Goal: Task Accomplishment & Management: Use online tool/utility

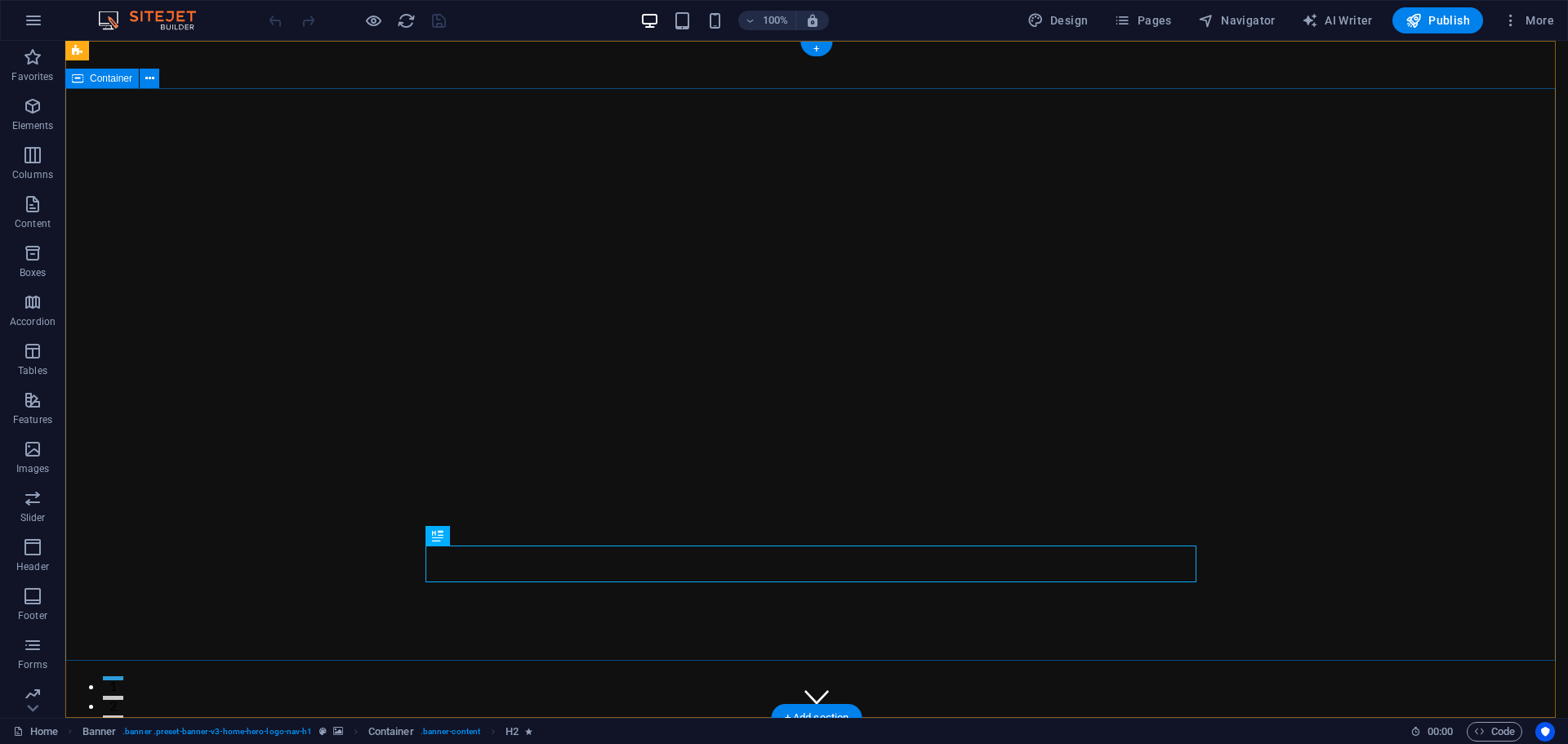
select select "vh"
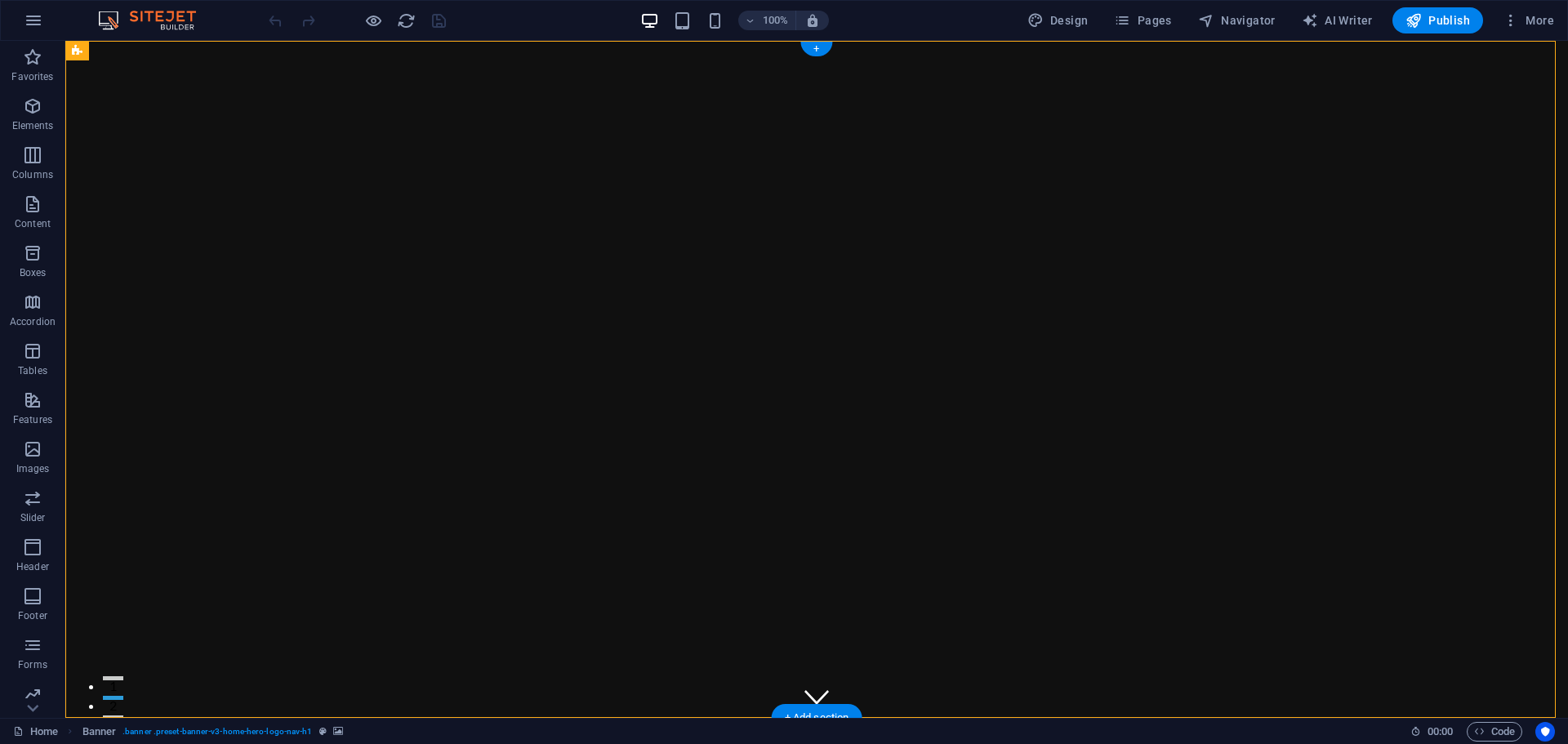
select select "header"
select select "ms"
select select "s"
select select "progressive"
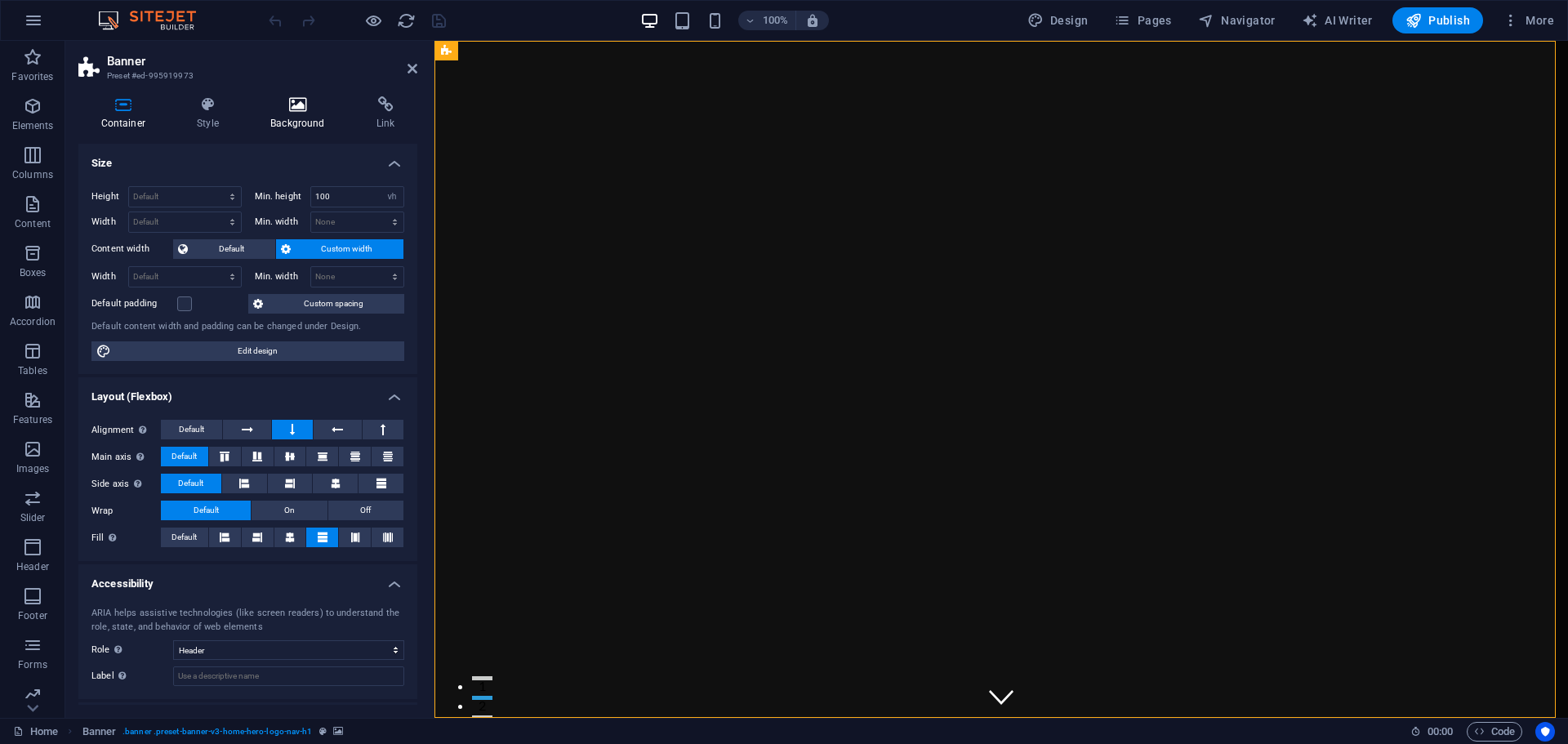
click at [307, 118] on h4 "Background" at bounding box center [302, 113] width 106 height 34
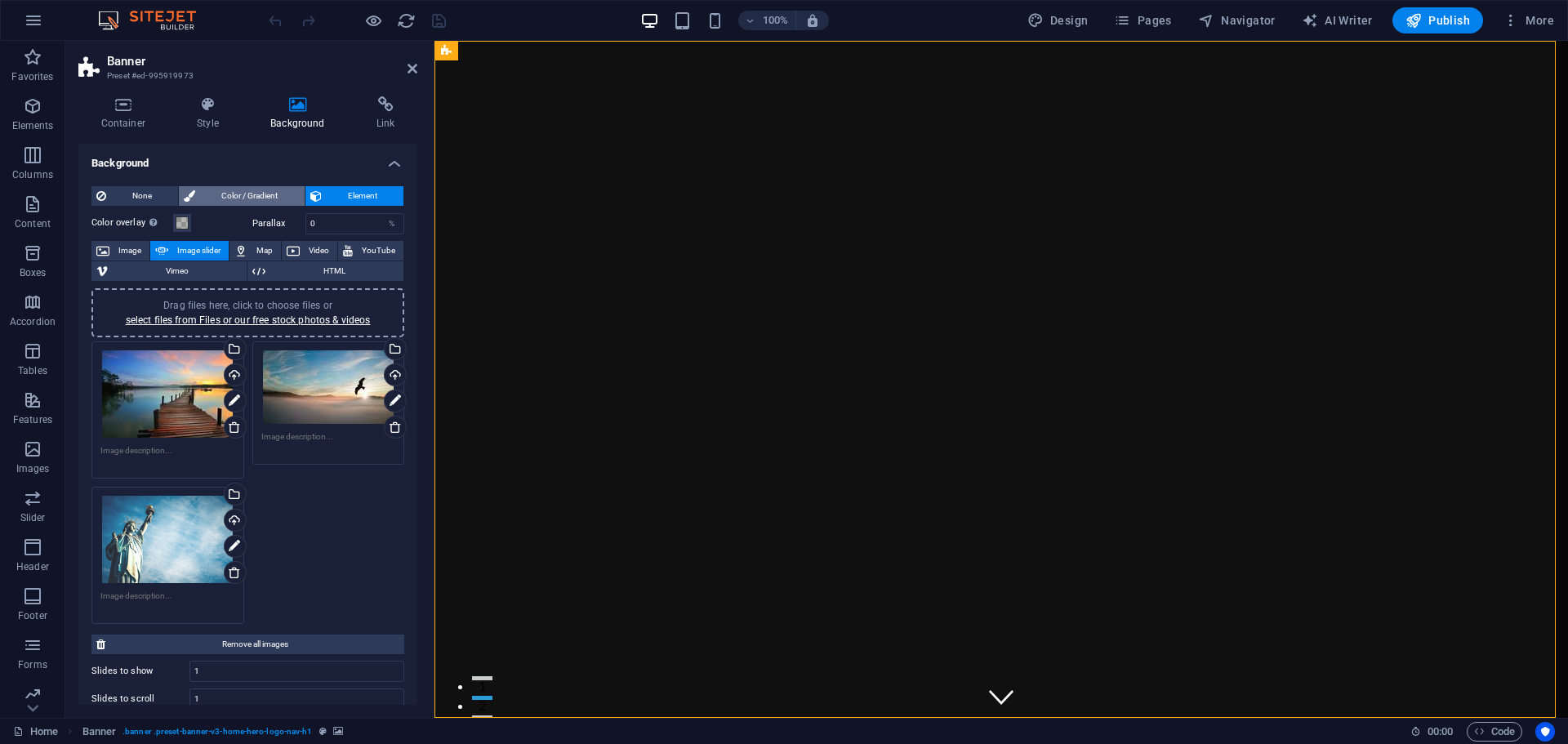
click at [224, 190] on span "Color / Gradient" at bounding box center [249, 196] width 99 height 20
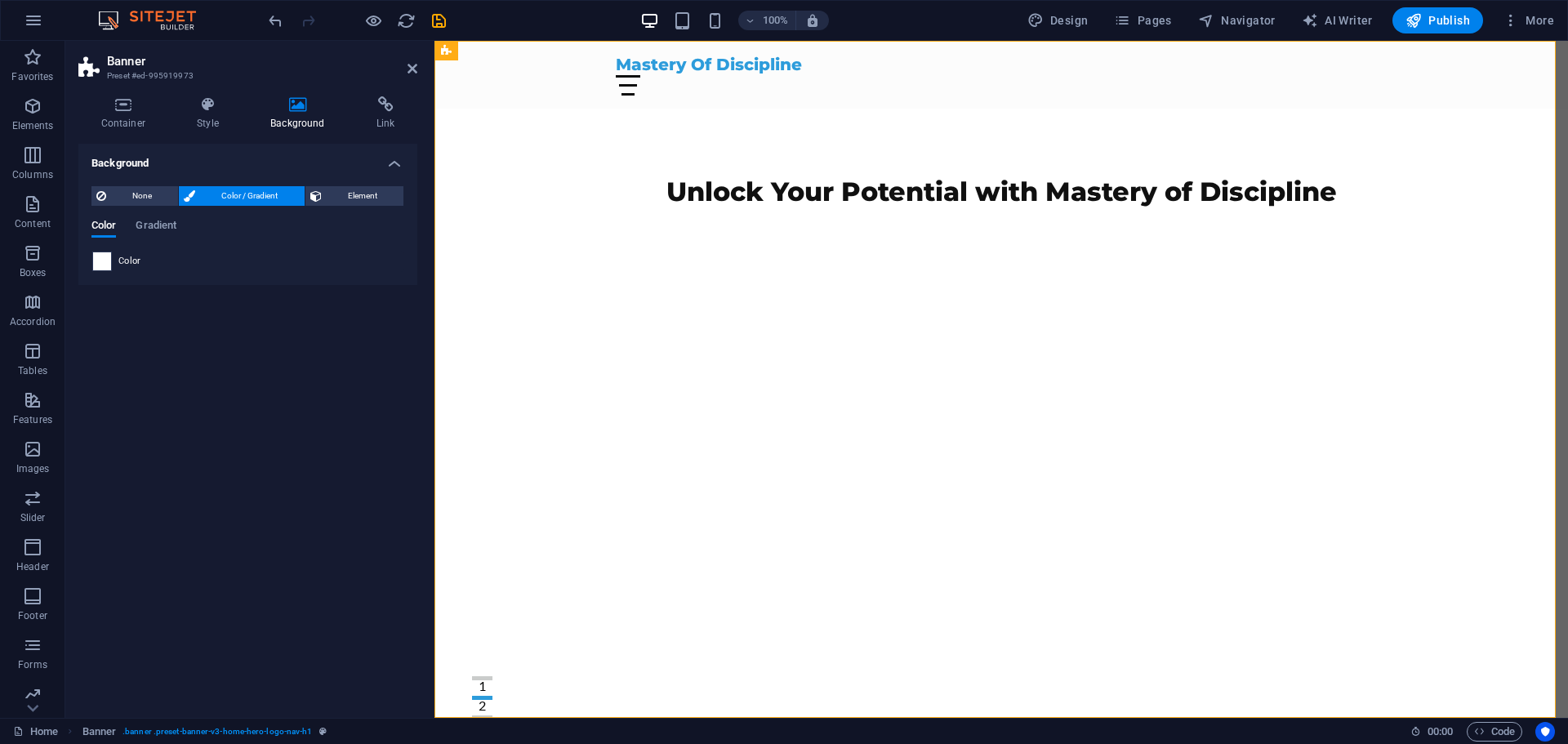
click at [108, 263] on span at bounding box center [102, 261] width 18 height 18
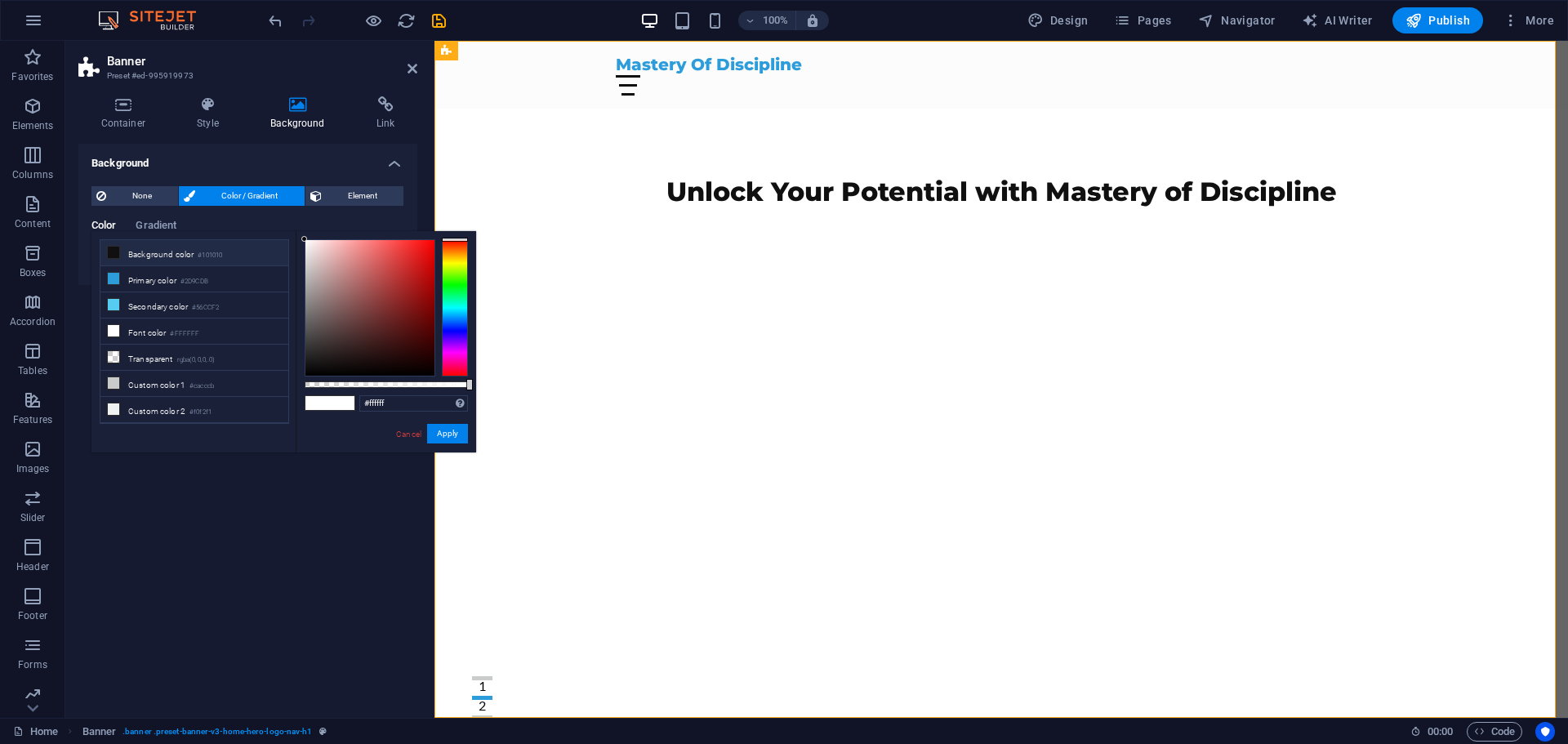
click at [114, 257] on icon at bounding box center [113, 252] width 12 height 12
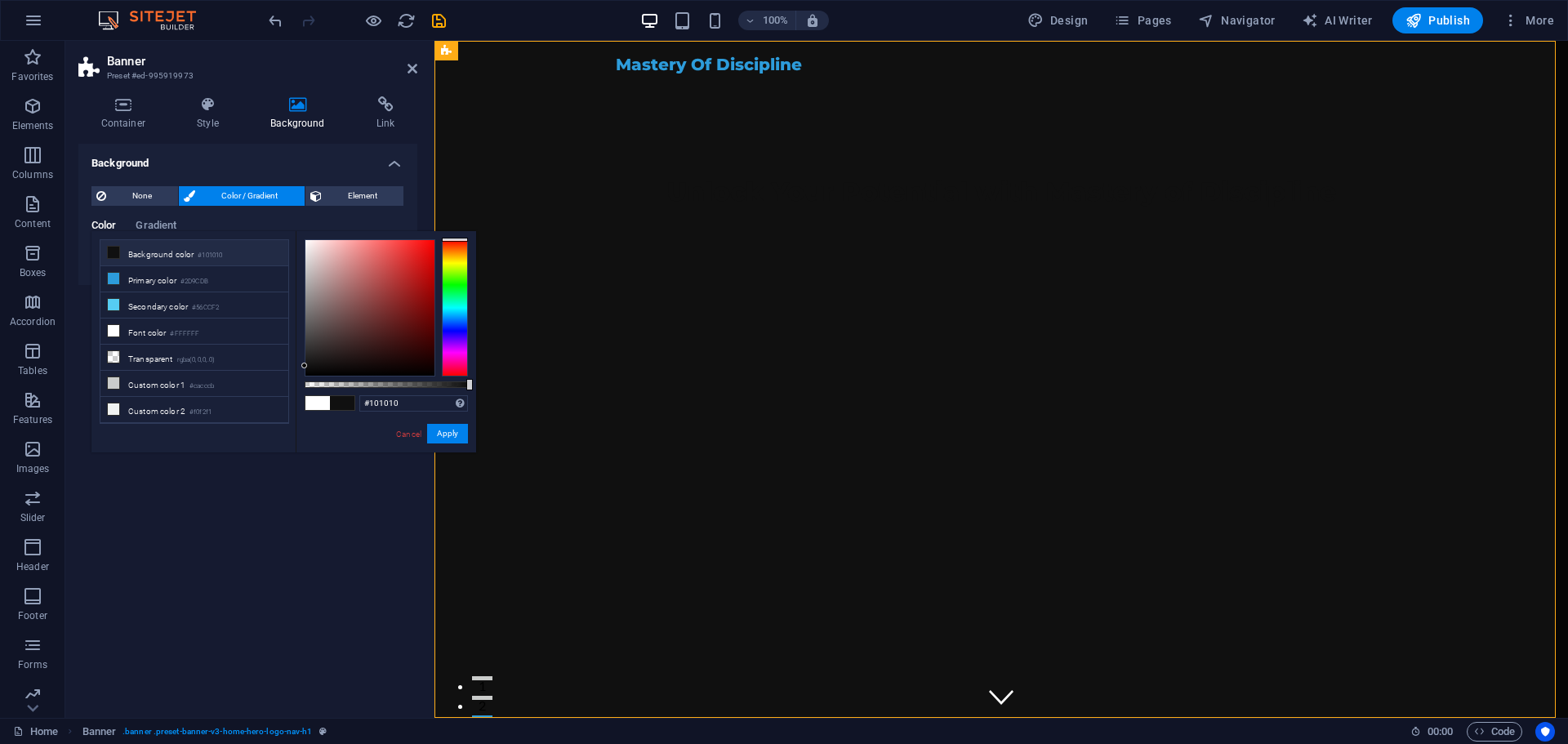
click at [224, 545] on div "Background None Color / Gradient Element Stretch background to full-width Color…" at bounding box center [248, 424] width 339 height 561
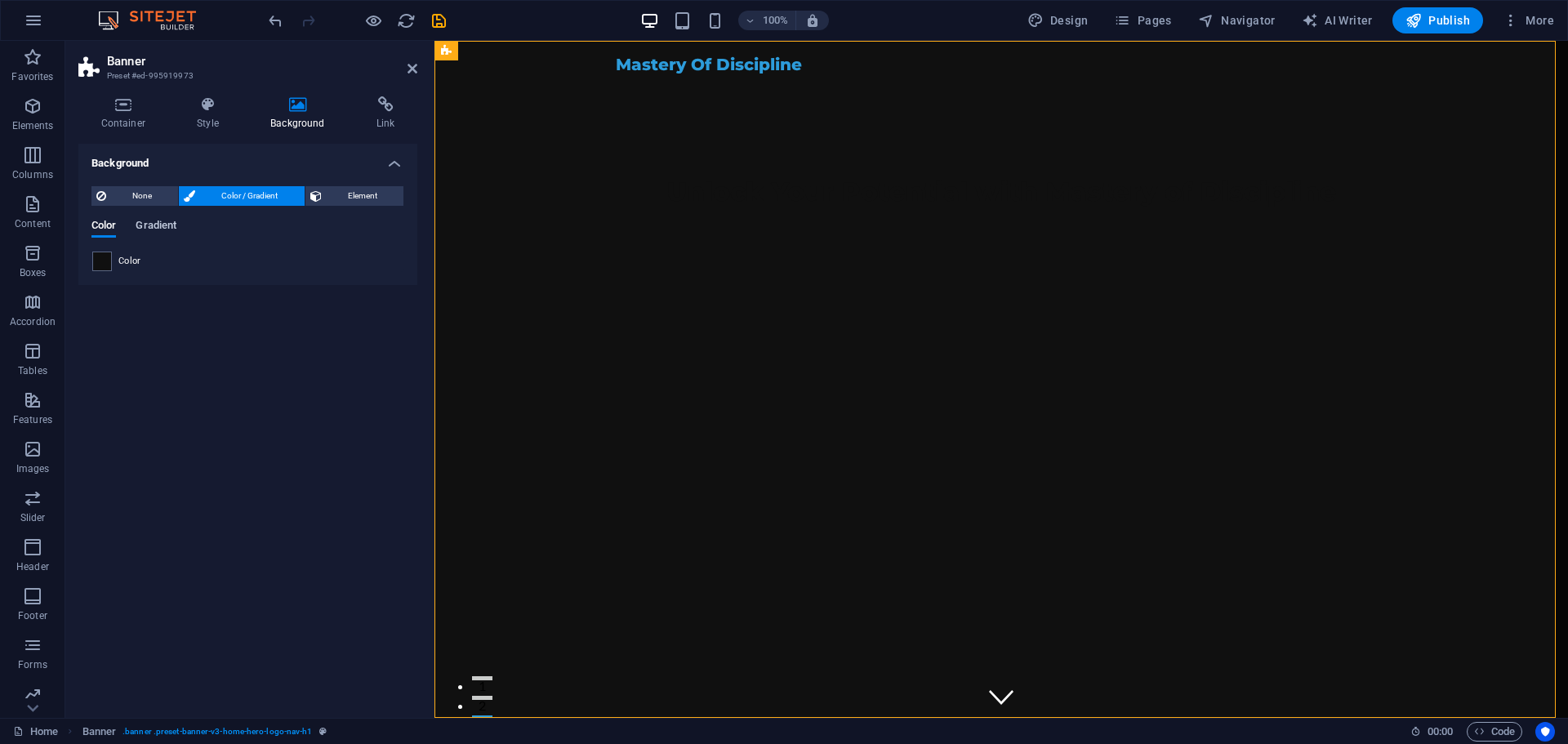
click at [153, 225] on span "Gradient" at bounding box center [156, 226] width 41 height 23
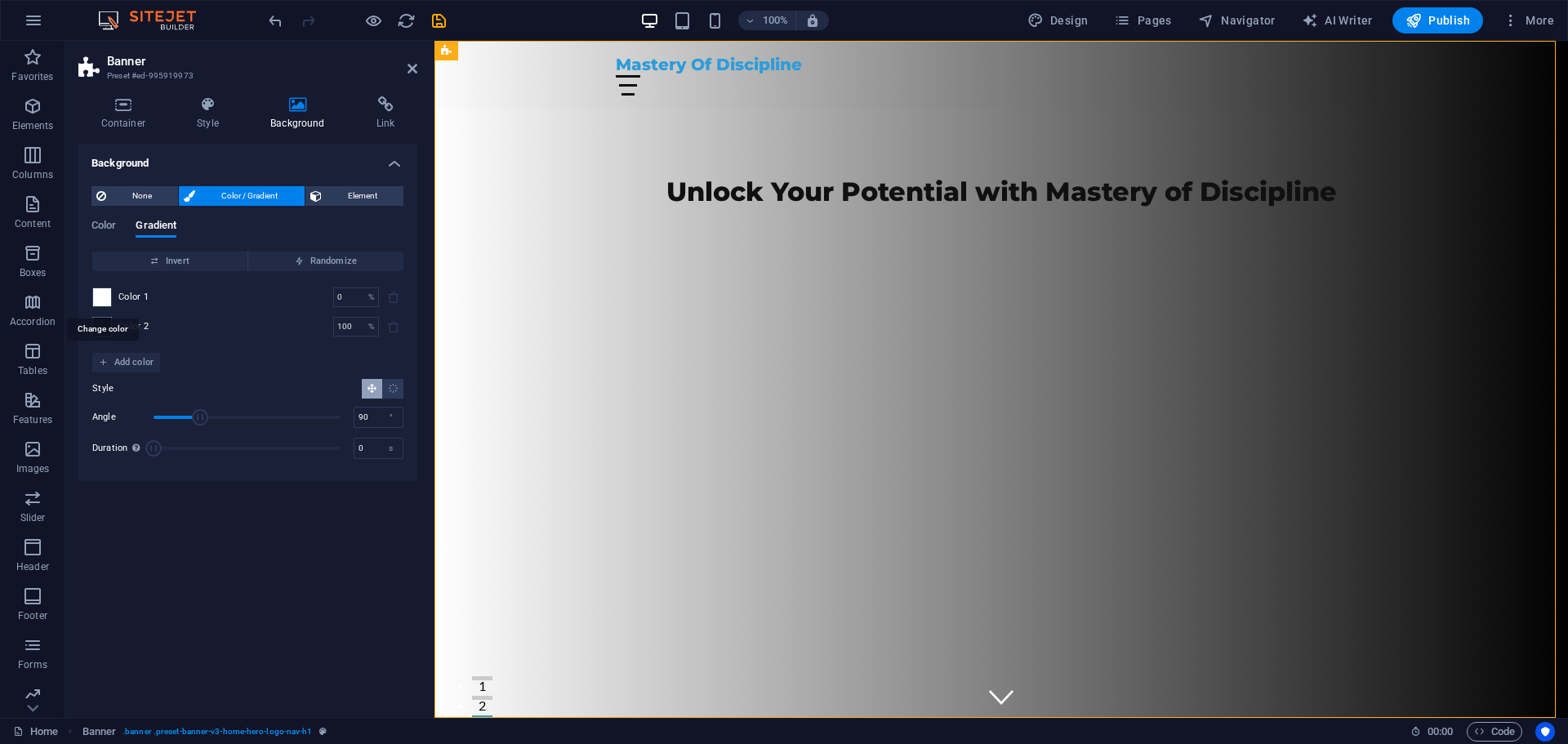
click at [109, 300] on span at bounding box center [102, 297] width 18 height 18
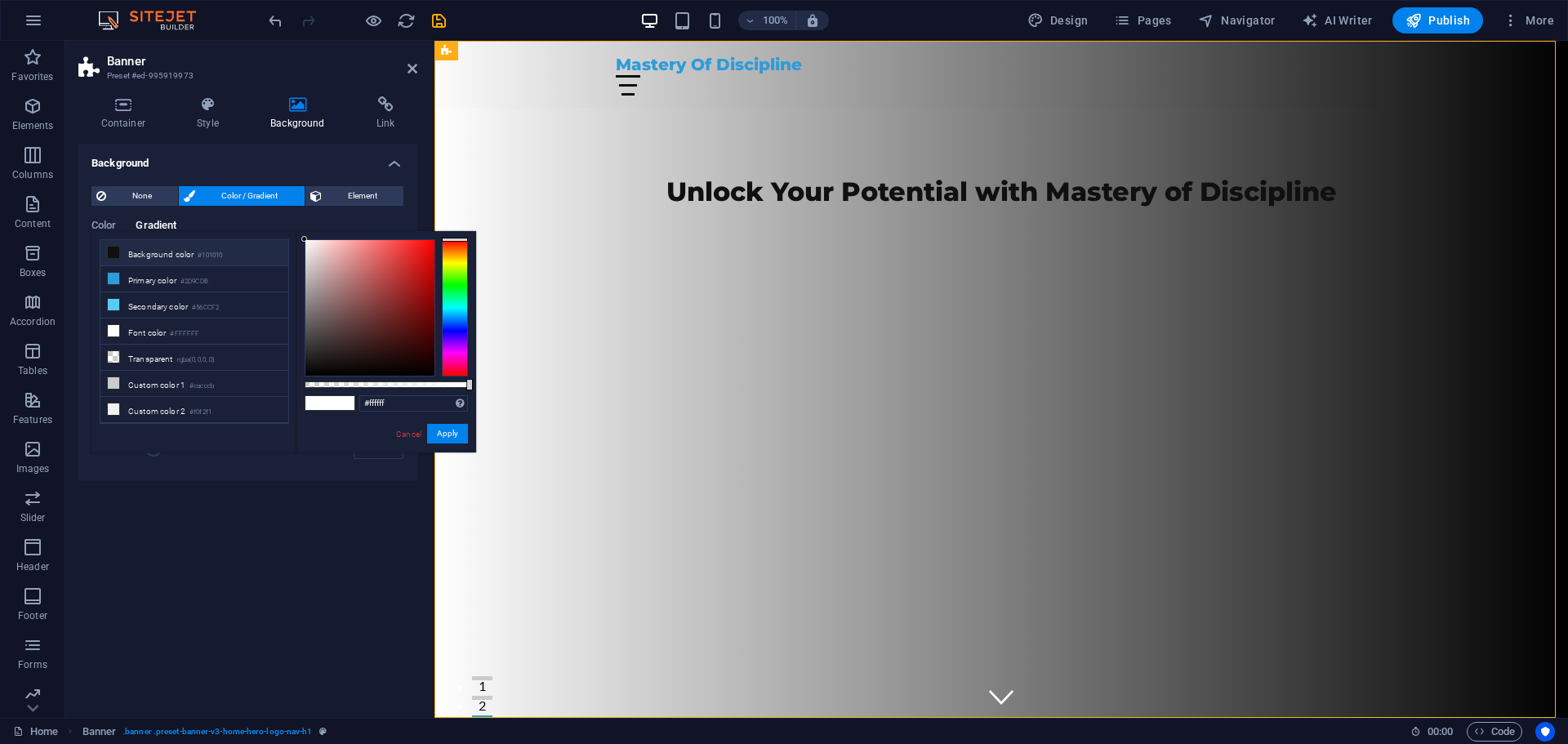
click at [157, 257] on li "Background color #101010" at bounding box center [195, 253] width 188 height 26
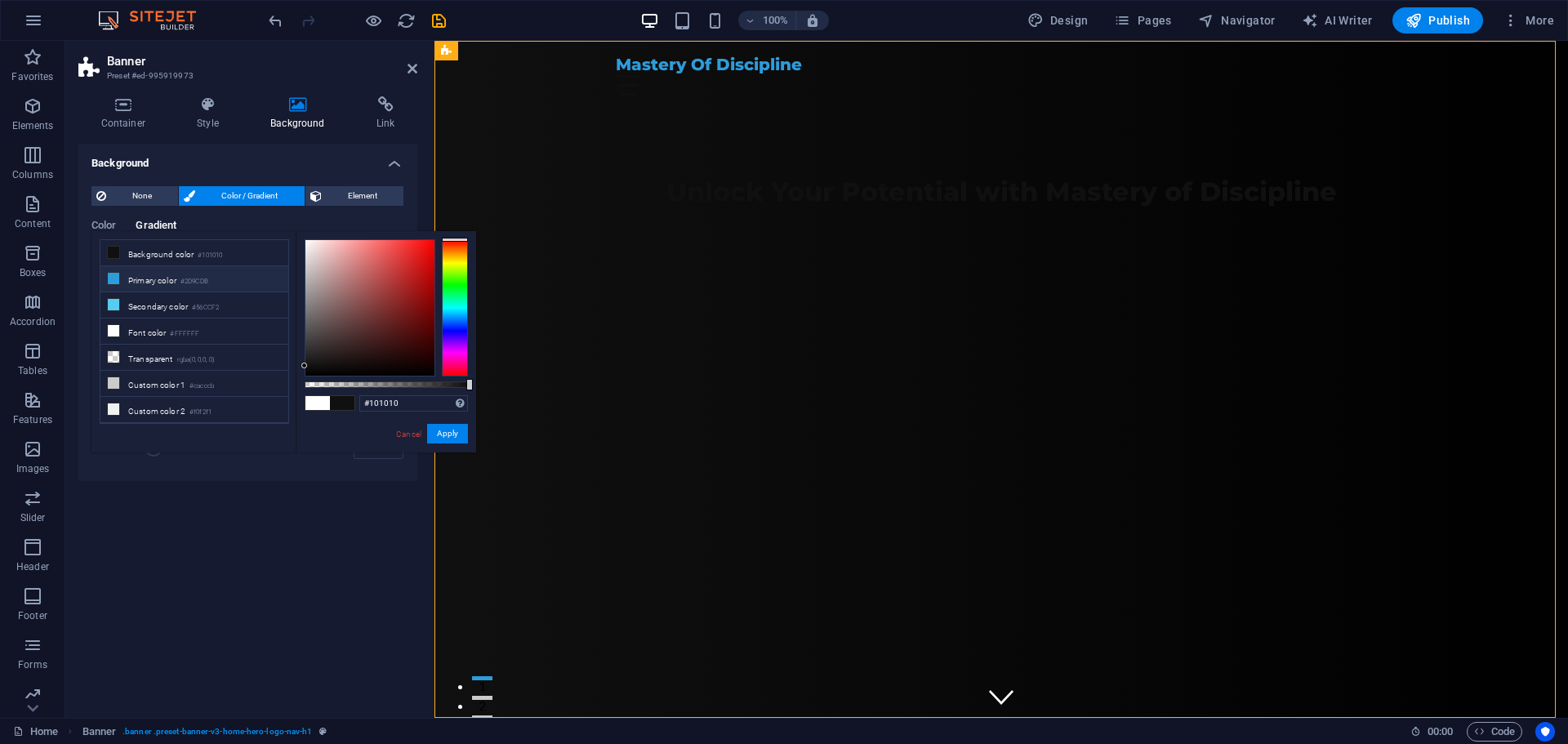
click at [130, 285] on li "Primary color #2D9CDB" at bounding box center [195, 279] width 188 height 26
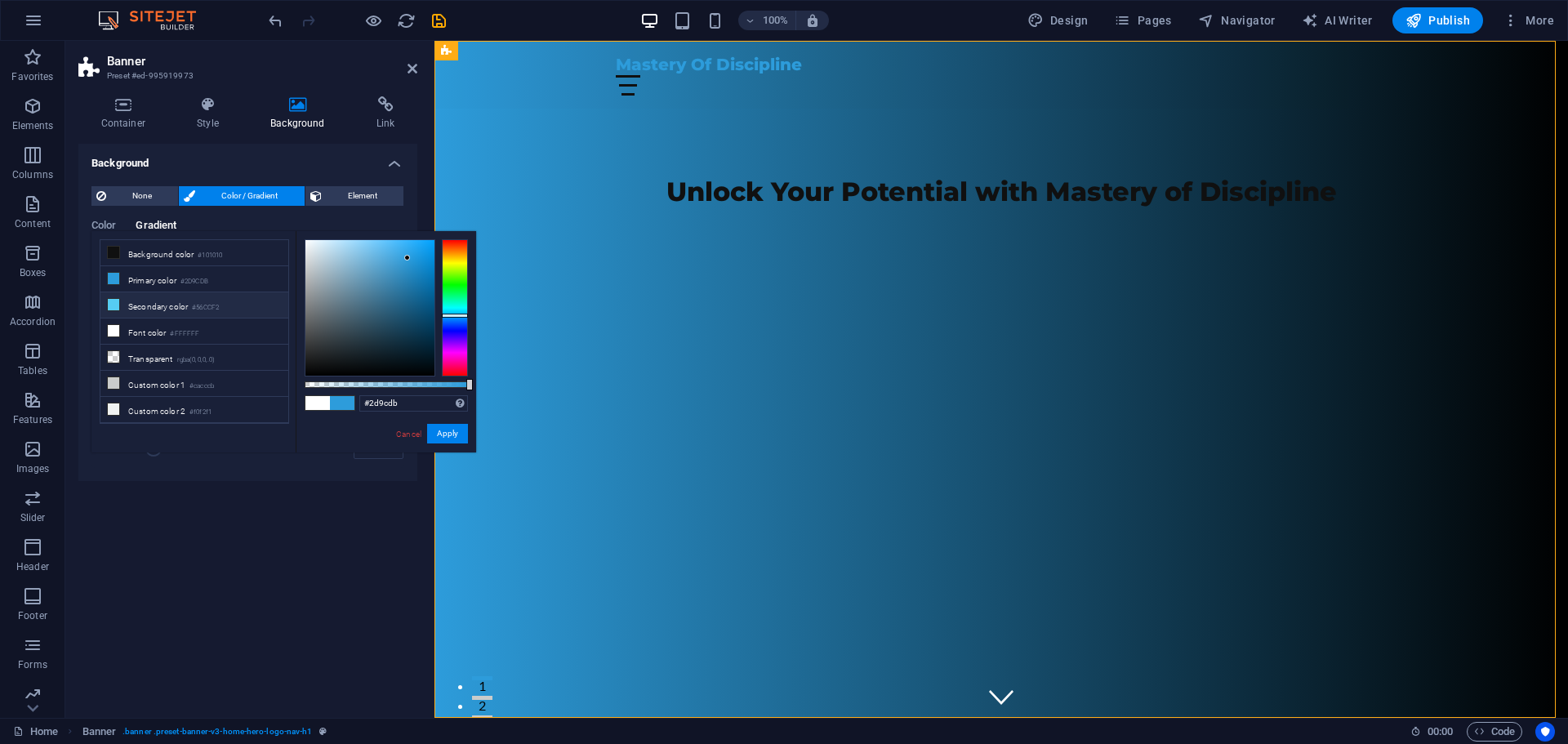
click at [143, 304] on li "Secondary color #56CCF2" at bounding box center [195, 305] width 188 height 26
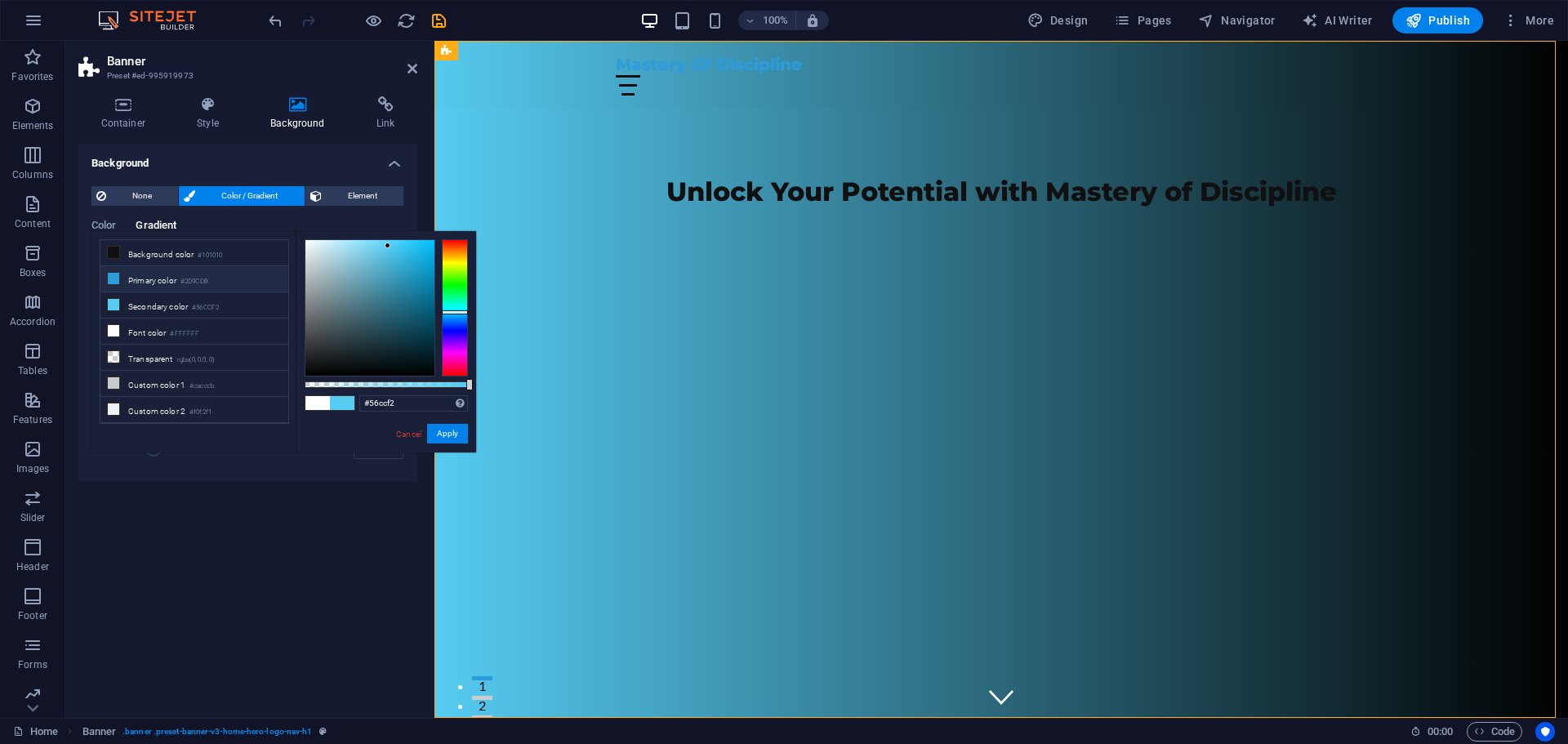
click at [153, 277] on li "Primary color #2D9CDB" at bounding box center [195, 279] width 188 height 26
type input "#2d9cdb"
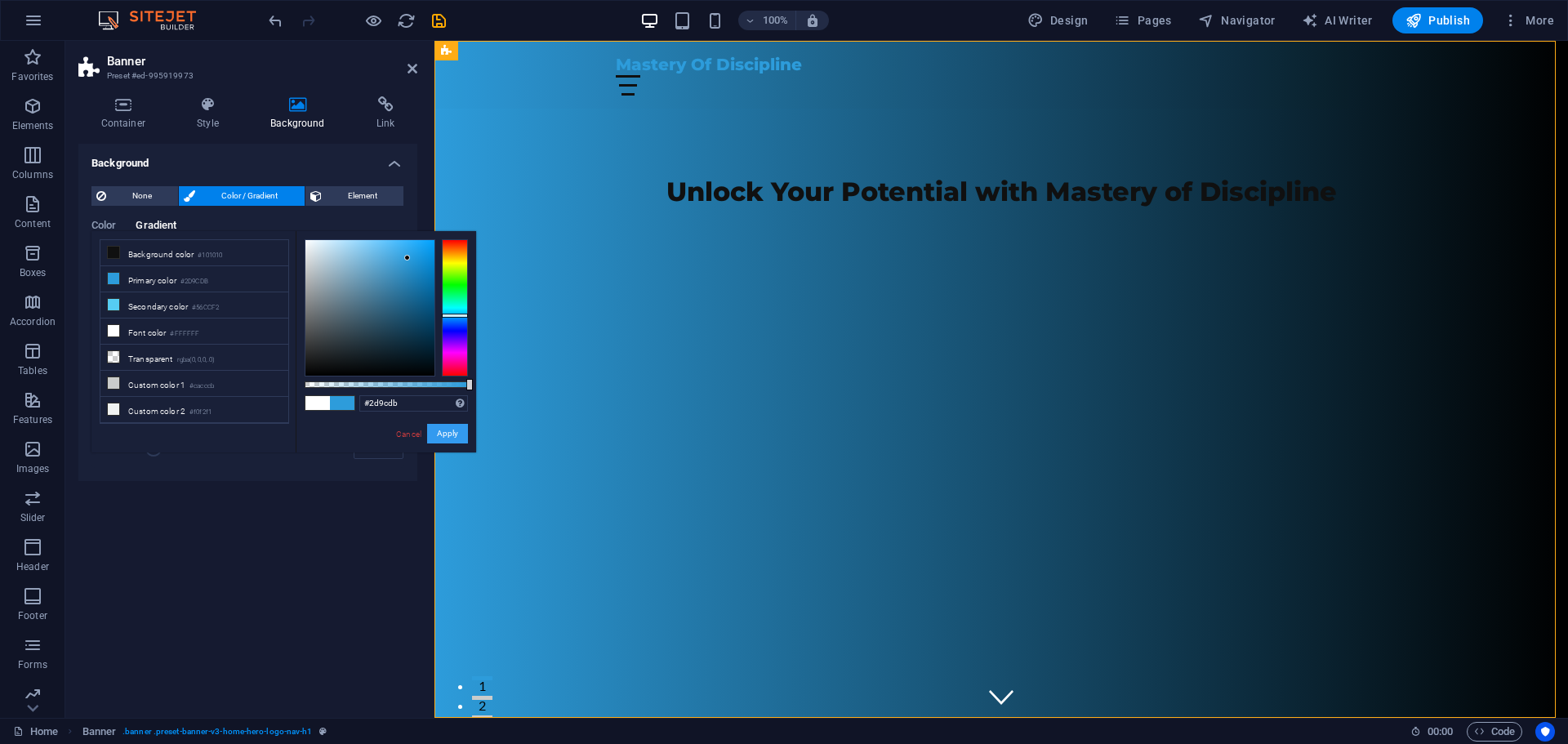
click at [439, 437] on button "Apply" at bounding box center [447, 434] width 41 height 20
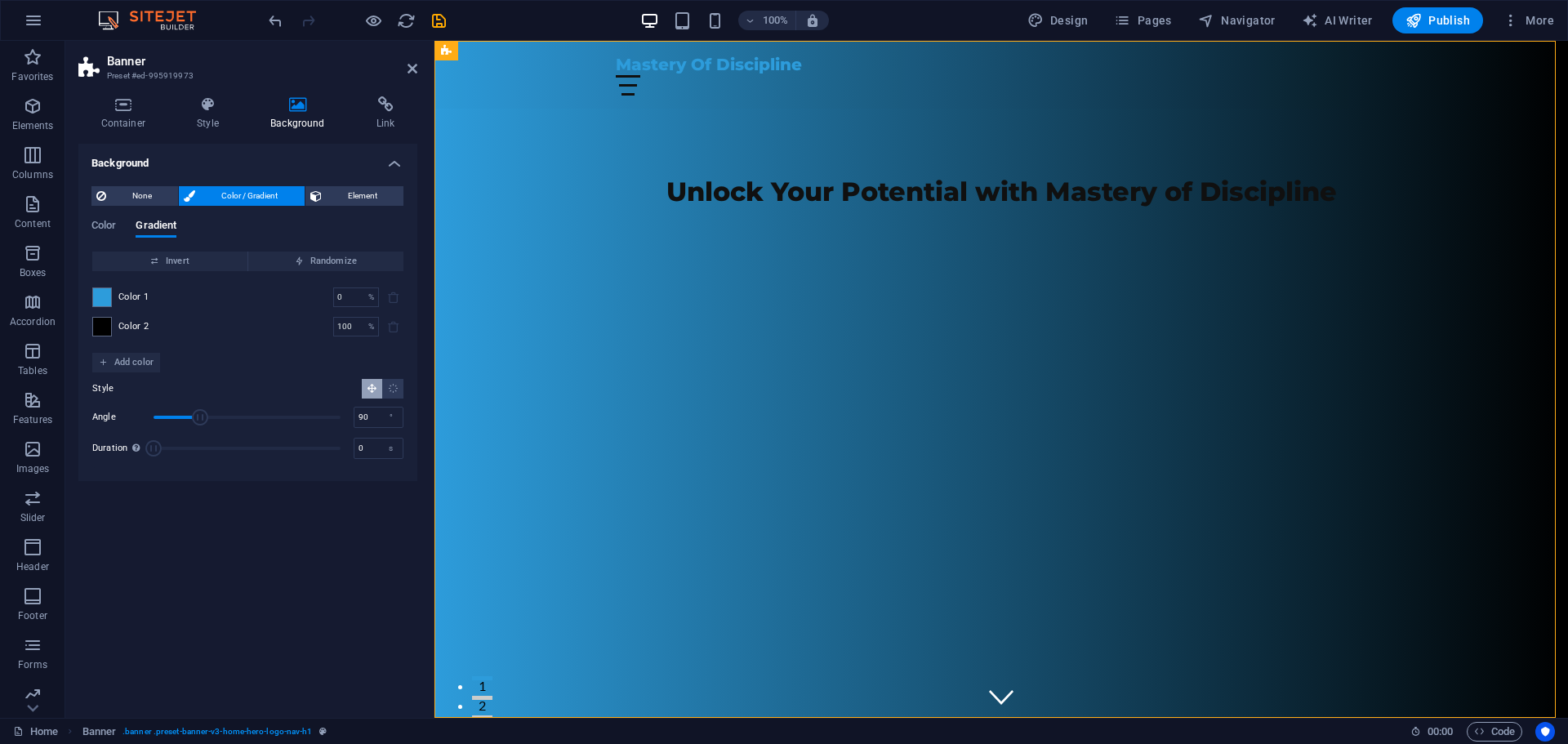
click at [312, 538] on div "Background None Color / Gradient Element Stretch background to full-width Color…" at bounding box center [248, 424] width 339 height 561
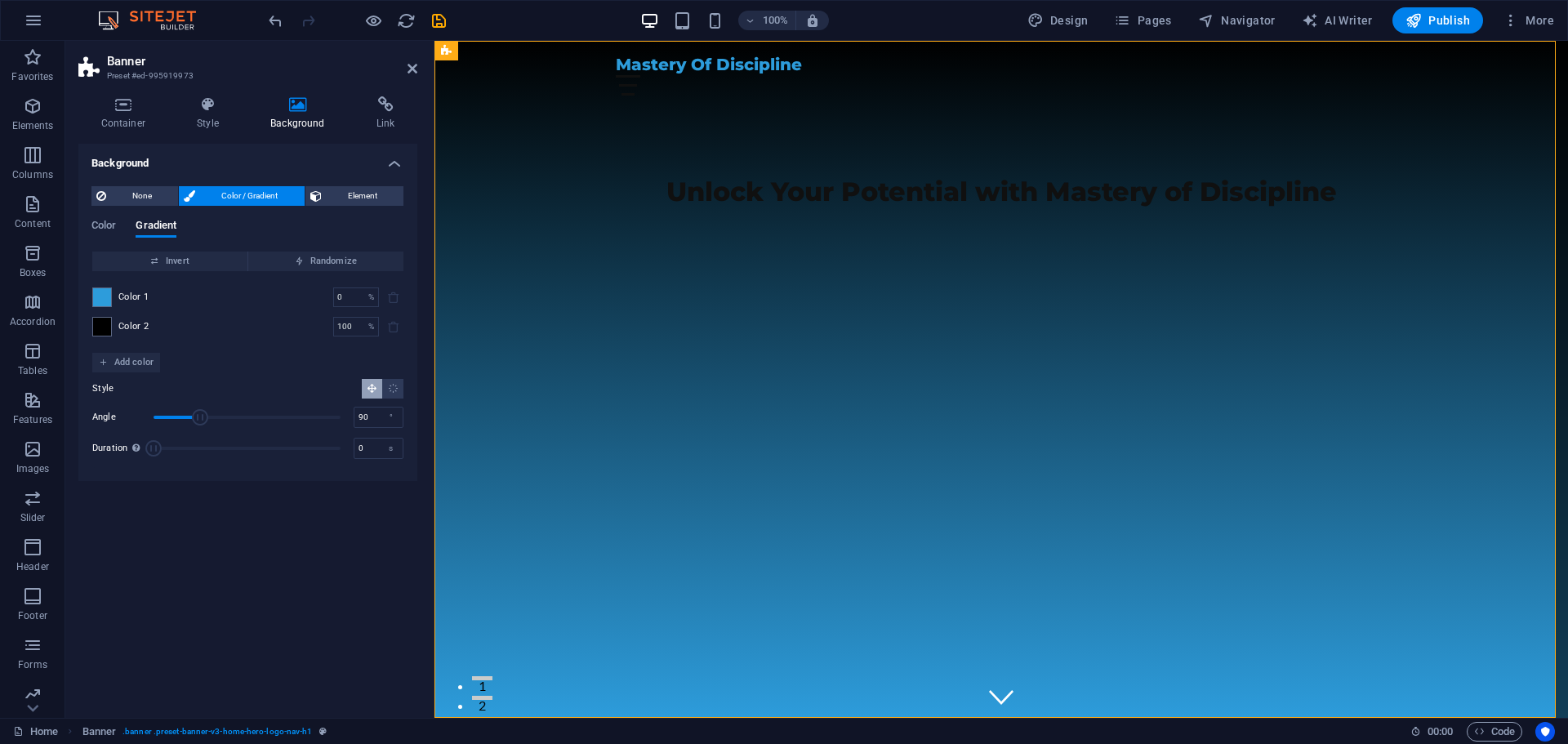
click at [200, 419] on span "Angle" at bounding box center [200, 417] width 16 height 16
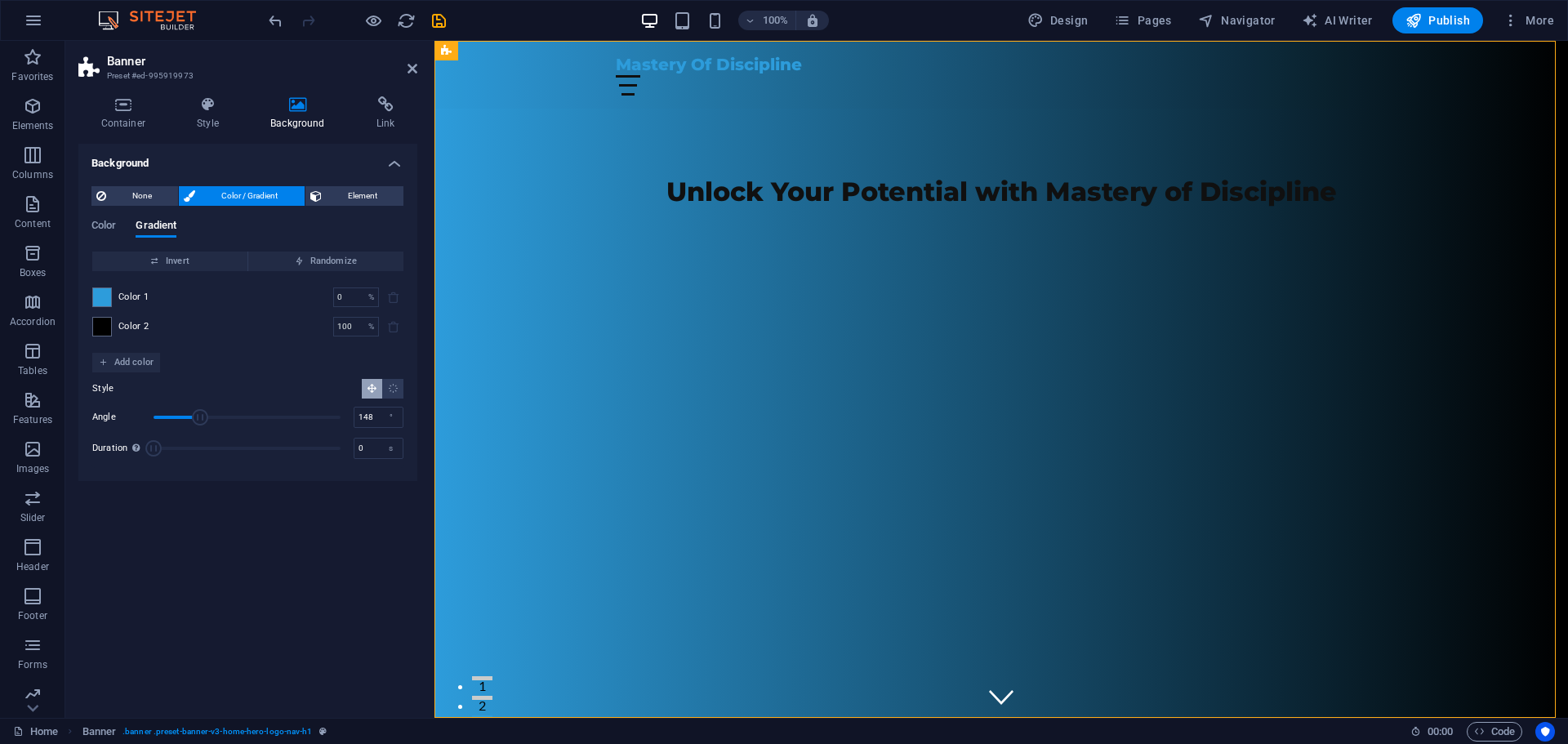
drag, startPoint x: 200, startPoint y: 418, endPoint x: 231, endPoint y: 416, distance: 31.1
click at [208, 416] on span "Angle" at bounding box center [200, 417] width 16 height 16
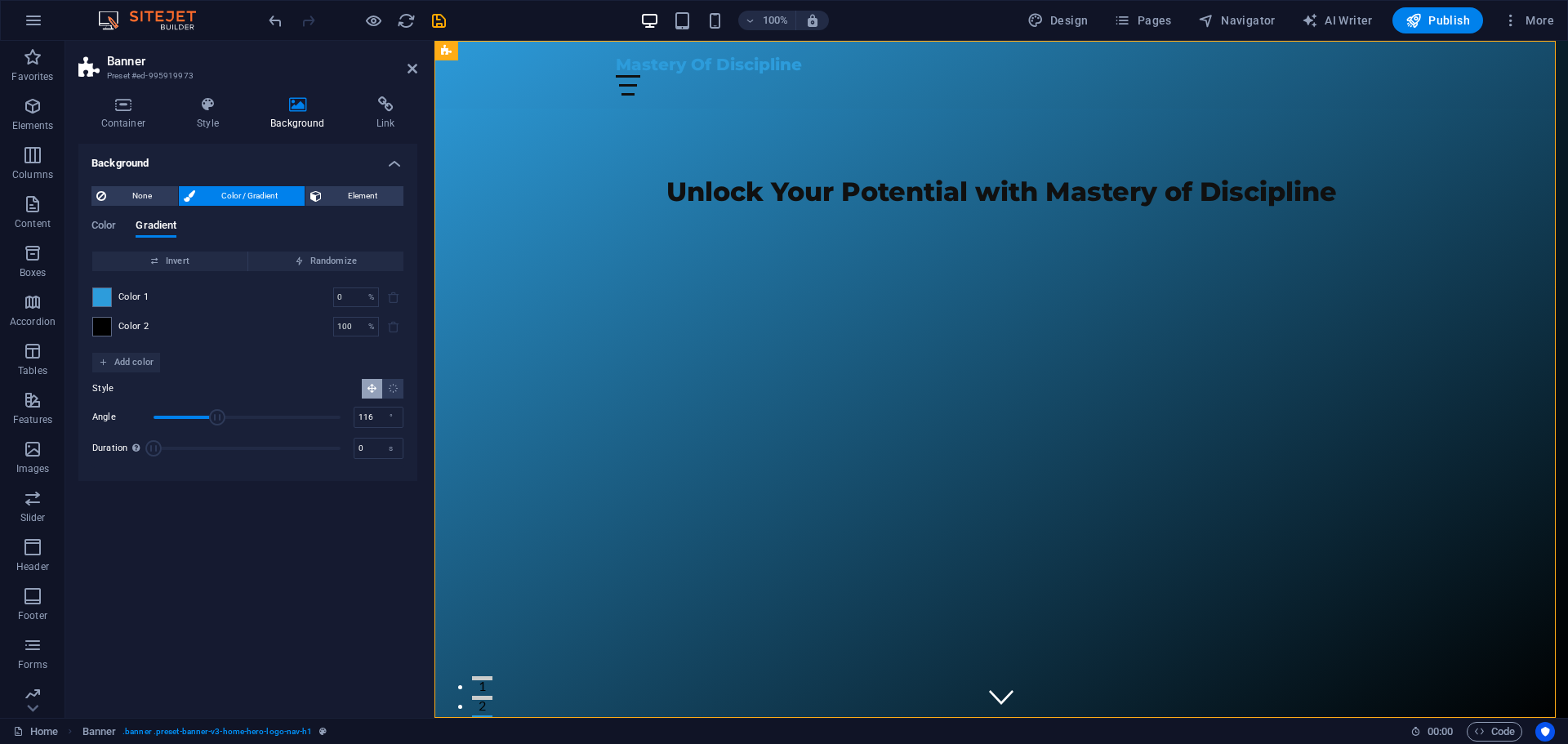
drag, startPoint x: 231, startPoint y: 416, endPoint x: 214, endPoint y: 417, distance: 17.0
click at [214, 417] on span "Angle" at bounding box center [217, 417] width 16 height 16
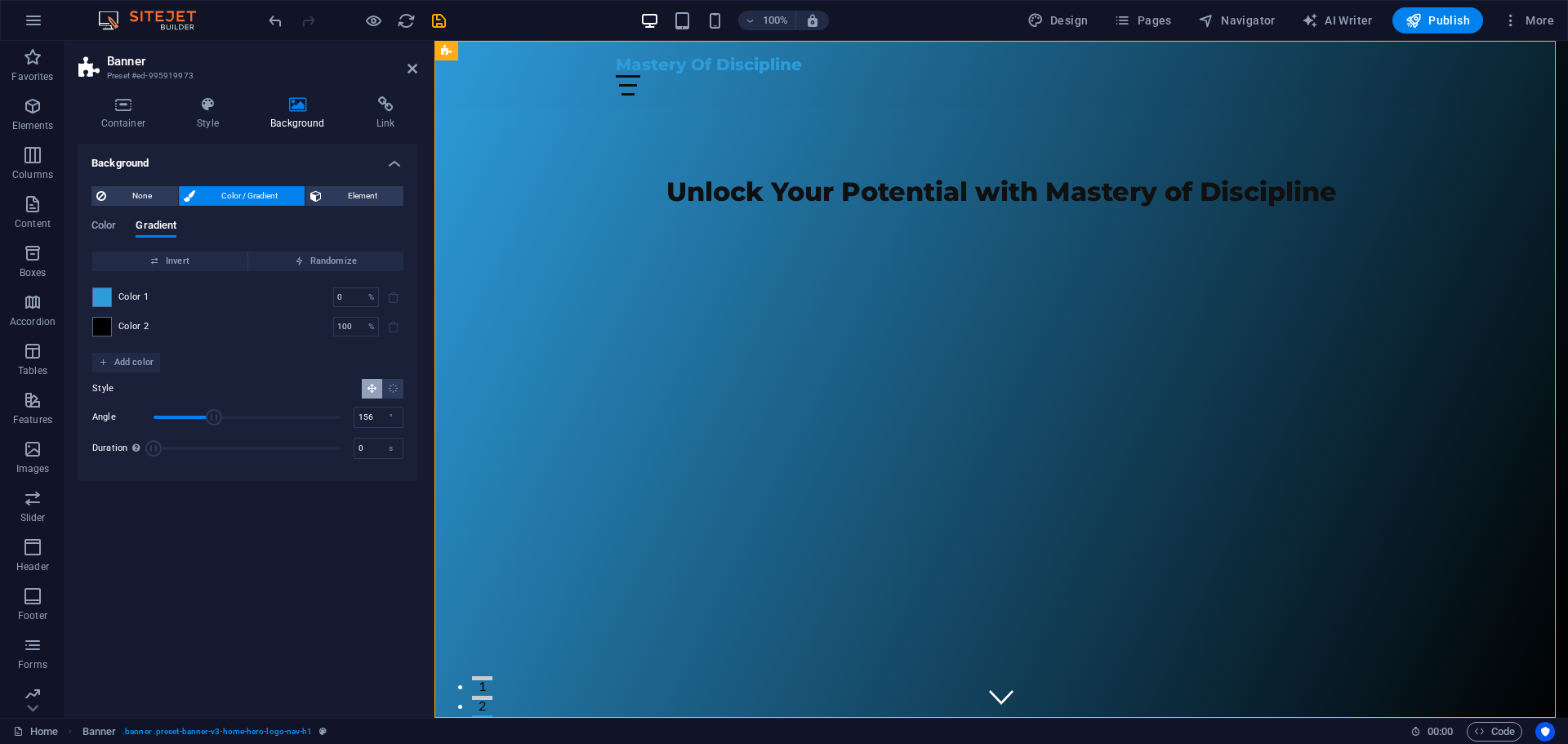
drag, startPoint x: 214, startPoint y: 417, endPoint x: 232, endPoint y: 417, distance: 18.0
click at [222, 417] on span "Angle" at bounding box center [214, 417] width 16 height 16
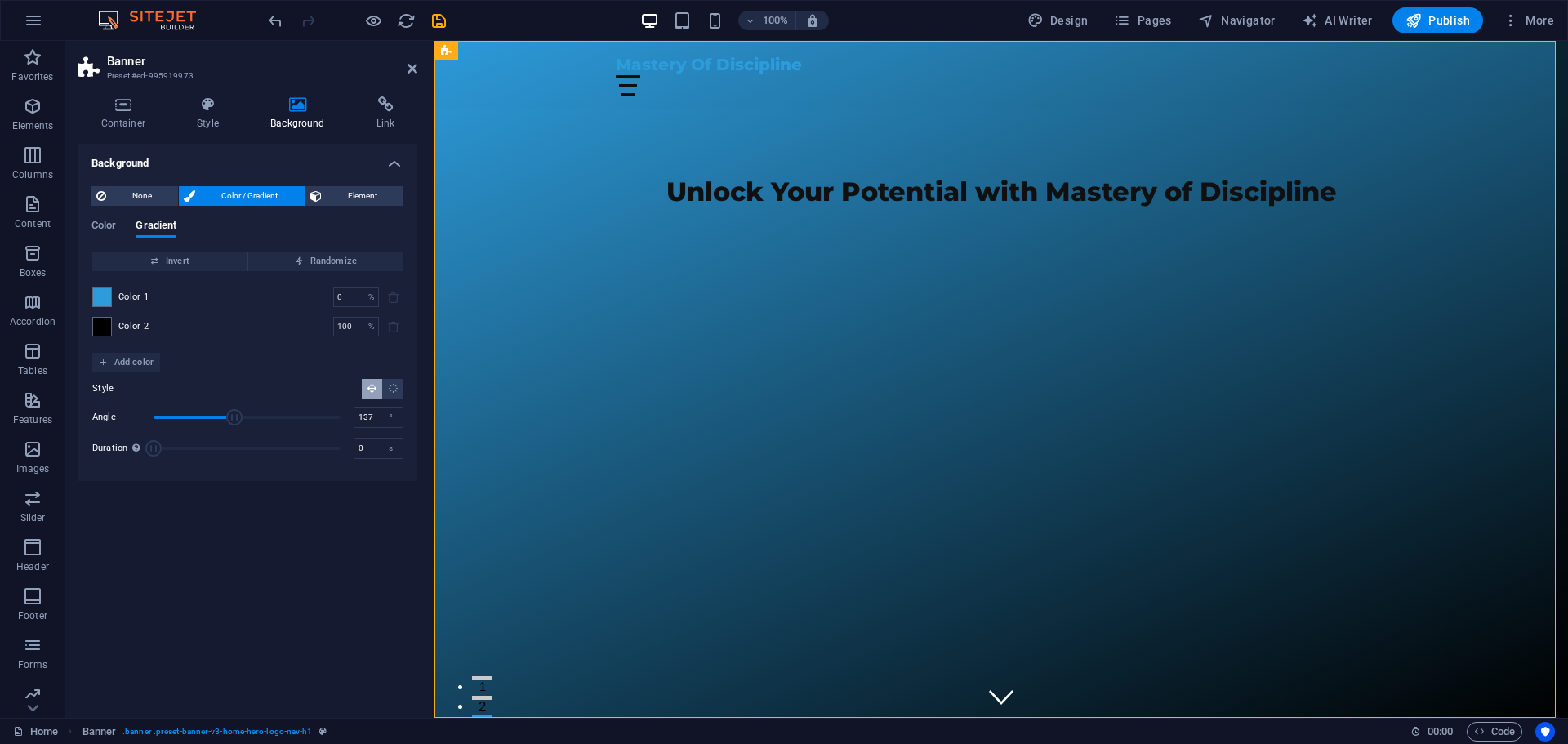
type input "135"
drag, startPoint x: 235, startPoint y: 418, endPoint x: 223, endPoint y: 420, distance: 12.2
click at [226, 420] on span "Angle" at bounding box center [234, 417] width 16 height 16
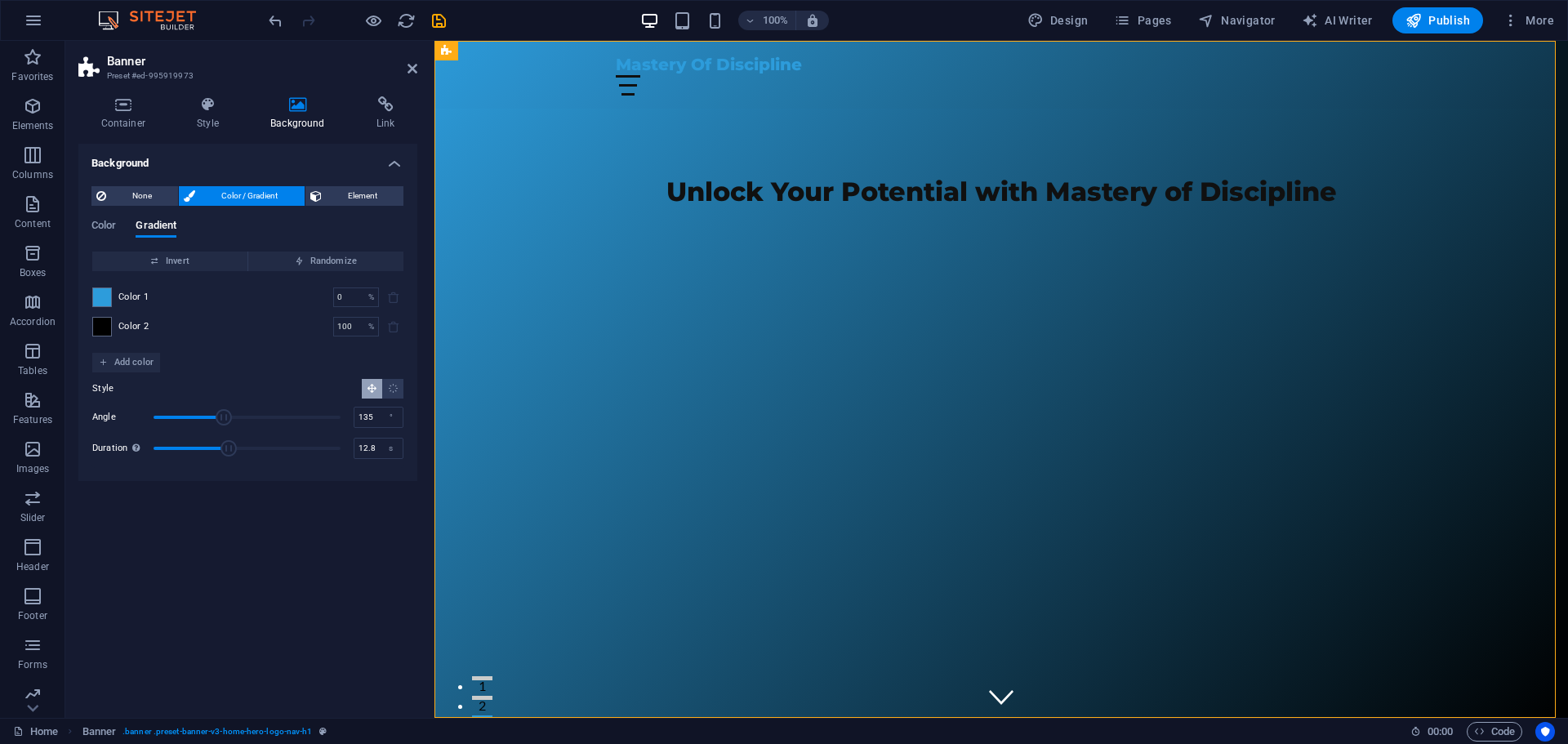
drag, startPoint x: 157, startPoint y: 448, endPoint x: 233, endPoint y: 449, distance: 76.0
click at [233, 449] on span "Duration" at bounding box center [229, 449] width 16 height 16
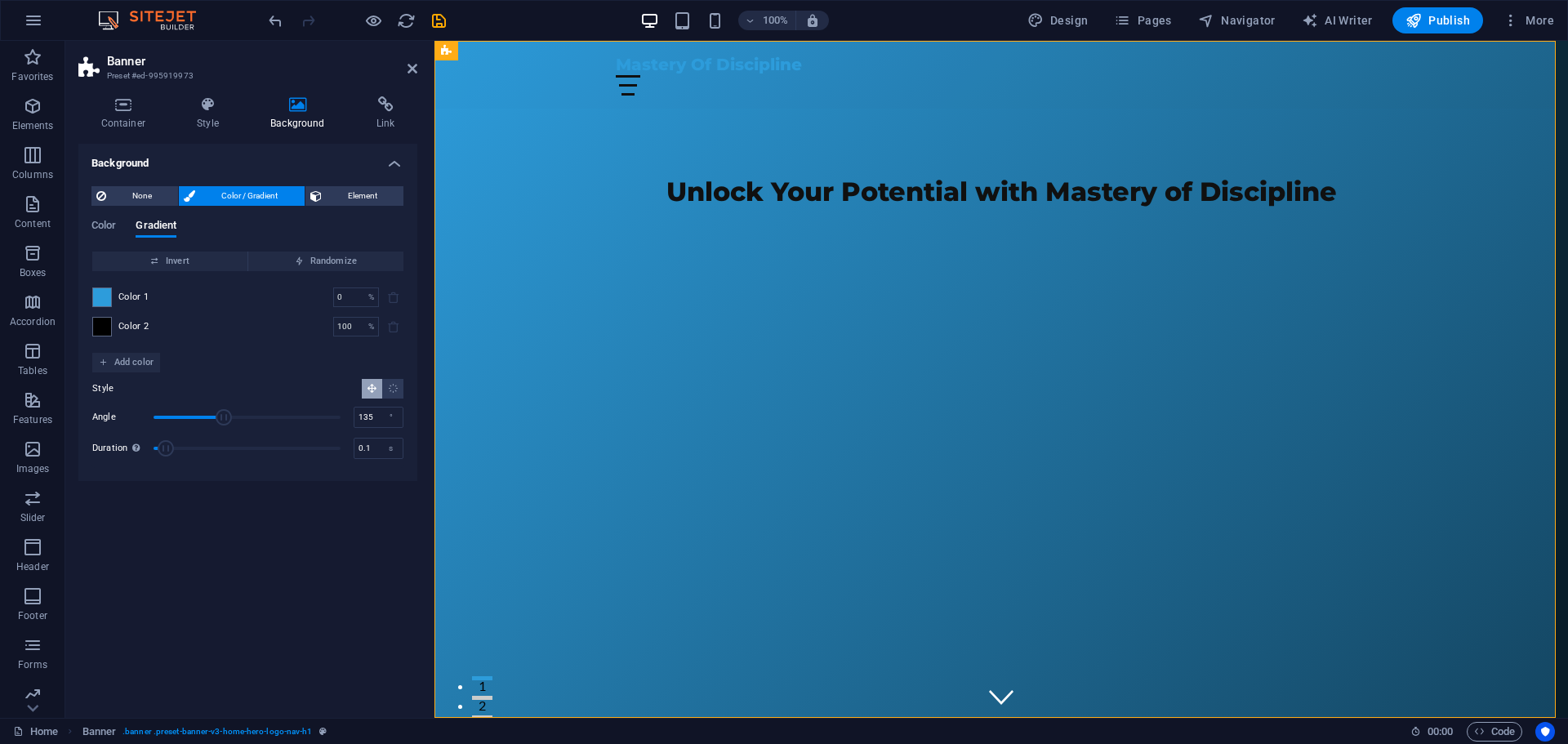
type input "0"
drag, startPoint x: 233, startPoint y: 449, endPoint x: 149, endPoint y: 453, distance: 84.1
click at [158, 453] on span "Duration" at bounding box center [166, 449] width 16 height 16
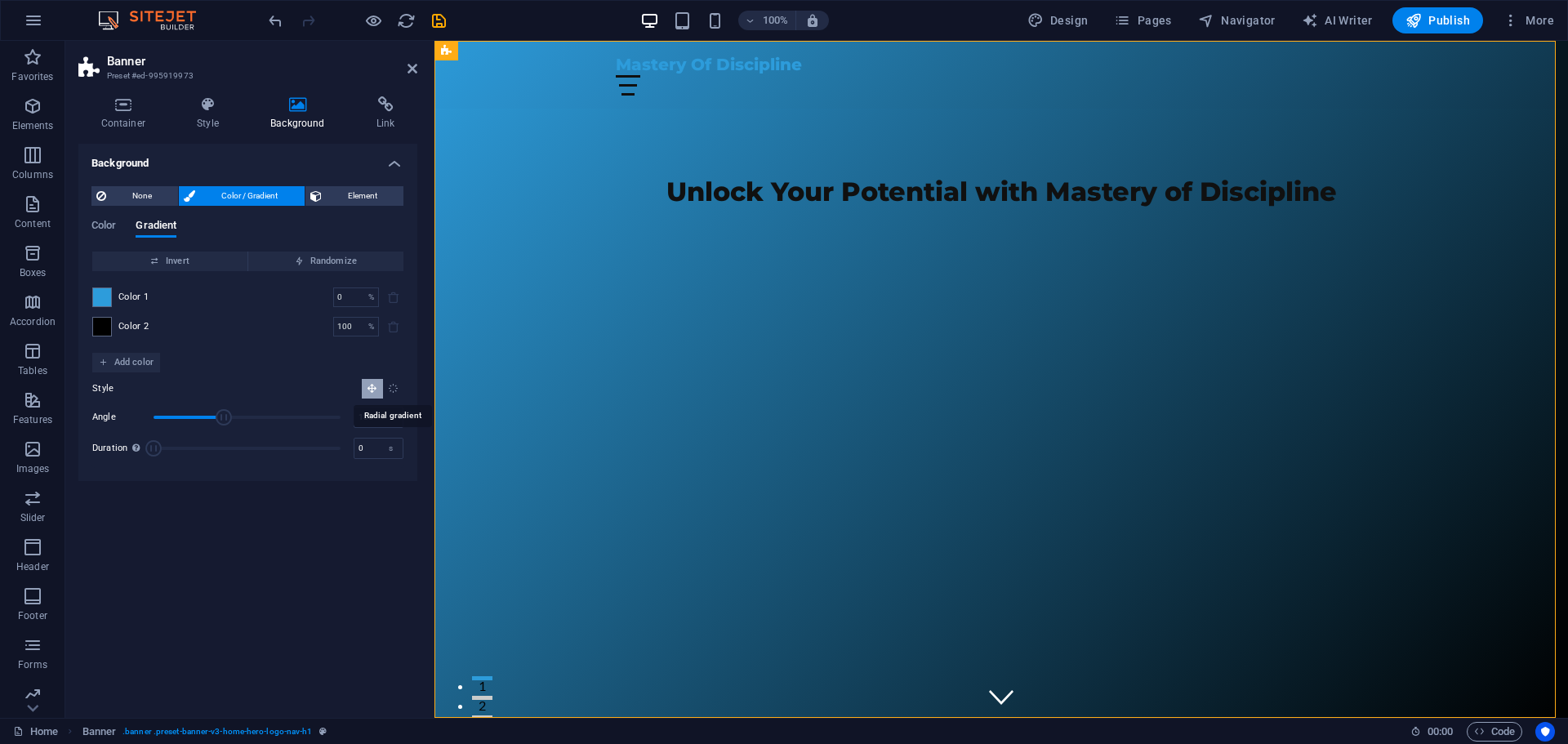
click at [394, 389] on icon "Radial gradient" at bounding box center [394, 388] width 11 height 11
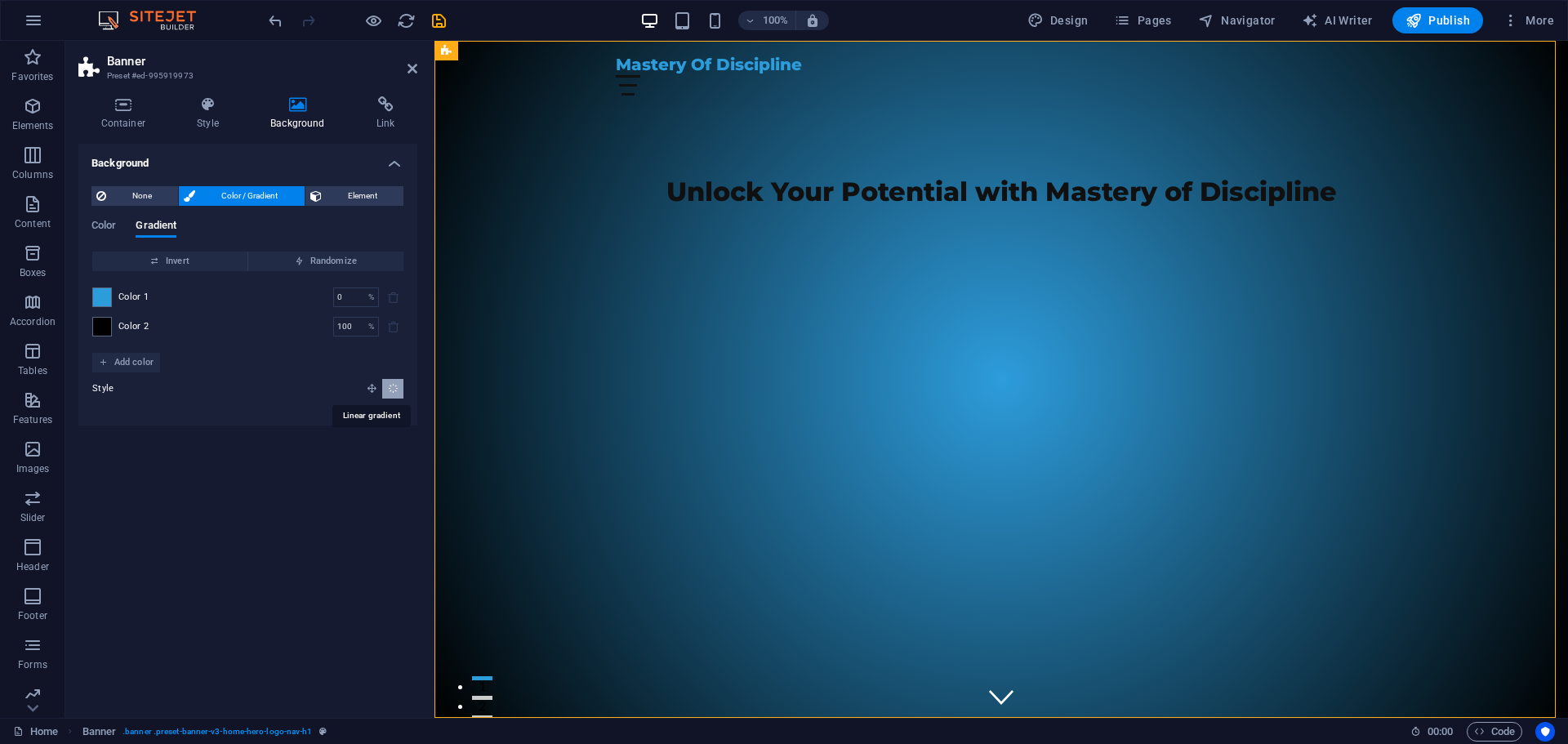
click at [372, 389] on icon "Linear gradient" at bounding box center [372, 388] width 11 height 11
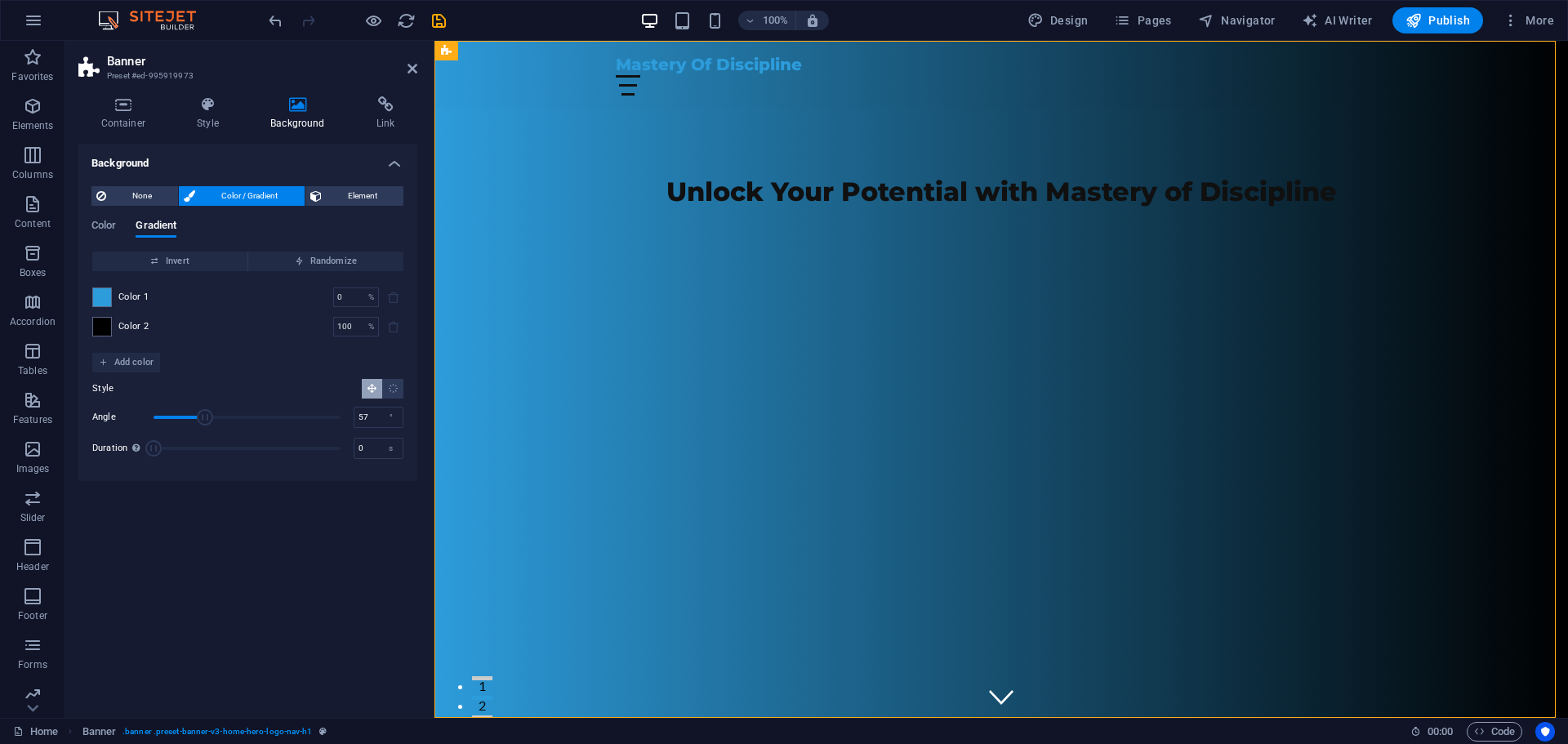
drag, startPoint x: 205, startPoint y: 419, endPoint x: 183, endPoint y: 420, distance: 22.0
click at [197, 420] on span "Angle" at bounding box center [205, 417] width 16 height 16
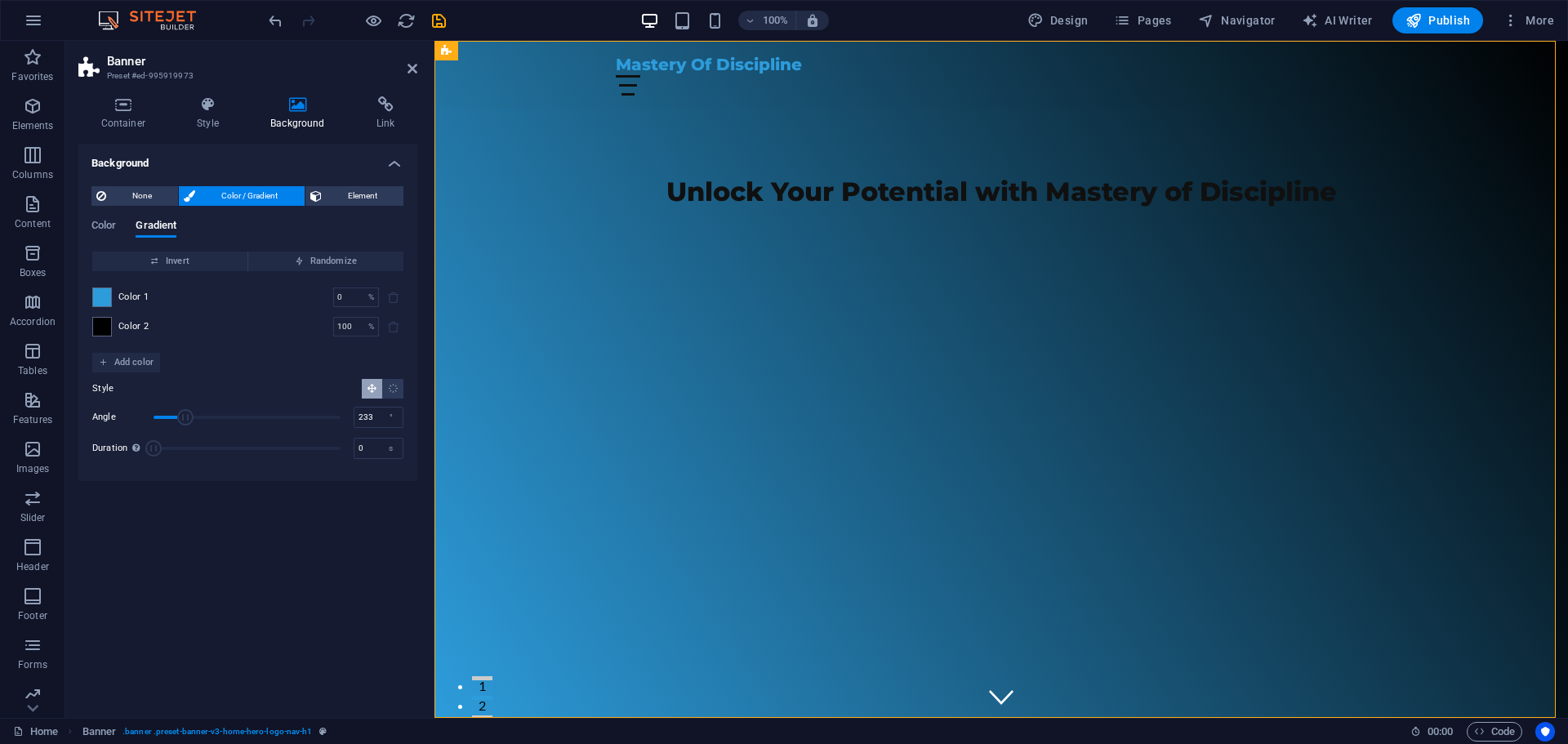
drag, startPoint x: 182, startPoint y: 420, endPoint x: 270, endPoint y: 418, distance: 88.0
click at [194, 415] on span "Angle" at bounding box center [186, 417] width 16 height 16
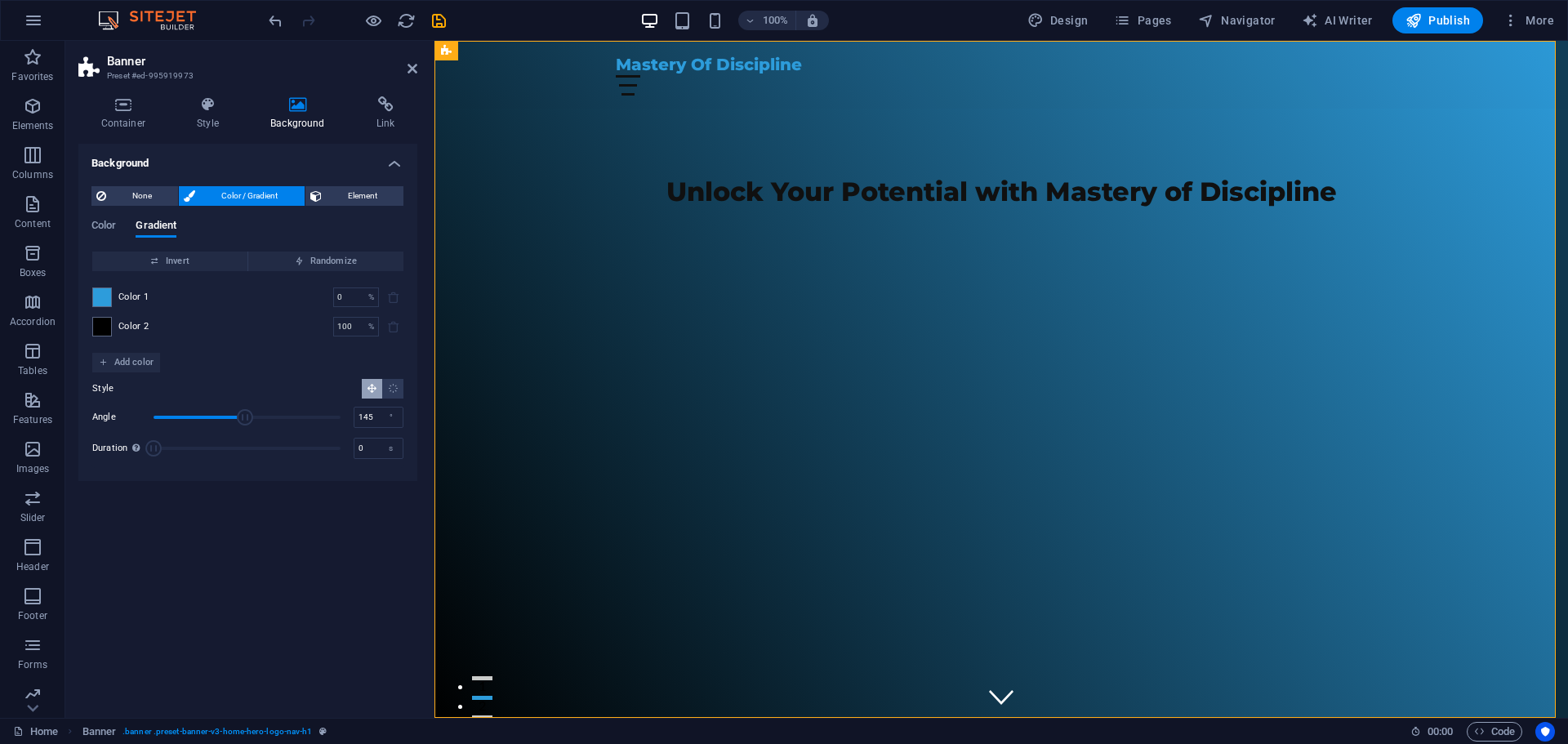
type input "143"
drag, startPoint x: 267, startPoint y: 418, endPoint x: 228, endPoint y: 425, distance: 39.6
click at [237, 425] on span "Angle" at bounding box center [245, 417] width 16 height 16
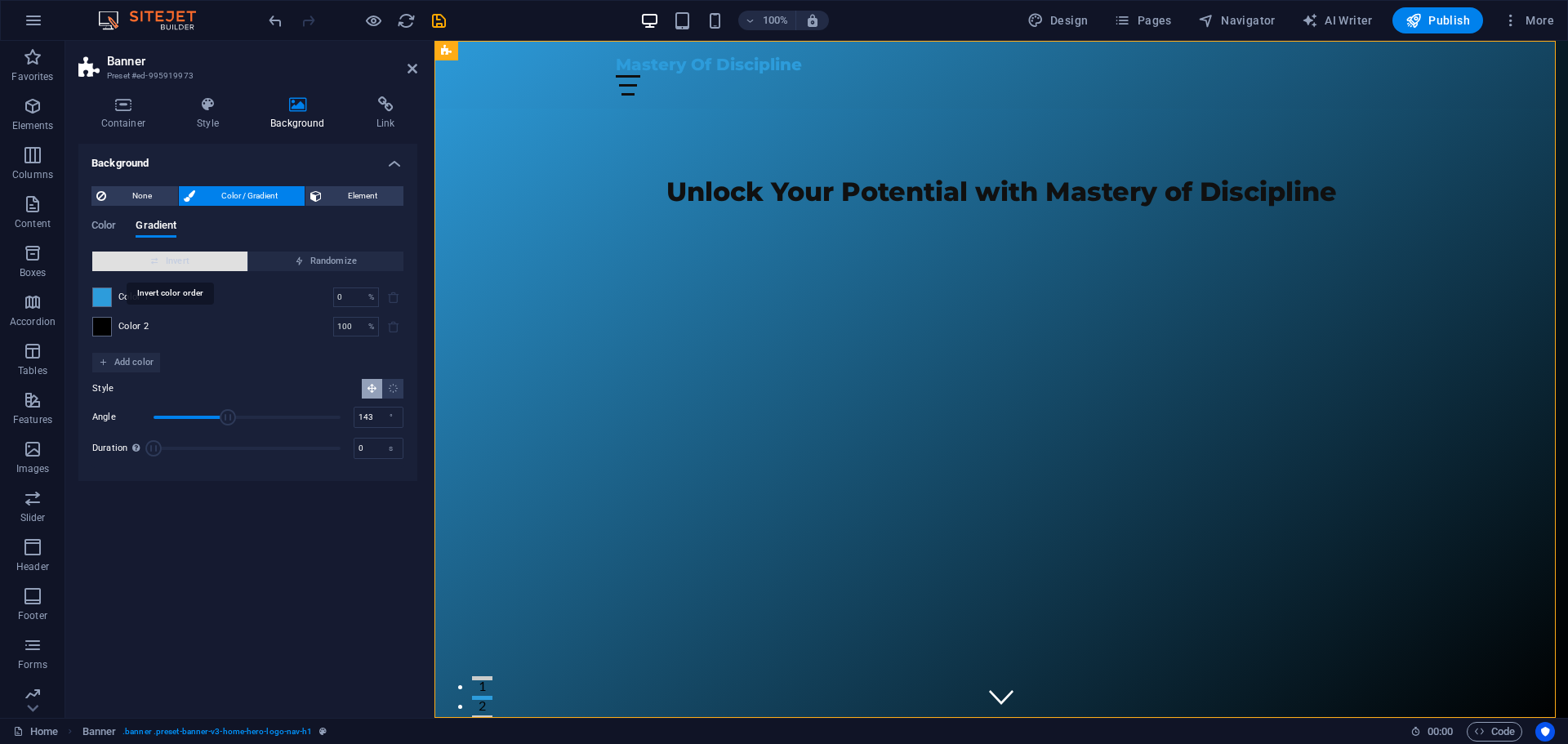
click at [211, 263] on span "Invert" at bounding box center [170, 261] width 142 height 20
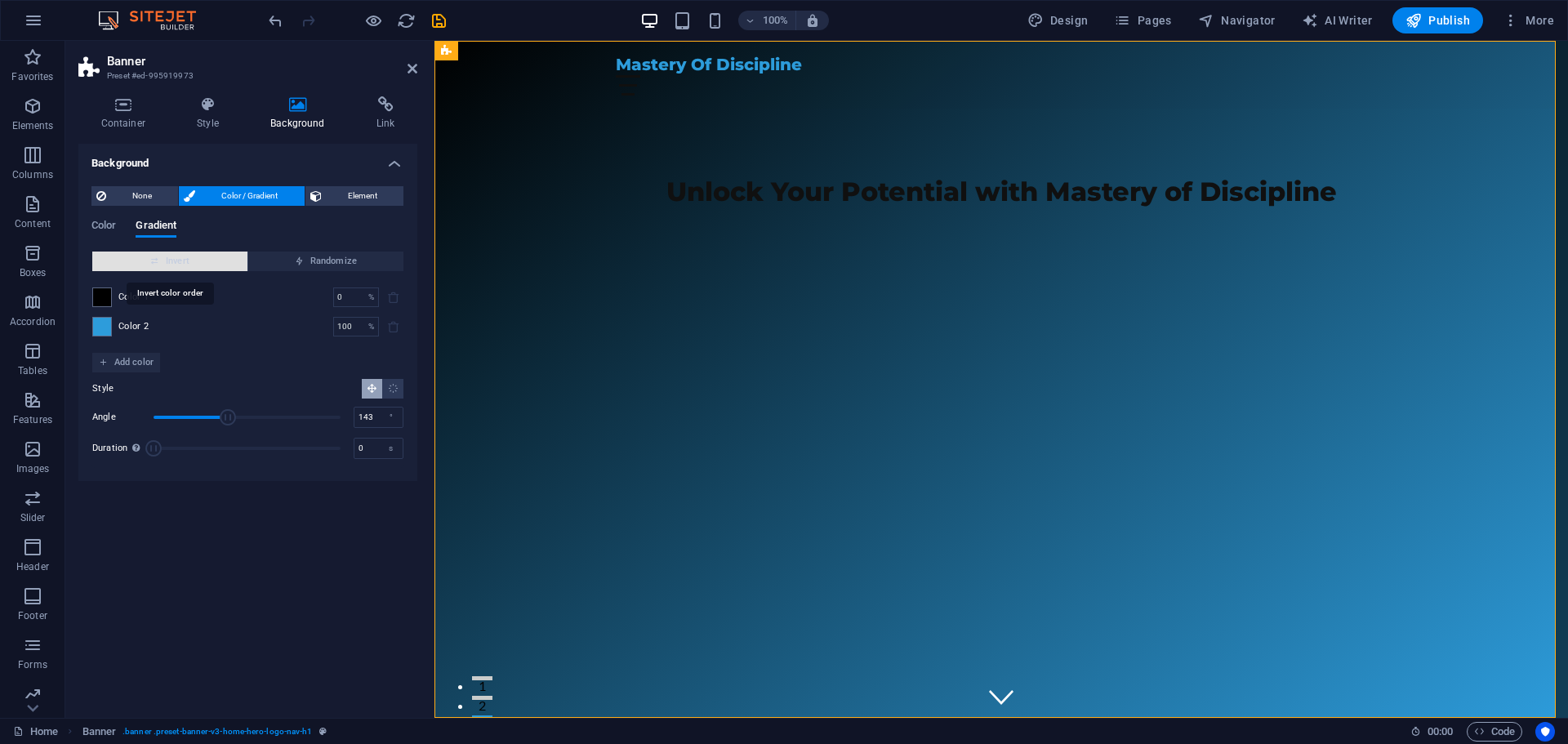
click at [211, 263] on span "Invert" at bounding box center [170, 261] width 142 height 20
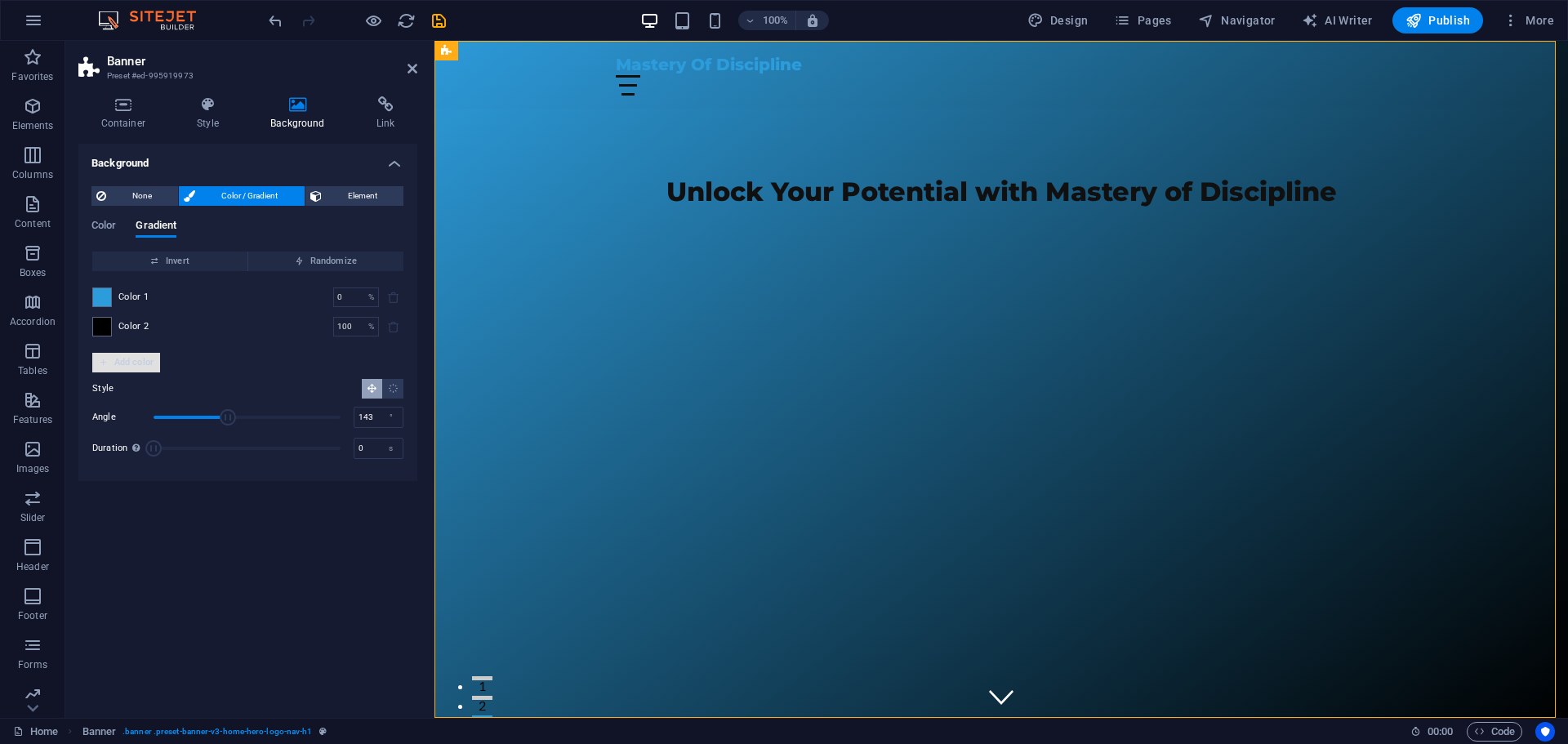
click at [128, 367] on span "Add color" at bounding box center [126, 363] width 55 height 20
drag, startPoint x: 144, startPoint y: 355, endPoint x: 145, endPoint y: 331, distance: 24.0
click at [145, 331] on div "Color 1 0 % ​ Color 2 100 % ​ Color 3 100 % ​" at bounding box center [248, 326] width 312 height 111
click at [107, 357] on span at bounding box center [102, 356] width 18 height 18
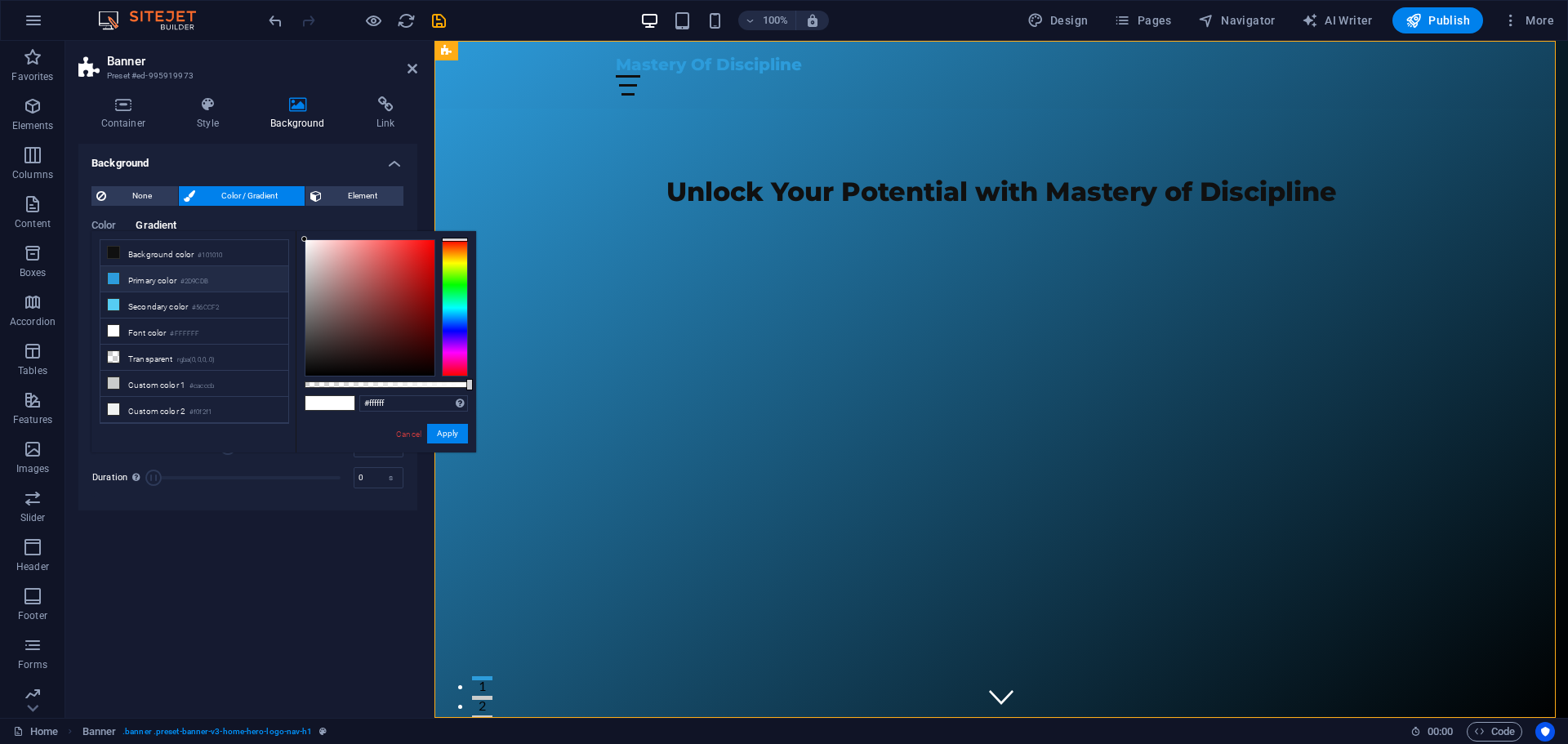
click at [155, 277] on li "Primary color #2D9CDB" at bounding box center [195, 279] width 188 height 26
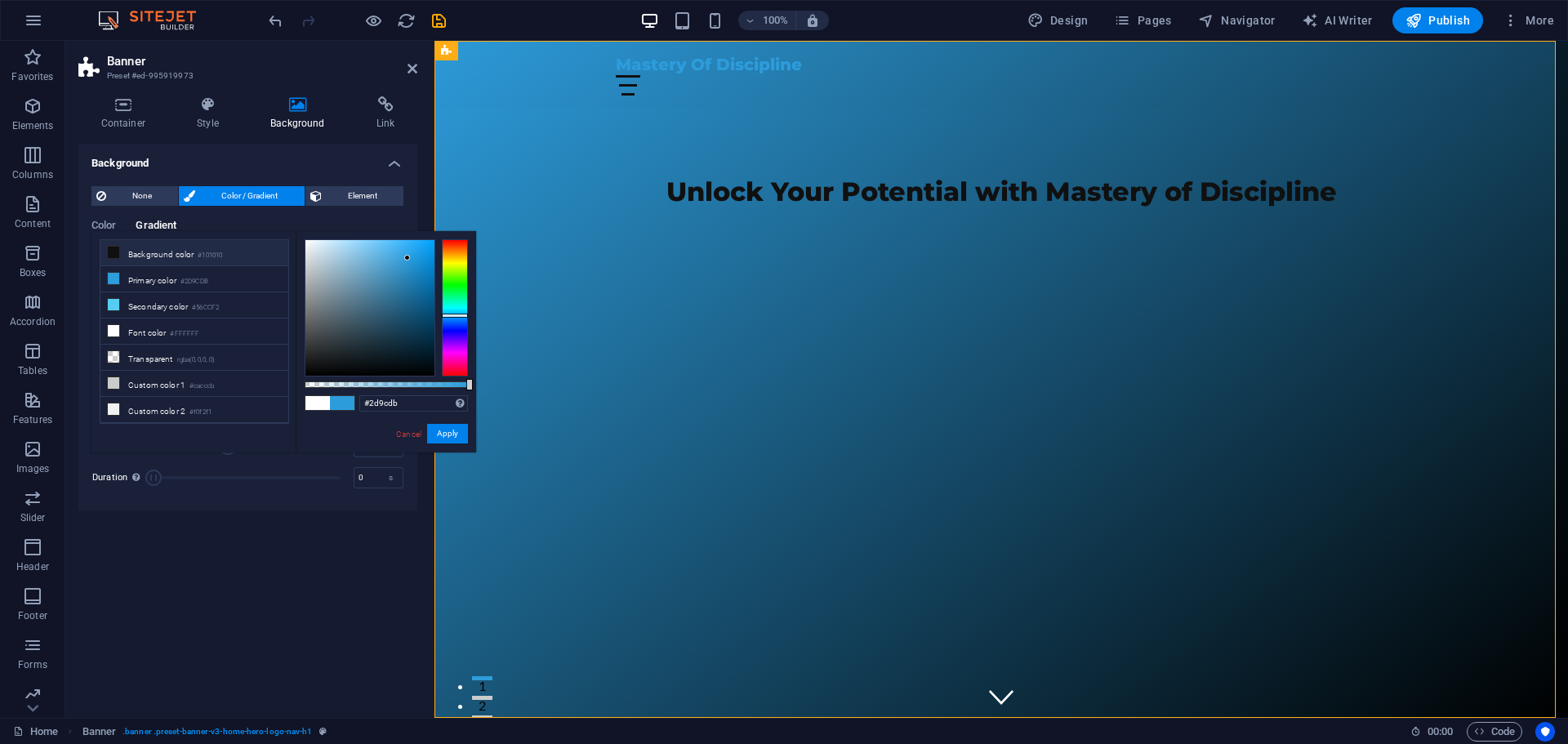
click at [158, 254] on li "Background color #101010" at bounding box center [195, 253] width 188 height 26
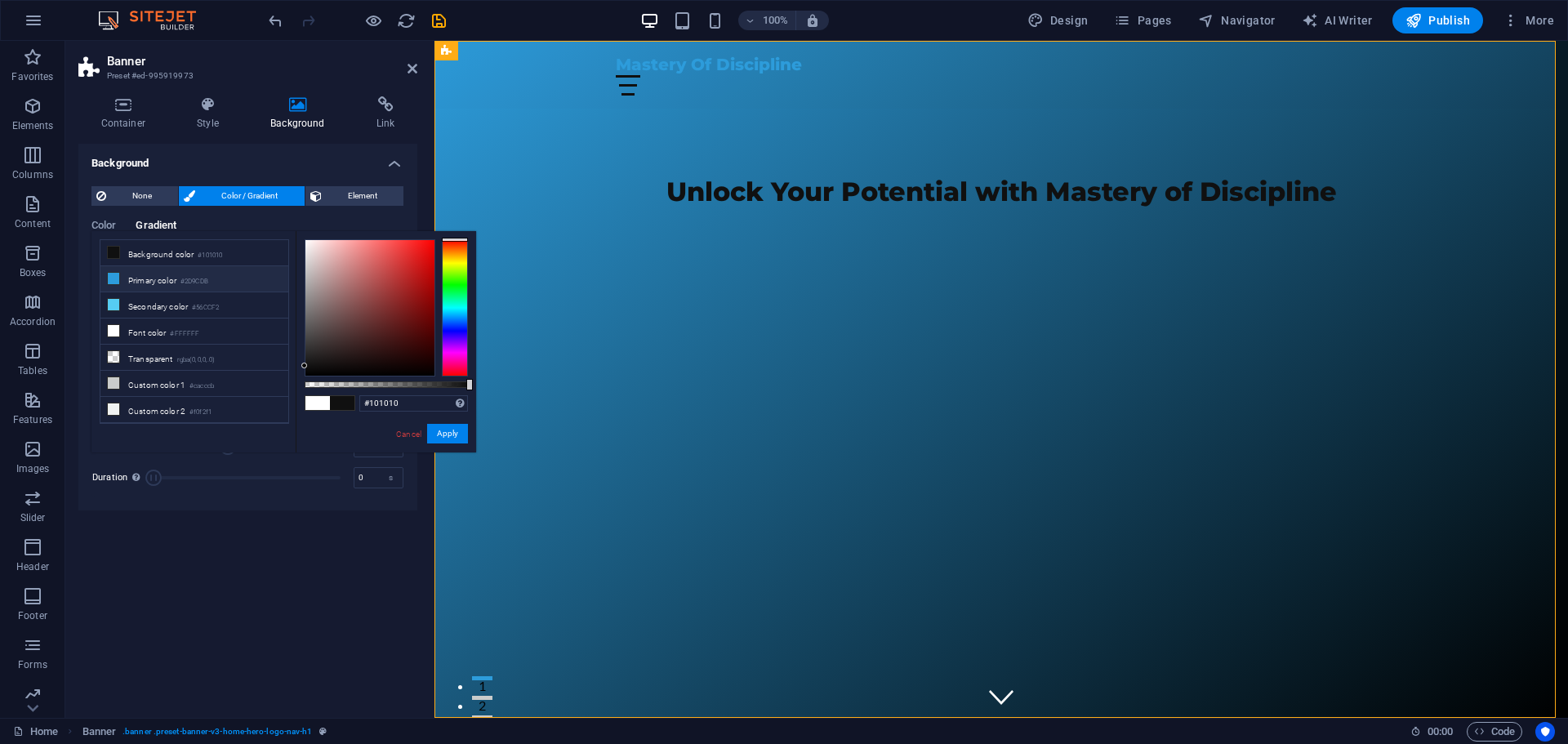
click at [159, 278] on li "Primary color #2D9CDB" at bounding box center [195, 279] width 188 height 26
type input "#2d9cdb"
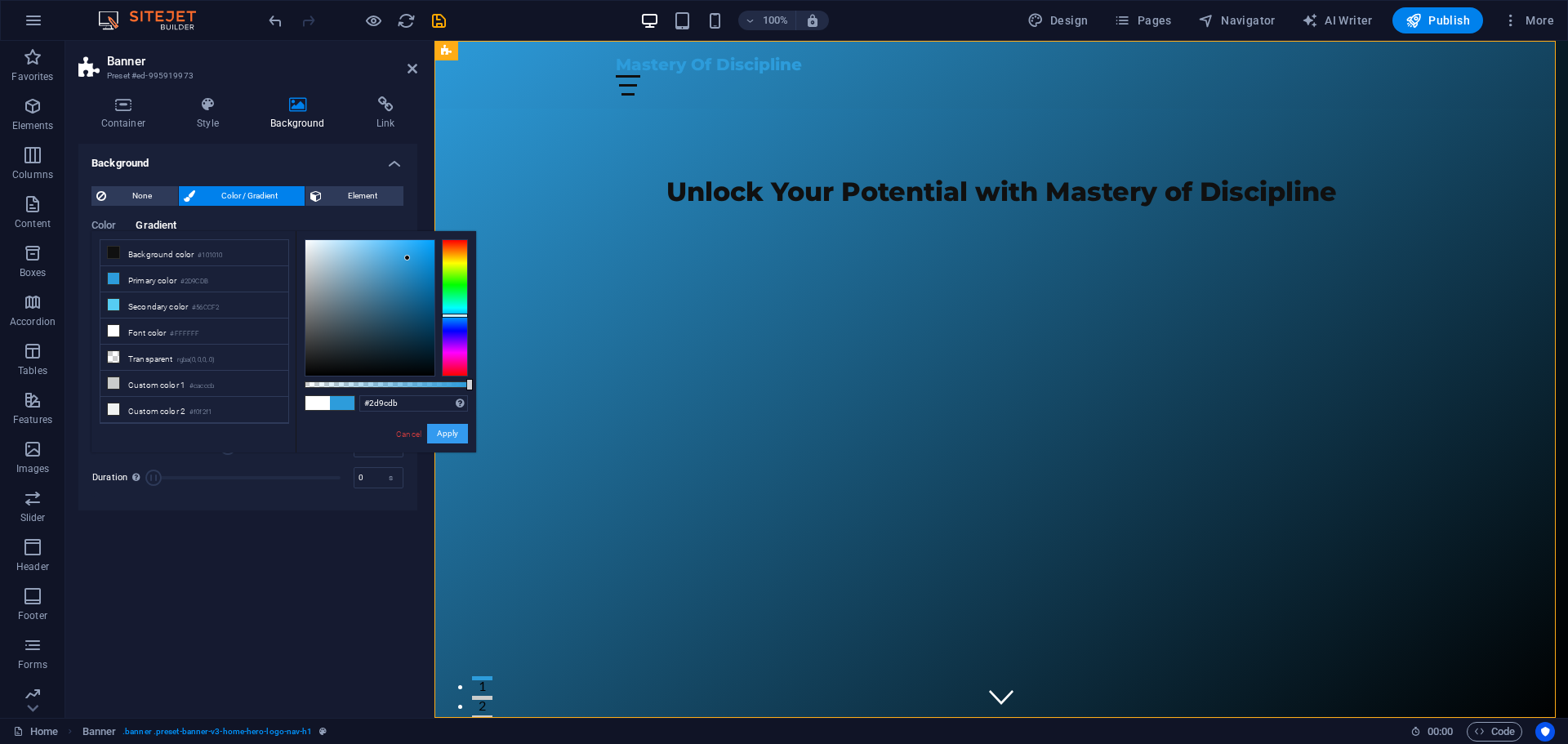
click at [452, 440] on button "Apply" at bounding box center [447, 434] width 41 height 20
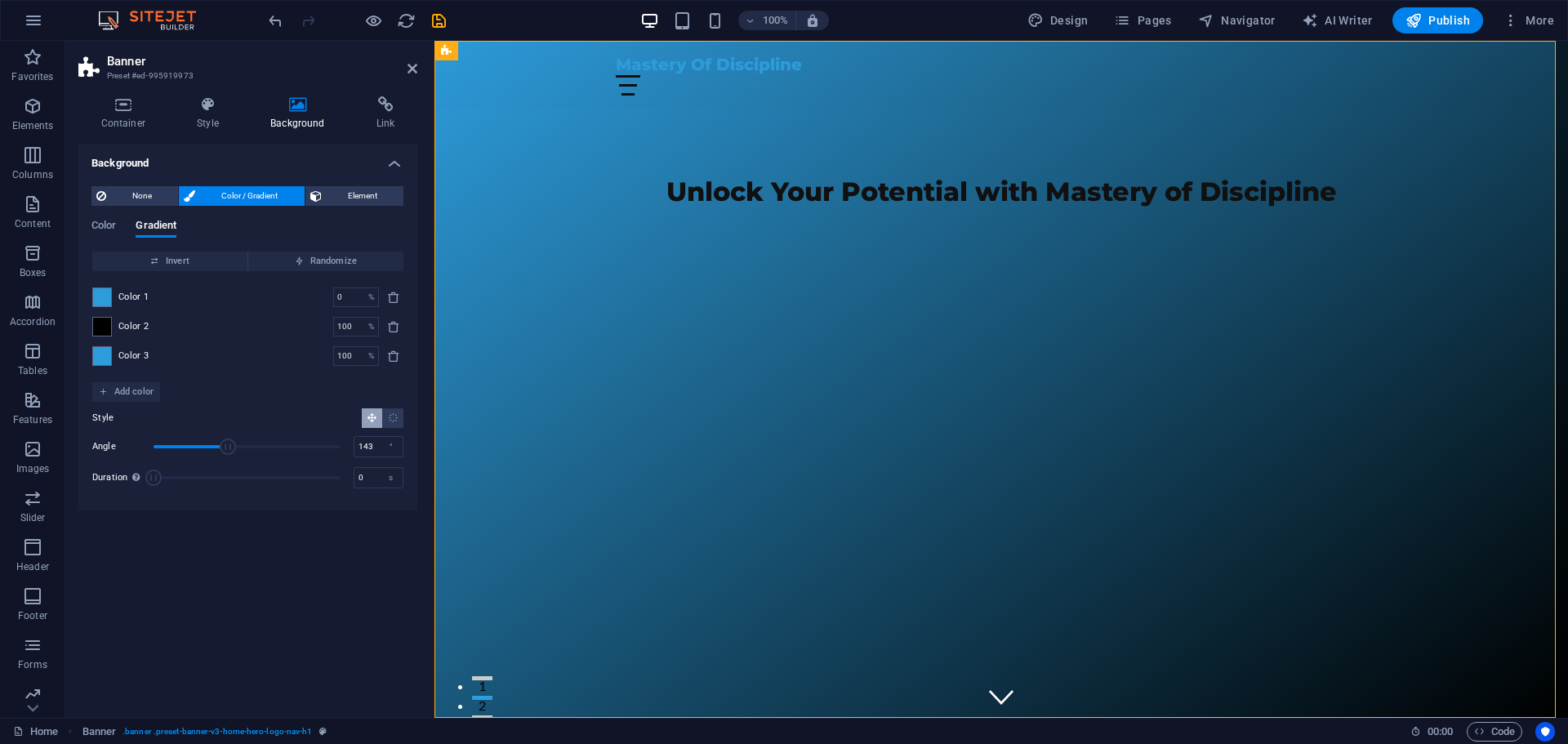
click at [136, 299] on span "Color 1" at bounding box center [133, 297] width 31 height 14
click at [134, 350] on span "Color 3" at bounding box center [133, 356] width 31 height 14
click at [347, 356] on input "100" at bounding box center [348, 357] width 29 height 20
type input "10"
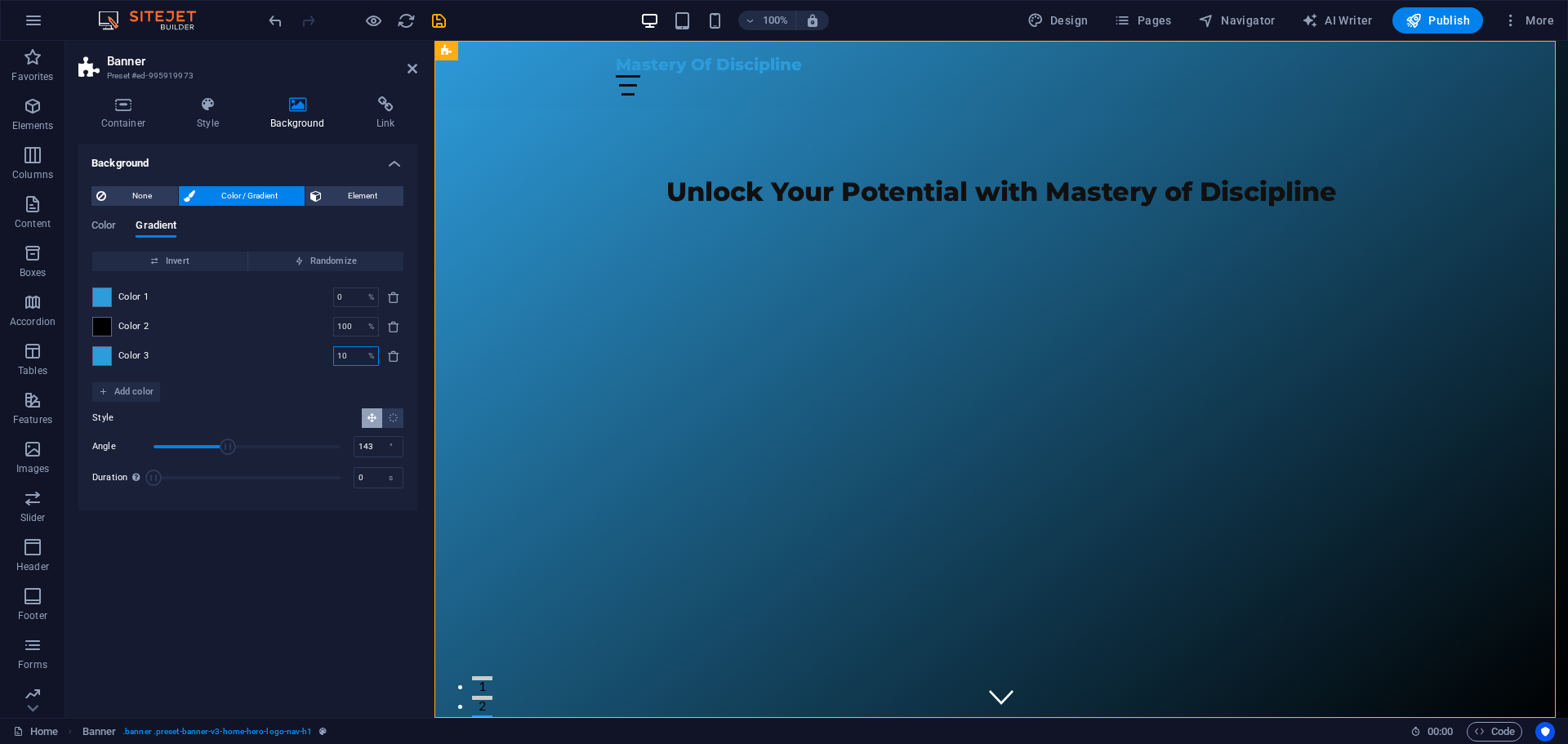
type input "100"
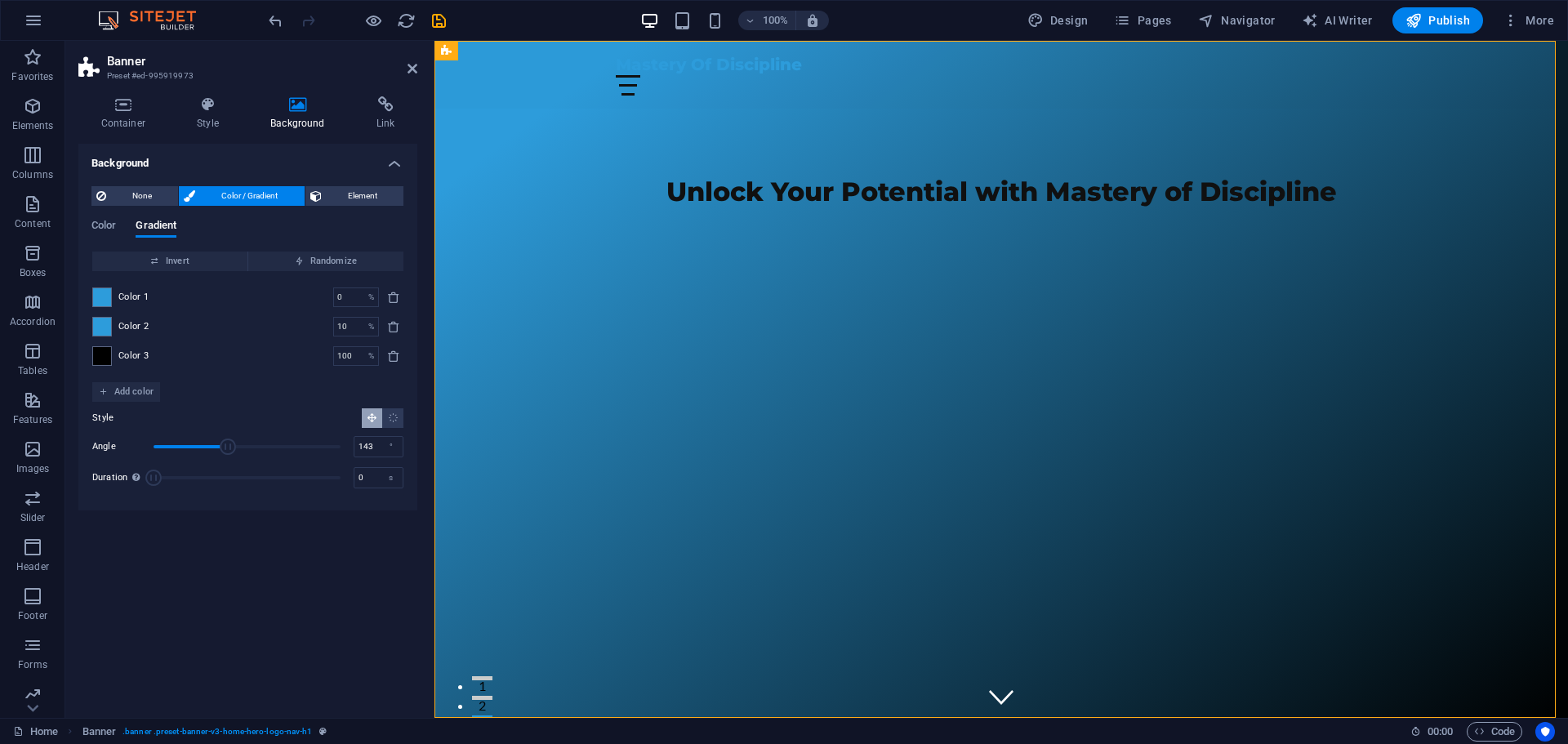
click at [324, 577] on div "Background None Color / Gradient Element Stretch background to full-width Color…" at bounding box center [248, 424] width 339 height 561
click at [103, 331] on span at bounding box center [102, 327] width 18 height 18
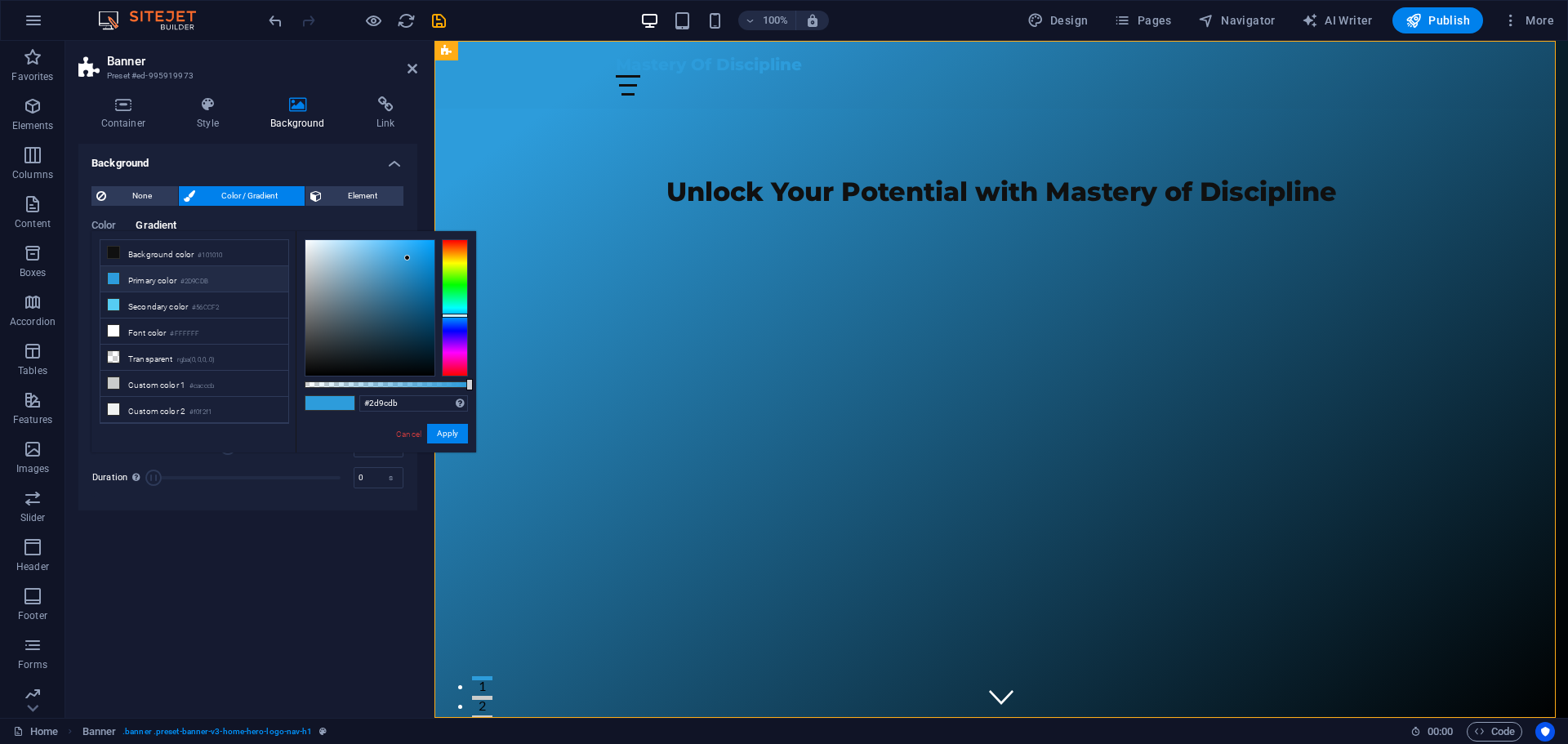
click at [175, 281] on li "Primary color #2D9CDB" at bounding box center [195, 279] width 188 height 26
click at [458, 435] on button "Apply" at bounding box center [447, 434] width 41 height 20
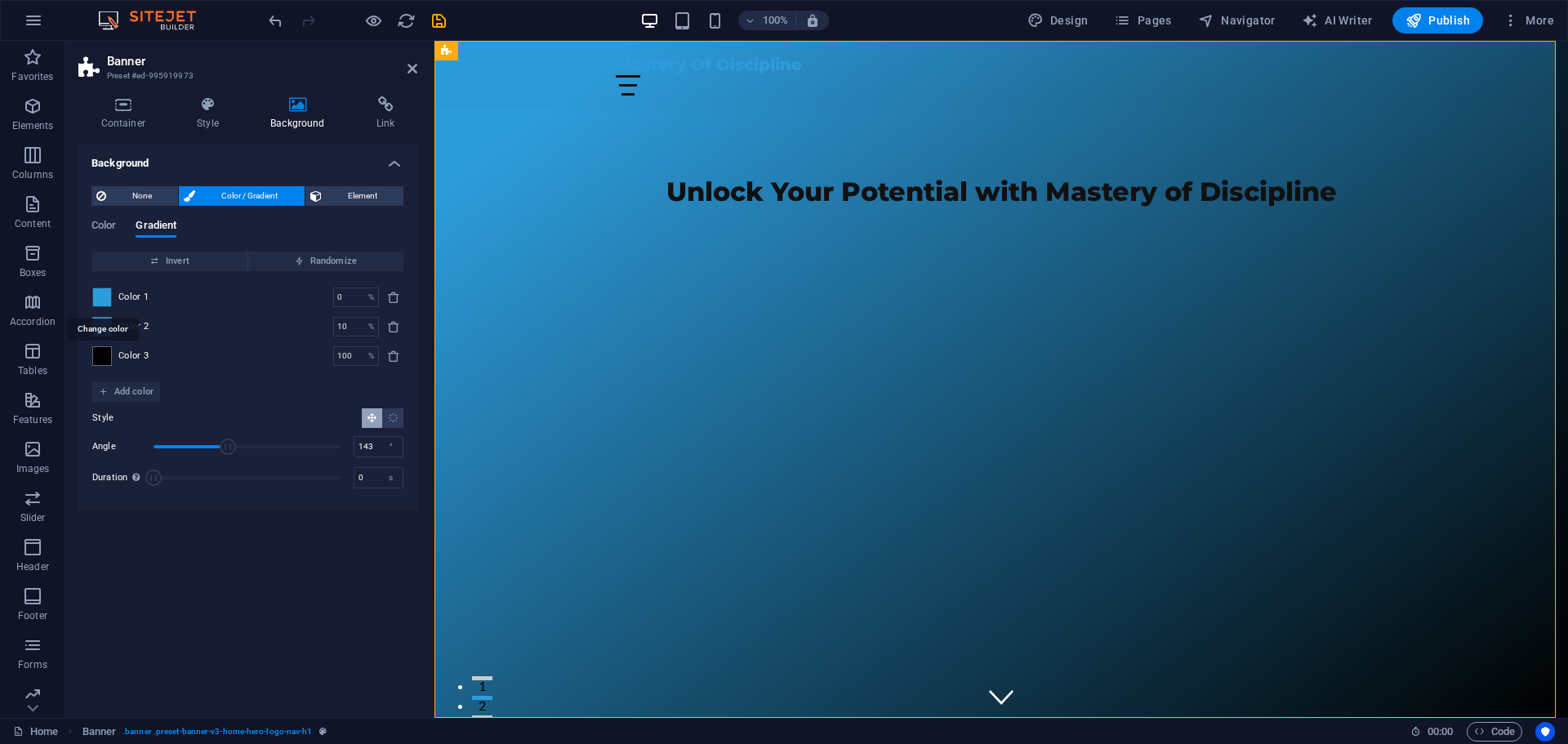
click at [105, 295] on span at bounding box center [102, 297] width 18 height 18
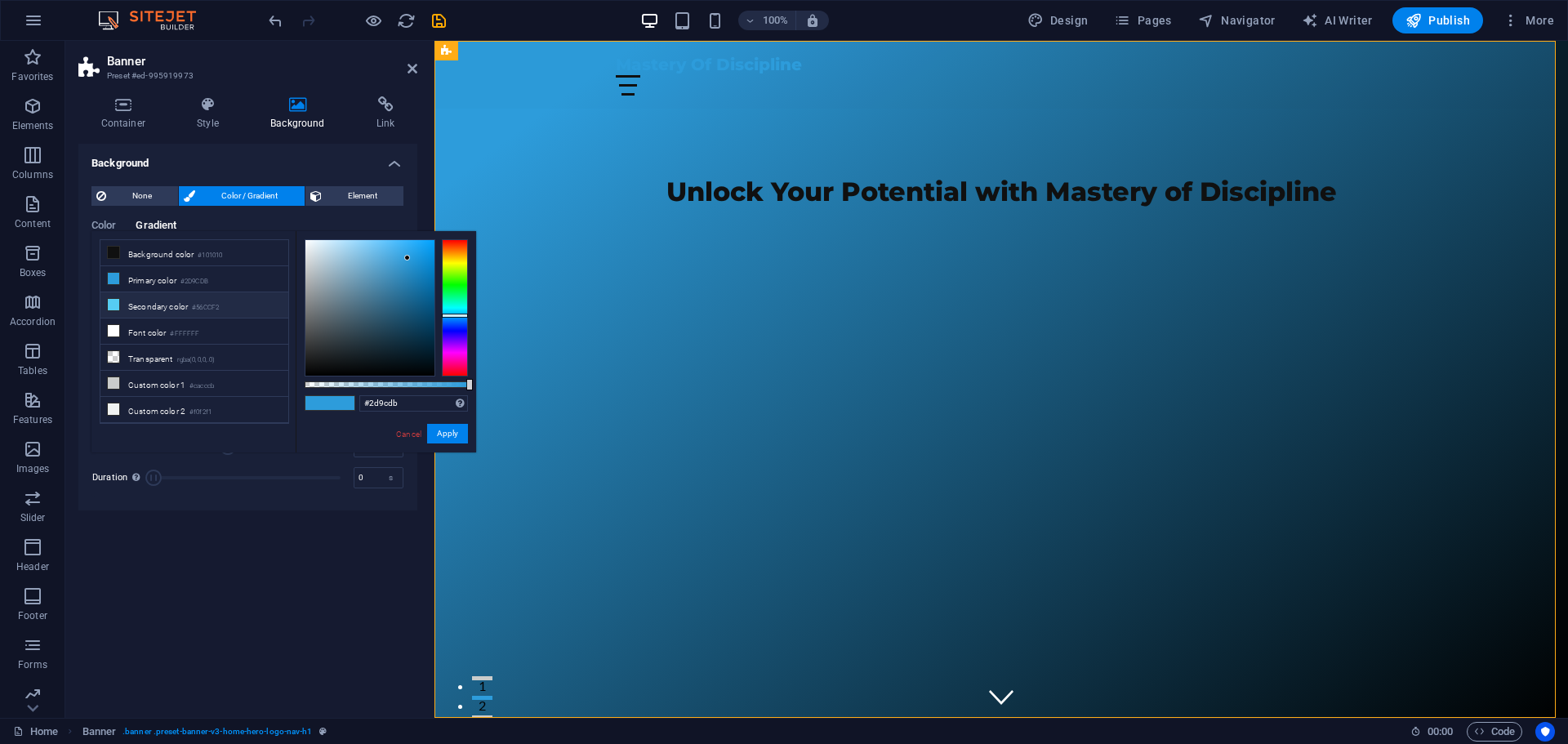
click at [142, 311] on li "Secondary color #56CCF2" at bounding box center [195, 305] width 188 height 26
type input "#56ccf2"
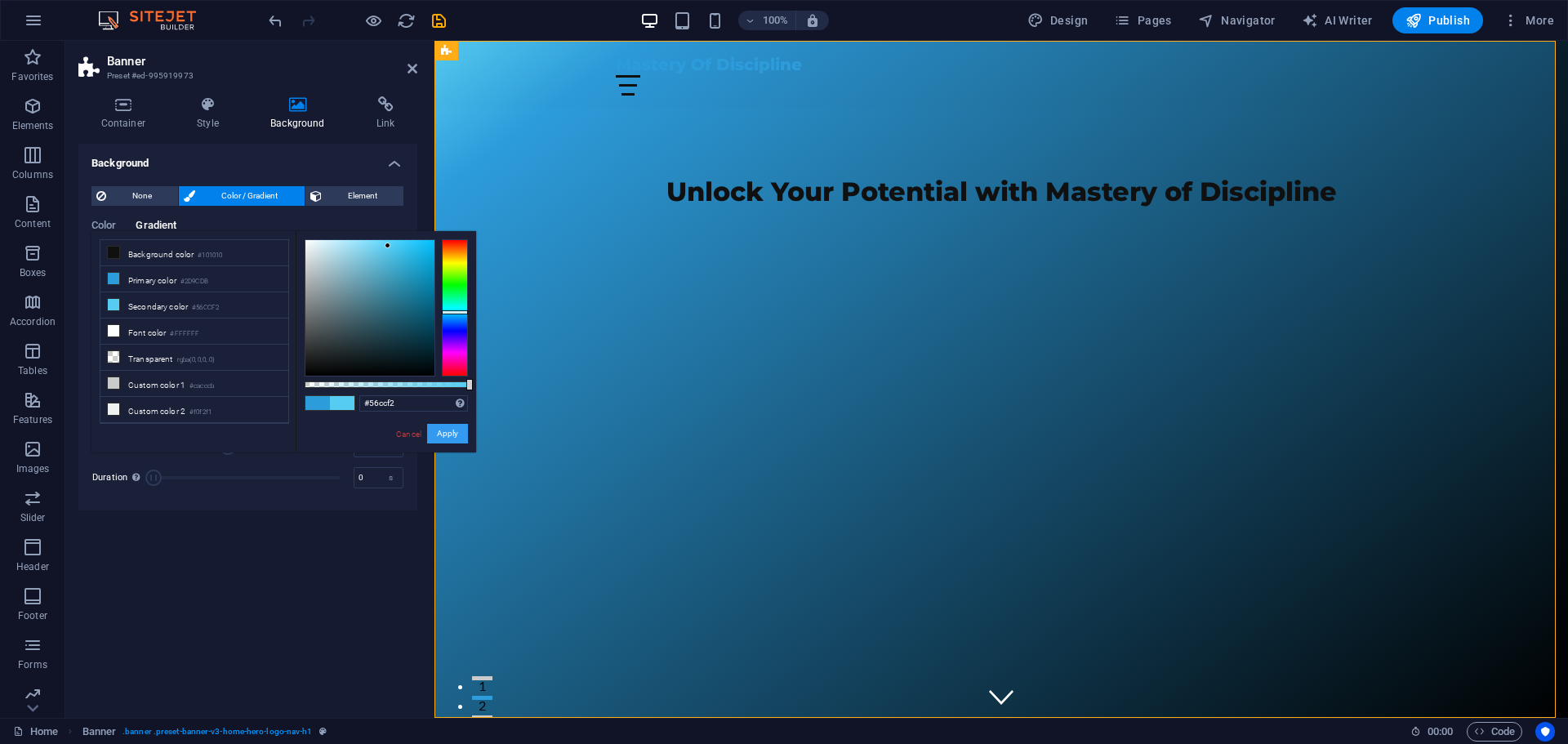
click at [449, 435] on button "Apply" at bounding box center [447, 434] width 41 height 20
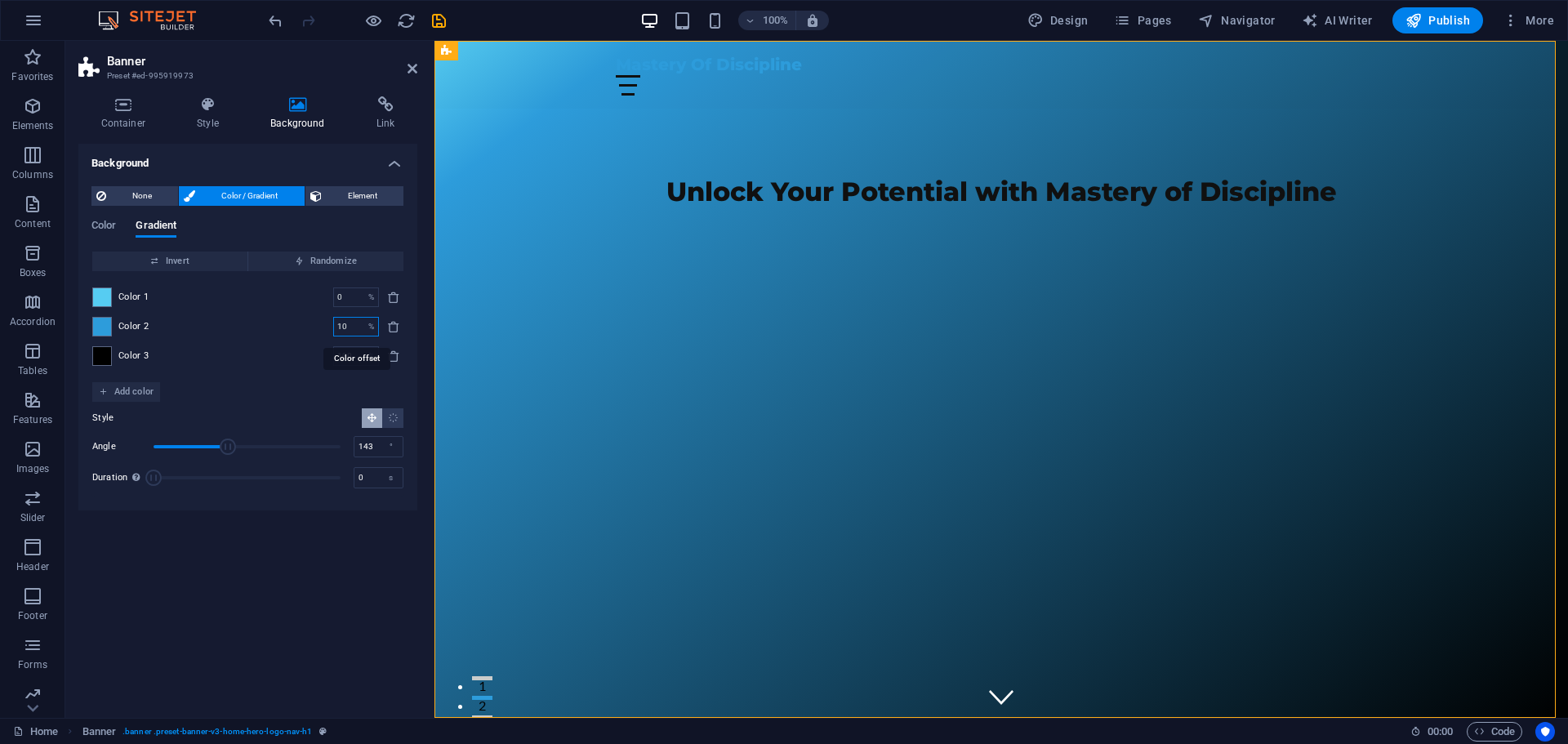
drag, startPoint x: 343, startPoint y: 323, endPoint x: 337, endPoint y: 329, distance: 8.5
click at [337, 329] on input "10" at bounding box center [348, 327] width 29 height 20
type input "30"
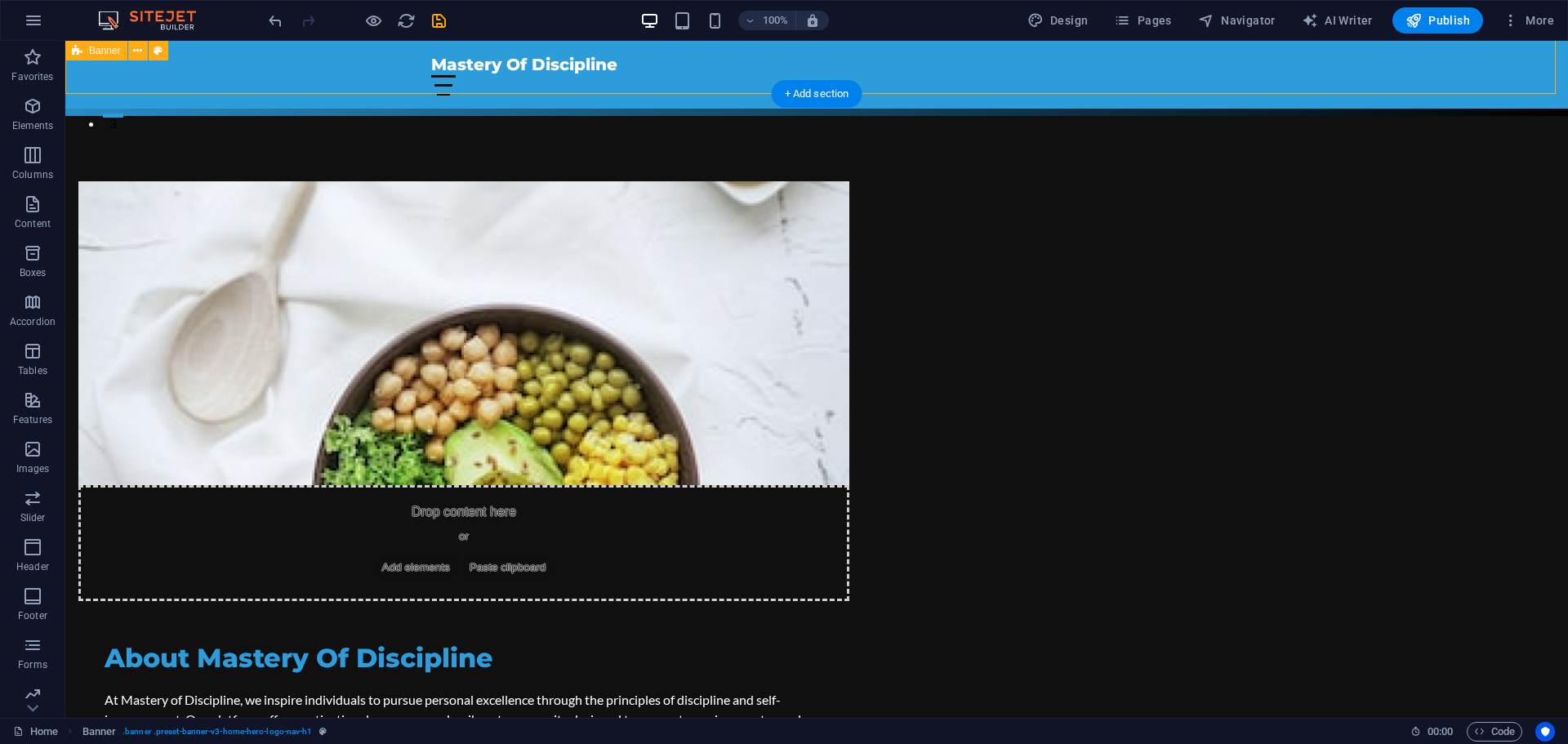
scroll to position [654, 0]
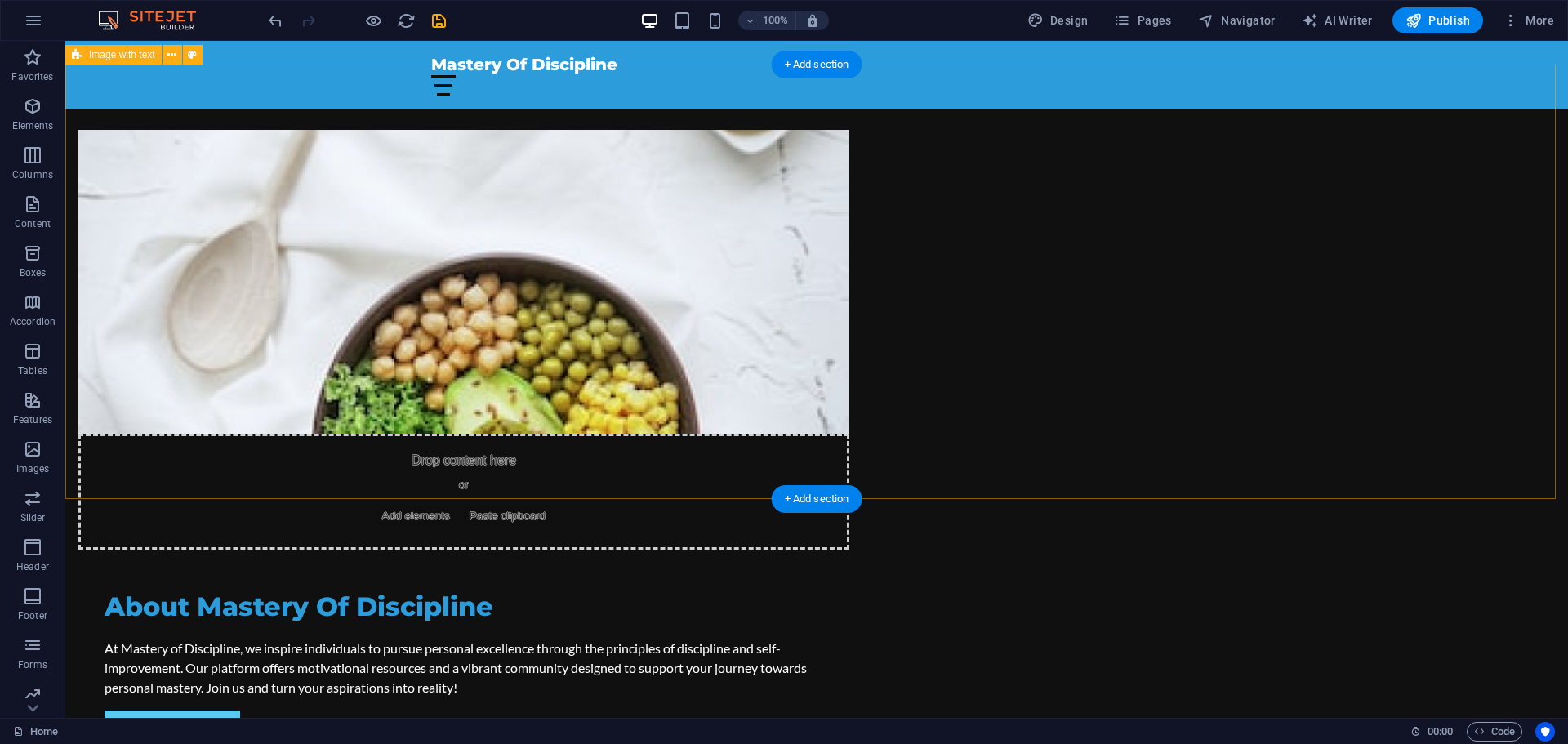
click at [264, 279] on div "Drop content here or Add elements Paste clipboard About Mastery Of Discipline A…" at bounding box center [817, 450] width 1503 height 772
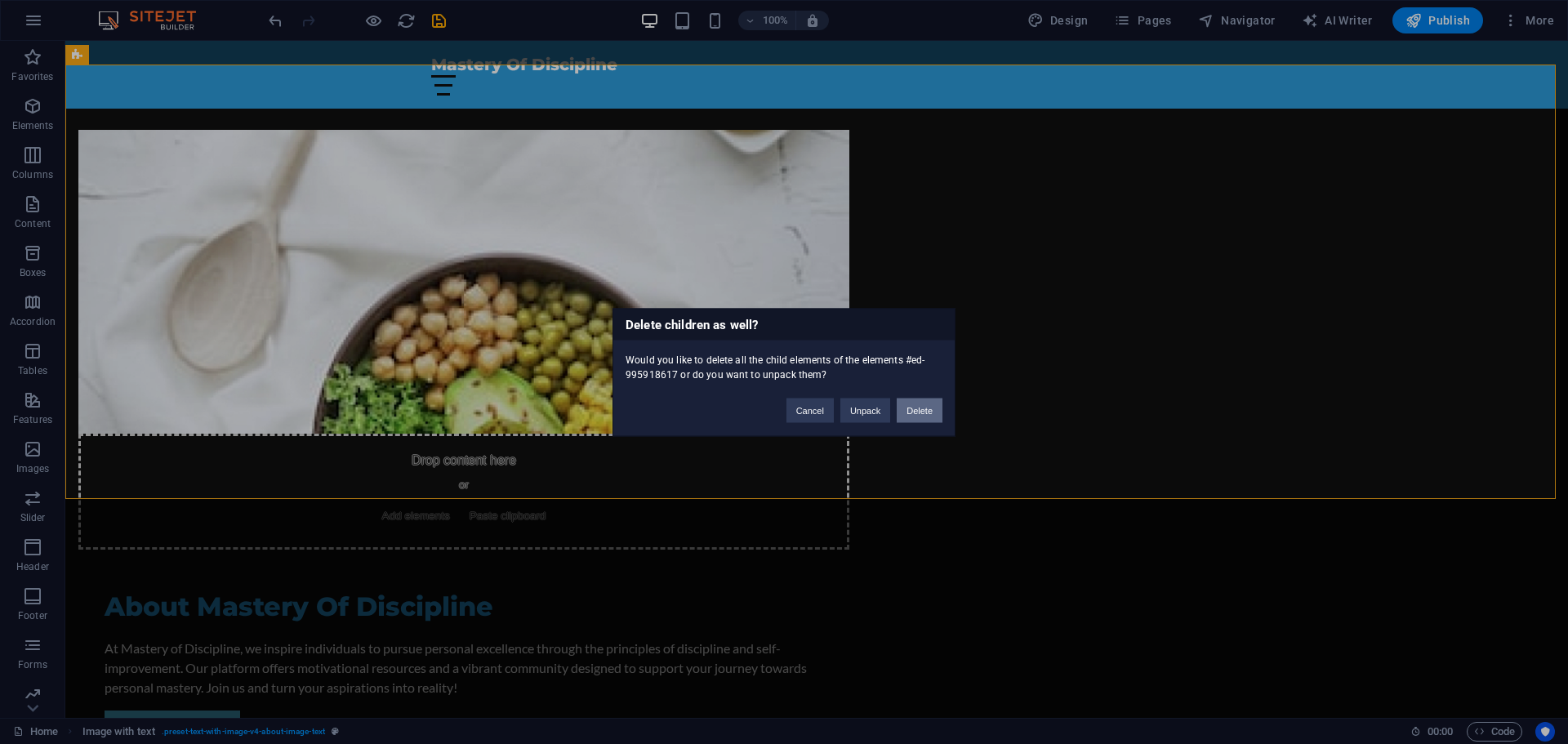
click at [916, 411] on button "Delete" at bounding box center [920, 410] width 46 height 24
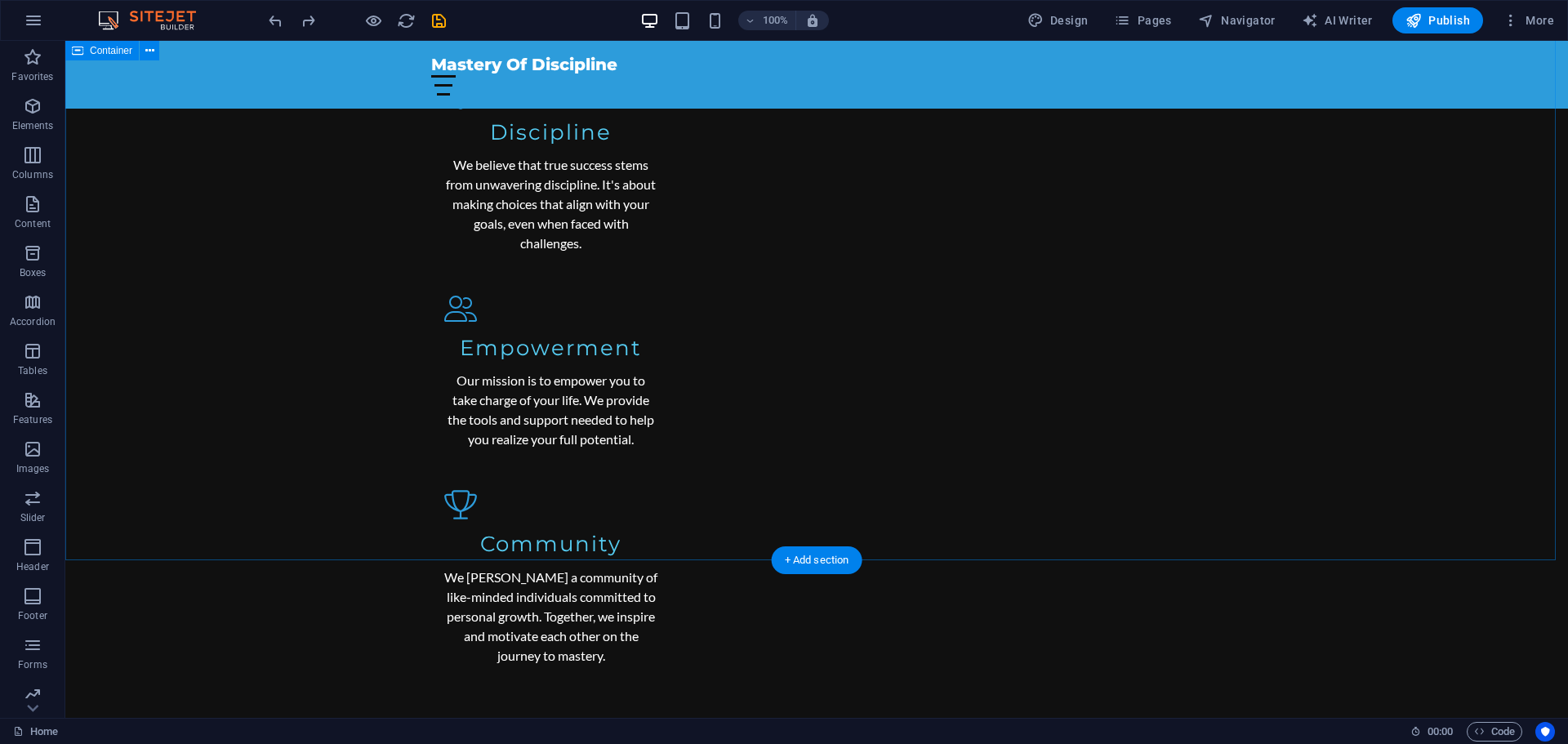
scroll to position [1552, 0]
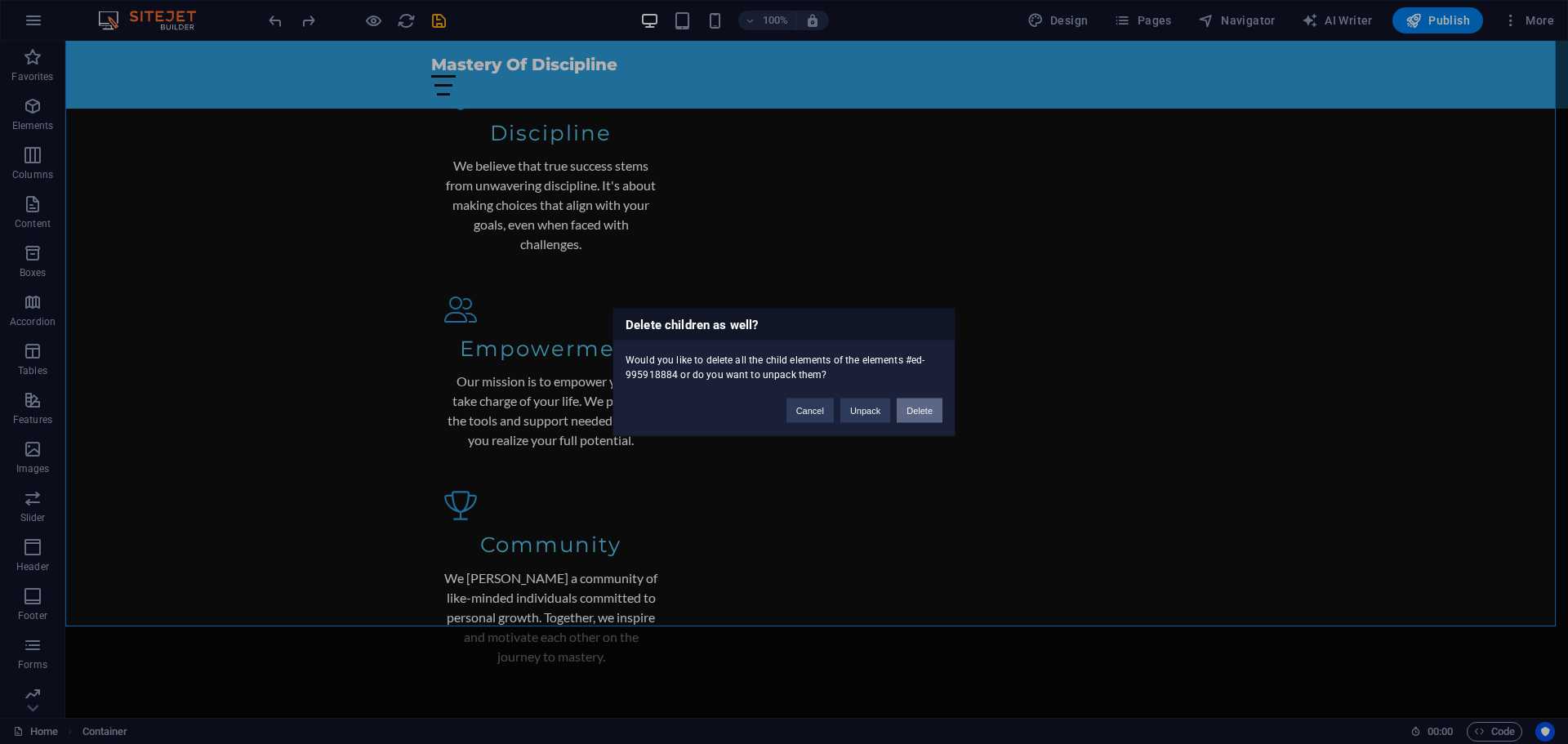
click at [922, 412] on button "Delete" at bounding box center [920, 410] width 46 height 24
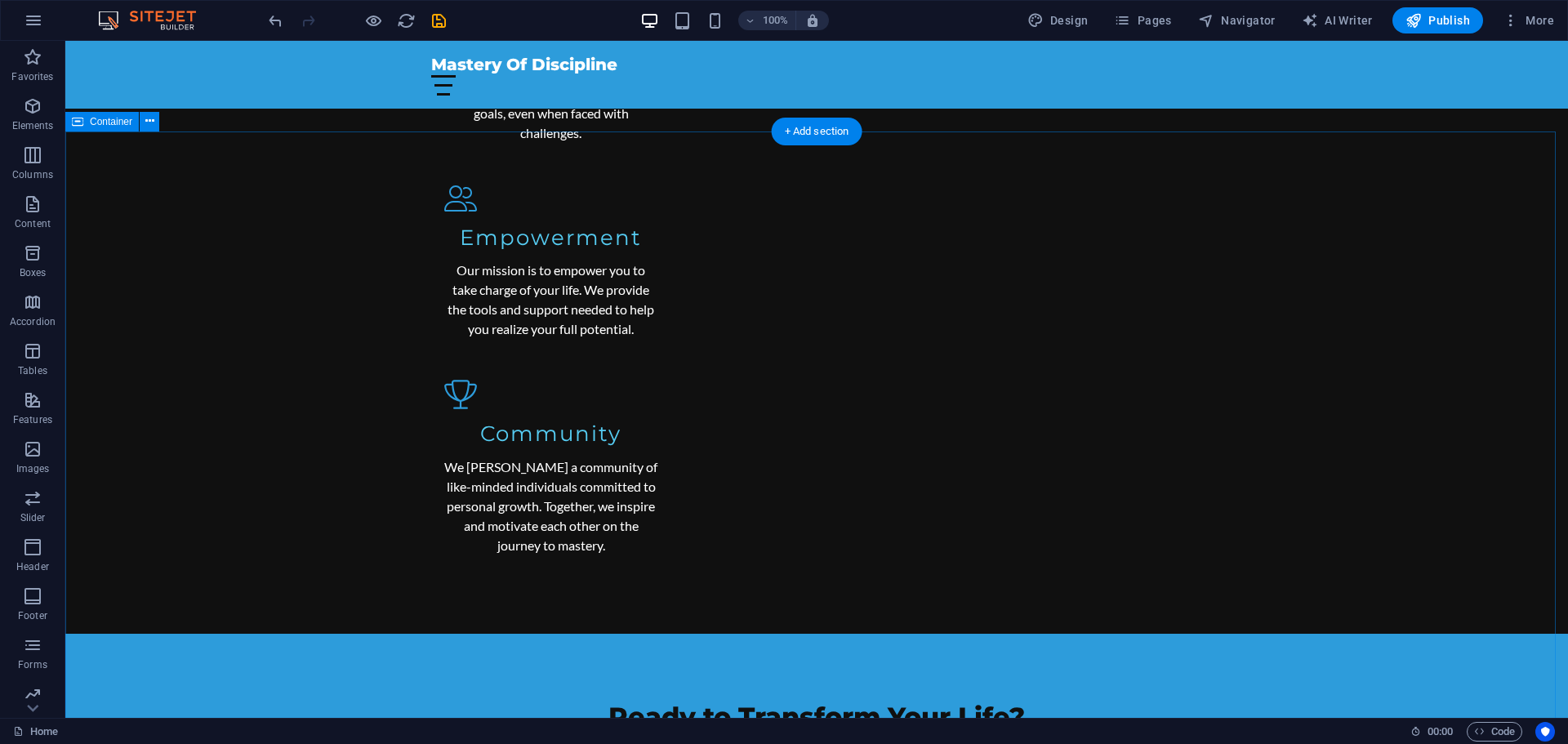
scroll to position [1738, 0]
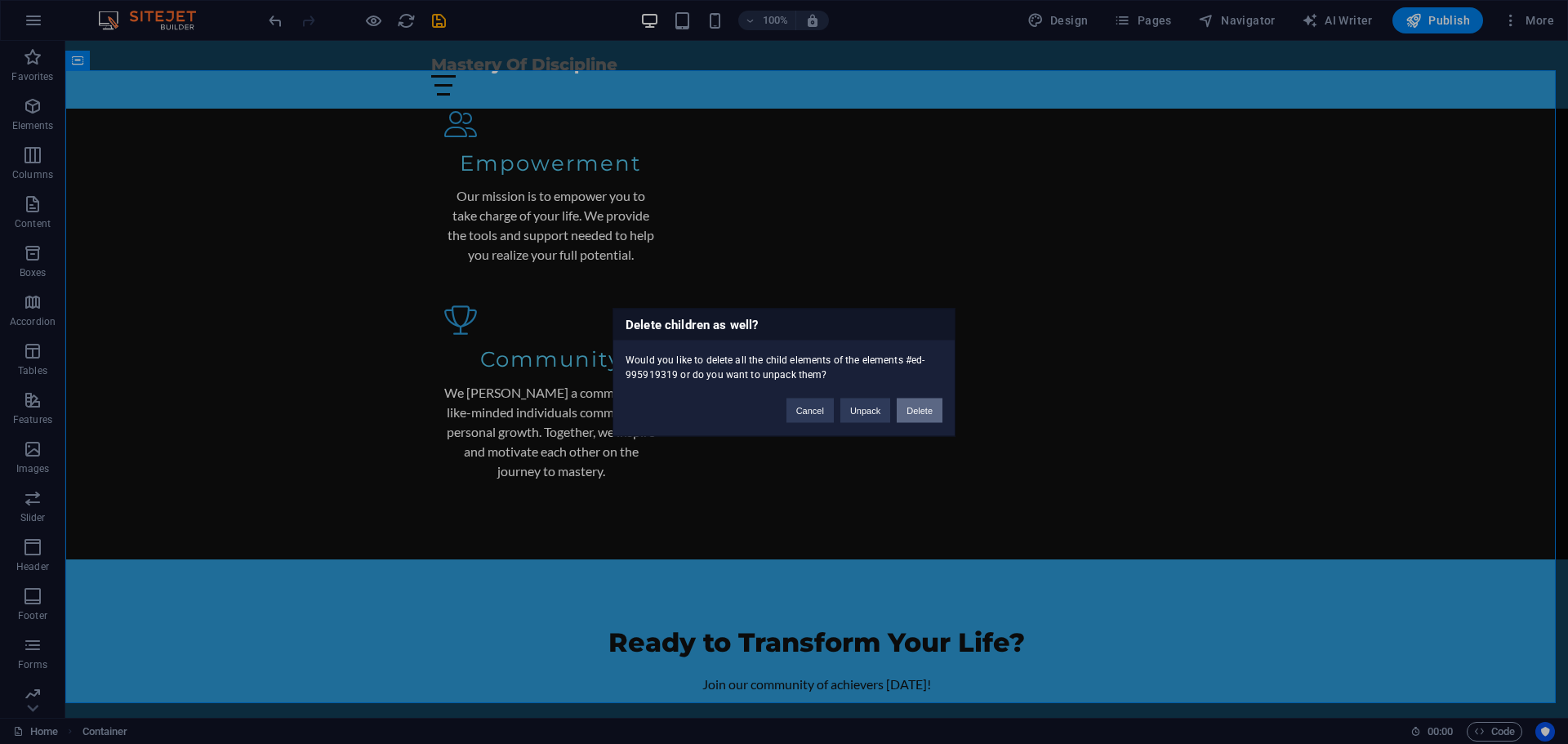
click at [899, 416] on button "Delete" at bounding box center [920, 410] width 46 height 24
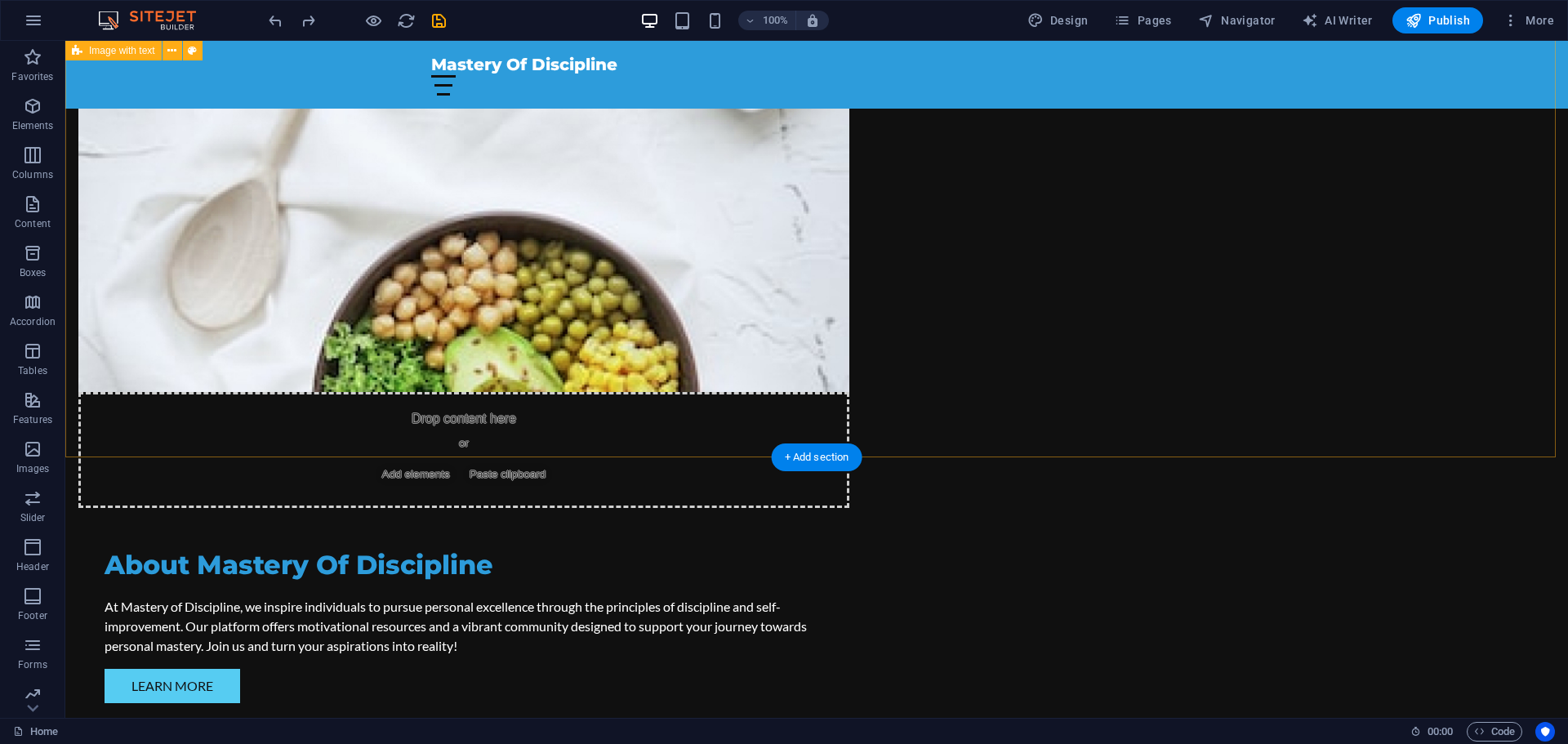
scroll to position [0, 0]
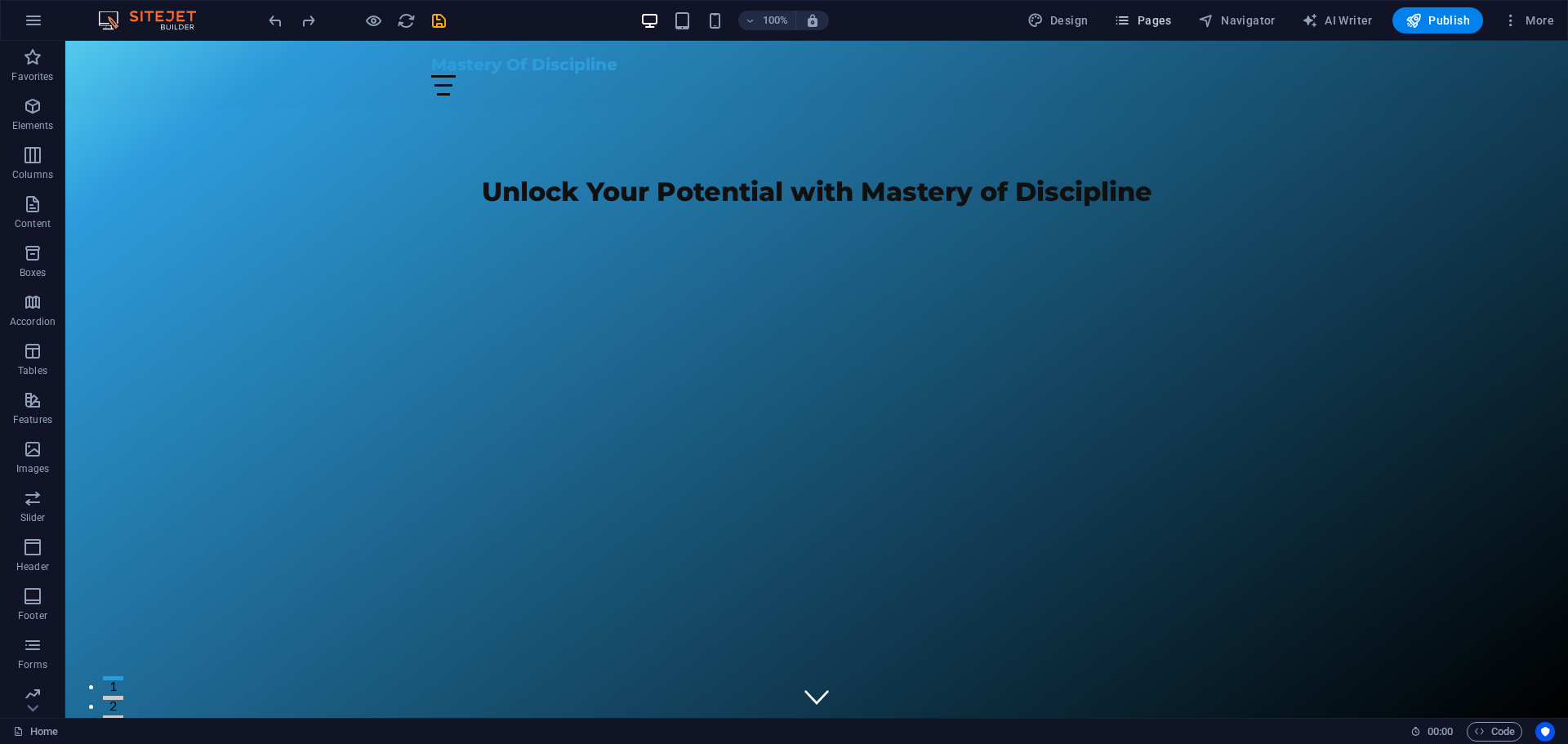
click at [1156, 19] on span "Pages" at bounding box center [1142, 21] width 57 height 16
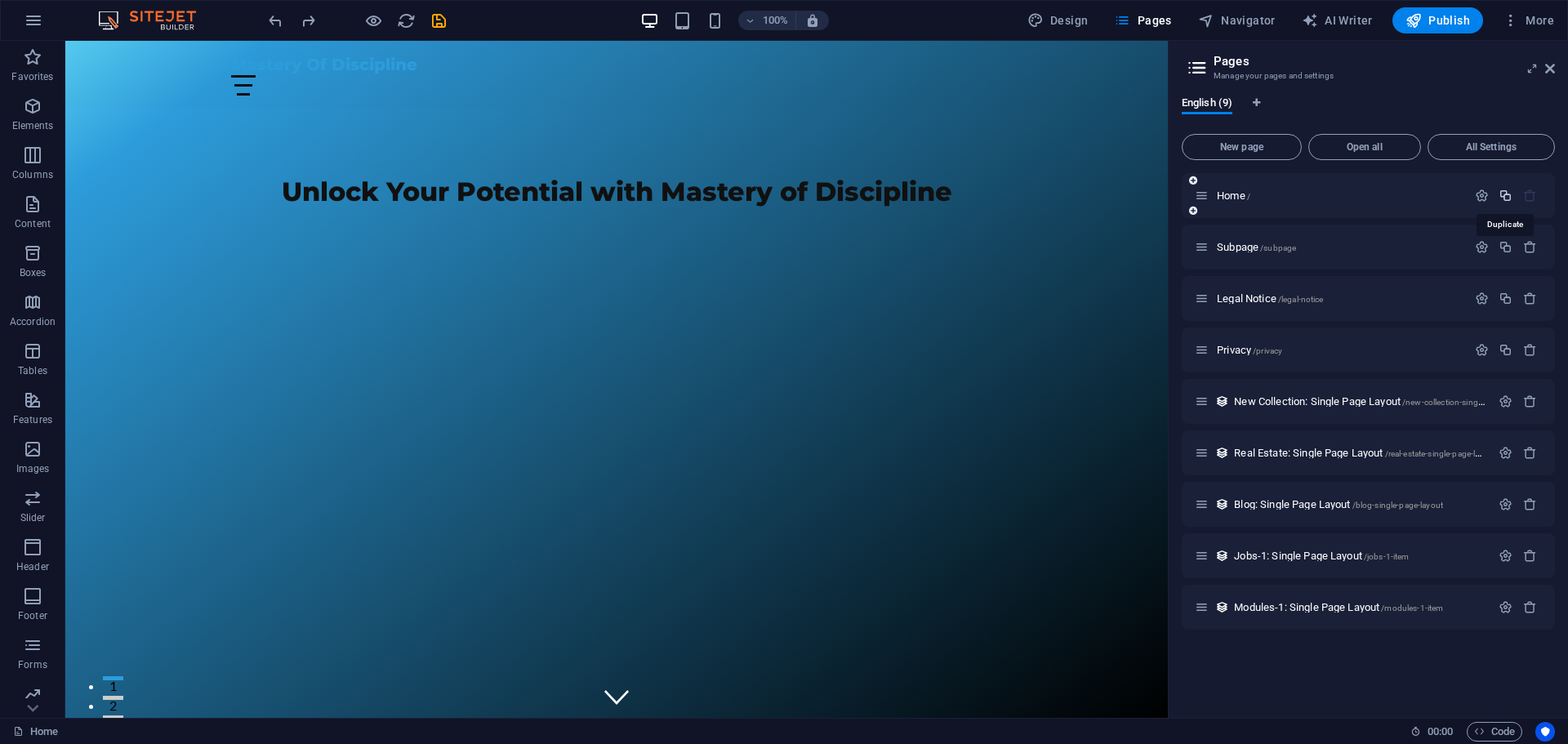
click at [1508, 197] on icon "button" at bounding box center [1505, 195] width 14 height 14
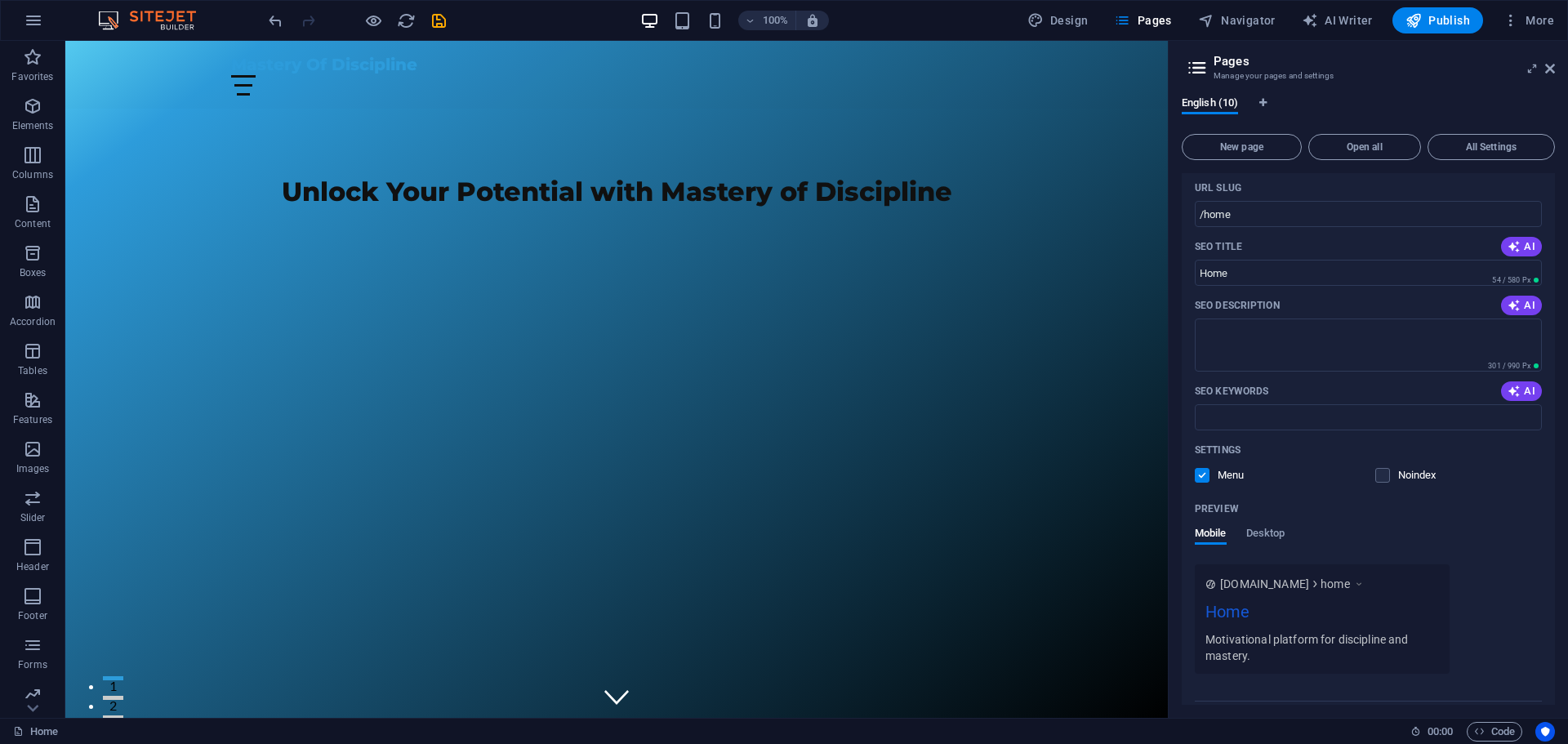
scroll to position [163, 0]
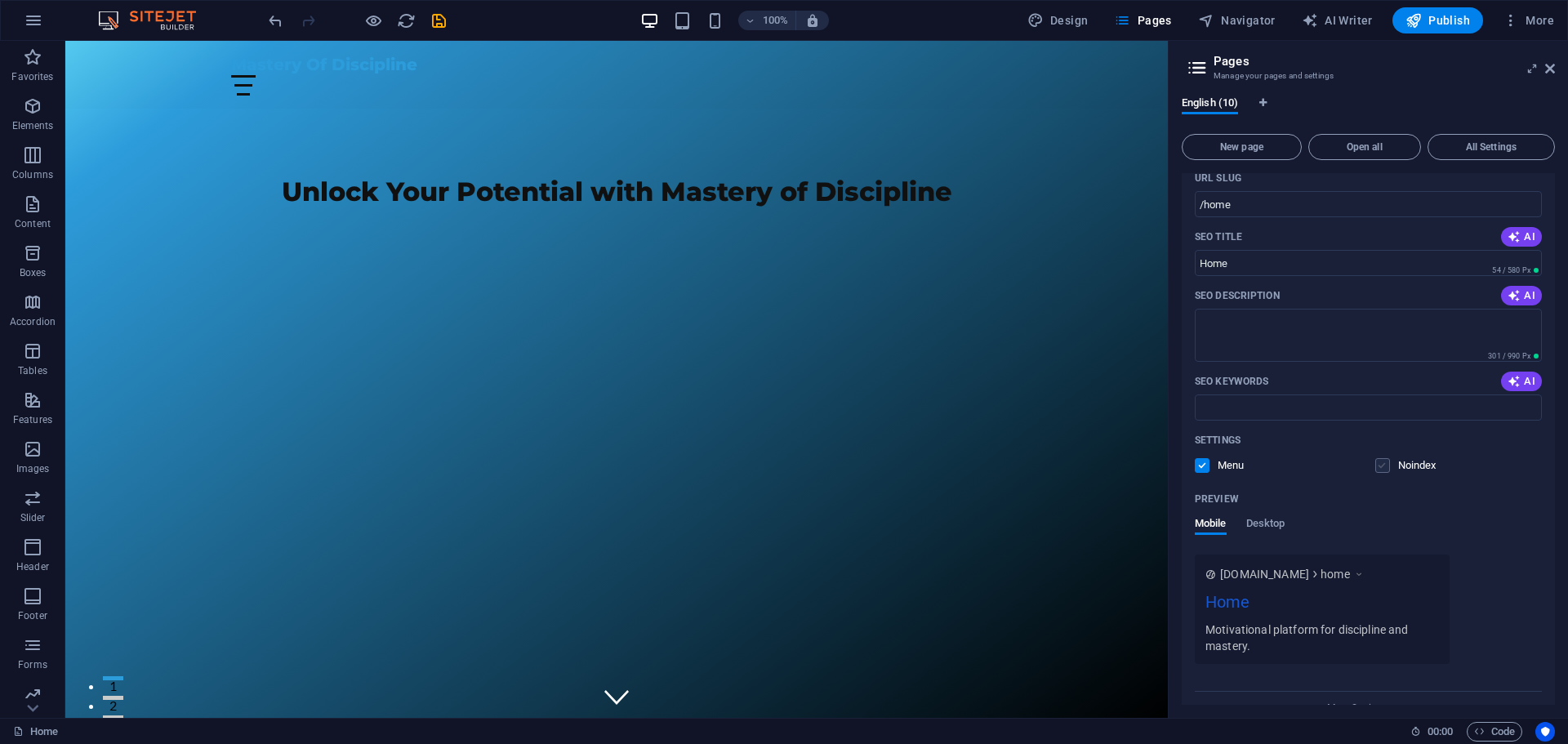
click at [1379, 468] on label at bounding box center [1382, 466] width 14 height 14
click at [0, 0] on input "checkbox" at bounding box center [0, 0] width 0 height 0
click at [1204, 464] on label at bounding box center [1202, 466] width 14 height 14
click at [0, 0] on input "checkbox" at bounding box center [0, 0] width 0 height 0
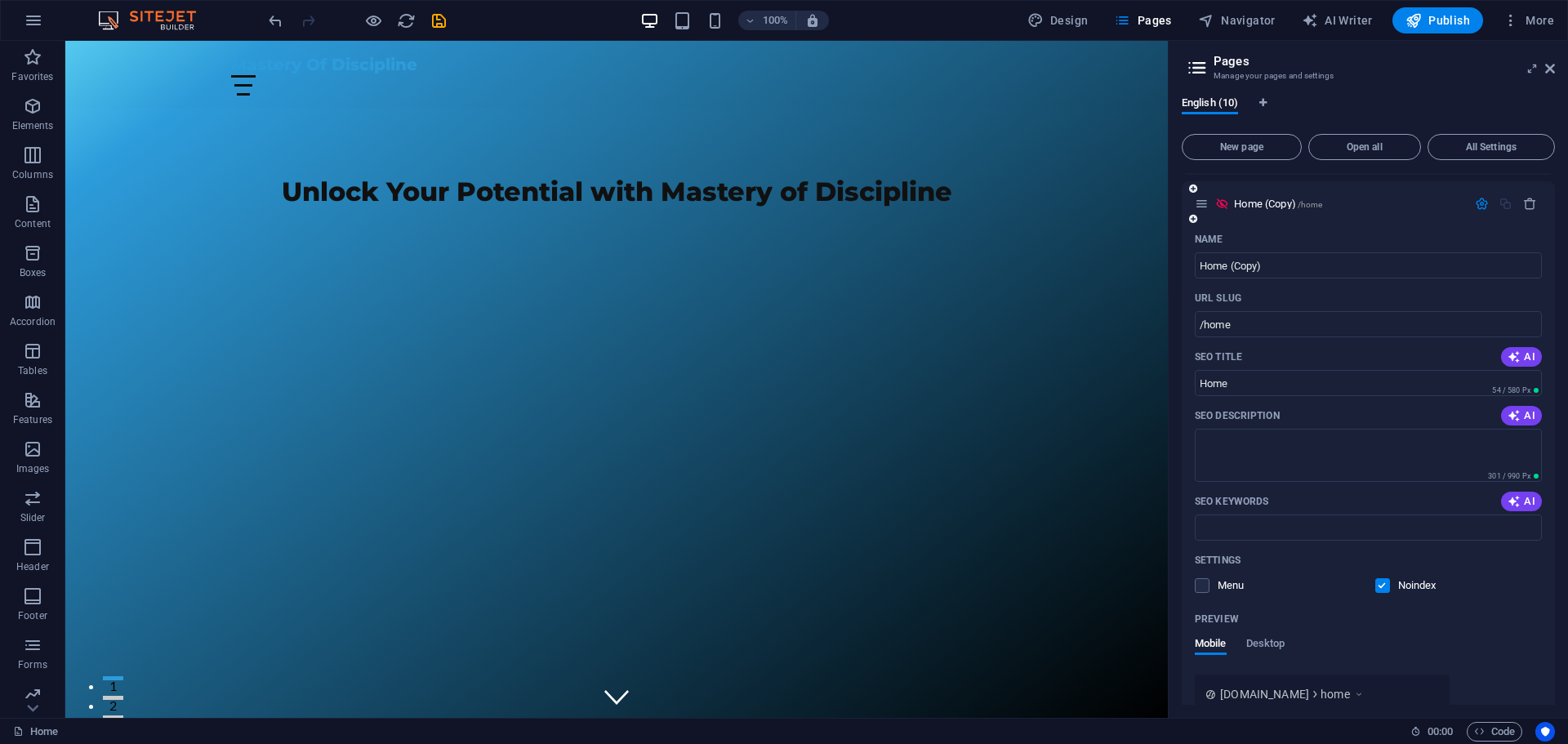
scroll to position [0, 0]
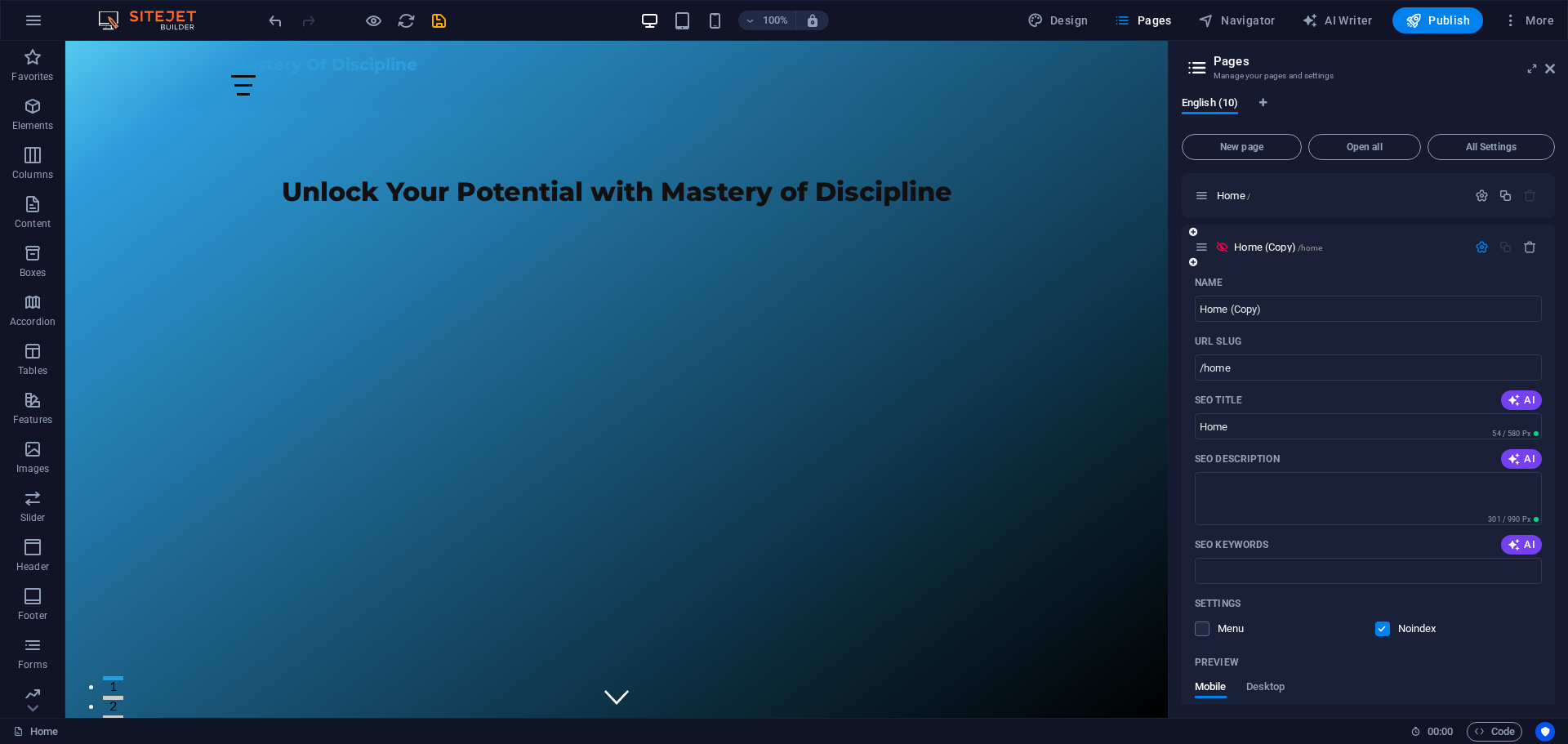
click at [1206, 250] on icon at bounding box center [1201, 247] width 14 height 14
click at [1206, 246] on icon at bounding box center [1201, 247] width 14 height 14
click at [1302, 250] on span "/home" at bounding box center [1310, 248] width 25 height 9
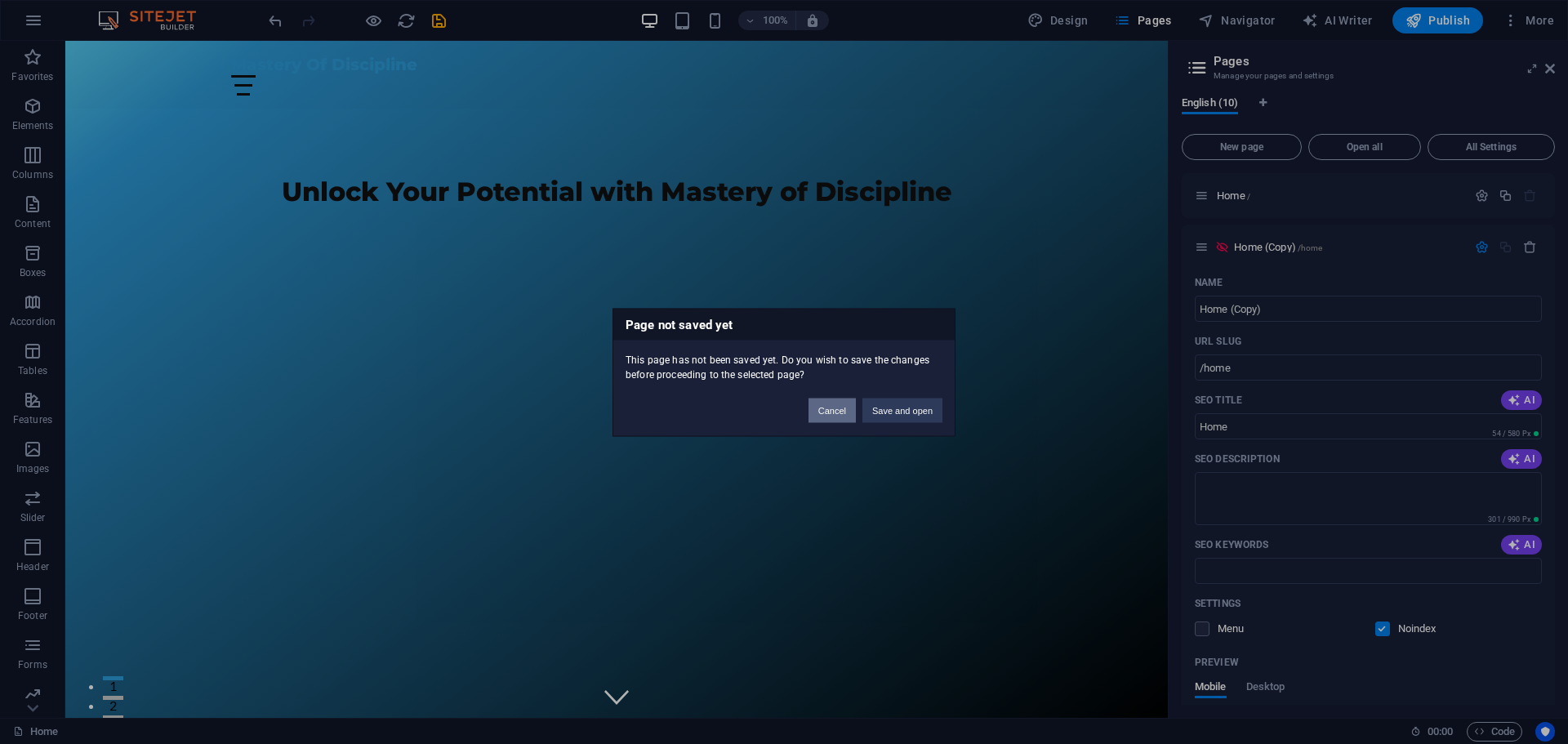
drag, startPoint x: 776, startPoint y: 368, endPoint x: 841, endPoint y: 409, distance: 76.9
click at [841, 409] on button "Cancel" at bounding box center [832, 410] width 48 height 24
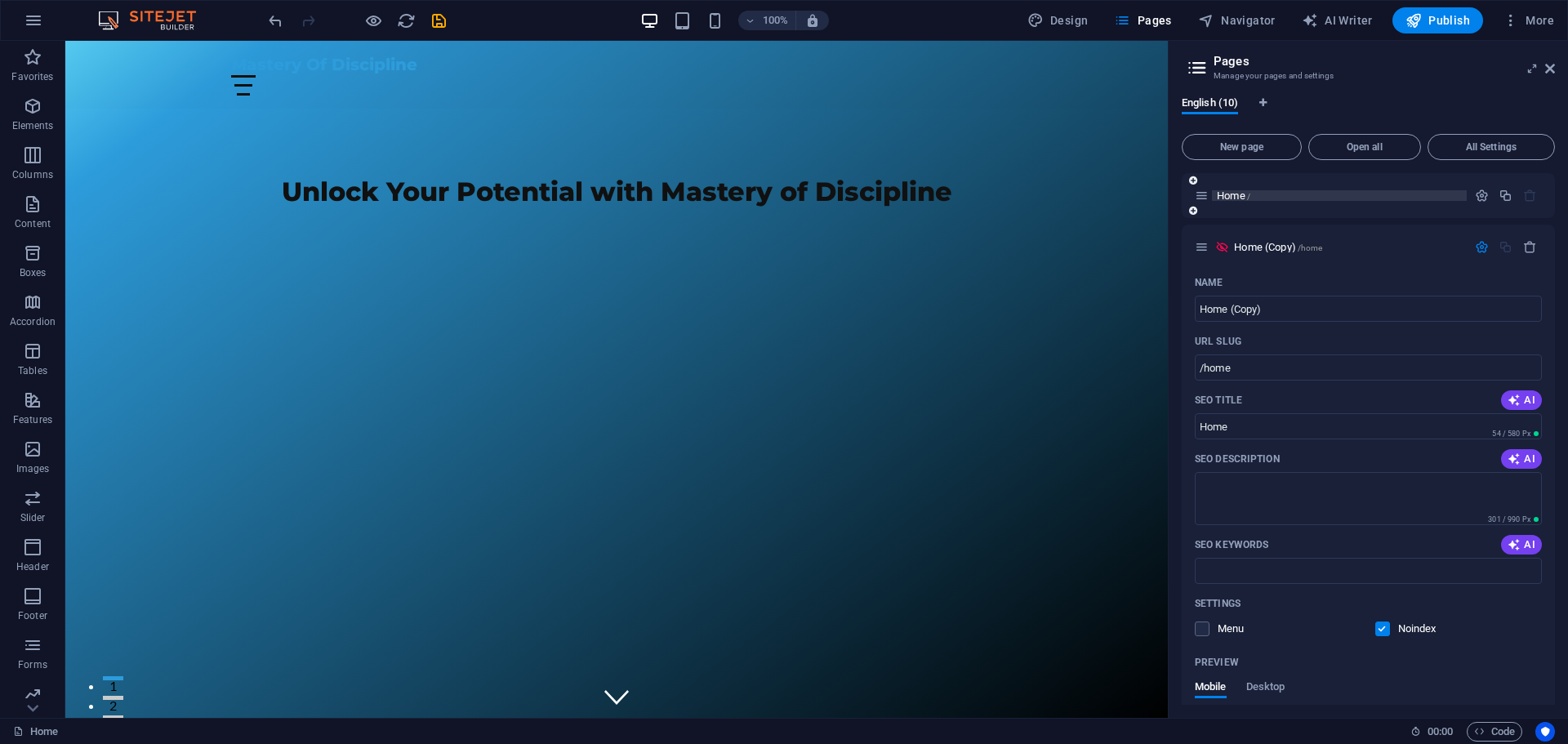
click at [1302, 196] on p "Home /" at bounding box center [1339, 195] width 245 height 11
click at [1223, 198] on span "Home /" at bounding box center [1233, 195] width 33 height 13
click at [1251, 207] on div "Home /" at bounding box center [1368, 195] width 373 height 45
click at [1249, 213] on div "Home /" at bounding box center [1368, 195] width 373 height 45
click at [1475, 194] on icon "button" at bounding box center [1482, 195] width 14 height 14
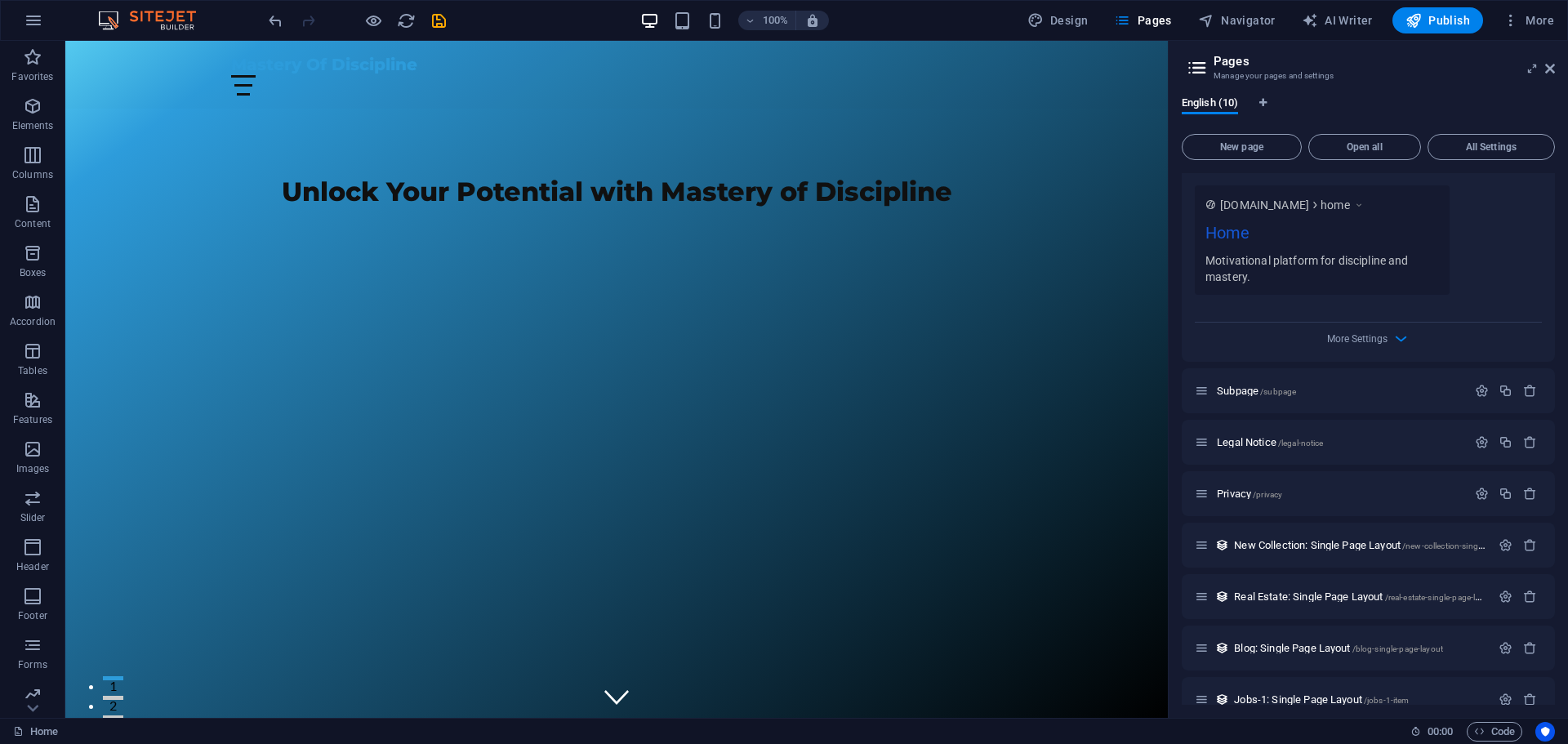
scroll to position [1225, 0]
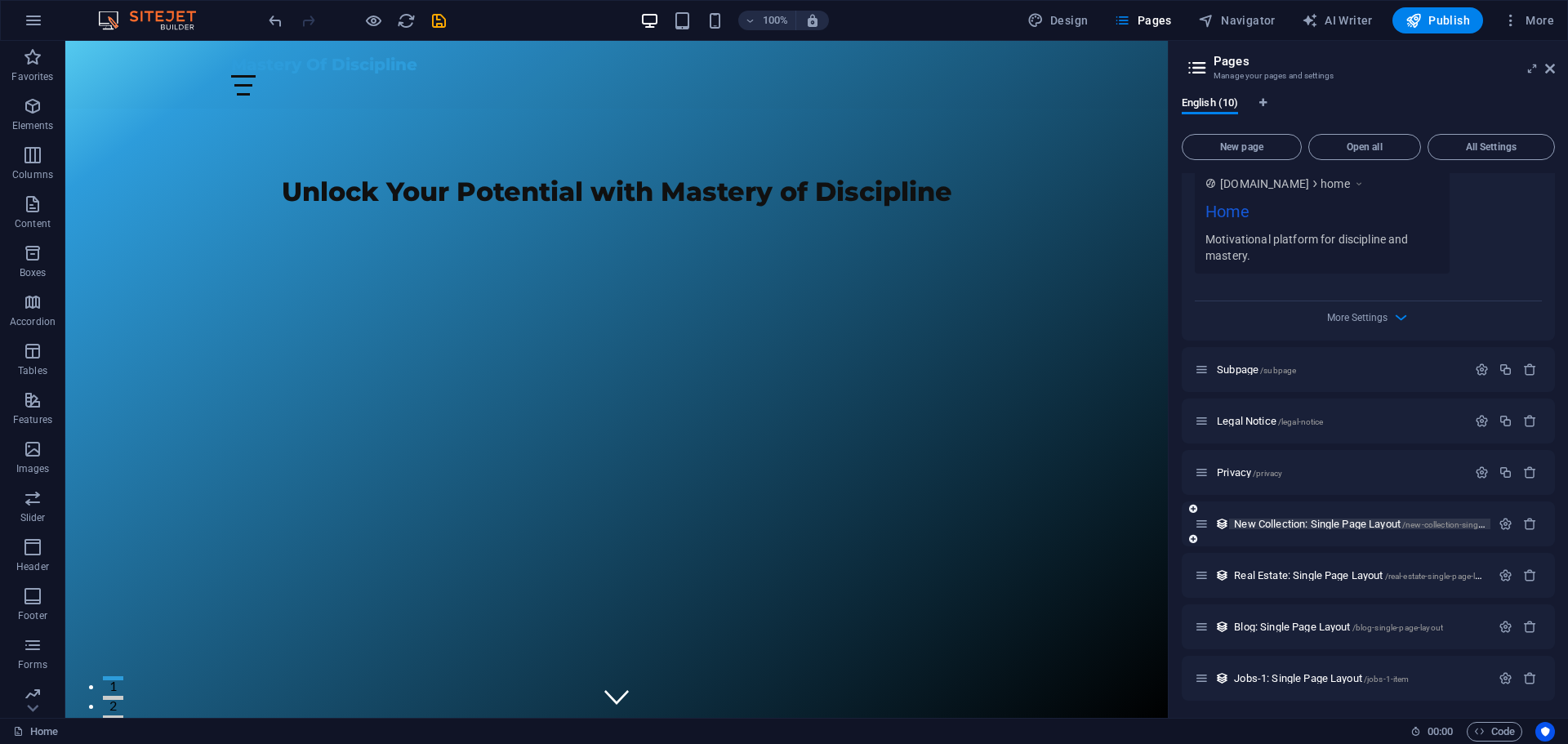
click at [1399, 527] on span "New Collection: Single Page Layout /new-collection-single-page-layout" at bounding box center [1382, 524] width 295 height 13
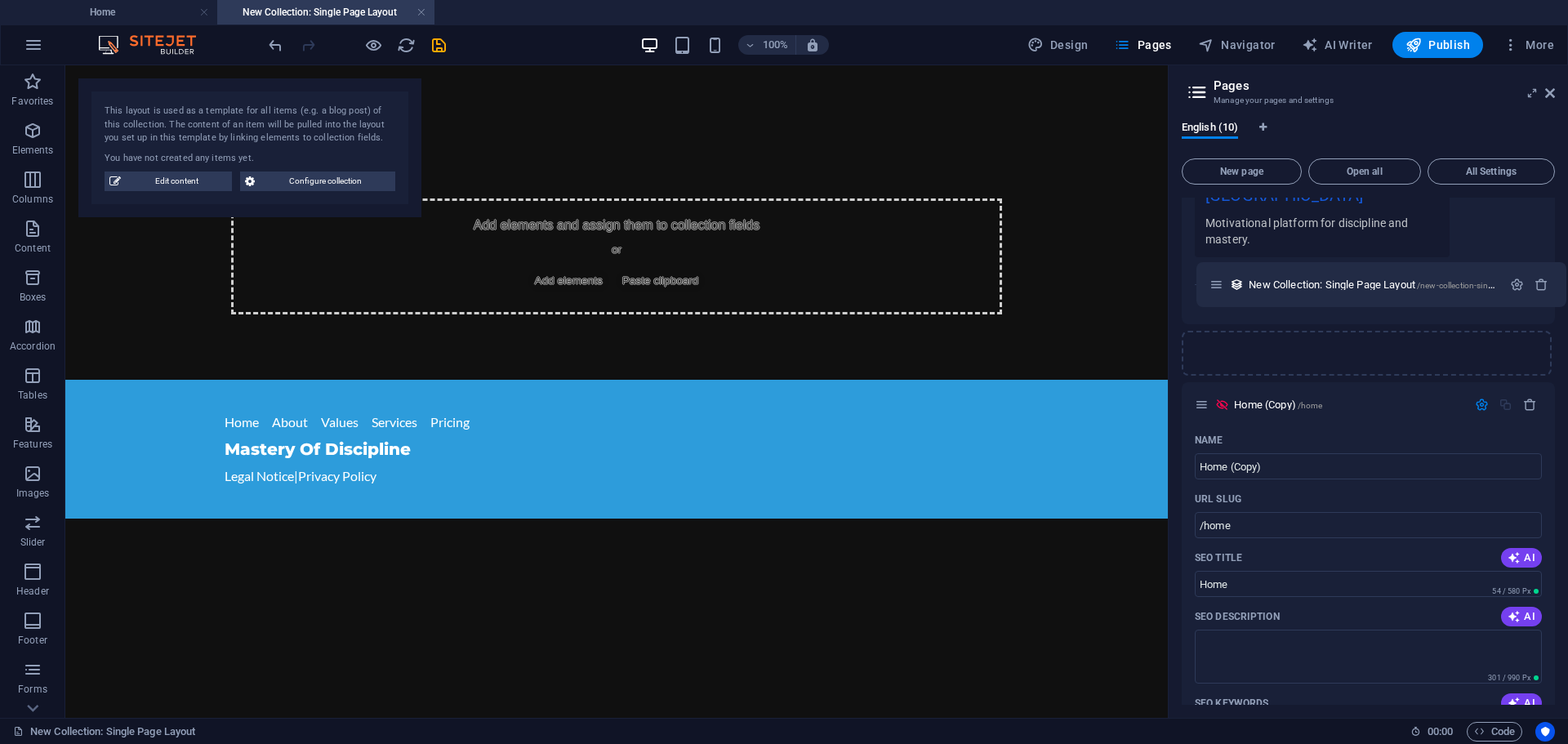
scroll to position [575, 0]
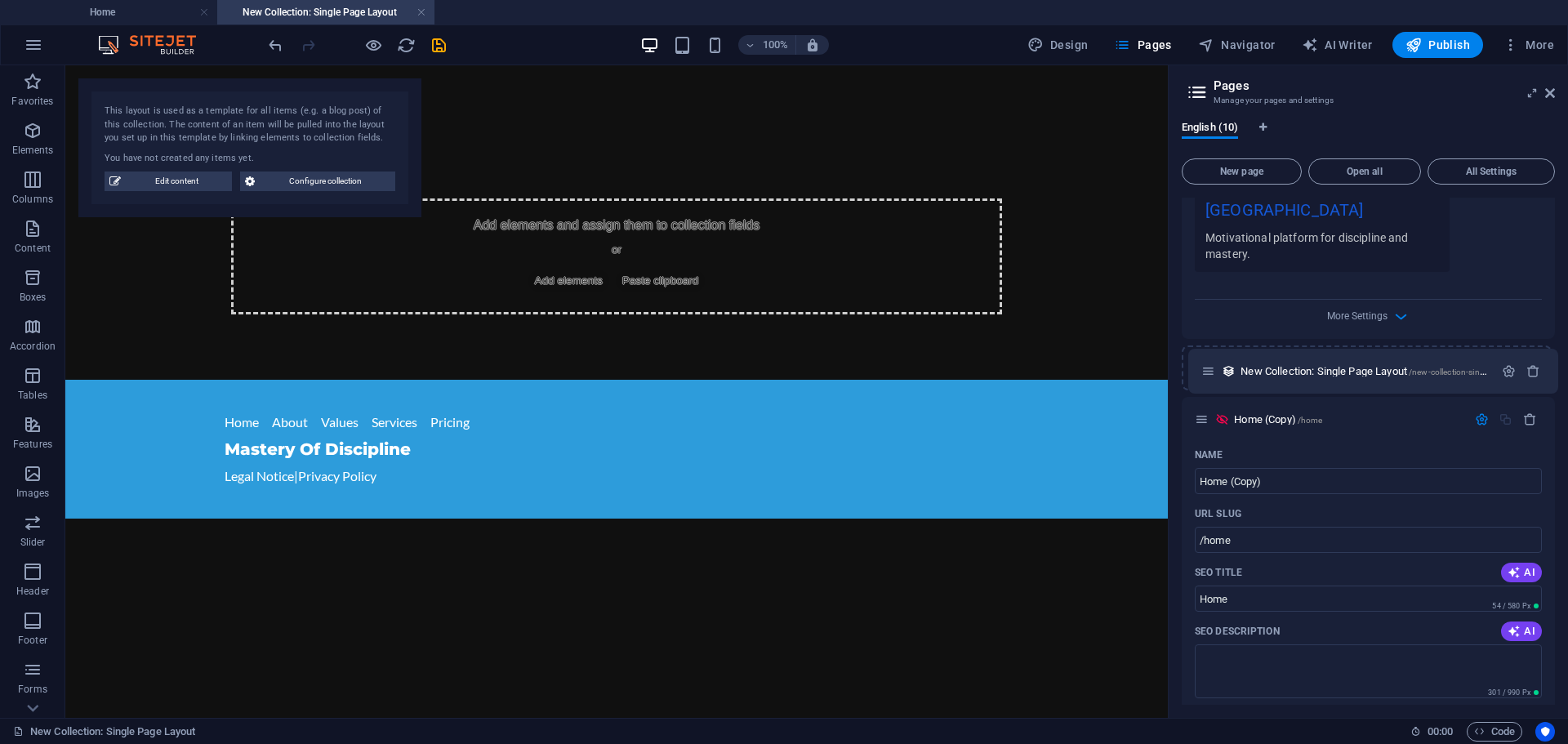
drag, startPoint x: 1202, startPoint y: 548, endPoint x: 1209, endPoint y: 364, distance: 184.1
click at [1209, 364] on div "Home / Name Home ​ URL SLUG / ​ SEO Title AI ​ 554 / 580 Px SEO Description AI …" at bounding box center [1368, 525] width 373 height 1804
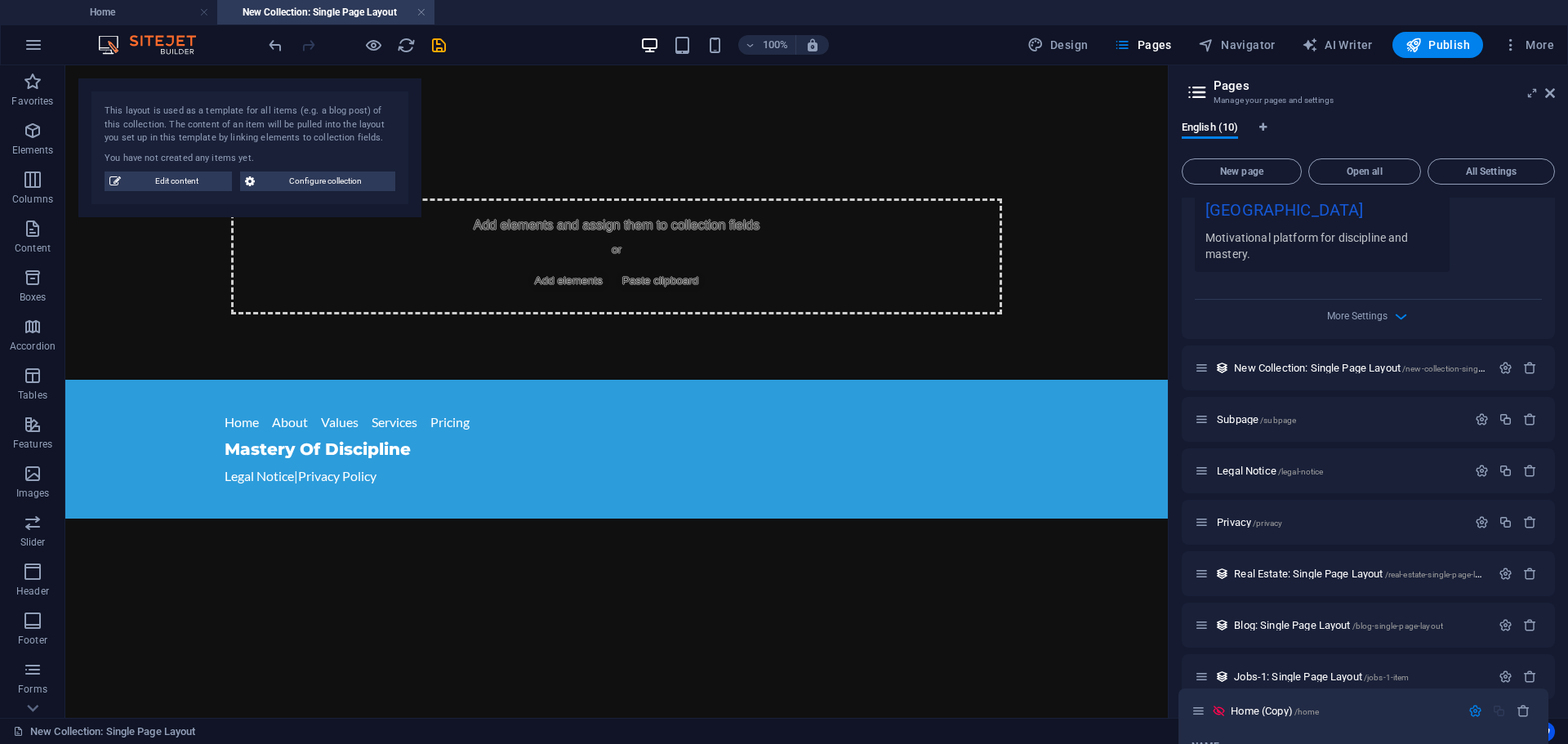
drag, startPoint x: 1206, startPoint y: 417, endPoint x: 1201, endPoint y: 714, distance: 297.0
click at [1201, 714] on div "English (10) New page Open all All Settings Home / Name Home ​ URL SLUG / ​ SEO…" at bounding box center [1368, 413] width 399 height 610
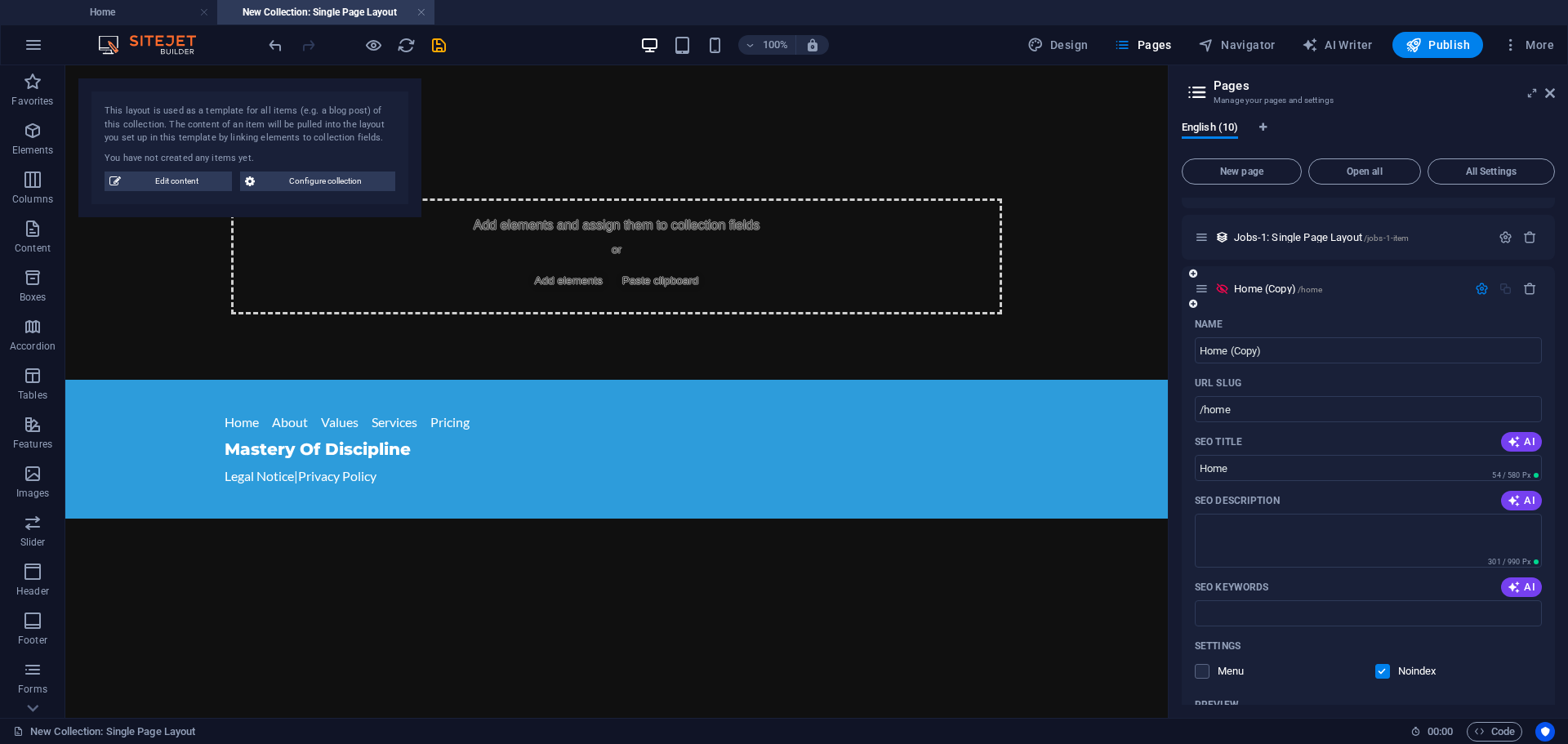
scroll to position [1065, 0]
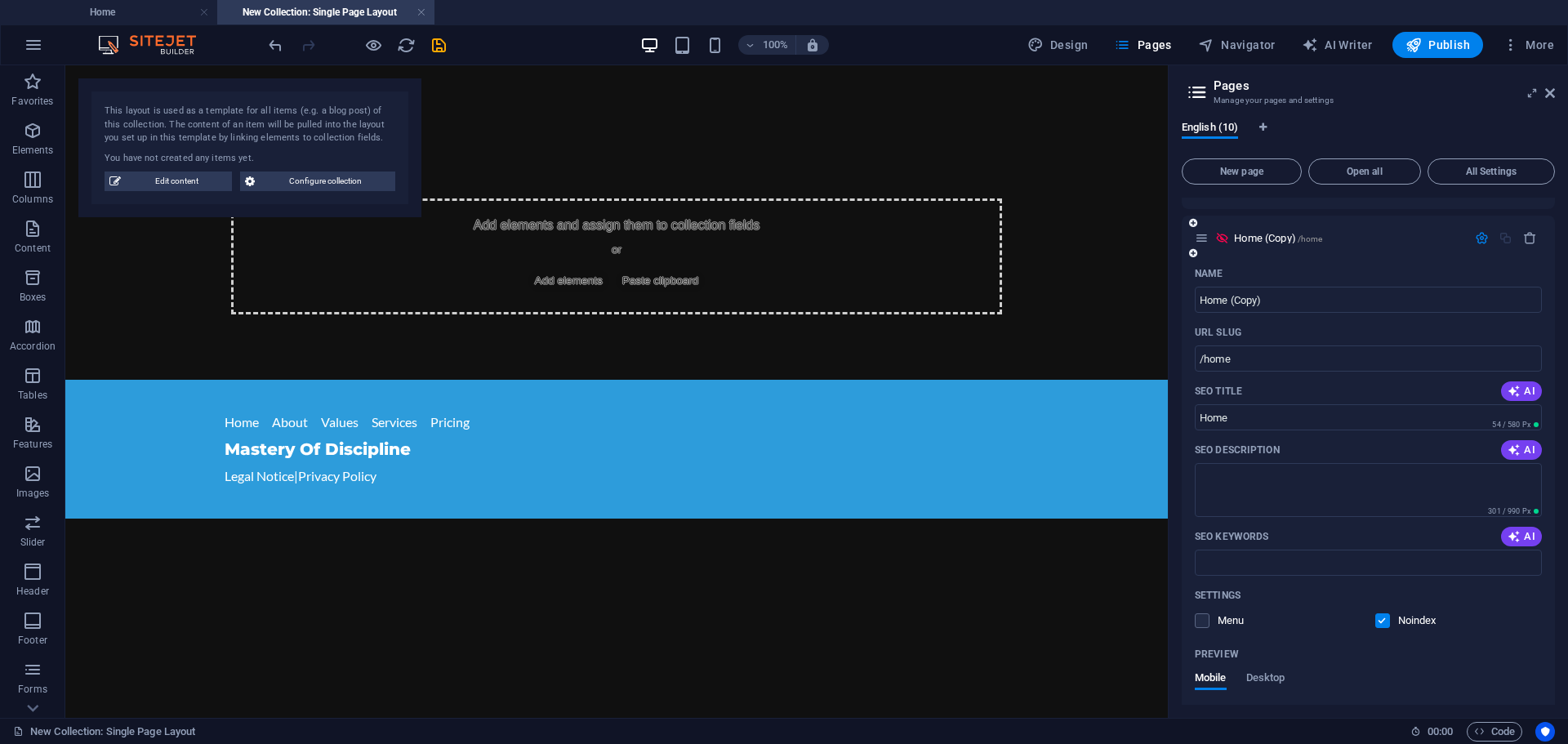
click at [1478, 246] on div at bounding box center [1506, 239] width 72 height 18
click at [1478, 239] on icon "button" at bounding box center [1482, 238] width 14 height 14
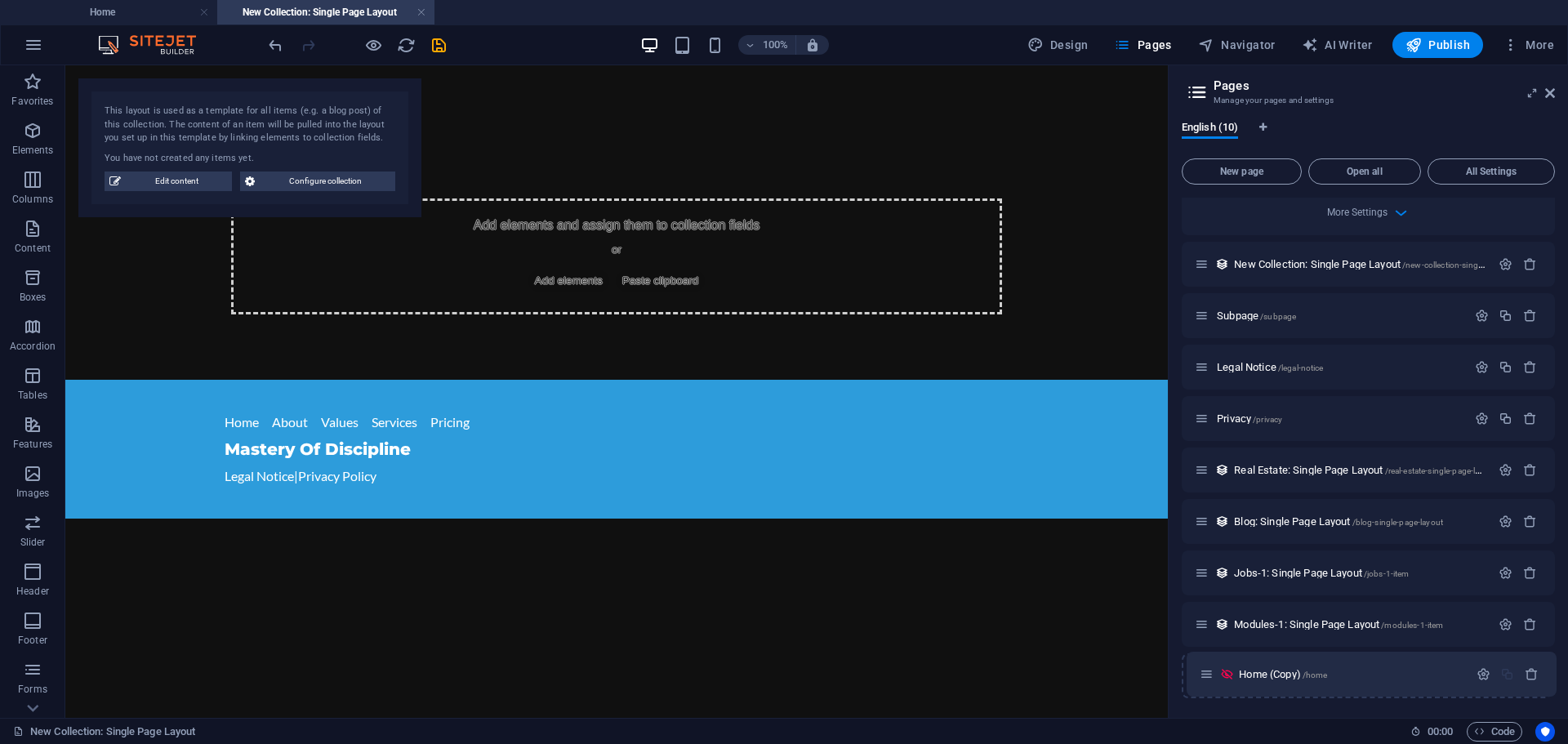
drag, startPoint x: 1201, startPoint y: 629, endPoint x: 1207, endPoint y: 685, distance: 56.3
click at [1207, 685] on div "Home / Name Home ​ URL SLUG / ​ SEO Title AI ​ 554 / 580 Px SEO Description AI …" at bounding box center [1368, 109] width 373 height 1179
click at [1386, 619] on span "Modules-1: Single Page Layout /modules-1-item" at bounding box center [1338, 625] width 209 height 13
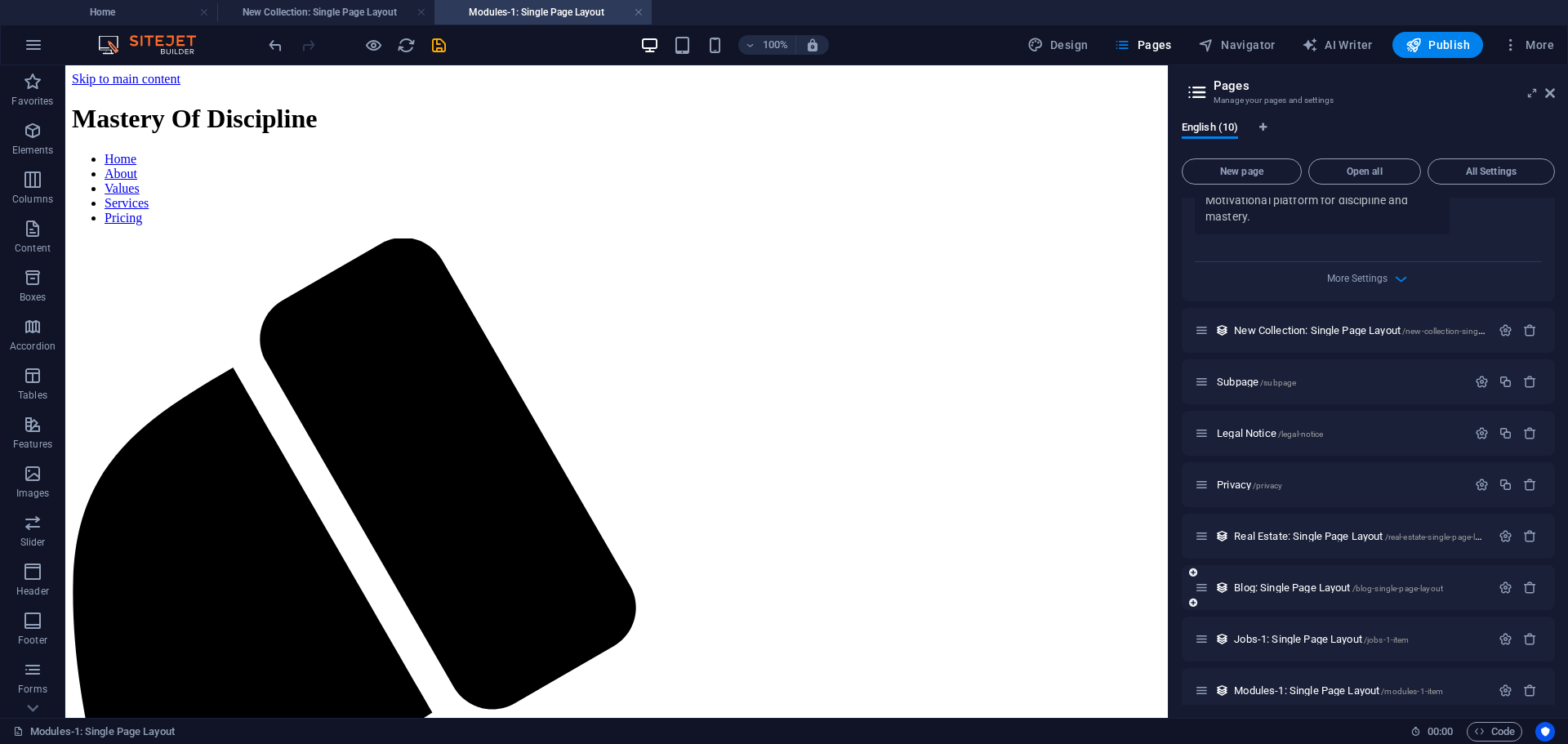
scroll to position [0, 0]
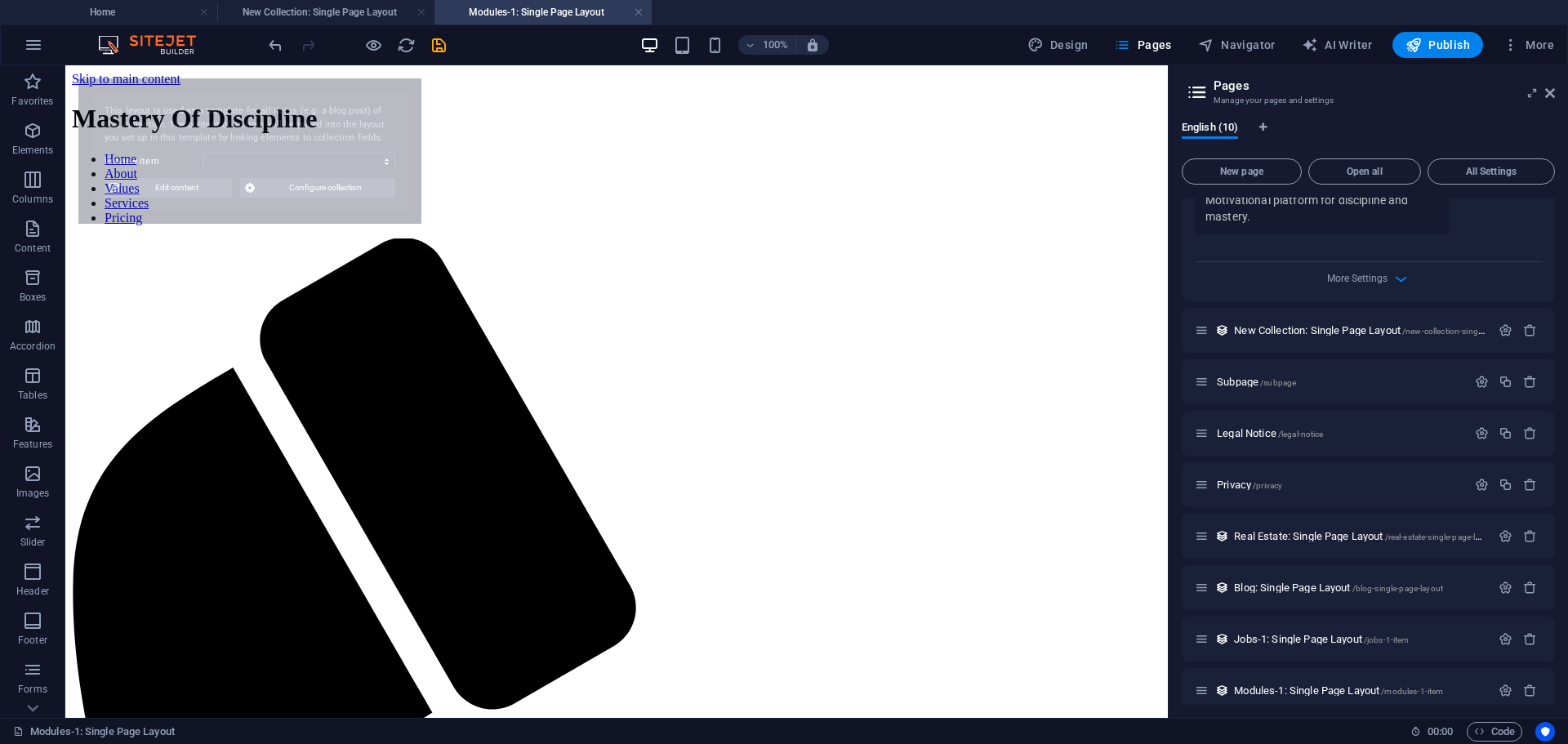
select select "68dbf75b4f0120bc33087cec"
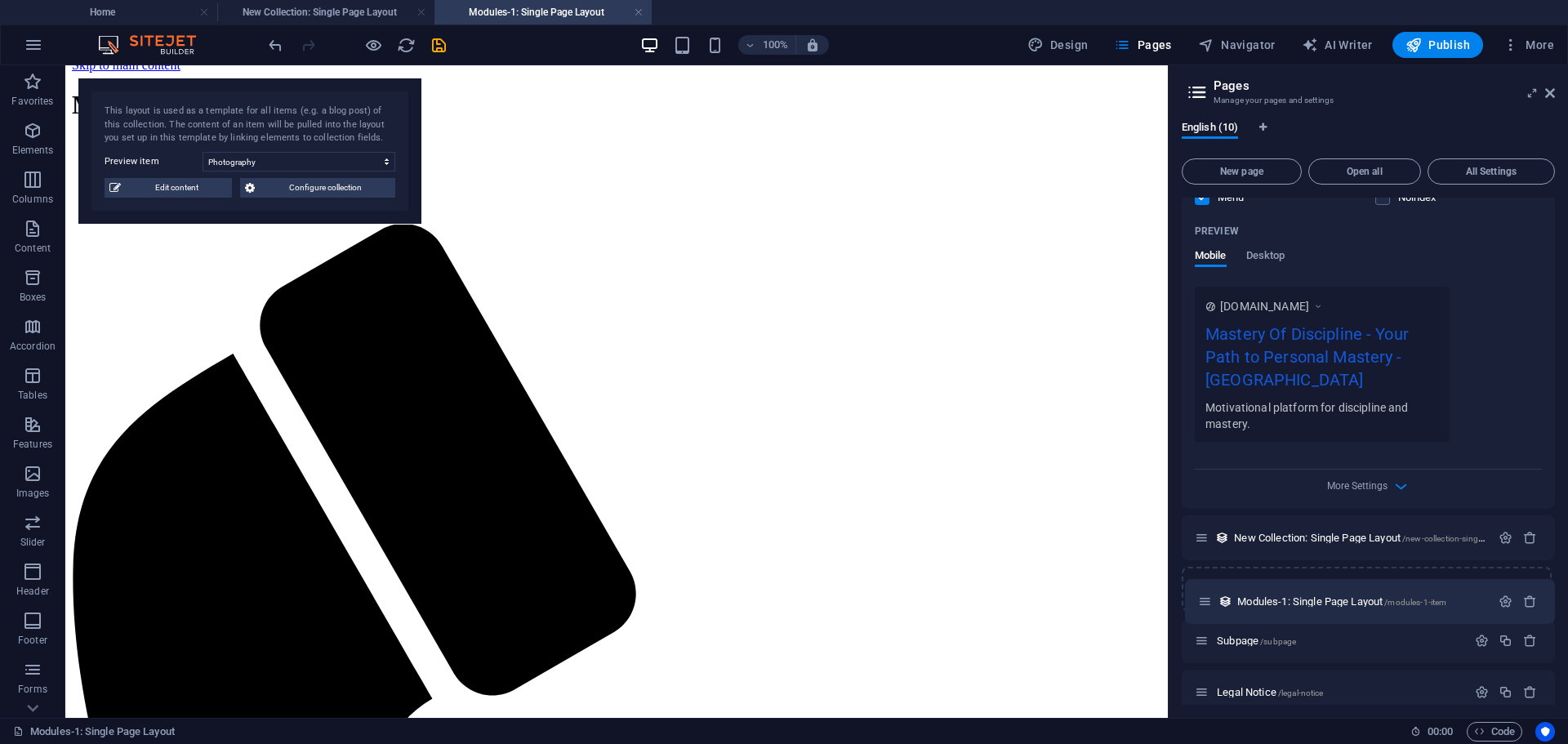
scroll to position [411, 0]
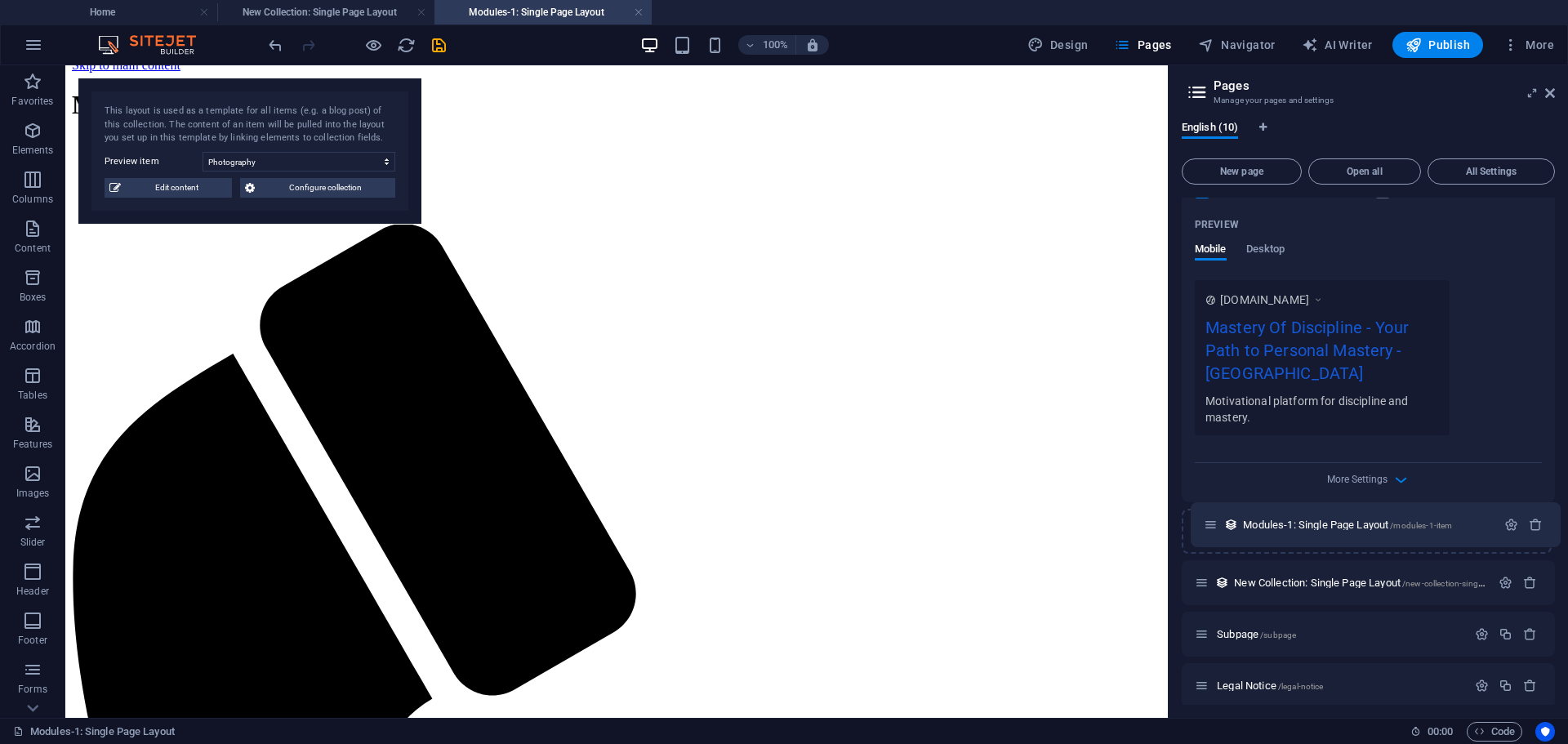
drag, startPoint x: 1204, startPoint y: 625, endPoint x: 1215, endPoint y: 522, distance: 103.6
click at [1215, 522] on div "Home / Name Home ​ URL SLUG / ​ SEO Title AI ​ 554 / 580 Px SEO Description AI …" at bounding box center [1368, 376] width 373 height 1179
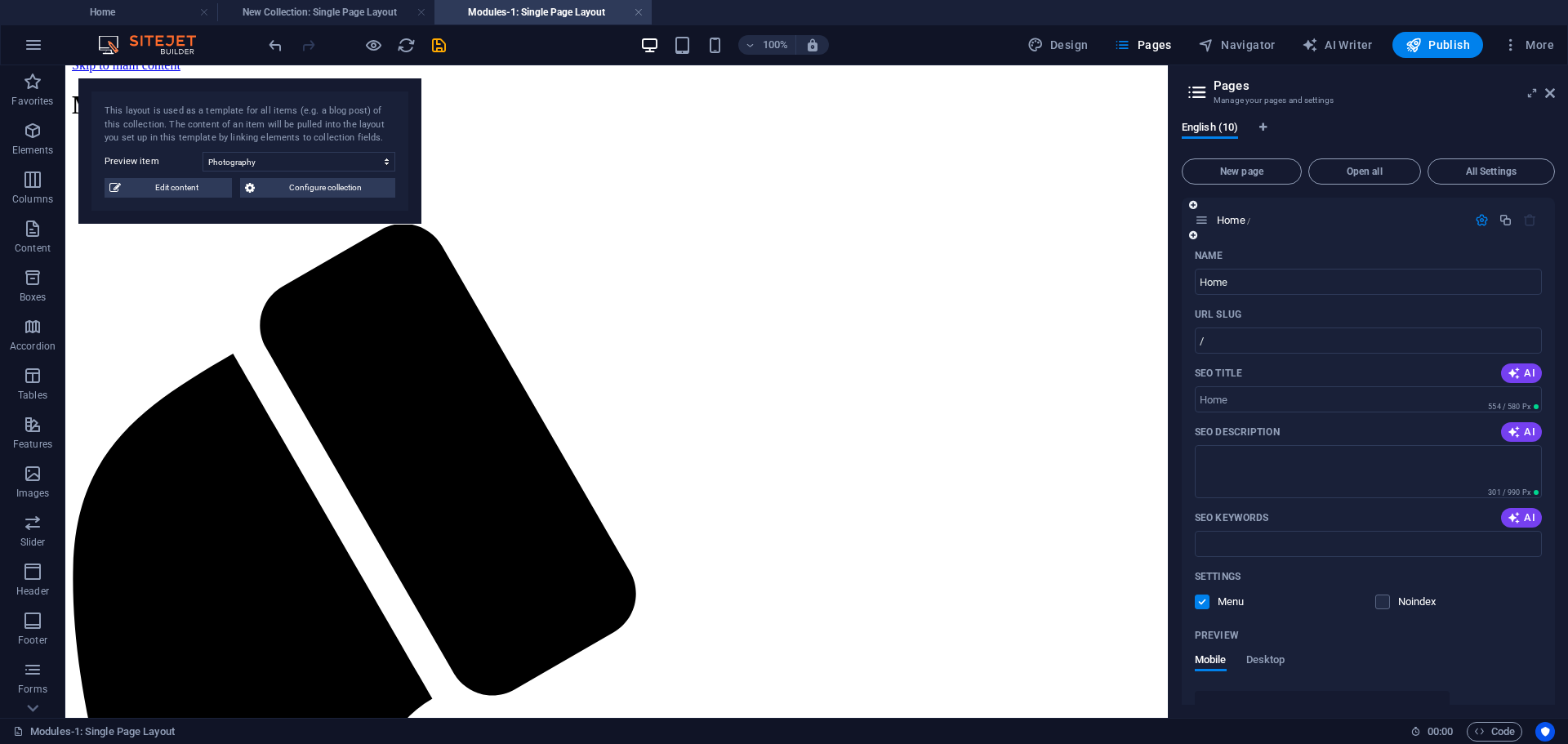
click at [1477, 223] on icon "button" at bounding box center [1482, 220] width 14 height 14
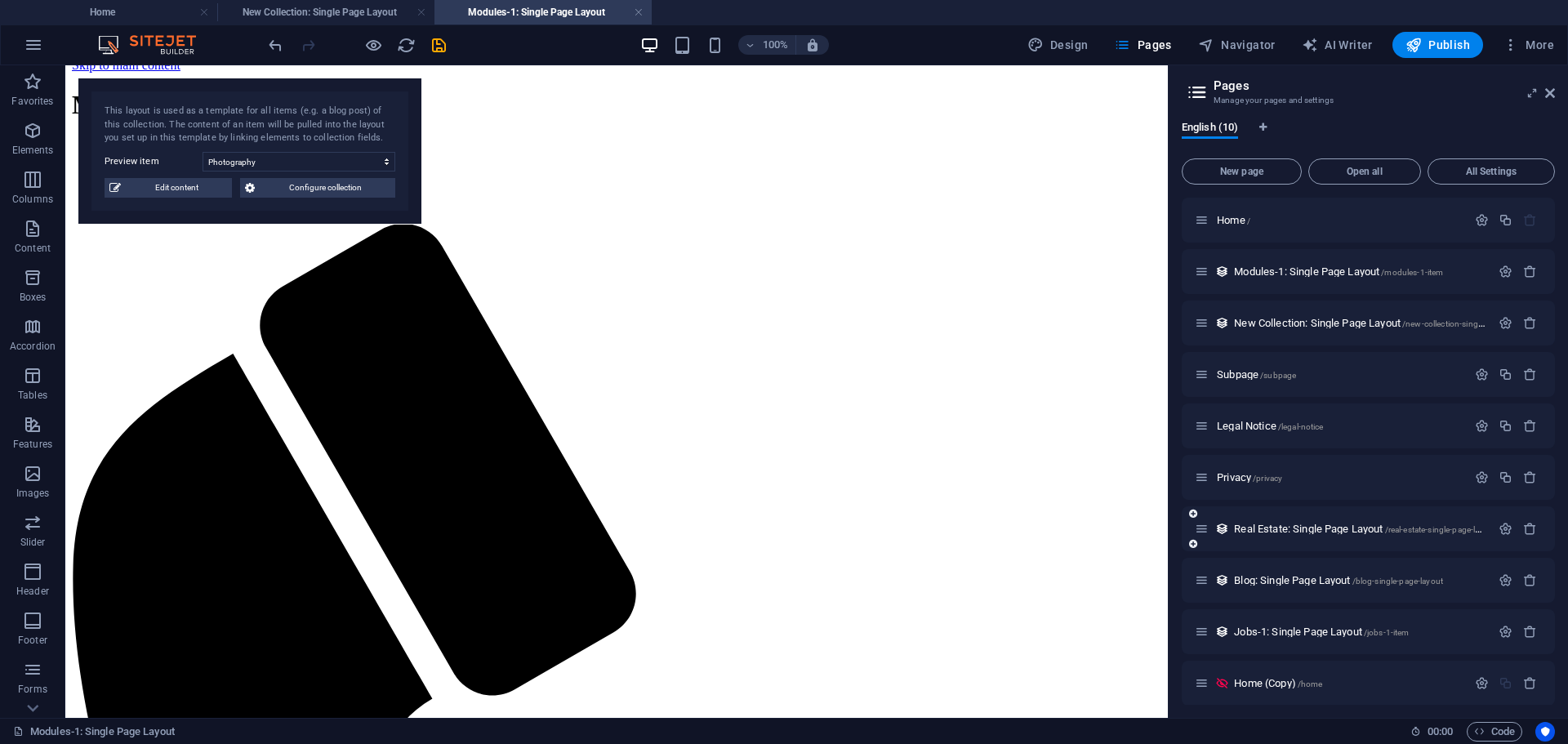
click at [1269, 522] on div "Real Estate: Single Page Layout /real-estate-single-page-layout" at bounding box center [1343, 529] width 295 height 19
click at [1278, 531] on span "Real Estate: Single Page Layout /real-estate-single-page-layout" at bounding box center [1364, 529] width 262 height 13
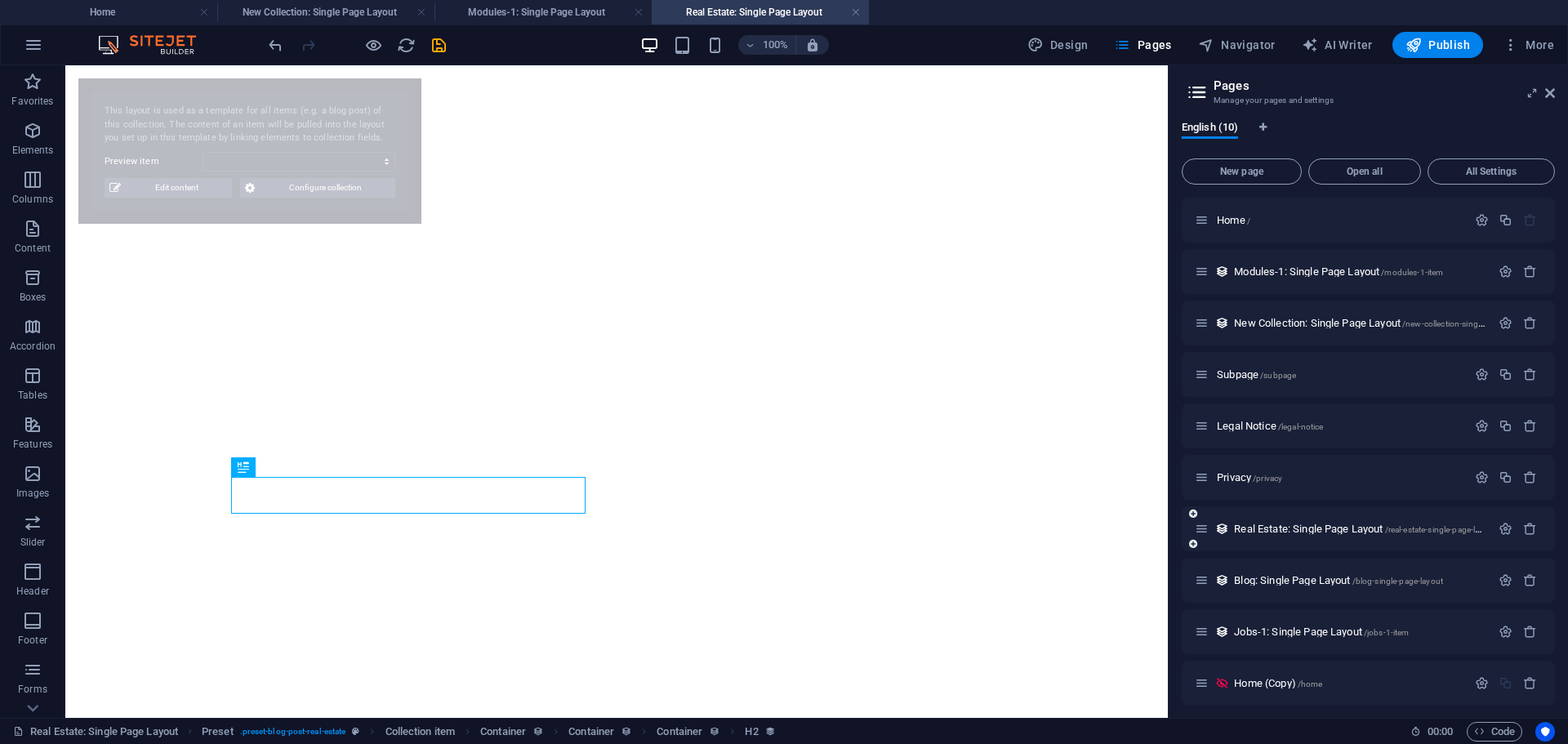
select select "68dbf75b4f0120bc33087cf6"
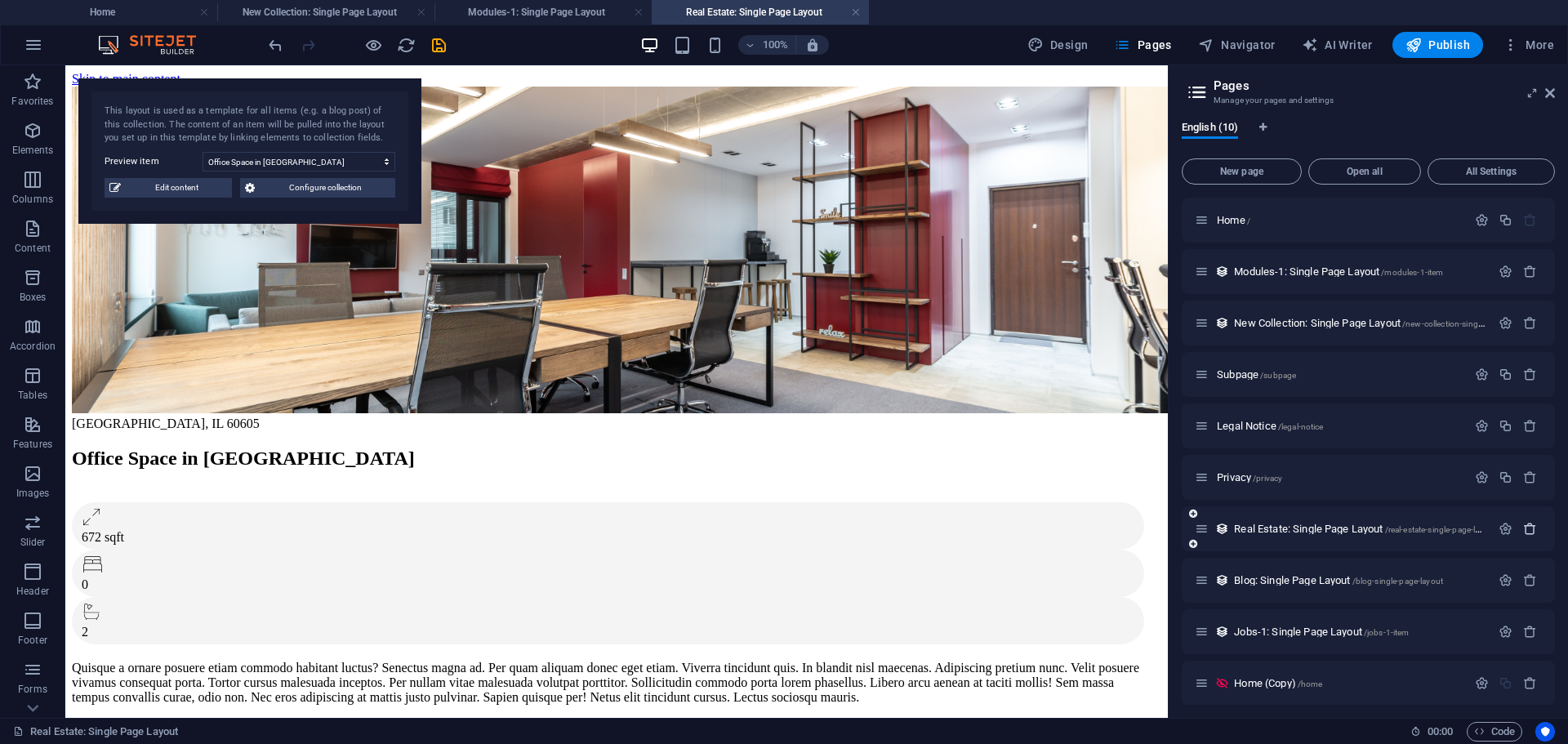
click at [1523, 528] on icon "button" at bounding box center [1529, 528] width 14 height 14
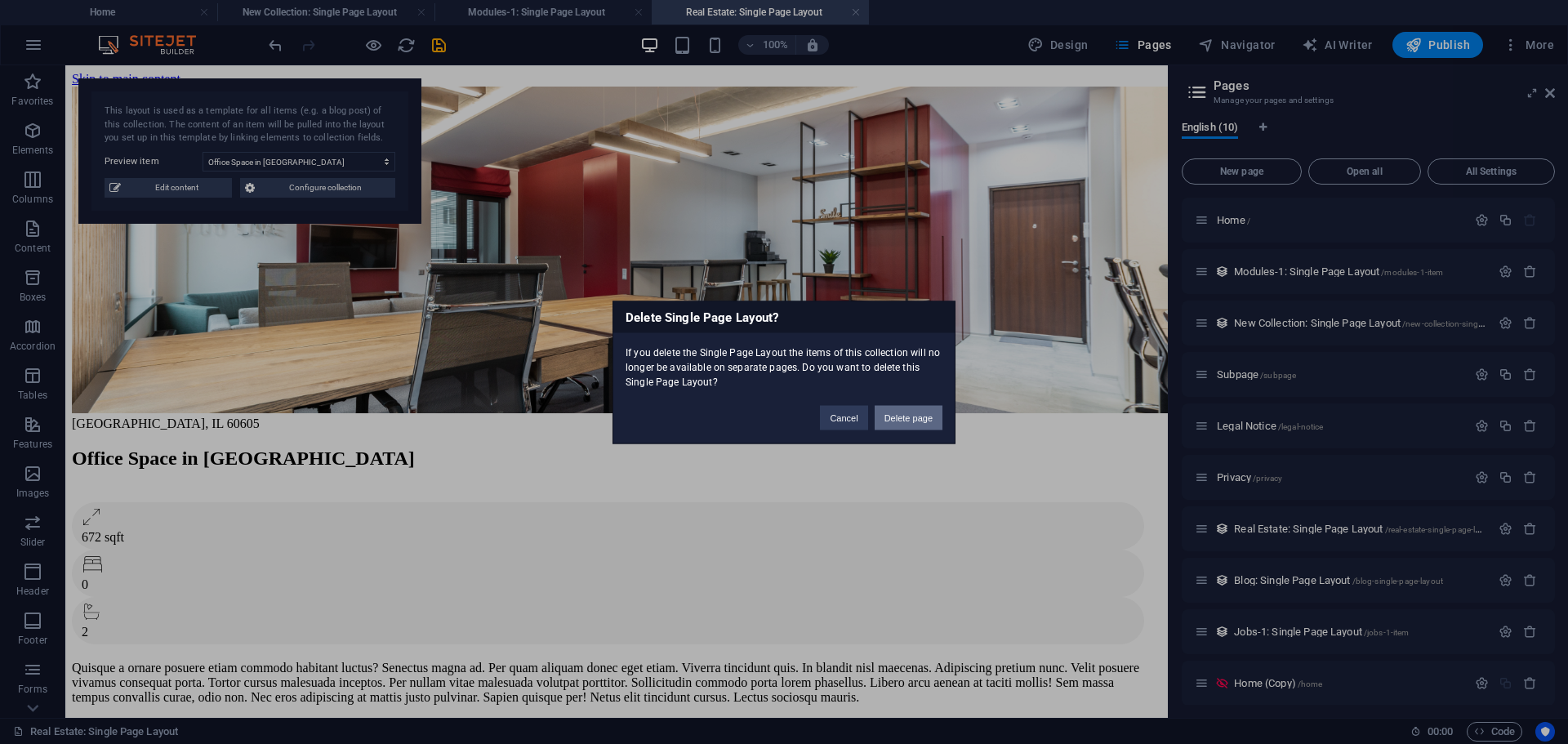
click at [908, 416] on button "Delete page" at bounding box center [908, 417] width 68 height 24
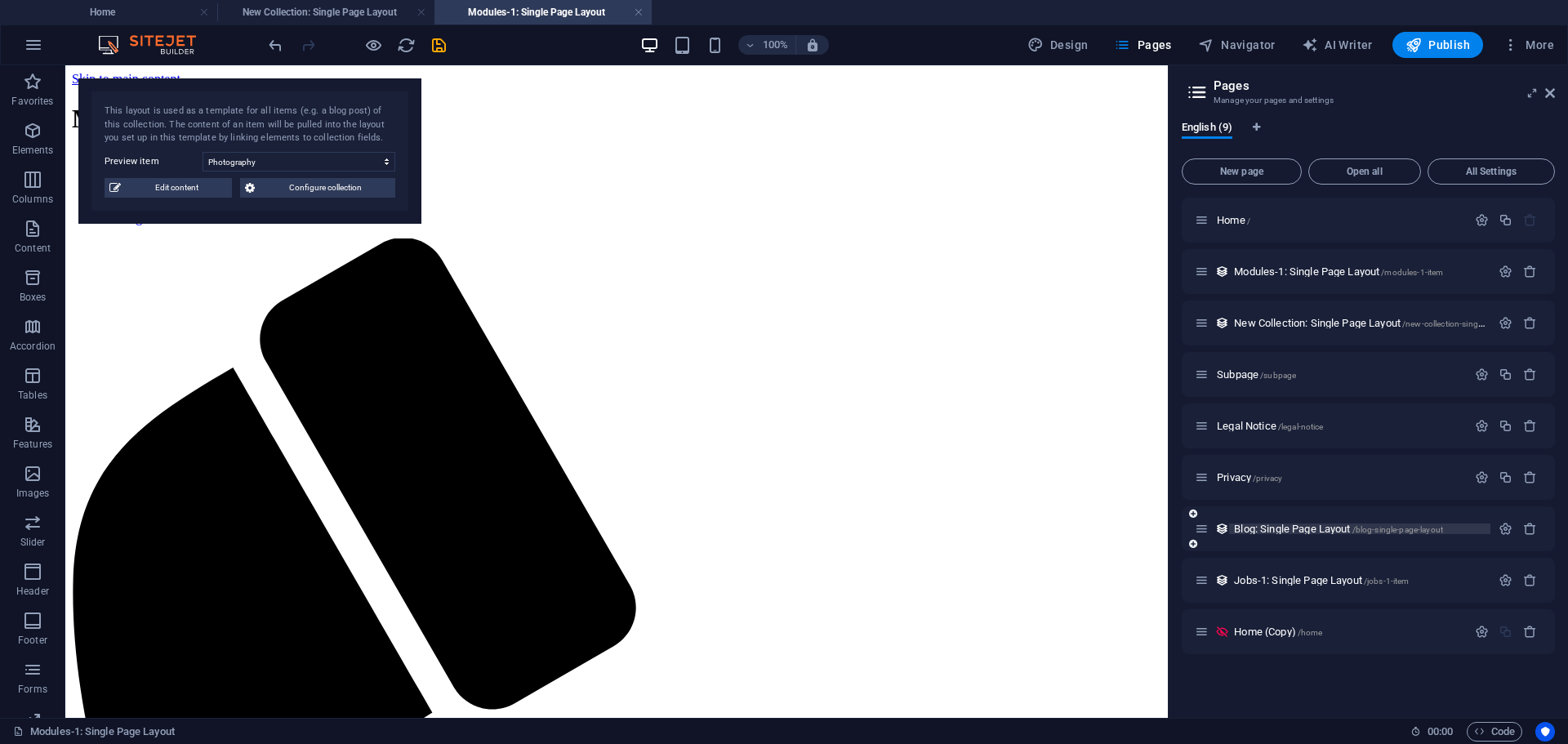
click at [1268, 531] on span "Blog: Single Page Layout /blog-single-page-layout" at bounding box center [1338, 529] width 209 height 13
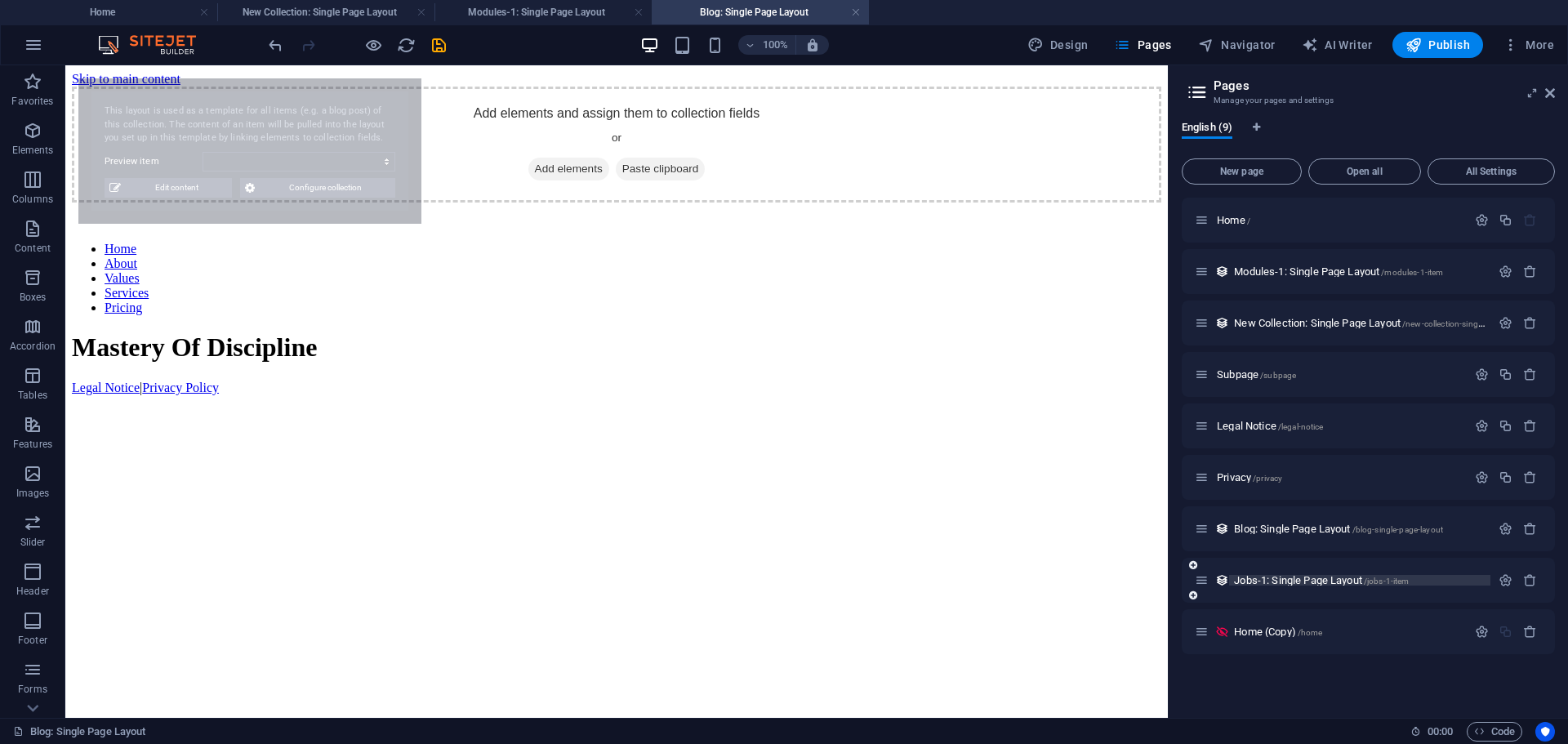
select select "68dbf75b4f0120bc33087cdf"
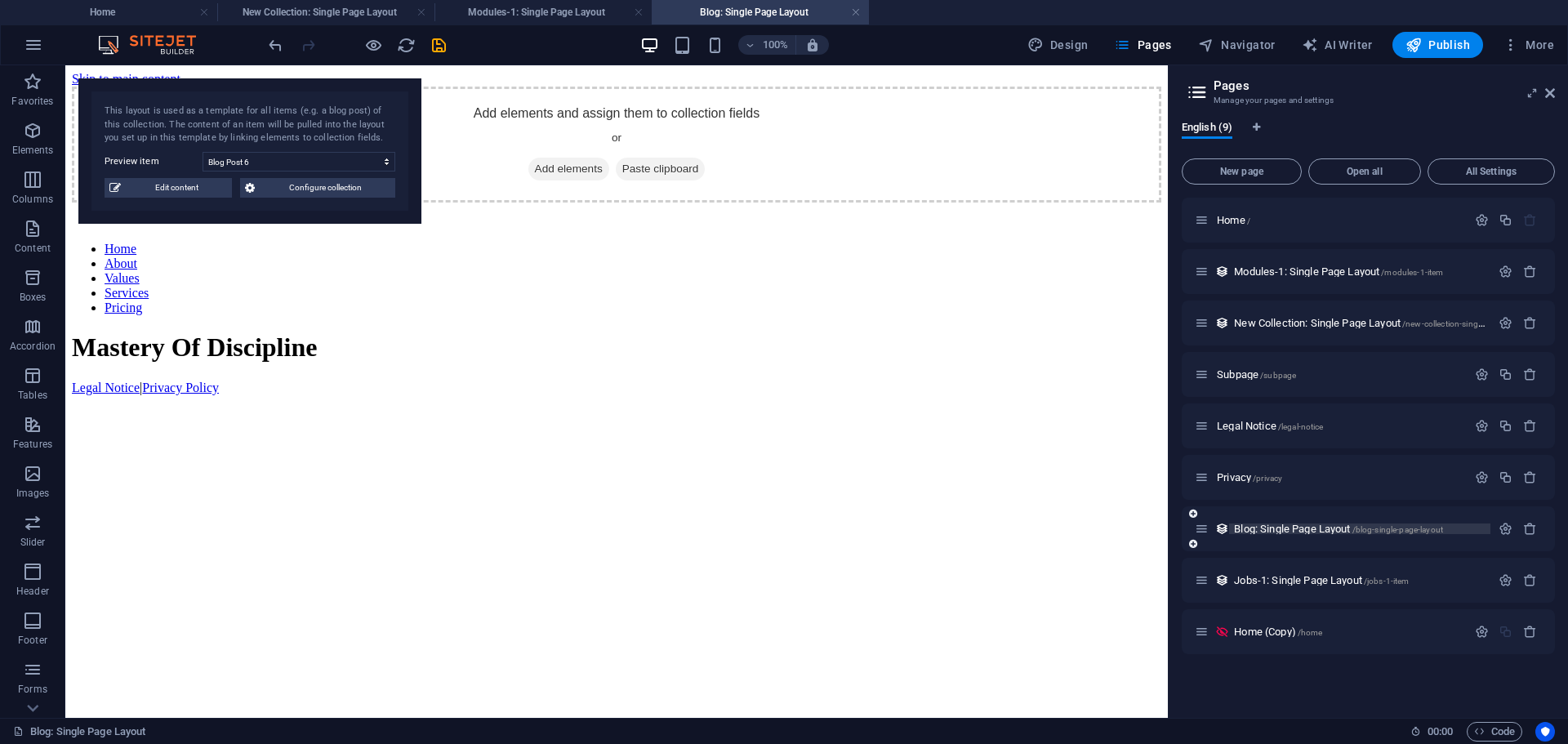
click at [1286, 528] on span "Blog: Single Page Layout /blog-single-page-layout" at bounding box center [1338, 529] width 209 height 13
click at [1280, 580] on span "Jobs-1: Single Page Layout /jobs-1-item" at bounding box center [1321, 581] width 175 height 13
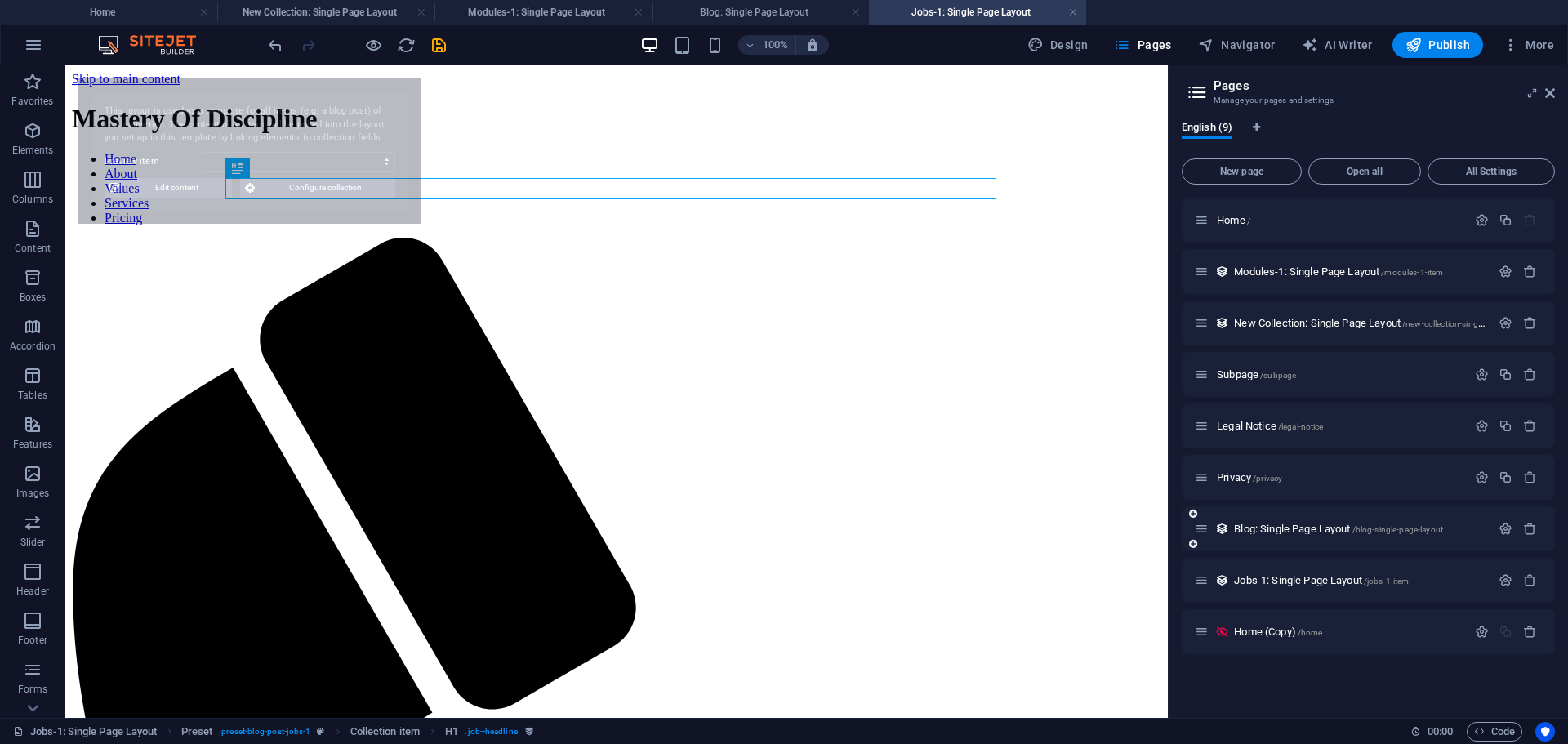
select select "68dbf75b4f0120bc33087ce6"
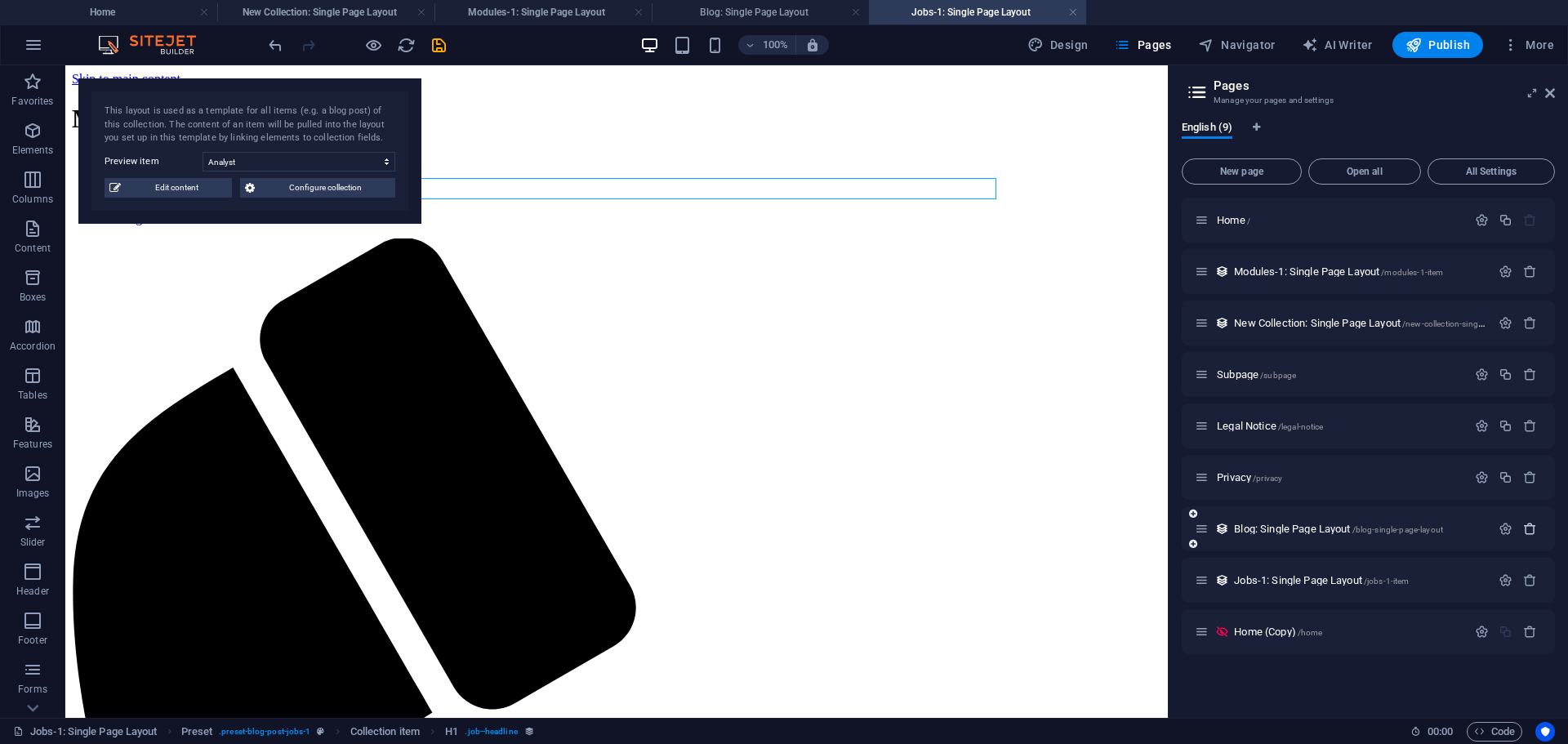
click at [1527, 528] on icon "button" at bounding box center [1529, 528] width 14 height 14
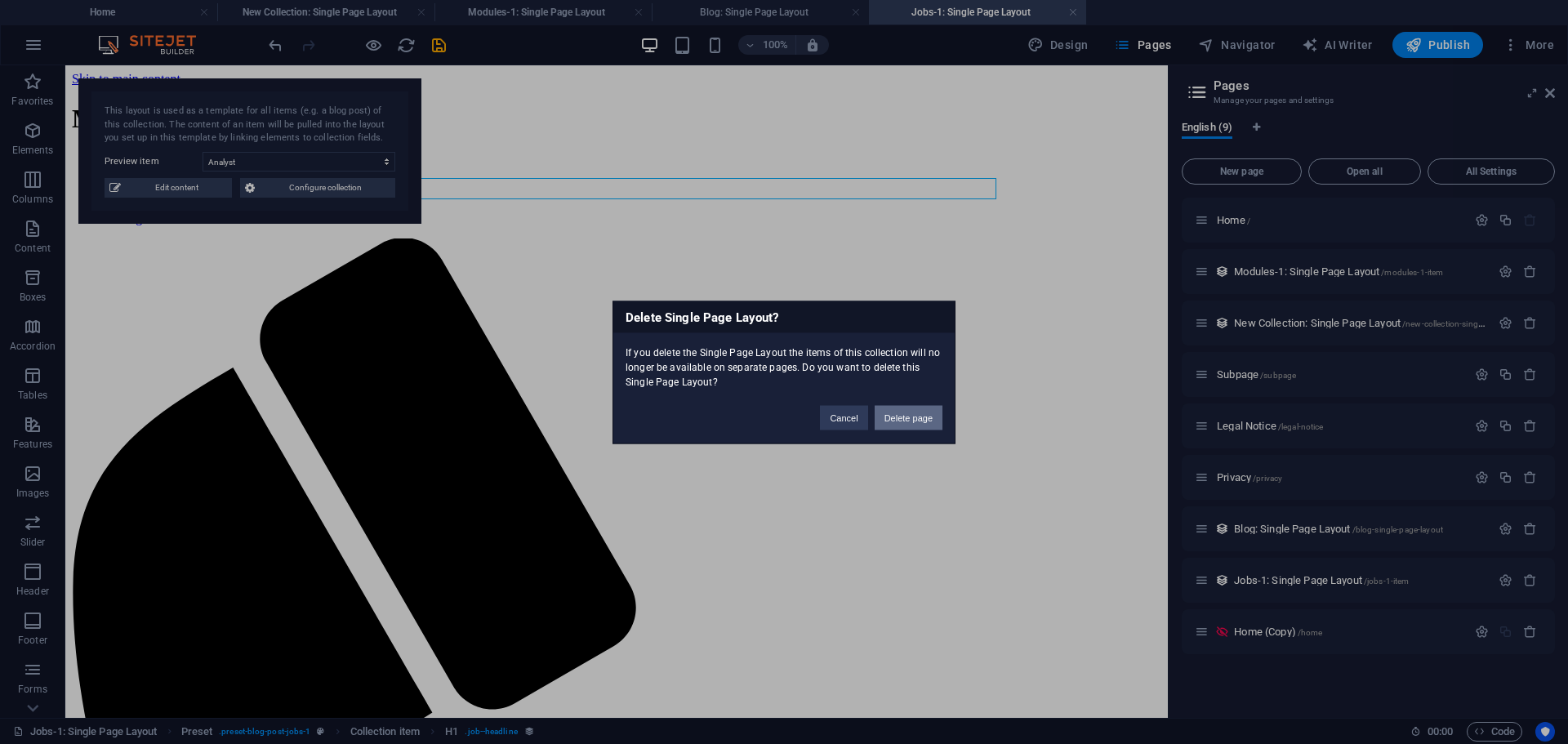
click at [932, 420] on button "Delete page" at bounding box center [908, 417] width 68 height 24
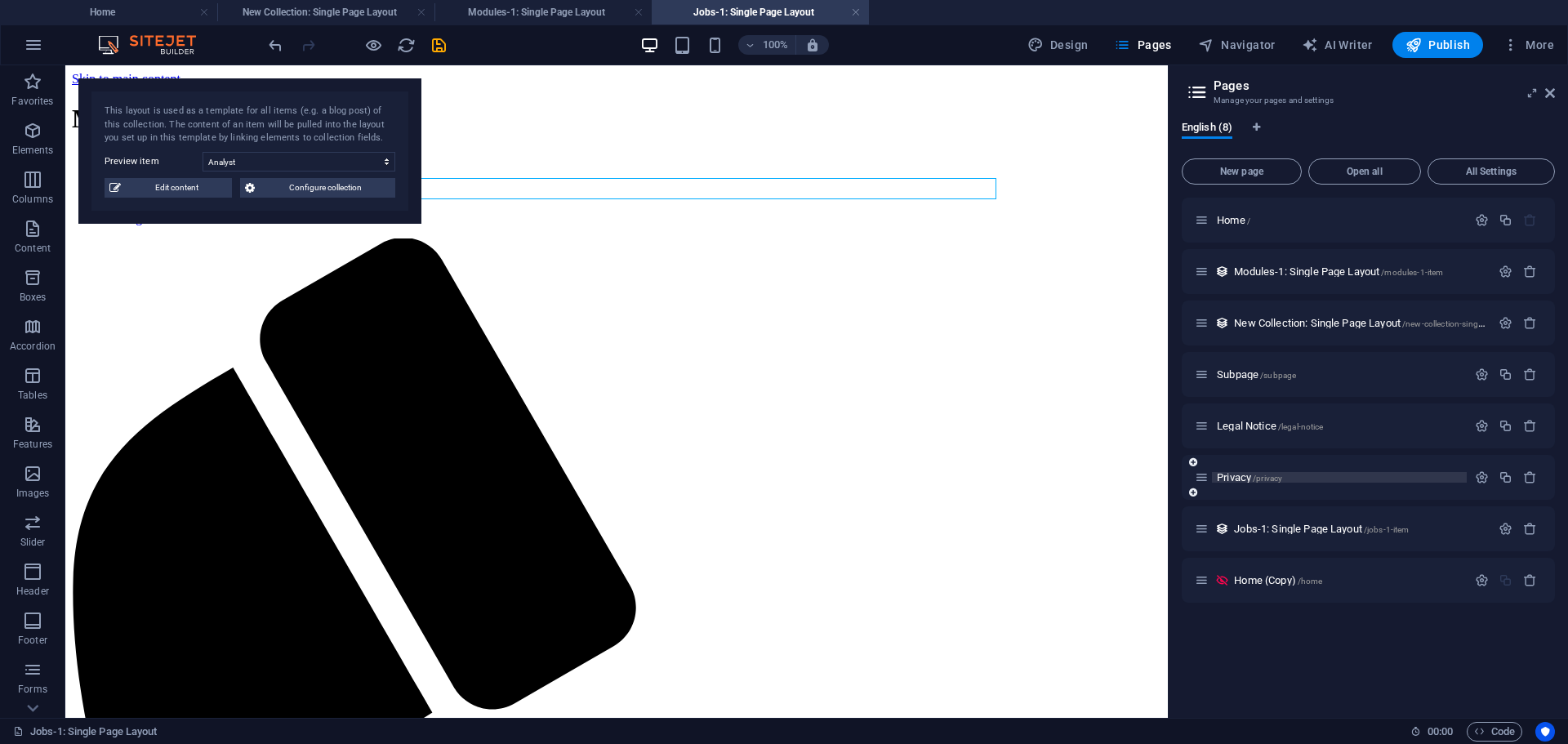
click at [1264, 476] on span "/privacy" at bounding box center [1267, 478] width 30 height 9
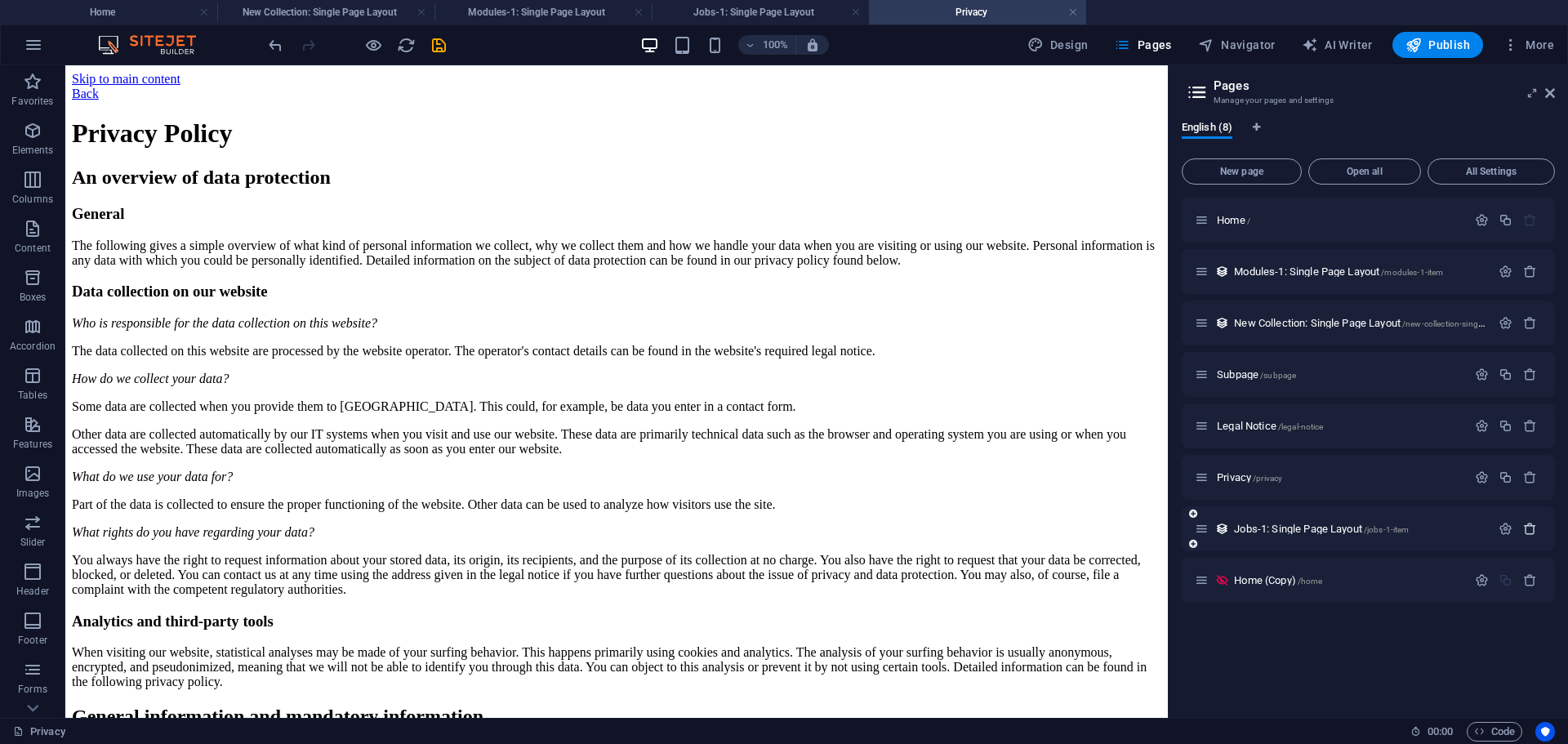
click at [1527, 528] on icon "button" at bounding box center [1529, 528] width 14 height 14
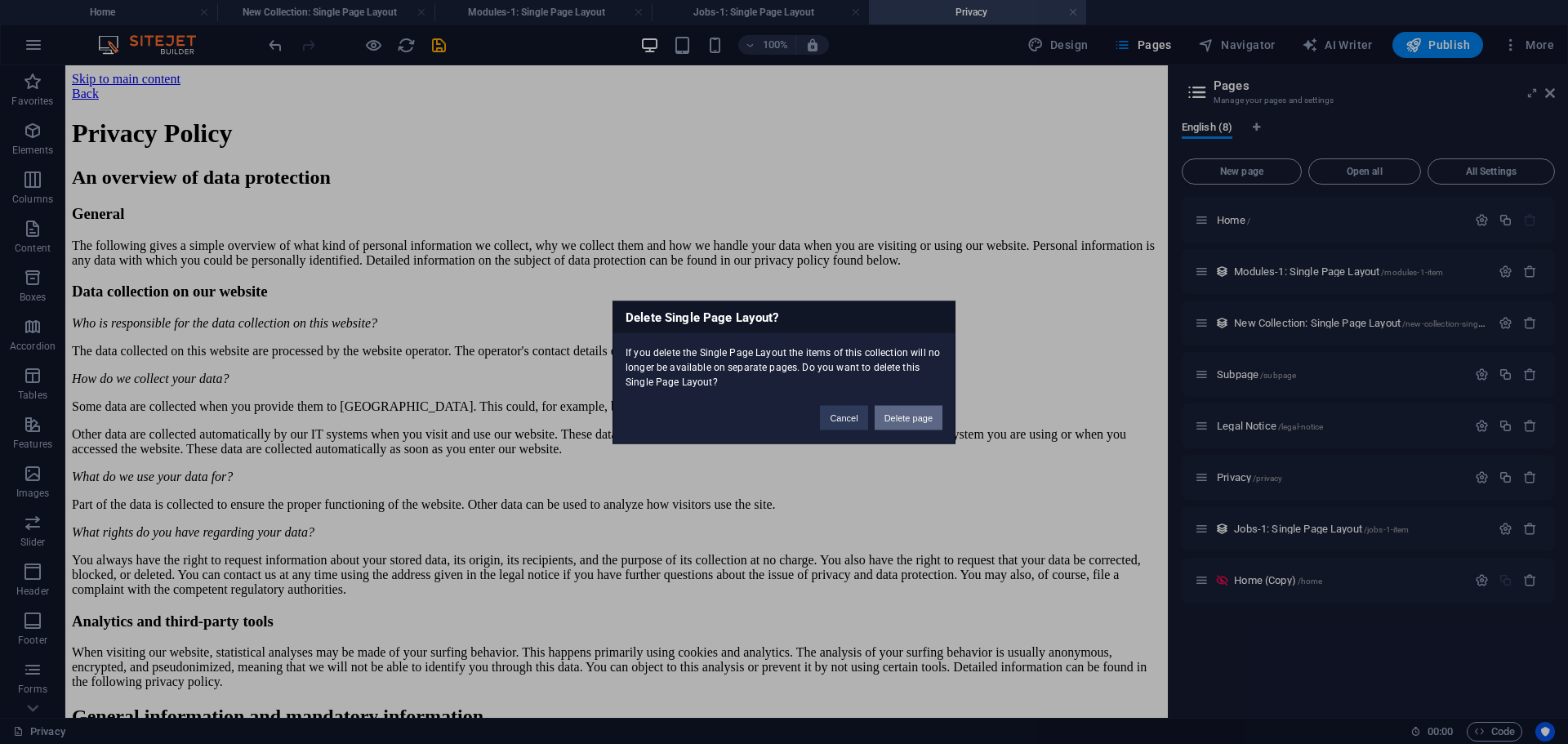
click at [922, 413] on button "Delete page" at bounding box center [908, 417] width 68 height 24
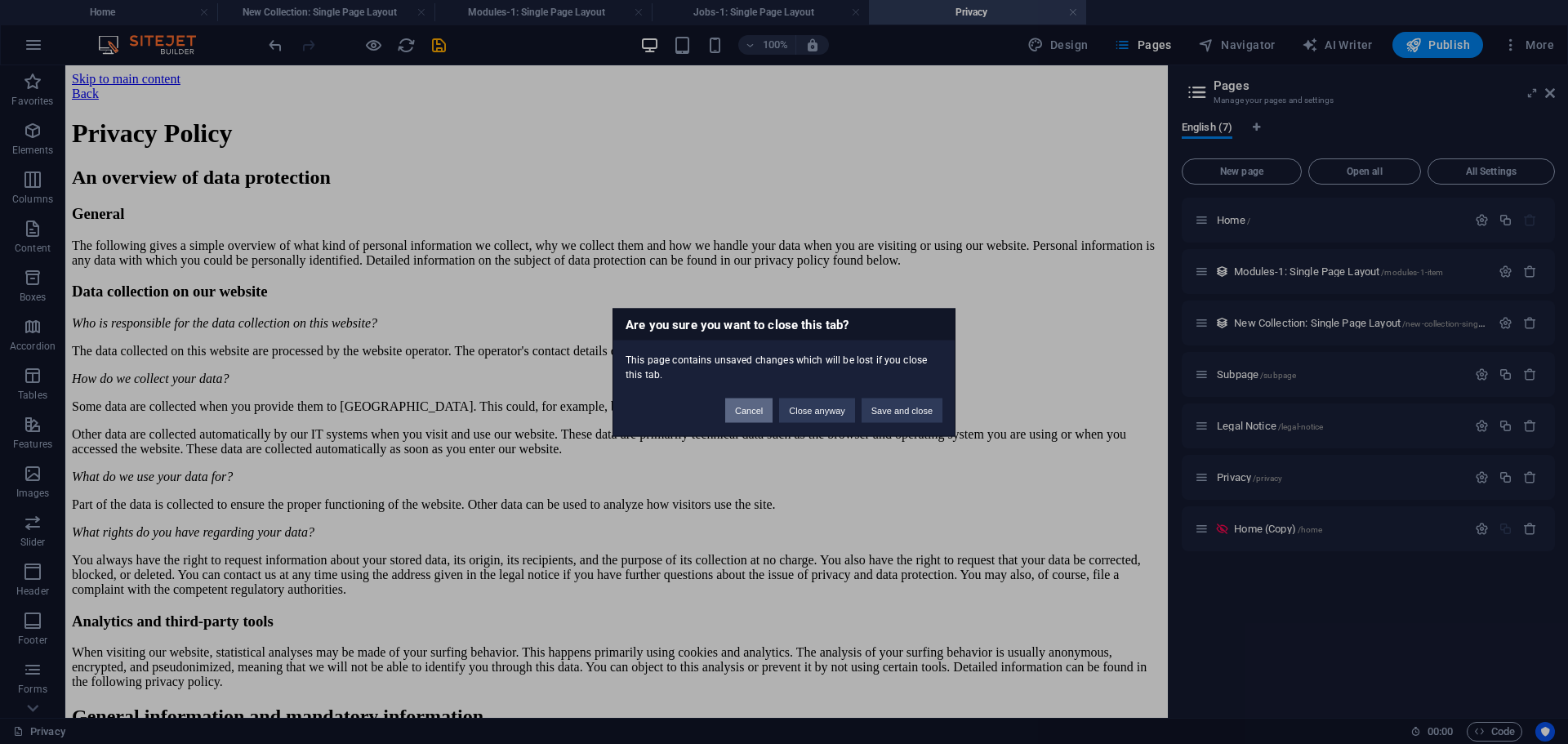
click at [758, 412] on button "Cancel" at bounding box center [748, 410] width 48 height 24
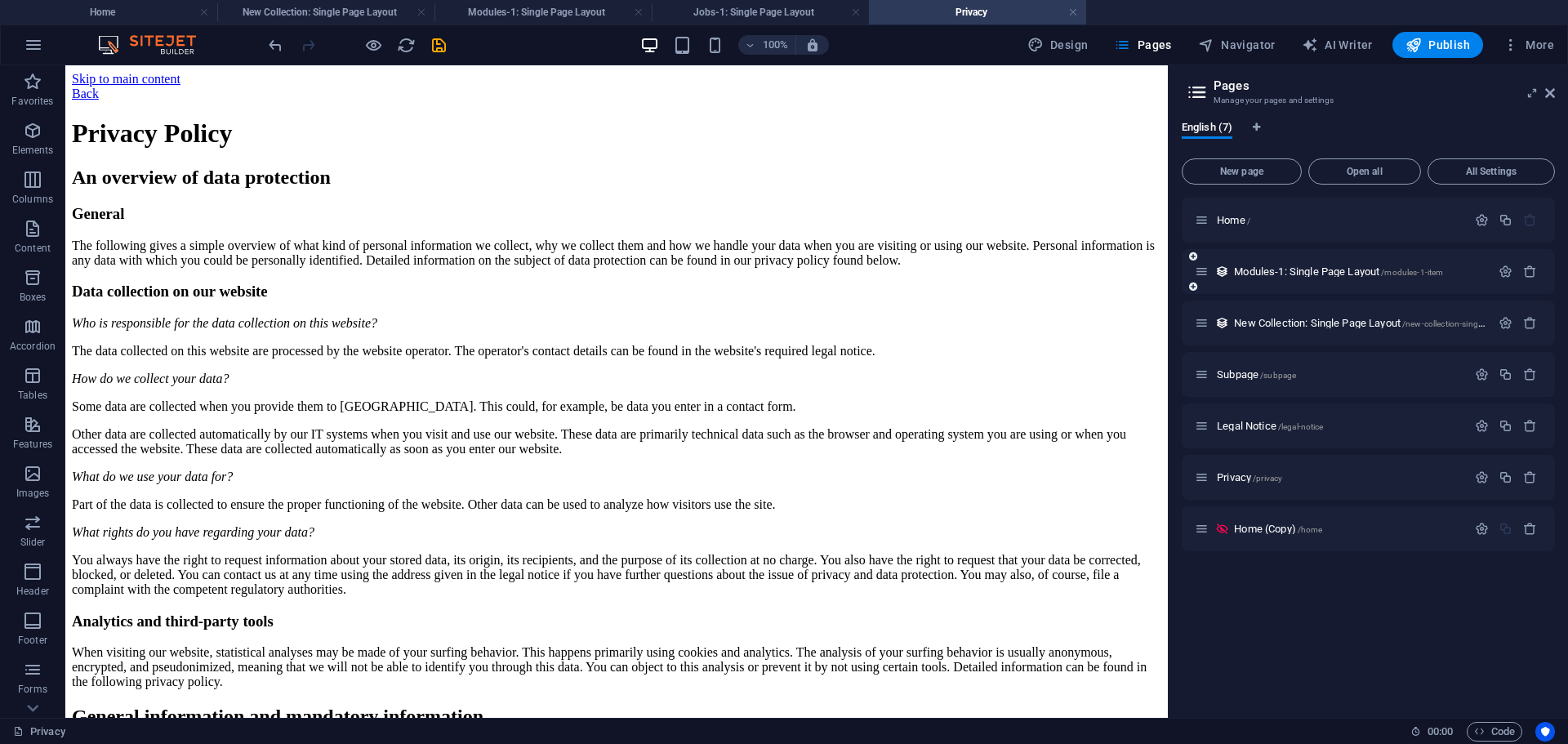
click at [1260, 266] on div "Modules-1: Single Page Layout /modules-1-item" at bounding box center [1343, 271] width 295 height 19
click at [1264, 277] on div "Modules-1: Single Page Layout /modules-1-item" at bounding box center [1343, 271] width 295 height 19
click at [1264, 275] on span "Modules-1: Single Page Layout /modules-1-item" at bounding box center [1338, 272] width 209 height 13
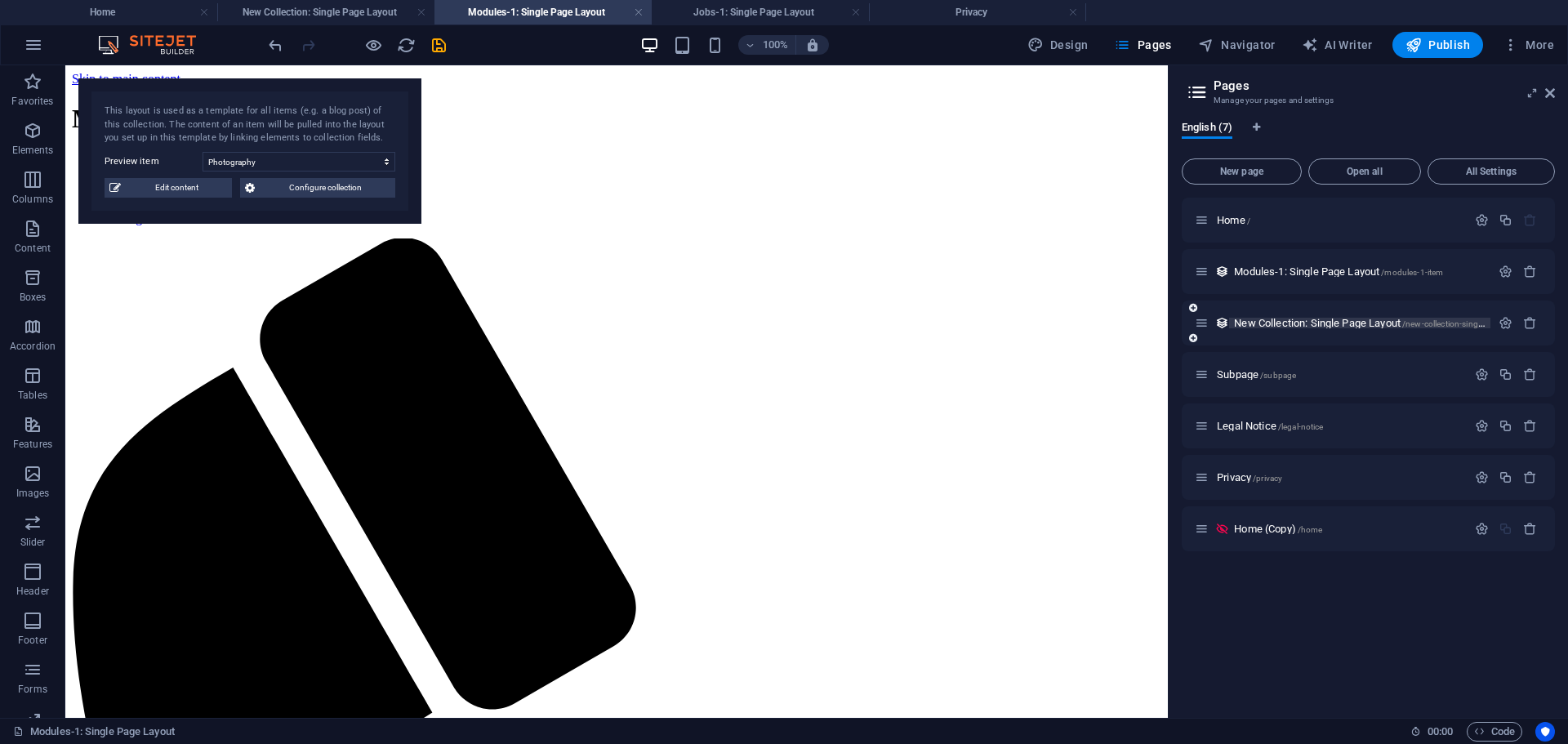
click at [1273, 324] on span "New Collection: Single Page Layout /new-collection-single-page-layout" at bounding box center [1382, 323] width 295 height 13
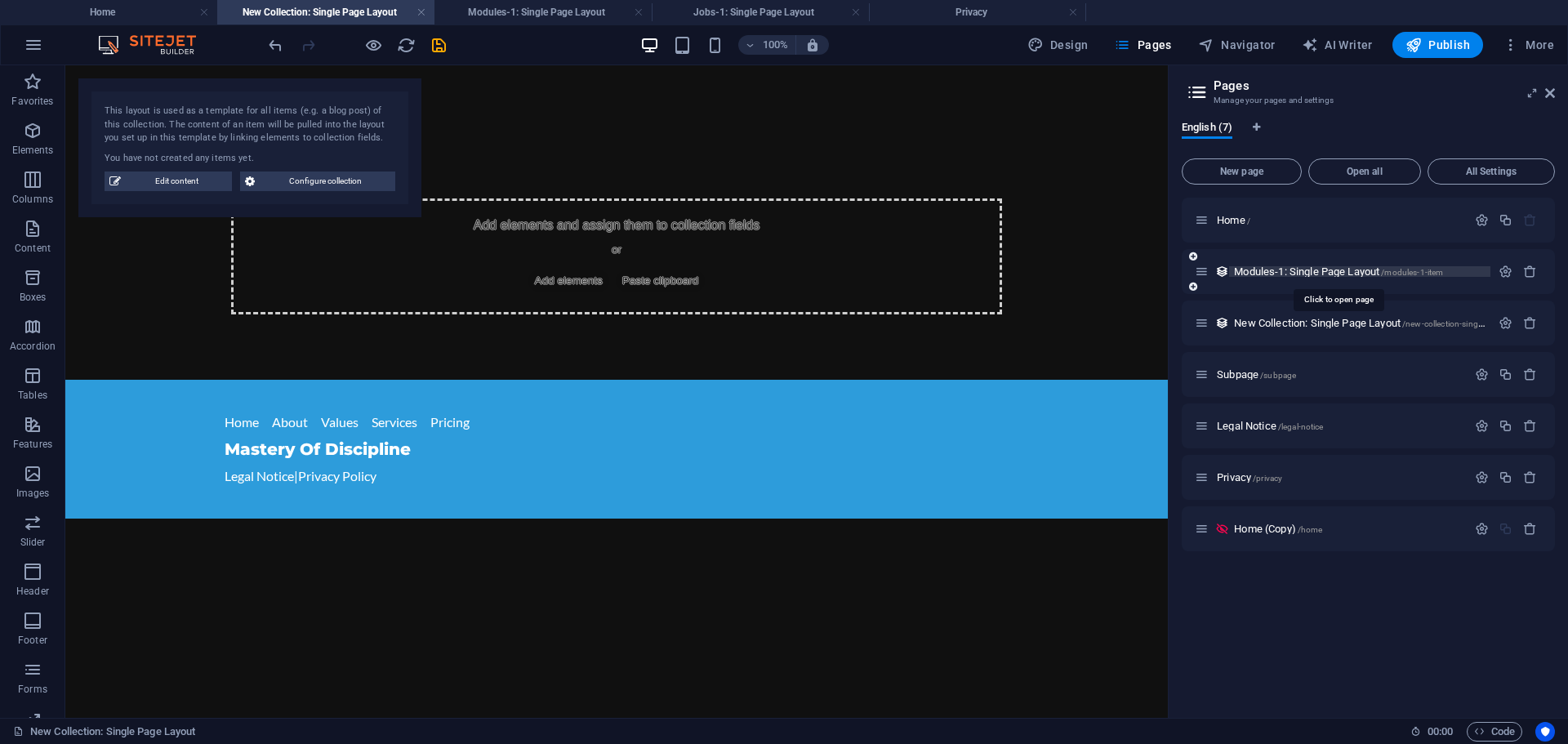
click at [1274, 268] on span "Modules-1: Single Page Layout /modules-1-item" at bounding box center [1338, 272] width 209 height 13
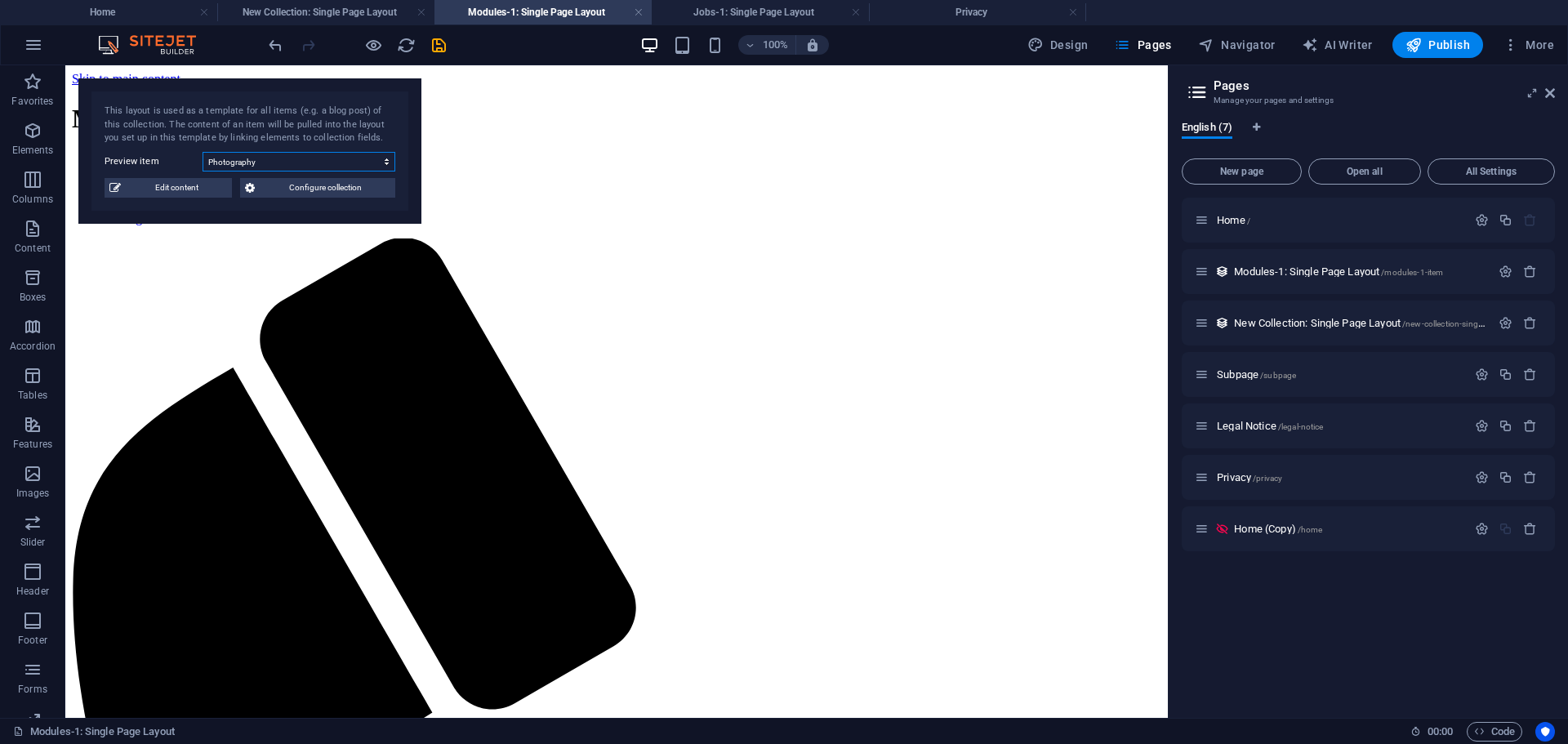
click at [388, 162] on select "Photography Data Science Finances Public Speaking Coding Digital Marketing" at bounding box center [299, 162] width 193 height 20
click at [203, 152] on select "Photography Data Science Finances Public Speaking Coding Digital Marketing" at bounding box center [299, 162] width 193 height 20
click at [381, 164] on select "Photography Data Science Finances Public Speaking Coding Digital Marketing" at bounding box center [299, 162] width 193 height 20
select select "68dbf75b4f0120bc33087cea"
click at [203, 152] on select "Photography Data Science Finances Public Speaking Coding Digital Marketing" at bounding box center [299, 162] width 193 height 20
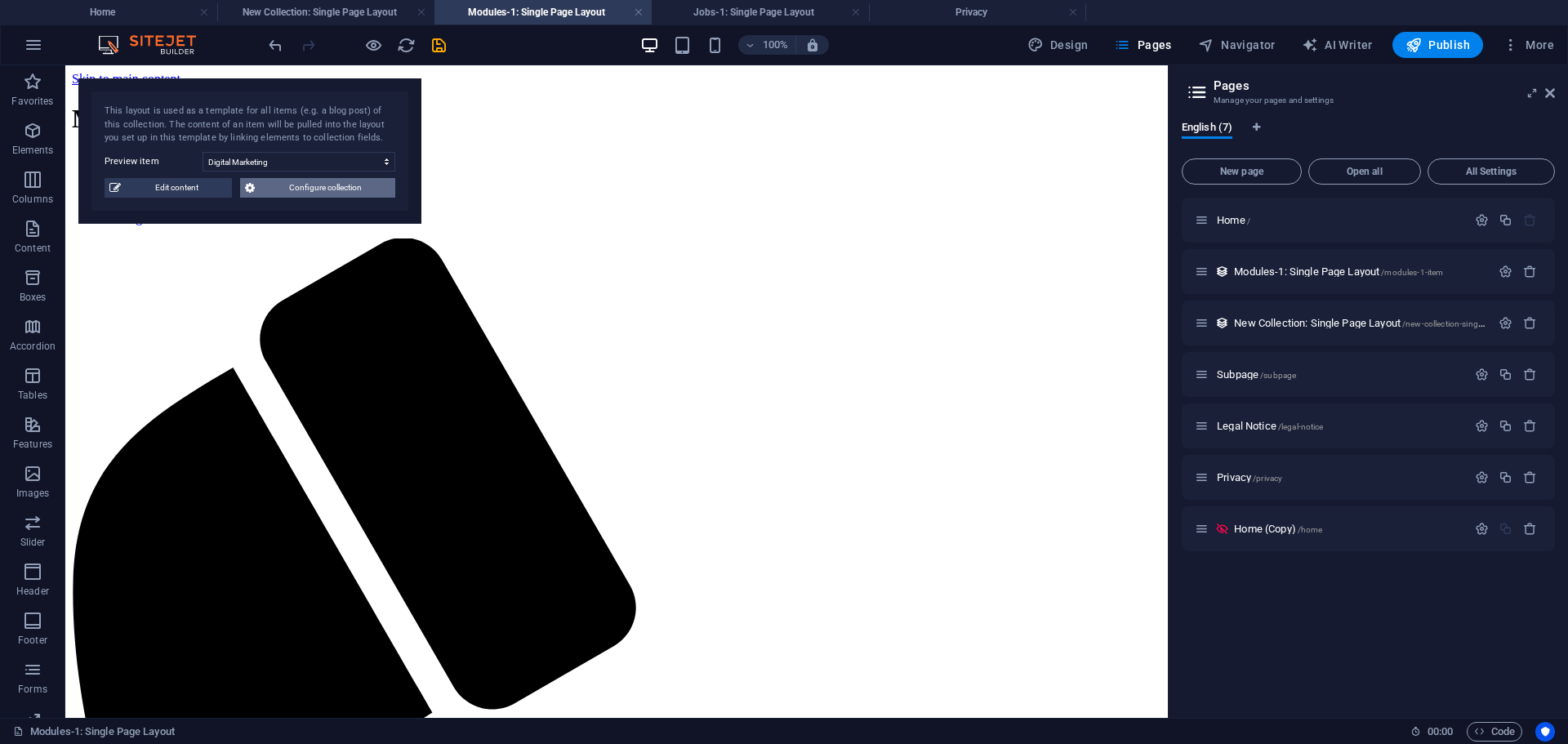
click at [286, 191] on span "Configure collection" at bounding box center [324, 188] width 131 height 20
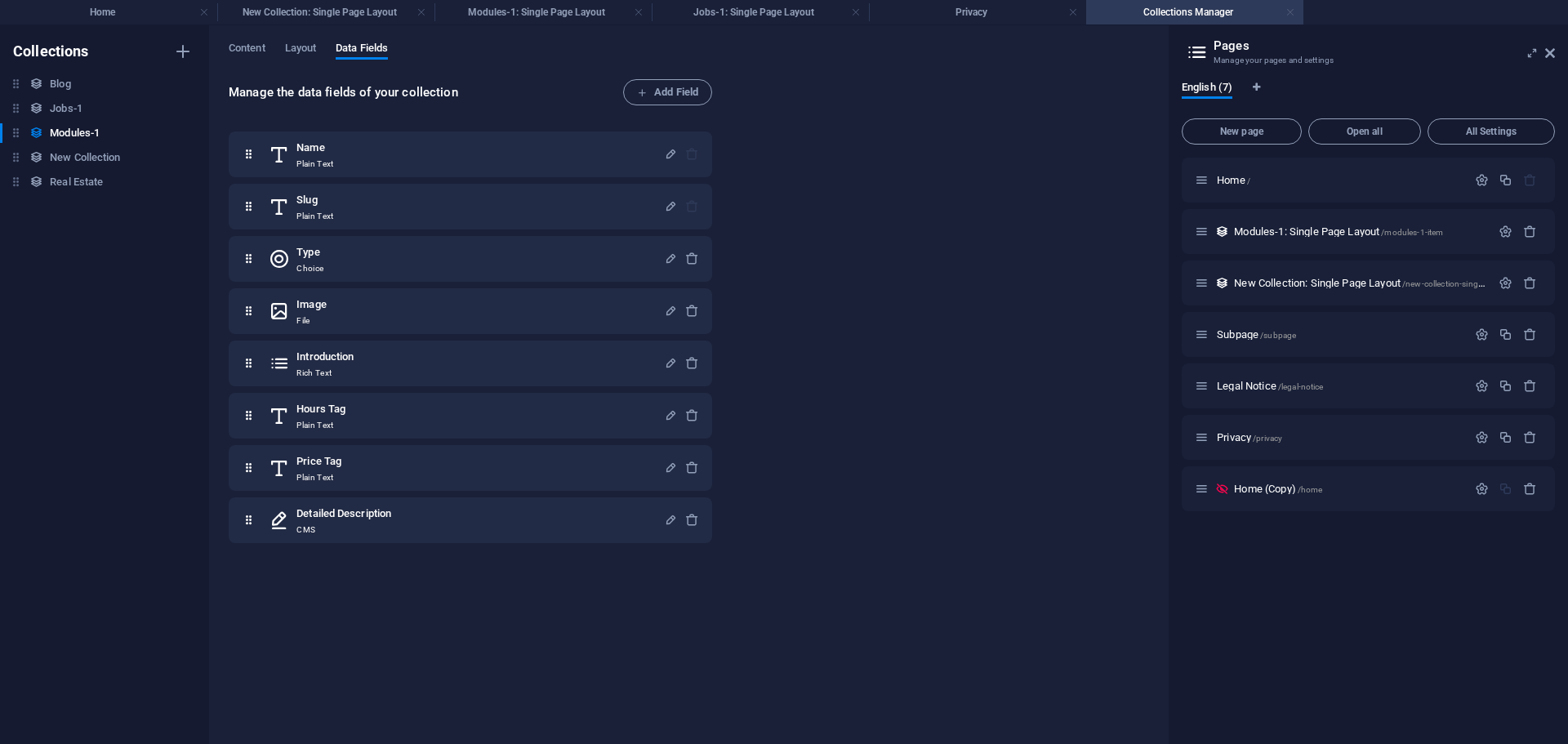
click at [1293, 14] on link at bounding box center [1290, 12] width 10 height 15
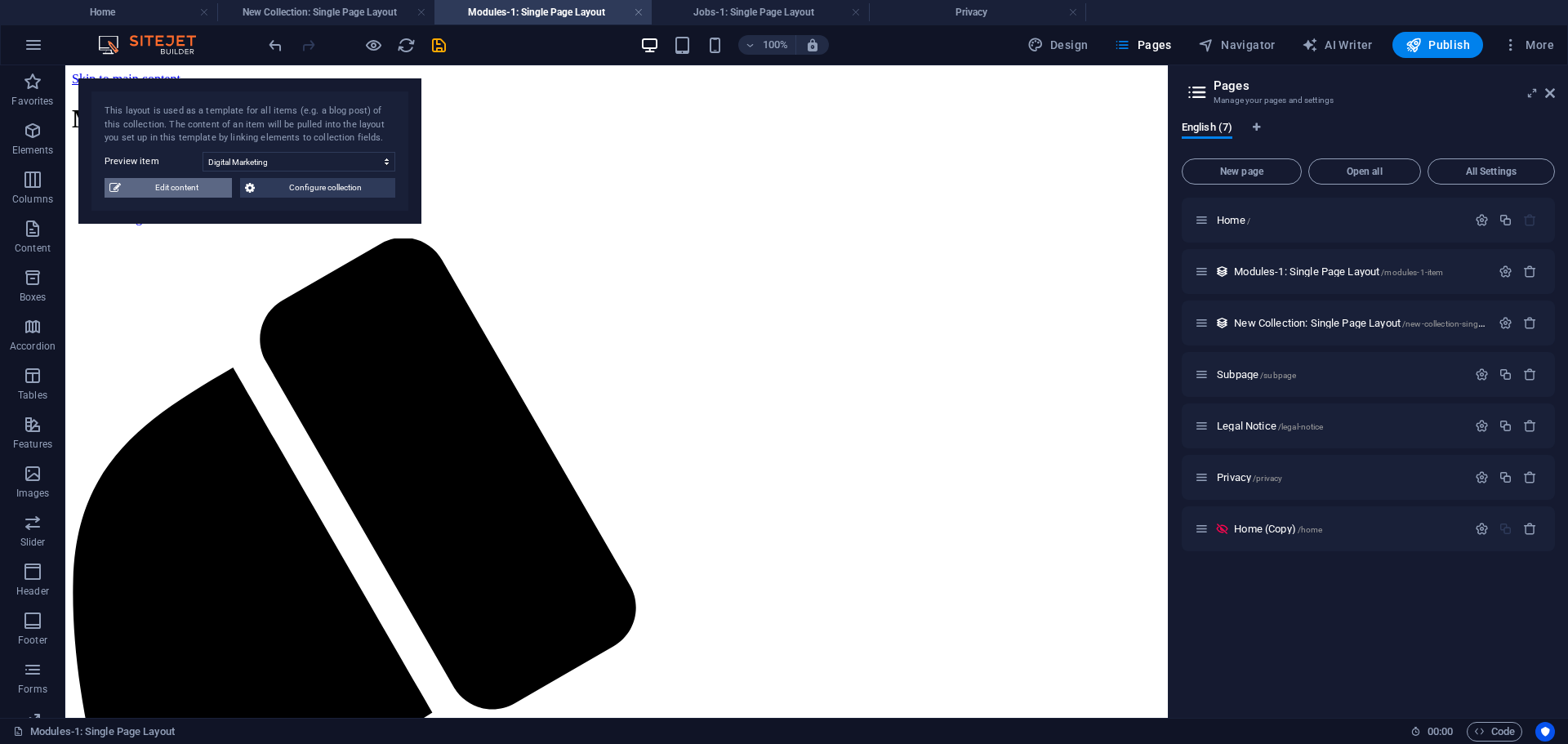
click at [179, 185] on span "Edit content" at bounding box center [177, 188] width 101 height 20
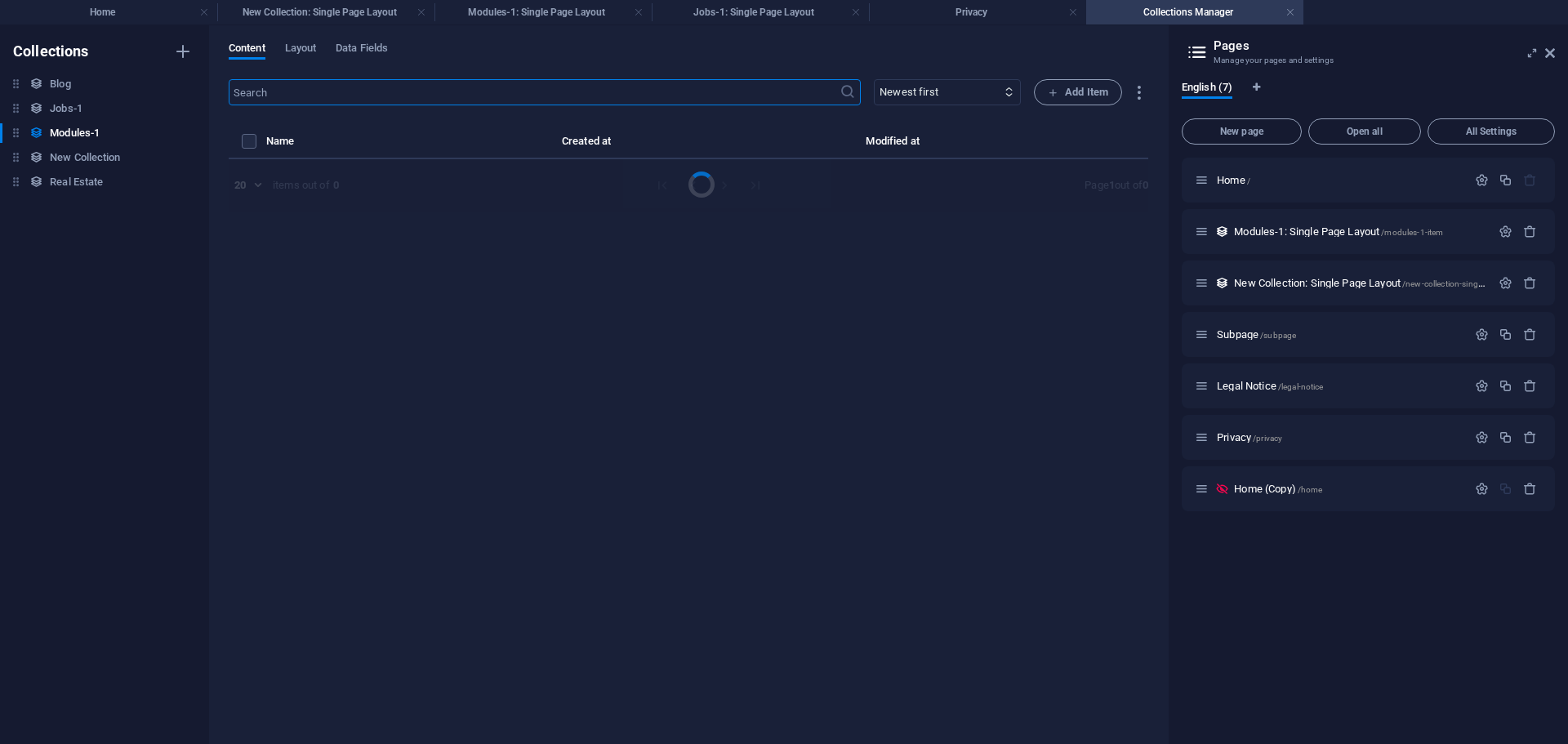
select select "Marketing"
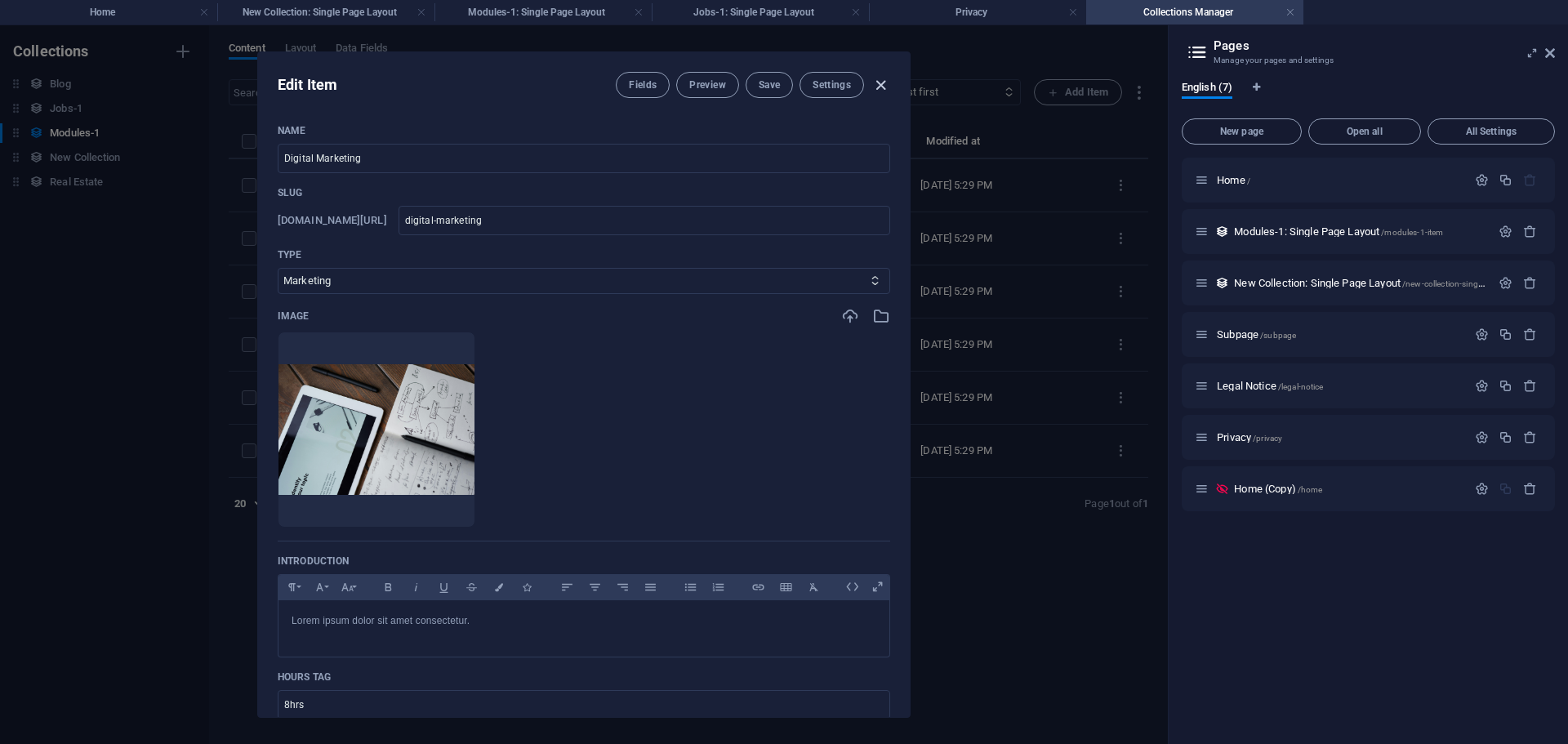
click at [884, 85] on icon "button" at bounding box center [881, 85] width 19 height 19
type input "digital-marketing"
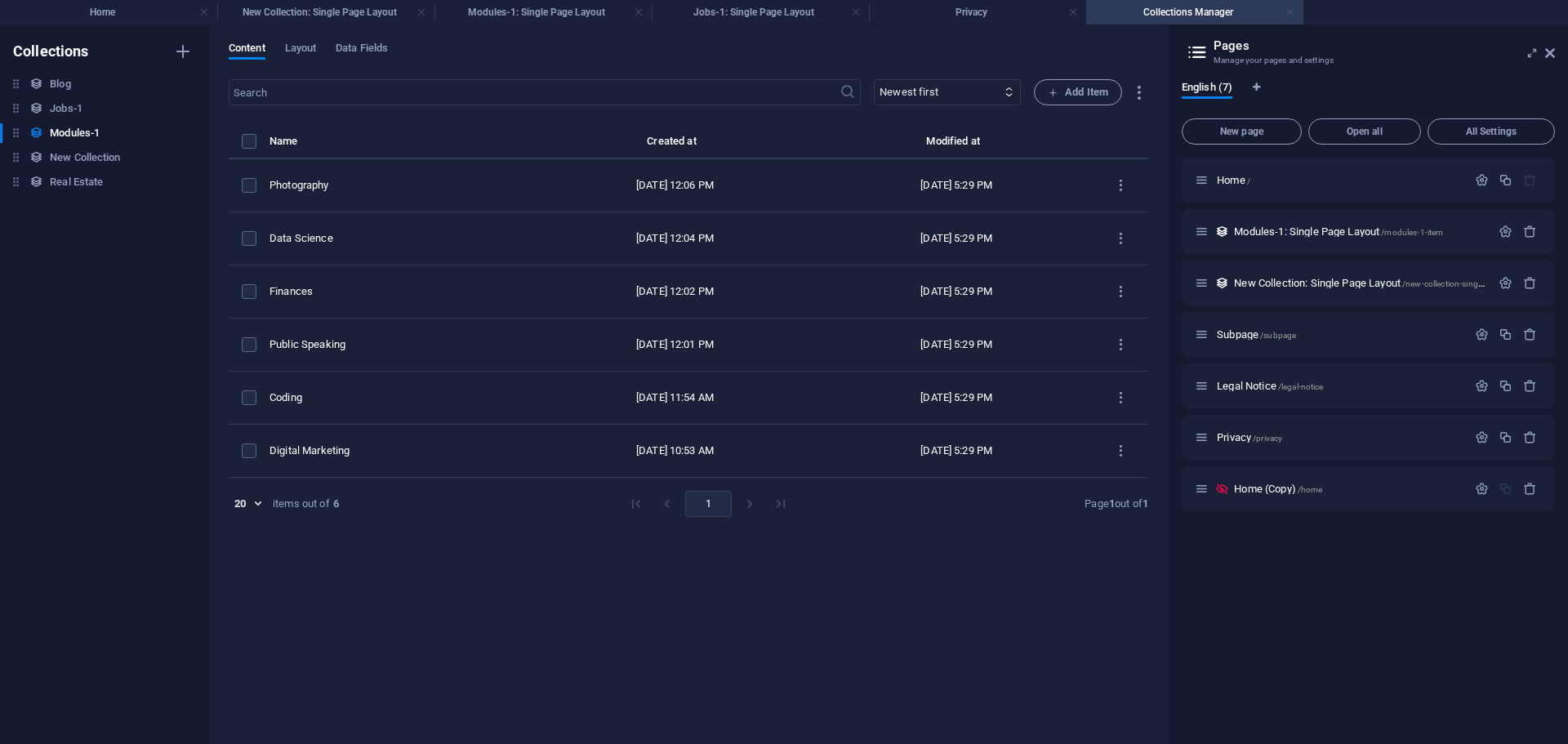
click at [1286, 15] on link at bounding box center [1290, 12] width 10 height 15
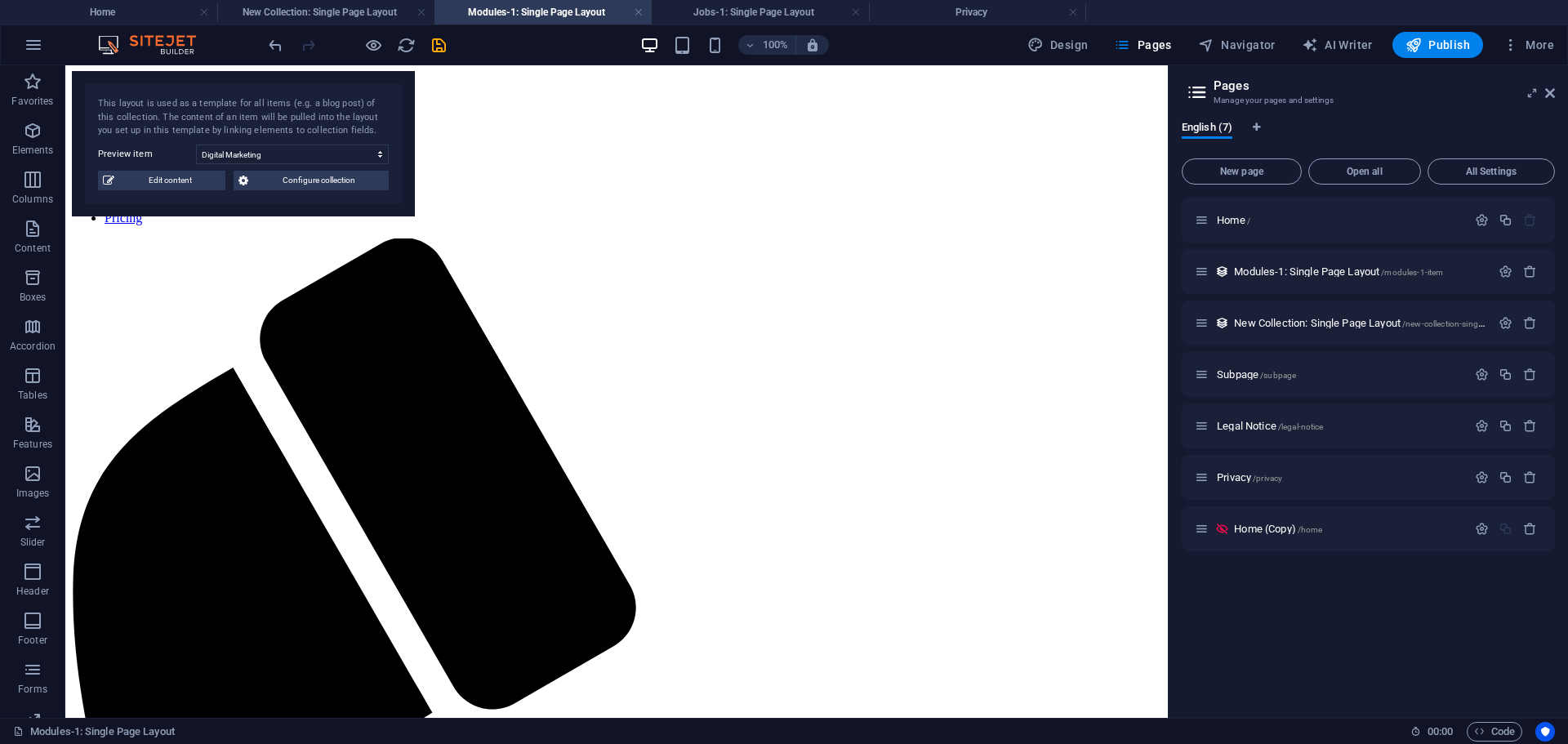
drag, startPoint x: 258, startPoint y: 109, endPoint x: 252, endPoint y: 101, distance: 10.0
click at [252, 101] on div "This layout is used as a template for all items (e.g. a blog post) of this coll…" at bounding box center [243, 117] width 291 height 41
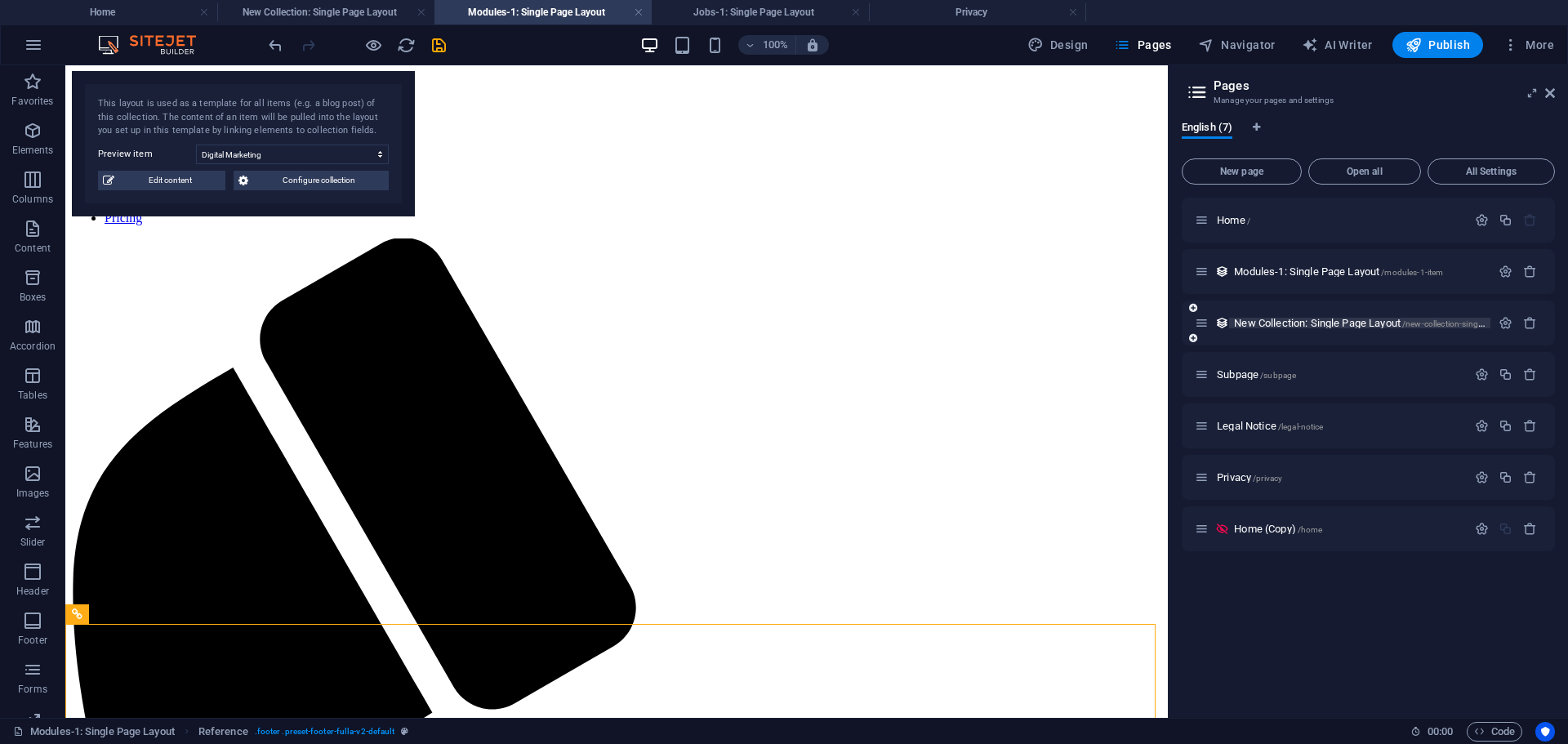
click at [1281, 325] on span "New Collection: Single Page Layout /new-collection-single-page-layout" at bounding box center [1382, 323] width 295 height 13
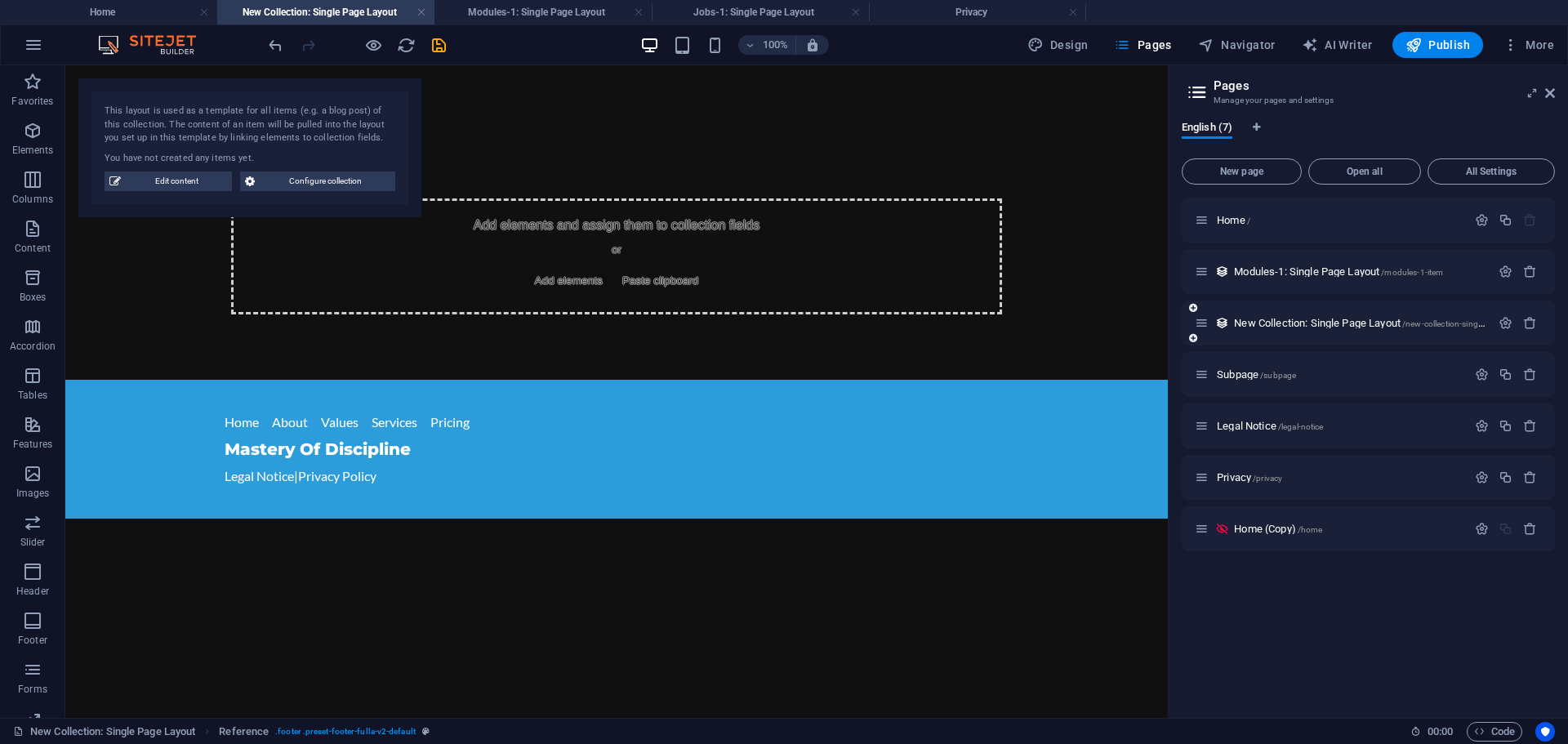
click at [1208, 325] on icon at bounding box center [1201, 322] width 14 height 14
click at [1500, 314] on div at bounding box center [1518, 323] width 49 height 18
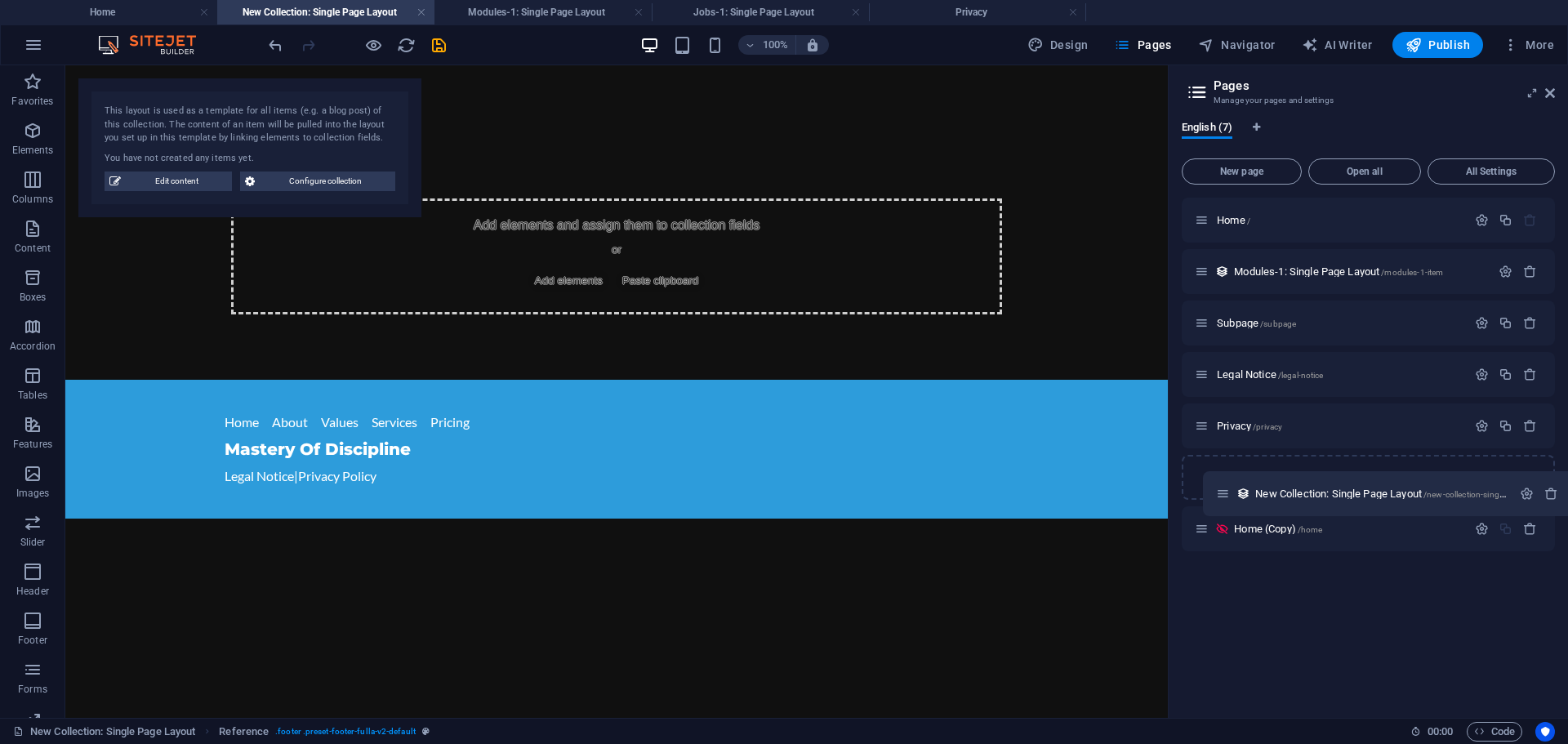
drag, startPoint x: 1204, startPoint y: 319, endPoint x: 1225, endPoint y: 495, distance: 177.2
click at [1225, 495] on div "Home / Modules-1: Single Page Layout /modules-1-item New Collection: Single Pag…" at bounding box center [1368, 374] width 373 height 354
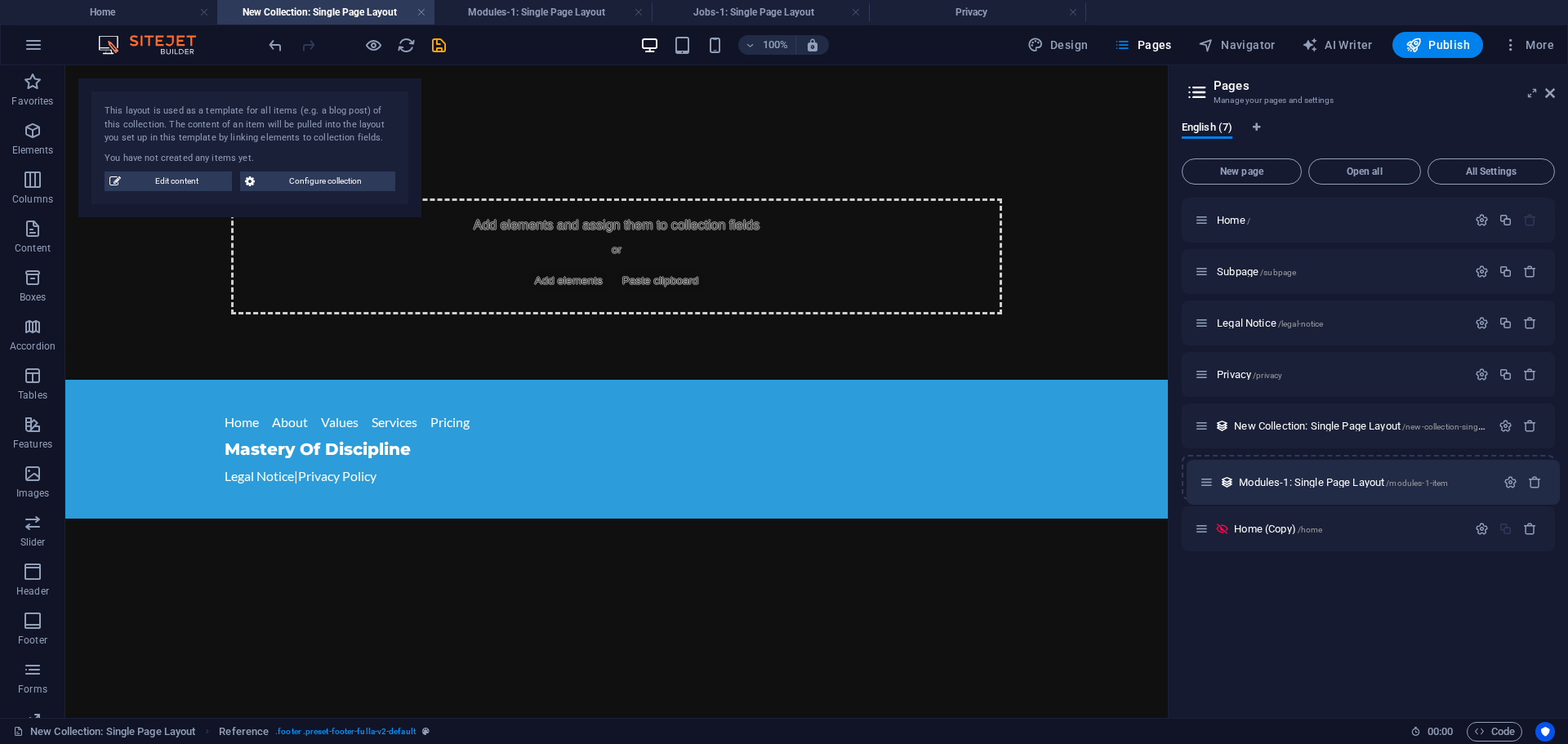
drag, startPoint x: 1202, startPoint y: 271, endPoint x: 1207, endPoint y: 487, distance: 216.1
click at [1207, 487] on div "Home / Modules-1: Single Page Layout /modules-1-item Subpage /subpage Legal Not…" at bounding box center [1368, 374] width 373 height 354
click at [1509, 426] on icon "button" at bounding box center [1505, 425] width 14 height 14
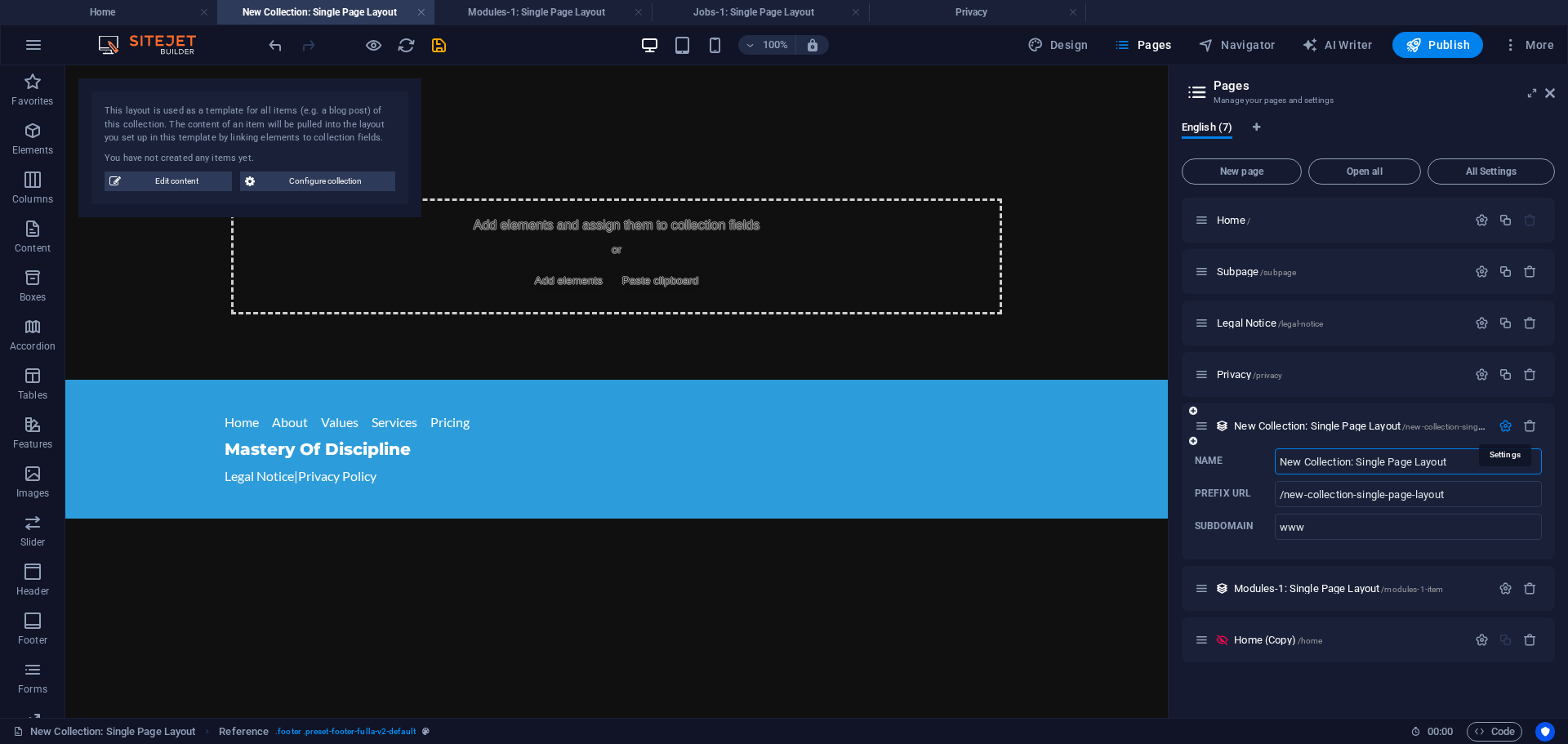
click at [1506, 425] on icon "button" at bounding box center [1505, 425] width 14 height 14
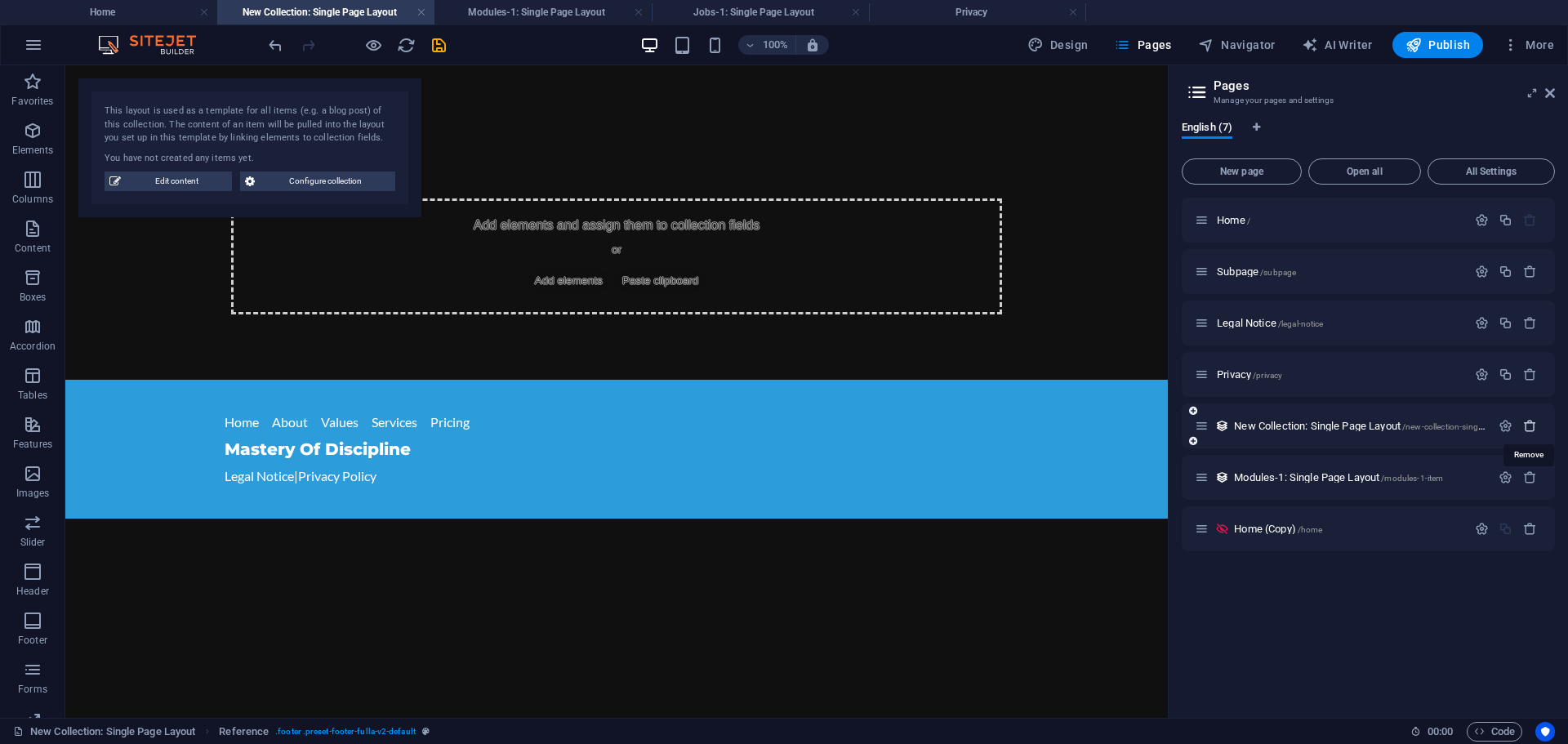
click at [1534, 422] on icon "button" at bounding box center [1529, 425] width 14 height 14
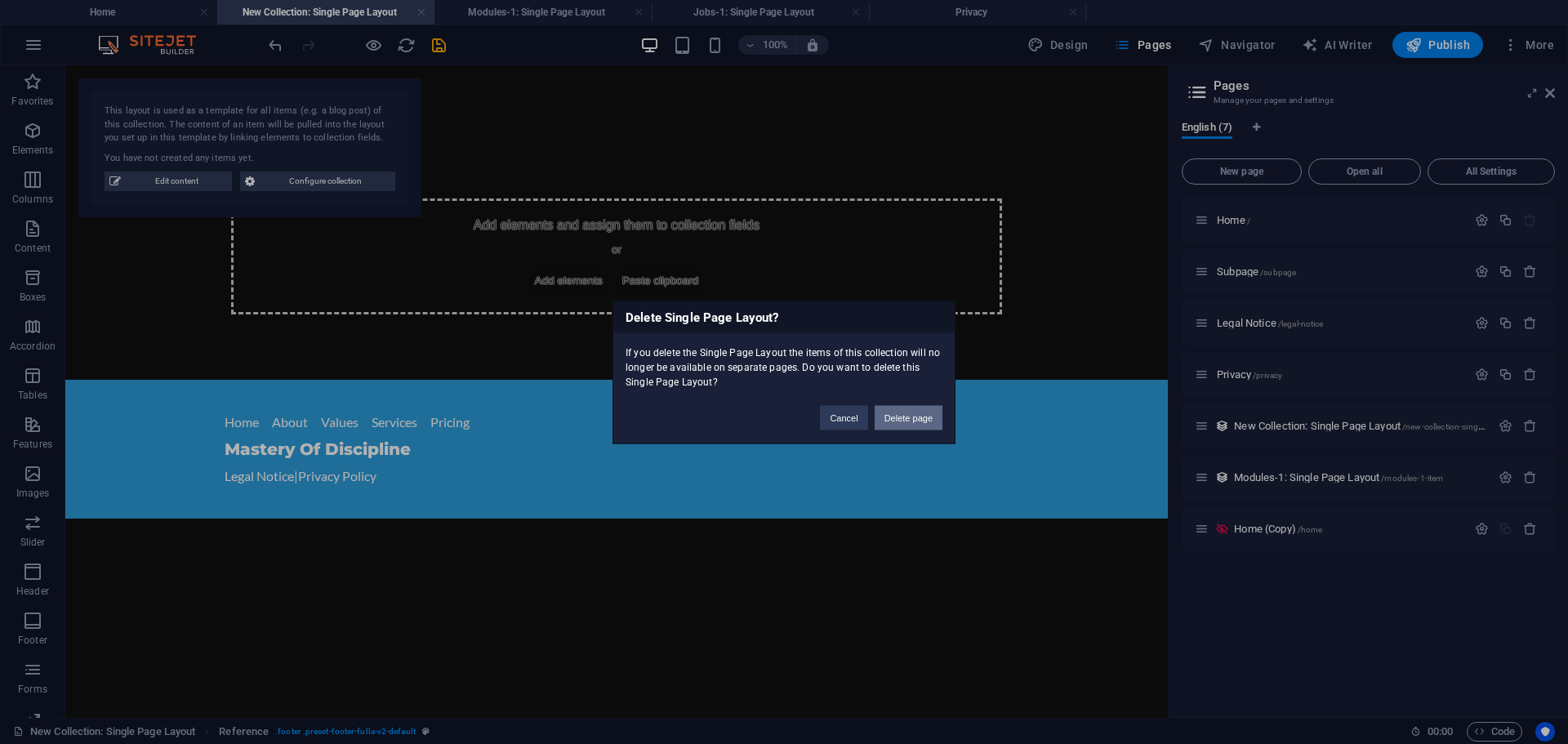
click at [902, 414] on button "Delete page" at bounding box center [908, 417] width 68 height 24
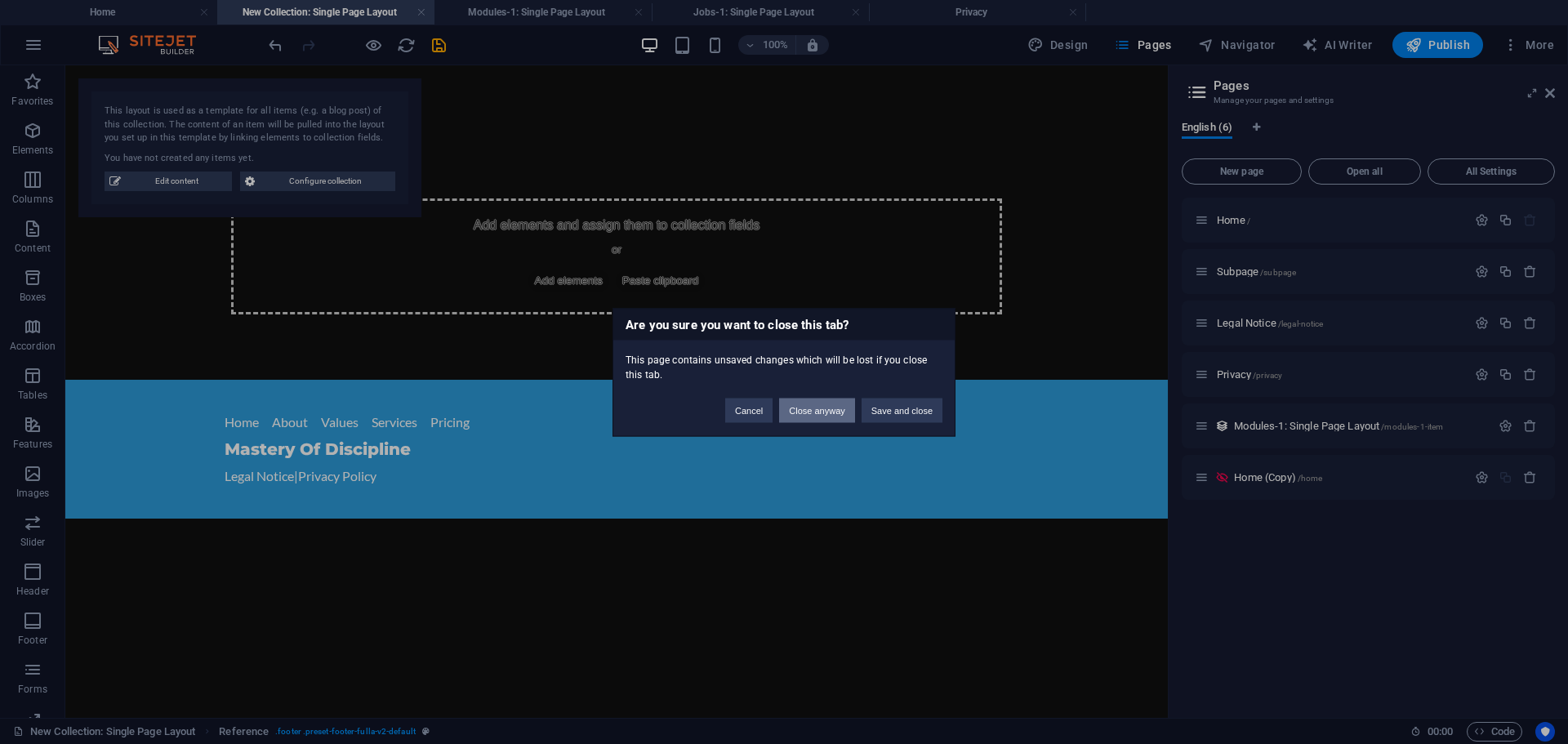
click at [832, 413] on button "Close anyway" at bounding box center [816, 410] width 75 height 24
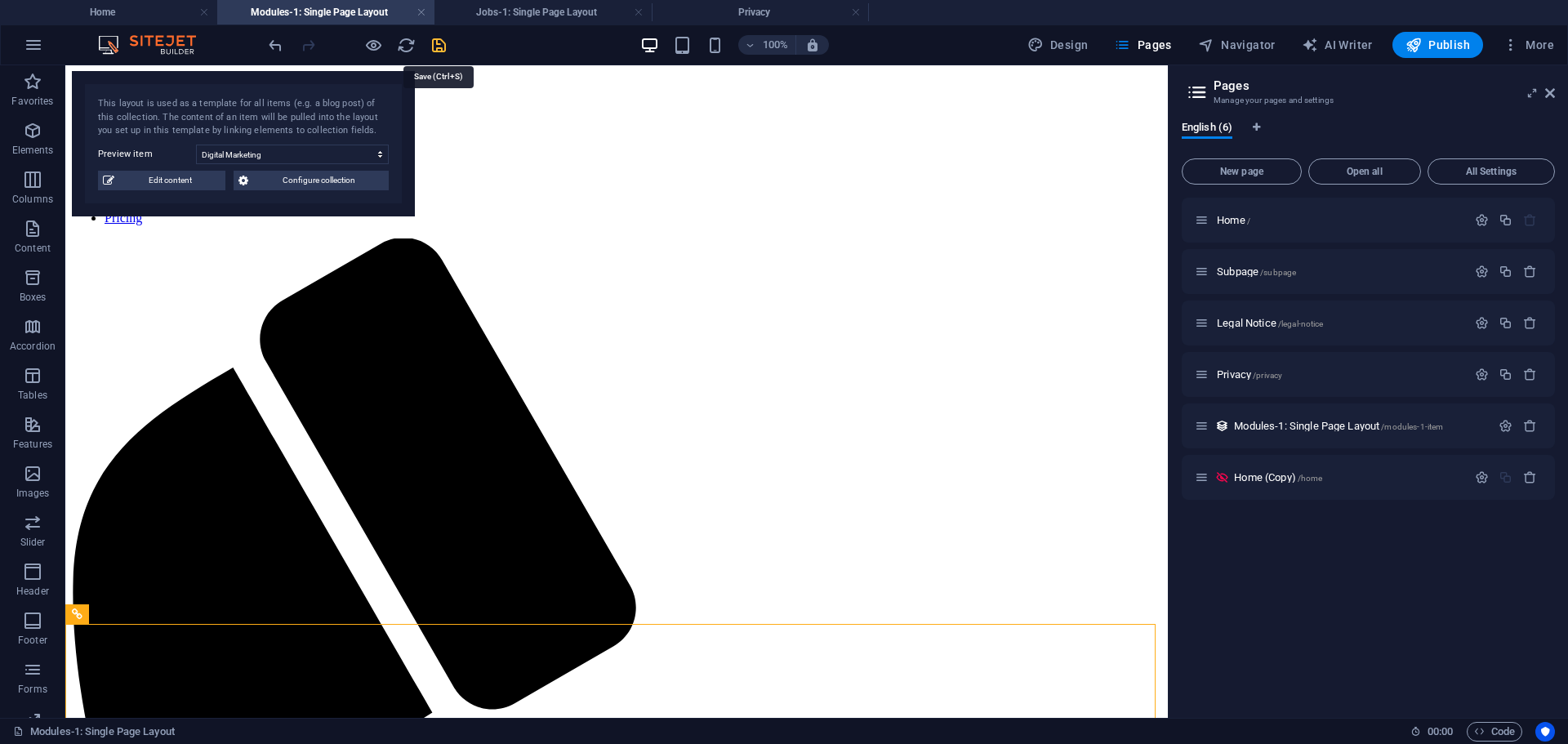
click at [441, 44] on icon "save" at bounding box center [439, 45] width 19 height 19
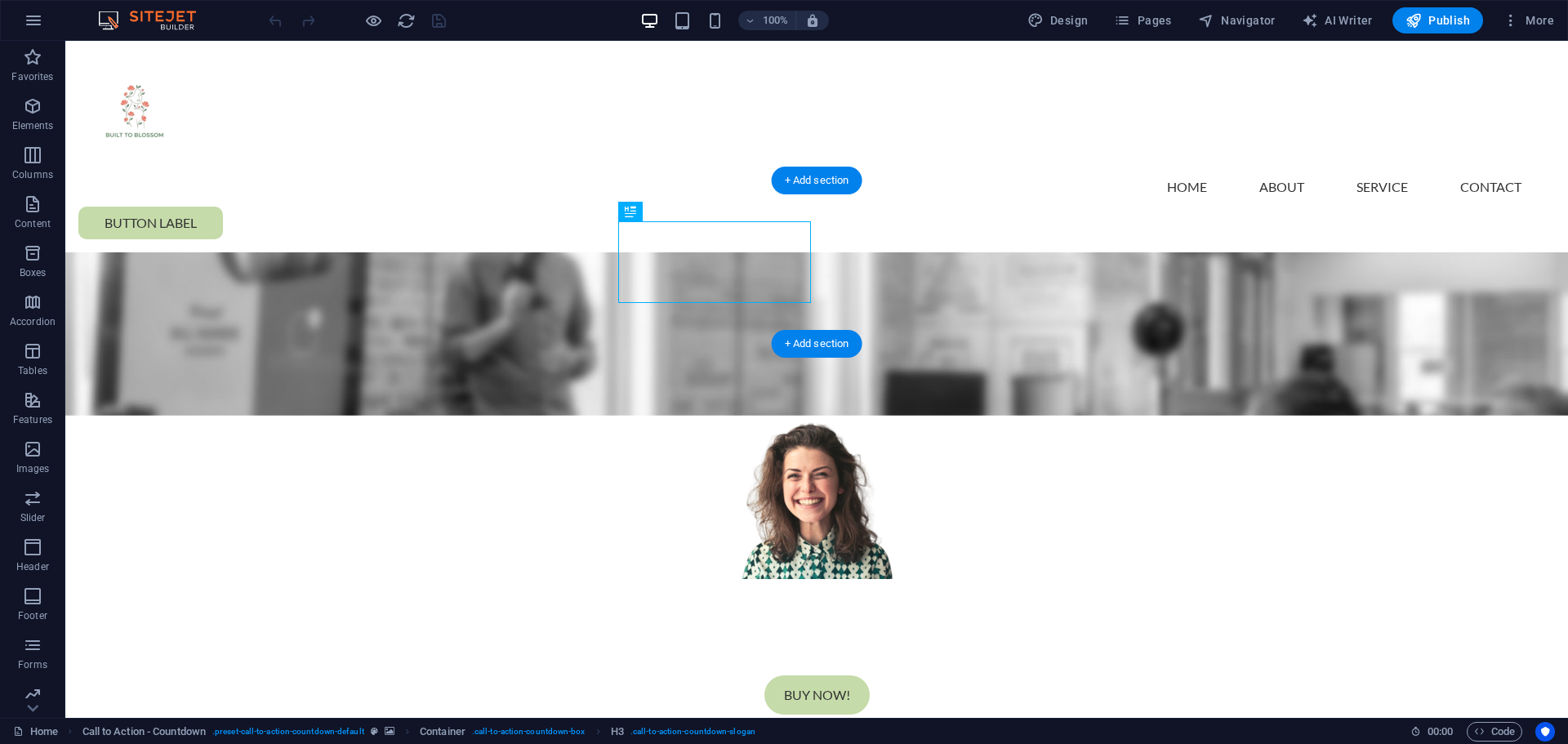
click at [290, 254] on figure at bounding box center [817, 333] width 1503 height 163
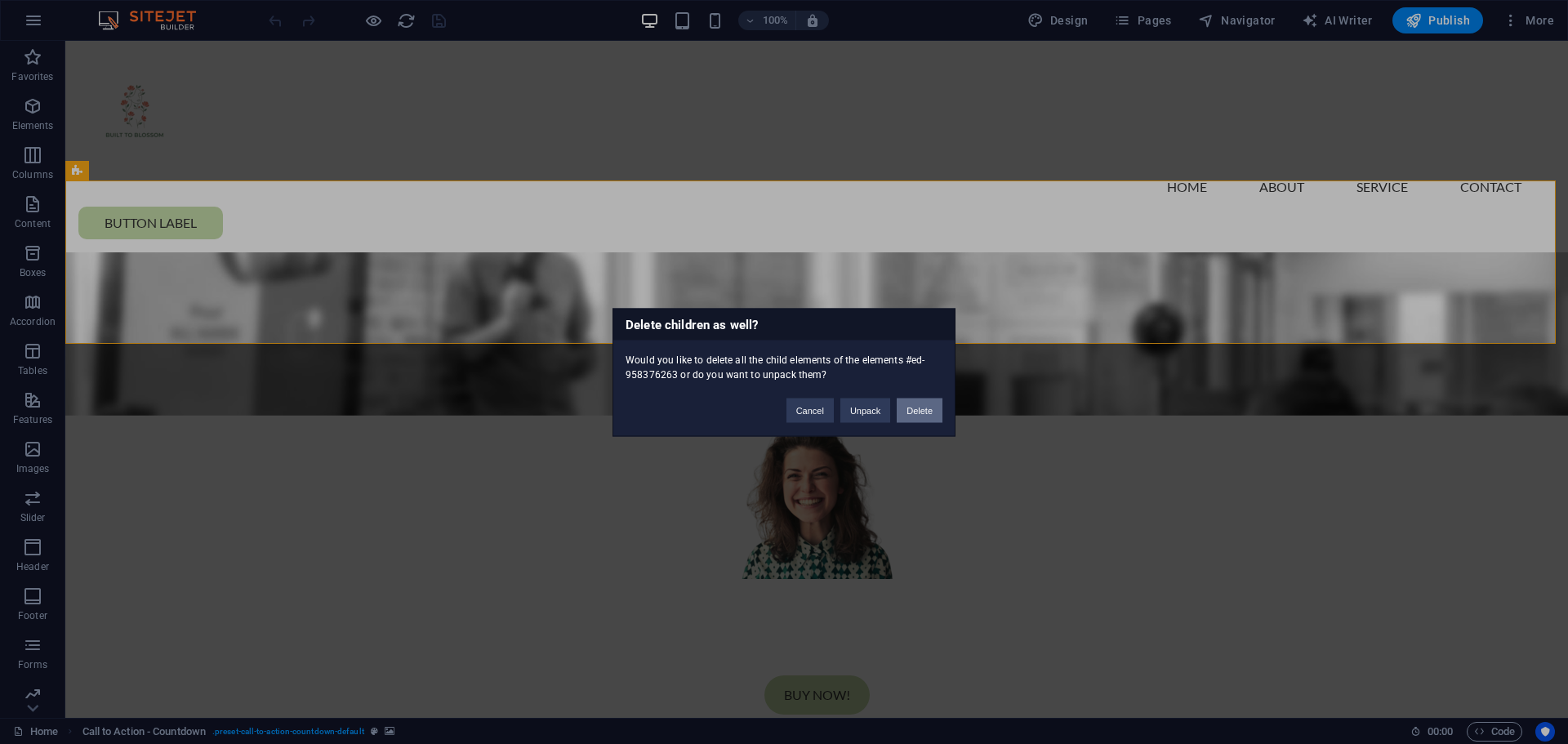
click at [911, 414] on button "Delete" at bounding box center [920, 410] width 46 height 24
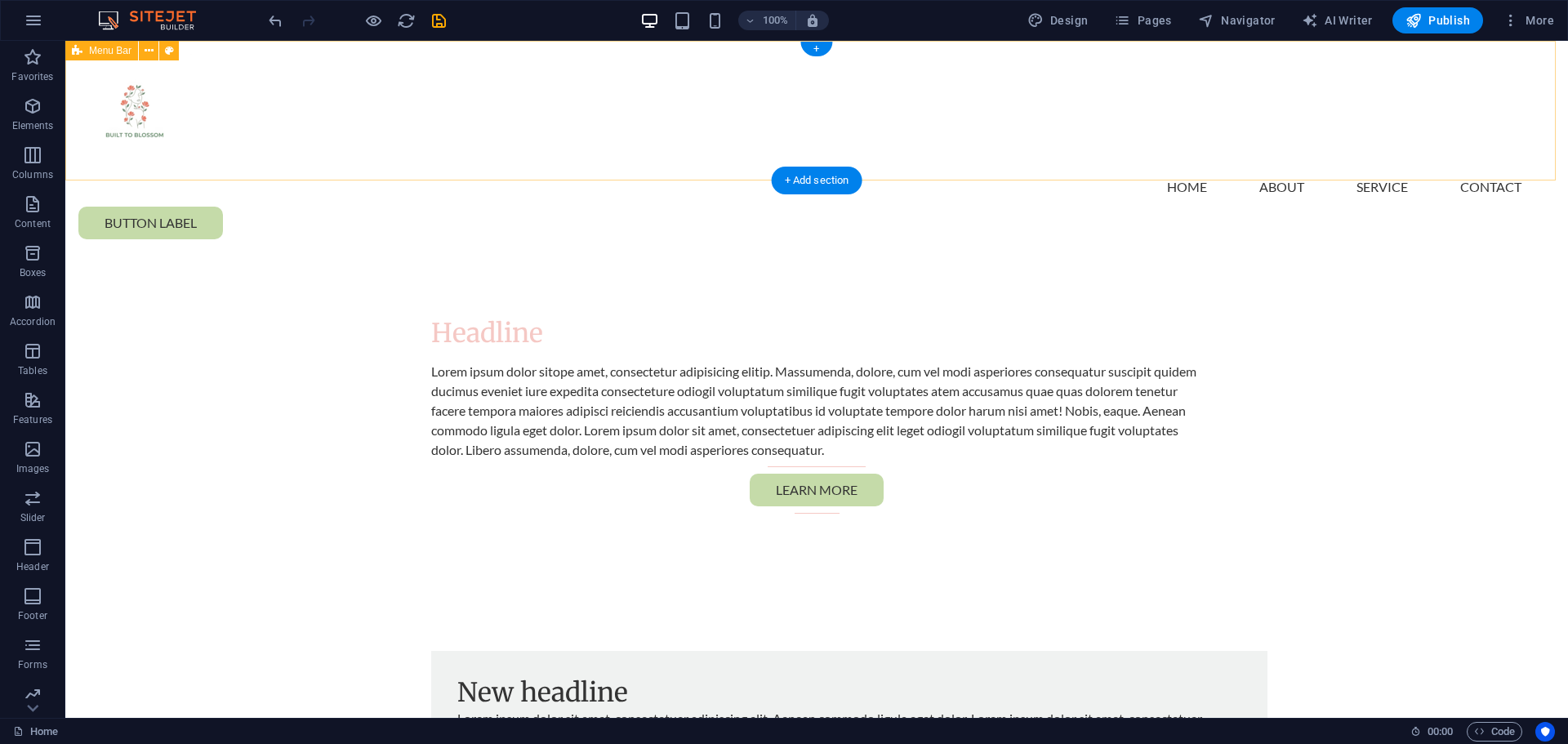
click at [723, 144] on div "Menu Home About Service Contact Button label" at bounding box center [817, 146] width 1503 height 212
click at [399, 168] on nav "Home About Service Contact" at bounding box center [817, 187] width 1477 height 40
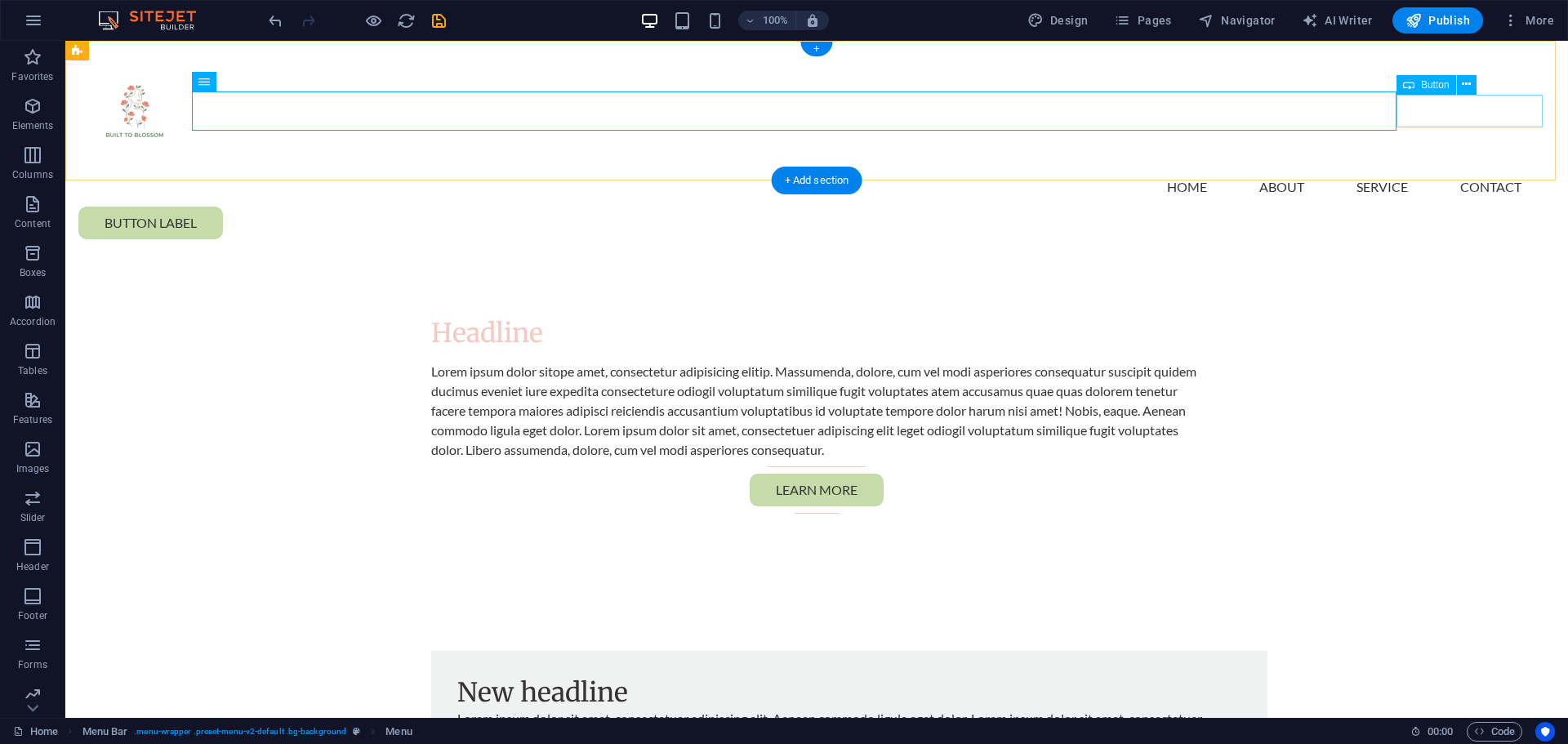
click at [1411, 206] on div "Button label" at bounding box center [817, 222] width 1477 height 32
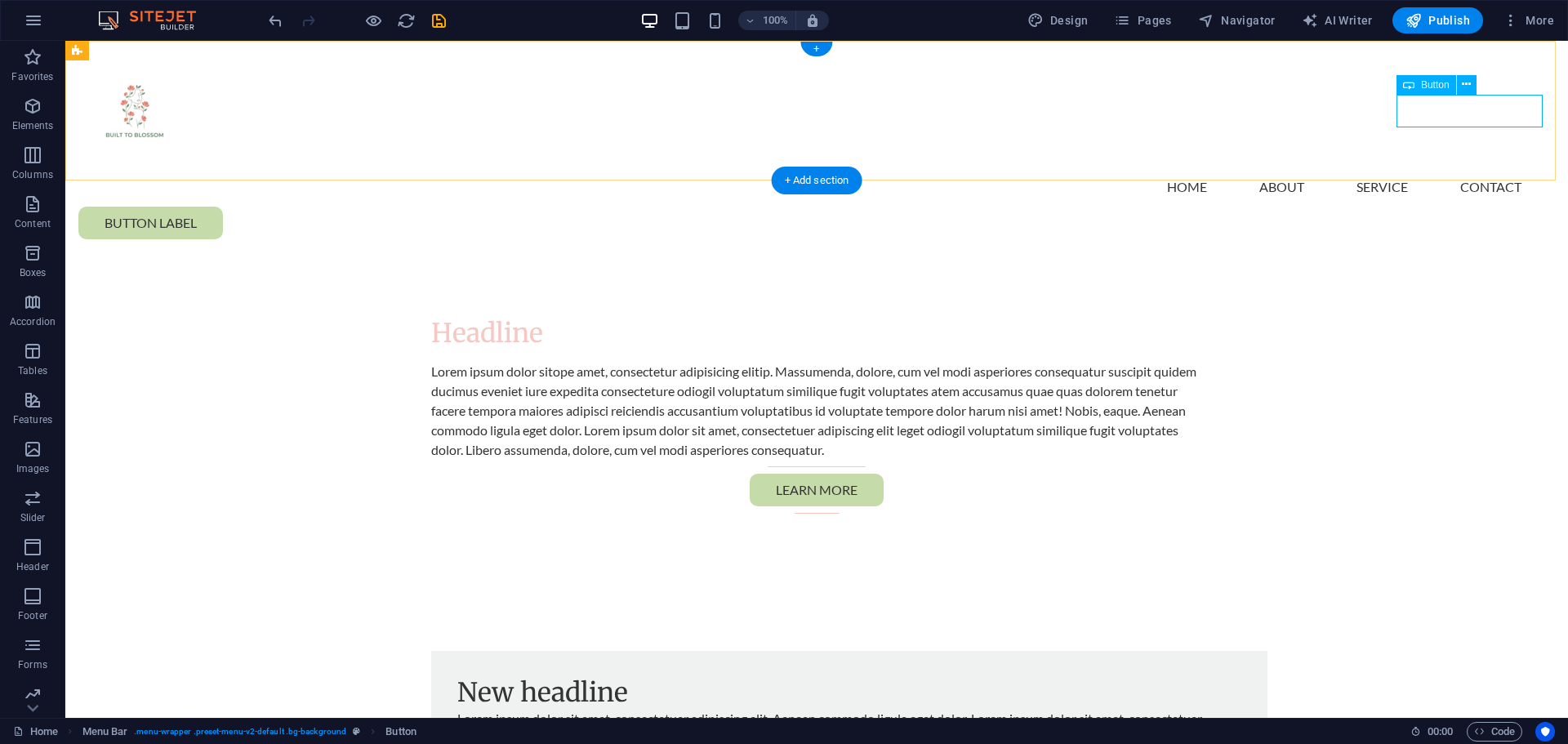
click at [1414, 206] on div "Button label" at bounding box center [817, 222] width 1477 height 32
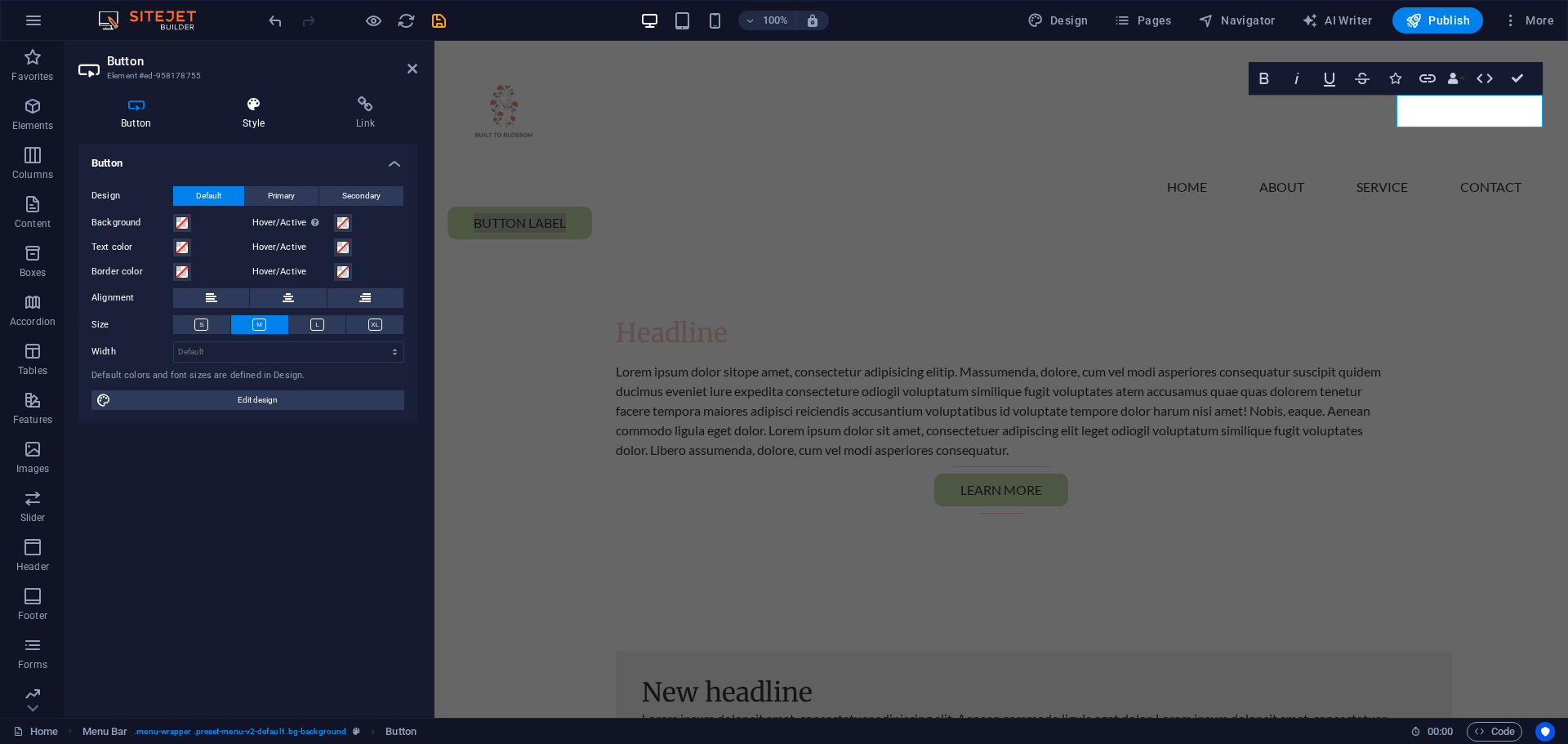
click at [271, 107] on icon at bounding box center [253, 104] width 107 height 16
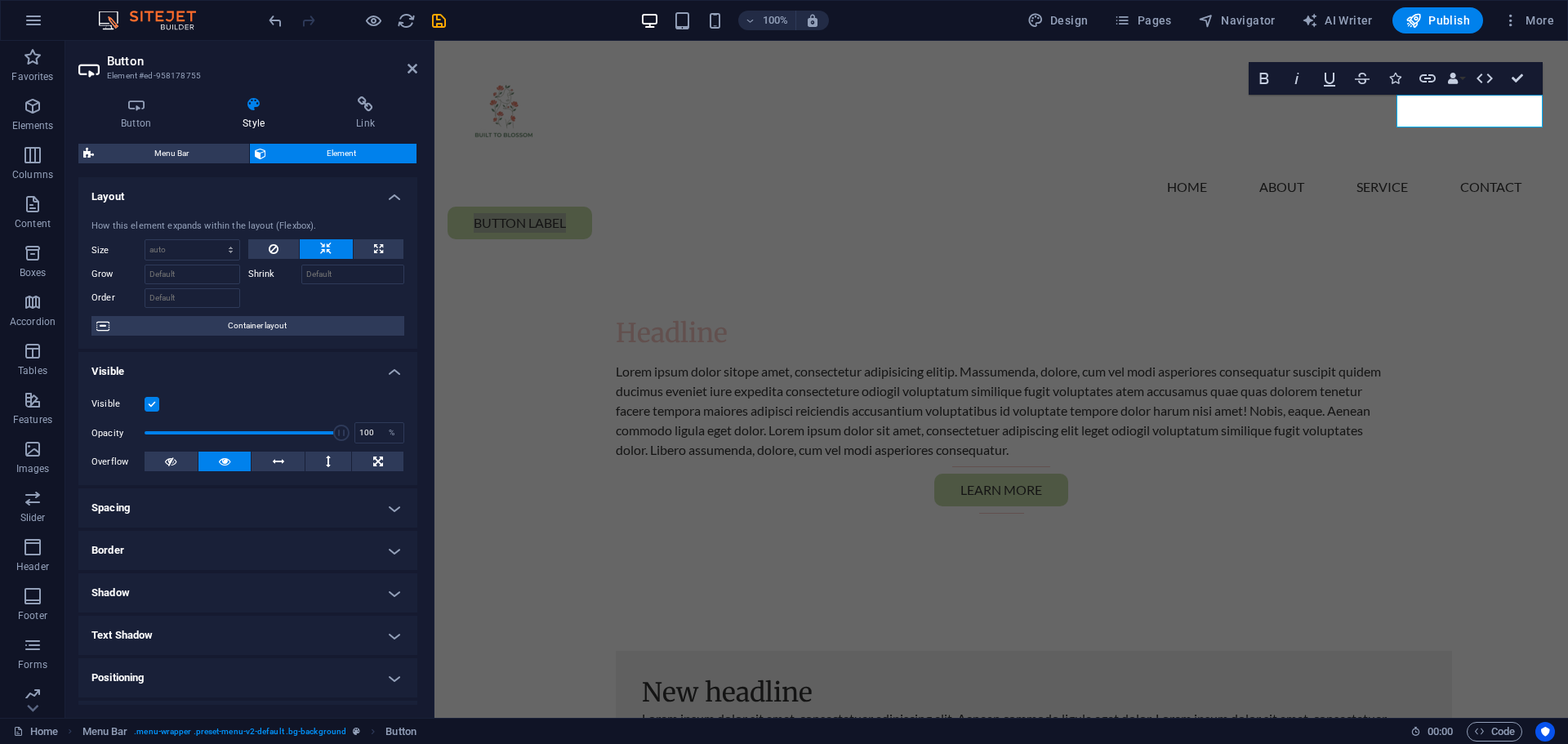
click at [246, 551] on h4 "Border" at bounding box center [248, 550] width 339 height 40
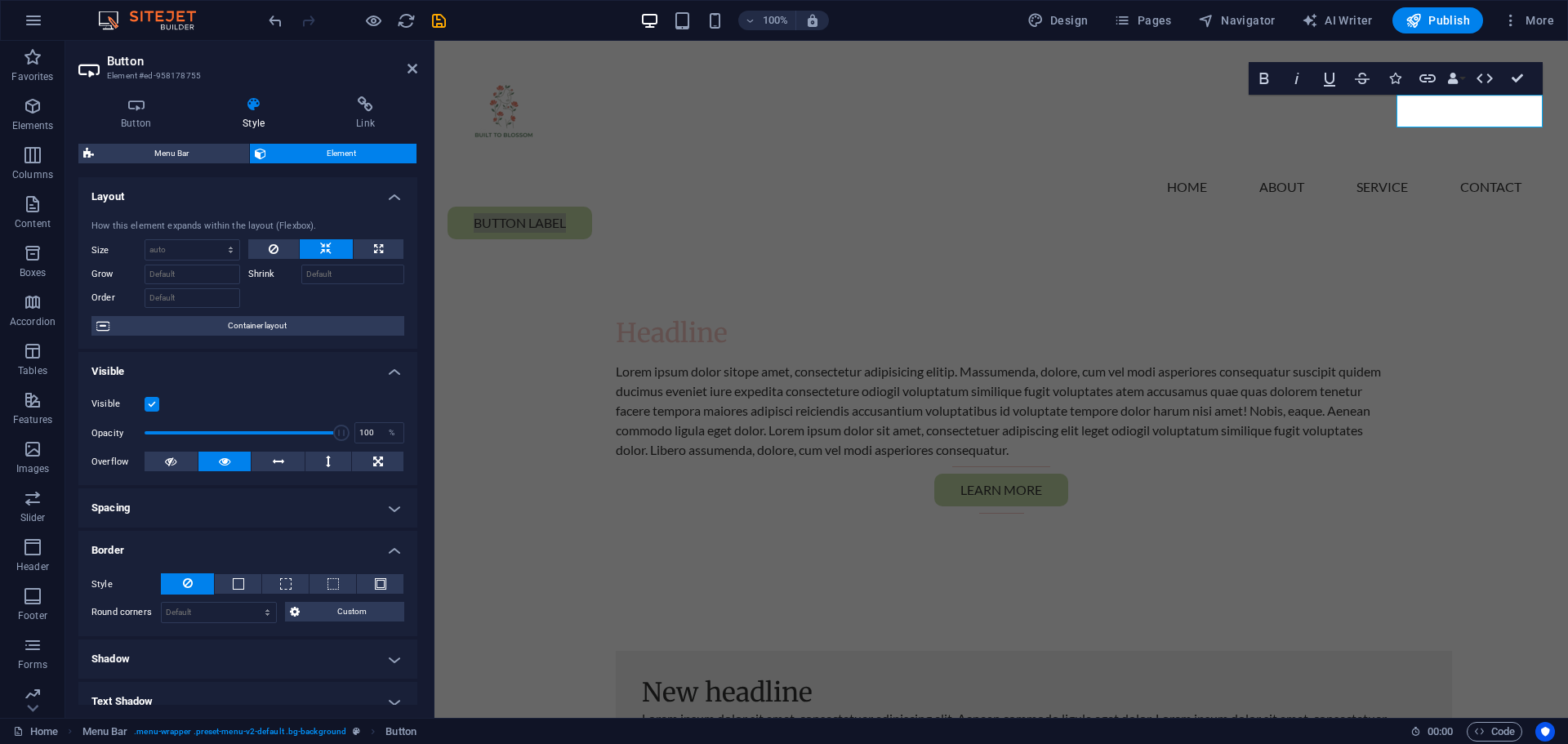
click at [246, 551] on h4 "Border" at bounding box center [248, 545] width 339 height 30
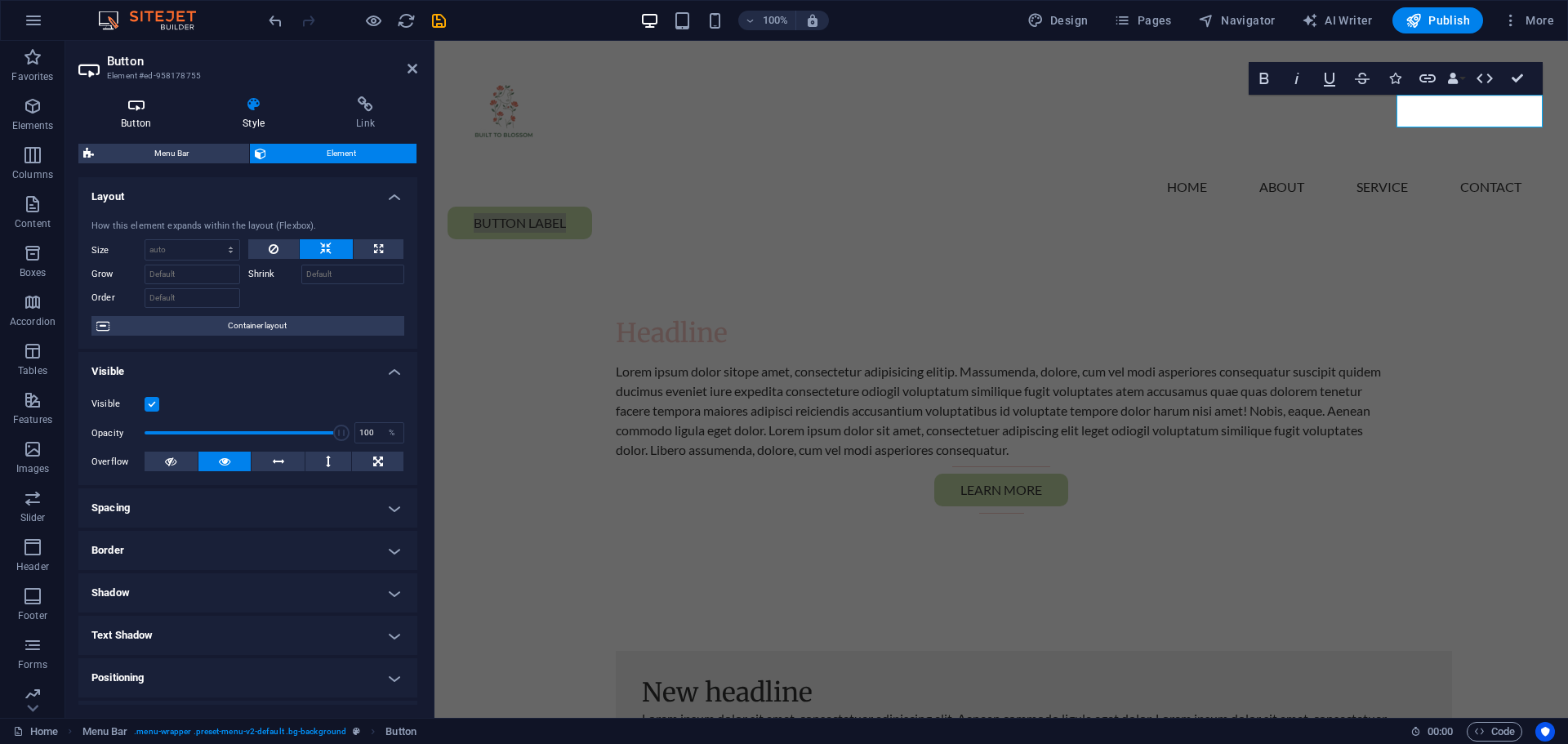
click at [146, 115] on h4 "Button" at bounding box center [139, 113] width 122 height 34
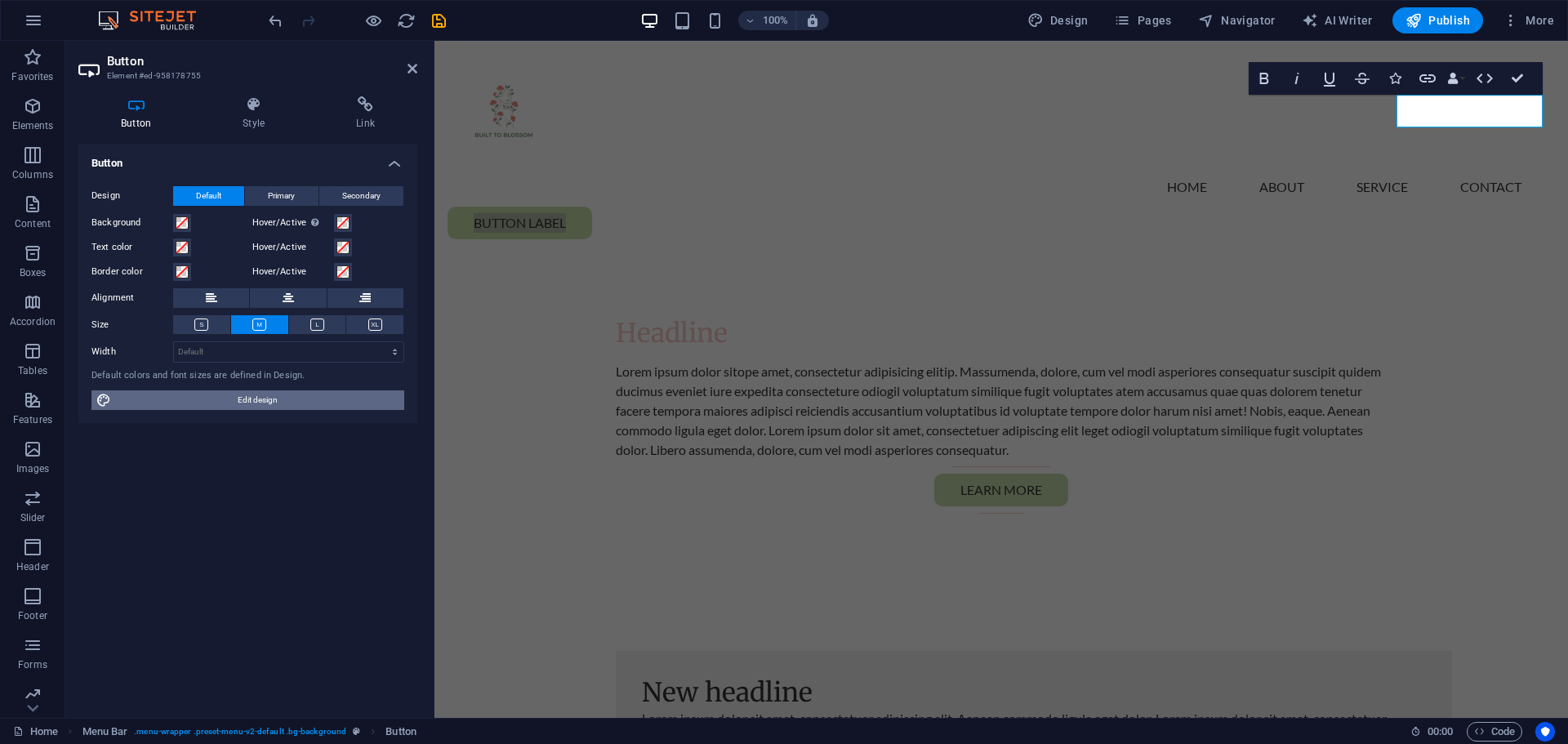
click at [201, 402] on span "Edit design" at bounding box center [258, 400] width 284 height 20
select select "rem"
select select "200"
select select "px"
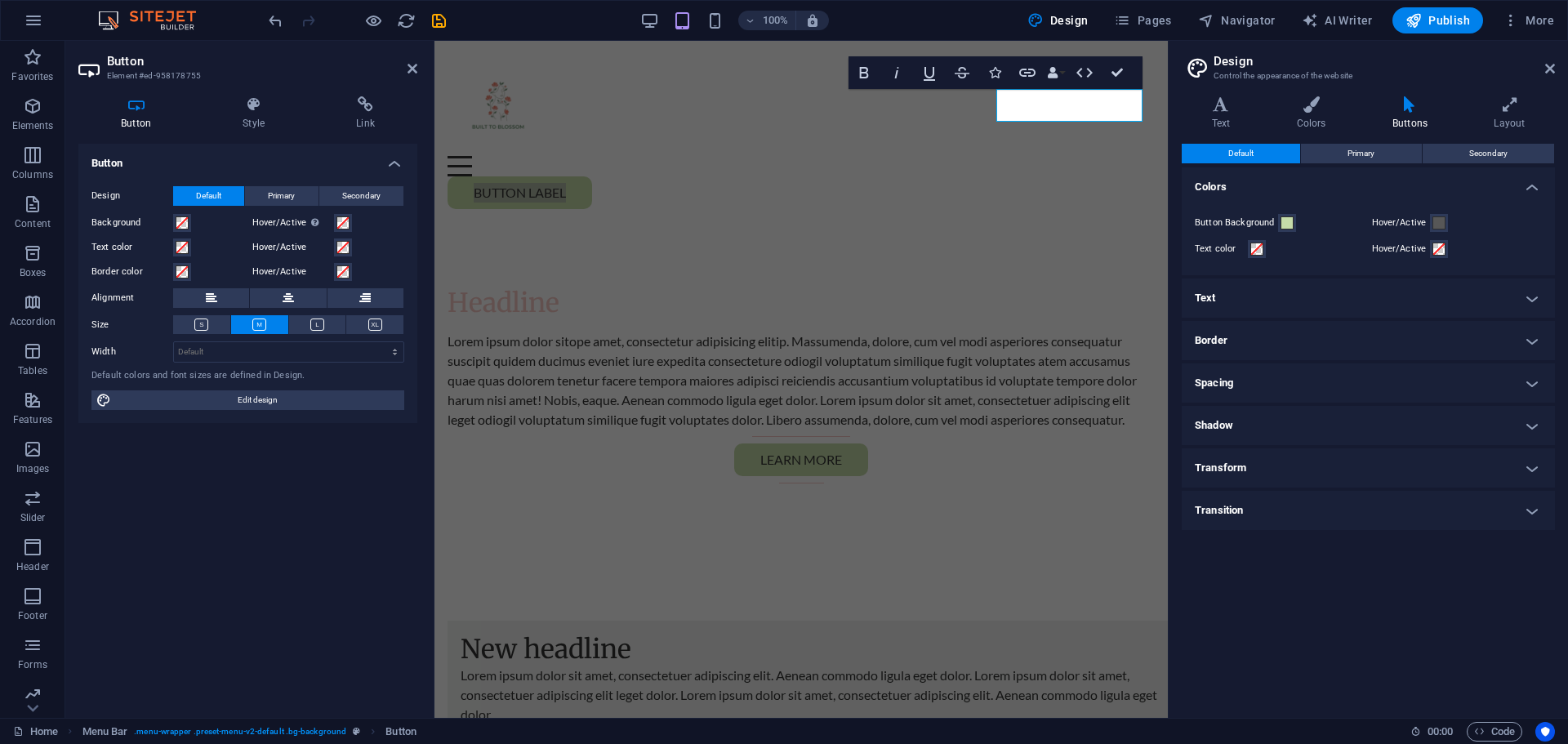
click at [1325, 333] on h4 "Border" at bounding box center [1368, 340] width 373 height 40
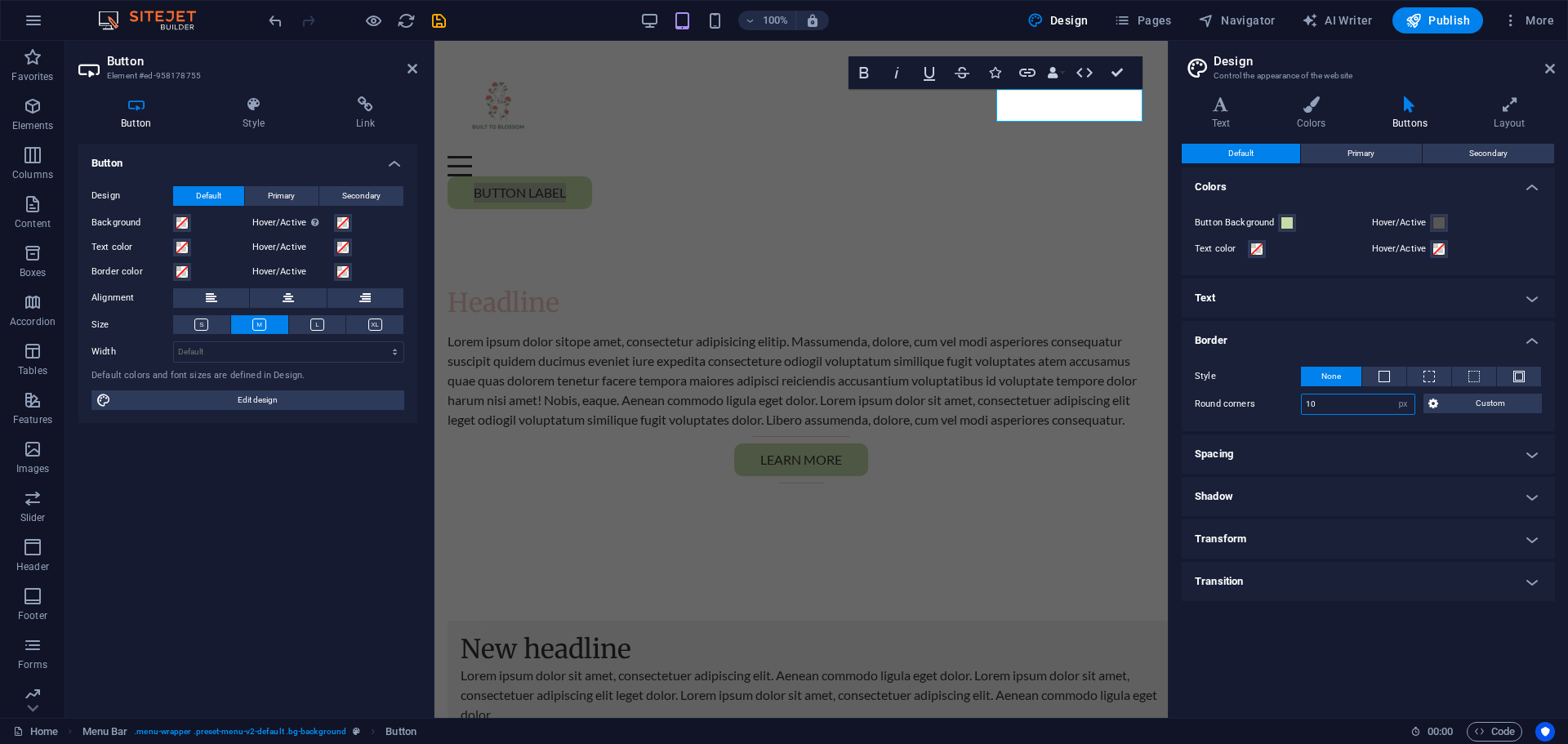
drag, startPoint x: 1328, startPoint y: 407, endPoint x: 1293, endPoint y: 408, distance: 35.0
click at [1293, 408] on div "Round corners 10 px rem vh vw Custom Custom" at bounding box center [1368, 404] width 347 height 22
click at [1236, 404] on label "Round corners" at bounding box center [1248, 404] width 106 height 20
click at [1258, 408] on label "Round corners" at bounding box center [1248, 404] width 106 height 20
click at [1275, 423] on div "Style None - Width 0 px rem vh vw Custom Custom 0 px rem vh vw 0 px rem vh vw 0…" at bounding box center [1369, 391] width 380 height 81
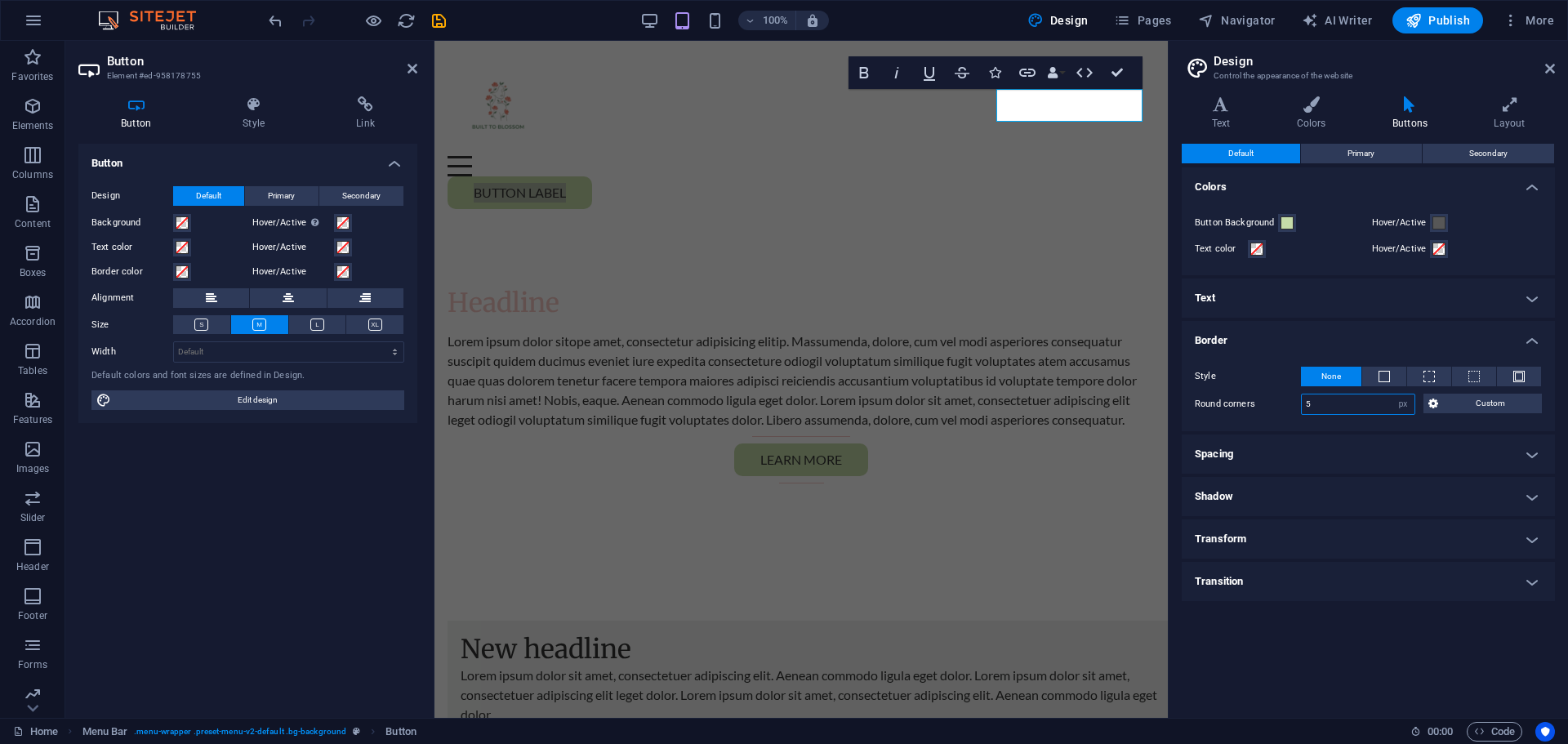
drag, startPoint x: 1315, startPoint y: 401, endPoint x: 1300, endPoint y: 409, distance: 17.0
click at [1300, 409] on div "Round corners 5 px rem vh vw Custom Custom" at bounding box center [1368, 404] width 347 height 22
click at [1308, 408] on input "5" at bounding box center [1358, 404] width 113 height 20
click at [1282, 422] on div "Style None - Width 0 px rem vh vw Custom Custom 0 px rem vh vw 0 px rem vh vw 0…" at bounding box center [1369, 391] width 380 height 81
click at [1333, 404] on input "15" at bounding box center [1358, 404] width 113 height 20
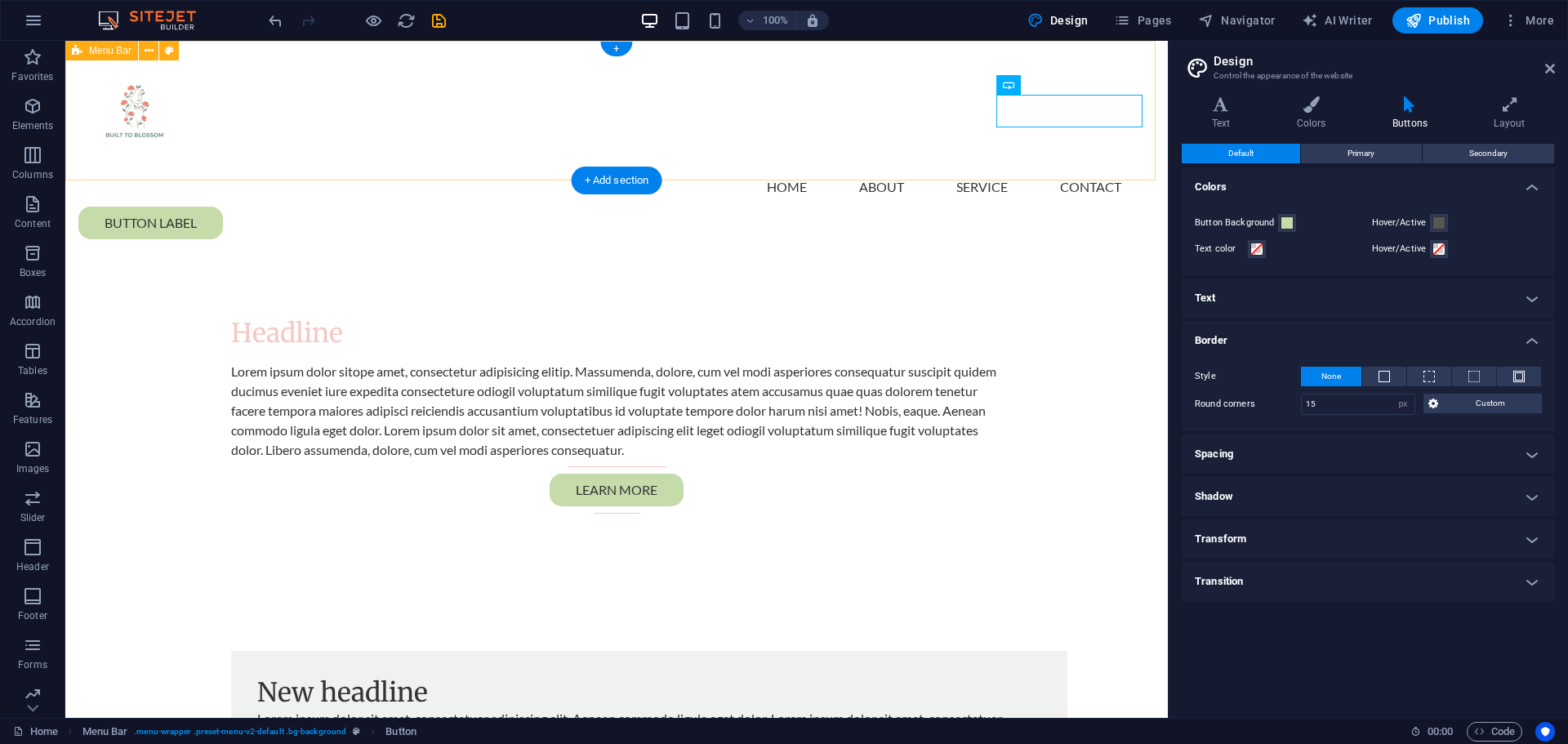
click at [1100, 150] on div "Menu Home About Service Contact Button label" at bounding box center [617, 146] width 1102 height 212
click at [1304, 407] on input "15" at bounding box center [1358, 404] width 113 height 20
type input "25"
click at [1247, 410] on label "Round corners" at bounding box center [1248, 404] width 106 height 20
drag, startPoint x: 1311, startPoint y: 404, endPoint x: 1300, endPoint y: 405, distance: 11.0
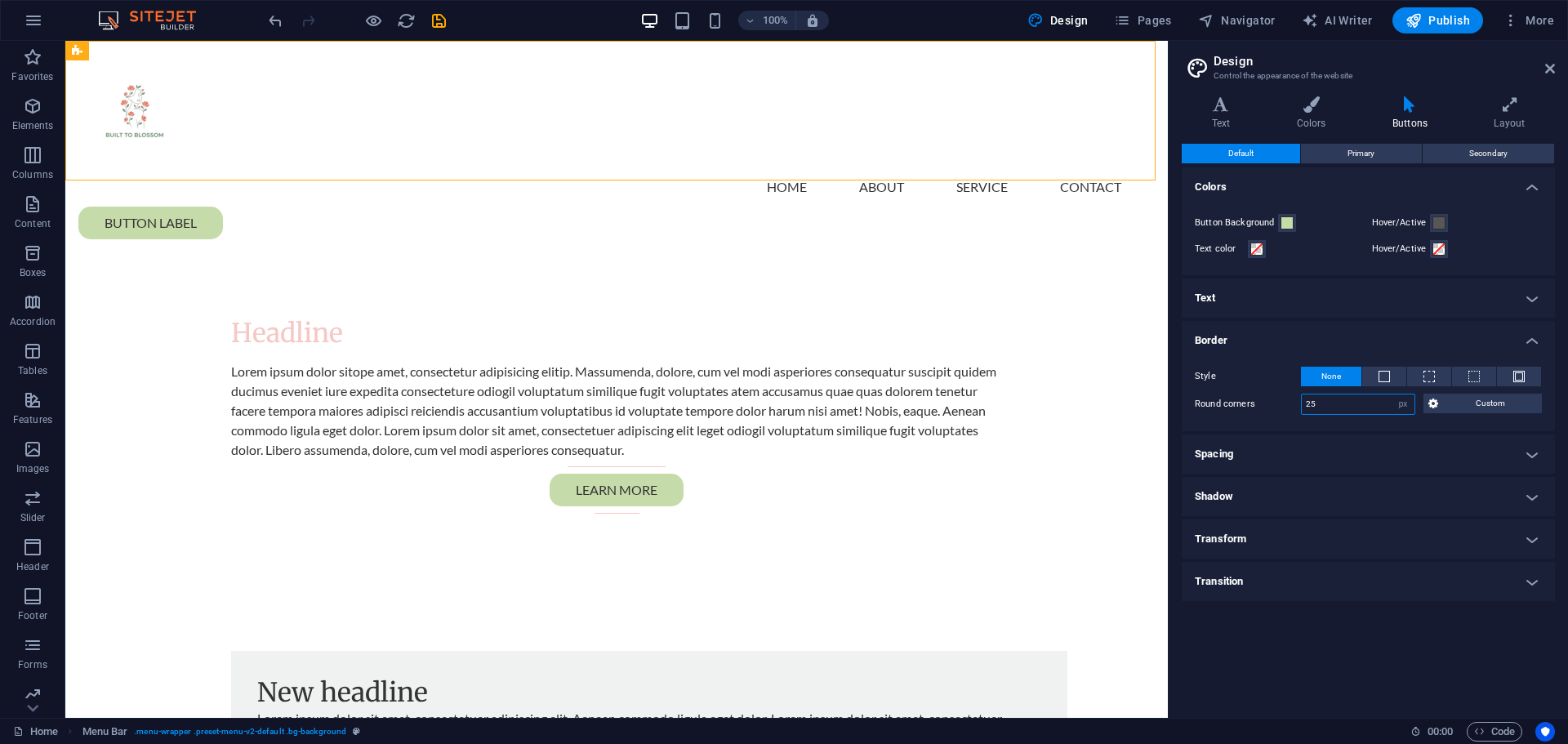
click at [1300, 405] on div "Round corners 25 px rem vh vw Custom Custom" at bounding box center [1368, 404] width 347 height 22
click at [1334, 407] on input "25" at bounding box center [1358, 404] width 113 height 20
click at [1256, 396] on label "Round corners" at bounding box center [1248, 404] width 106 height 20
click at [1389, 373] on span at bounding box center [1384, 377] width 12 height 12
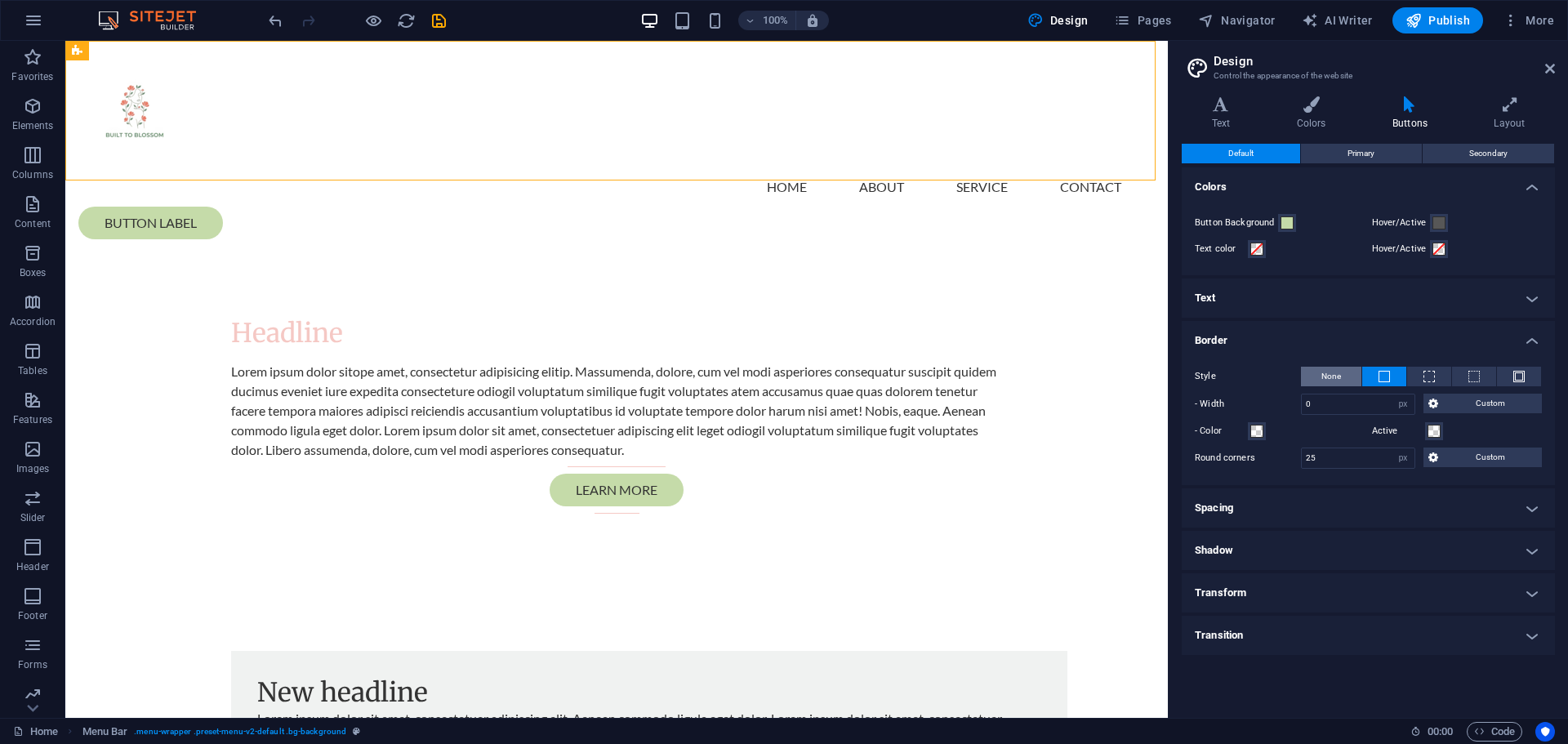
click at [1337, 374] on span "None" at bounding box center [1331, 377] width 20 height 20
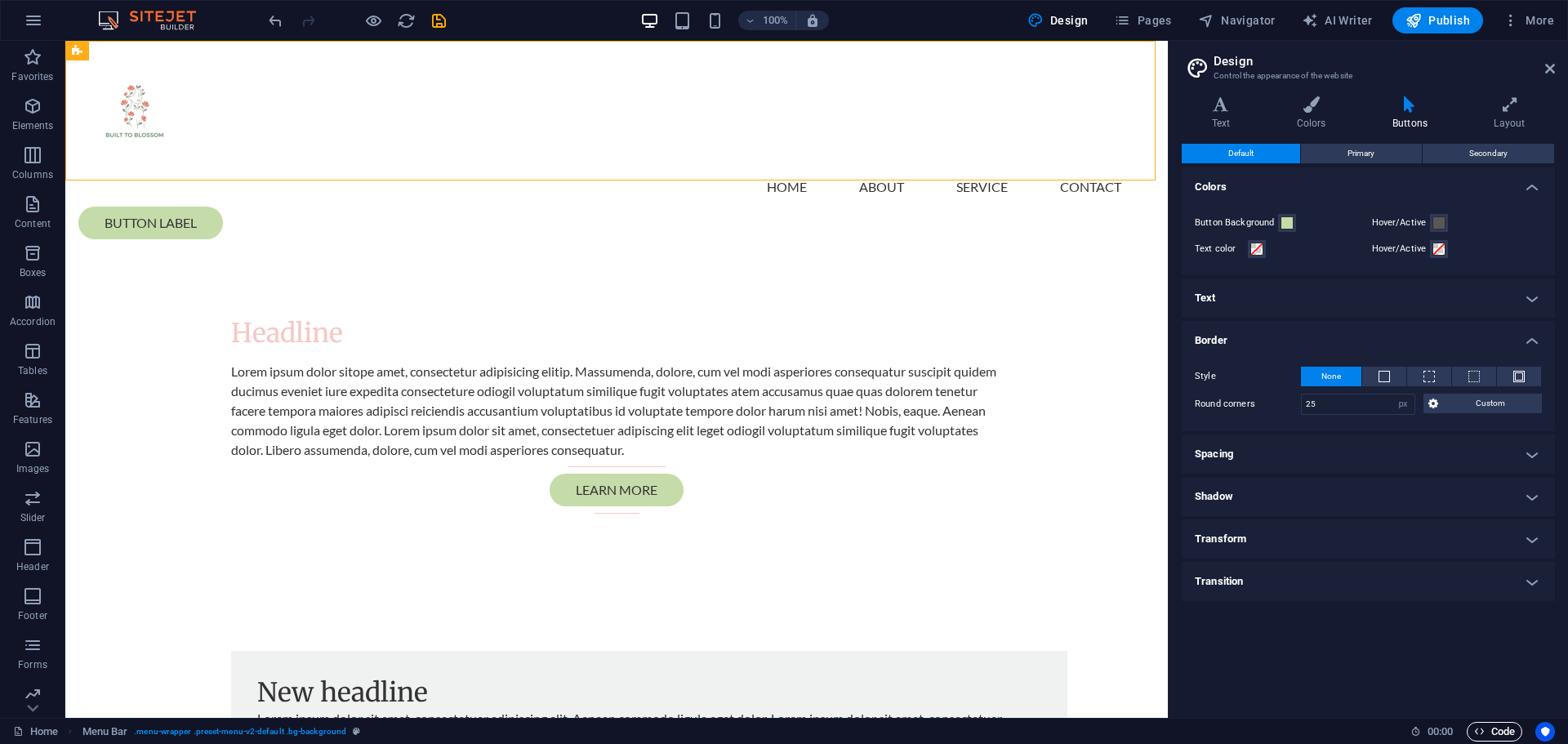
click at [1484, 730] on span "Code" at bounding box center [1494, 732] width 41 height 20
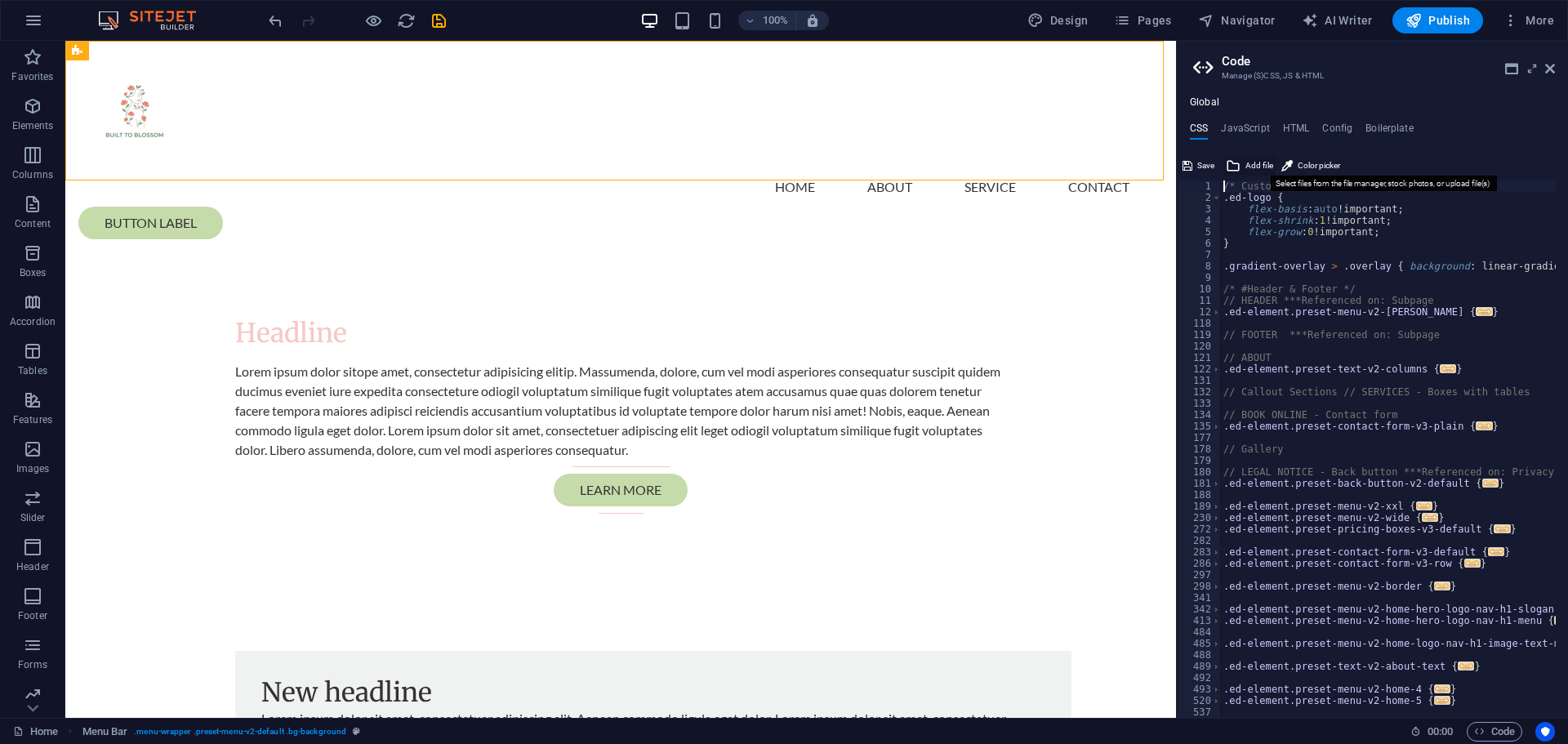
click at [1250, 168] on span "Add file" at bounding box center [1259, 166] width 28 height 20
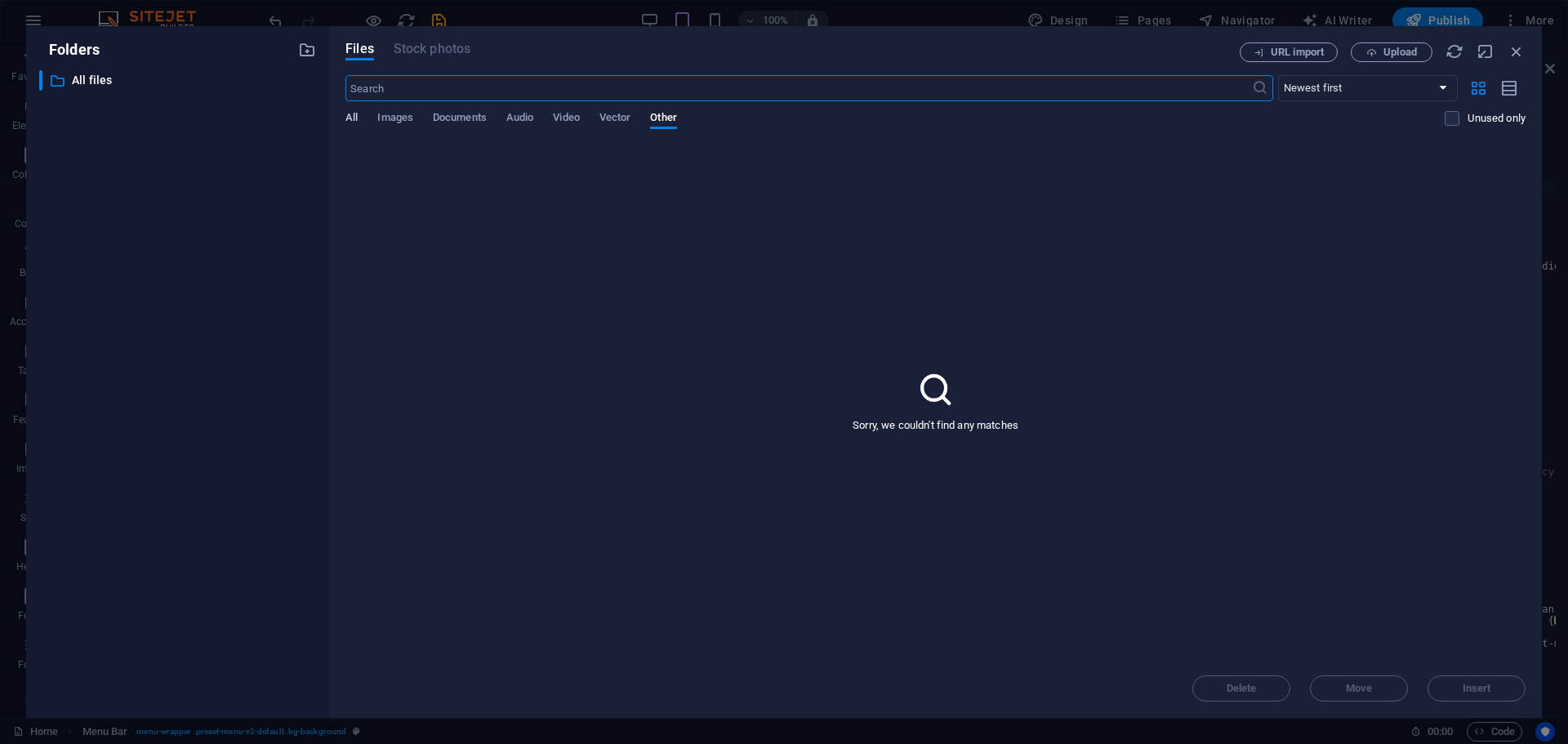
click at [354, 122] on span "All" at bounding box center [352, 119] width 13 height 23
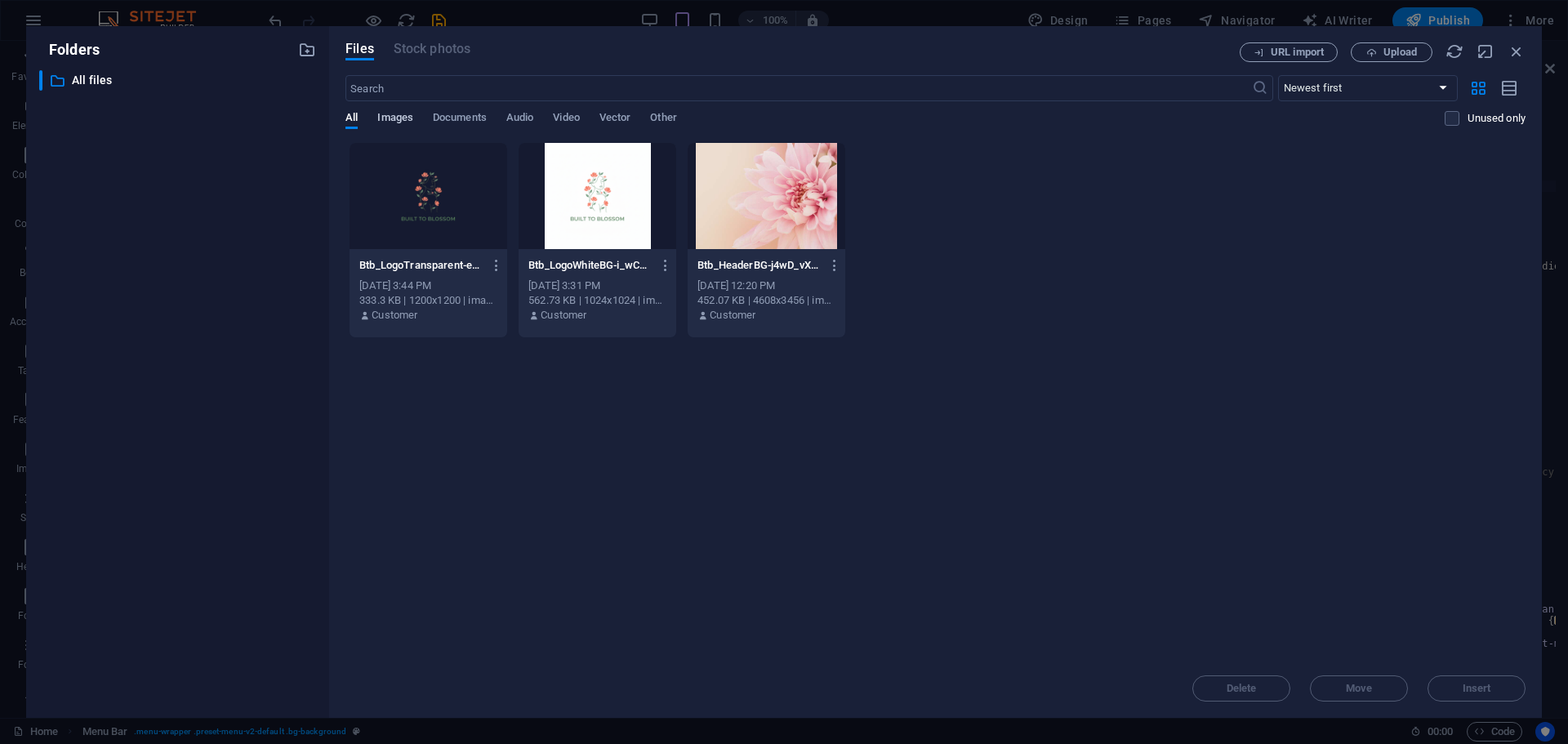
click at [399, 117] on span "Images" at bounding box center [395, 119] width 36 height 23
click at [449, 120] on span "Documents" at bounding box center [460, 119] width 54 height 23
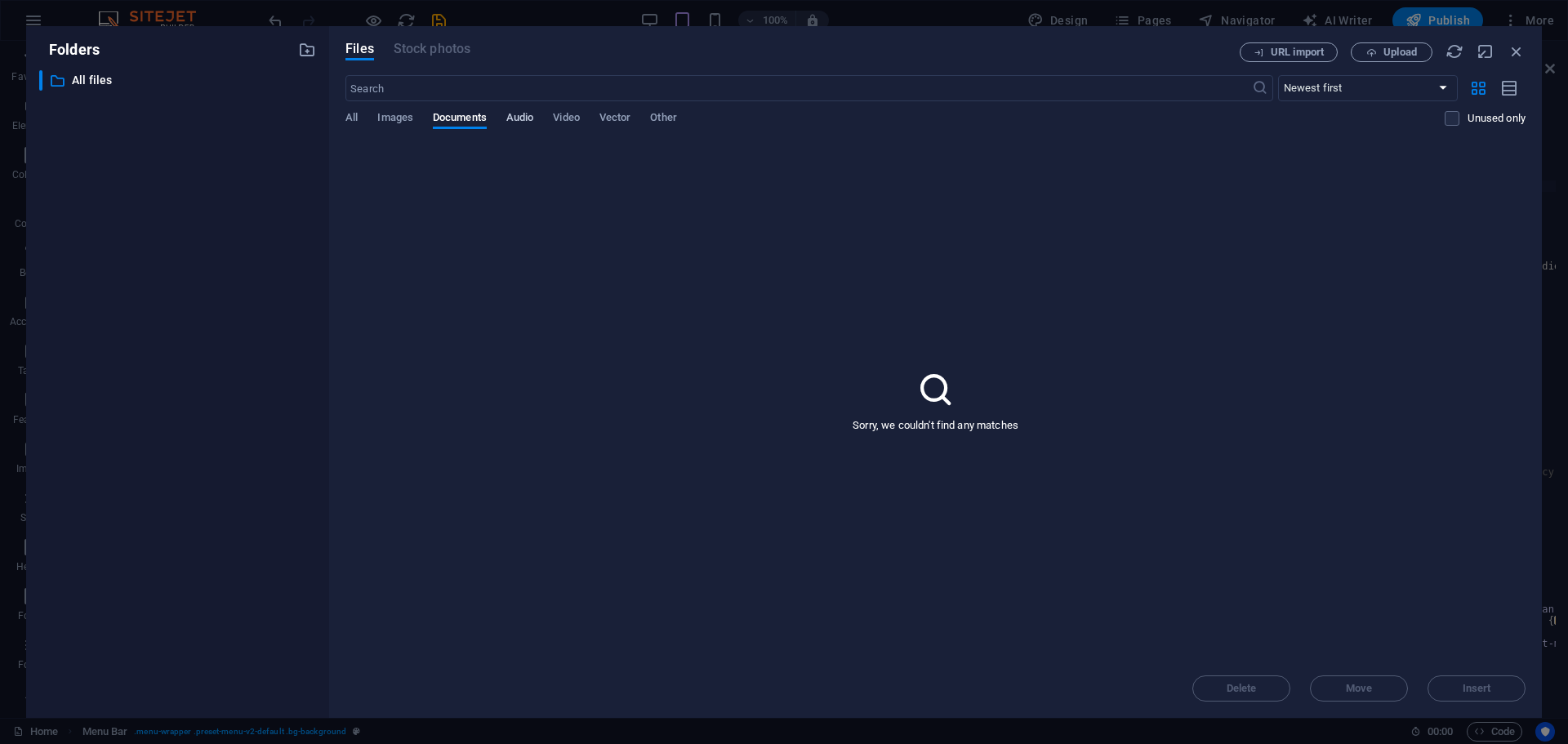
click at [519, 118] on span "Audio" at bounding box center [520, 119] width 27 height 23
click at [579, 114] on span "Video" at bounding box center [566, 119] width 26 height 23
click at [626, 113] on span "Vector" at bounding box center [615, 119] width 32 height 23
click at [1513, 53] on icon "button" at bounding box center [1517, 51] width 18 height 18
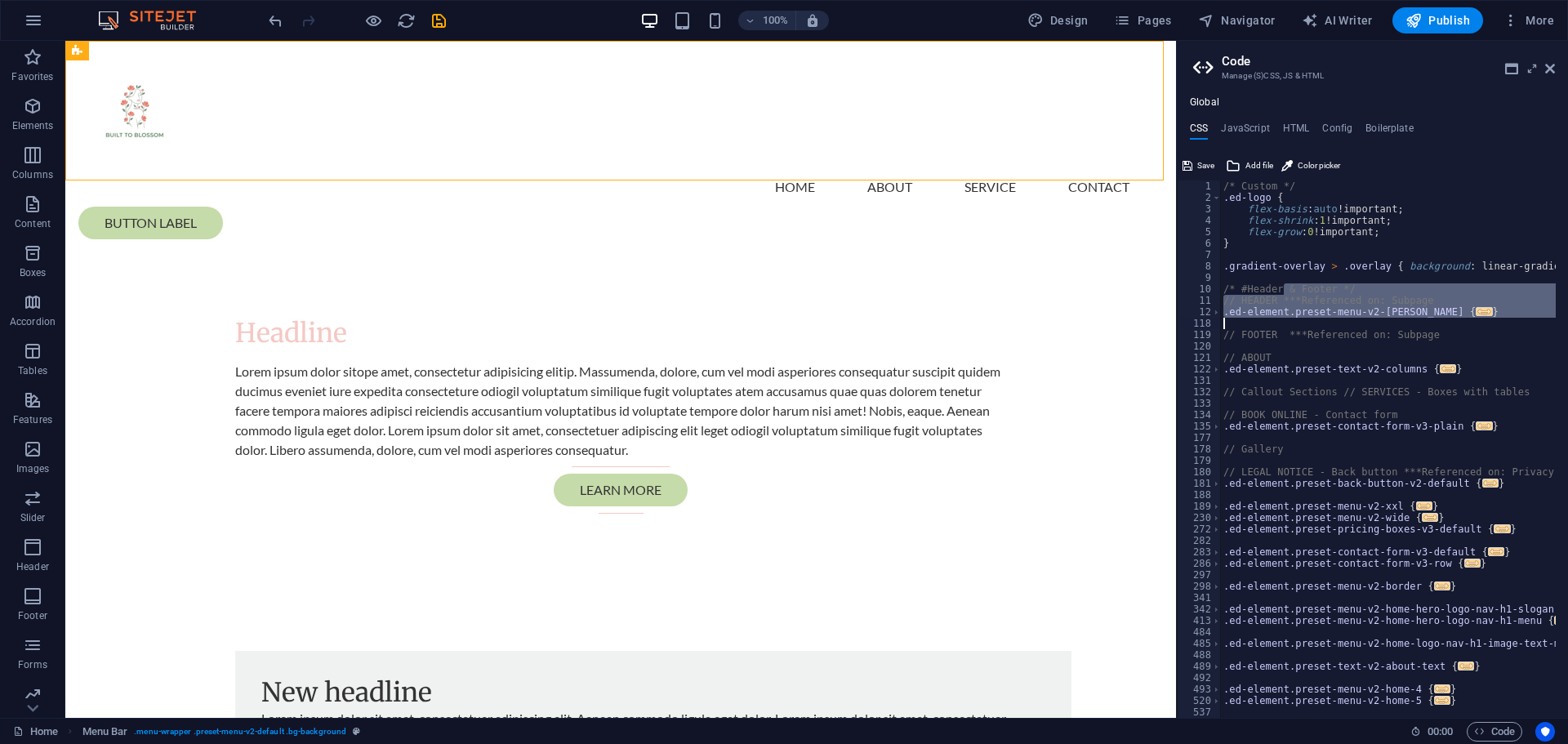
drag, startPoint x: 1282, startPoint y: 290, endPoint x: 1327, endPoint y: 357, distance: 80.7
click at [1326, 357] on div "/* Custom */ .ed-logo { flex-basis : auto !important; flex-shrink : 1 !importan…" at bounding box center [1556, 454] width 672 height 549
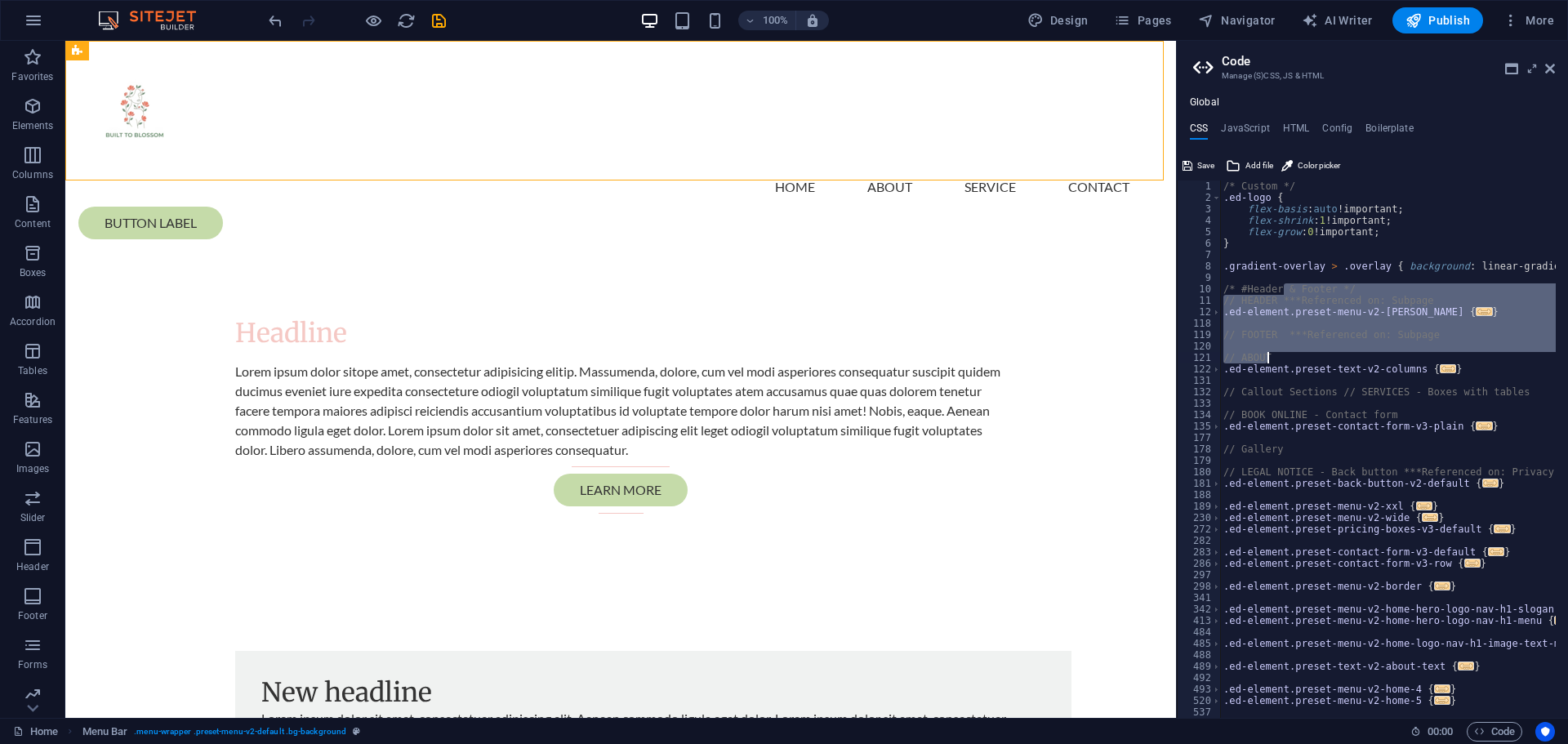
click at [1327, 367] on div "/* Custom */ .ed-logo { flex-basis : auto !important; flex-shrink : 1 !importan…" at bounding box center [1556, 454] width 672 height 549
type textarea ".ed-element.preset-text-v2-columns {"
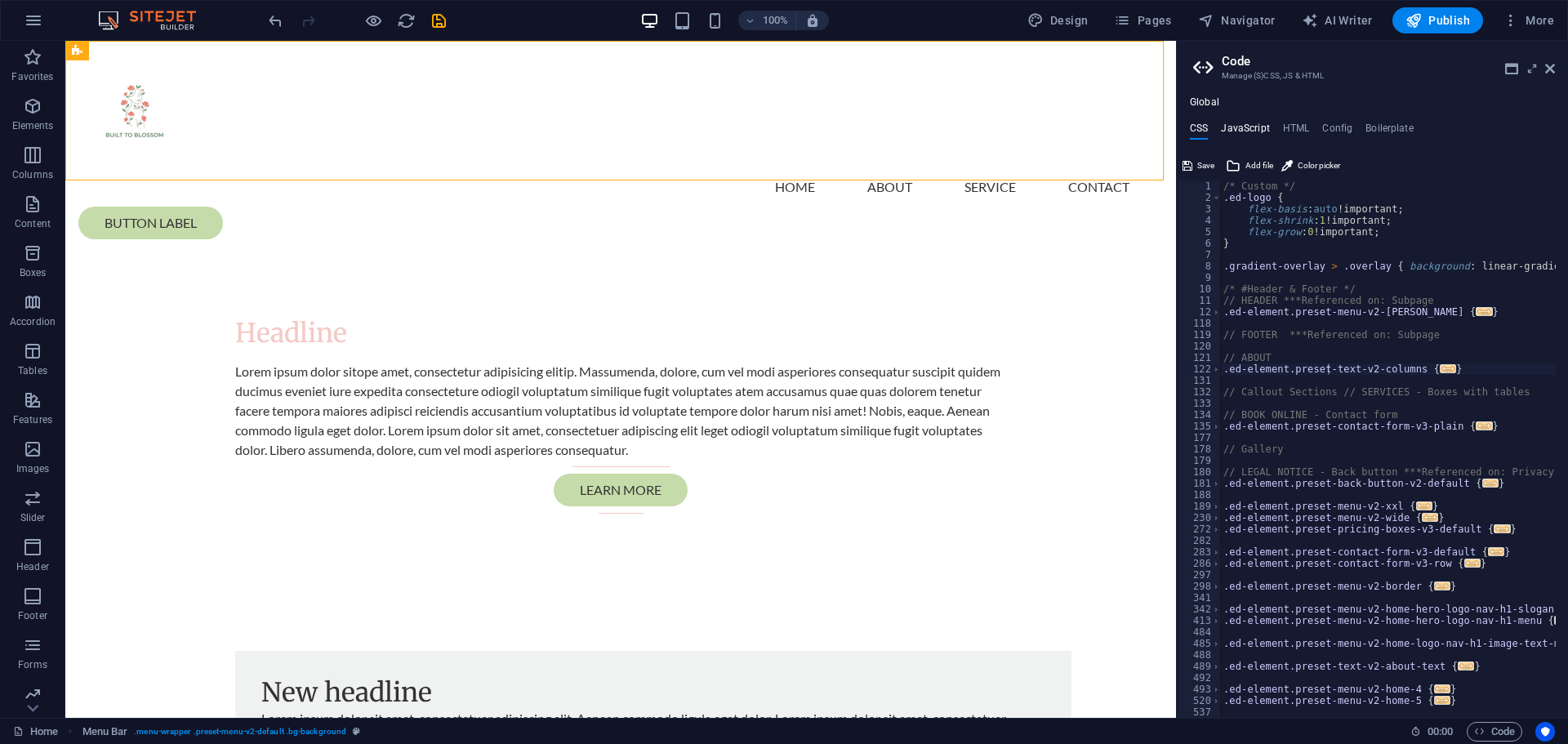
click at [1247, 132] on h4 "JavaScript" at bounding box center [1246, 132] width 49 height 18
type textarea "/* JS for preset "Menu V2" */"
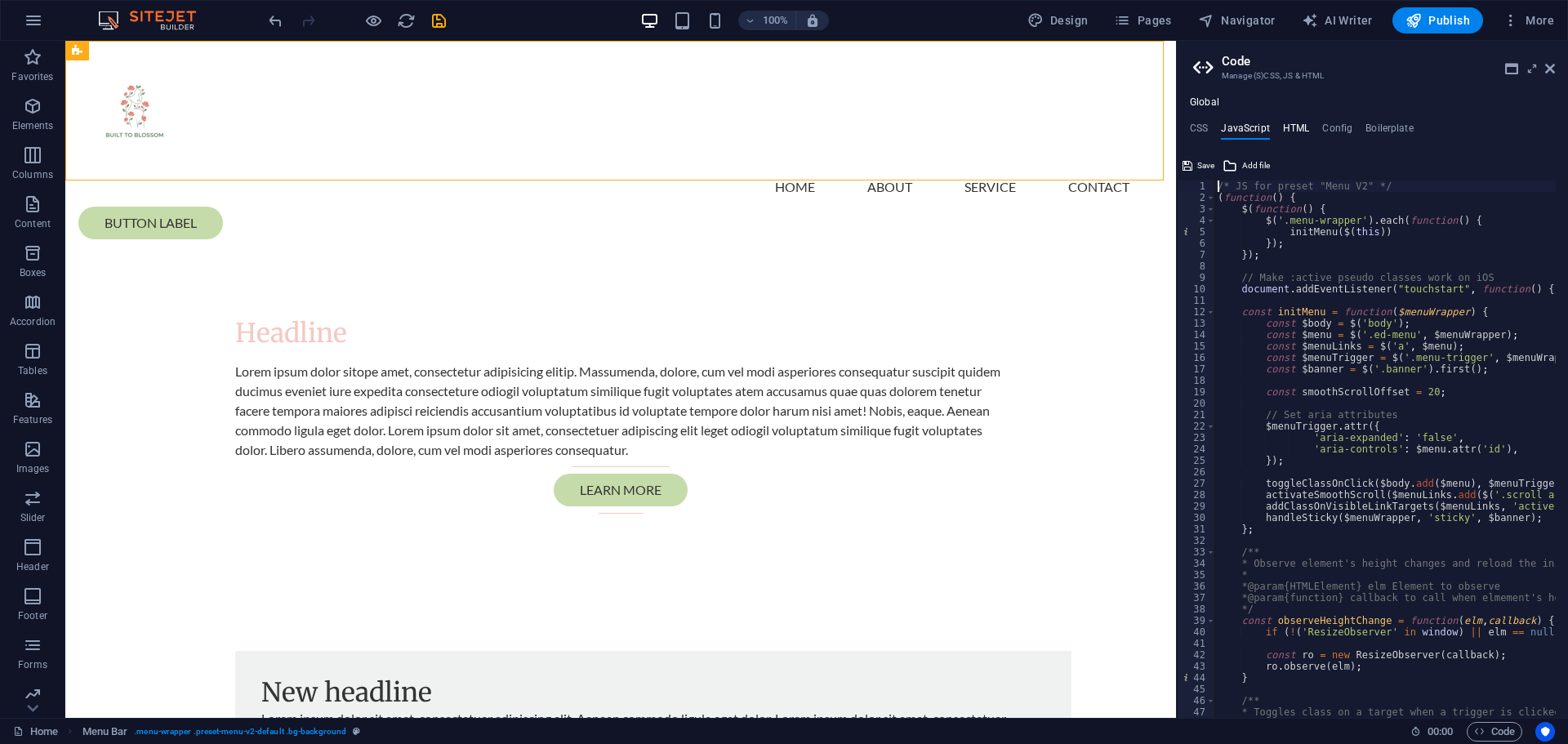
click at [1293, 132] on h4 "HTML" at bounding box center [1297, 132] width 27 height 18
type textarea "<a href="#main-content" class="wv-link-content button">Skip to main content</a>"
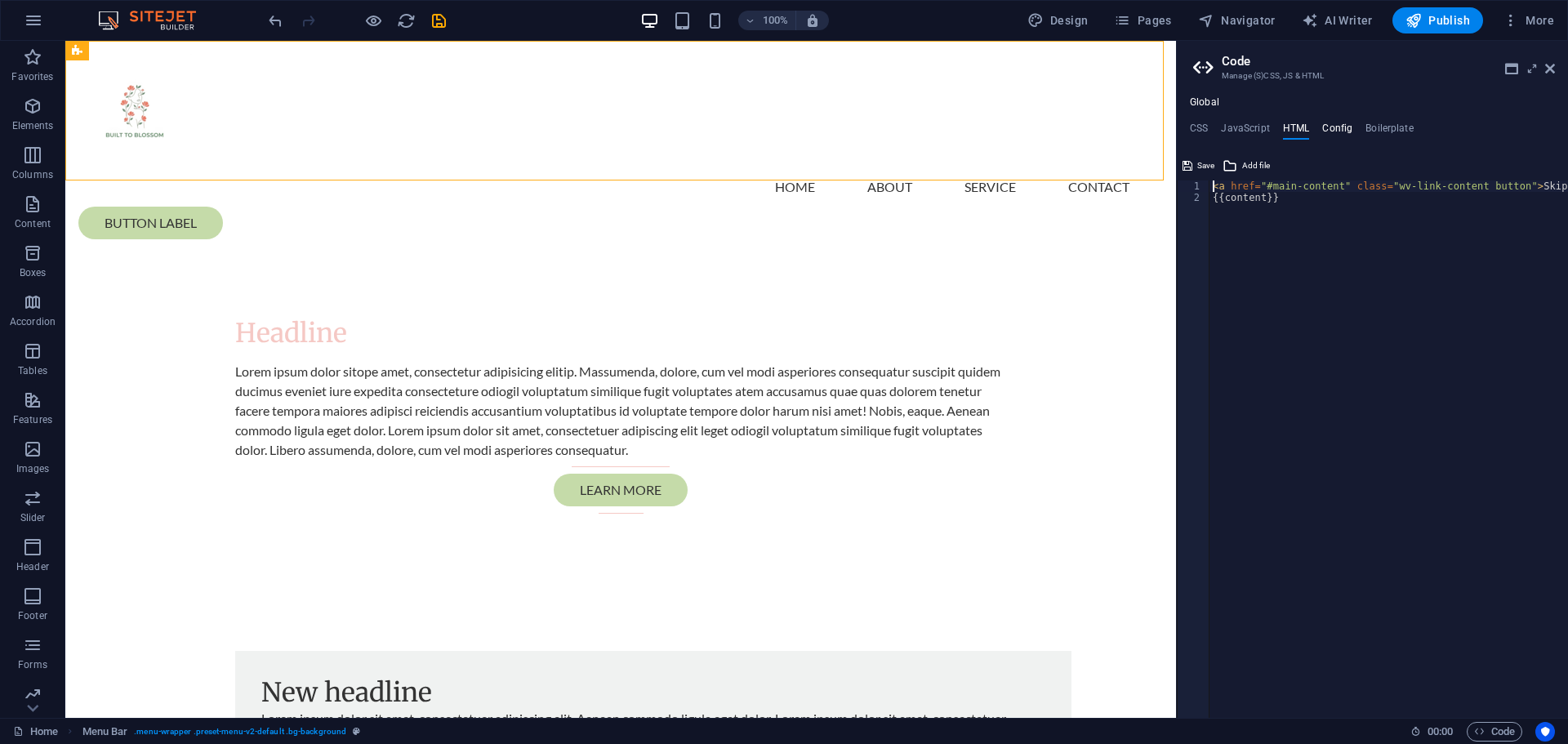
click at [1328, 129] on h4 "Config" at bounding box center [1337, 132] width 31 height 18
type textarea "$color-background: #ffffff;"
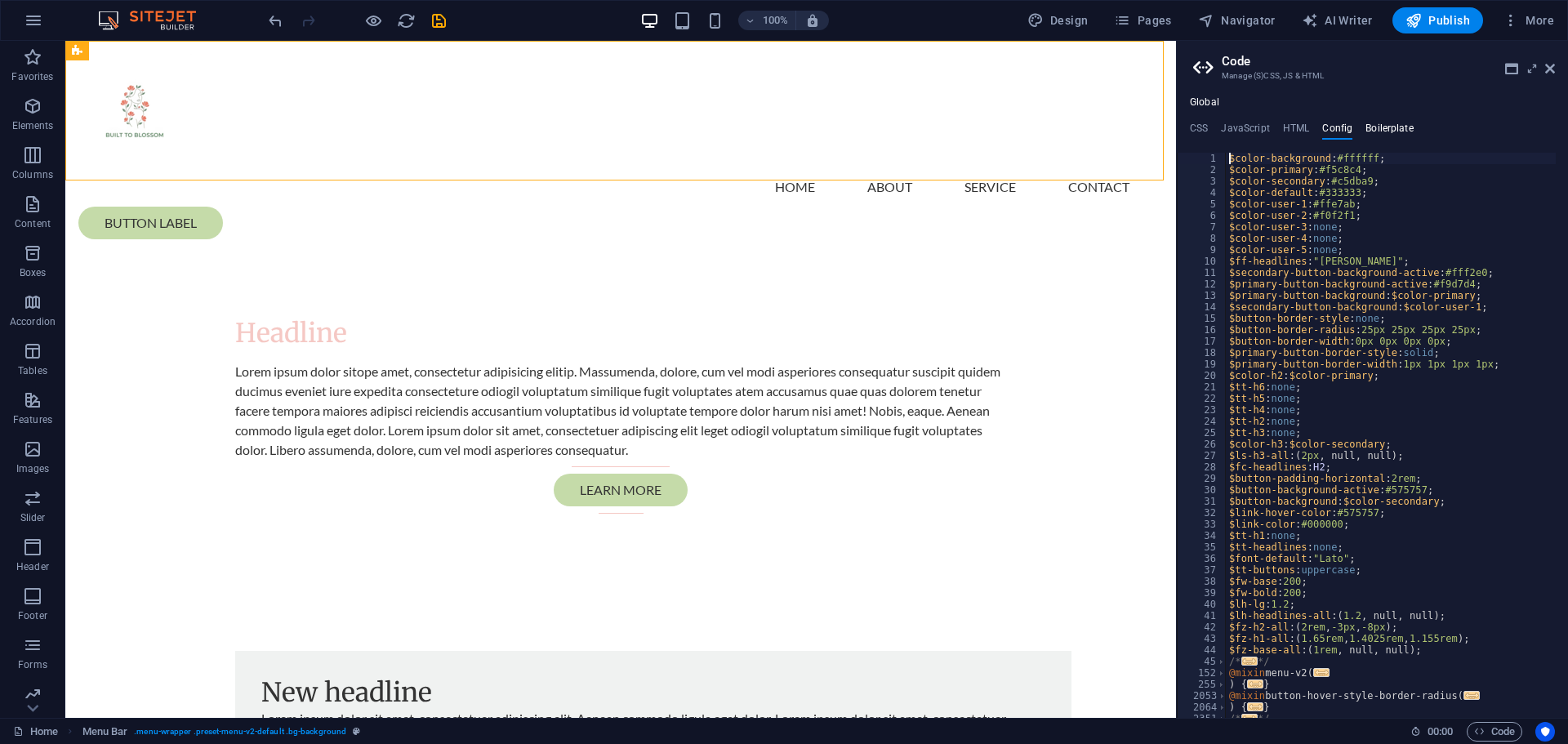
click at [1367, 129] on h4 "Boilerplate" at bounding box center [1390, 132] width 49 height 18
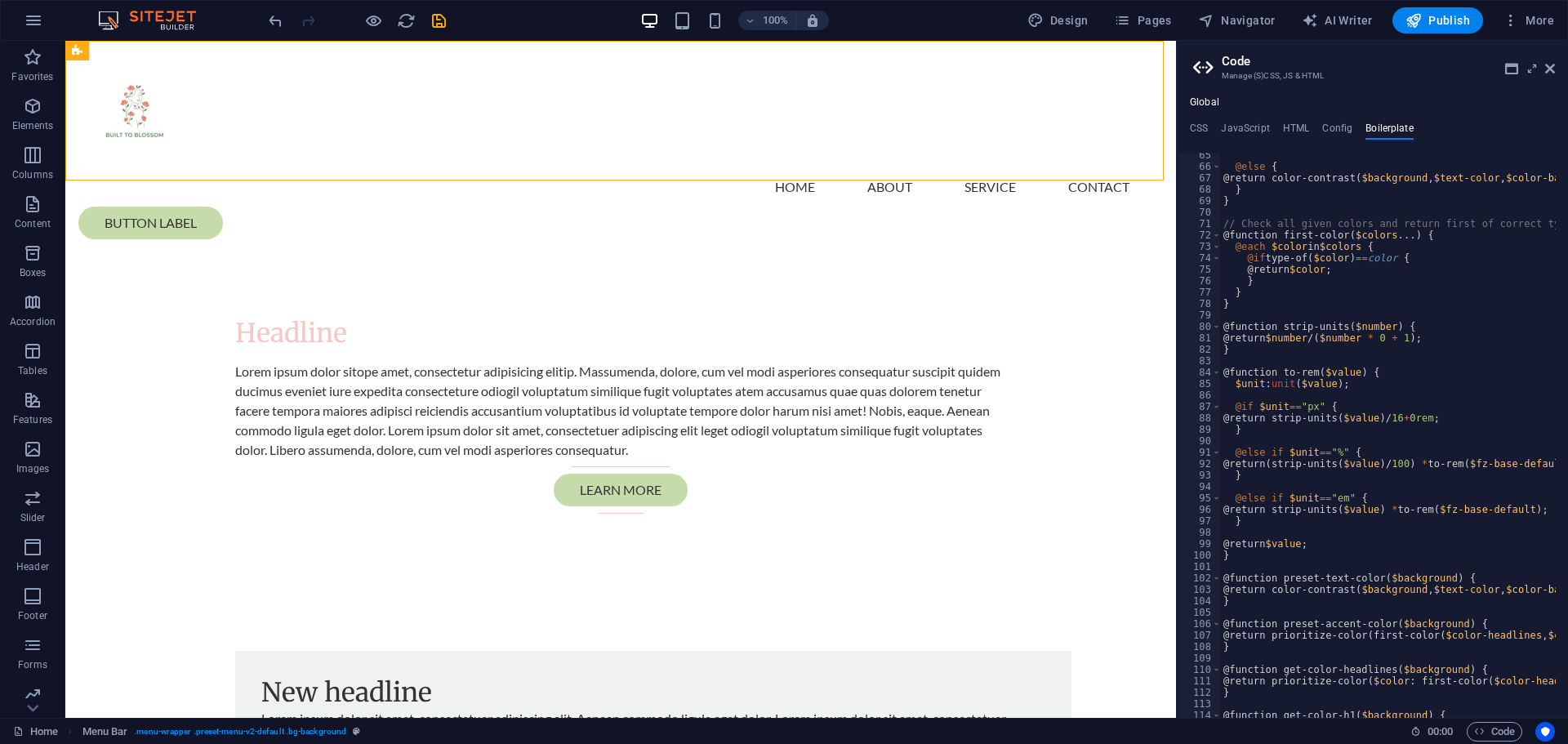
scroll to position [193, 0]
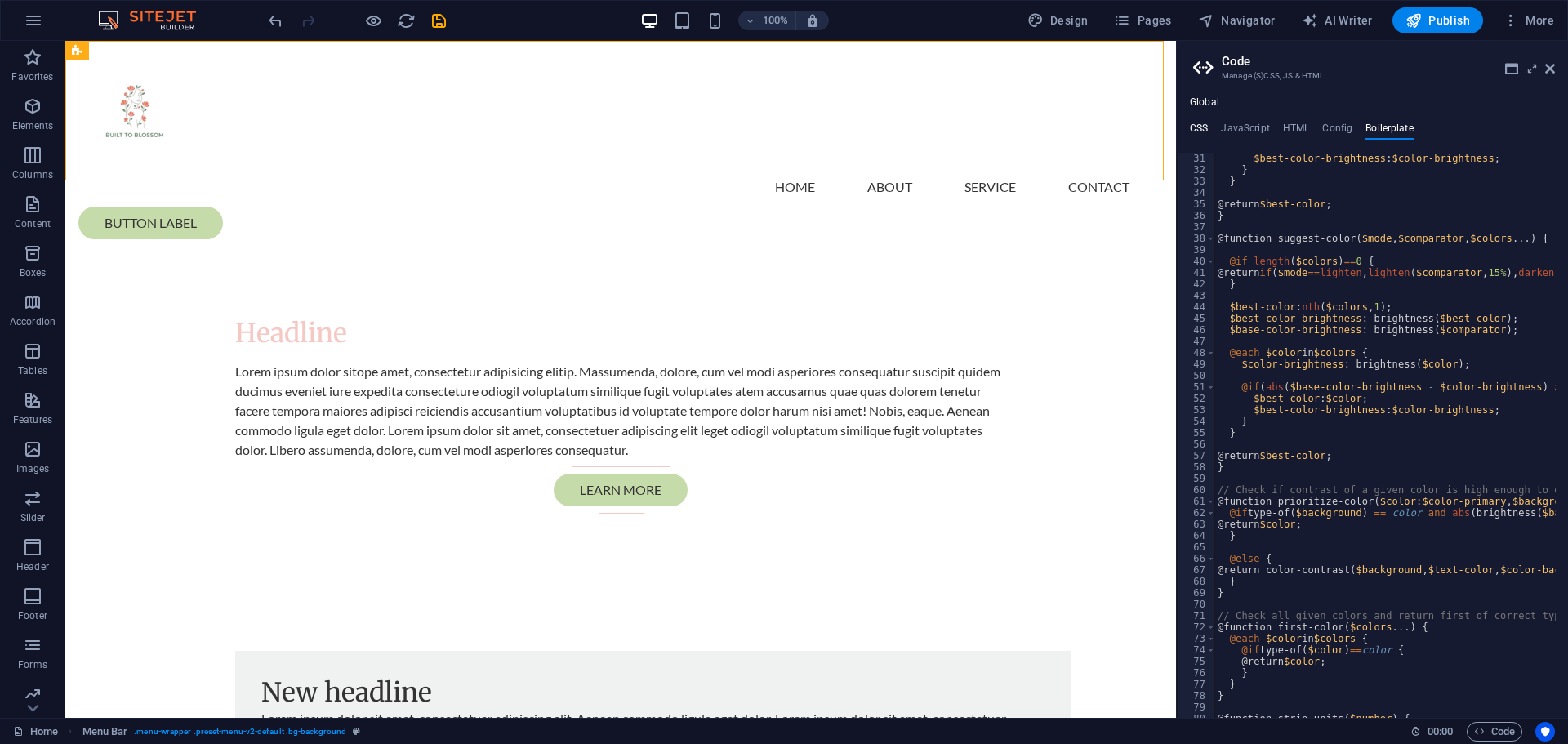
click at [1206, 132] on h4 "CSS" at bounding box center [1199, 132] width 18 height 18
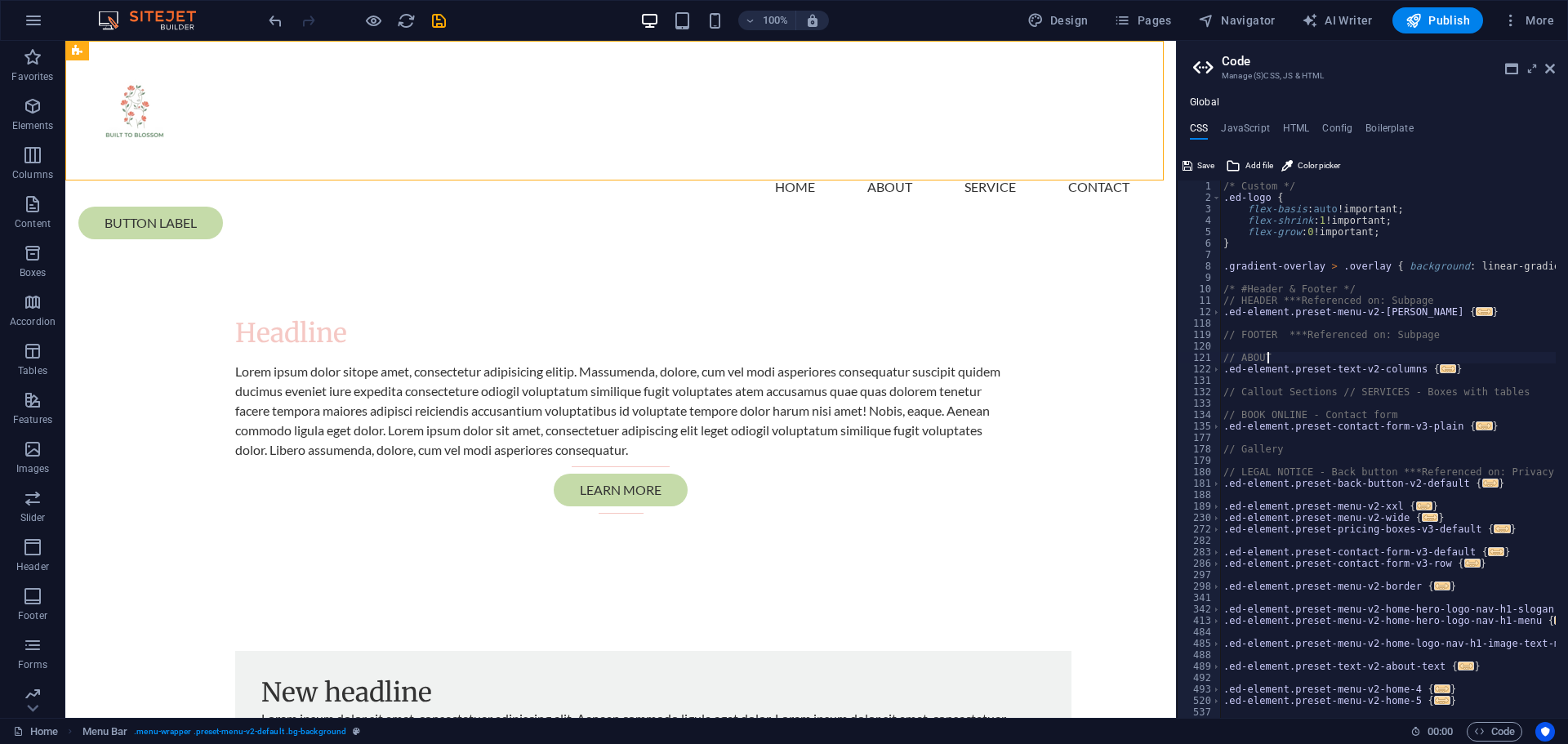
click at [1339, 355] on div "/* Custom */ .ed-logo { flex-basis : auto !important; flex-shrink : 1 !importan…" at bounding box center [1556, 454] width 672 height 549
type textarea "// ABOUT"
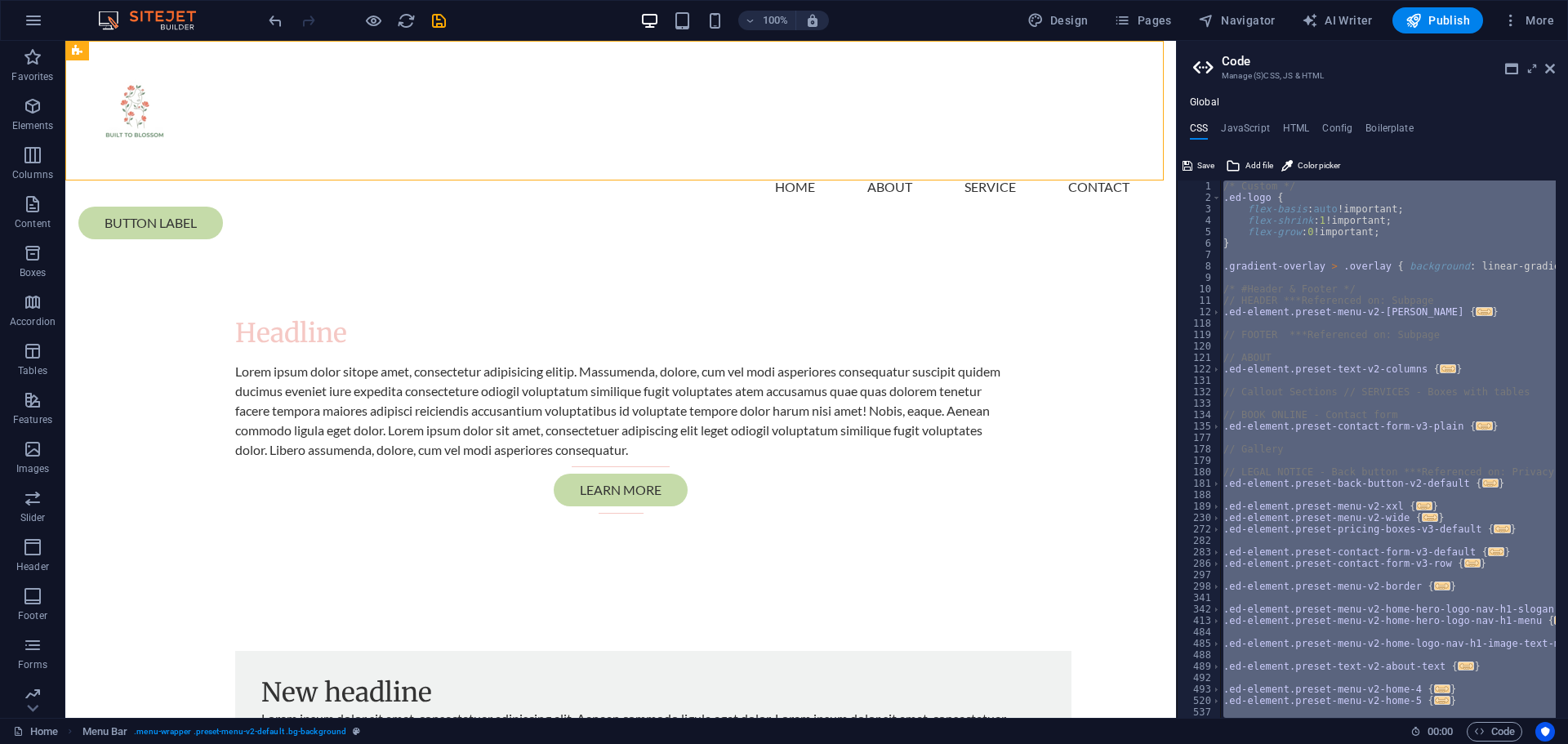
drag, startPoint x: 1391, startPoint y: 148, endPoint x: 1397, endPoint y: 117, distance: 31.6
click at [1391, 147] on div "CSS JavaScript HTML Config Boilerplate 1 2 3 4 5 6 7 8 9 10 11 12 118 119 120 1…" at bounding box center [1373, 420] width 391 height 595
click at [1397, 117] on div "Global CSS JavaScript HTML Config Boilerplate 1 2 3 4 5 6 7 8 9 10 11 12 118 11…" at bounding box center [1373, 407] width 391 height 622
click at [1391, 127] on h4 "Boilerplate" at bounding box center [1390, 132] width 49 height 18
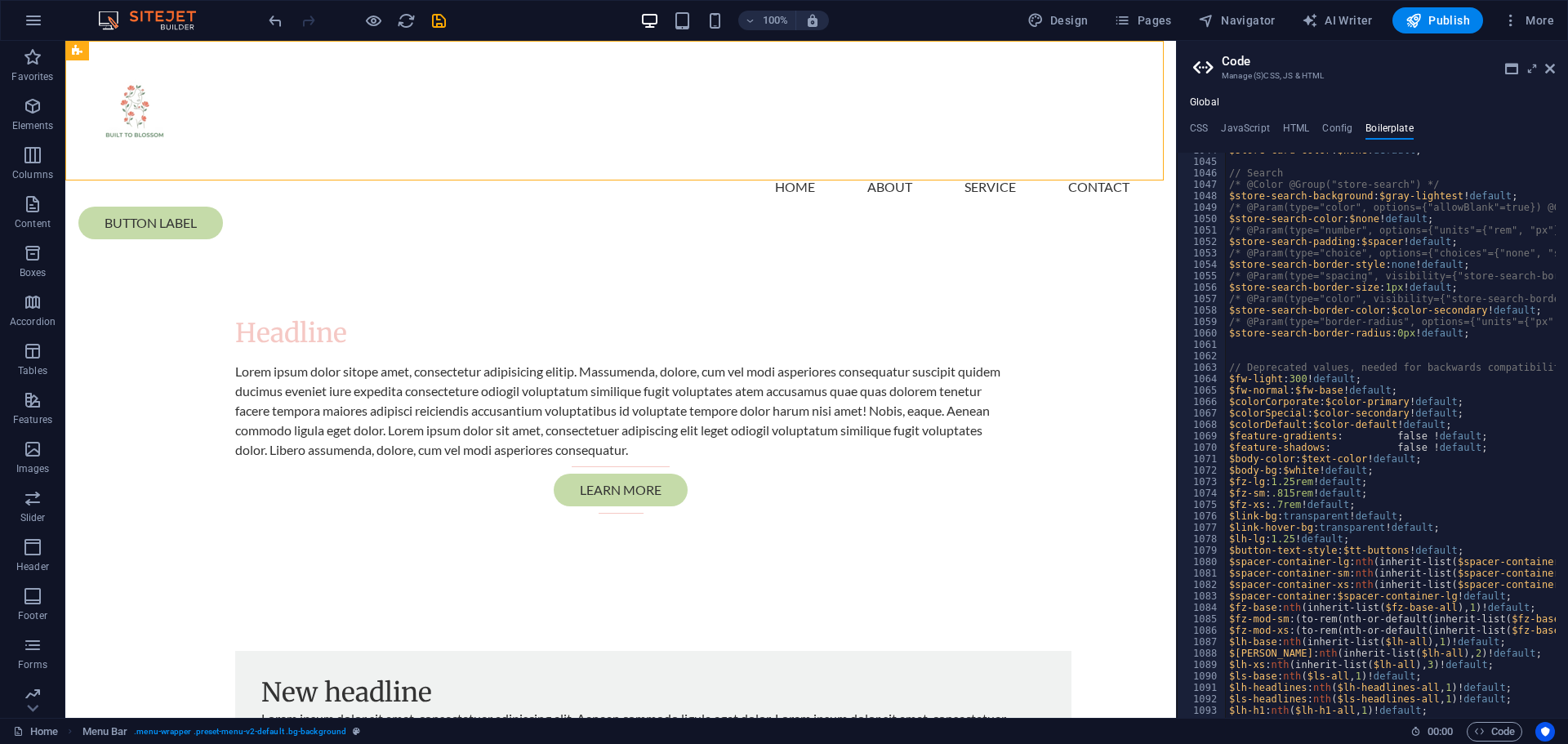
scroll to position [0, 0]
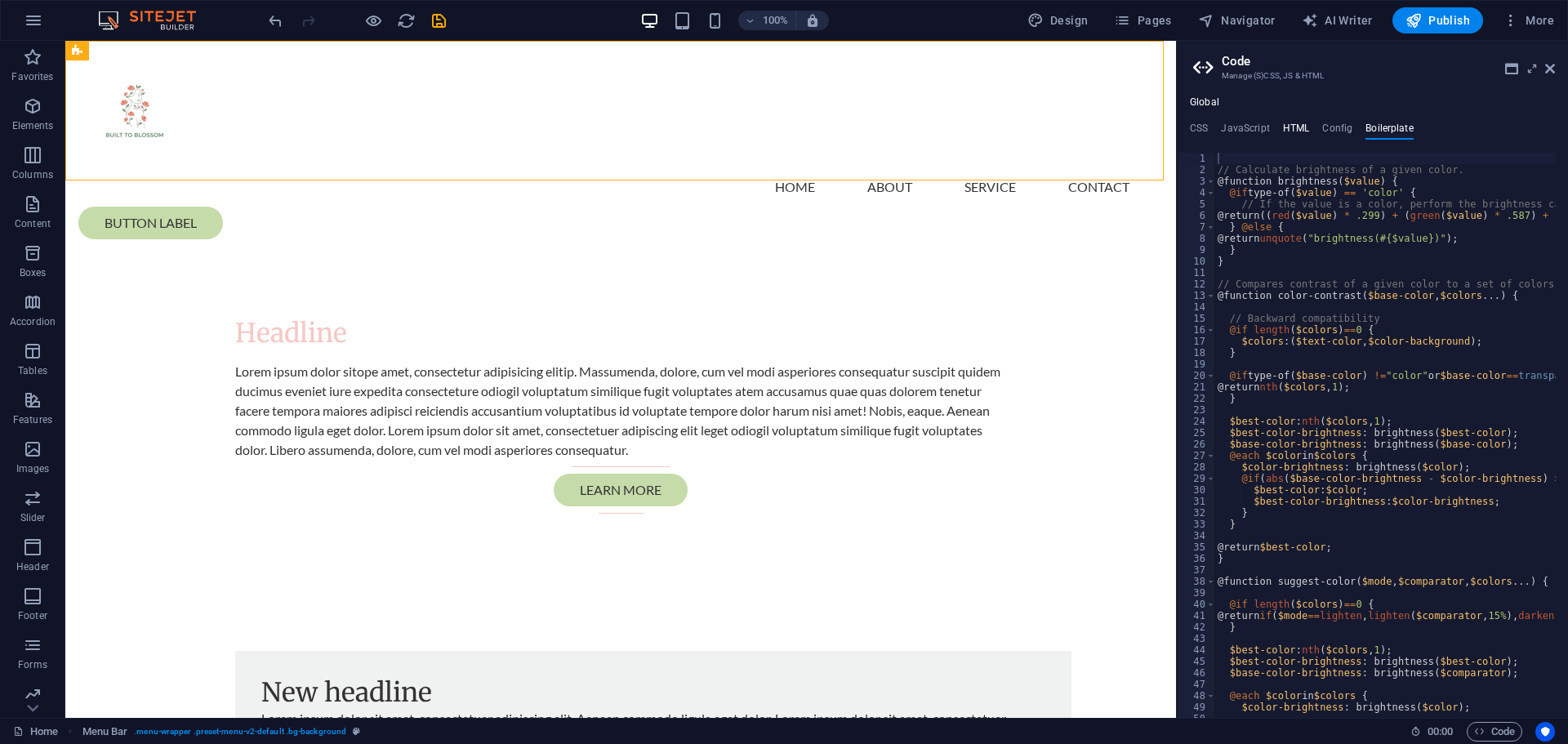
click at [1296, 127] on h4 "HTML" at bounding box center [1297, 132] width 27 height 18
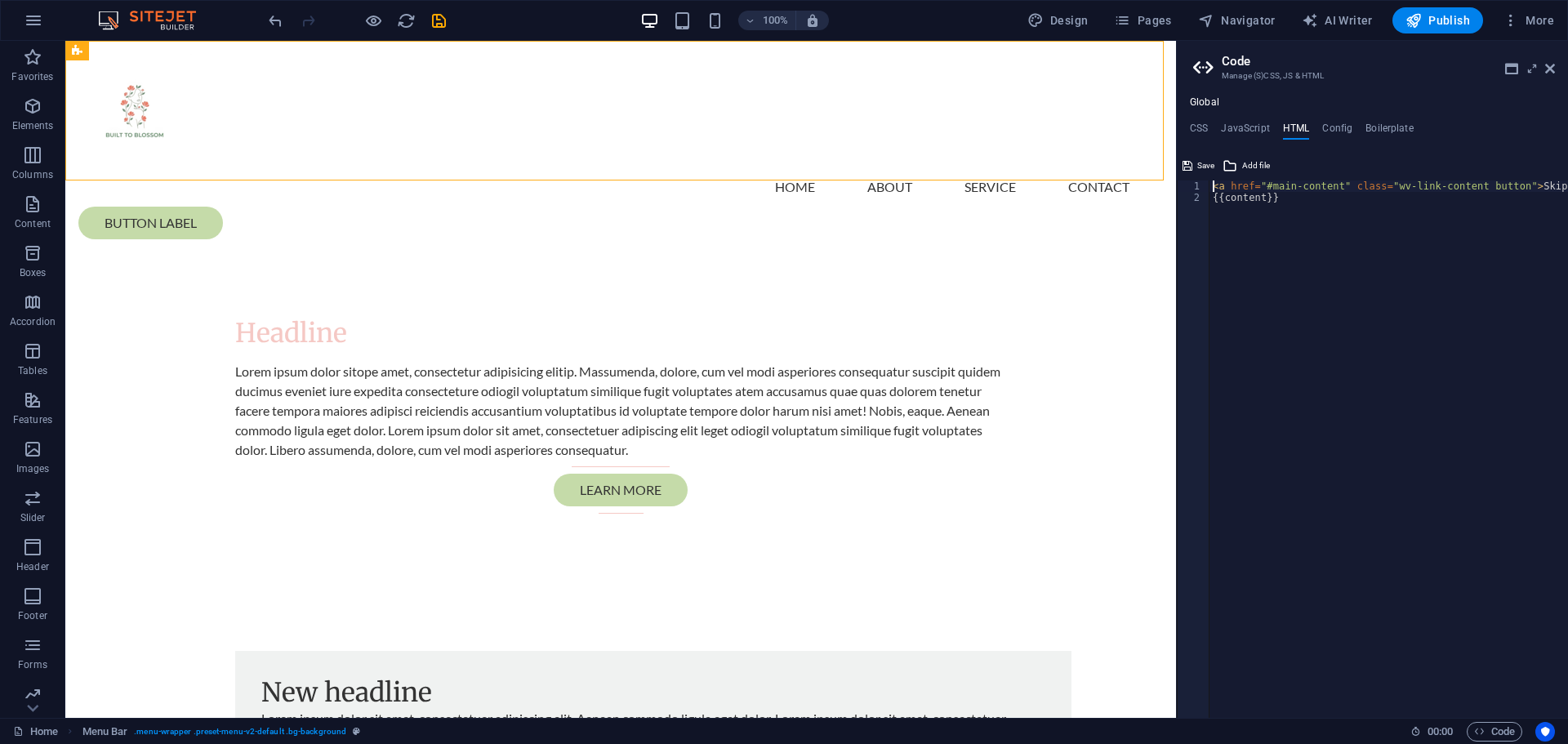
type textarea "<a href="#main-content" class="wv-link-content button">Skip to main content</a>…"
paste textarea
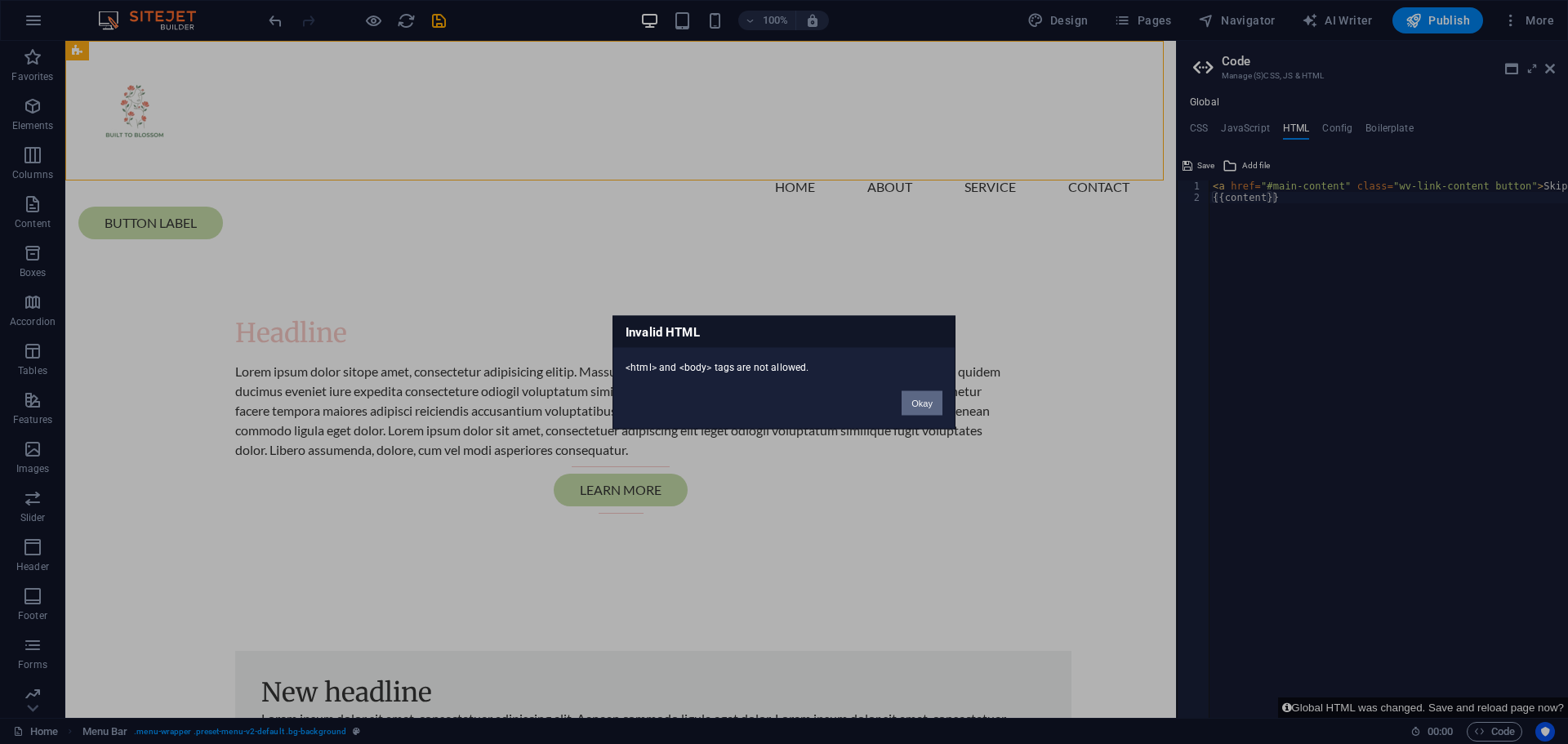
click at [923, 406] on button "Okay" at bounding box center [921, 402] width 41 height 24
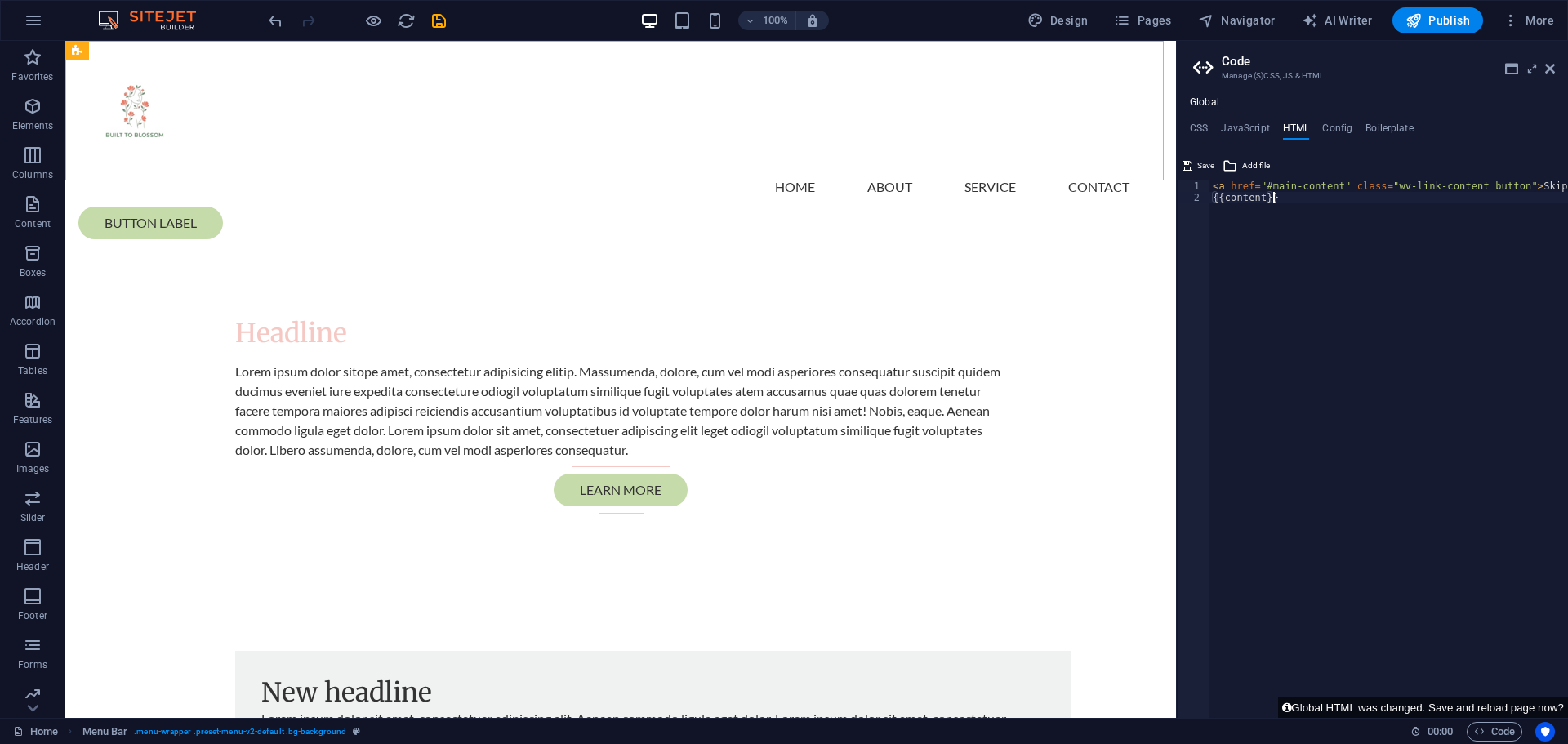
click at [1322, 355] on div "< a href = "#main-content" class = "wv-link-content button" > Skip to main cont…" at bounding box center [1430, 454] width 441 height 549
click at [1283, 188] on div "< a href = "#main-content" class = "wv-link-content button" > Skip to main cont…" at bounding box center [1430, 454] width 441 height 549
click at [1292, 232] on div "< a href = "#main-content" class = "wv-link-content button" > Skip to main cont…" at bounding box center [1430, 454] width 441 height 549
type textarea "{{content}}"
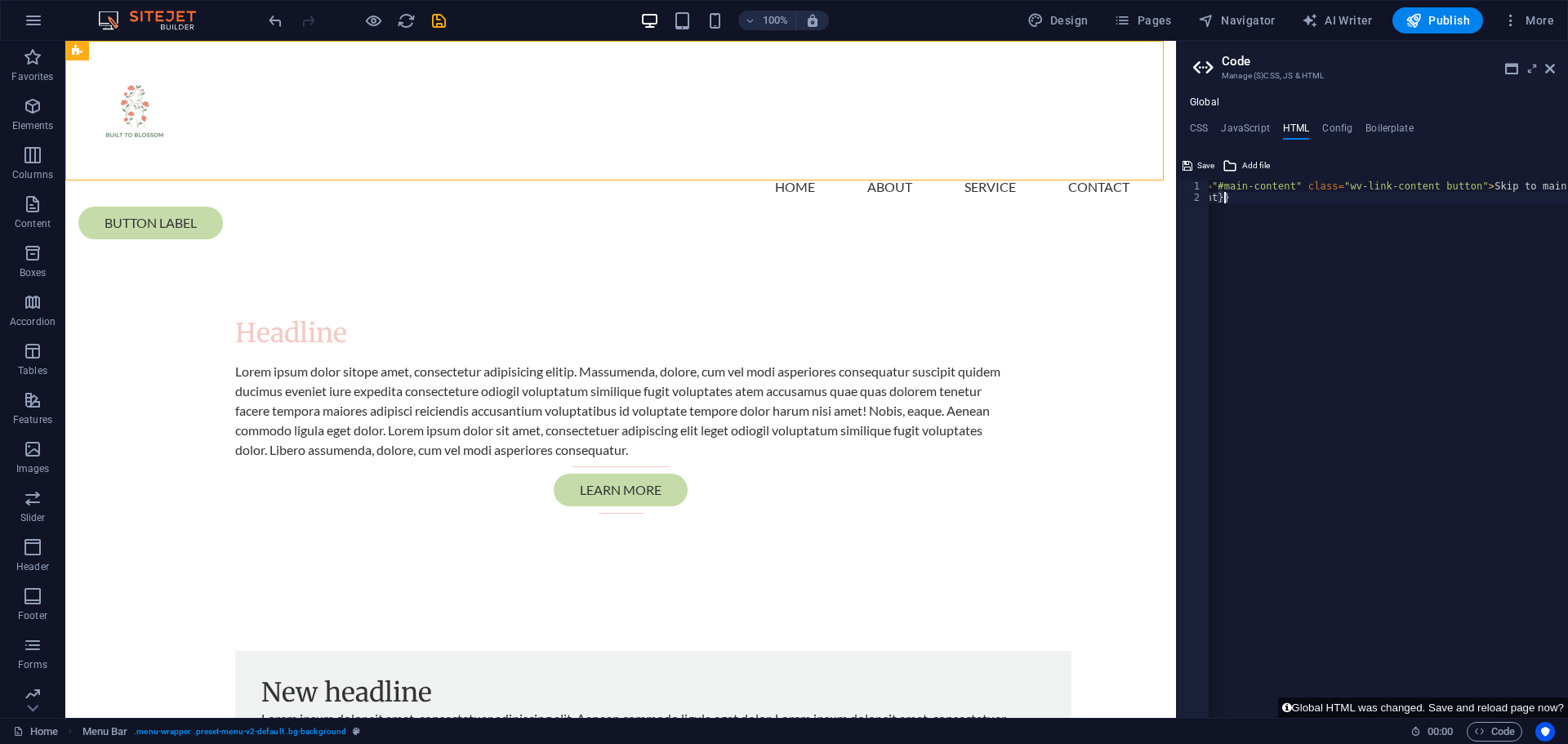
drag, startPoint x: 1387, startPoint y: 310, endPoint x: 1596, endPoint y: 299, distance: 209.3
drag, startPoint x: 1338, startPoint y: 296, endPoint x: 1496, endPoint y: 291, distance: 158.1
click at [1206, 67] on icon at bounding box center [1205, 68] width 24 height 23
click at [1512, 68] on icon at bounding box center [1511, 68] width 14 height 14
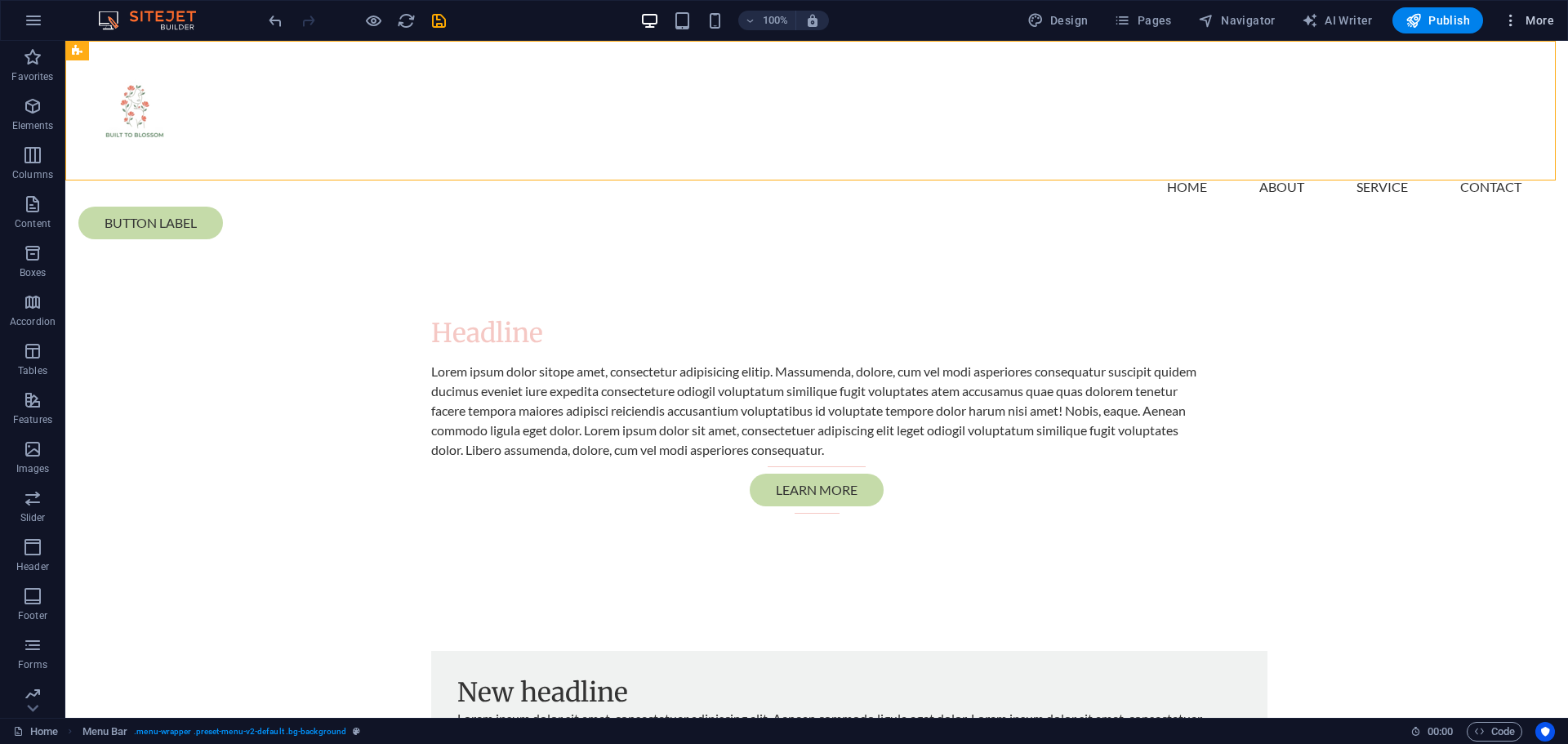
click at [1508, 22] on icon "button" at bounding box center [1511, 21] width 16 height 16
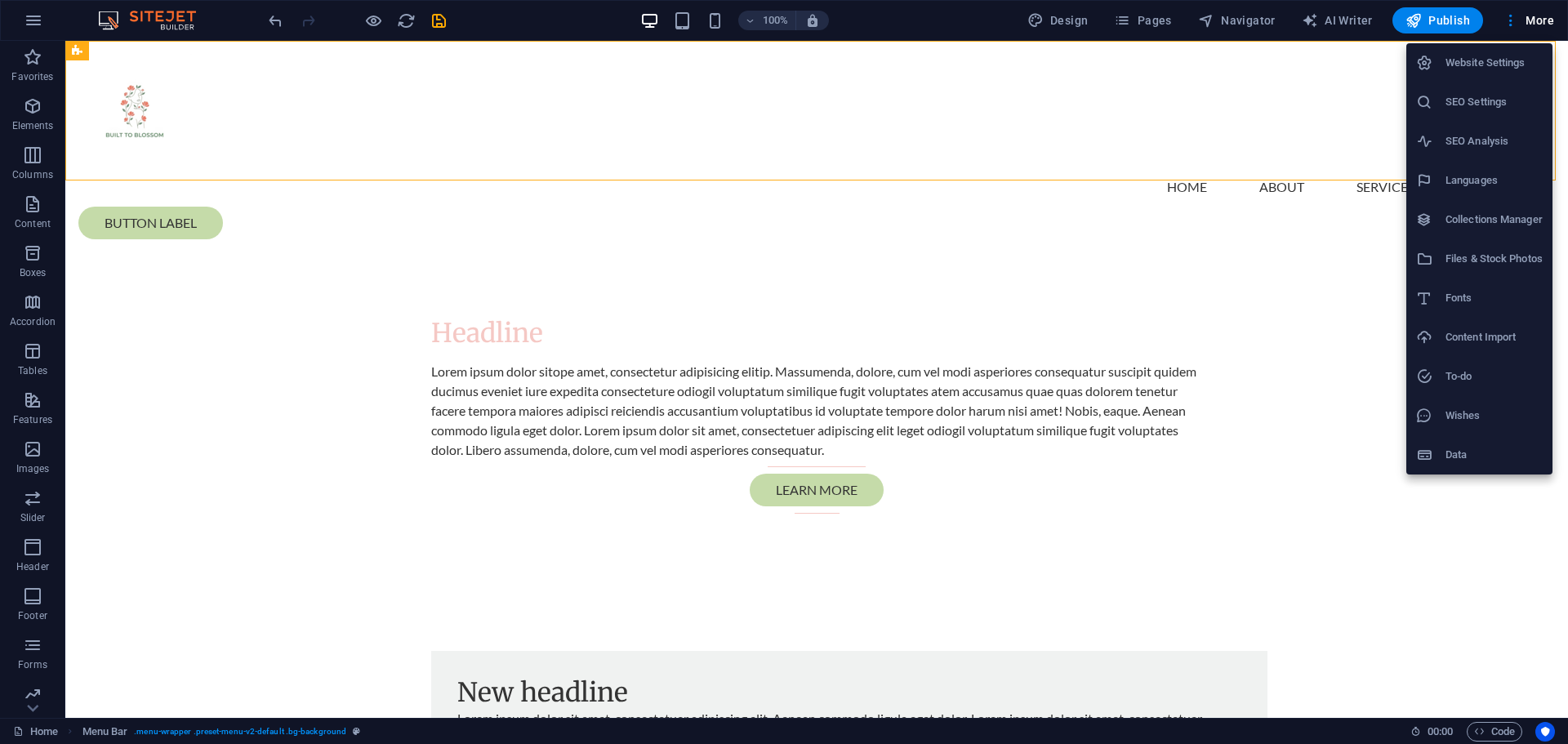
click at [1447, 268] on h6 "Files & Stock Photos" at bounding box center [1494, 259] width 97 height 20
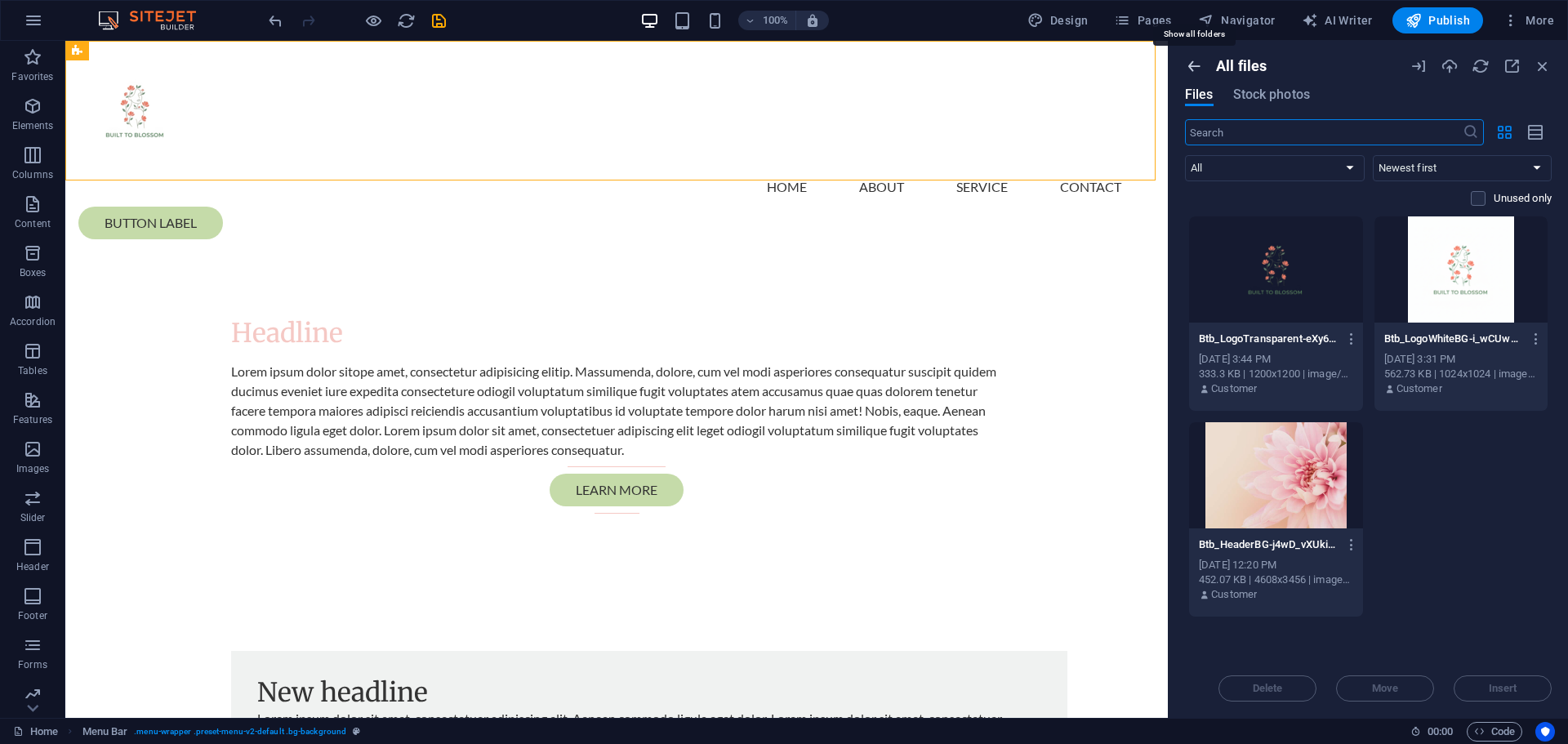
click at [1191, 66] on icon "button" at bounding box center [1194, 66] width 18 height 18
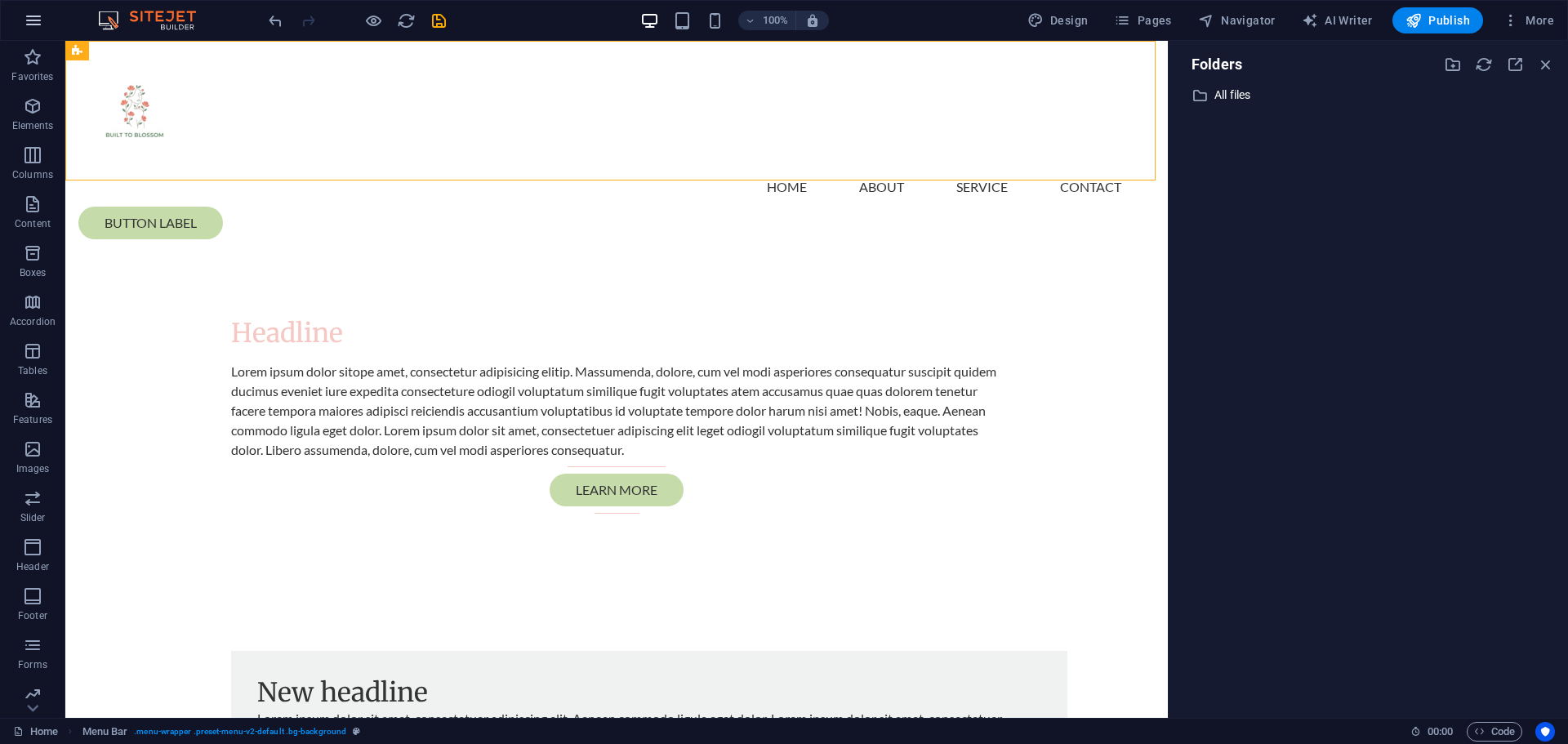
click at [46, 16] on button "button" at bounding box center [33, 21] width 40 height 40
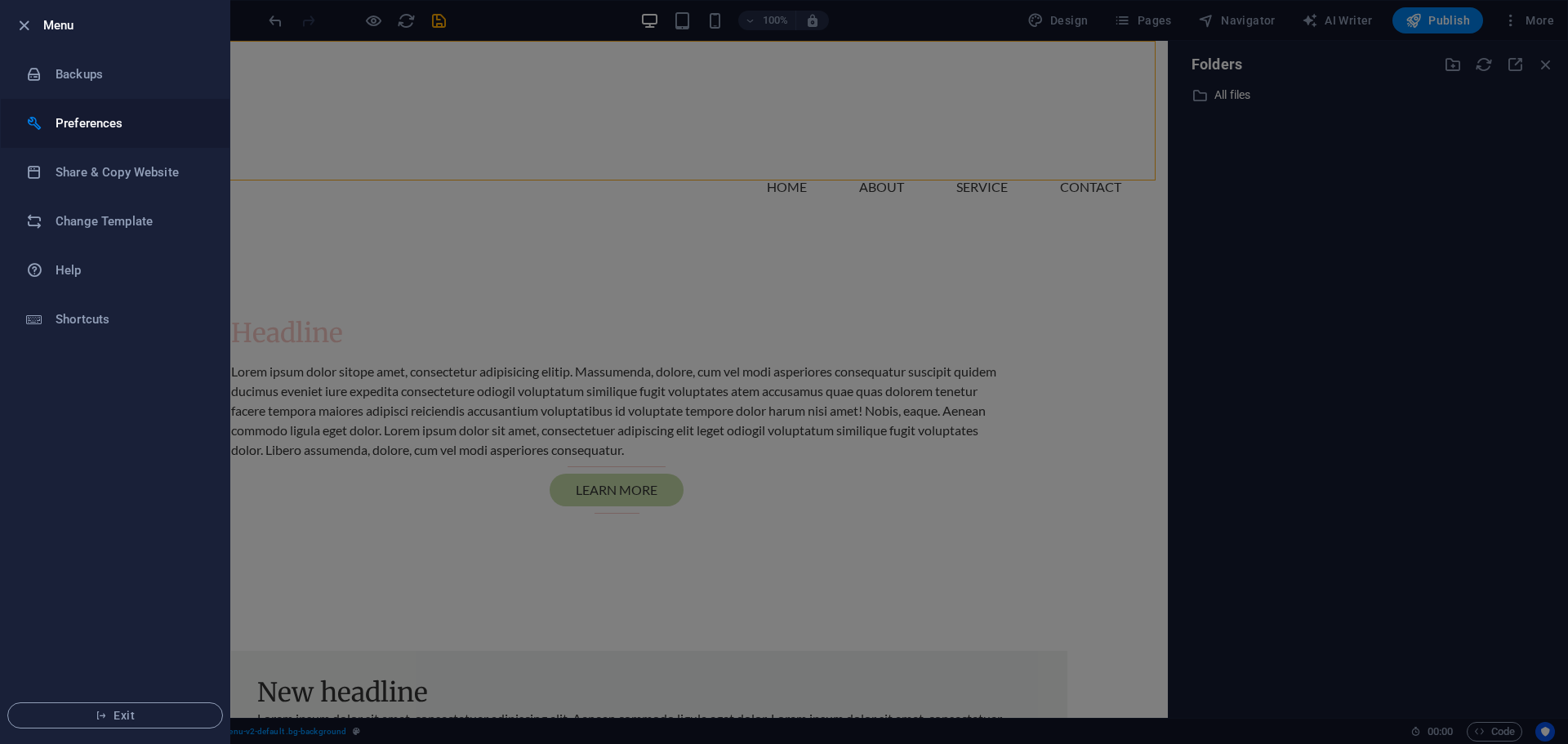
click at [89, 124] on h6 "Preferences" at bounding box center [131, 123] width 151 height 20
select select "en"
select select "dark"
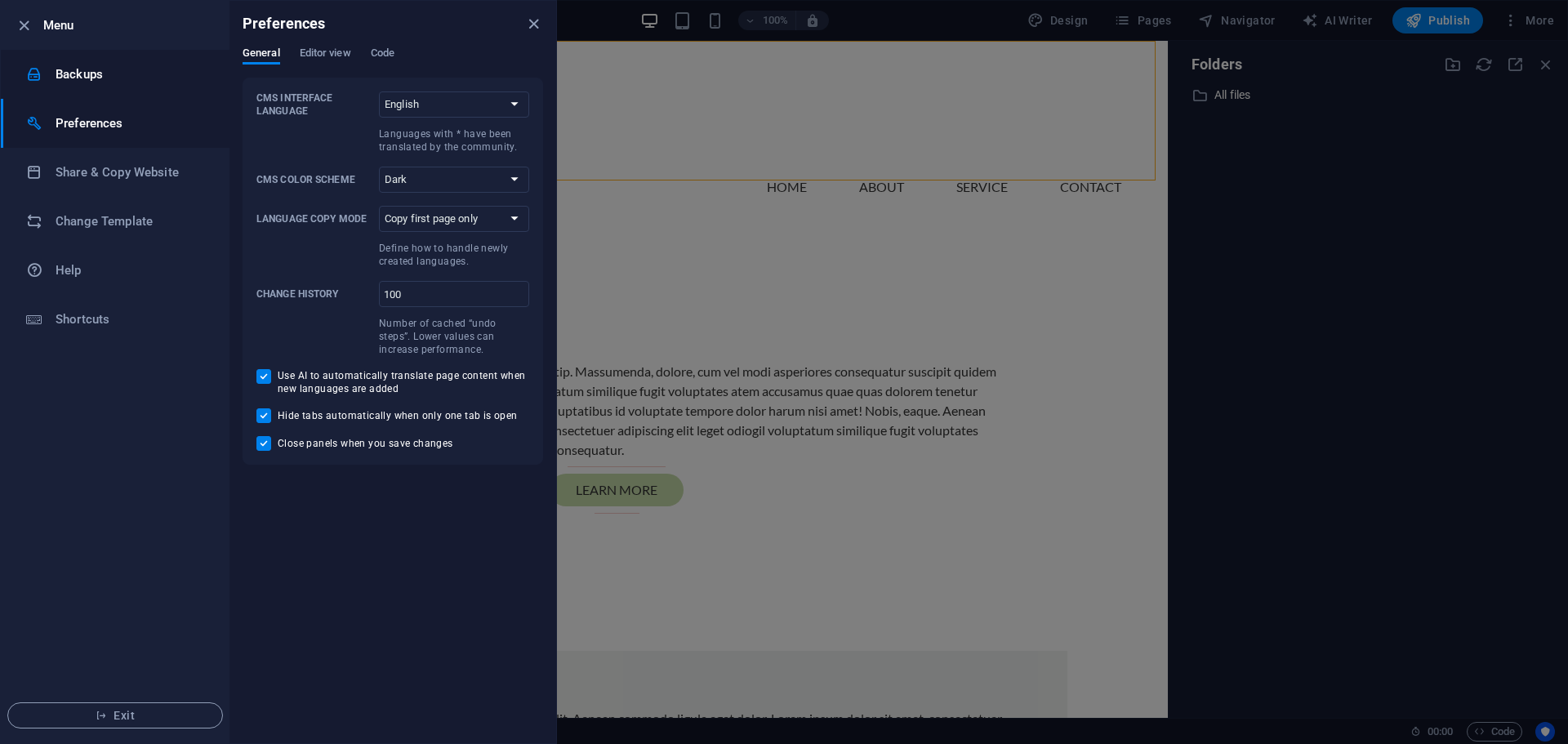
click at [87, 80] on h6 "Backups" at bounding box center [131, 75] width 151 height 20
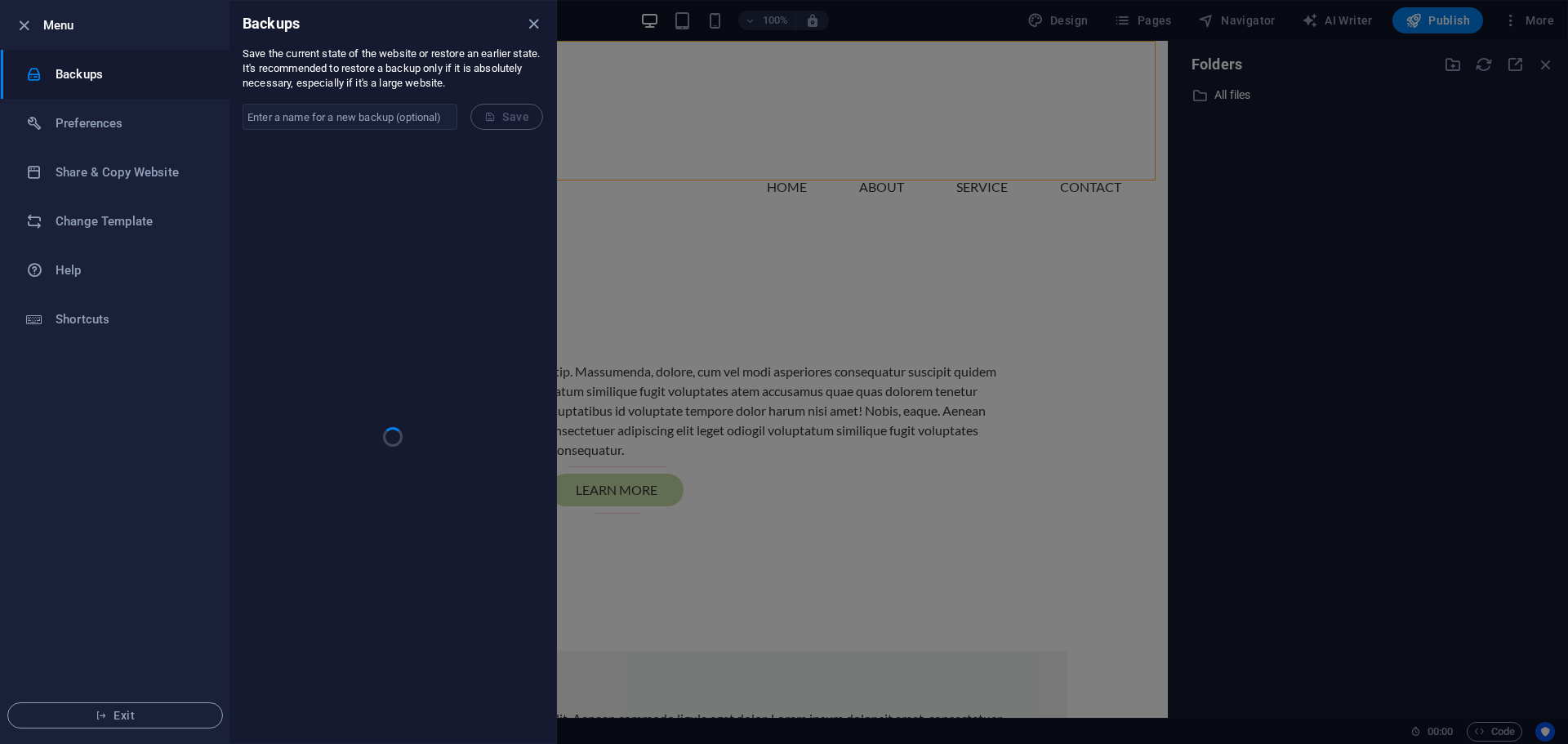
drag, startPoint x: 87, startPoint y: 80, endPoint x: 111, endPoint y: 43, distance: 44.1
click at [111, 43] on ul "Menu Backups Preferences Share & Copy Website Change Template Help Shortcuts Ex…" at bounding box center [115, 372] width 229 height 742
click at [60, 31] on h6 "Menu" at bounding box center [130, 25] width 173 height 20
click at [20, 35] on li "Menu" at bounding box center [115, 25] width 229 height 49
click at [21, 26] on icon "button" at bounding box center [23, 25] width 19 height 19
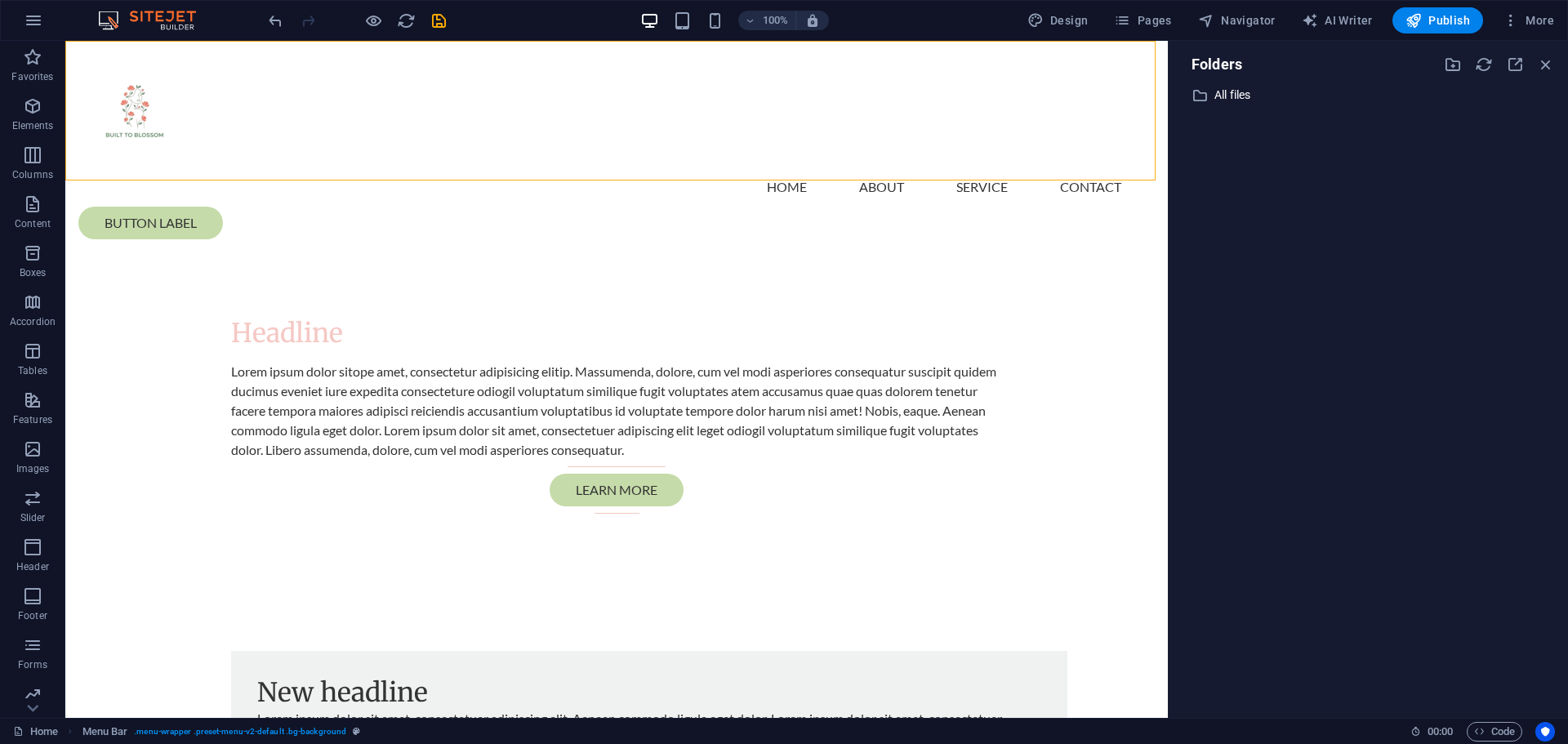
click at [143, 23] on img at bounding box center [155, 21] width 122 height 20
click at [439, 23] on icon "save" at bounding box center [439, 21] width 19 height 19
checkbox input "false"
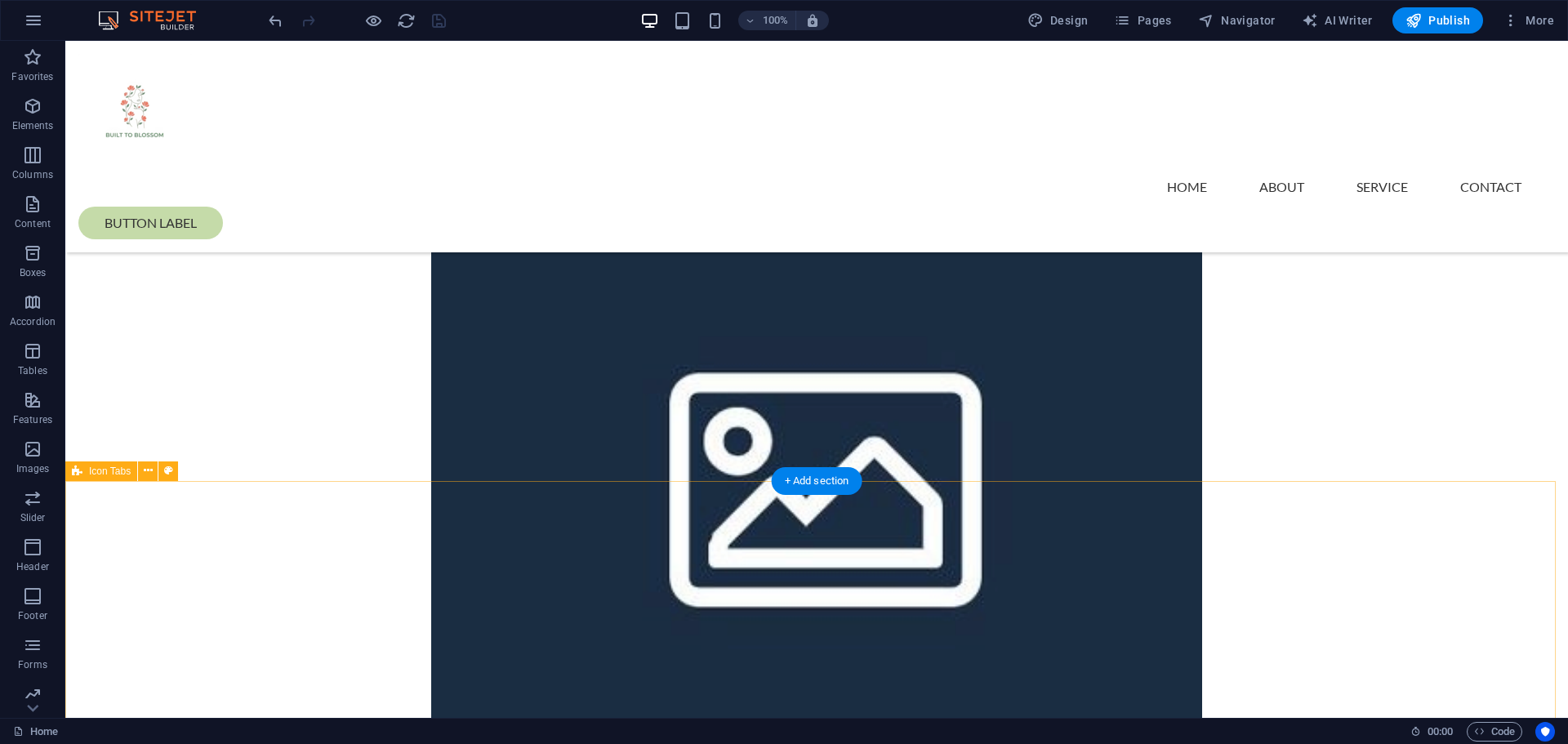
scroll to position [654, 0]
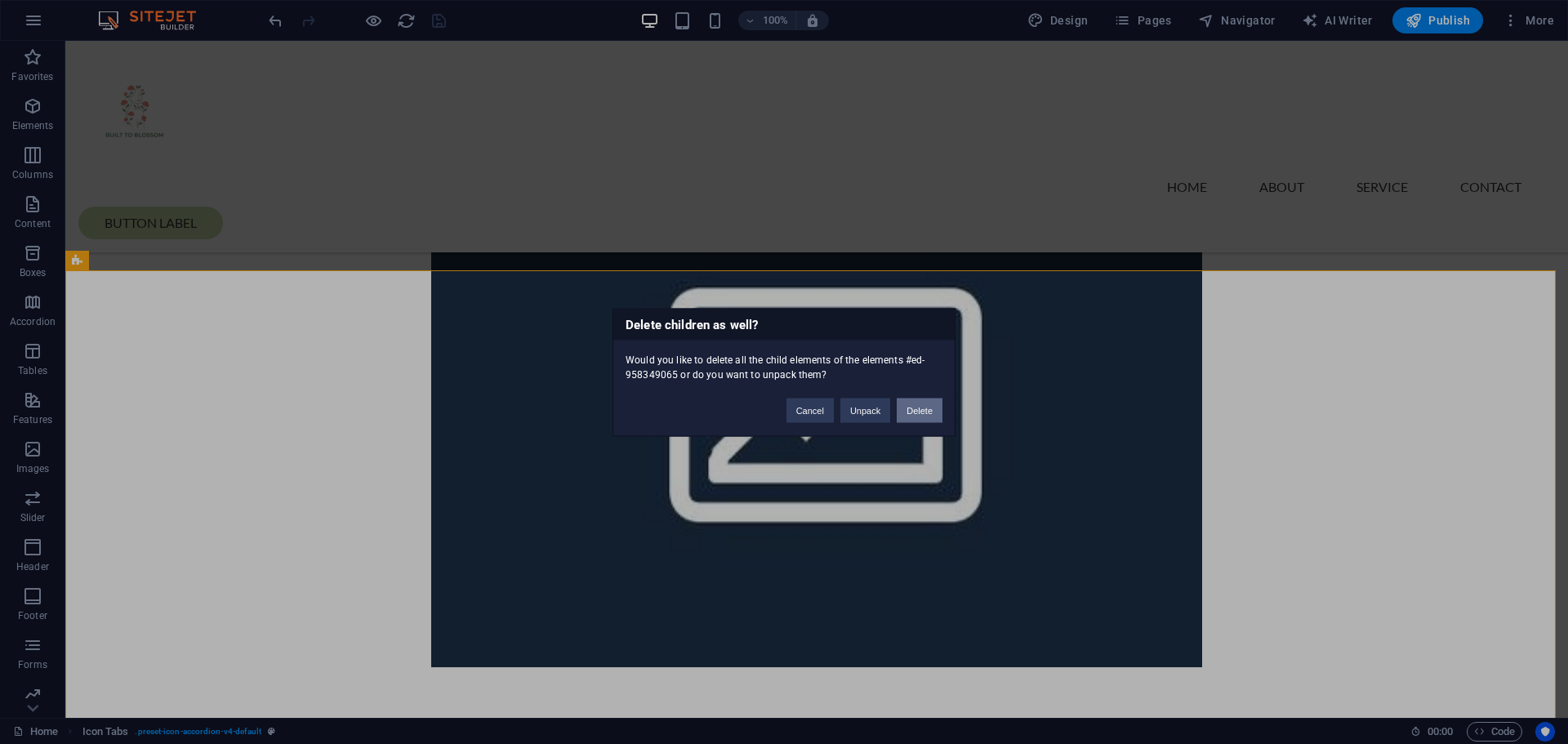
click at [908, 409] on button "Delete" at bounding box center [920, 410] width 46 height 24
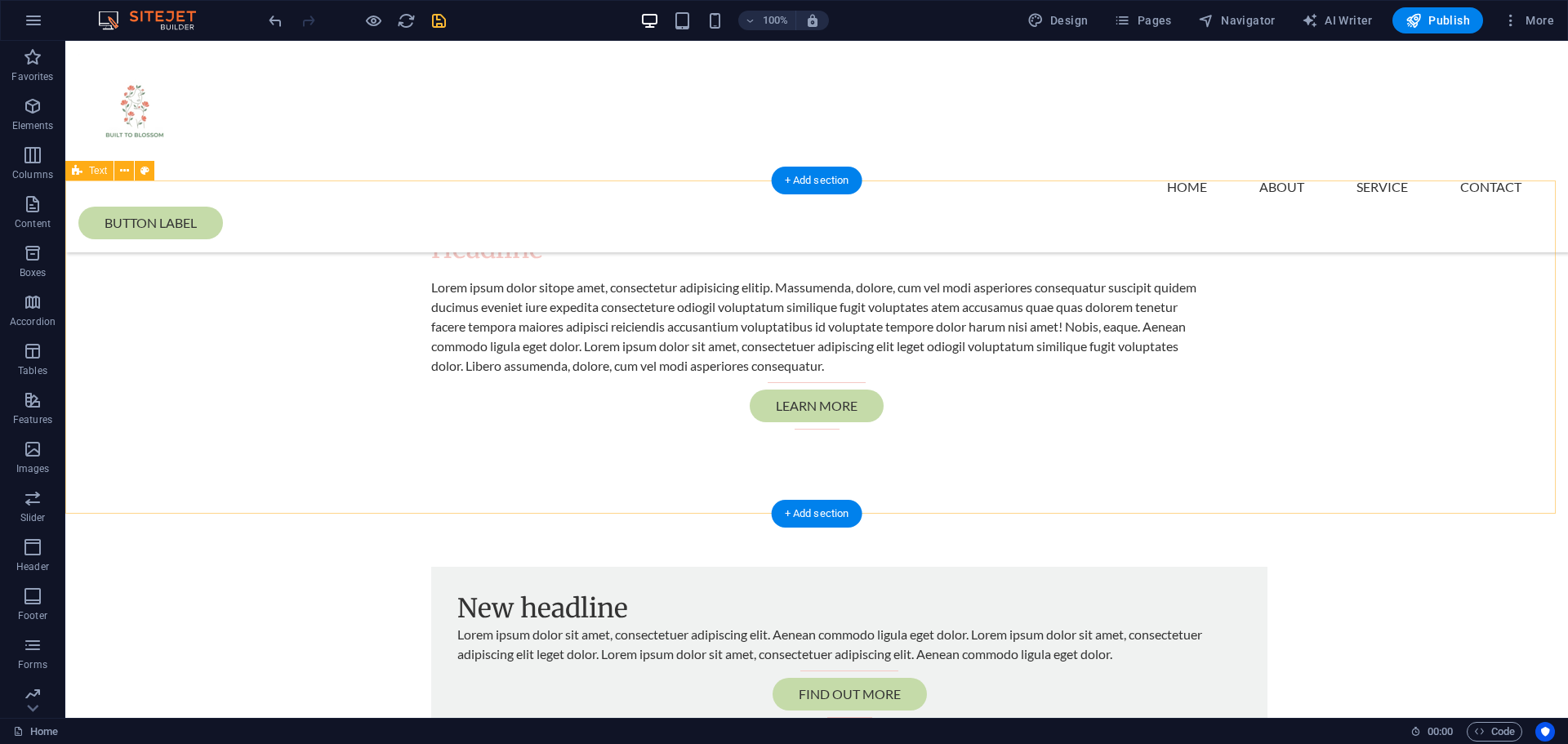
scroll to position [0, 0]
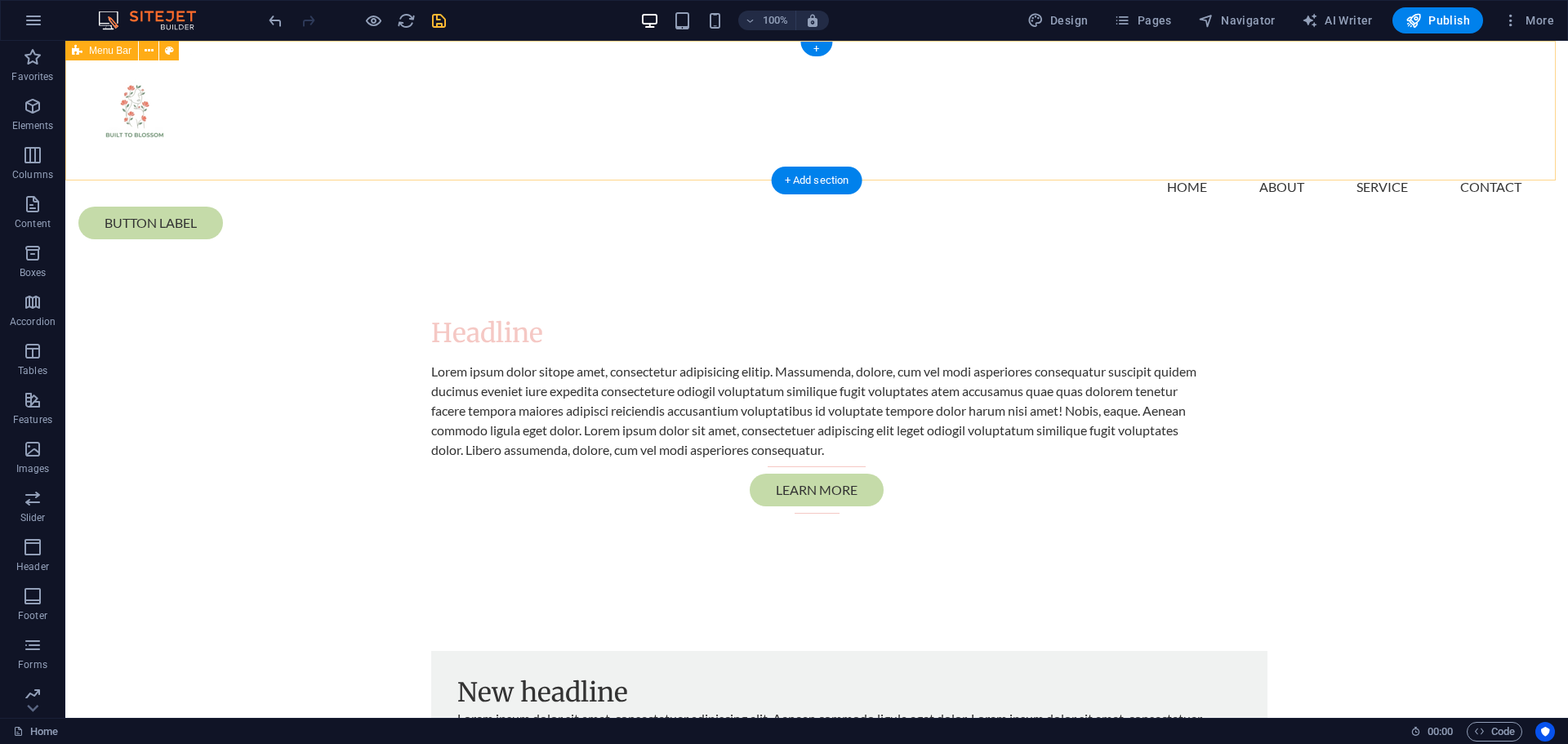
click at [712, 146] on div "Menu Home About Service Contact Button label" at bounding box center [817, 146] width 1503 height 212
click at [132, 118] on div at bounding box center [817, 111] width 1477 height 113
click at [165, 138] on div at bounding box center [817, 111] width 1477 height 113
select select "px"
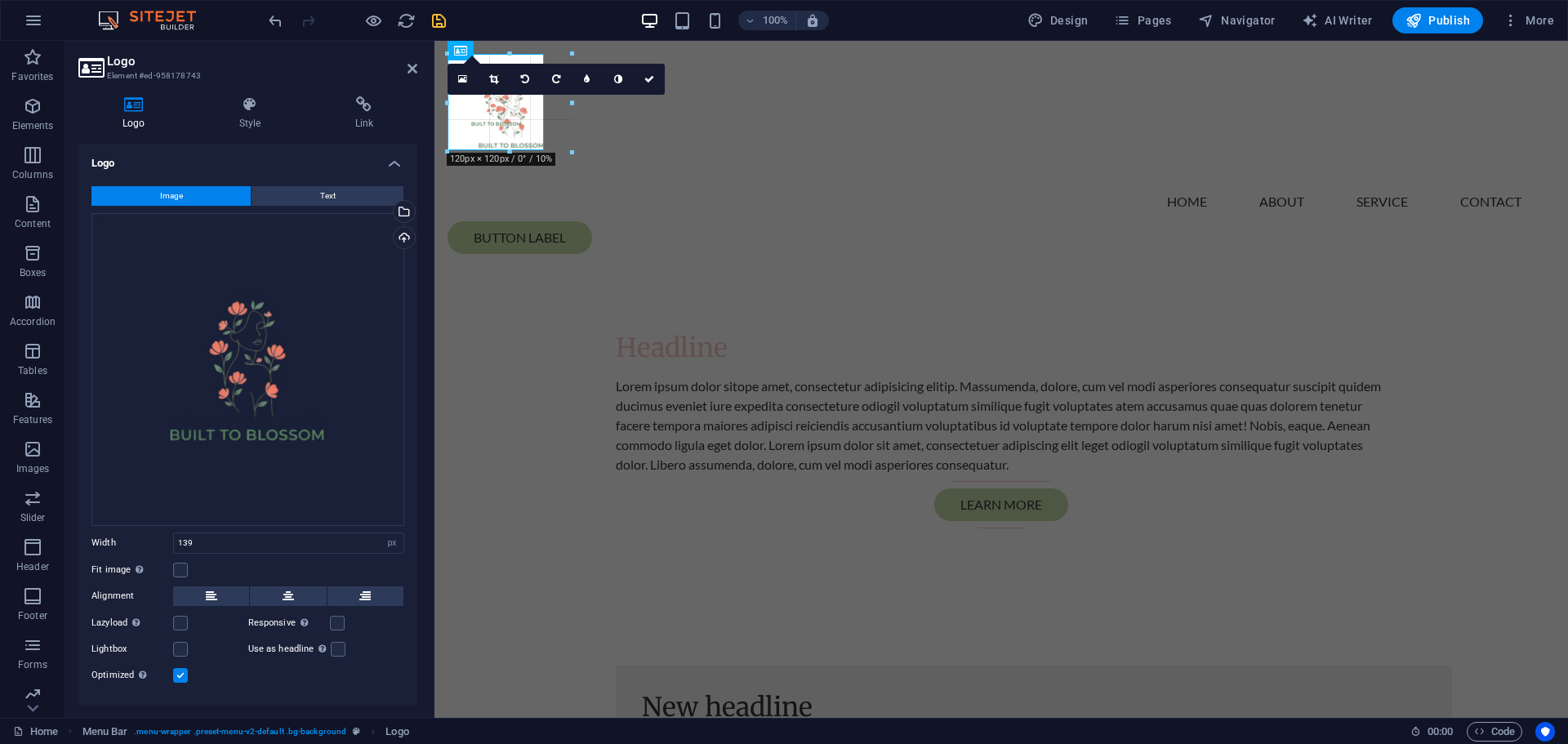
drag, startPoint x: 60, startPoint y: 130, endPoint x: 514, endPoint y: 185, distance: 457.3
type input "134"
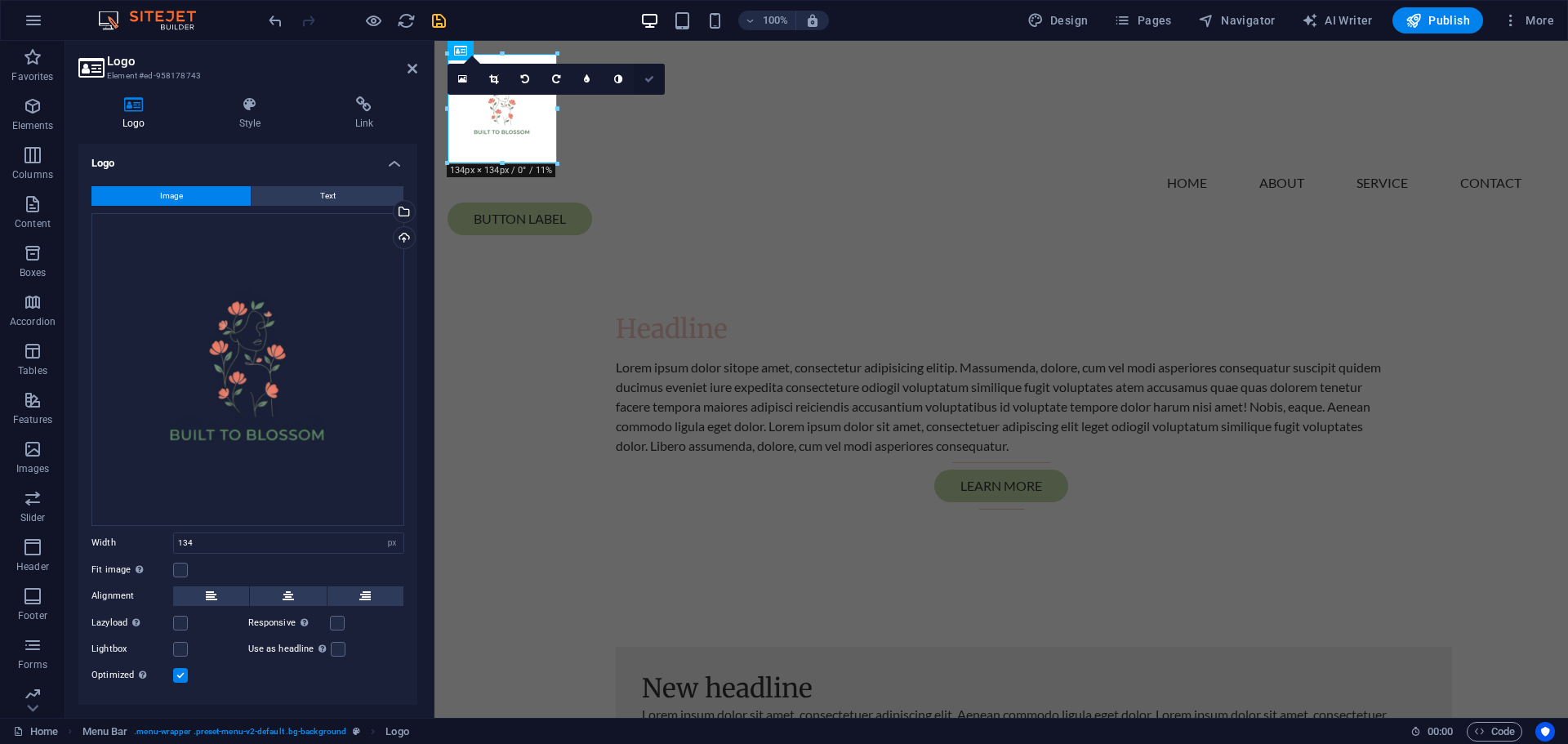
click at [661, 83] on link at bounding box center [649, 79] width 31 height 31
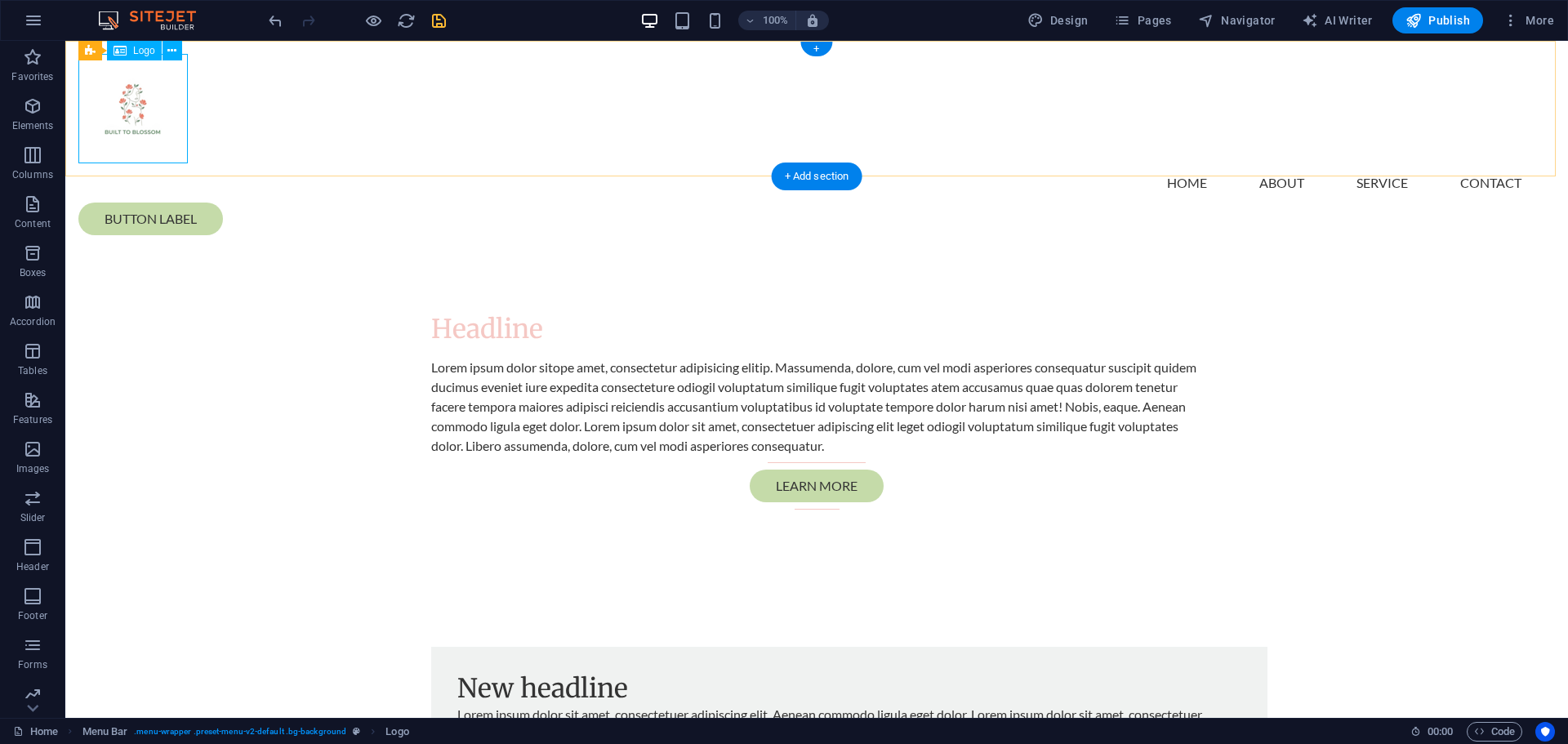
click at [143, 145] on div at bounding box center [817, 109] width 1477 height 110
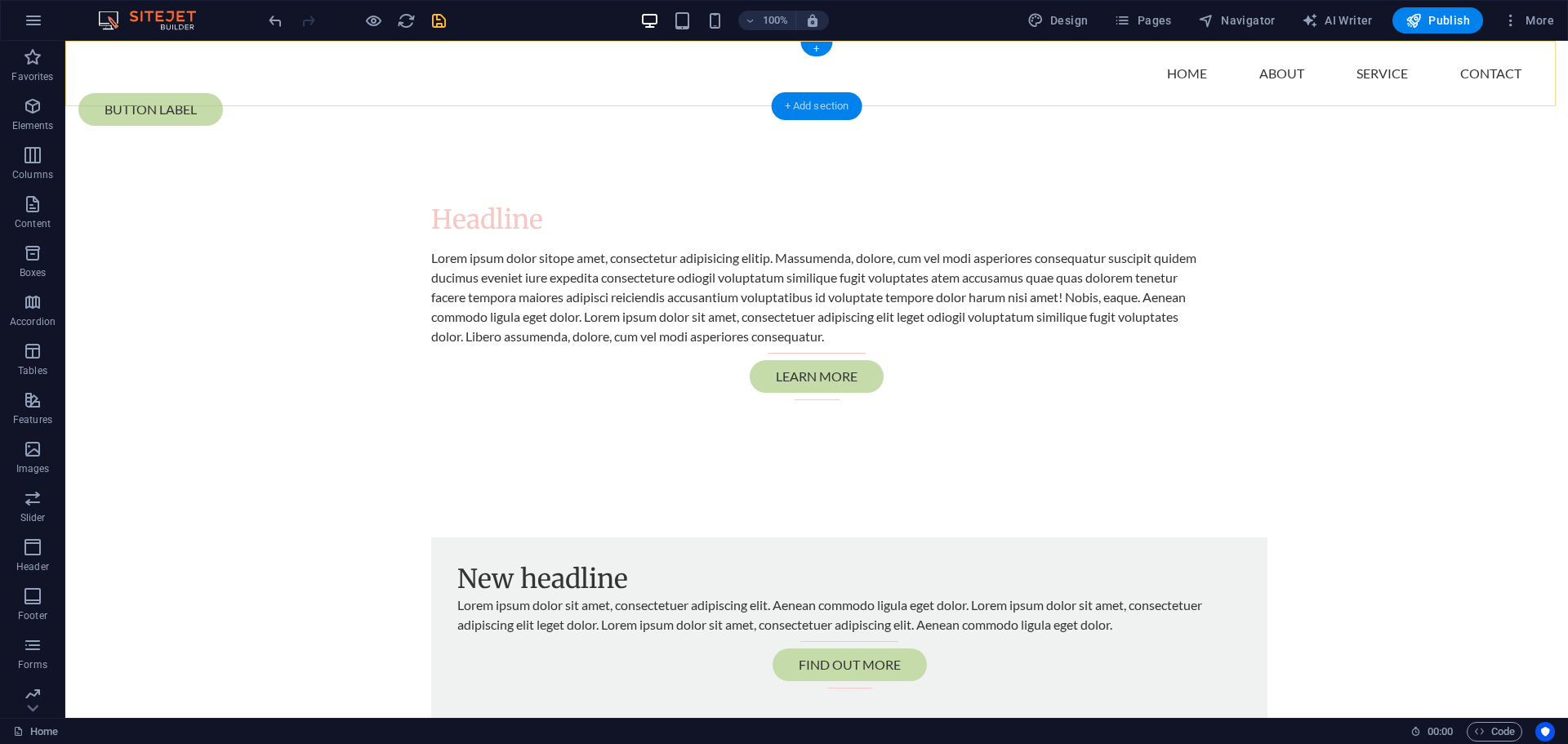
click at [827, 113] on div "+ Add section" at bounding box center [817, 105] width 91 height 28
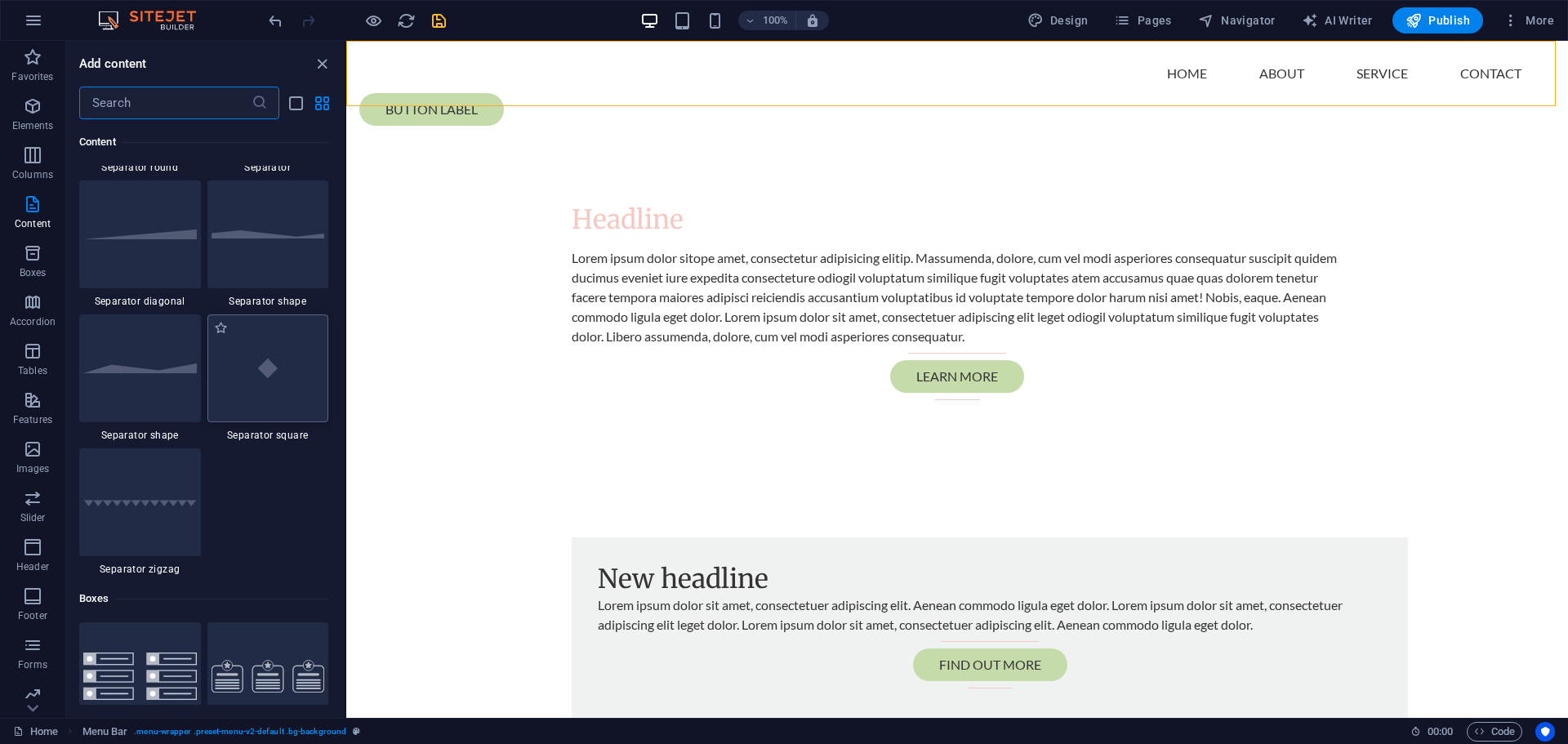
scroll to position [4247, 0]
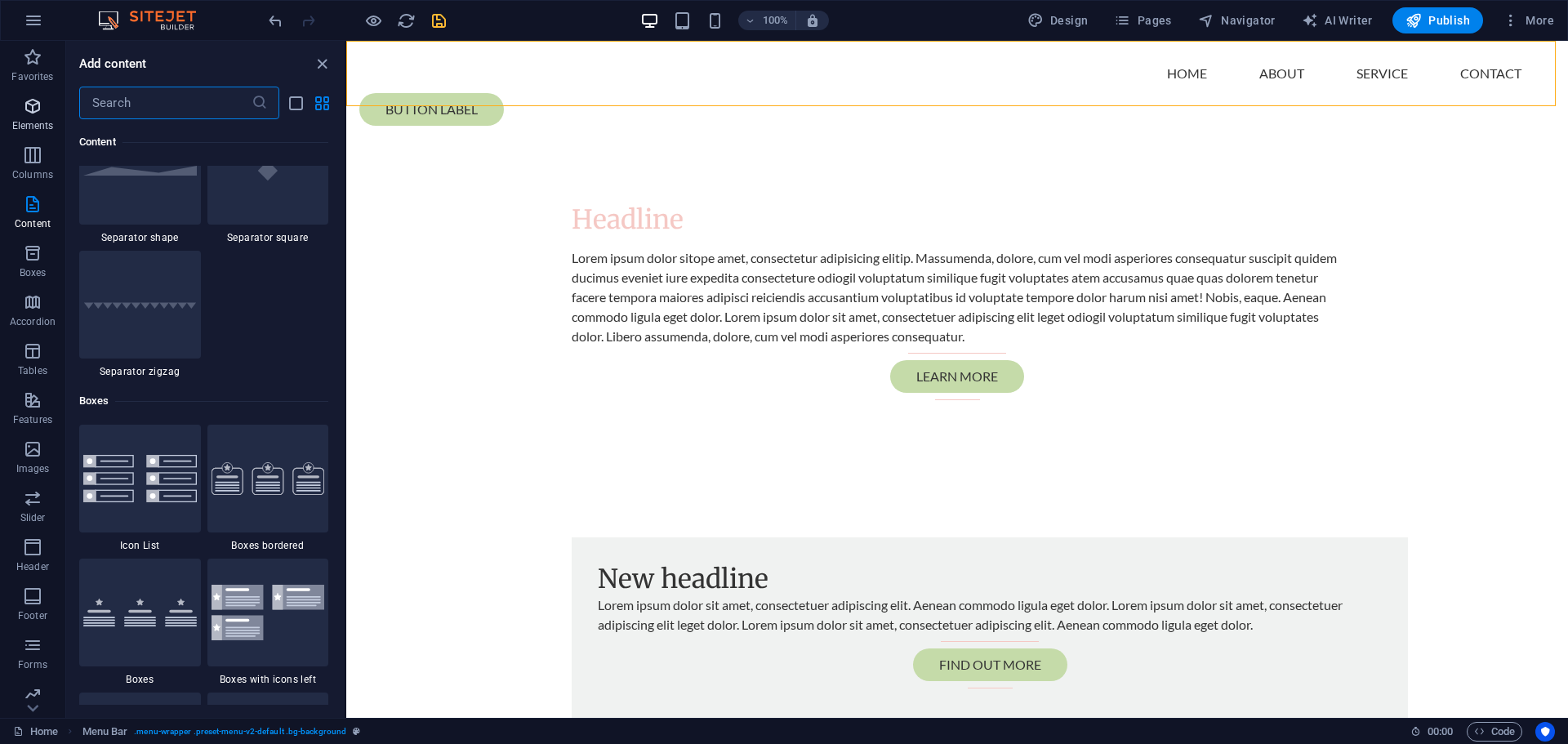
click at [33, 105] on icon "button" at bounding box center [32, 106] width 20 height 20
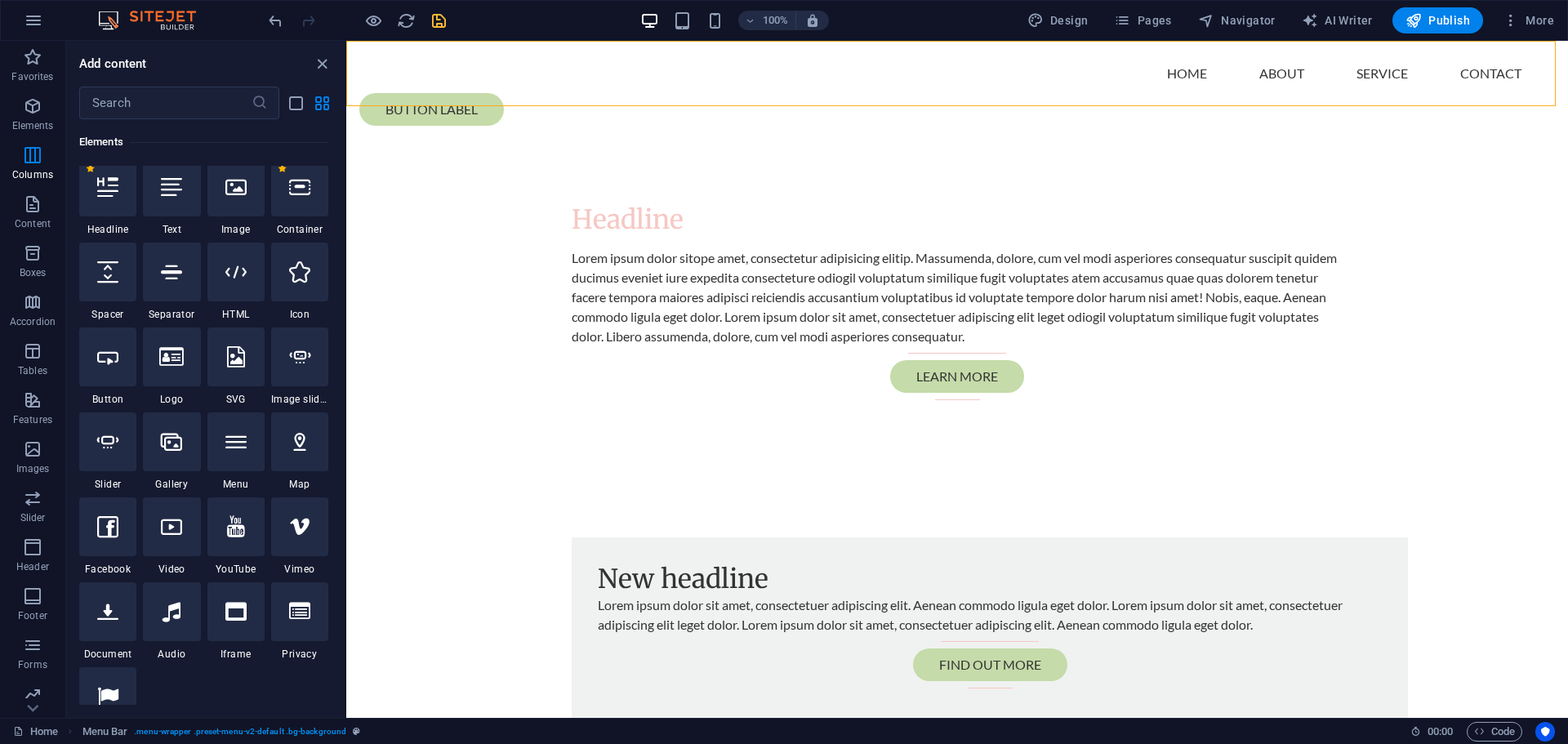
scroll to position [174, 0]
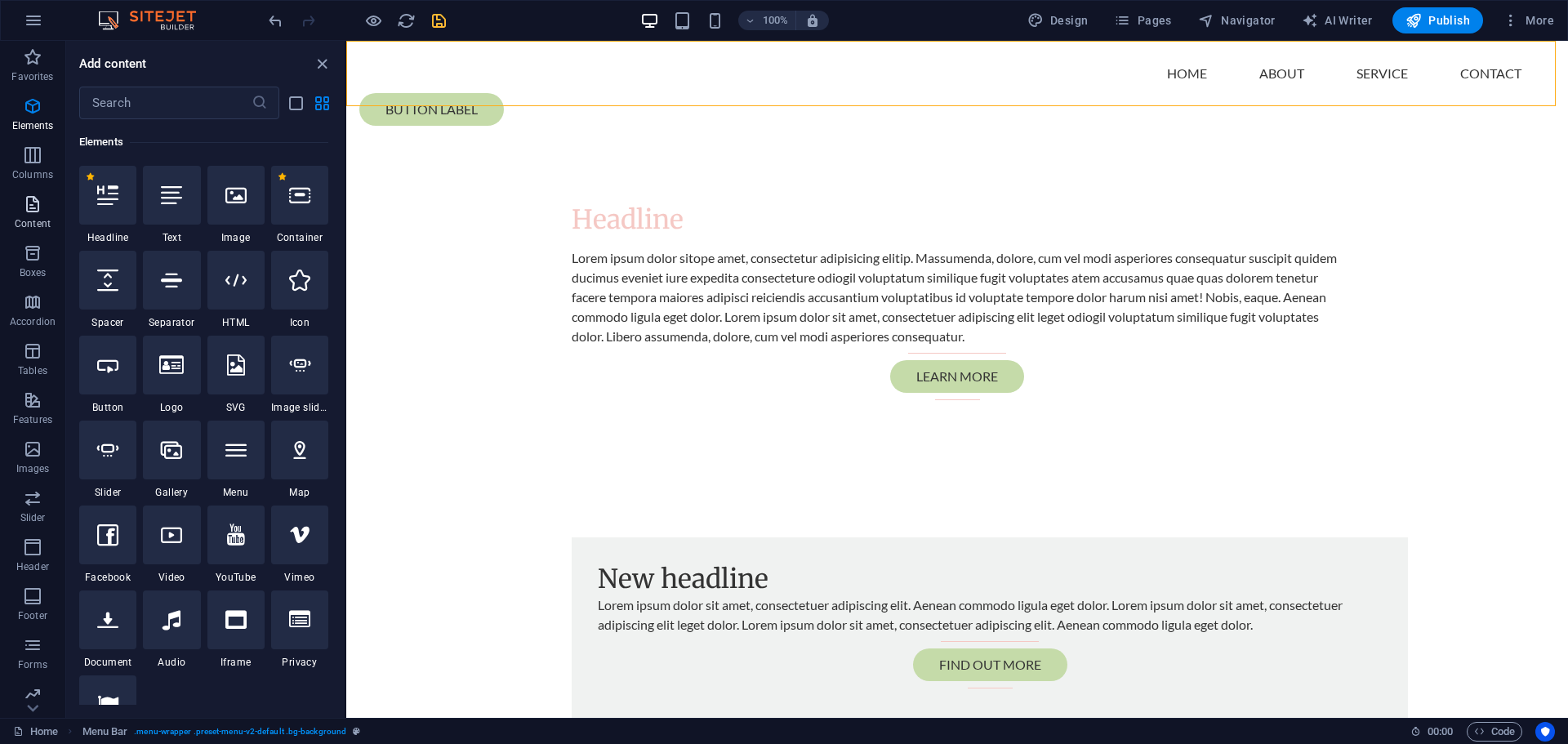
click at [45, 208] on span "Content" at bounding box center [32, 214] width 66 height 40
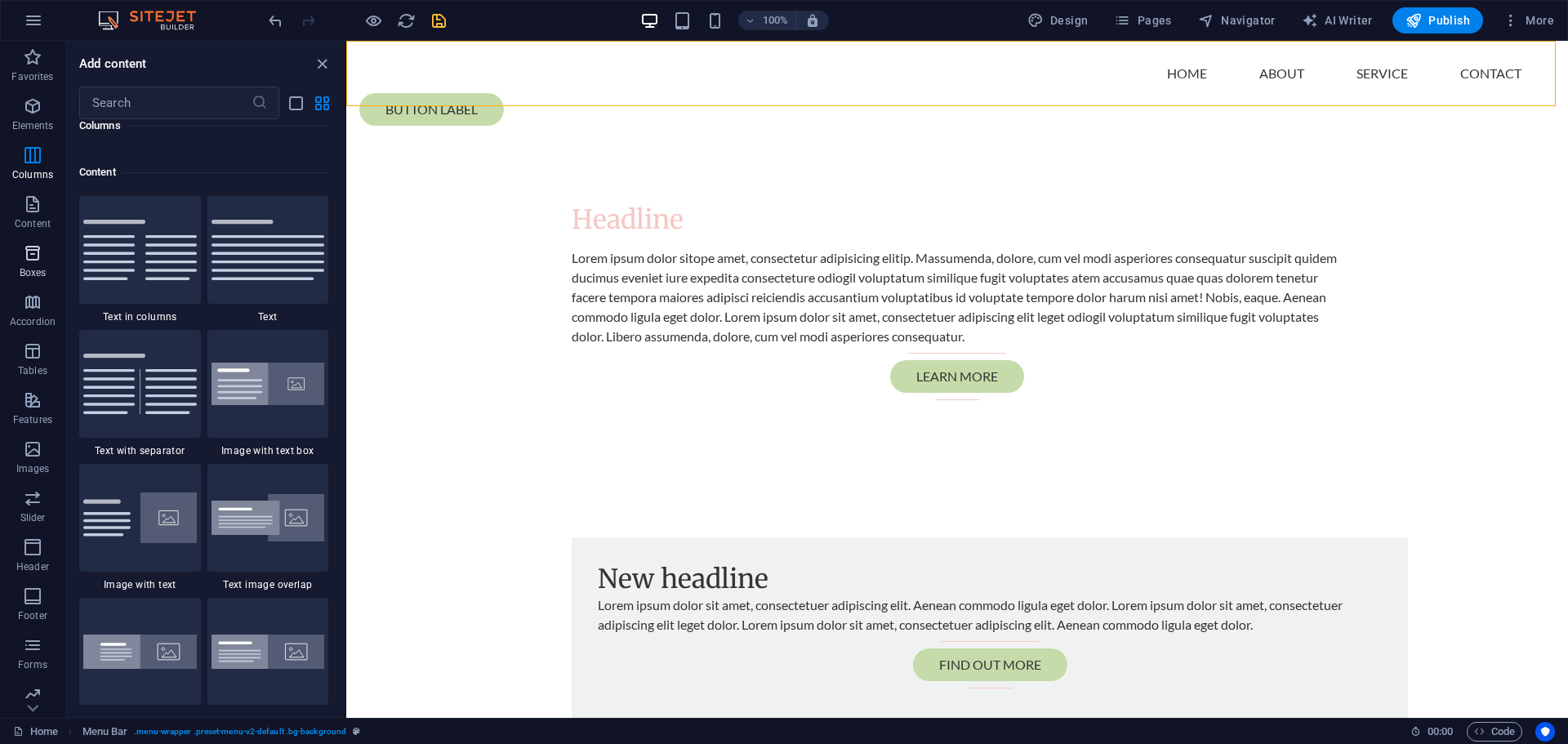
scroll to position [2858, 0]
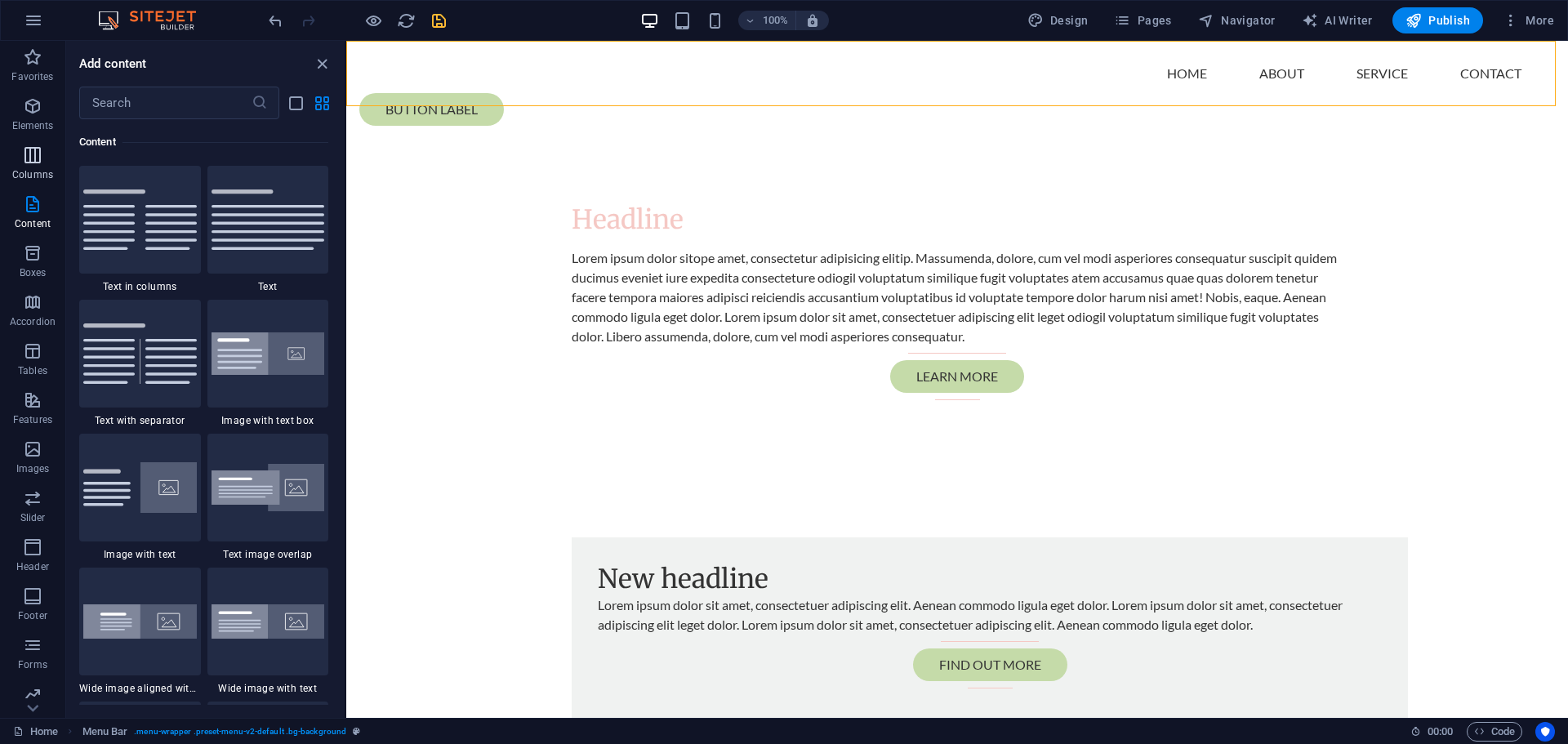
click at [36, 167] on span "Columns" at bounding box center [32, 165] width 66 height 40
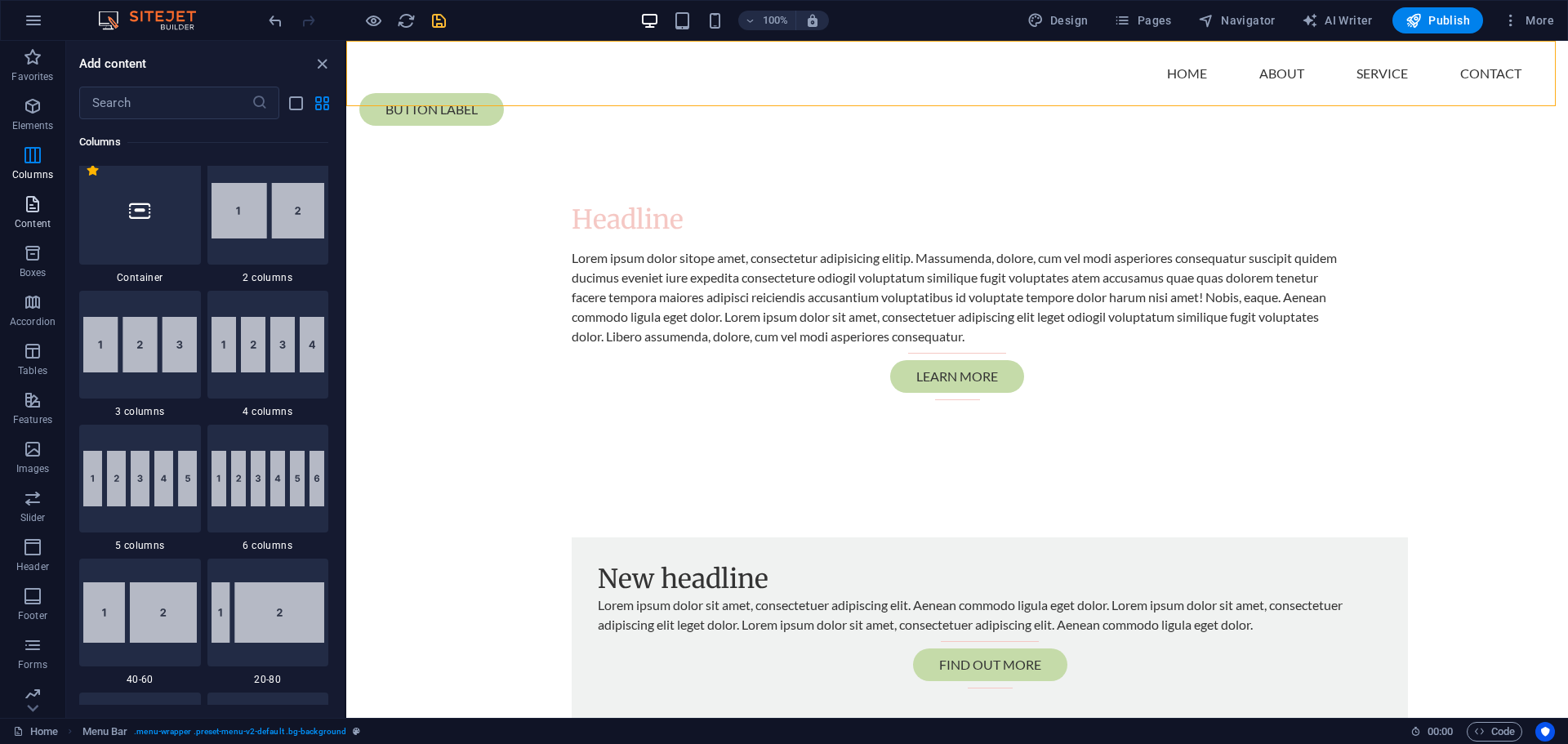
click at [37, 200] on icon "button" at bounding box center [32, 204] width 20 height 20
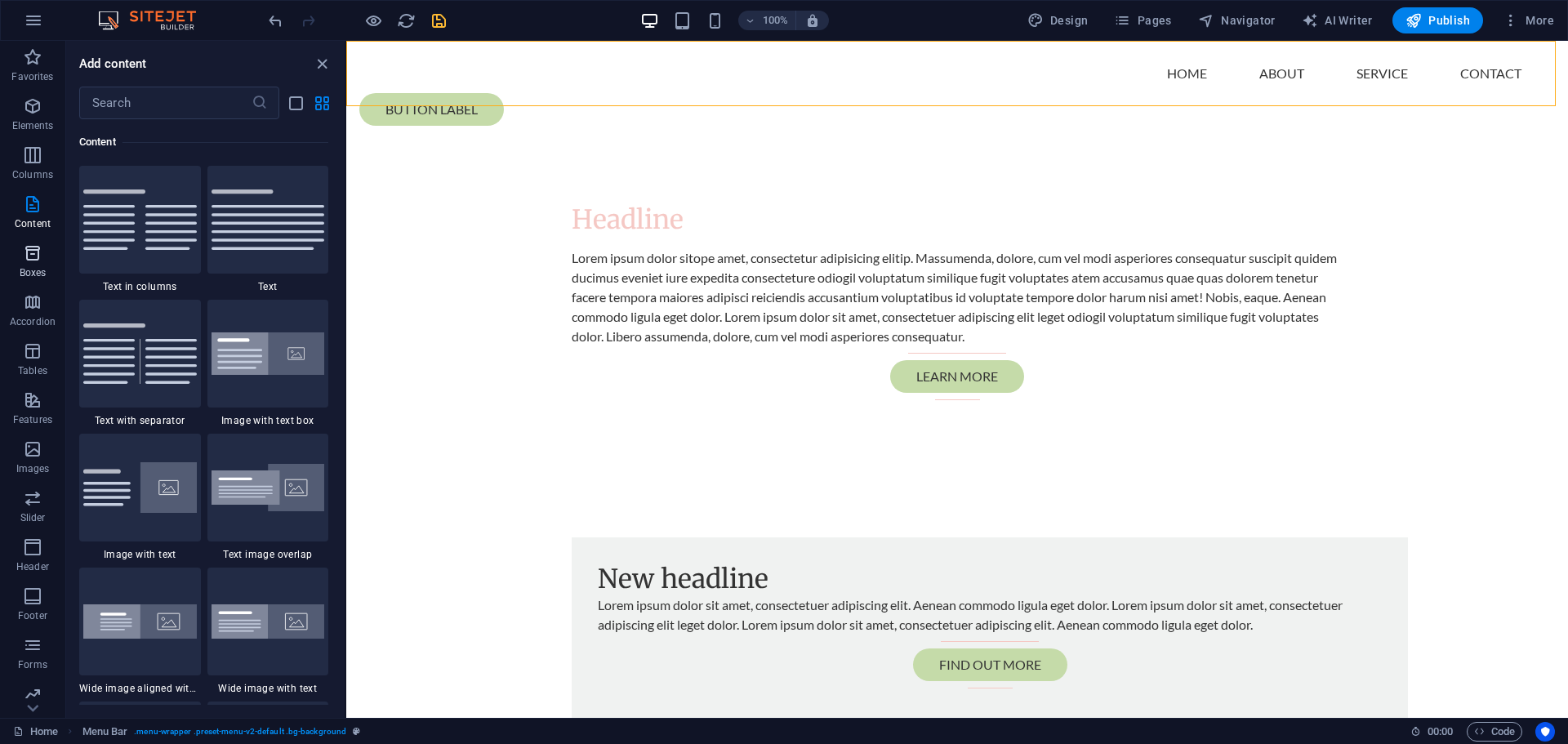
click at [32, 250] on icon "button" at bounding box center [32, 253] width 20 height 20
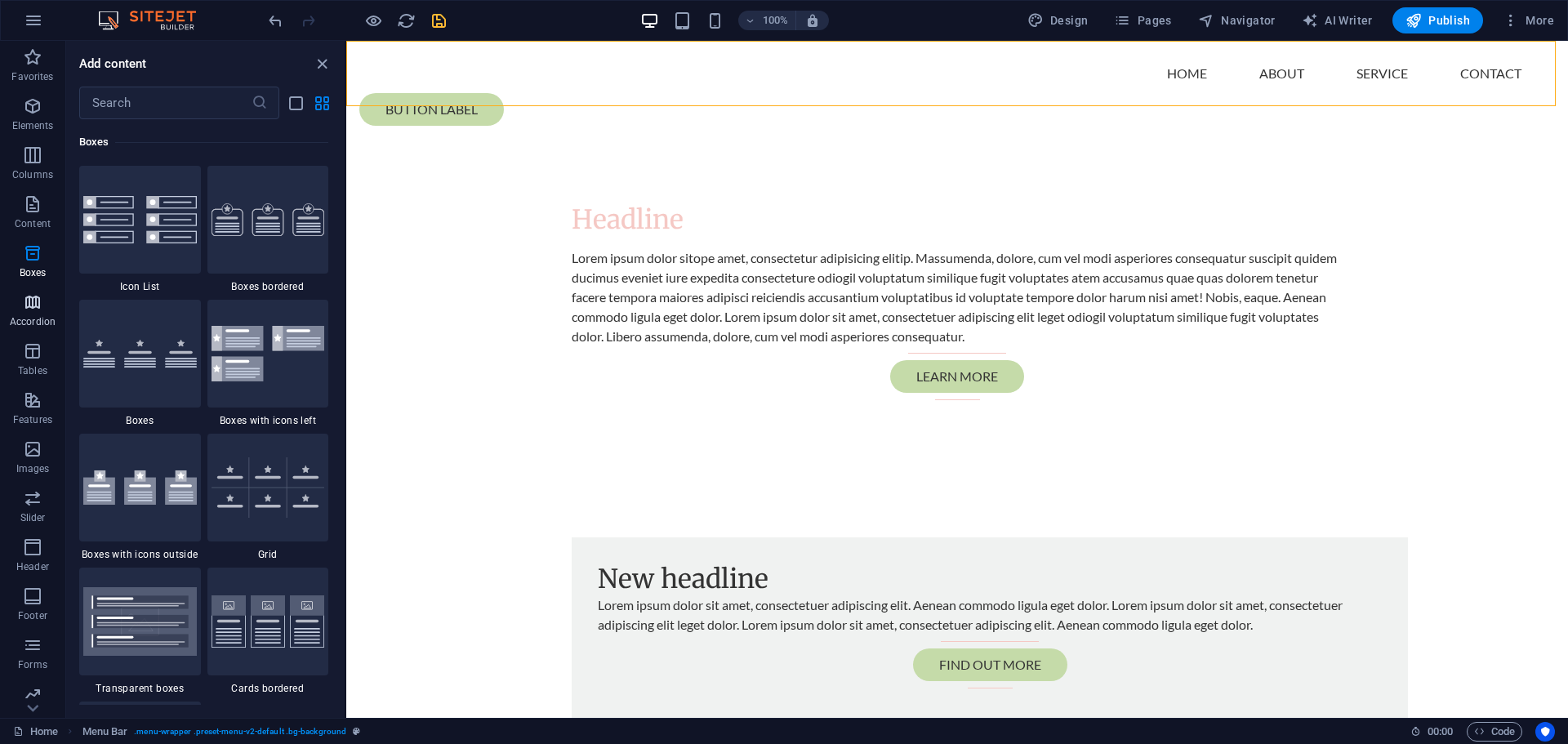
click at [38, 297] on icon "button" at bounding box center [32, 303] width 20 height 20
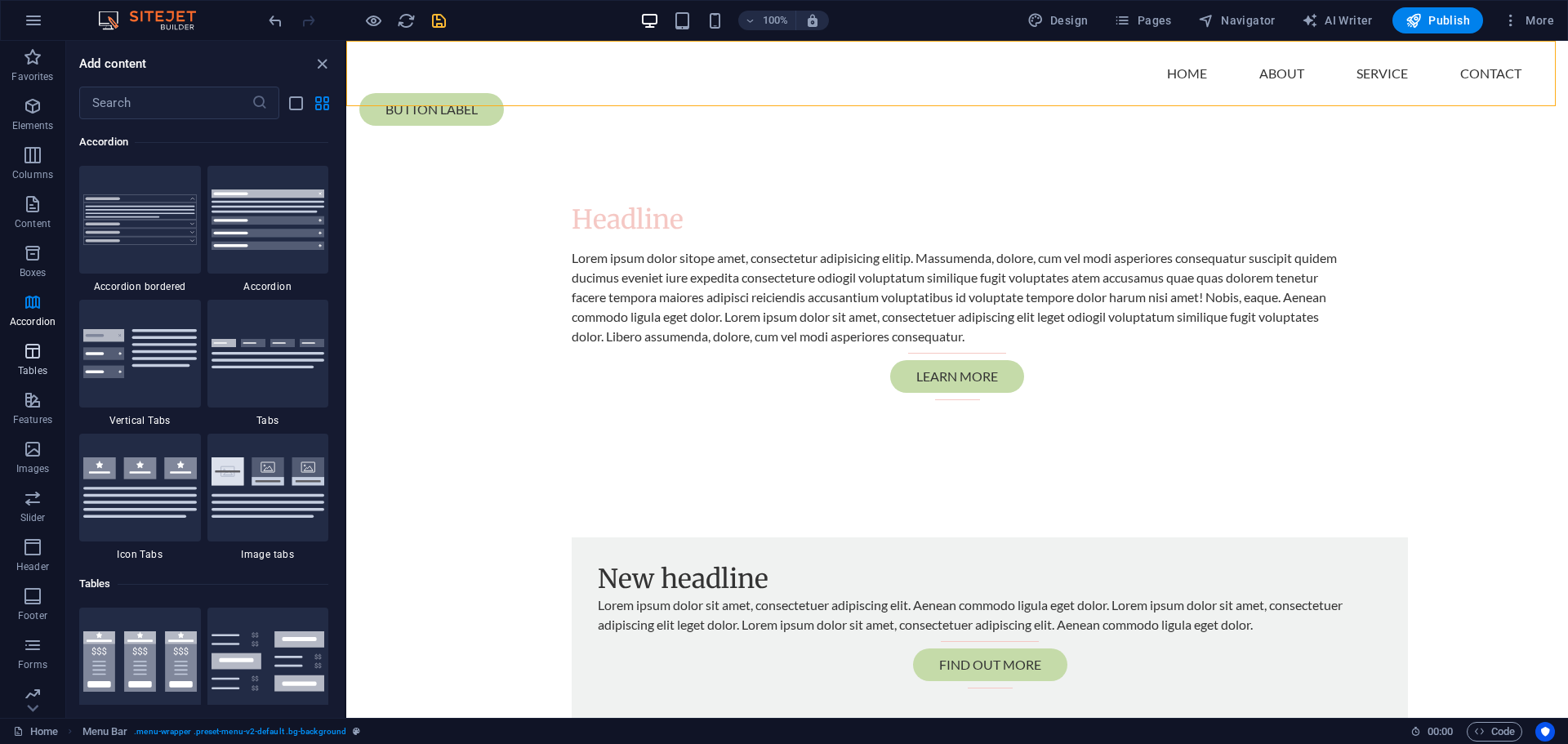
click at [30, 349] on icon "button" at bounding box center [32, 351] width 20 height 20
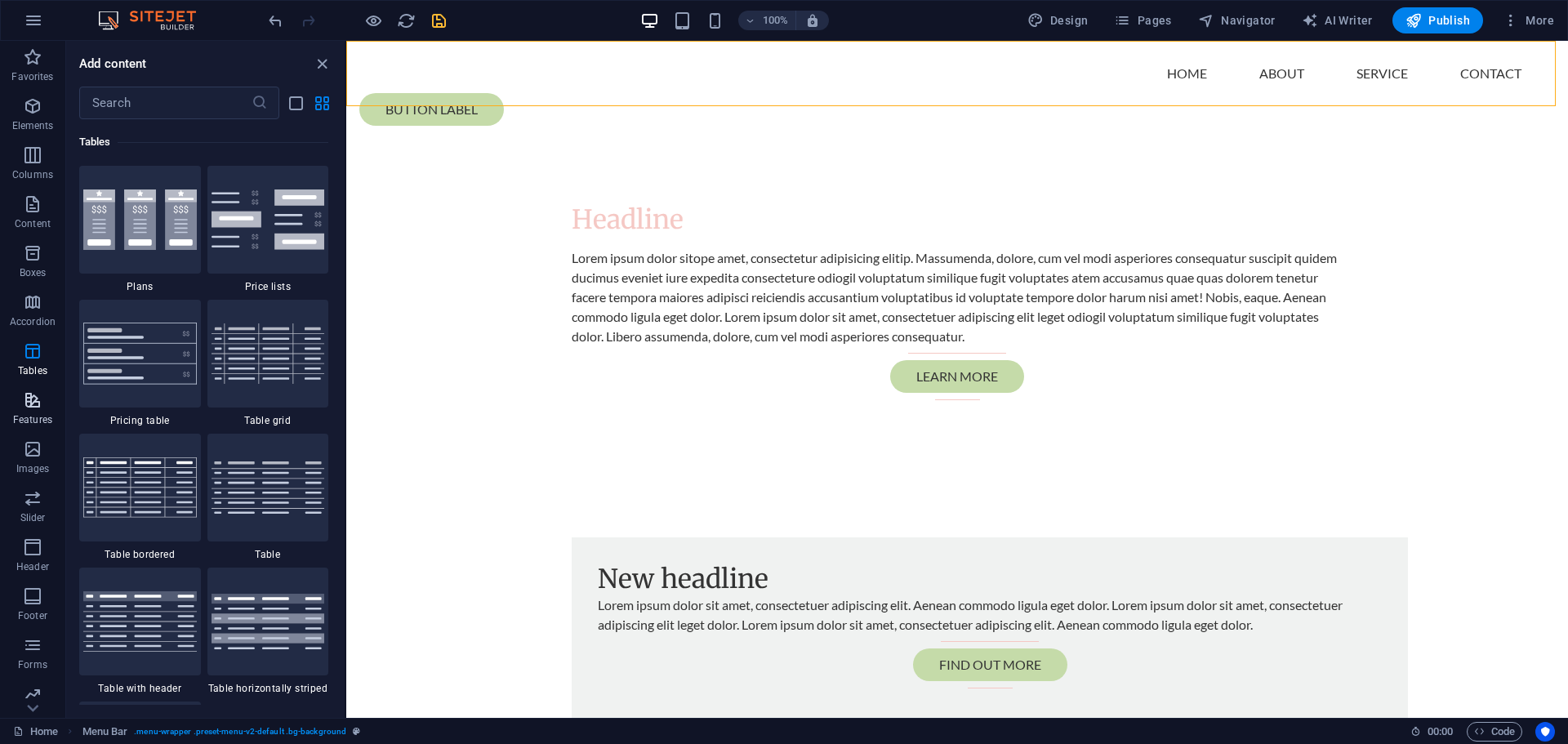
click at [25, 403] on icon "button" at bounding box center [32, 400] width 20 height 20
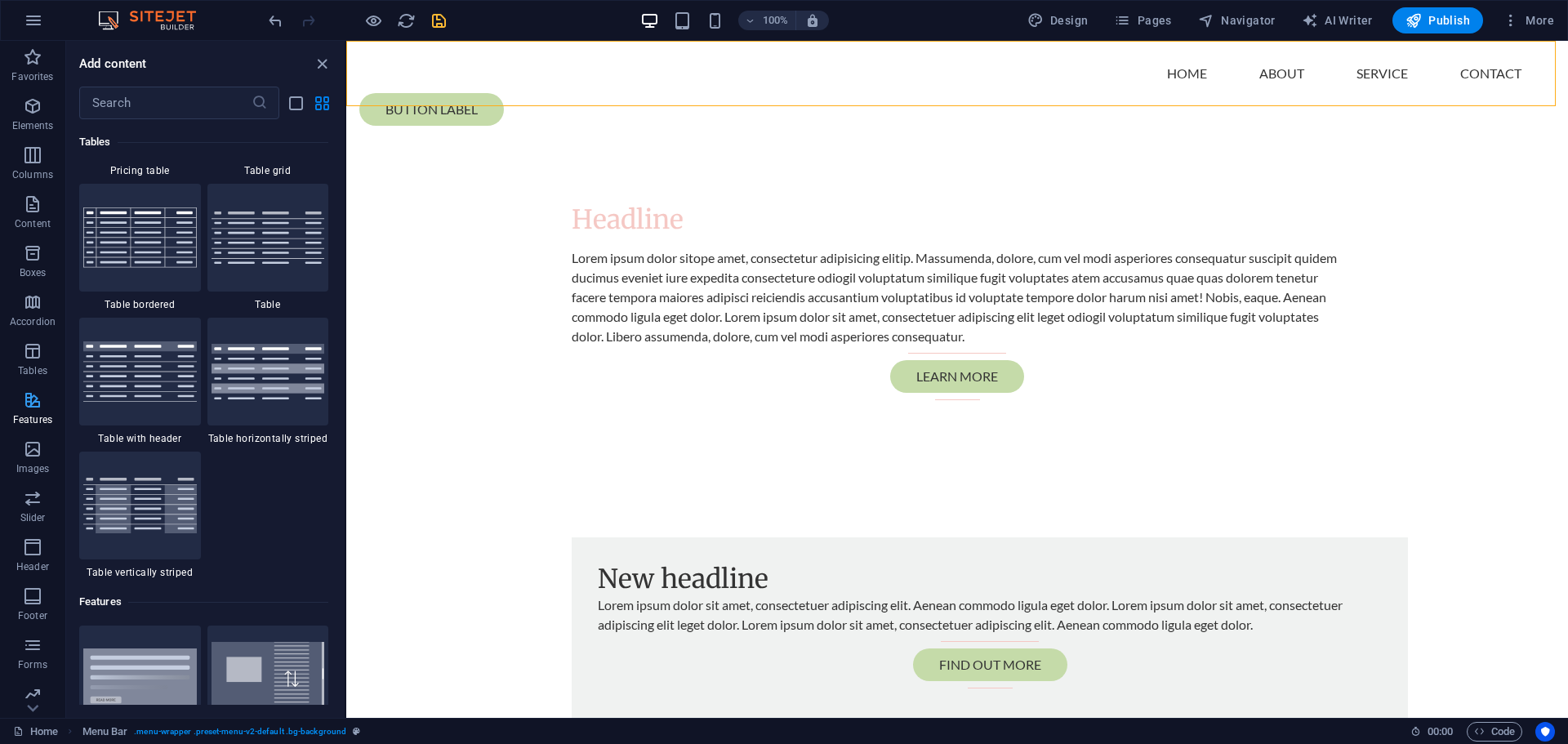
scroll to position [6367, 0]
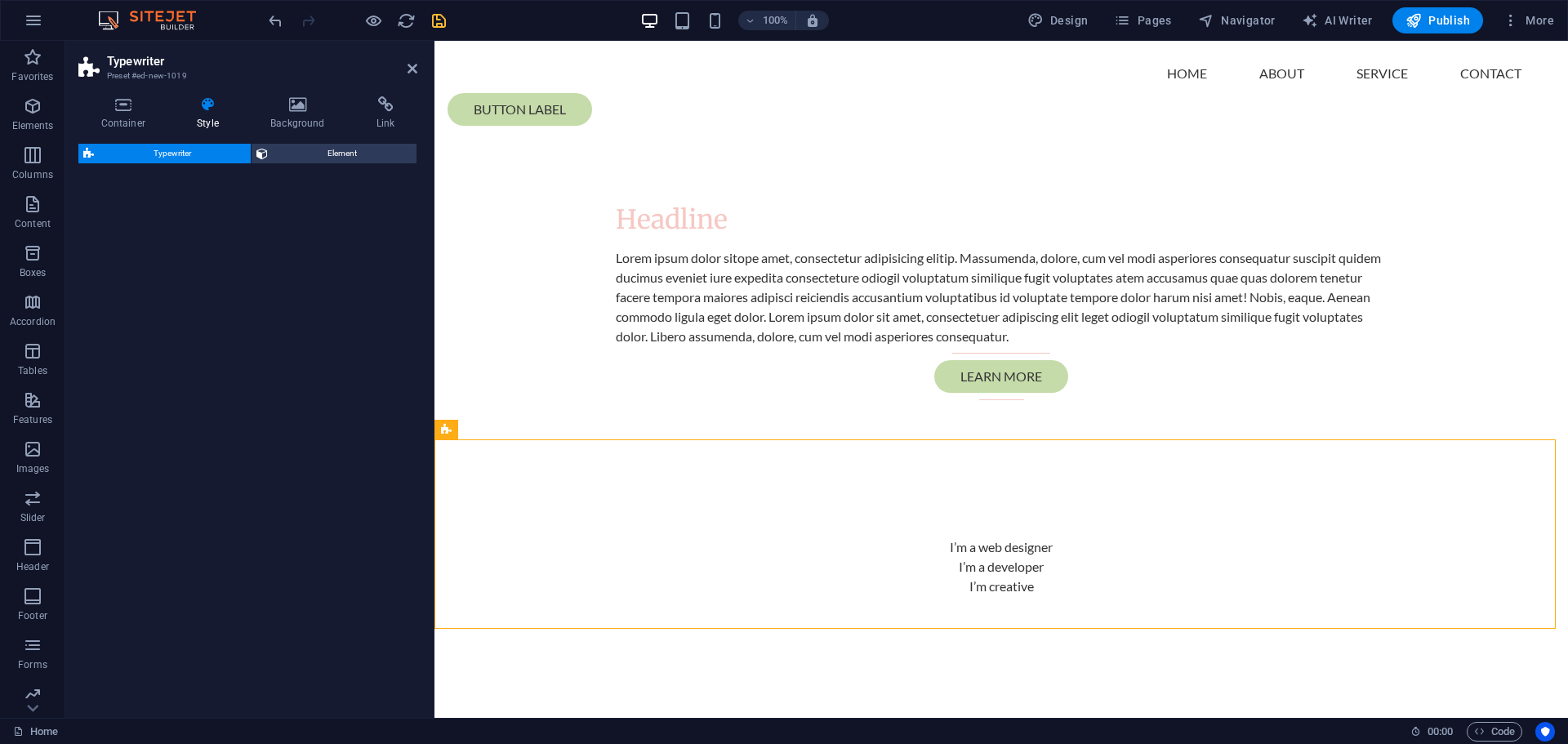
select select "ms"
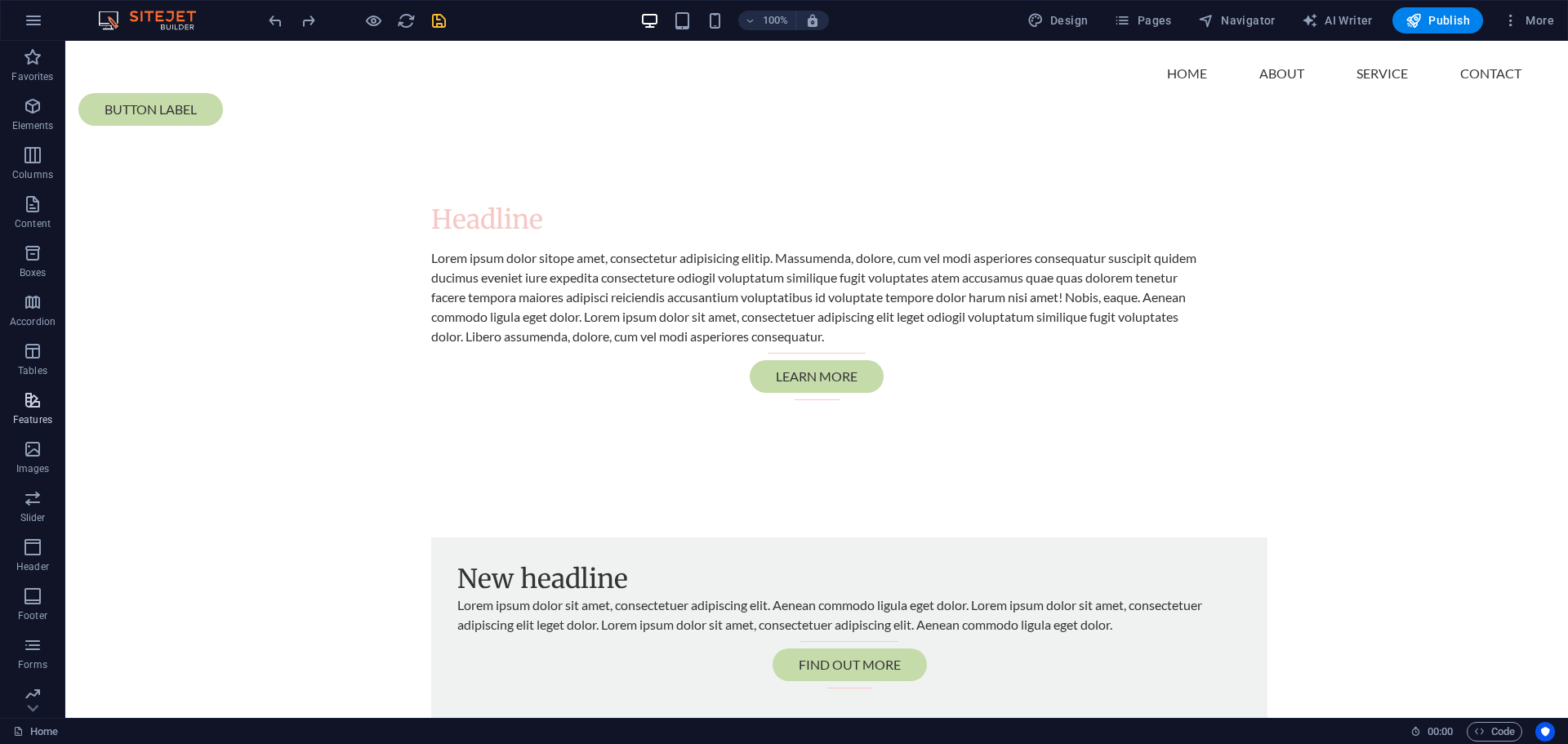
click at [29, 400] on icon "button" at bounding box center [32, 400] width 20 height 20
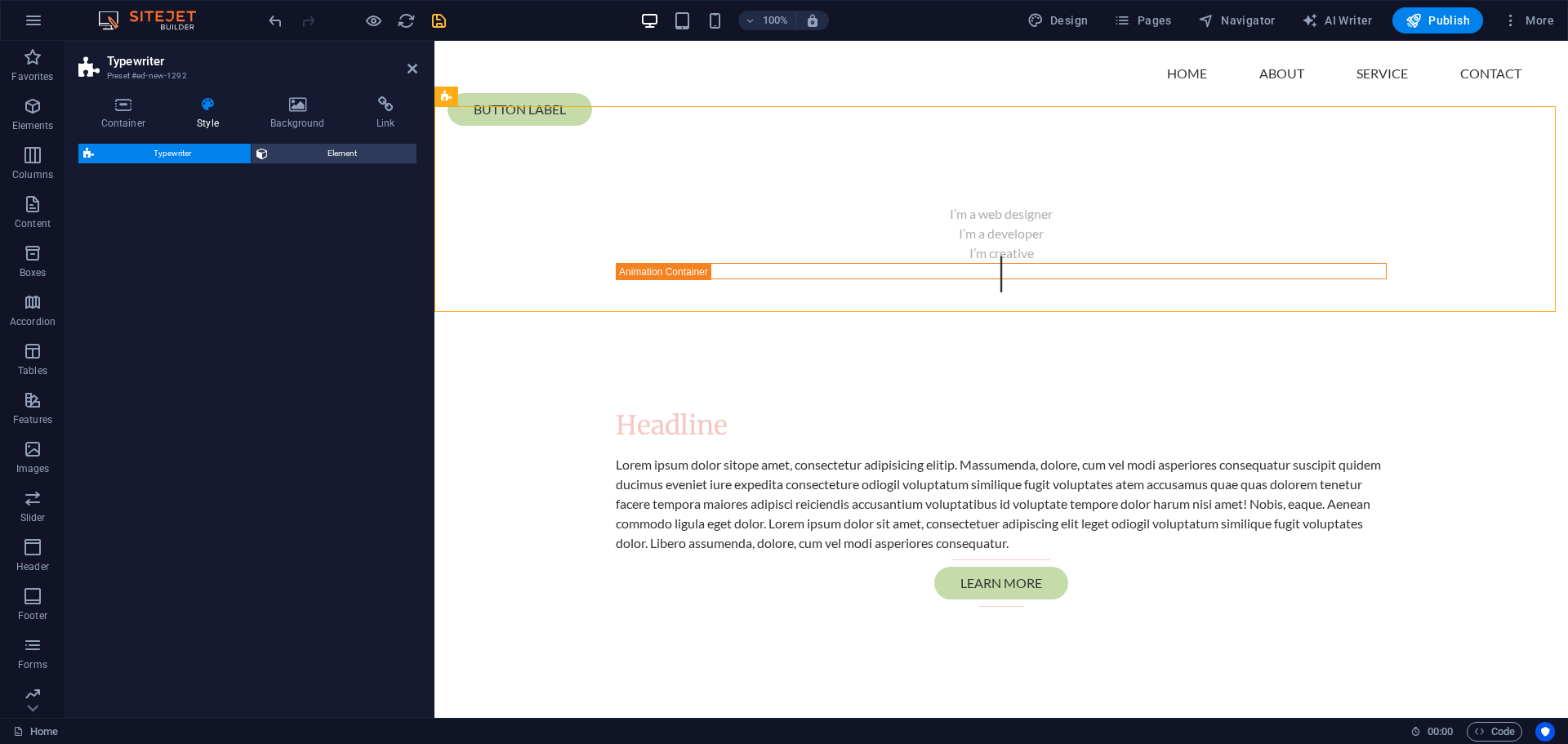
select select "ms"
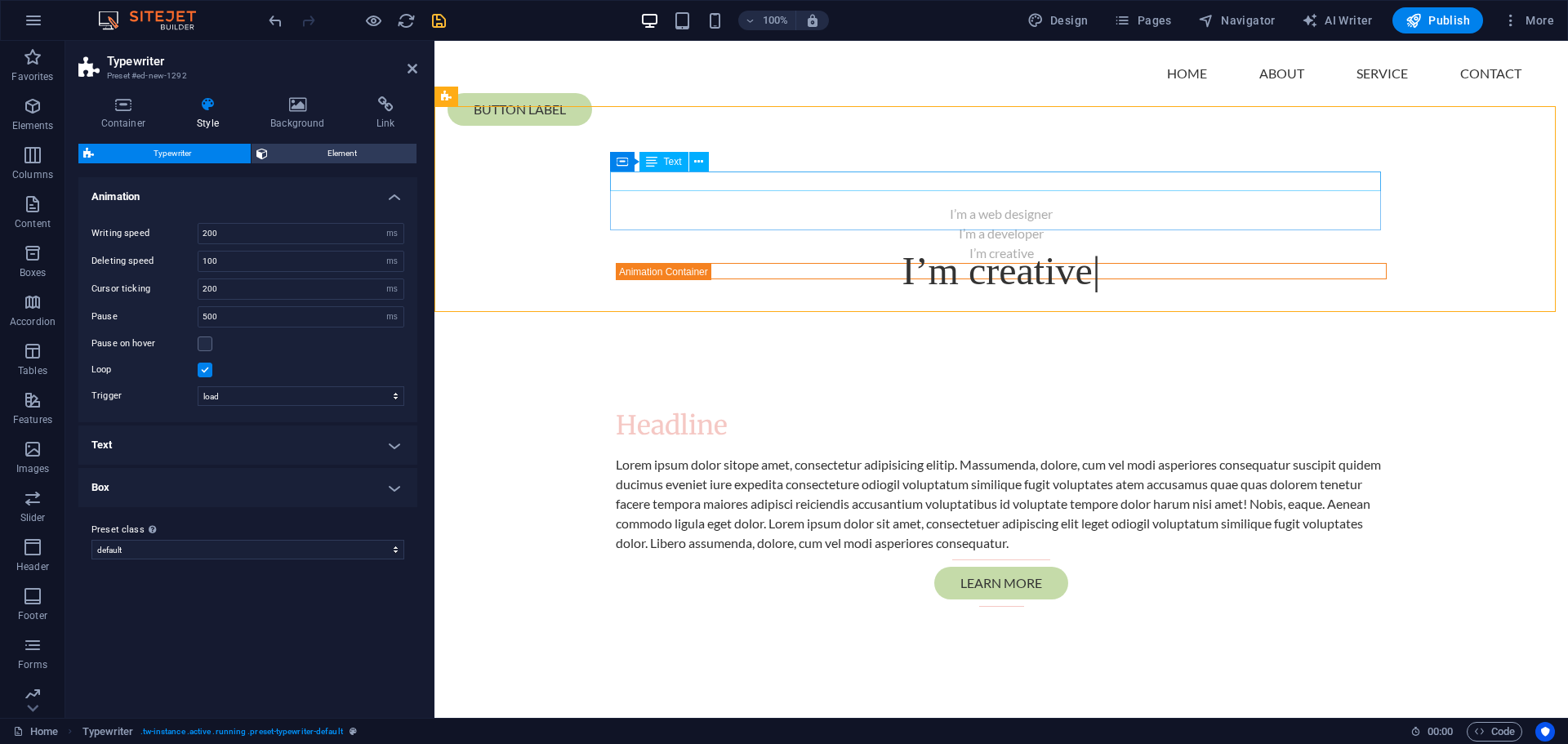
click at [975, 204] on div "I’m a web designer" at bounding box center [1002, 214] width 771 height 20
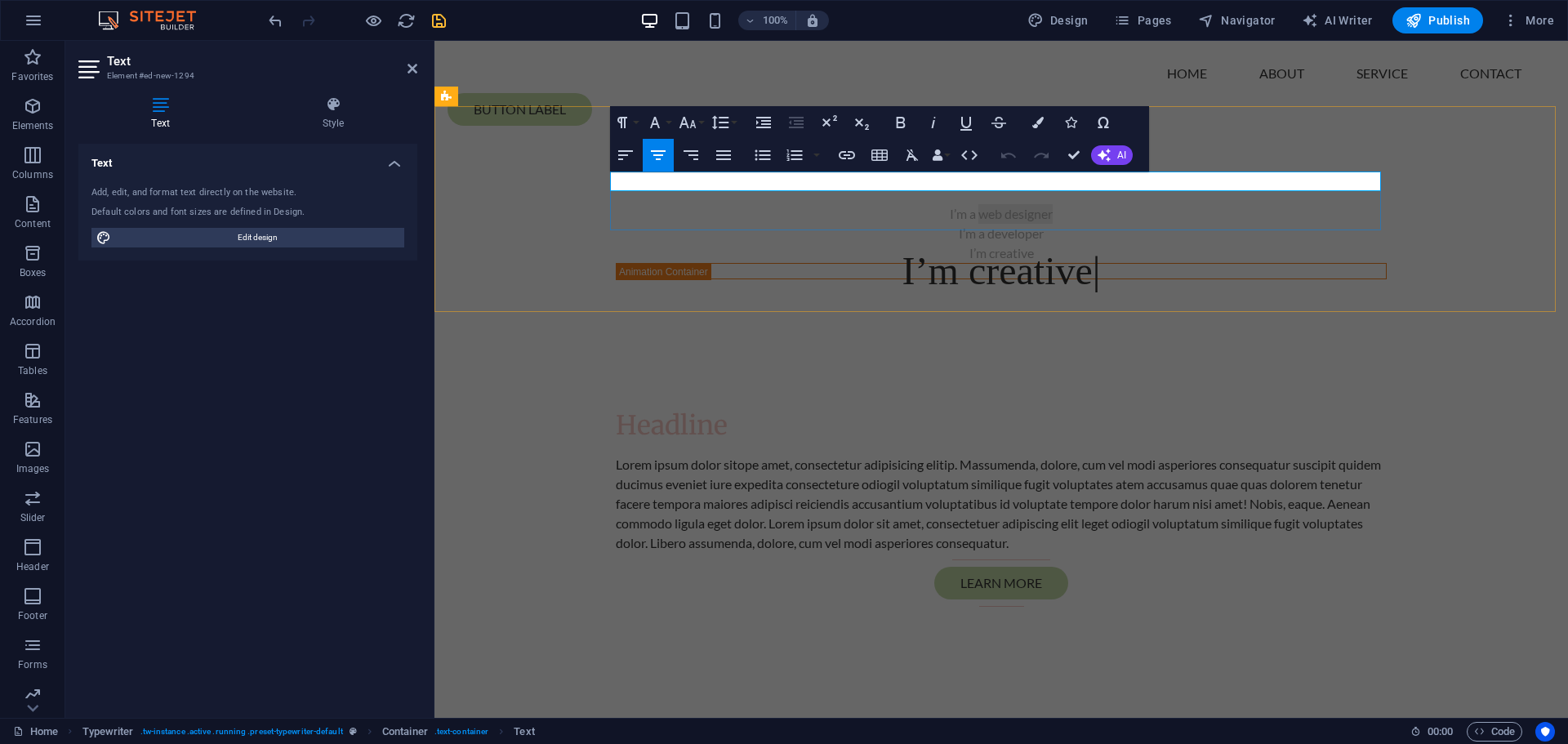
drag, startPoint x: 1056, startPoint y: 186, endPoint x: 973, endPoint y: 185, distance: 83.0
click at [973, 204] on p "I’m a web designer" at bounding box center [1002, 214] width 771 height 20
click at [1002, 223] on div "I’m a developer" at bounding box center [1002, 233] width 771 height 20
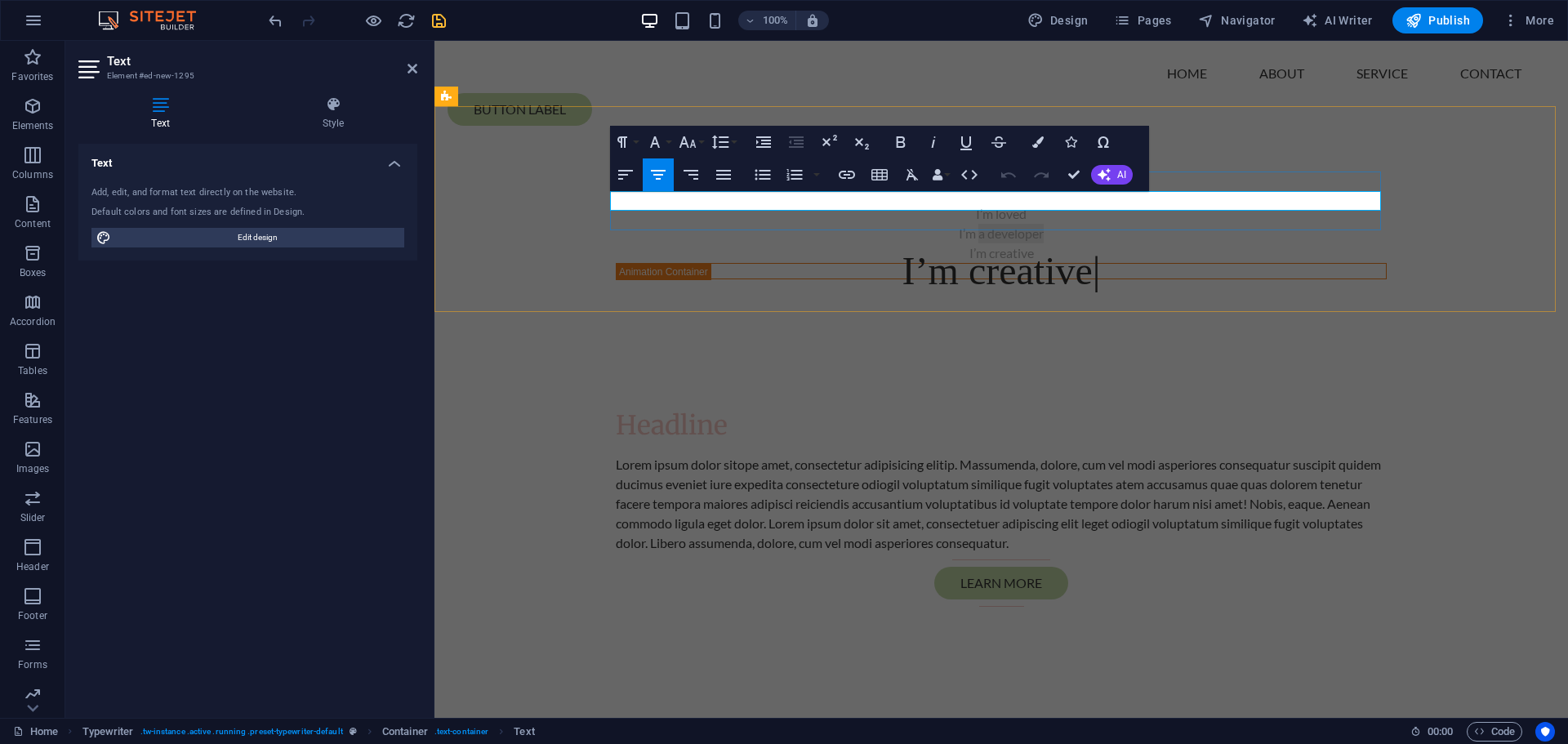
drag, startPoint x: 974, startPoint y: 205, endPoint x: 1042, endPoint y: 203, distance: 68.0
click at [1042, 223] on p "I’m a developer" at bounding box center [1002, 233] width 771 height 20
click at [983, 223] on p "I’mcared for" at bounding box center [1002, 233] width 771 height 20
click at [980, 223] on p "I’mcared for" at bounding box center [1002, 233] width 771 height 20
click at [1002, 243] on div "I’m creative" at bounding box center [1002, 253] width 771 height 20
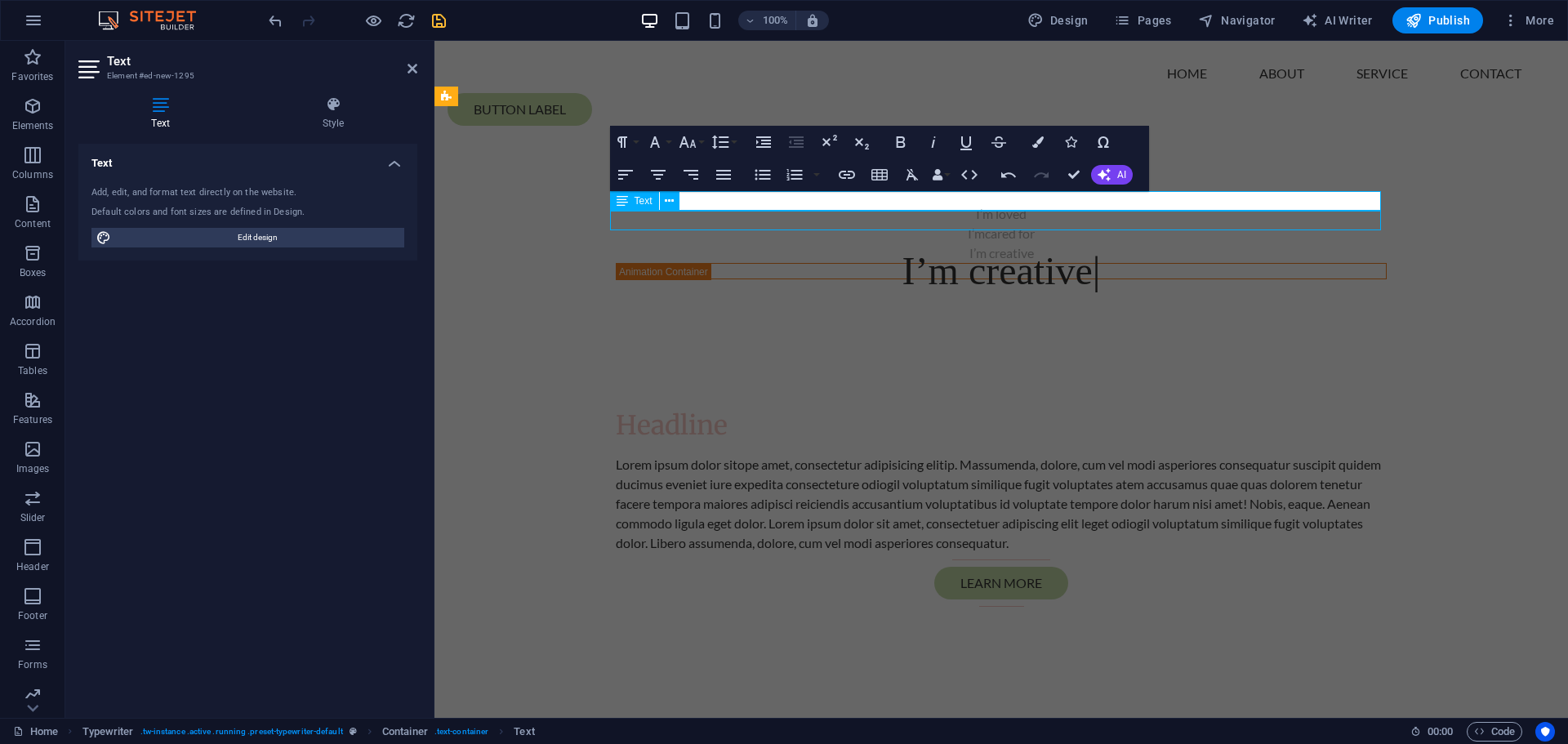
click at [1002, 243] on div "I’m creative" at bounding box center [1002, 253] width 771 height 20
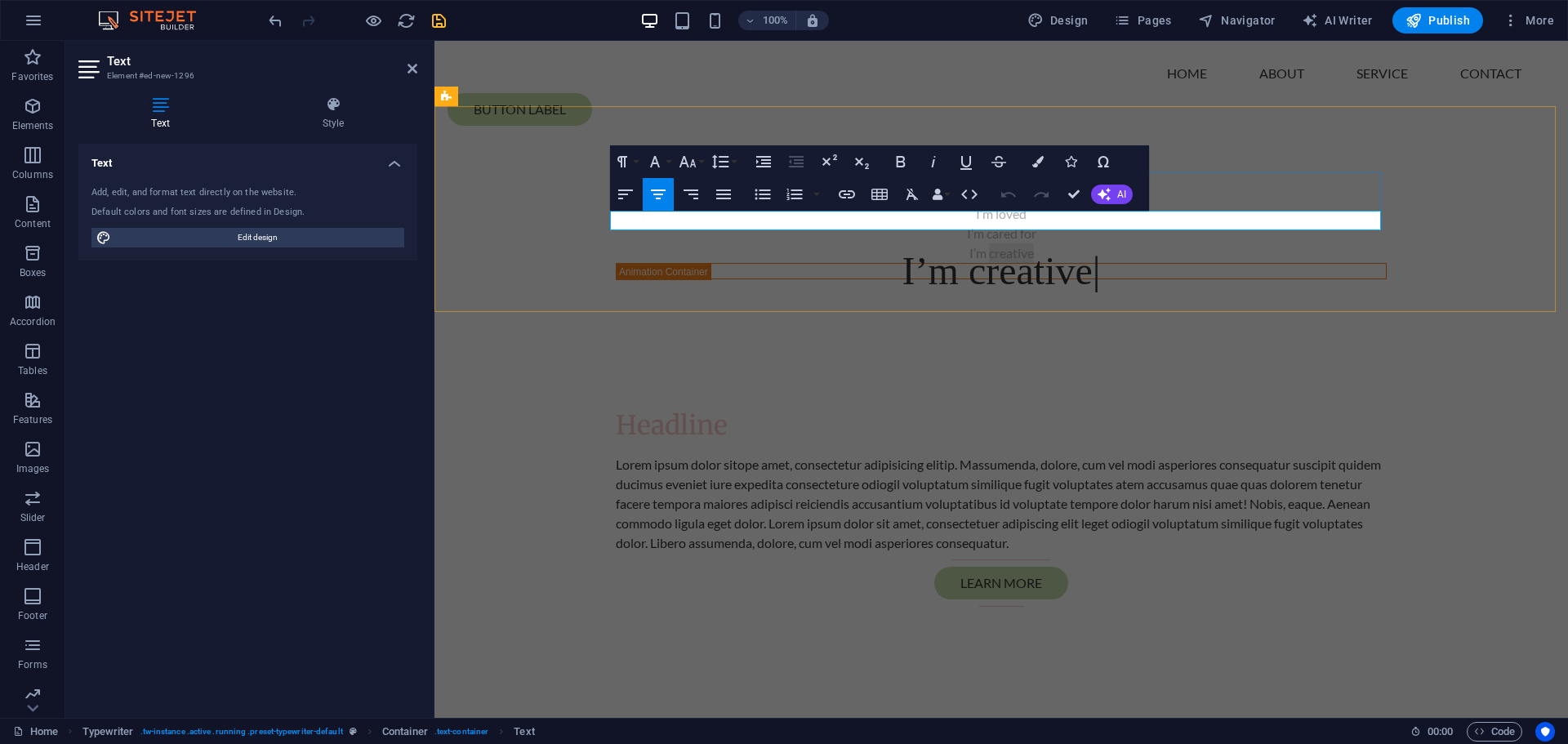
drag, startPoint x: 983, startPoint y: 224, endPoint x: 1087, endPoint y: 225, distance: 104.0
click at [1087, 243] on p "I’m creative" at bounding box center [1002, 253] width 771 height 20
click at [978, 243] on p "I’ma woman" at bounding box center [1002, 253] width 771 height 20
drag, startPoint x: 1077, startPoint y: 200, endPoint x: 1013, endPoint y: 159, distance: 76.0
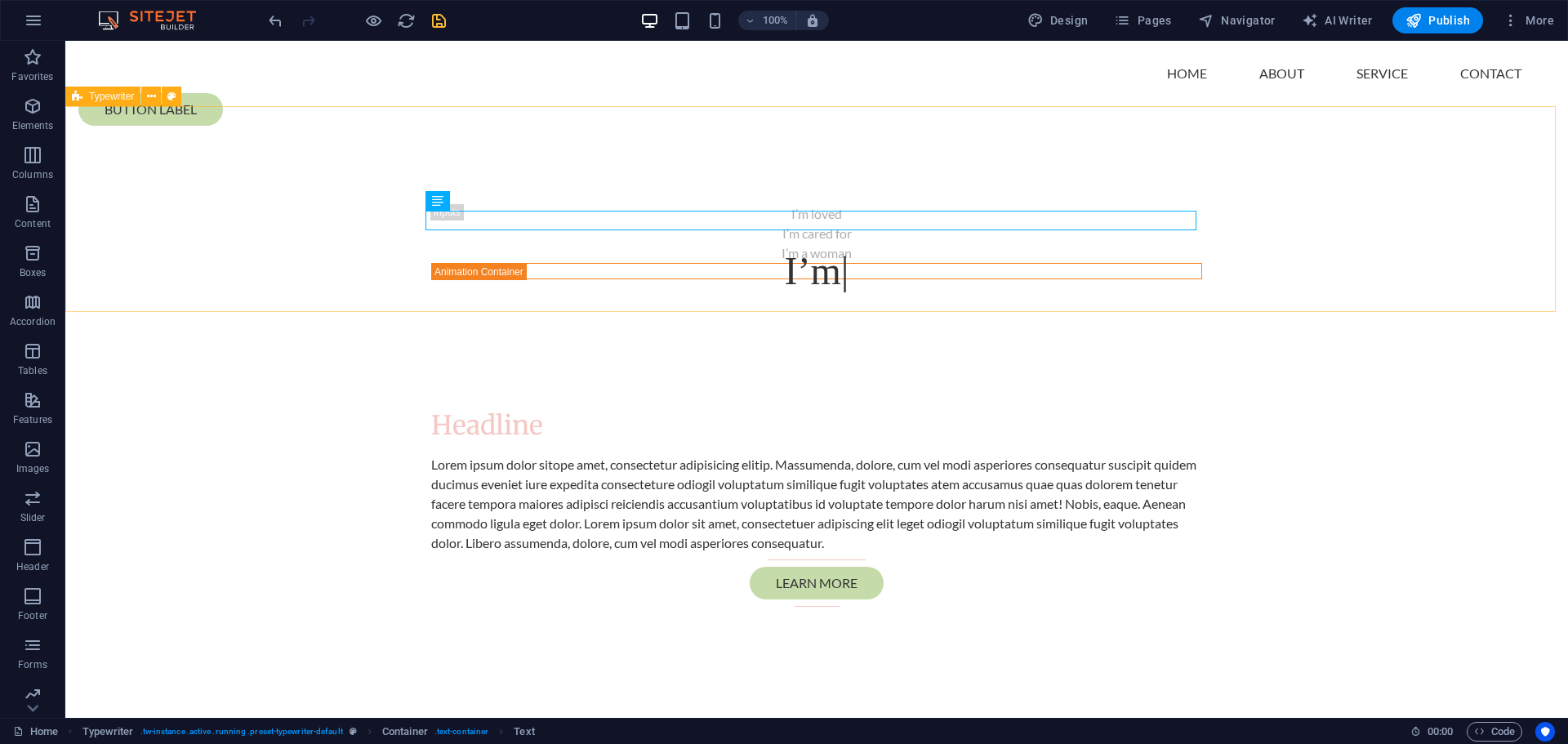
click at [120, 104] on div "Typewriter" at bounding box center [103, 96] width 75 height 20
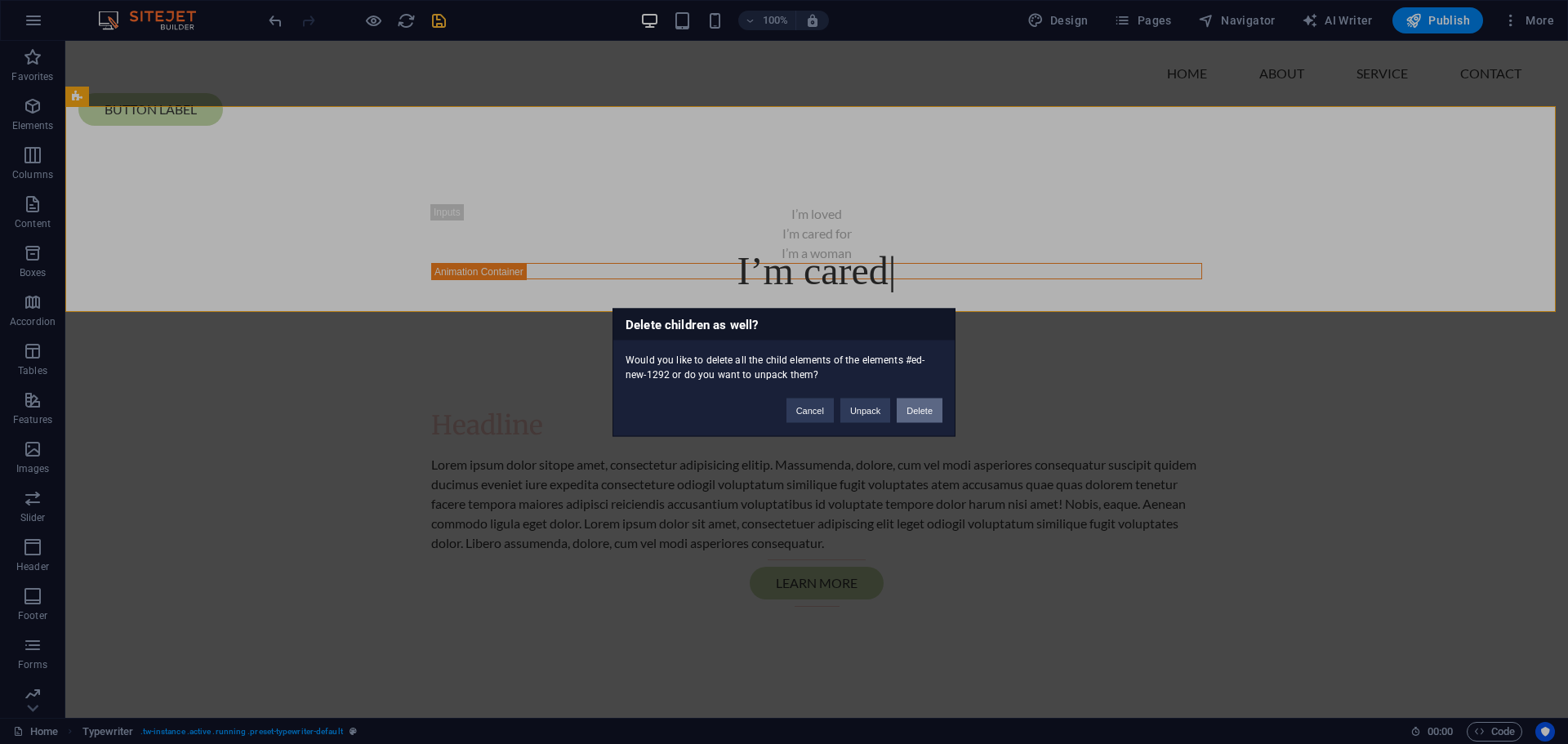
click at [911, 412] on button "Delete" at bounding box center [920, 410] width 46 height 24
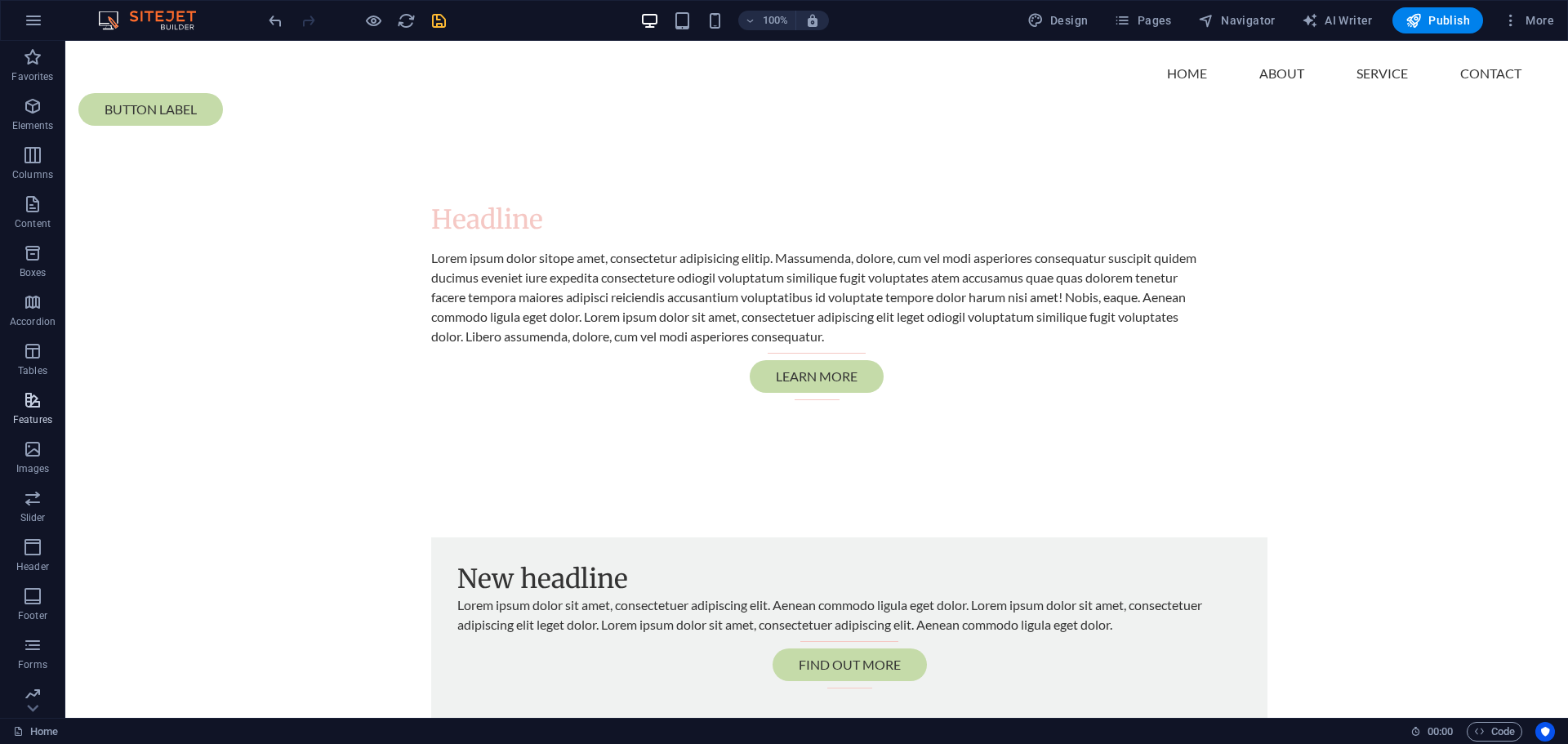
click at [35, 400] on icon "button" at bounding box center [32, 400] width 20 height 20
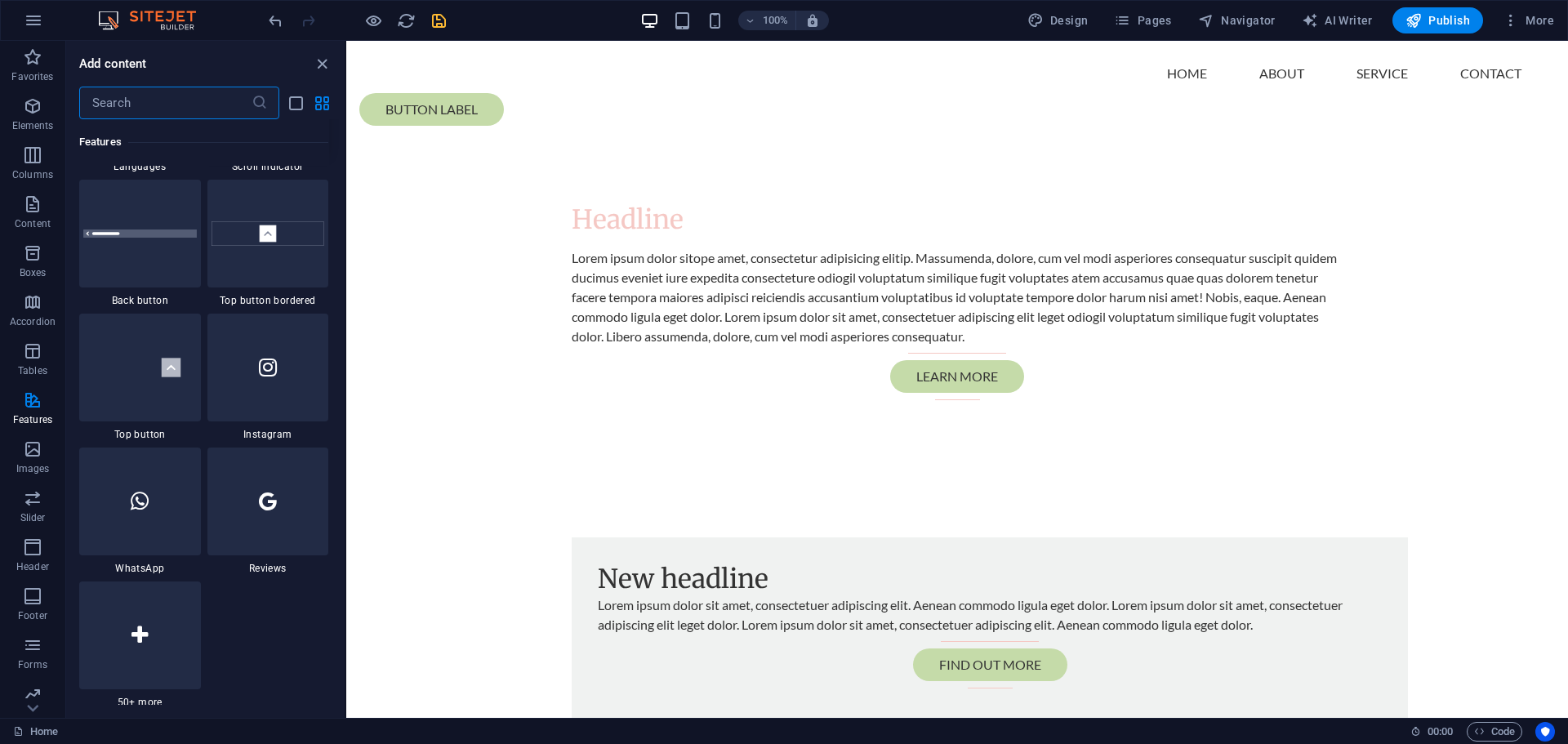
scroll to position [7756, 0]
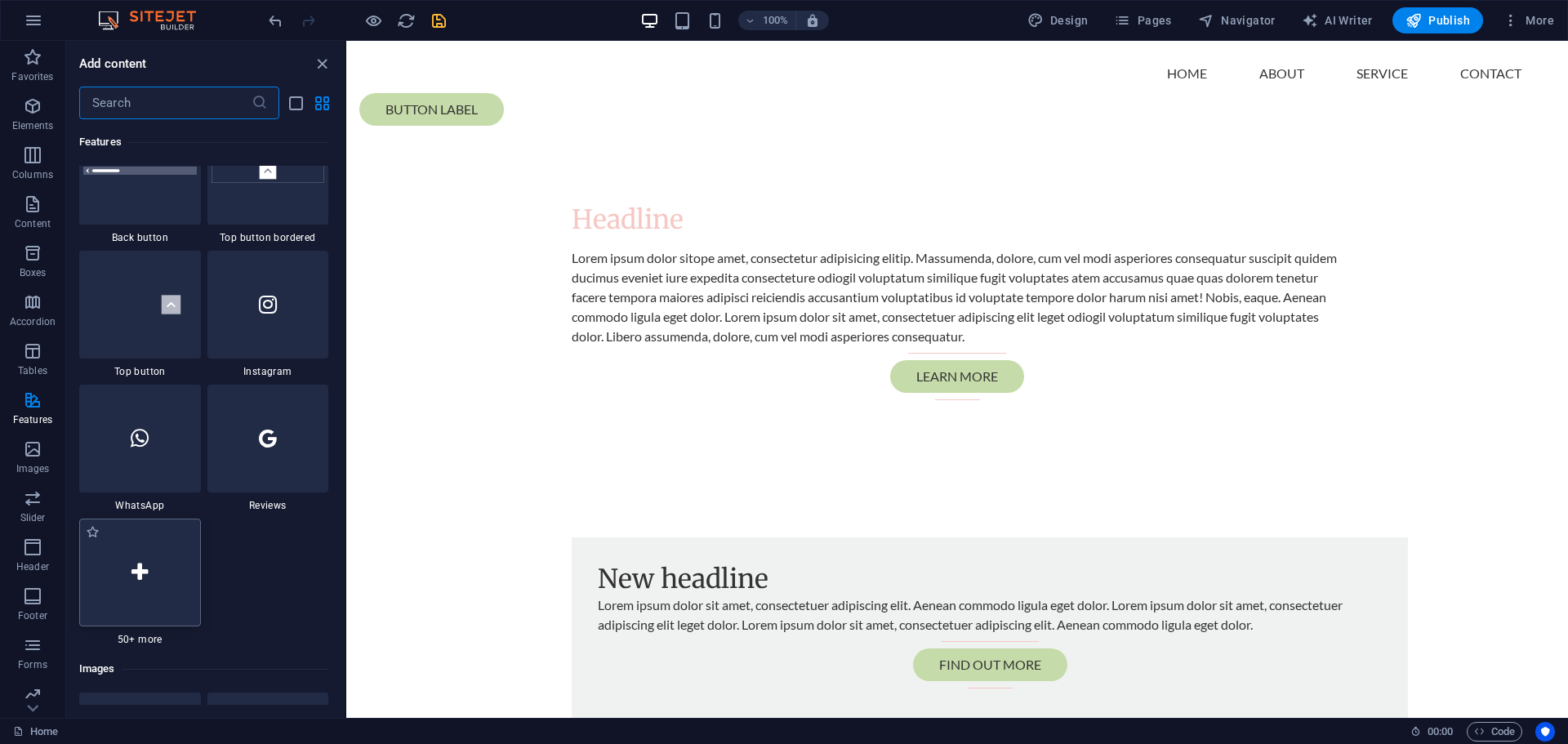
click at [117, 576] on div at bounding box center [140, 573] width 122 height 108
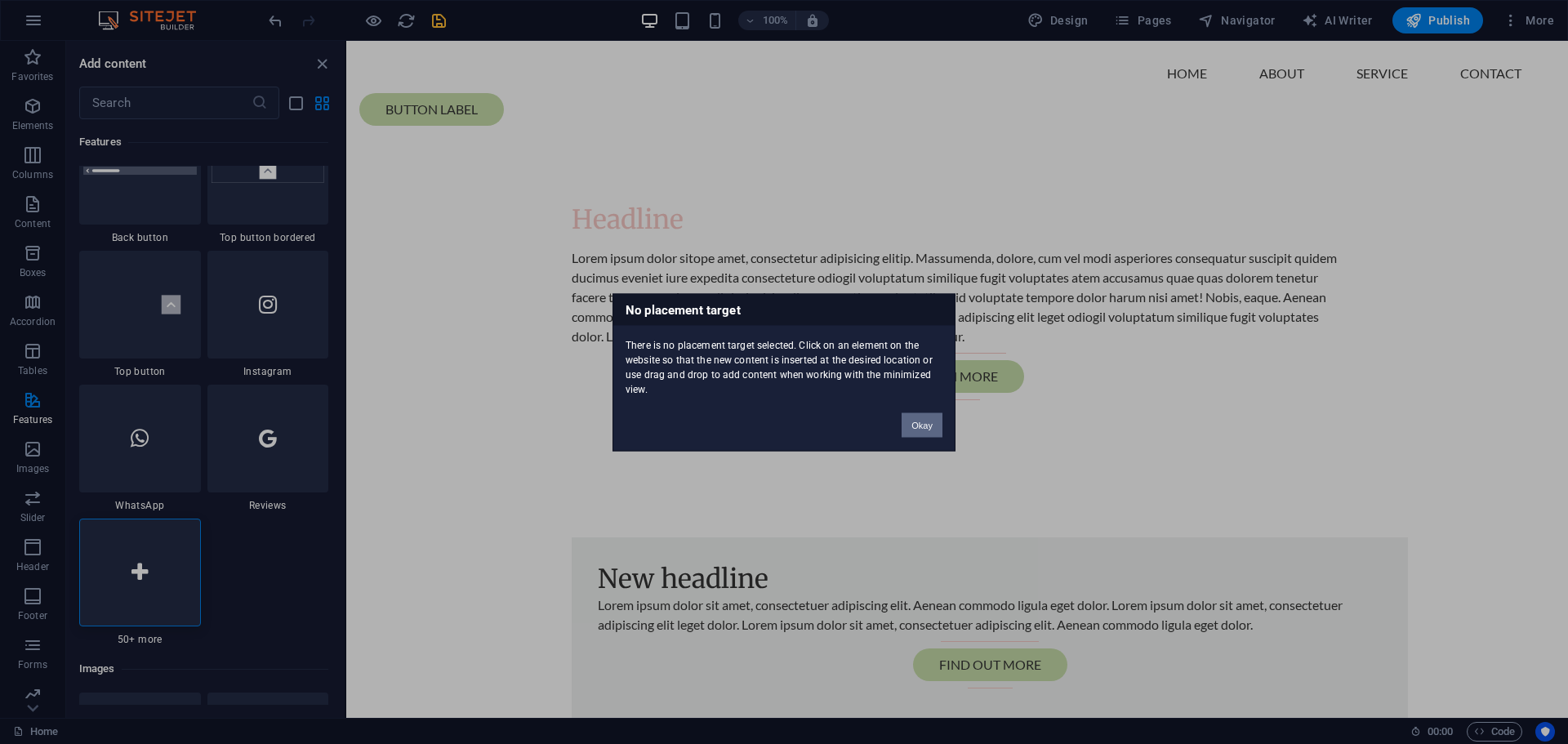
click at [915, 424] on button "Okay" at bounding box center [921, 424] width 41 height 24
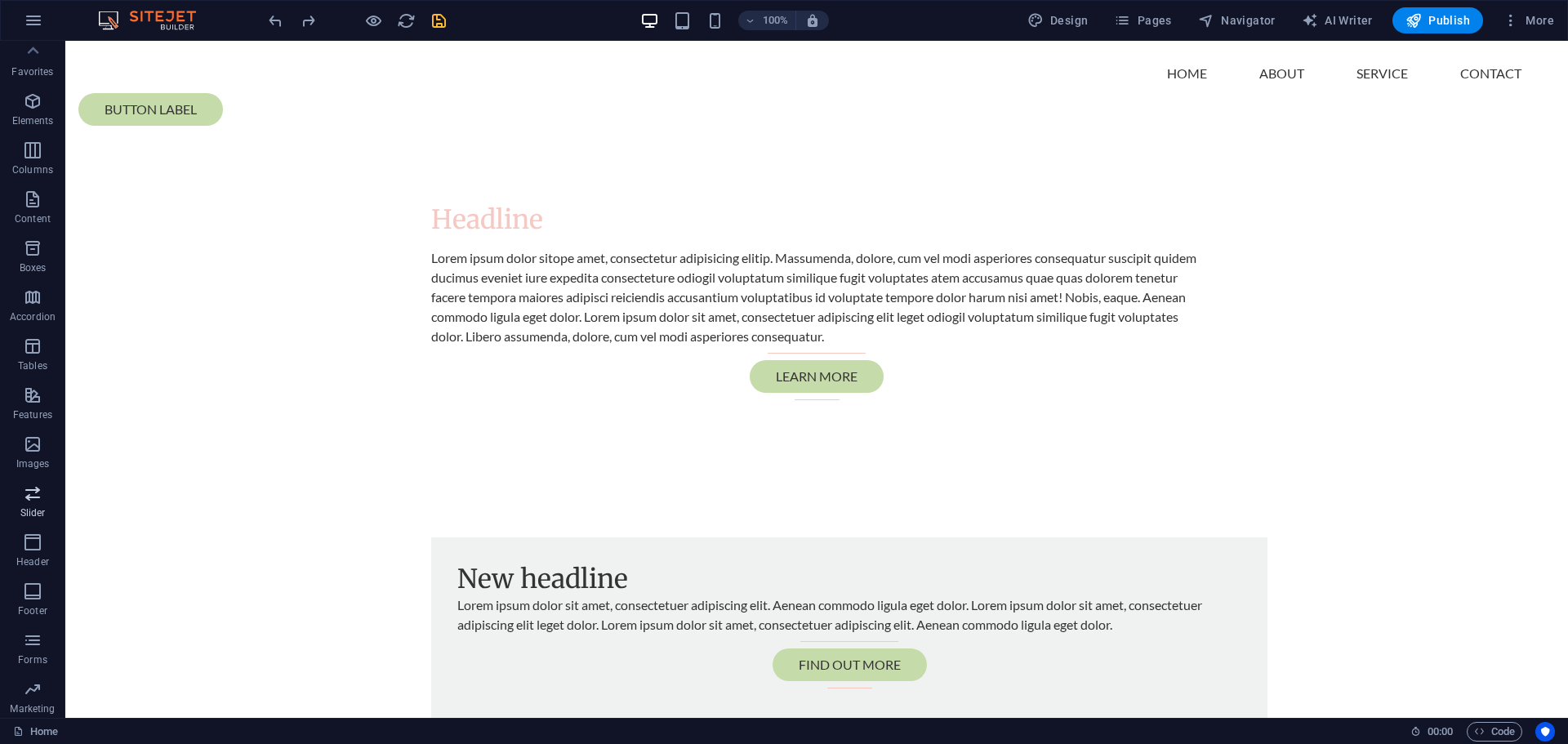
scroll to position [0, 0]
drag, startPoint x: 38, startPoint y: 199, endPoint x: 38, endPoint y: 211, distance: 12.0
click at [38, 204] on icon "button" at bounding box center [32, 204] width 20 height 20
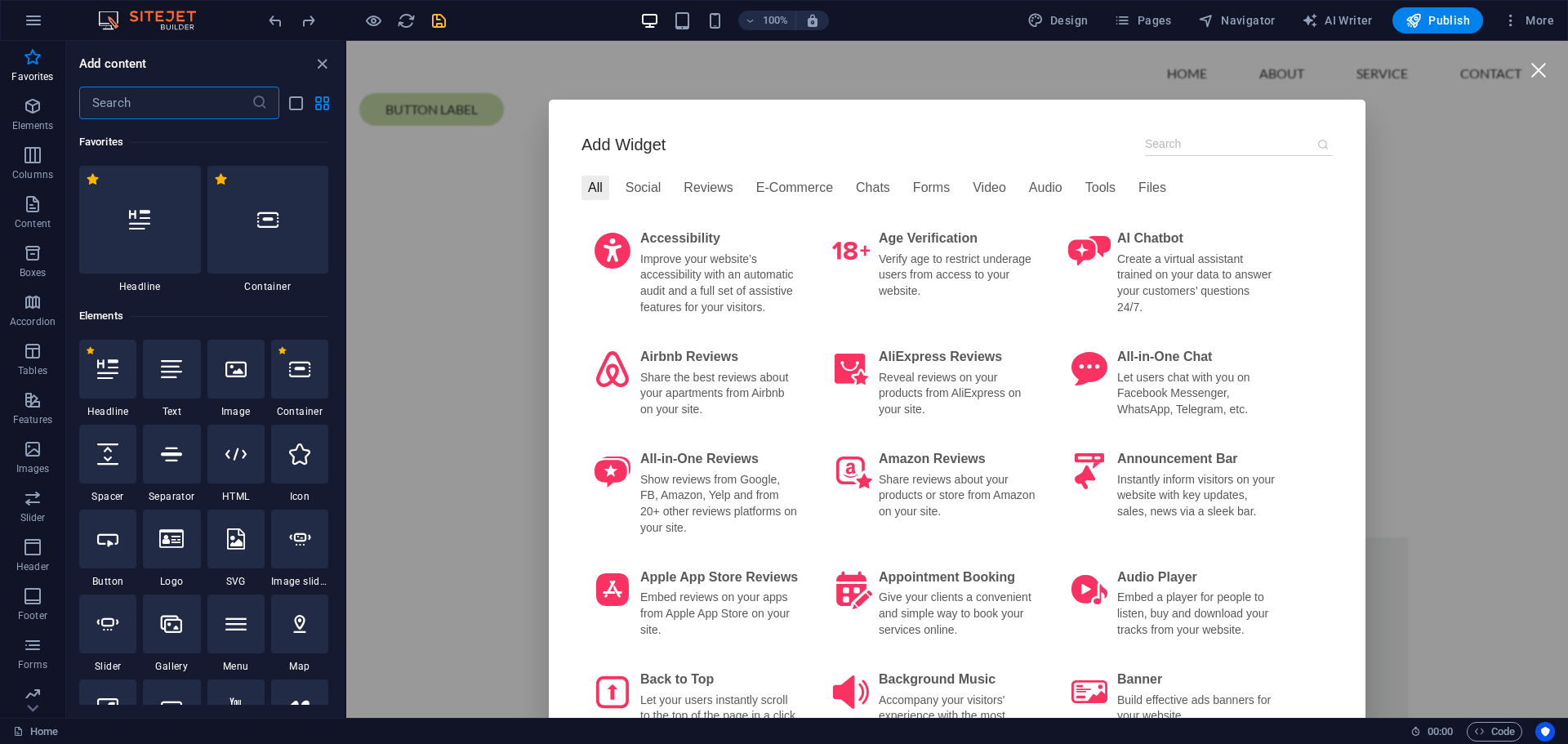
click at [1527, 77] on div at bounding box center [1538, 69] width 37 height 37
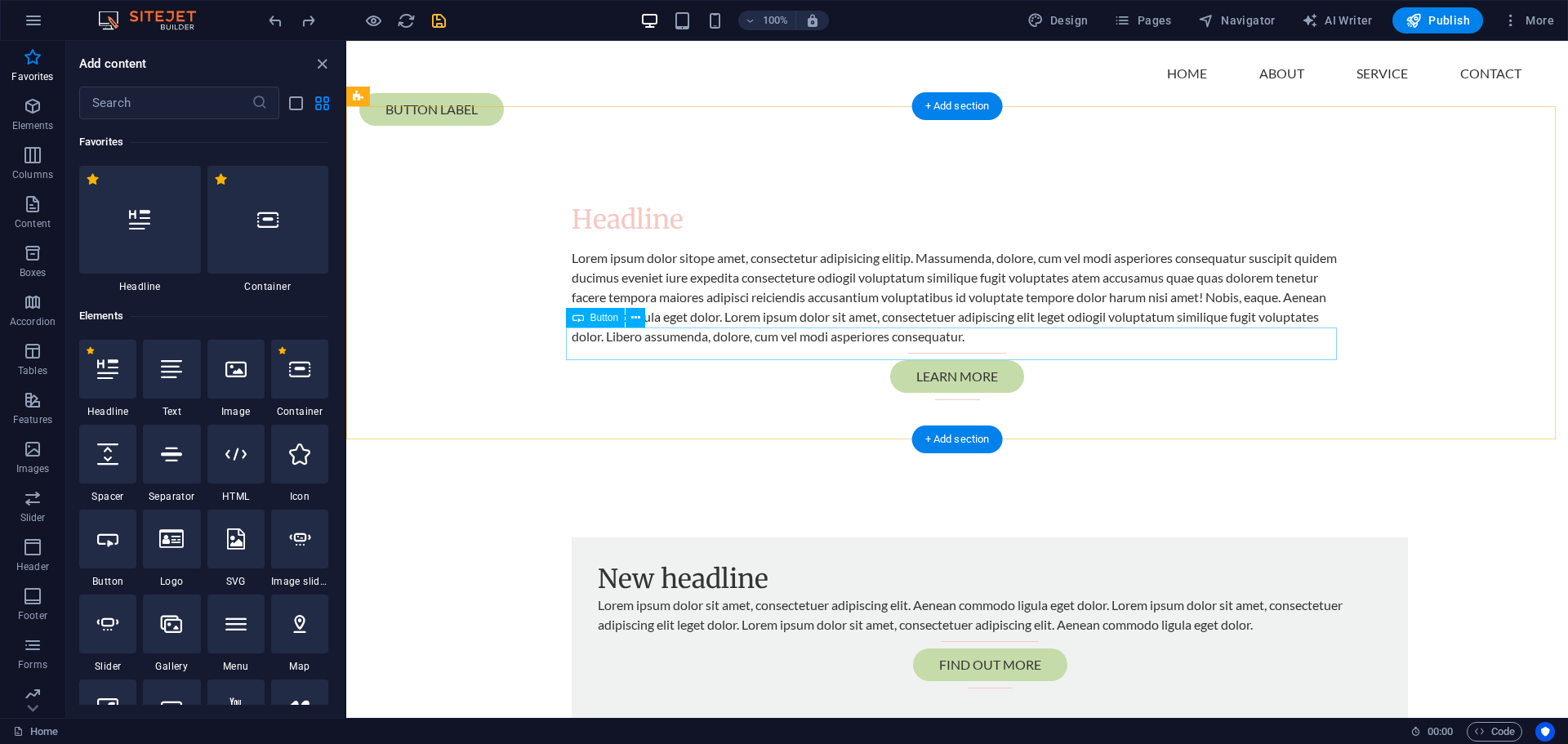
click at [952, 360] on div "Learn more" at bounding box center [957, 377] width 771 height 32
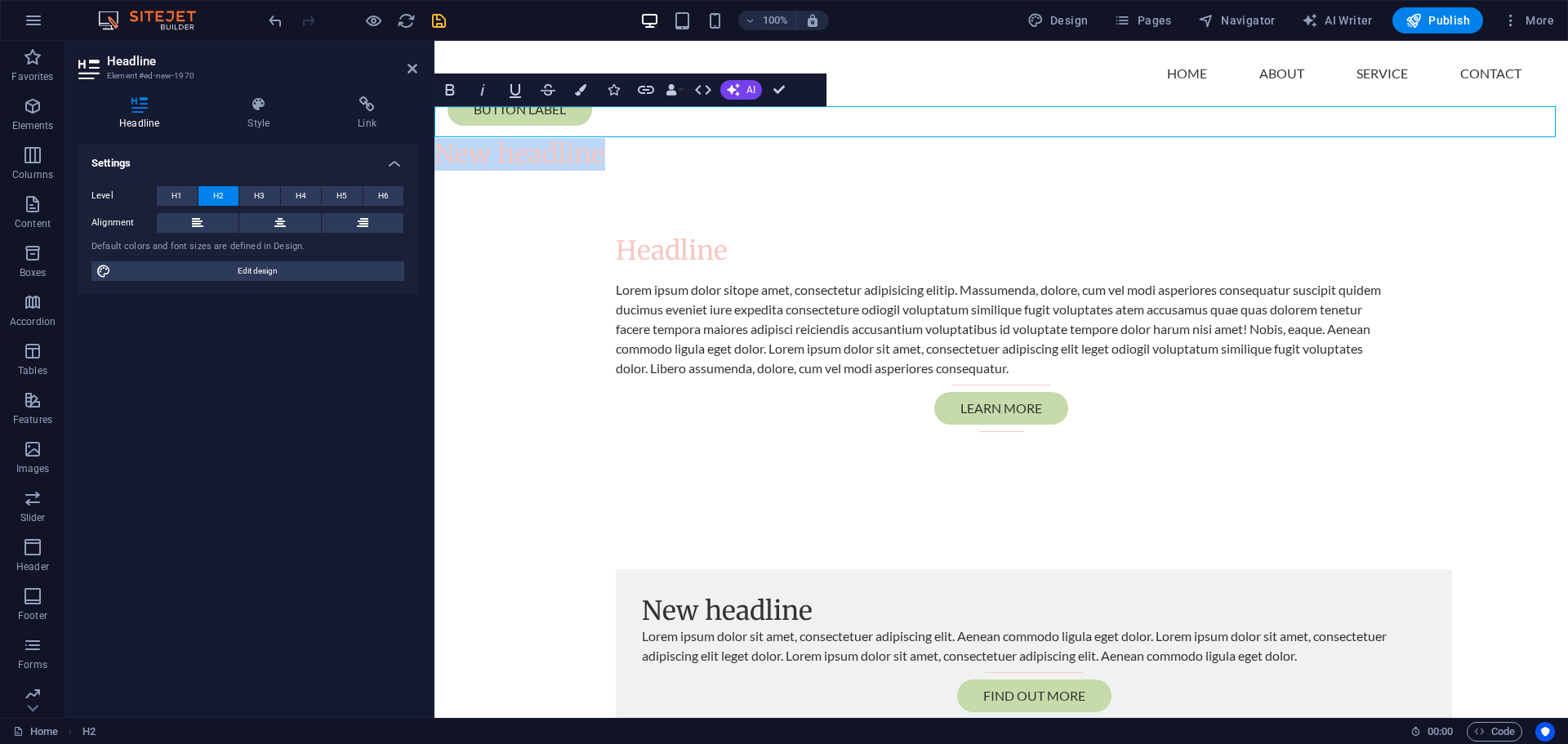
click at [580, 139] on h2 "New headline" at bounding box center [1001, 154] width 1134 height 31
click at [581, 139] on h2 "New headline" at bounding box center [1001, 154] width 1134 height 31
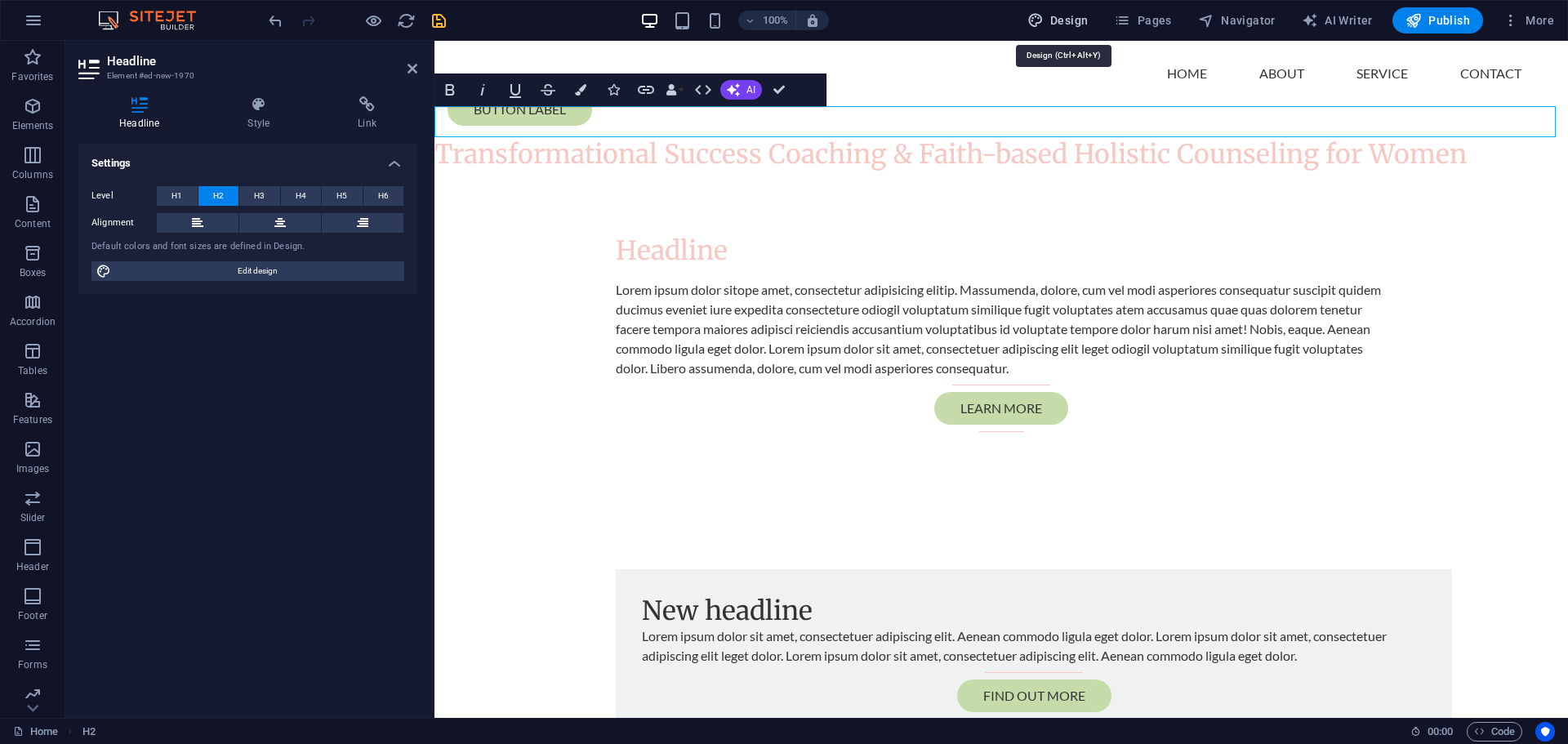
click at [1065, 17] on span "Design" at bounding box center [1058, 21] width 61 height 16
select select "rem"
select select "200"
select select "px"
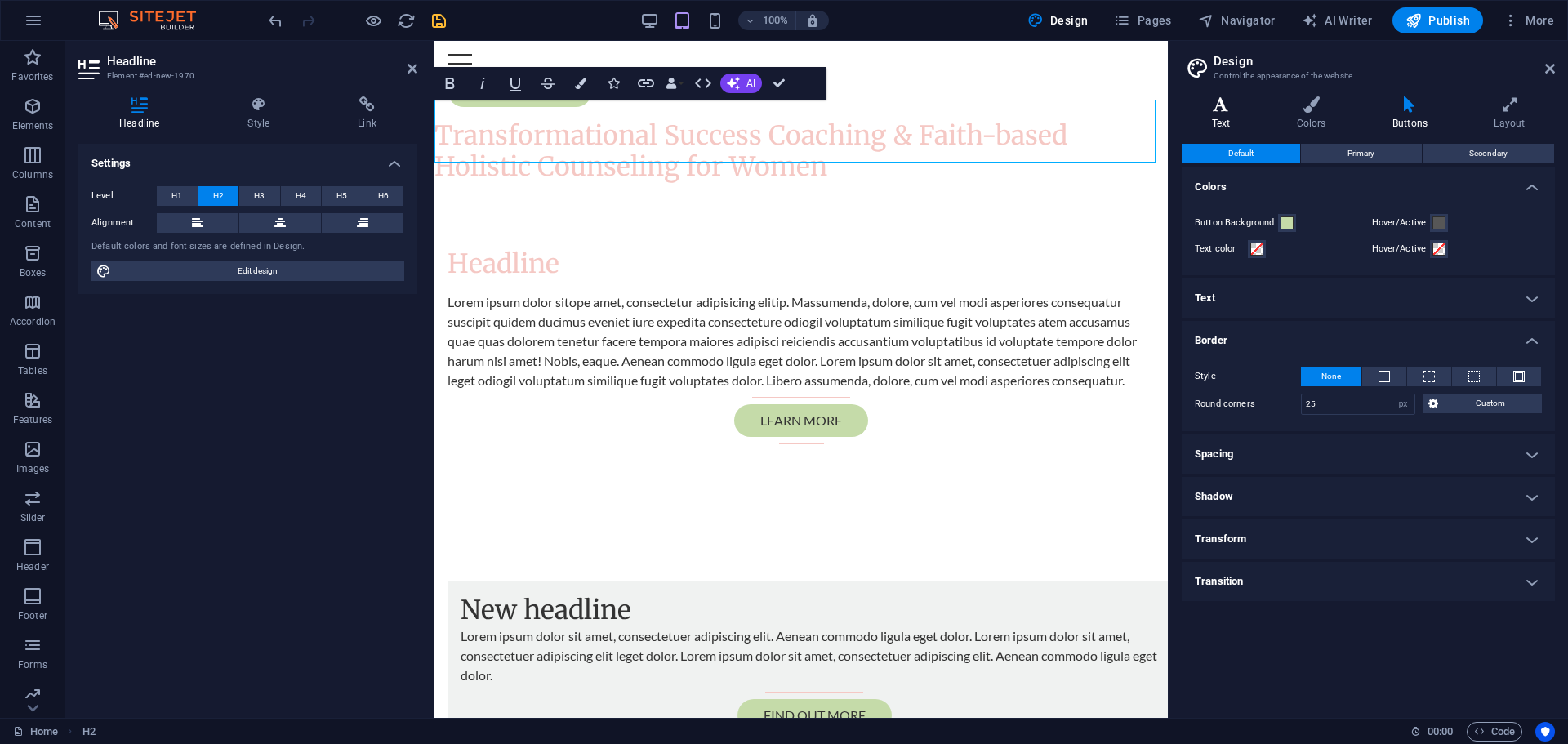
click at [1228, 110] on icon at bounding box center [1220, 104] width 78 height 16
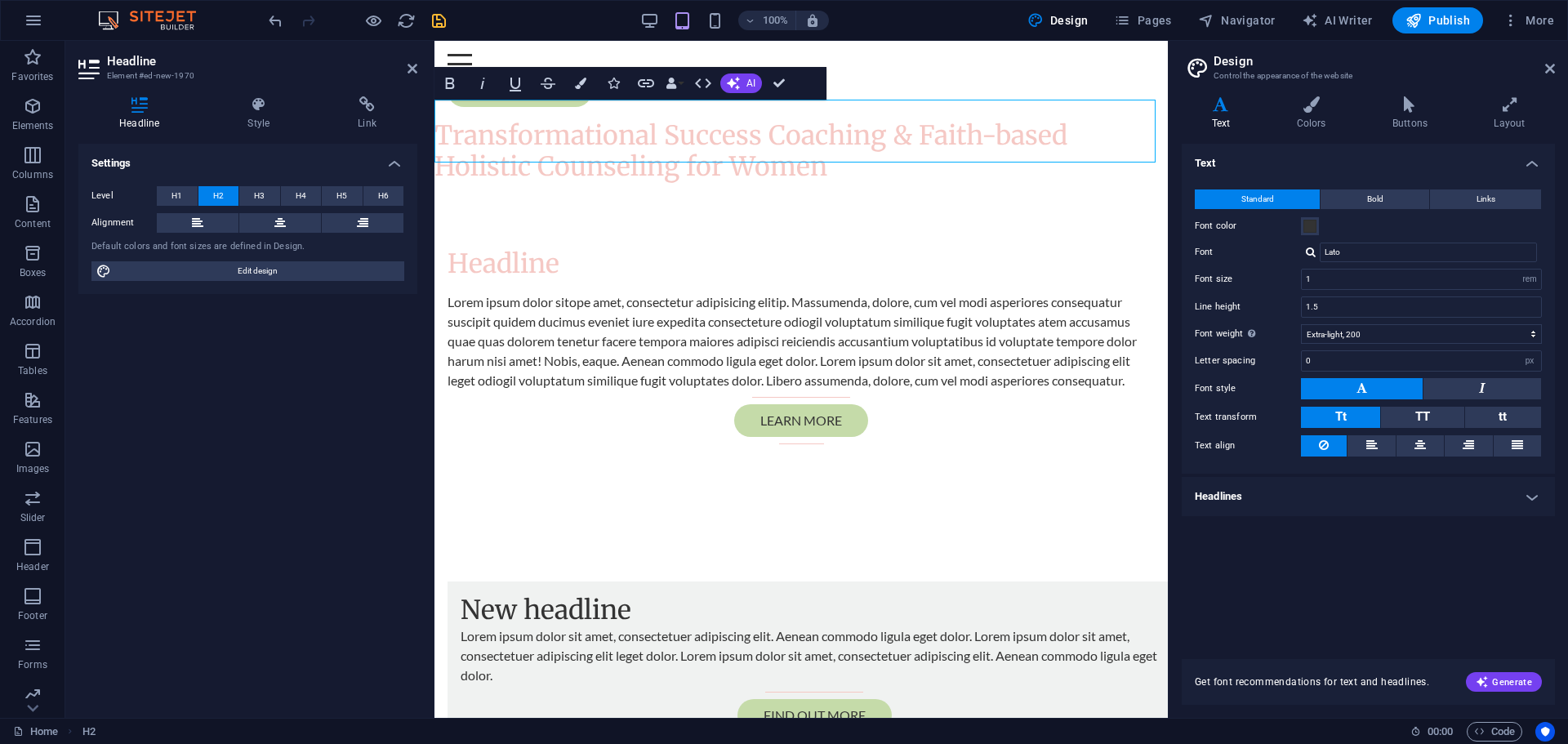
click at [1210, 168] on h4 "Text" at bounding box center [1368, 159] width 373 height 30
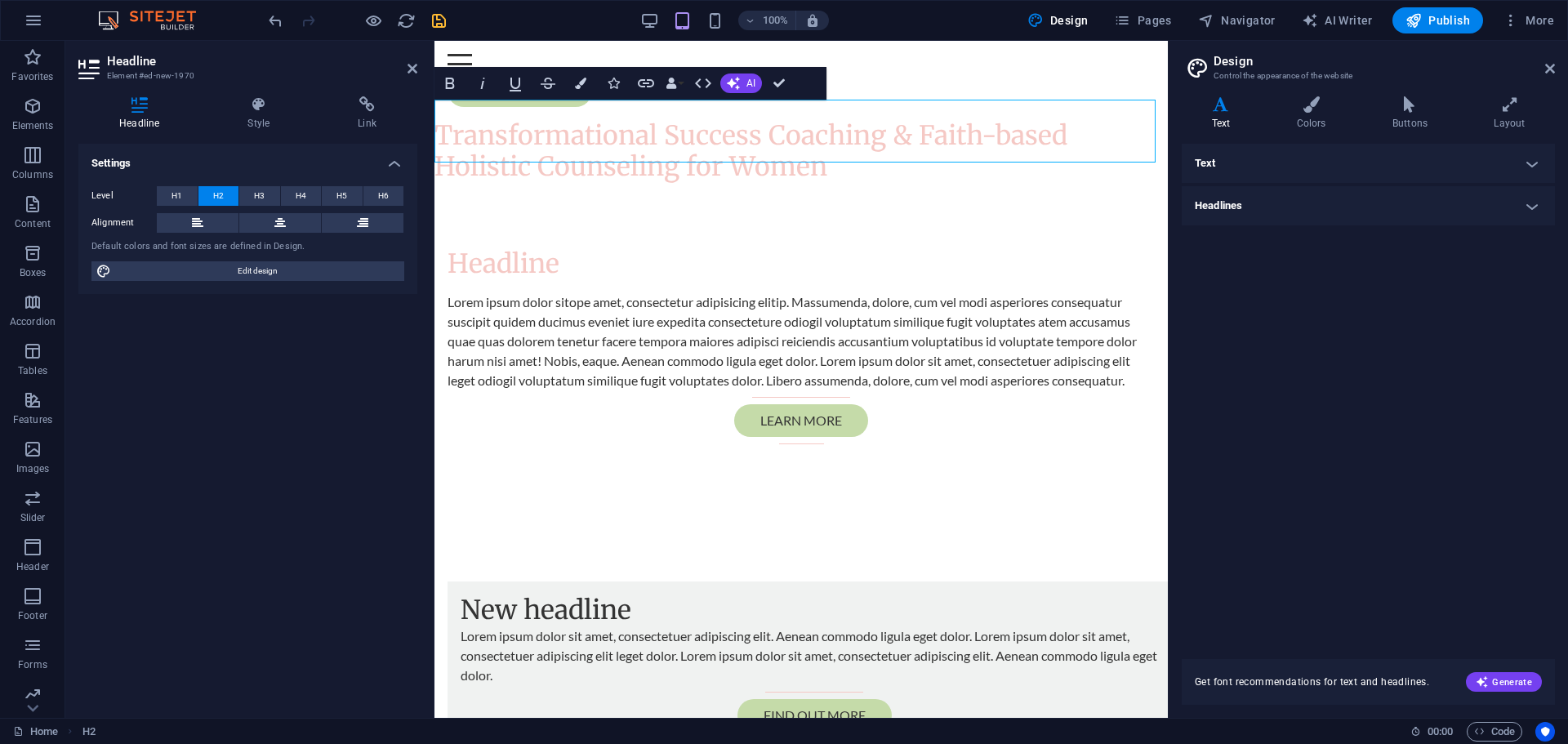
click at [1212, 167] on h4 "Text" at bounding box center [1368, 164] width 373 height 40
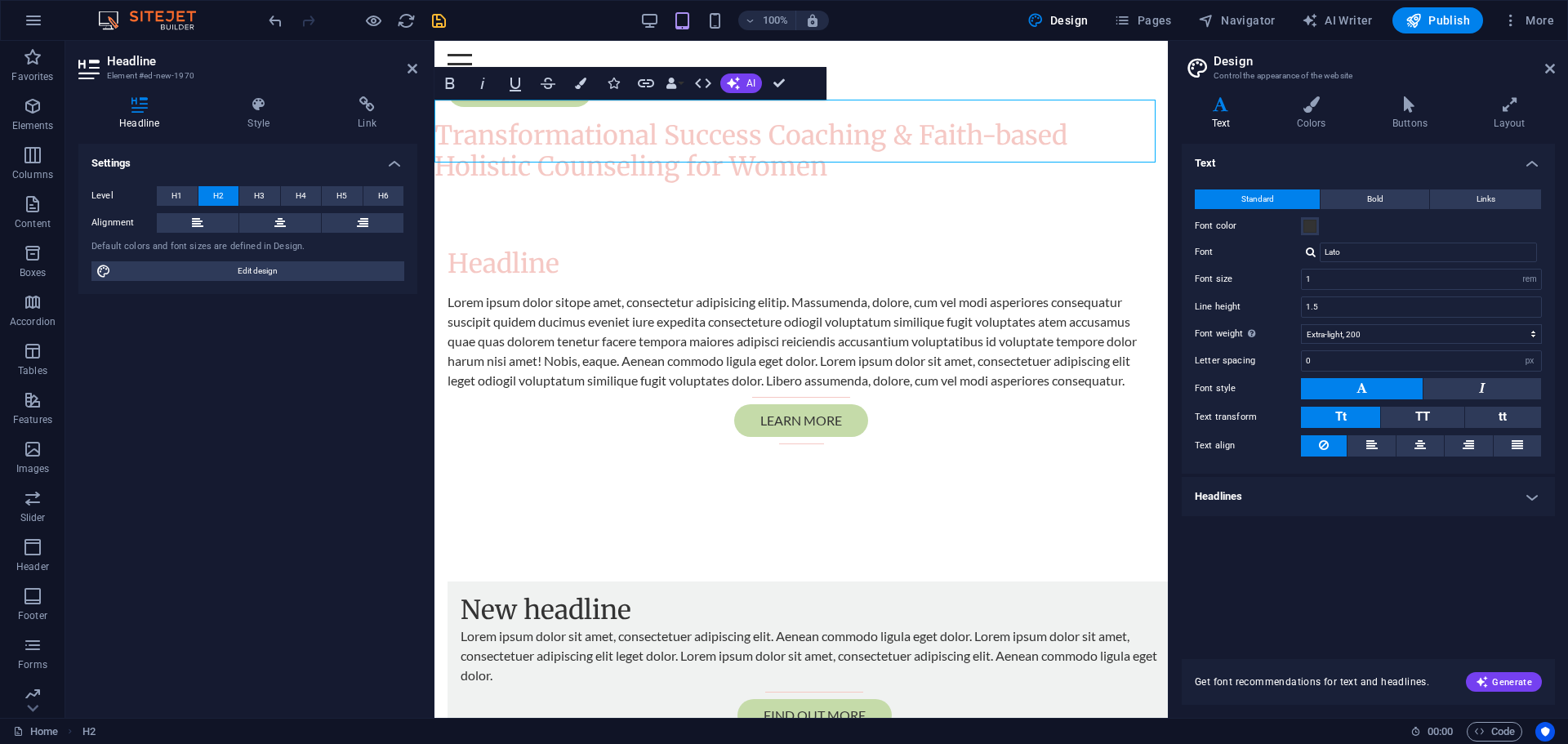
click at [1212, 168] on h4 "Text" at bounding box center [1368, 159] width 373 height 30
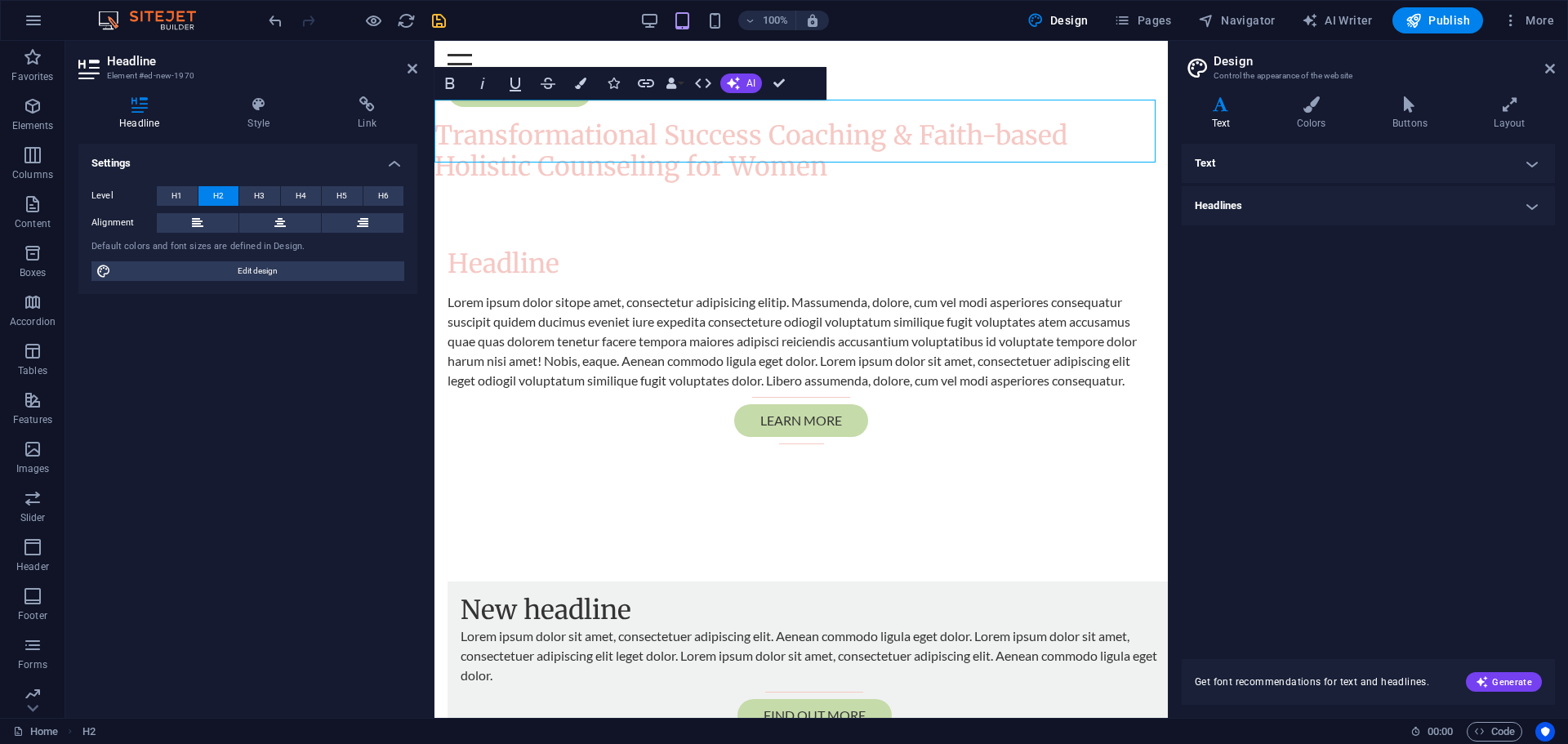
click at [1212, 198] on h4 "Headlines" at bounding box center [1368, 206] width 373 height 40
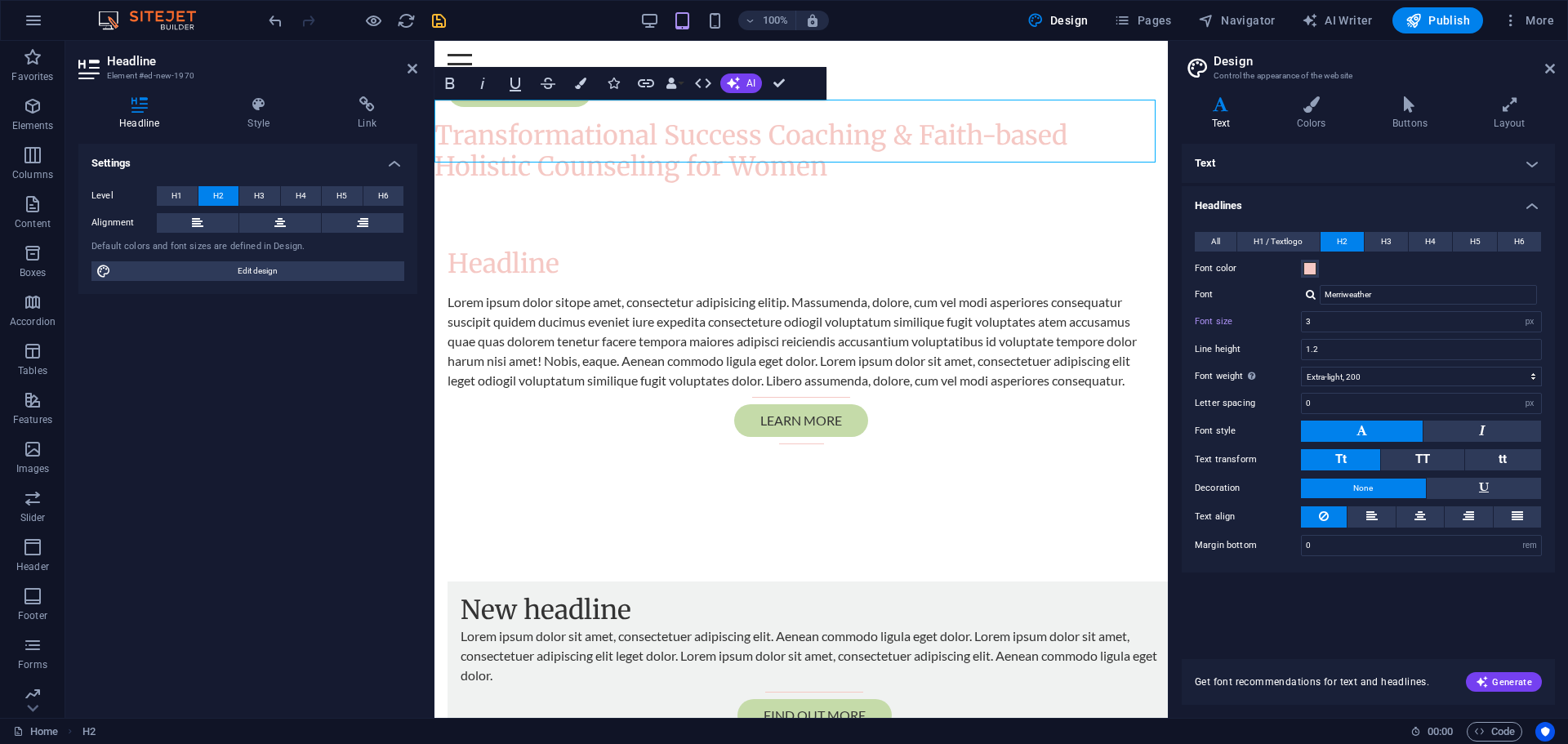
click at [1216, 157] on h4 "Text" at bounding box center [1368, 164] width 373 height 40
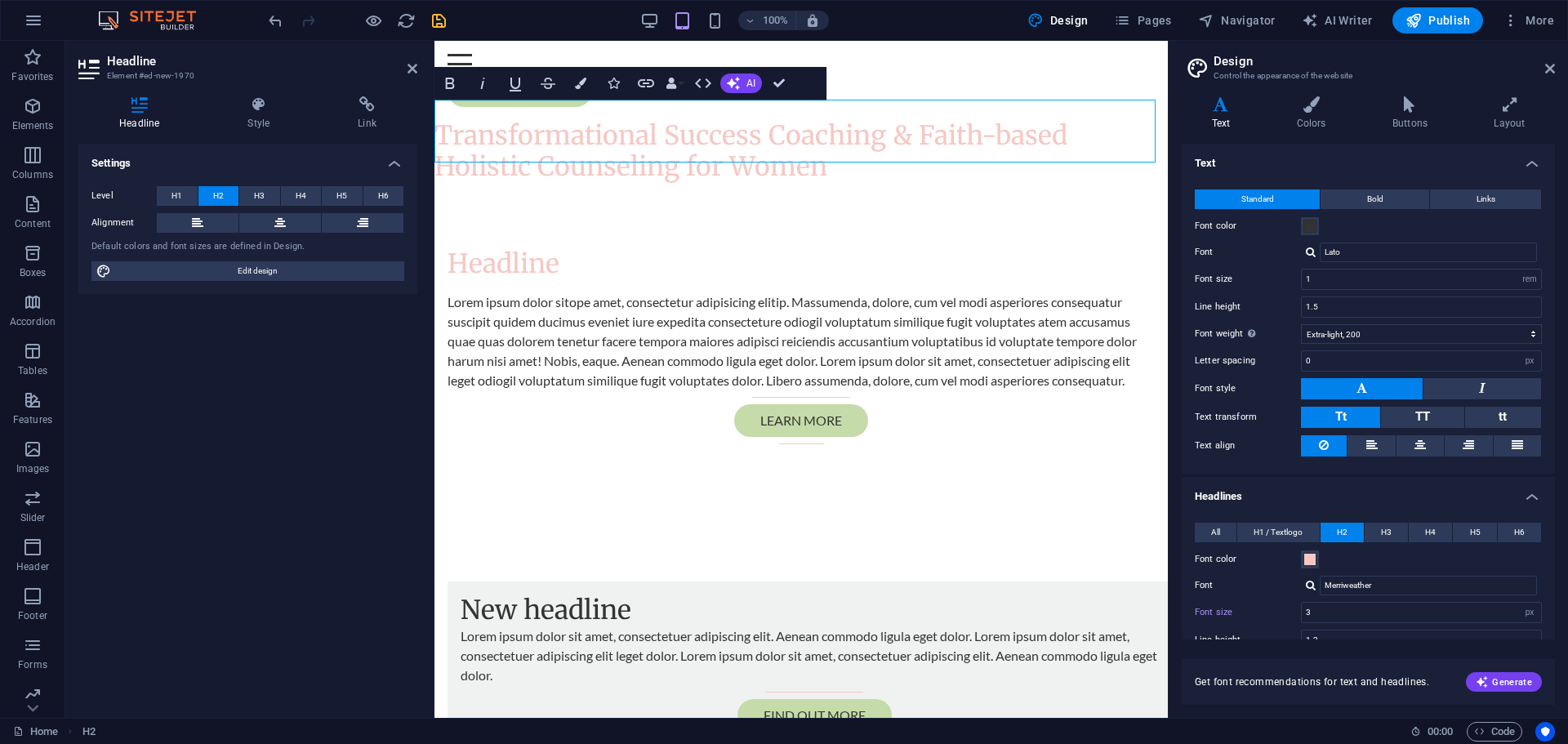
click at [1235, 504] on h4 "Headlines" at bounding box center [1368, 492] width 373 height 30
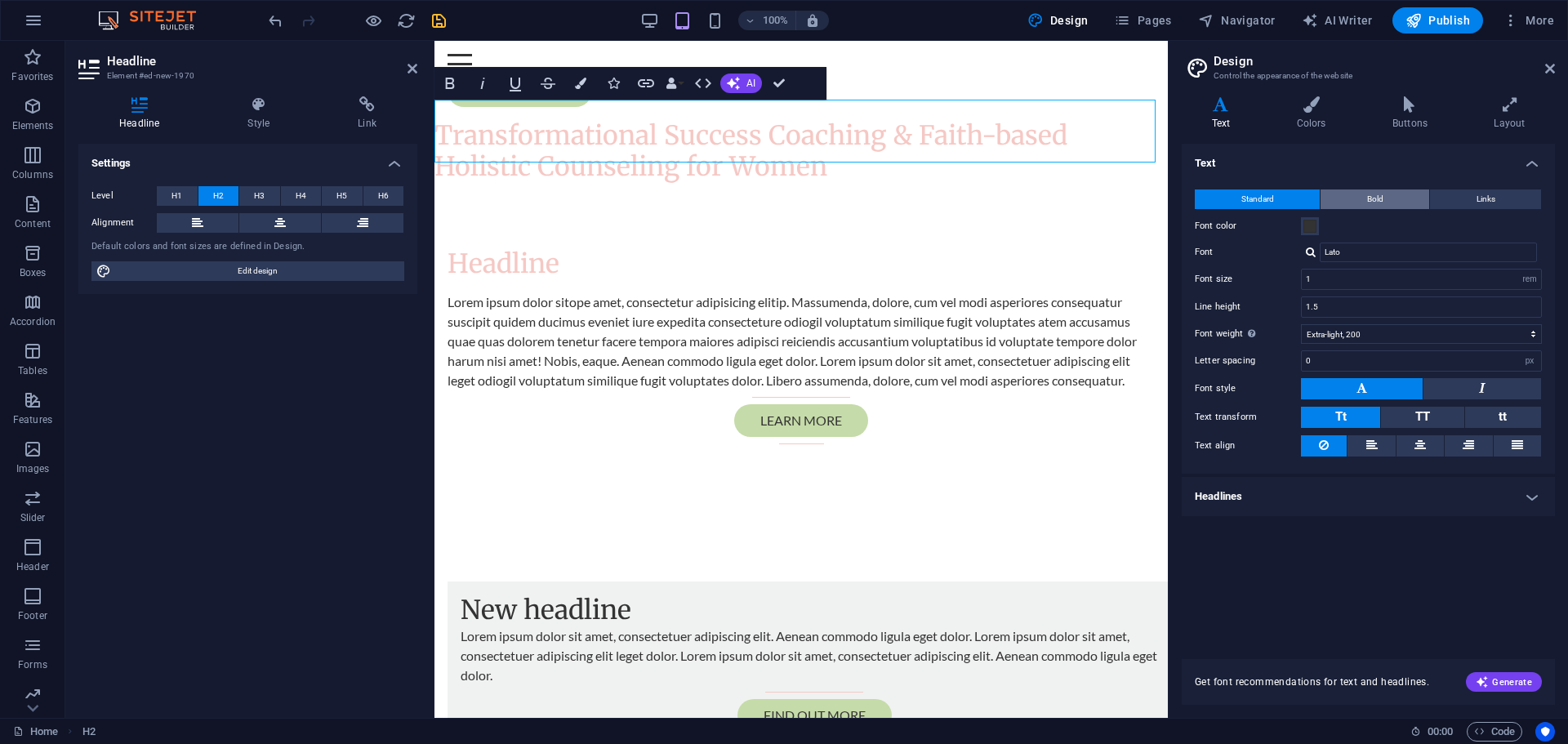
click at [1365, 195] on button "Bold" at bounding box center [1374, 199] width 109 height 20
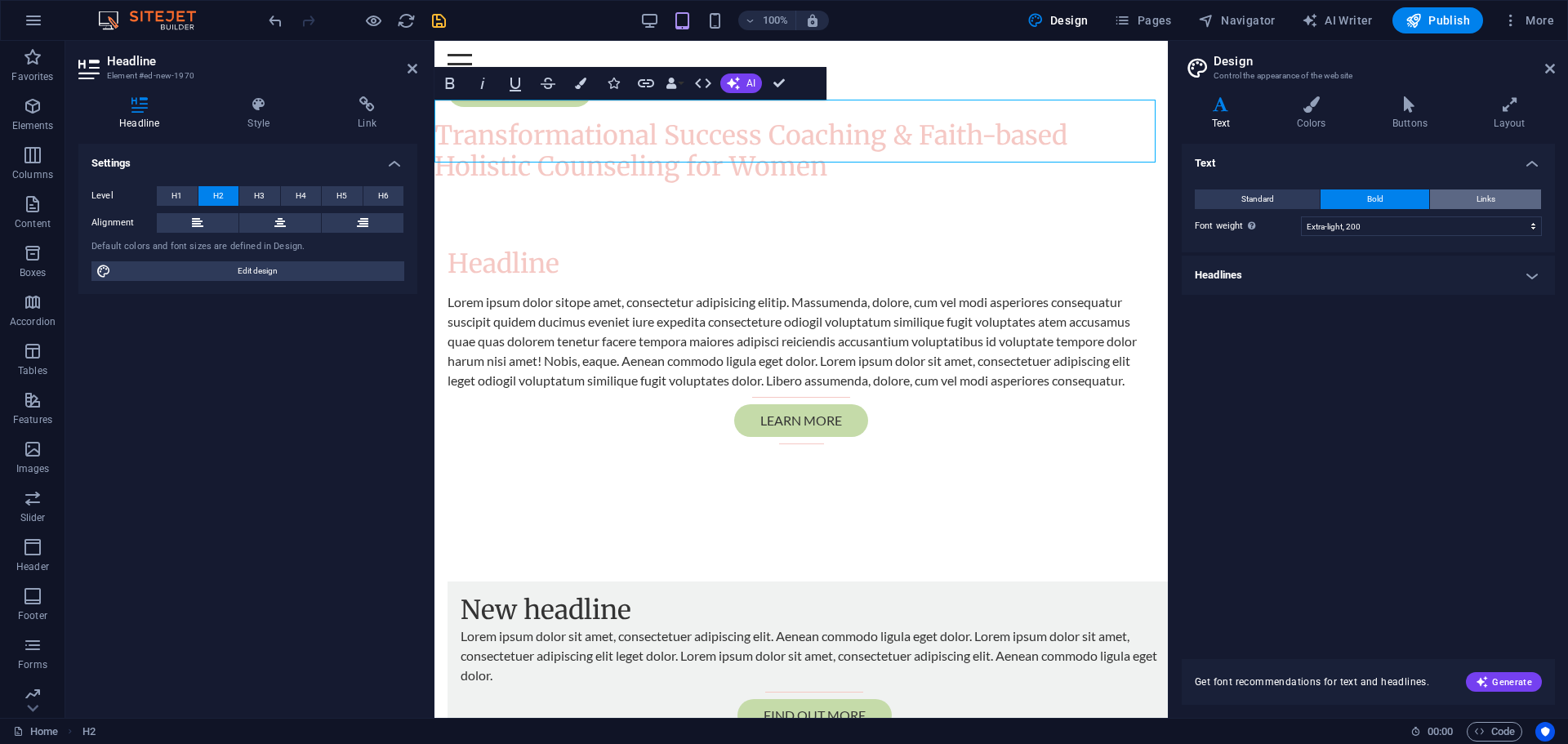
click at [1474, 197] on button "Links" at bounding box center [1485, 199] width 111 height 20
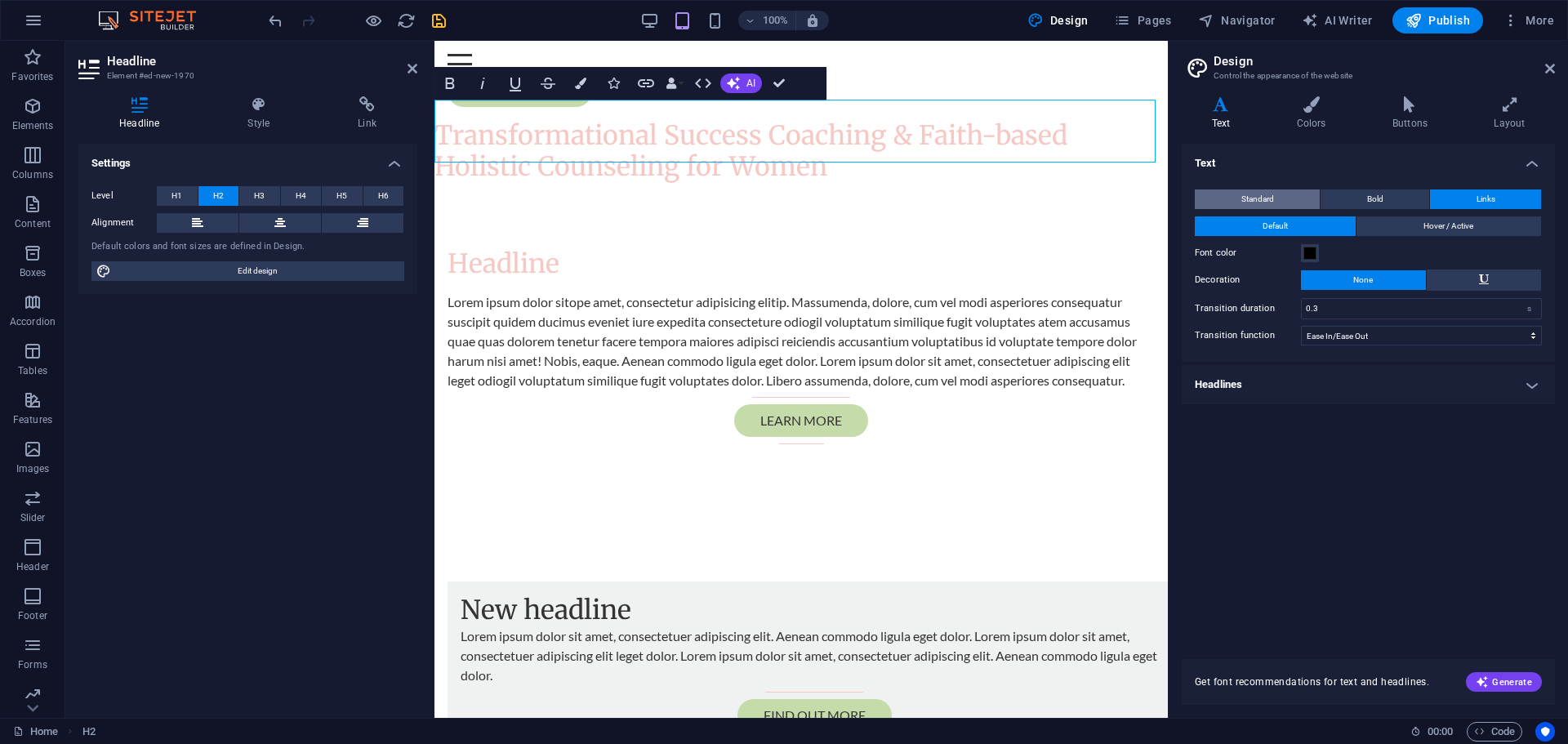
click at [1277, 197] on button "Standard" at bounding box center [1257, 199] width 125 height 20
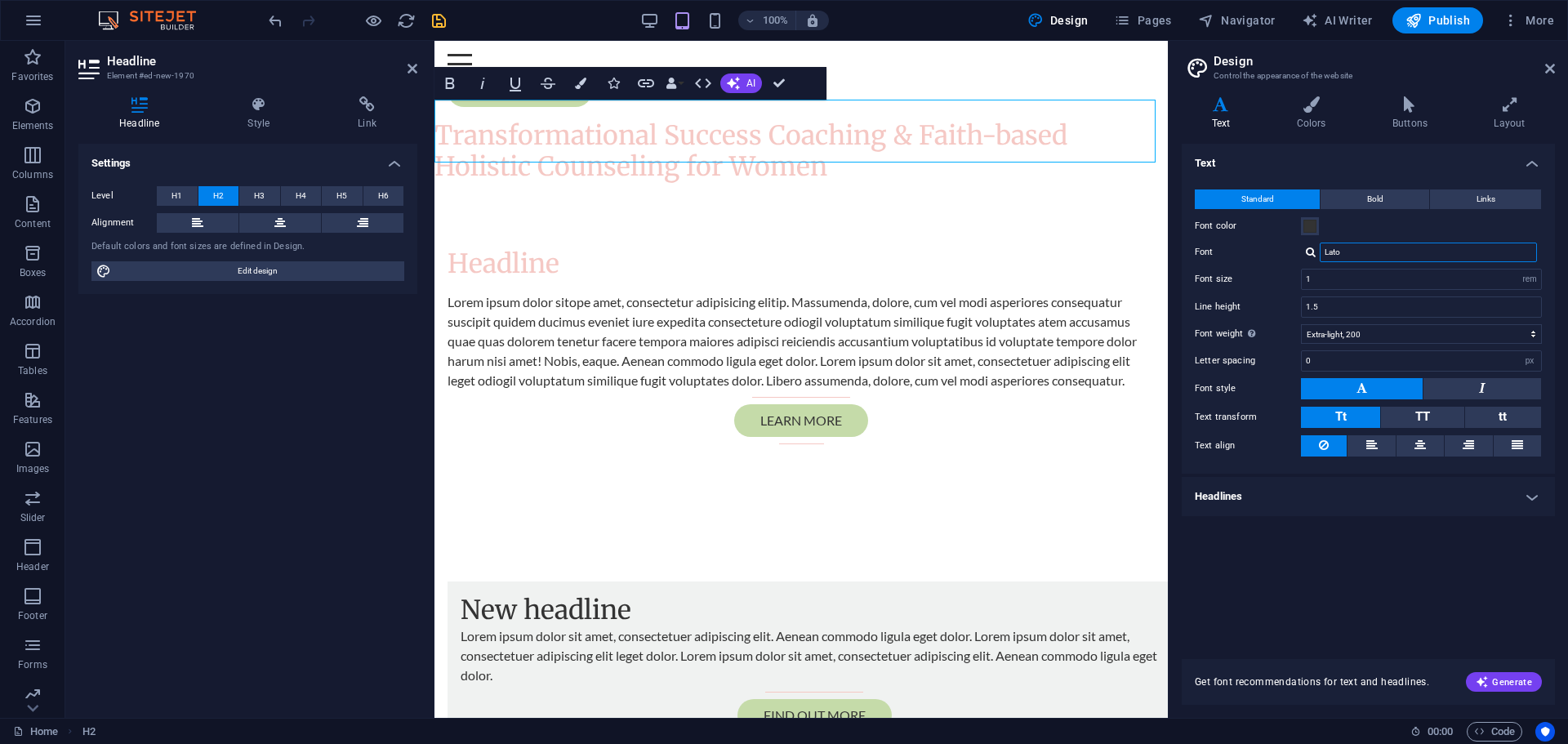
click at [1353, 250] on input "Lato" at bounding box center [1428, 252] width 217 height 20
click at [1305, 250] on div "Lato" at bounding box center [1422, 252] width 241 height 20
click at [1311, 253] on div at bounding box center [1310, 252] width 10 height 11
click at [1364, 295] on div "Merriweather" at bounding box center [1431, 294] width 215 height 17
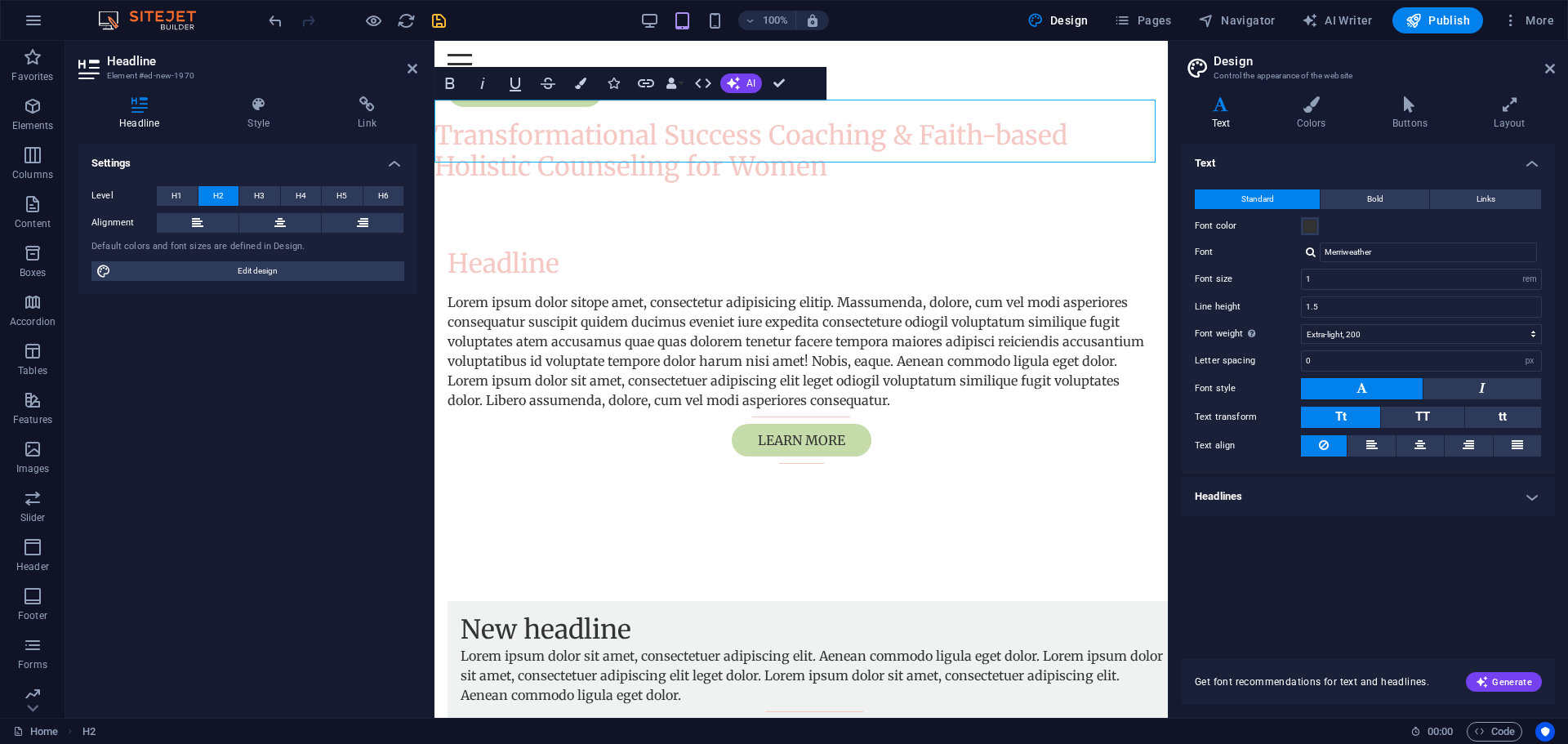
click at [1311, 255] on div at bounding box center [1310, 252] width 10 height 11
click at [1351, 273] on div "Lato" at bounding box center [1431, 274] width 215 height 17
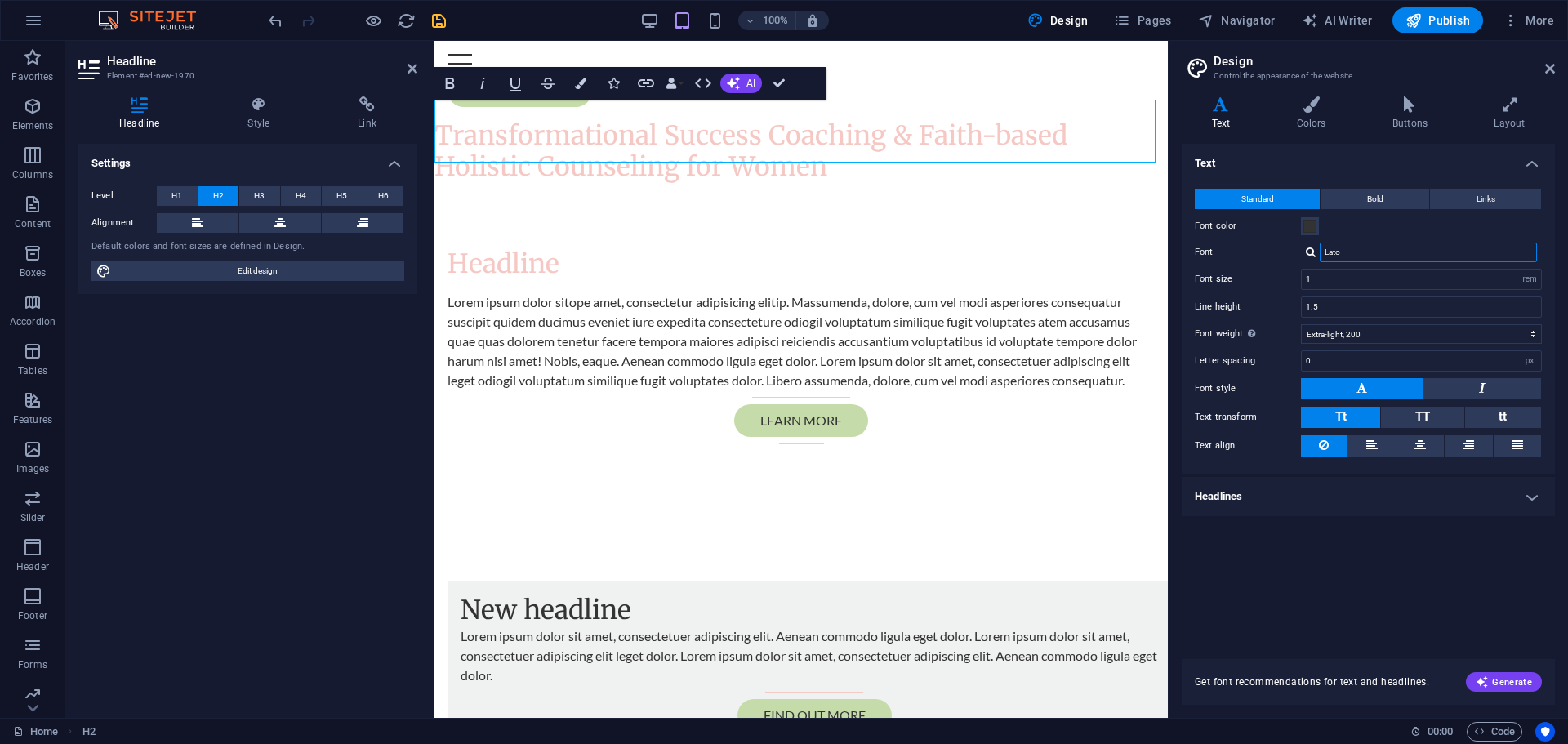
click at [1350, 251] on input "Lato" at bounding box center [1428, 252] width 217 height 20
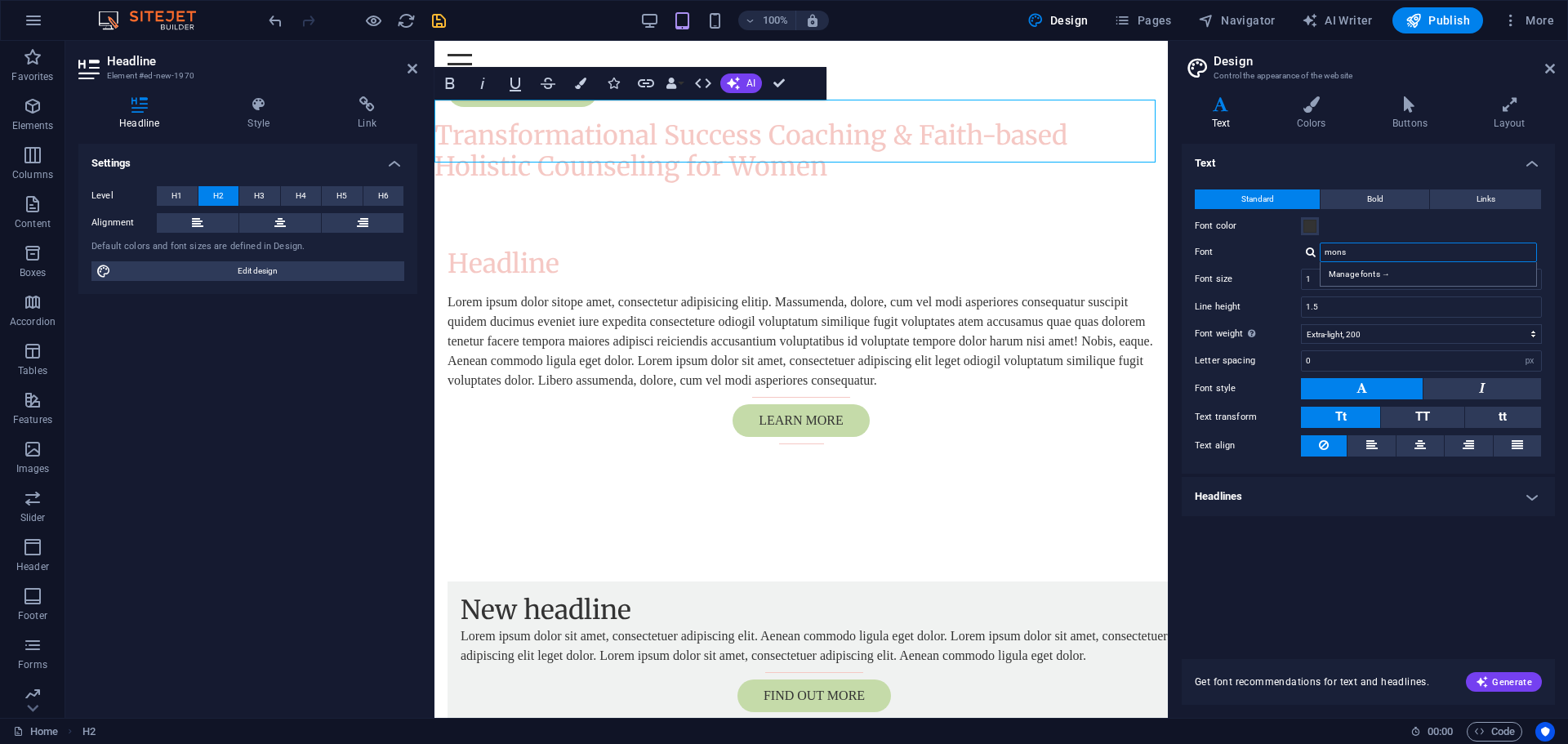
drag, startPoint x: 1356, startPoint y: 248, endPoint x: 1316, endPoint y: 259, distance: 41.5
click at [1316, 259] on div "mons Manage fonts →" at bounding box center [1422, 252] width 241 height 20
paste input "Montserrat"
drag, startPoint x: 1391, startPoint y: 256, endPoint x: 1302, endPoint y: 259, distance: 89.1
click at [1302, 259] on div "Montserrat Manage fonts →" at bounding box center [1422, 252] width 241 height 20
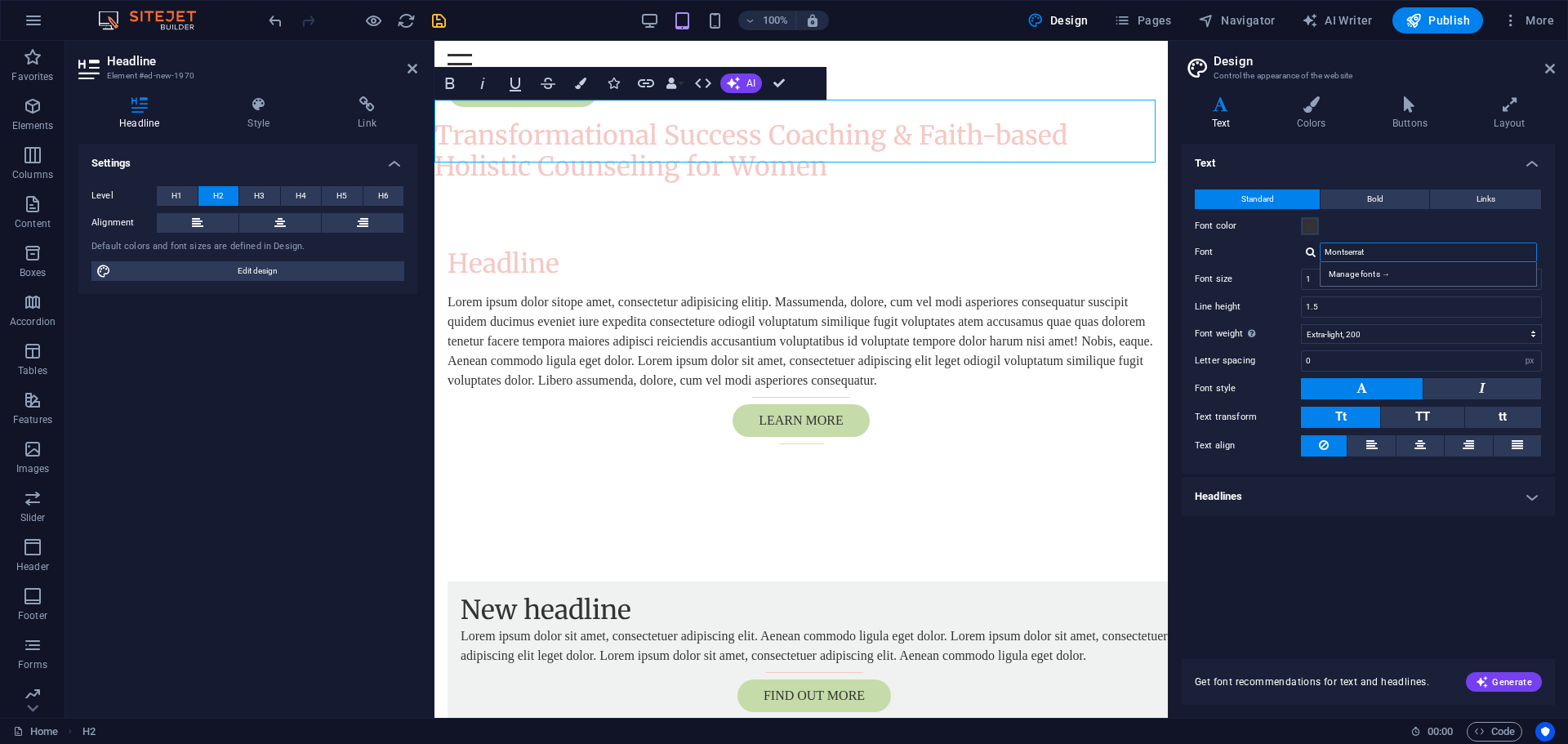
paste input "(Sans-serif)"
type input "Montserrat (Sans-serif)"
click at [1376, 273] on div "Manage fonts →" at bounding box center [1431, 274] width 215 height 17
select select "popularity"
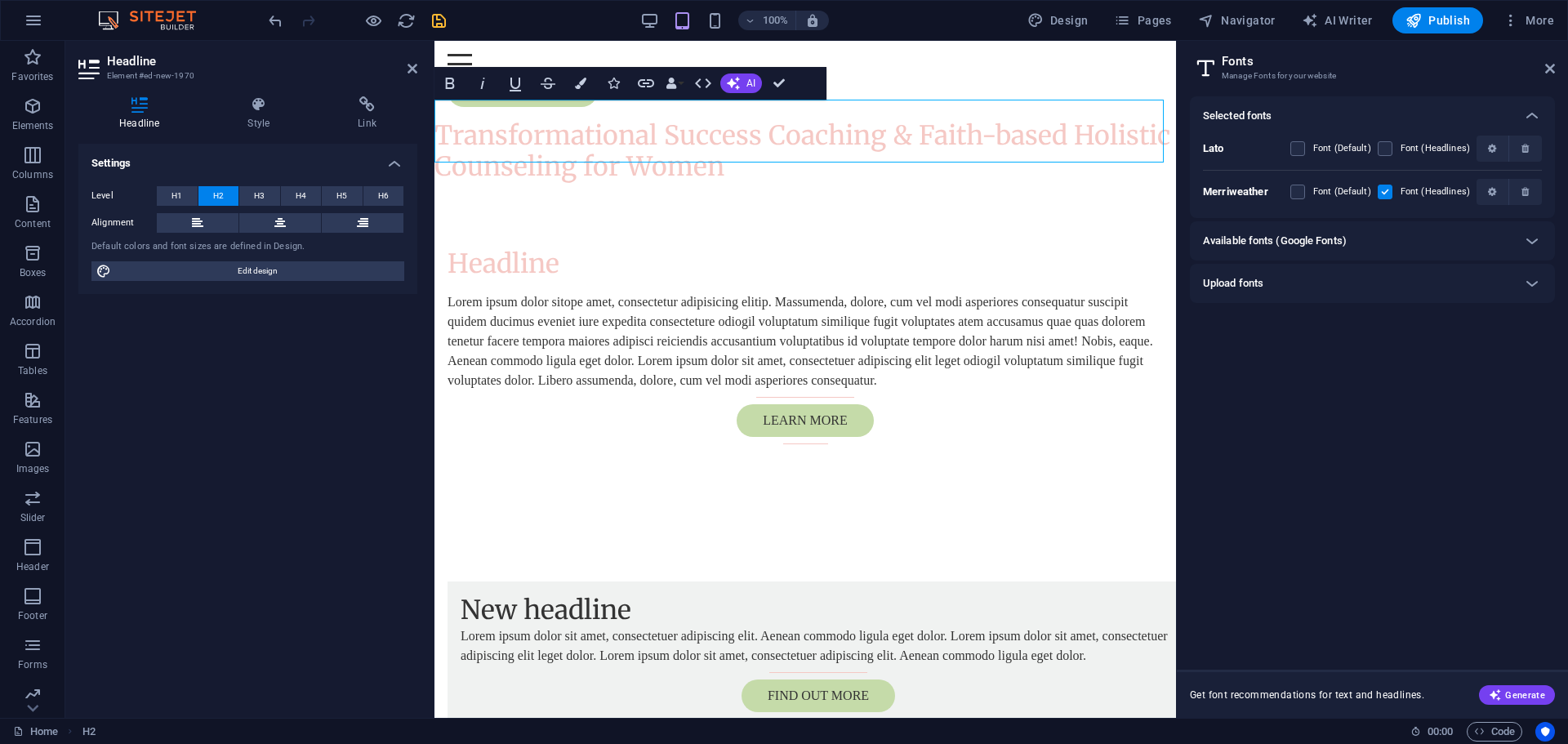
click at [1437, 236] on div "Available fonts (Google Fonts)" at bounding box center [1358, 241] width 310 height 20
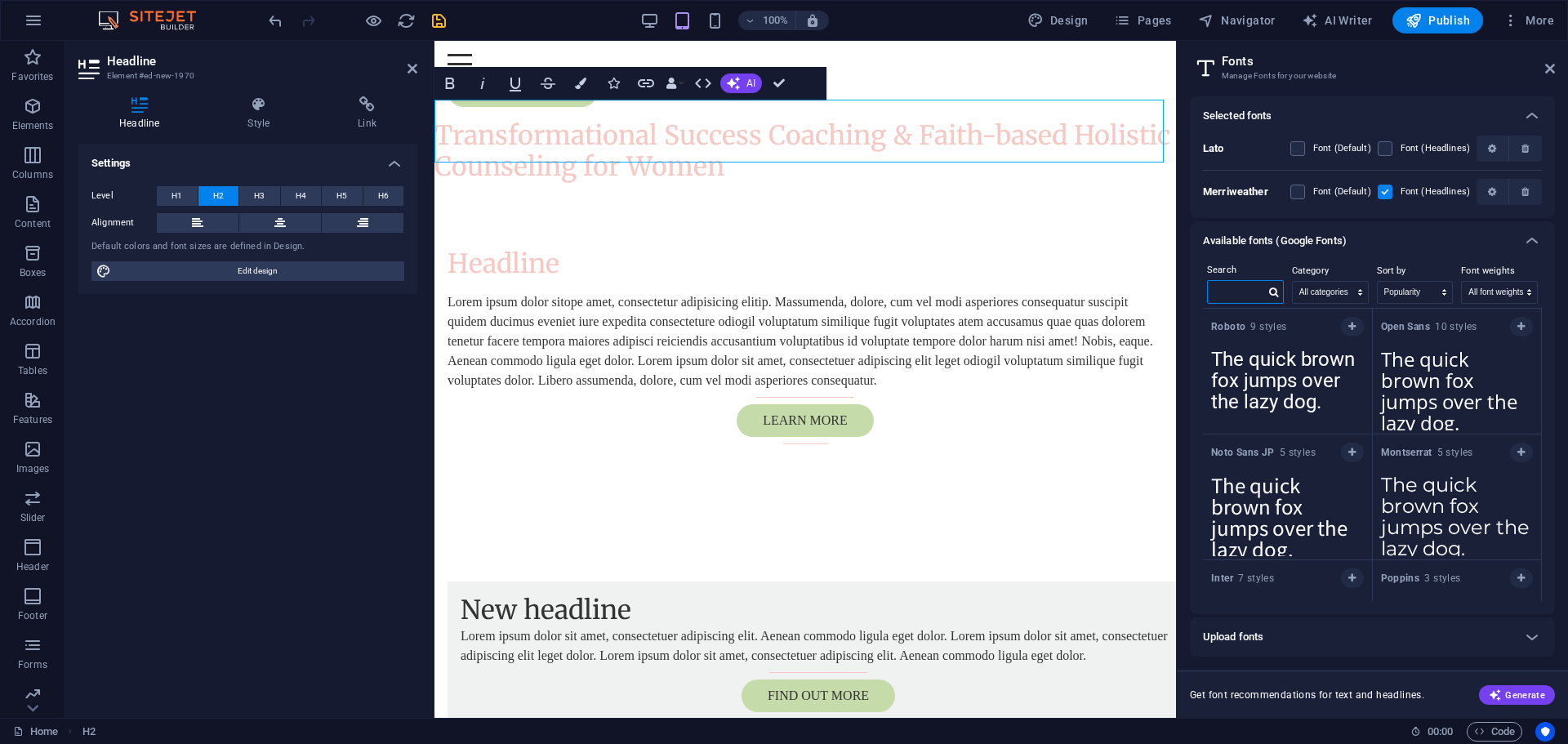
click at [1260, 288] on input "text" at bounding box center [1236, 292] width 57 height 22
paste input "Montserrat (Sans-serif)"
type input "Montserrat (Sans-serif)"
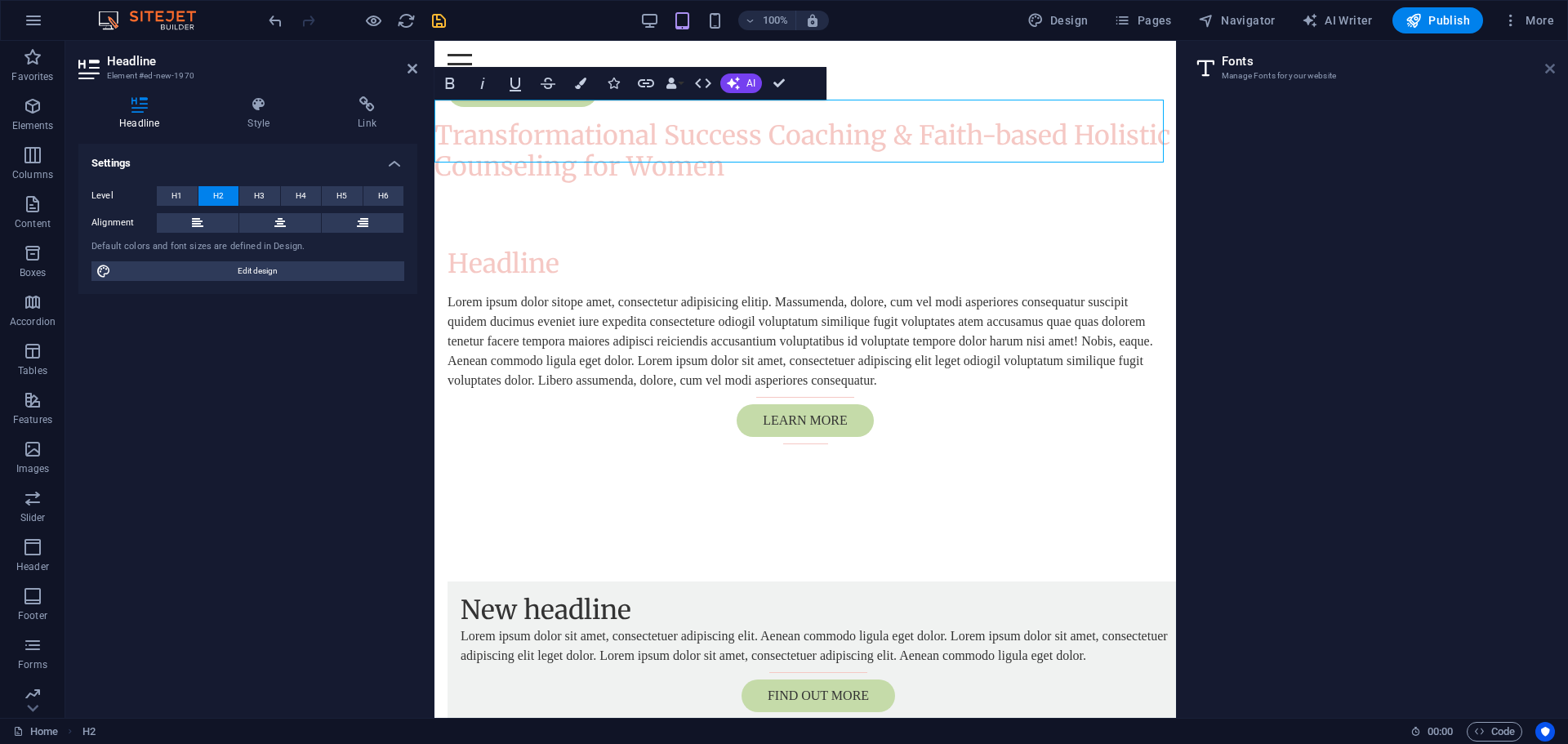
click at [1554, 68] on icon at bounding box center [1550, 68] width 10 height 14
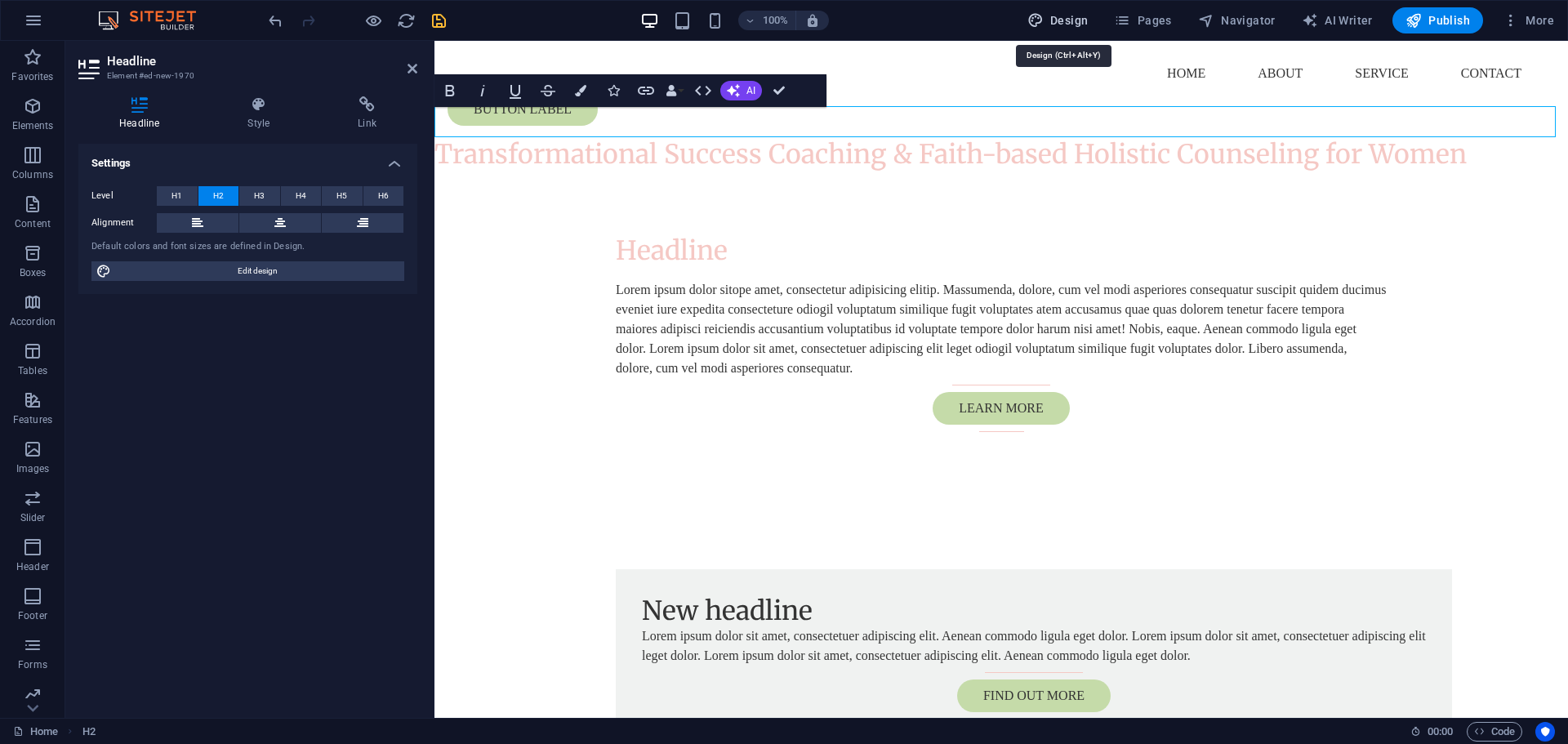
click at [1063, 21] on span "Design" at bounding box center [1058, 21] width 61 height 16
select select "rem"
select select "200"
select select "px"
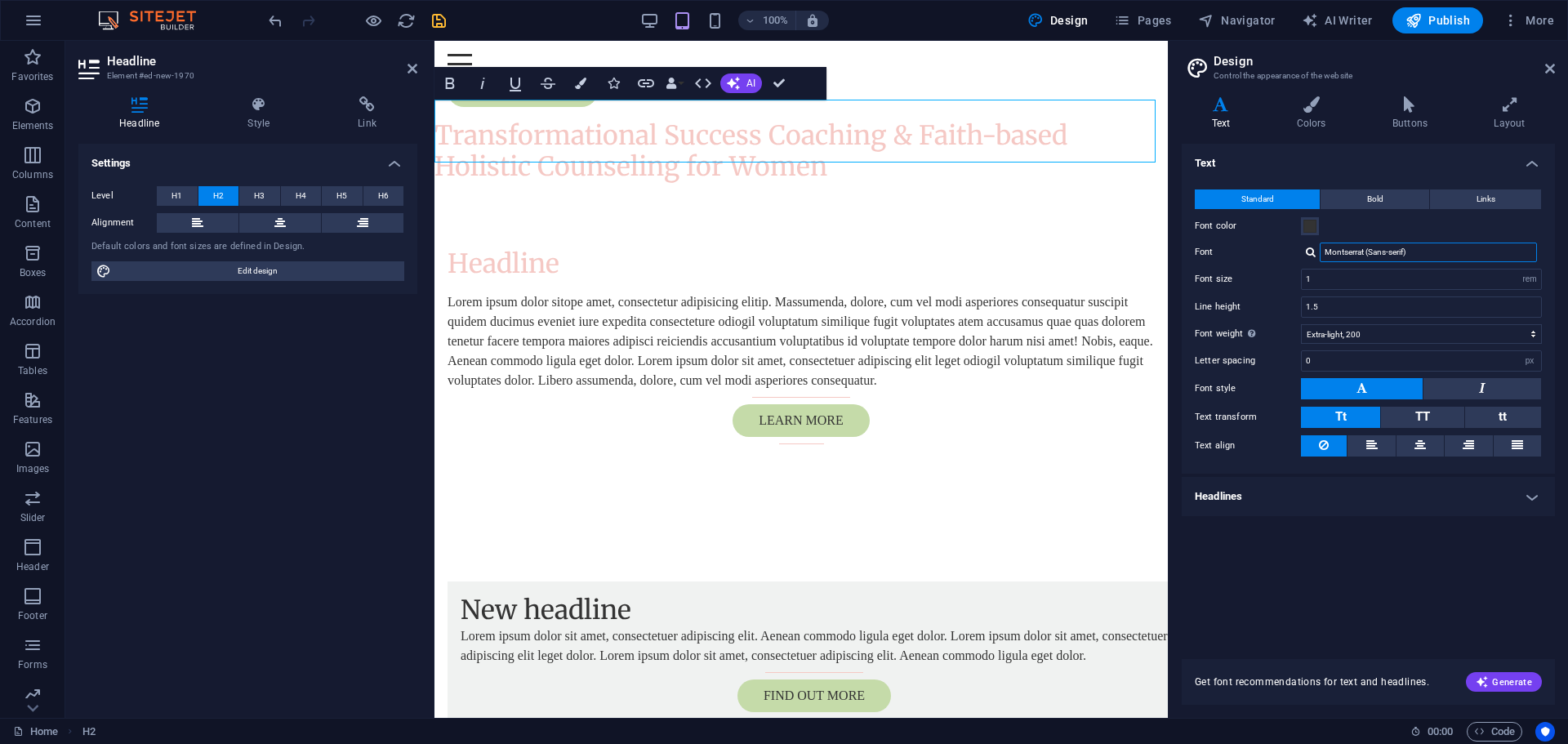
drag, startPoint x: 1364, startPoint y: 256, endPoint x: 1447, endPoint y: 257, distance: 83.0
click at [1446, 257] on input "Montserrat (Sans-serif)" at bounding box center [1428, 252] width 217 height 20
drag, startPoint x: 1371, startPoint y: 254, endPoint x: 1266, endPoint y: 259, distance: 105.1
click at [1266, 259] on div "Font Montserrat Manage fonts →" at bounding box center [1368, 252] width 347 height 20
type input "Montserrat"
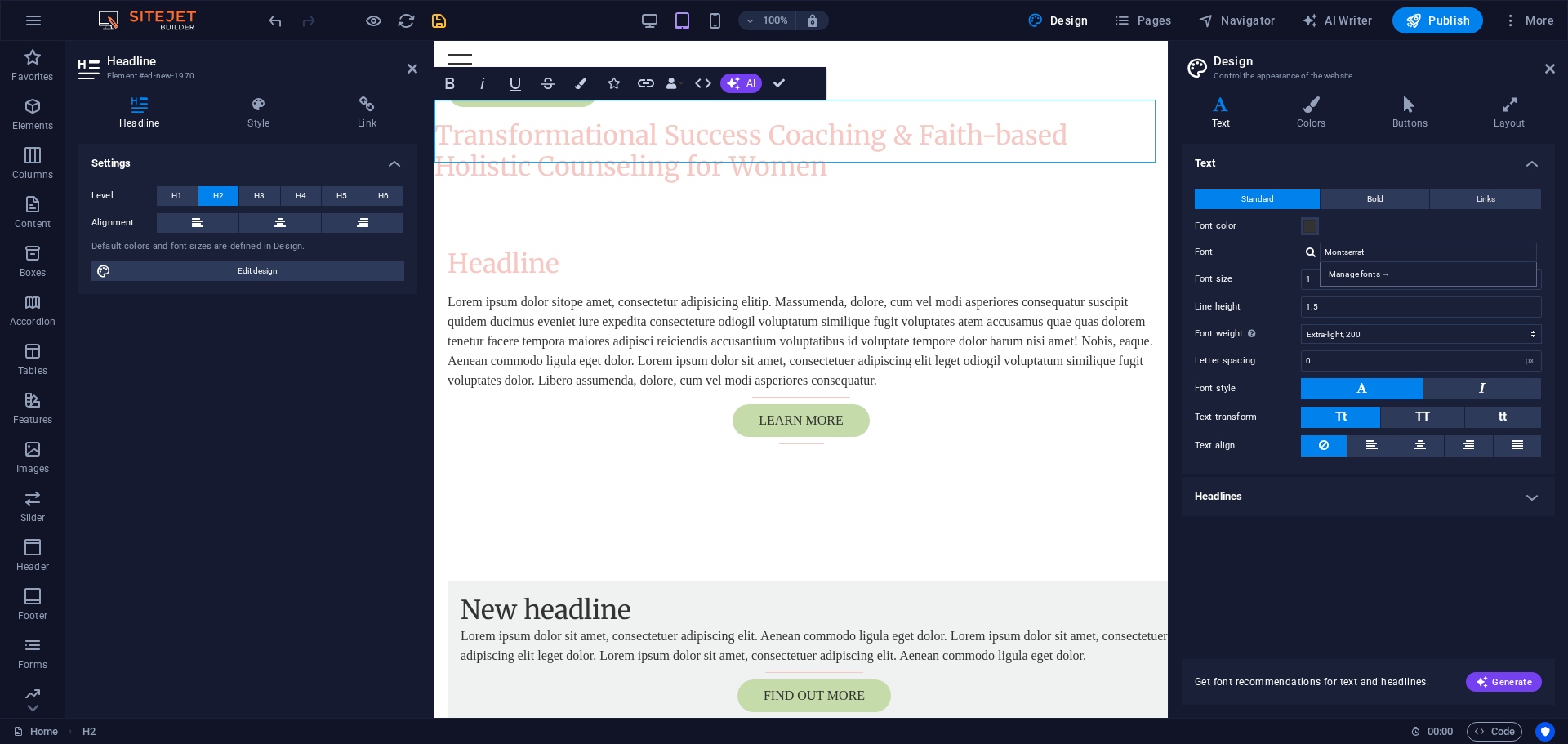
click at [1341, 271] on div "Manage fonts →" at bounding box center [1431, 274] width 215 height 17
select select "popularity"
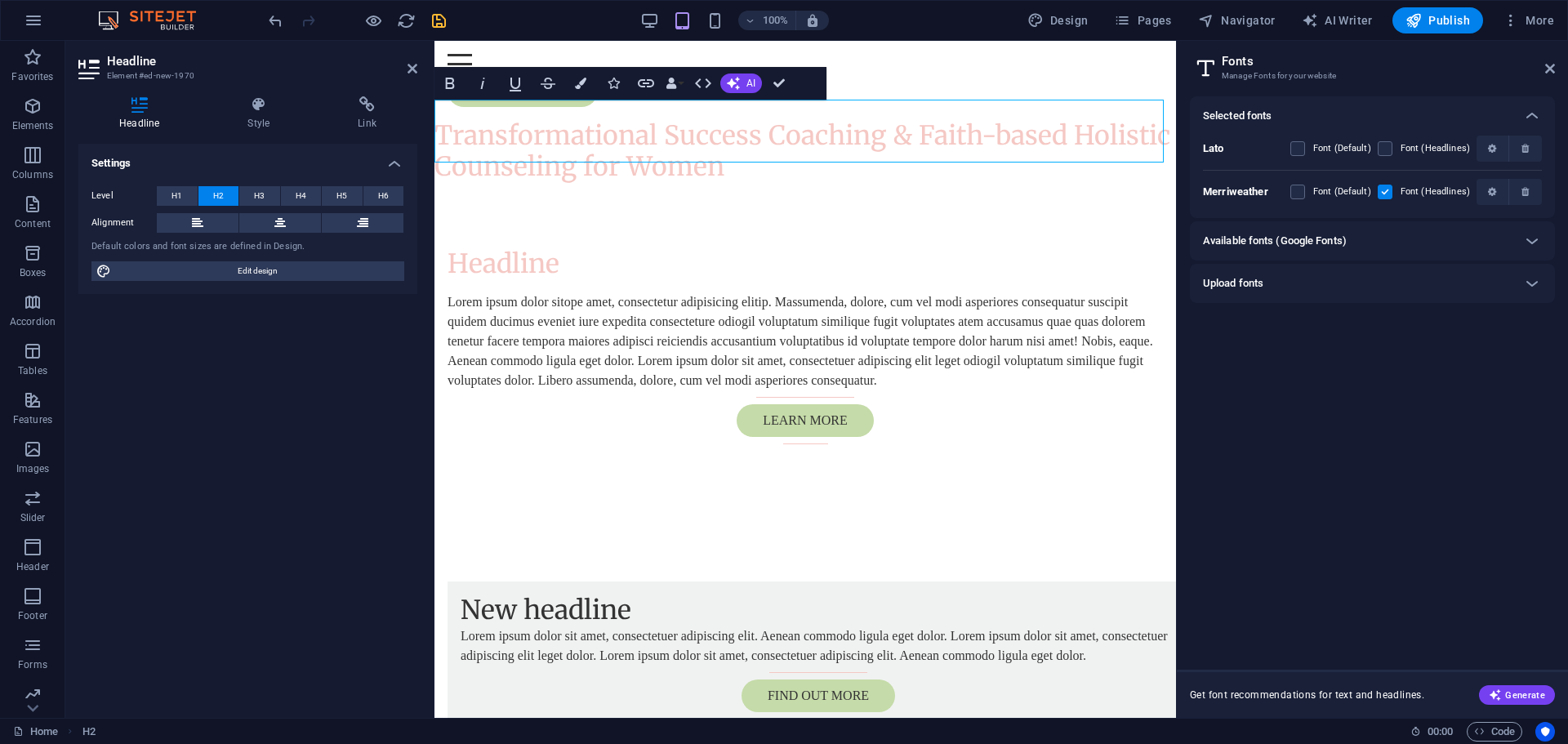
click at [1309, 235] on h6 "Available fonts (Google Fonts)" at bounding box center [1275, 241] width 144 height 20
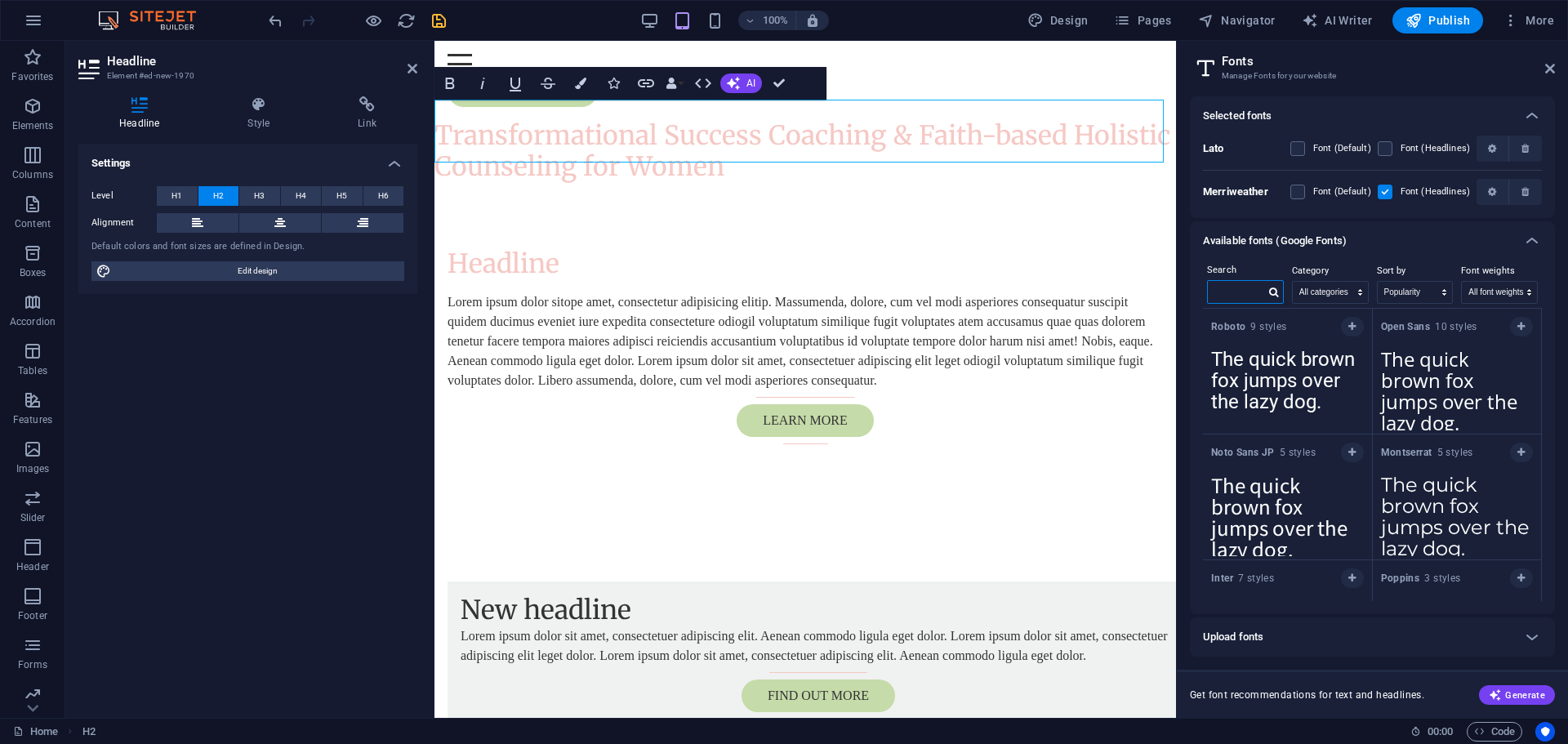
click at [1230, 291] on input "text" at bounding box center [1236, 292] width 57 height 22
paste input "Montserrat"
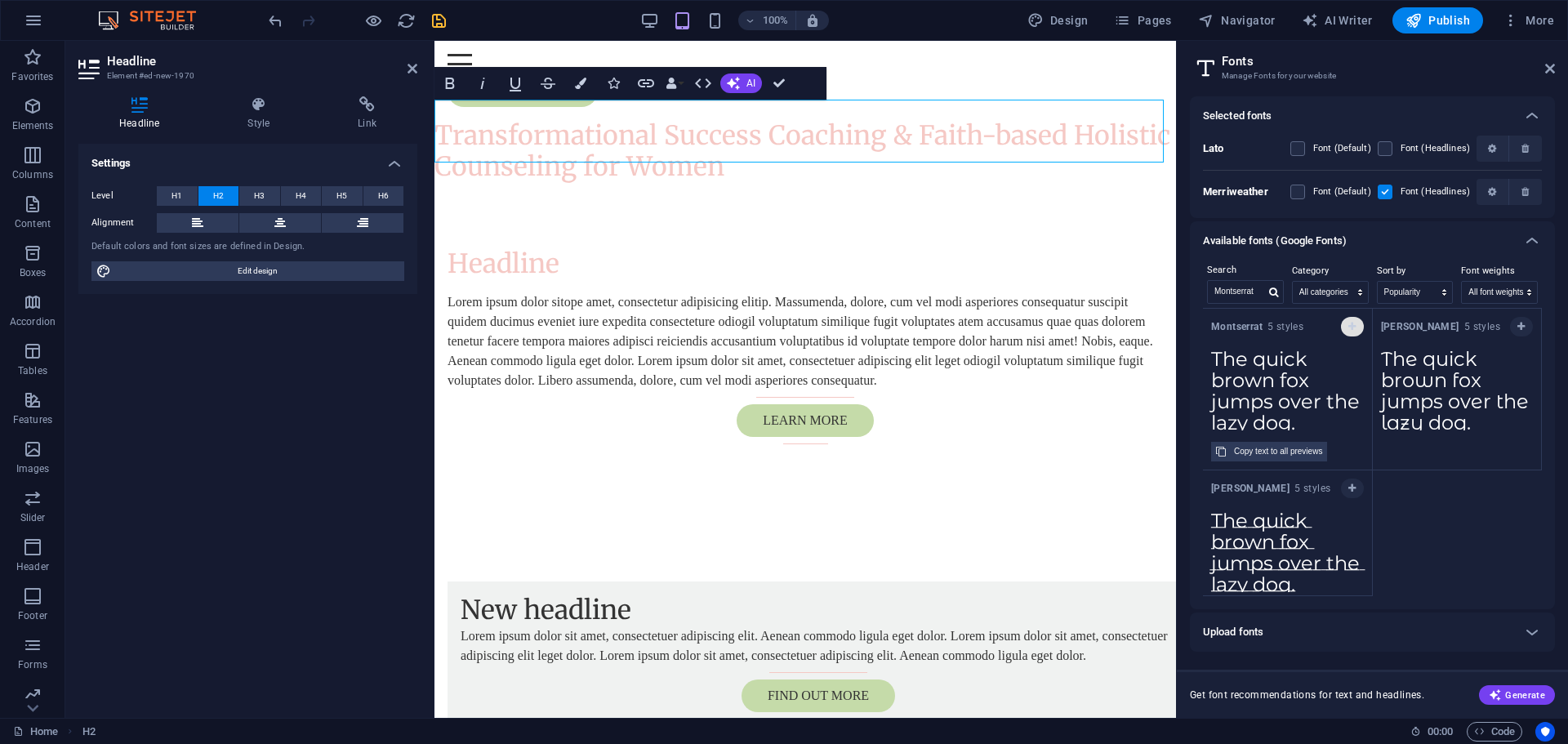
click at [1358, 326] on button "button" at bounding box center [1352, 327] width 23 height 20
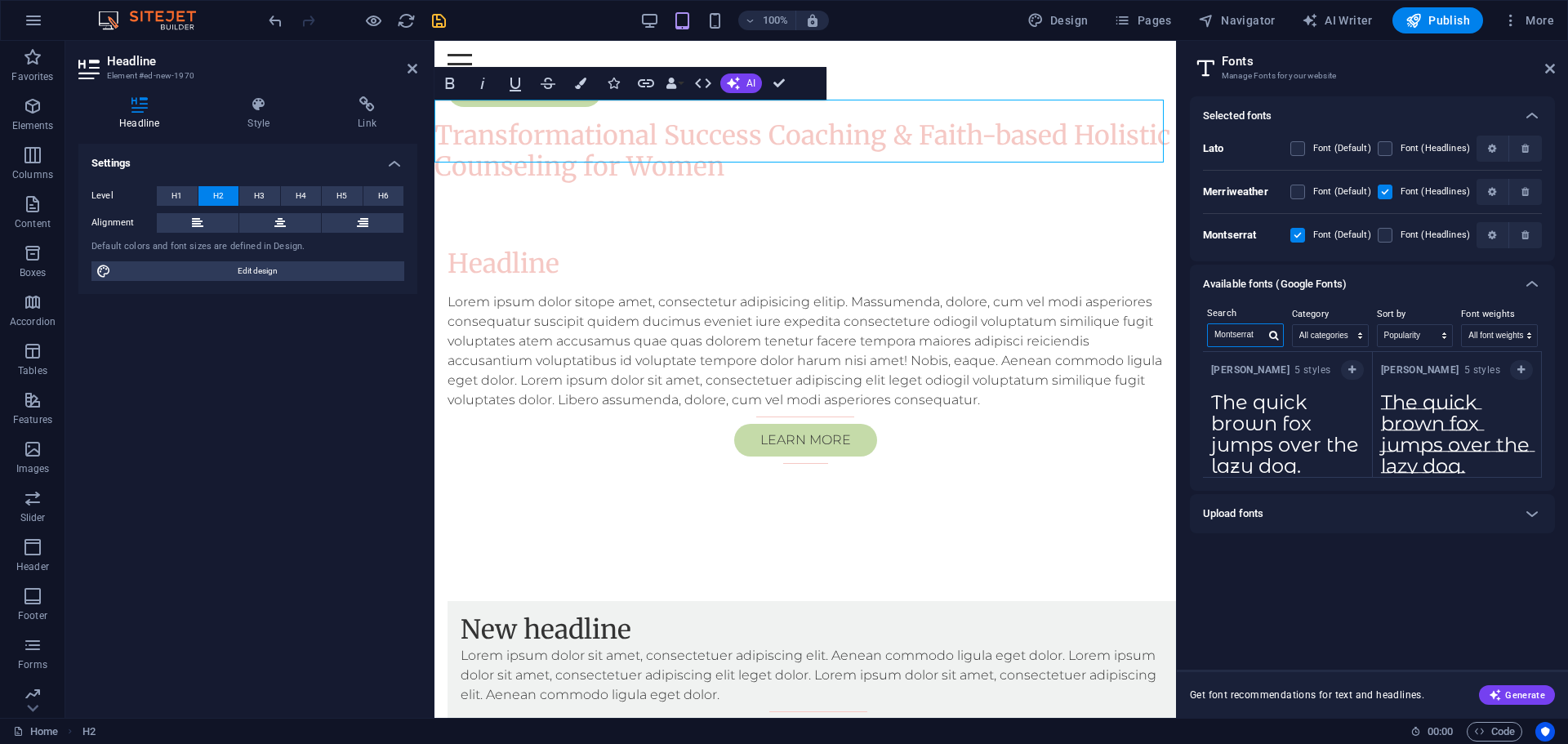
click at [1255, 335] on input "Montserrat" at bounding box center [1236, 335] width 57 height 22
paste input "Playfair Display"
type input "Playfair Display"
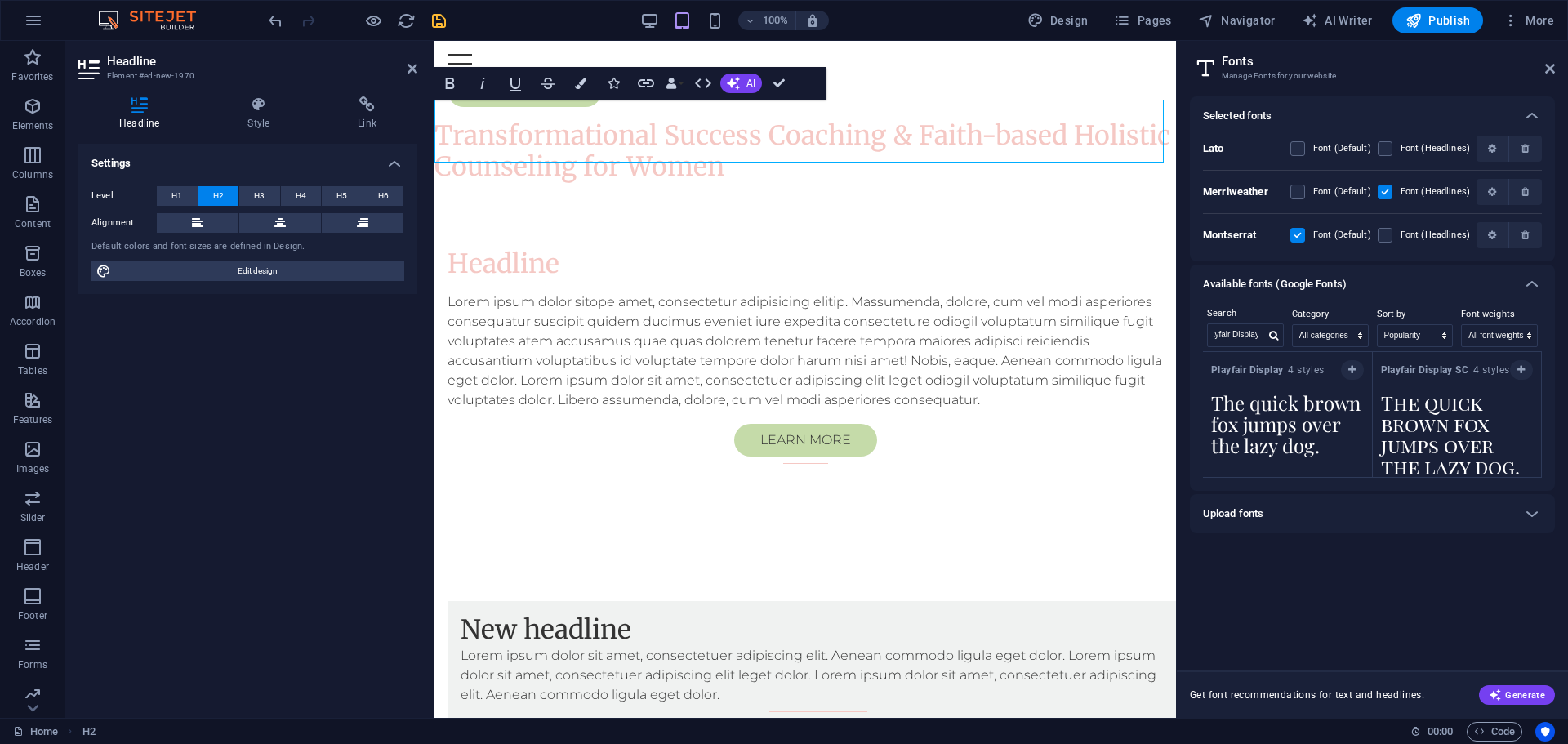
scroll to position [0, 0]
click at [1355, 364] on button "button" at bounding box center [1352, 370] width 23 height 20
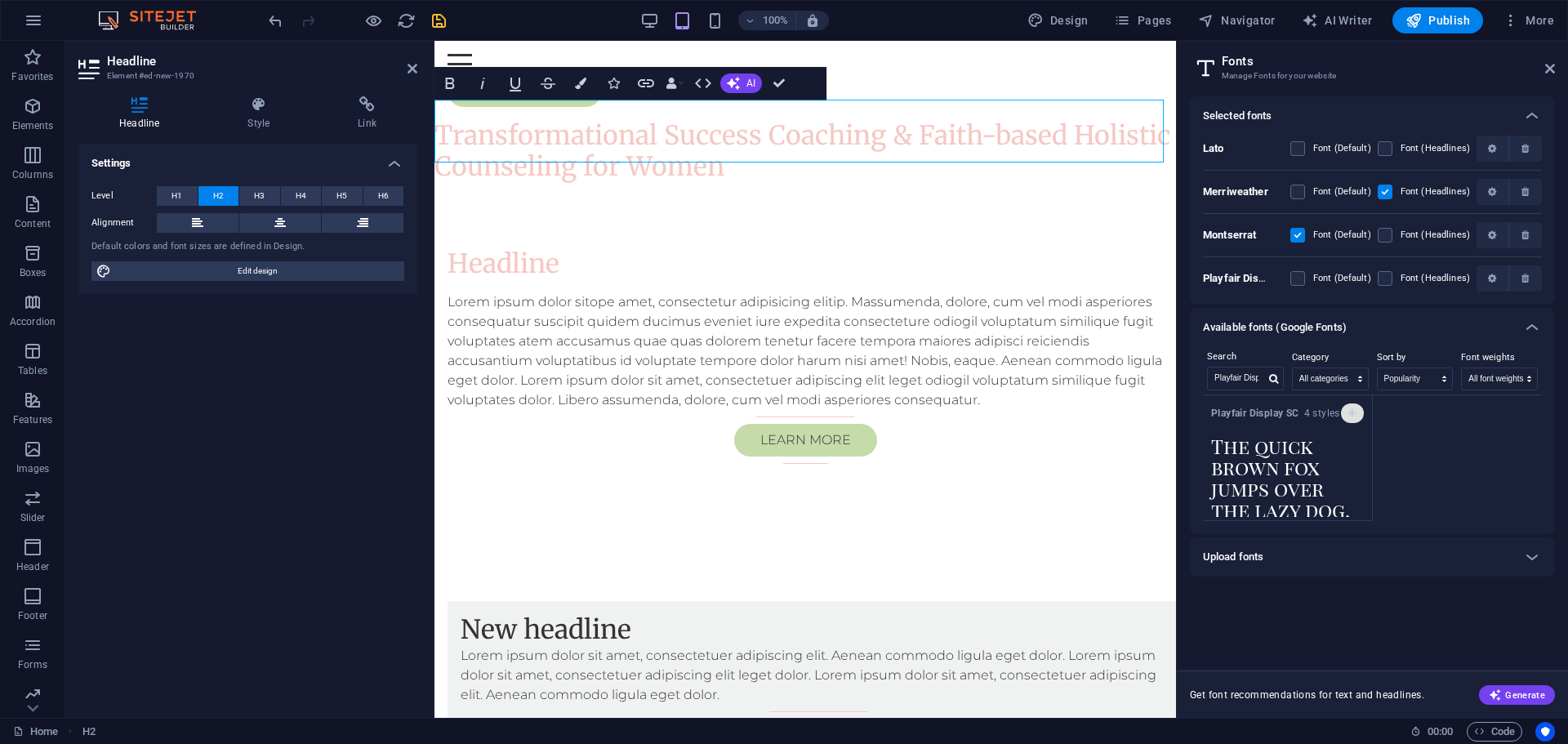
click at [1353, 410] on icon "button" at bounding box center [1352, 413] width 7 height 10
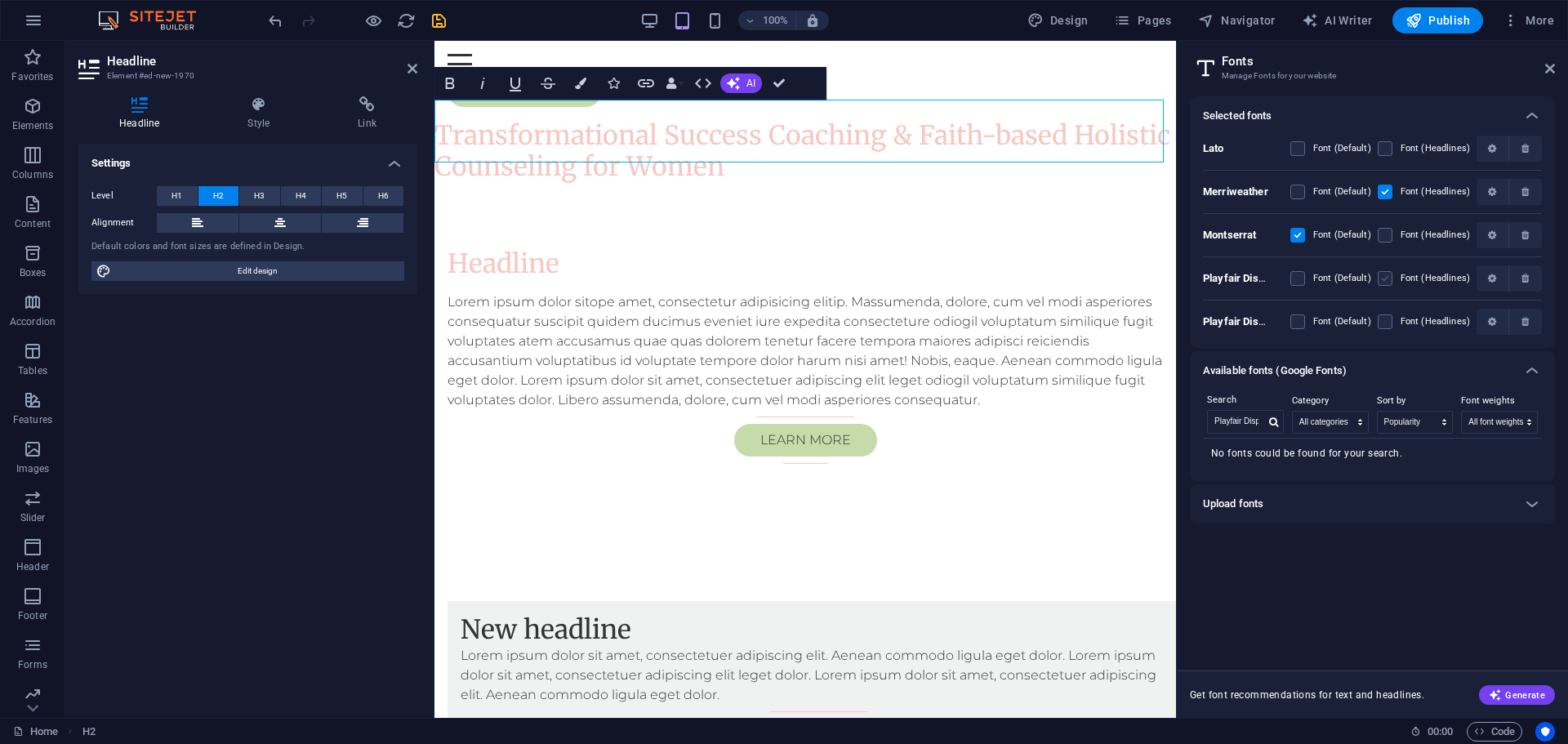
click at [1386, 281] on label at bounding box center [1385, 278] width 14 height 14
click at [0, 0] on Display "checkbox" at bounding box center [0, 0] width 0 height 0
click at [1529, 192] on icon "button" at bounding box center [1526, 192] width 7 height 10
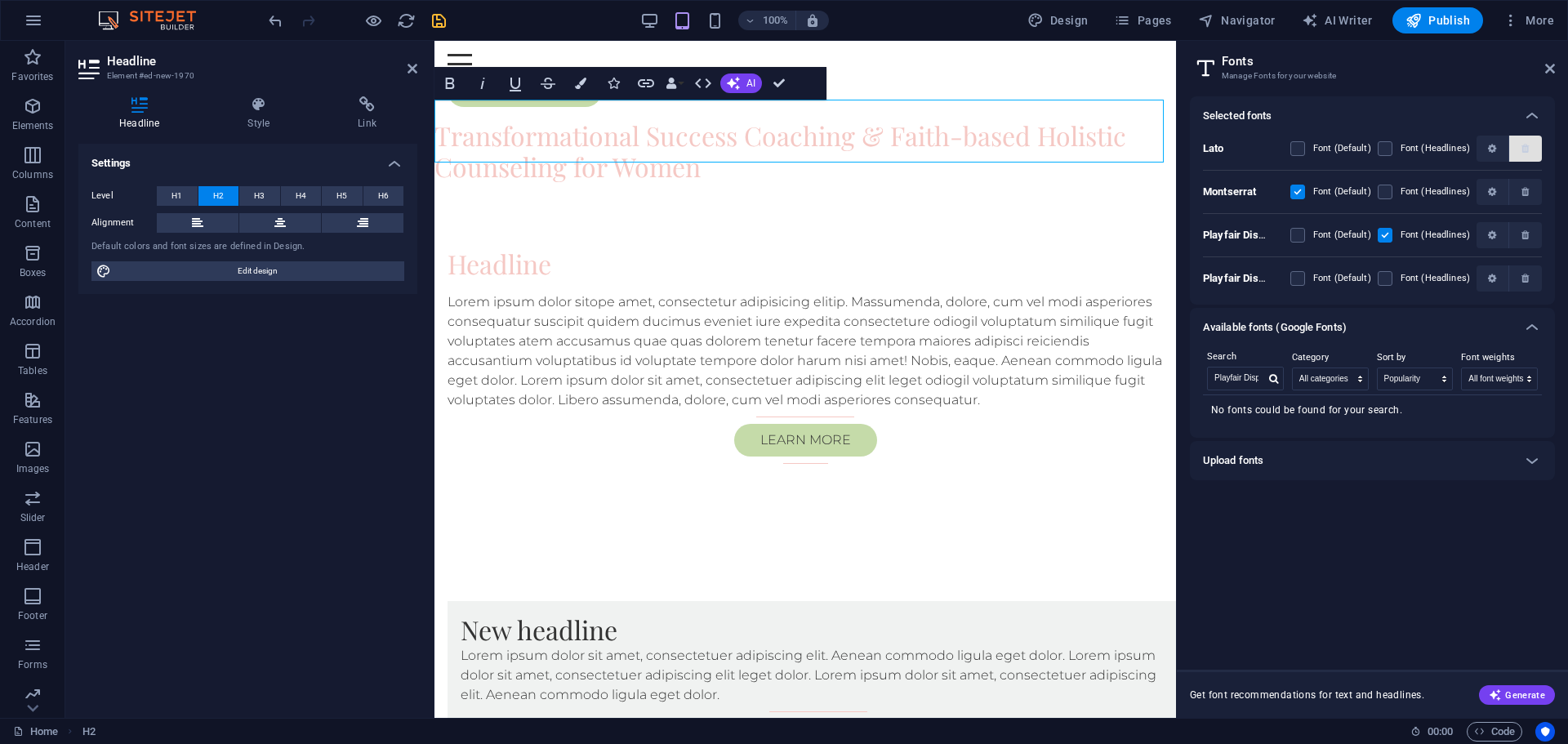
click at [1530, 153] on button "button" at bounding box center [1526, 149] width 32 height 26
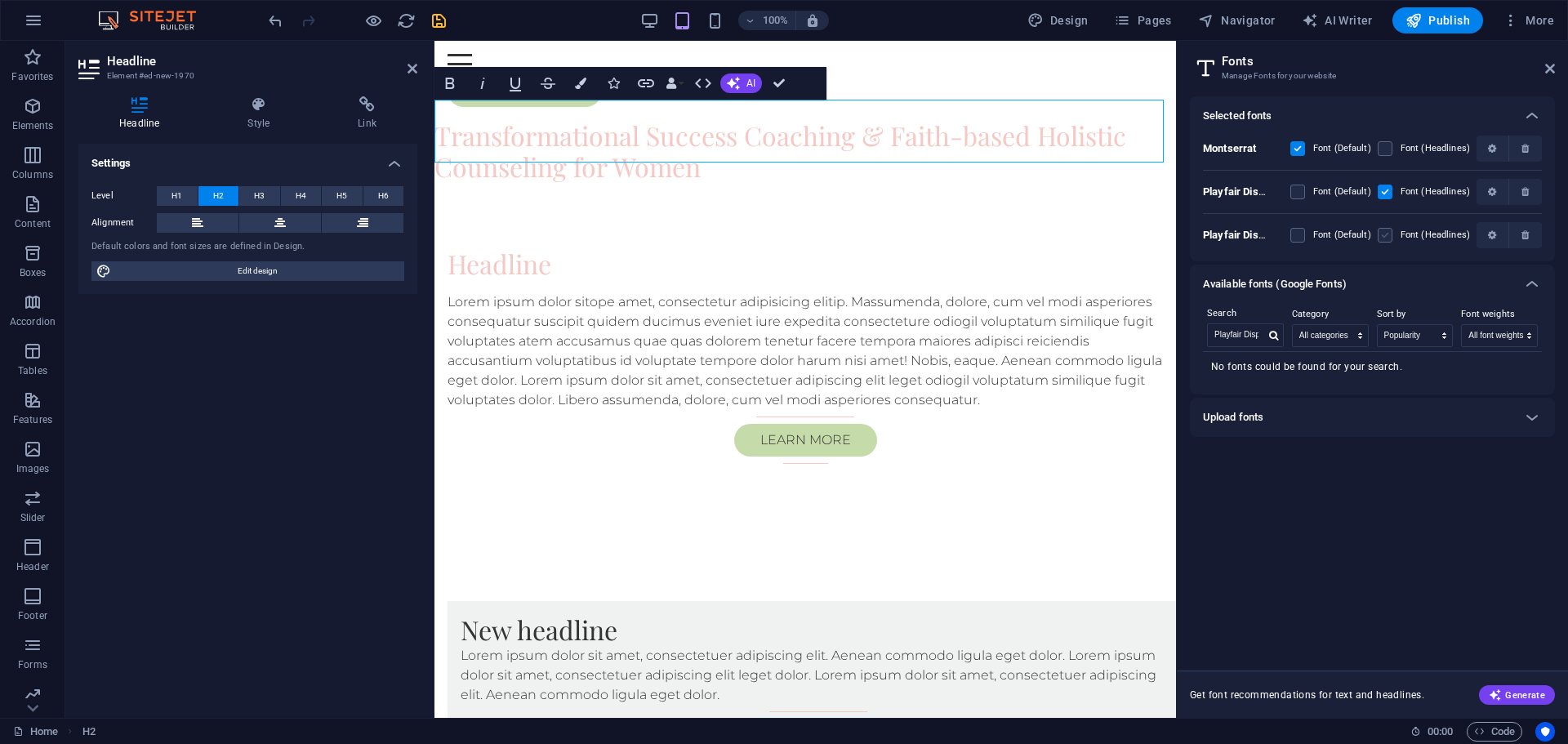
click at [1388, 234] on label at bounding box center [1385, 235] width 14 height 14
click at [0, 0] on SC "checkbox" at bounding box center [0, 0] width 0 height 0
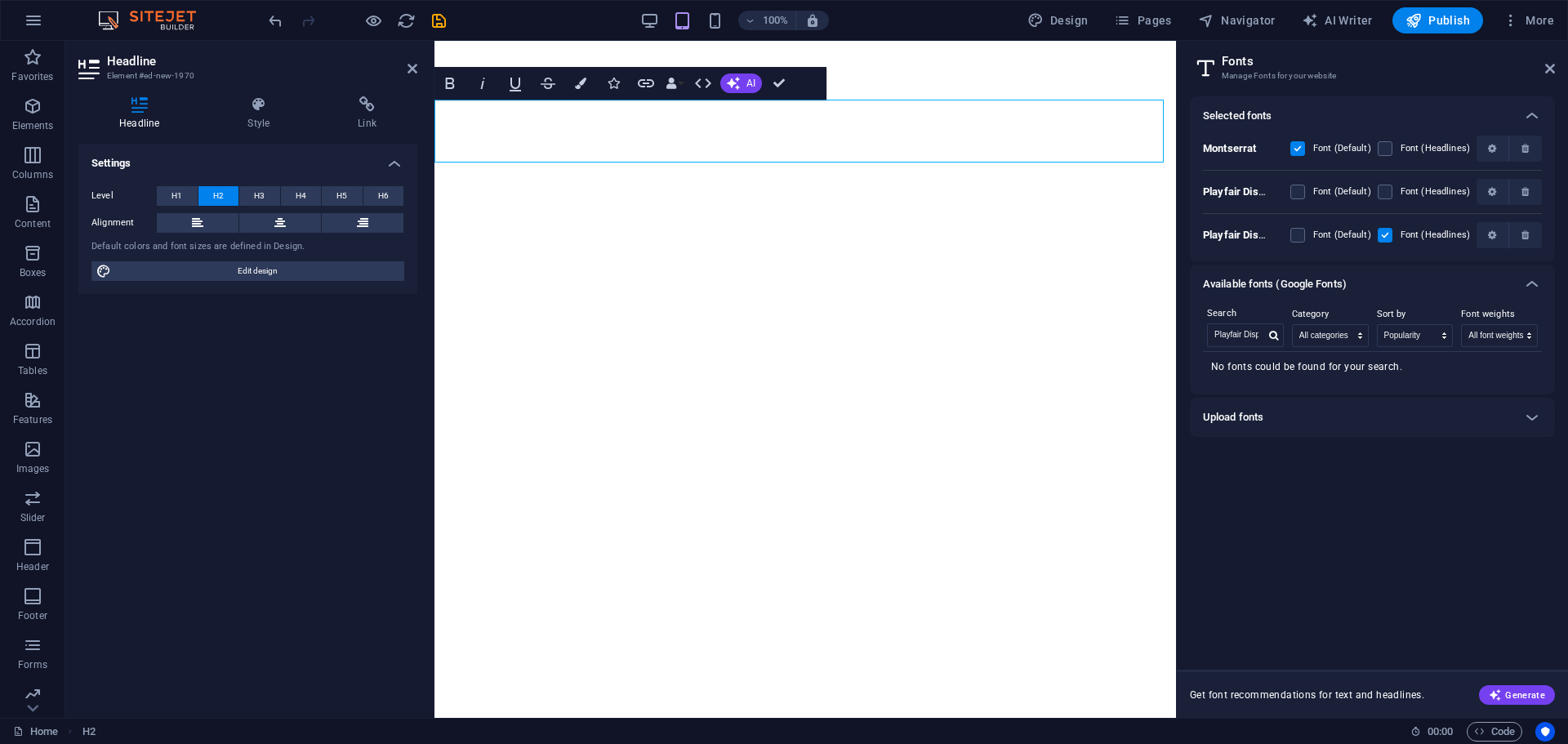
select select "popularity"
click at [1387, 195] on label at bounding box center [1385, 192] width 14 height 14
click at [0, 0] on Display "checkbox" at bounding box center [0, 0] width 0 height 0
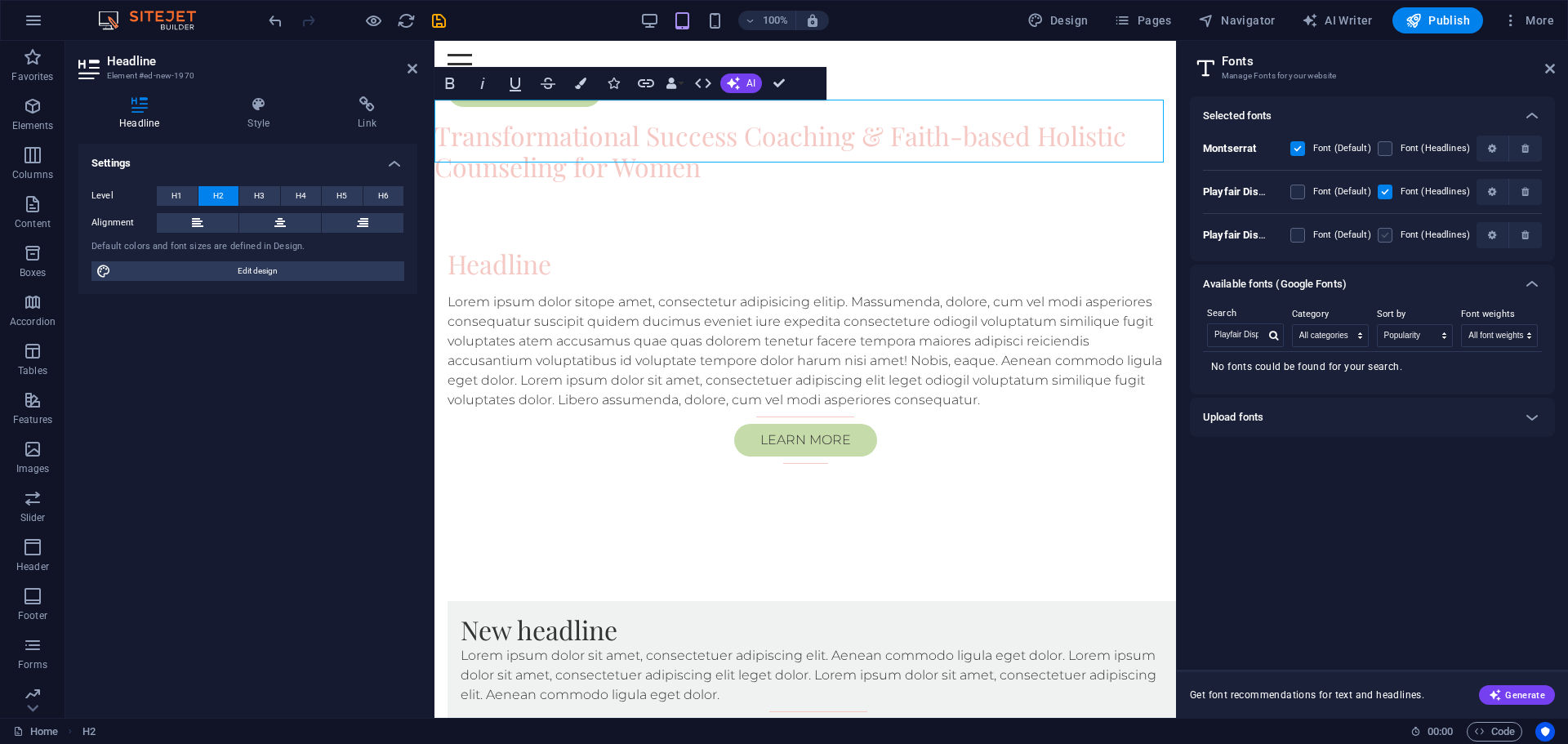
click at [1384, 232] on label at bounding box center [1385, 235] width 14 height 14
click at [0, 0] on SC "checkbox" at bounding box center [0, 0] width 0 height 0
click at [412, 68] on icon at bounding box center [412, 68] width 10 height 14
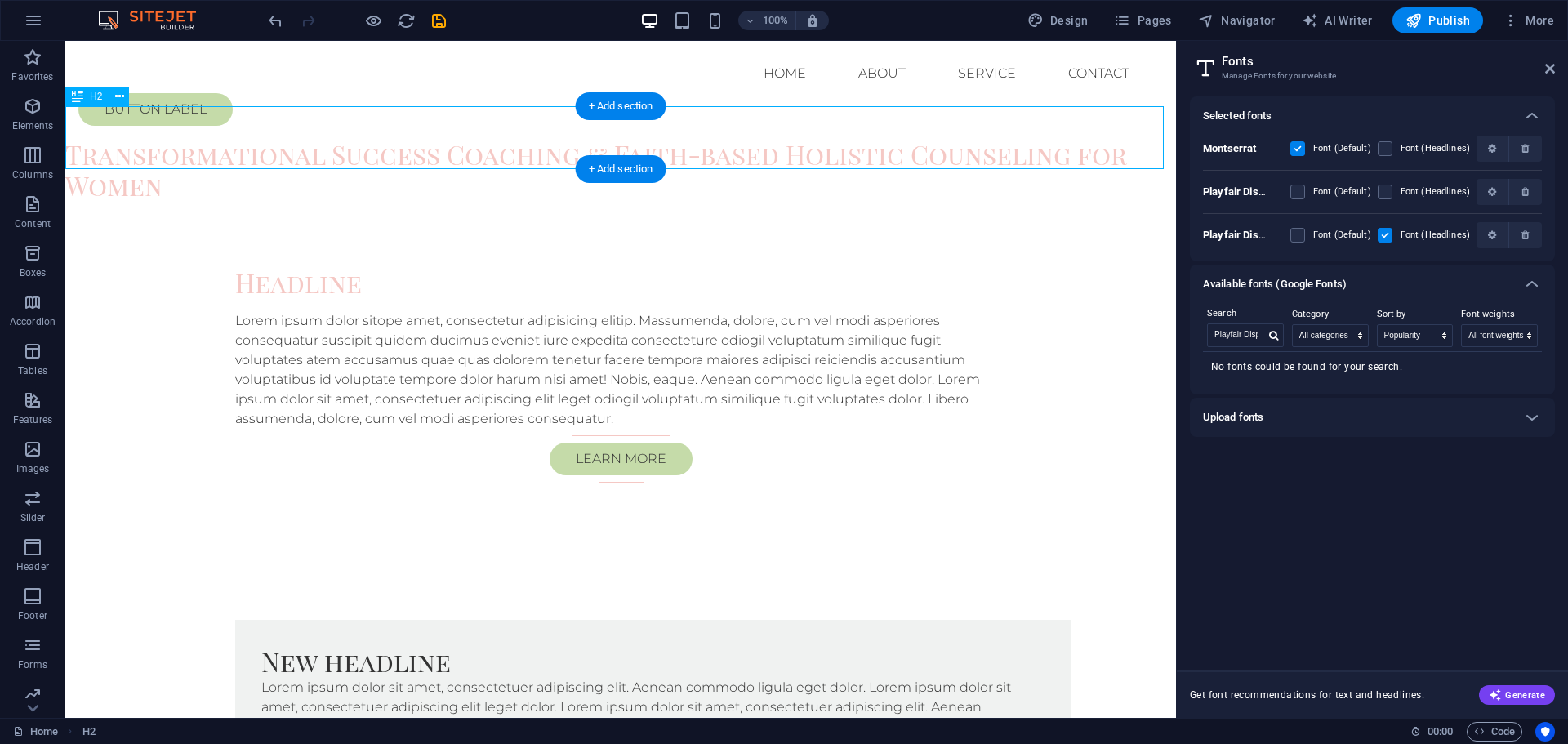
click at [804, 150] on div "Transformational Success Coaching & Faith-based Holistic Counseling for Women" at bounding box center [621, 170] width 1110 height 63
click at [1388, 195] on label at bounding box center [1385, 192] width 14 height 14
click at [0, 0] on Display "checkbox" at bounding box center [0, 0] width 0 height 0
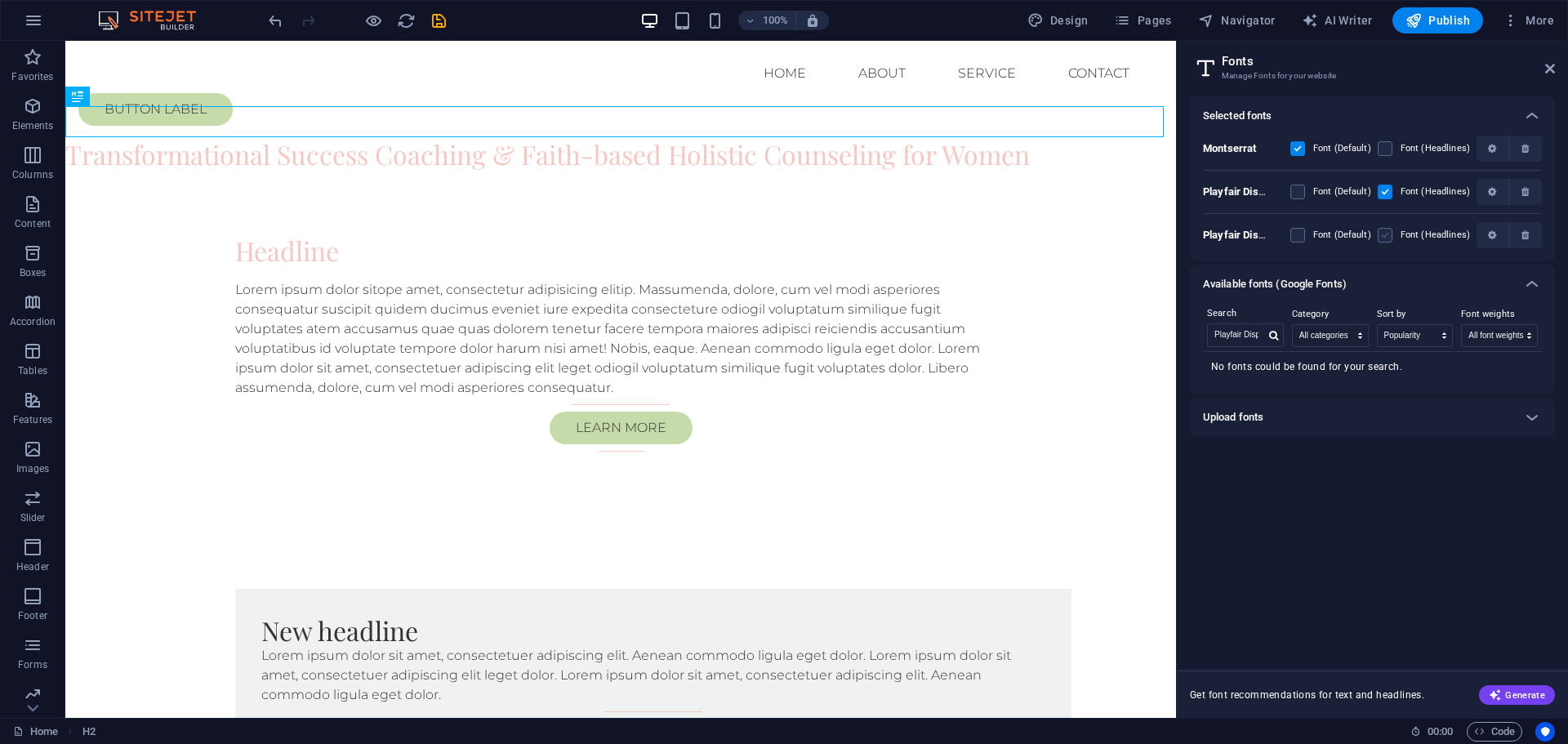
click at [1387, 235] on label at bounding box center [1385, 235] width 14 height 14
click at [0, 0] on SC "checkbox" at bounding box center [0, 0] width 0 height 0
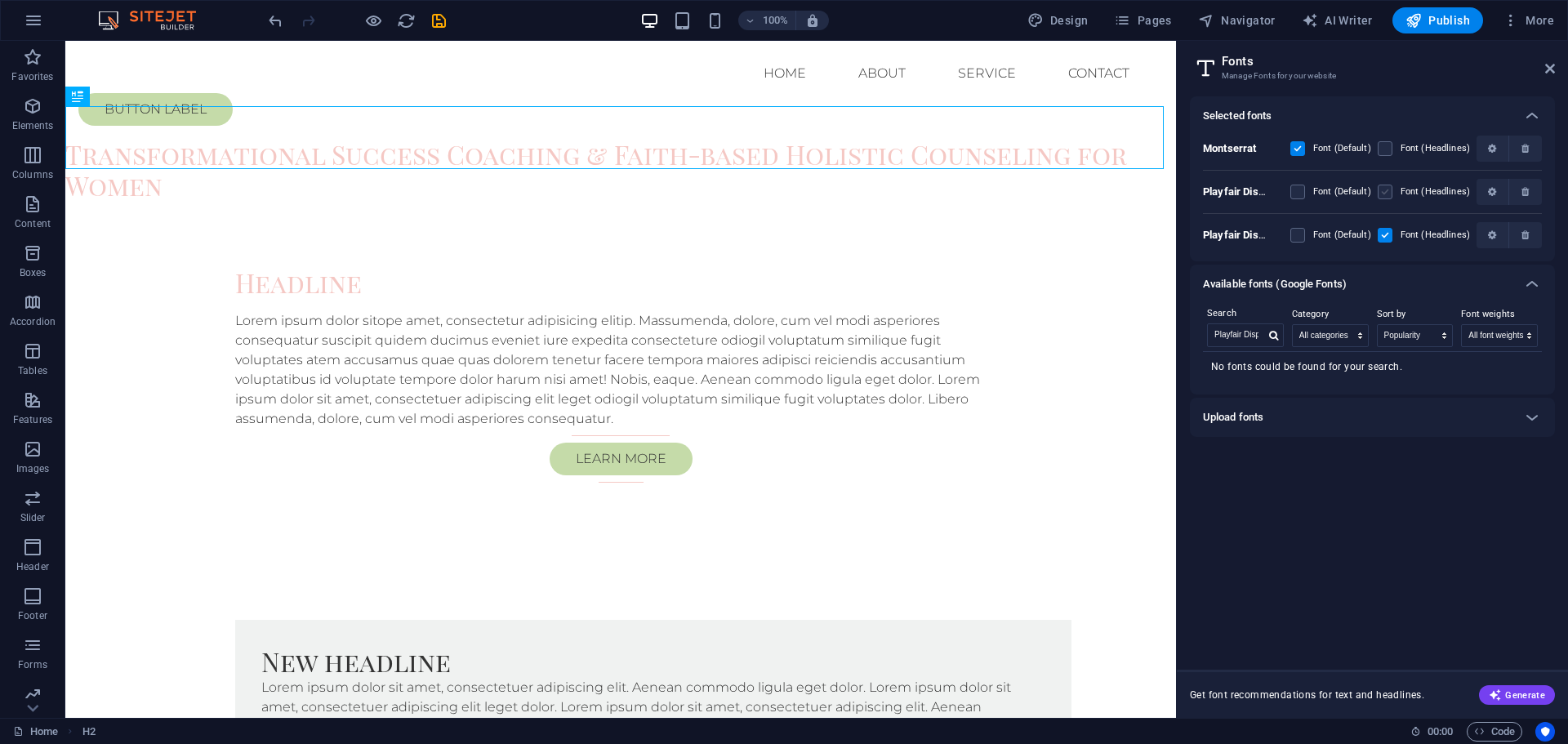
click at [1387, 189] on label at bounding box center [1385, 192] width 14 height 14
click at [0, 0] on Display "checkbox" at bounding box center [0, 0] width 0 height 0
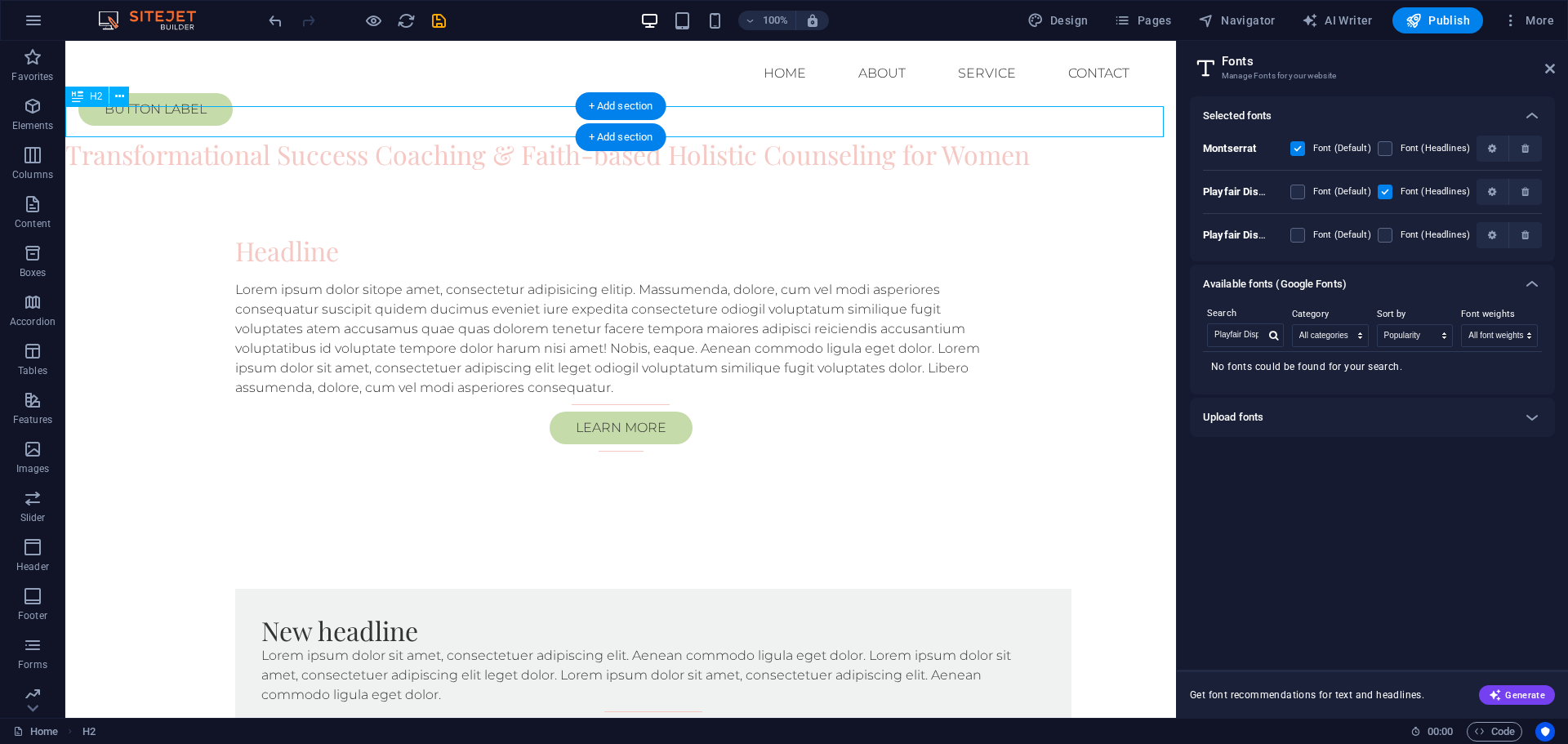
click at [208, 139] on div "Transformational Success Coaching & Faith-based Holistic Counseling for Women" at bounding box center [621, 154] width 1110 height 31
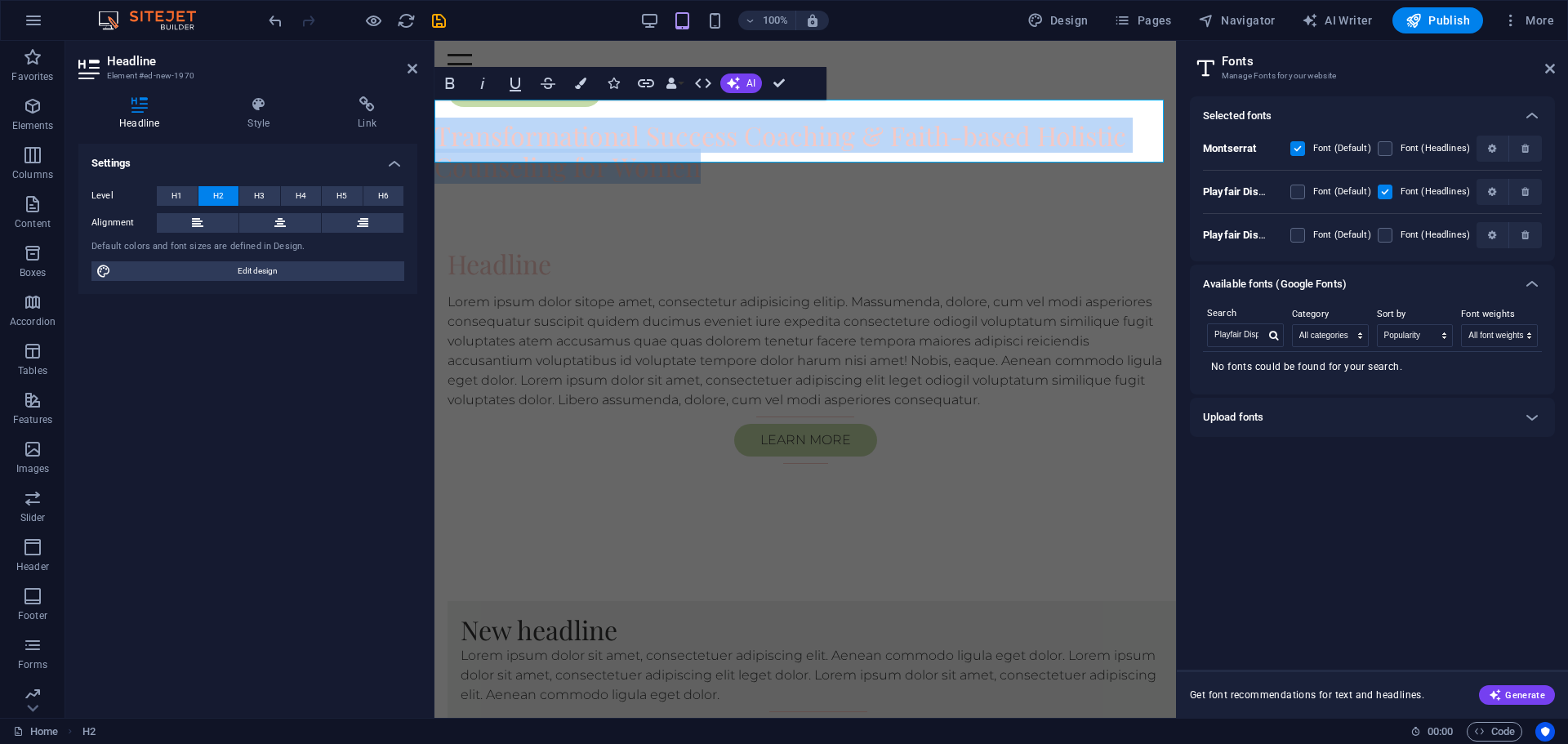
click at [483, 120] on h2 "Transformational Success Coaching & Faith-based Holistic Counseling for Women" at bounding box center [804, 151] width 741 height 63
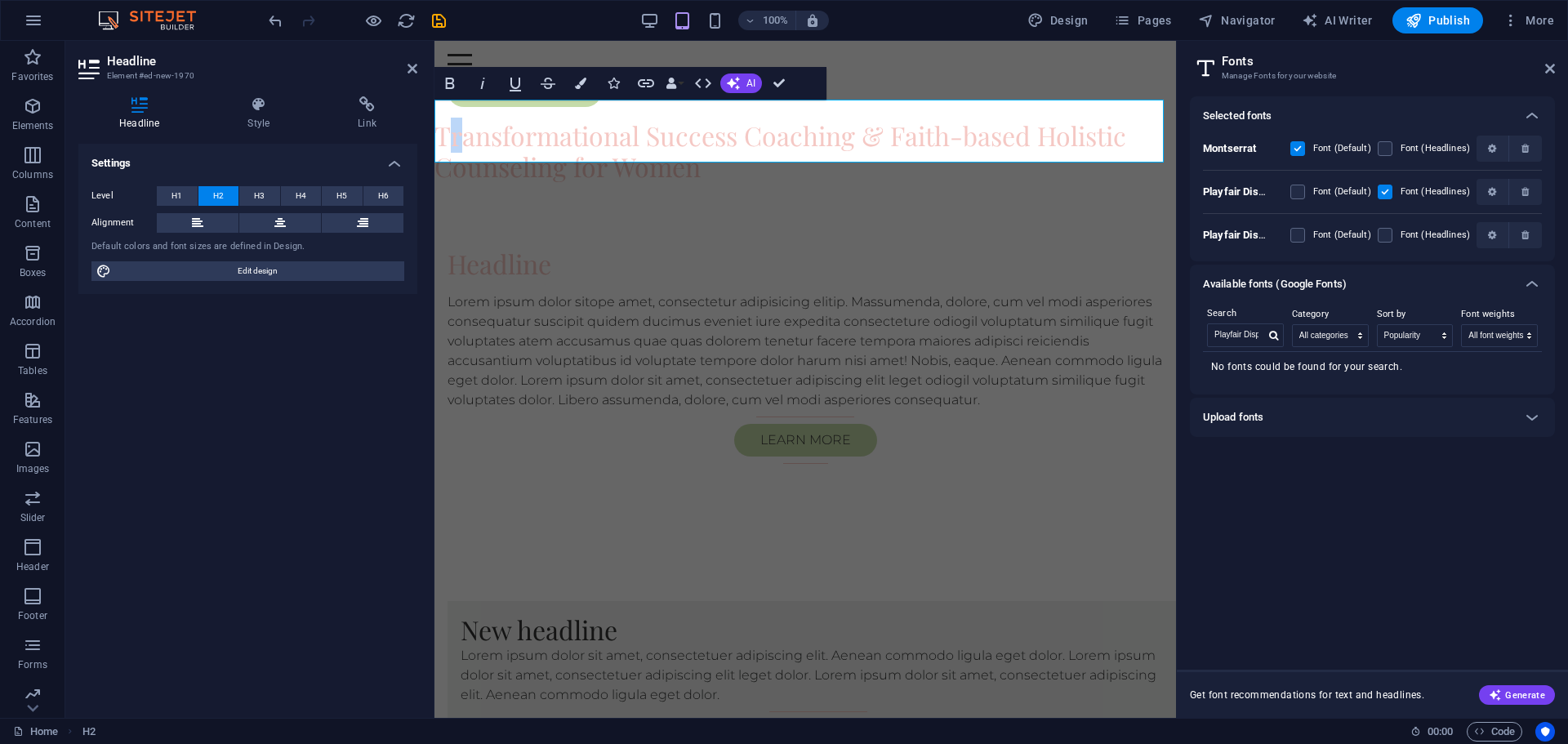
drag, startPoint x: 455, startPoint y: 116, endPoint x: 467, endPoint y: 118, distance: 12.2
click at [467, 120] on h2 "Transformational Success Coaching & Faith-based Holistic Counseling for Women" at bounding box center [804, 151] width 741 height 63
click at [1381, 235] on label at bounding box center [1385, 235] width 14 height 14
click at [0, 0] on SC "checkbox" at bounding box center [0, 0] width 0 height 0
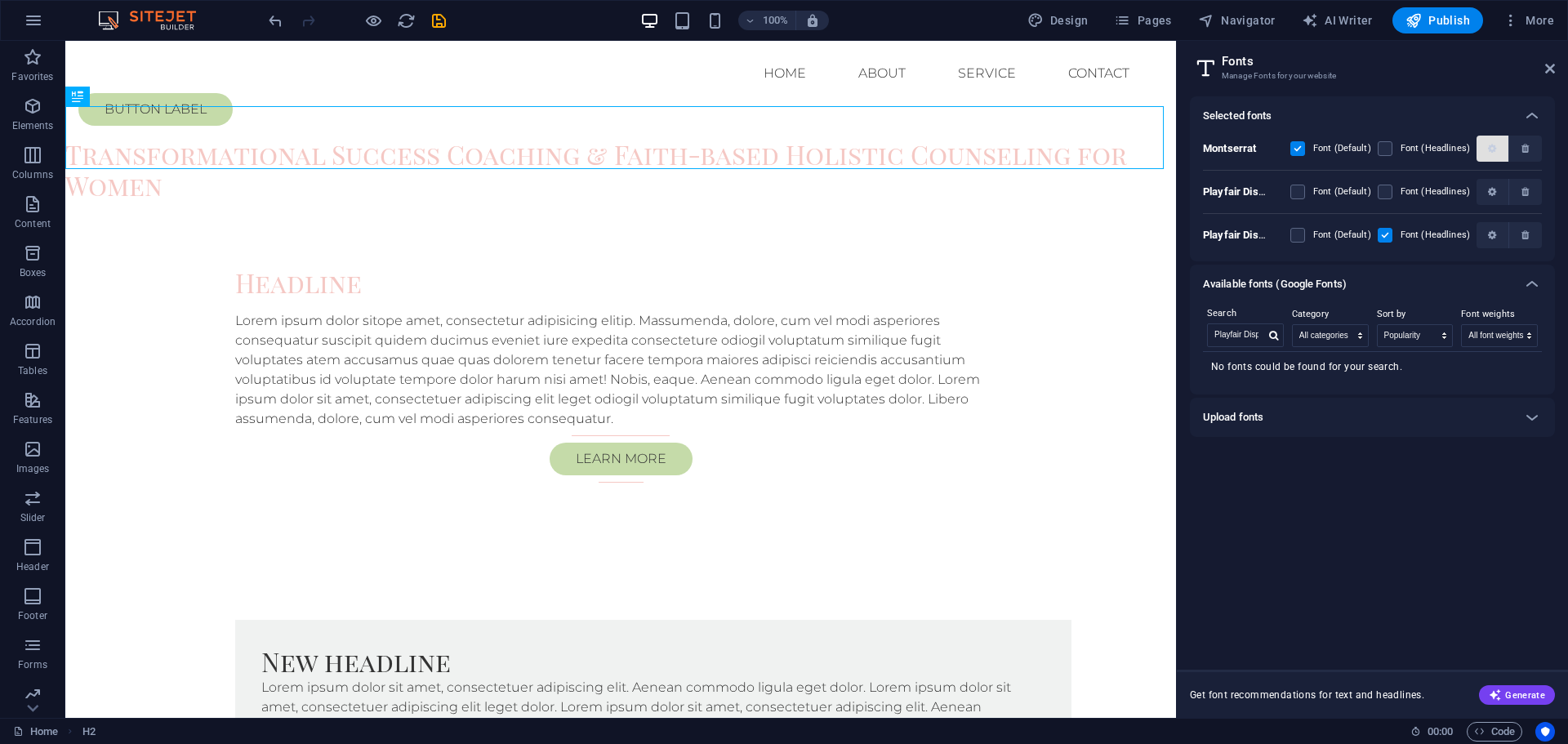
click at [1490, 151] on icon "button" at bounding box center [1491, 149] width 8 height 10
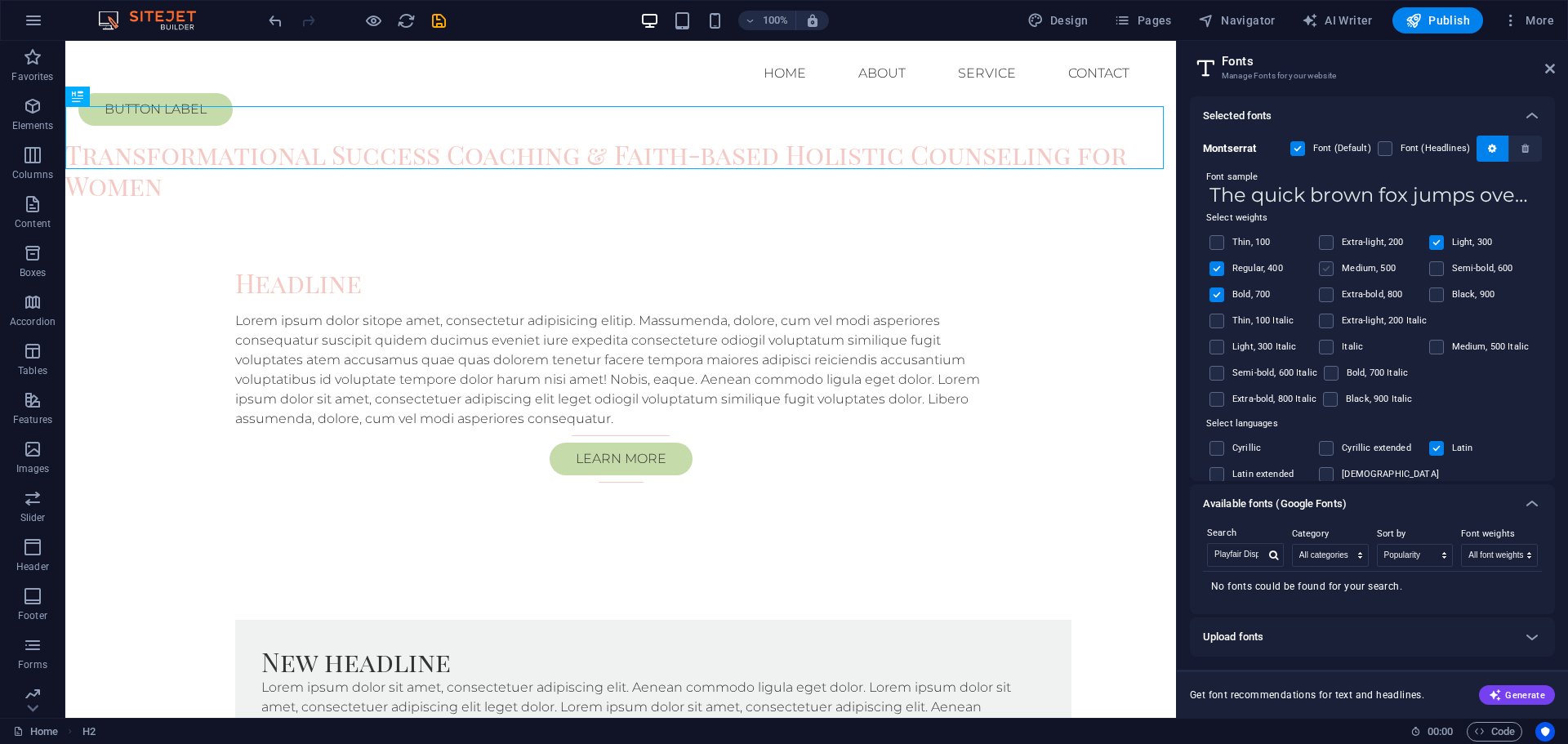
click at [1326, 268] on label at bounding box center [1327, 268] width 14 height 14
click at [0, 0] on input "checkbox" at bounding box center [0, 0] width 0 height 0
click at [1436, 240] on label at bounding box center [1437, 242] width 14 height 14
click at [0, 0] on input "checkbox" at bounding box center [0, 0] width 0 height 0
click at [1493, 155] on button "button" at bounding box center [1493, 149] width 32 height 26
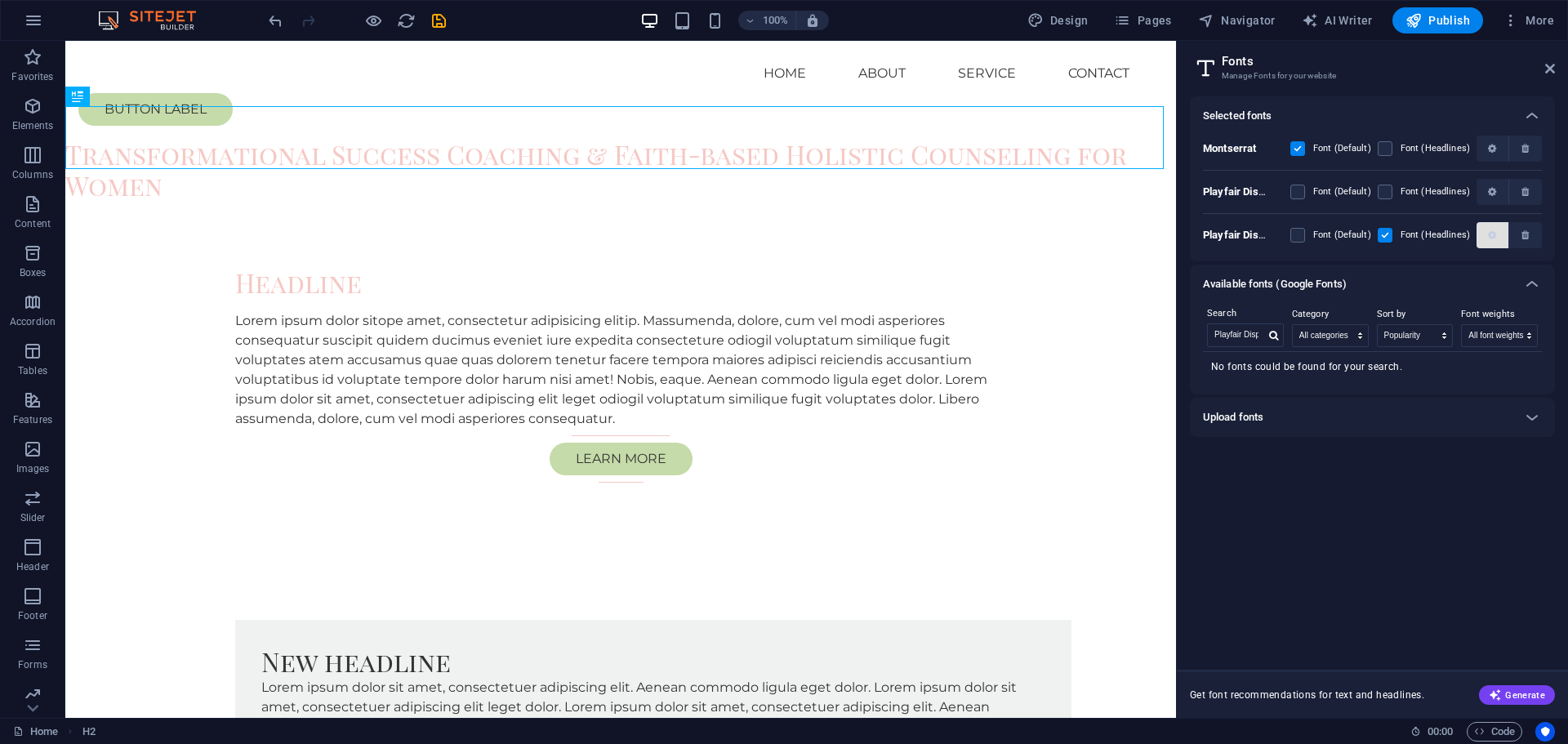
click at [1489, 234] on icon "button" at bounding box center [1491, 235] width 8 height 10
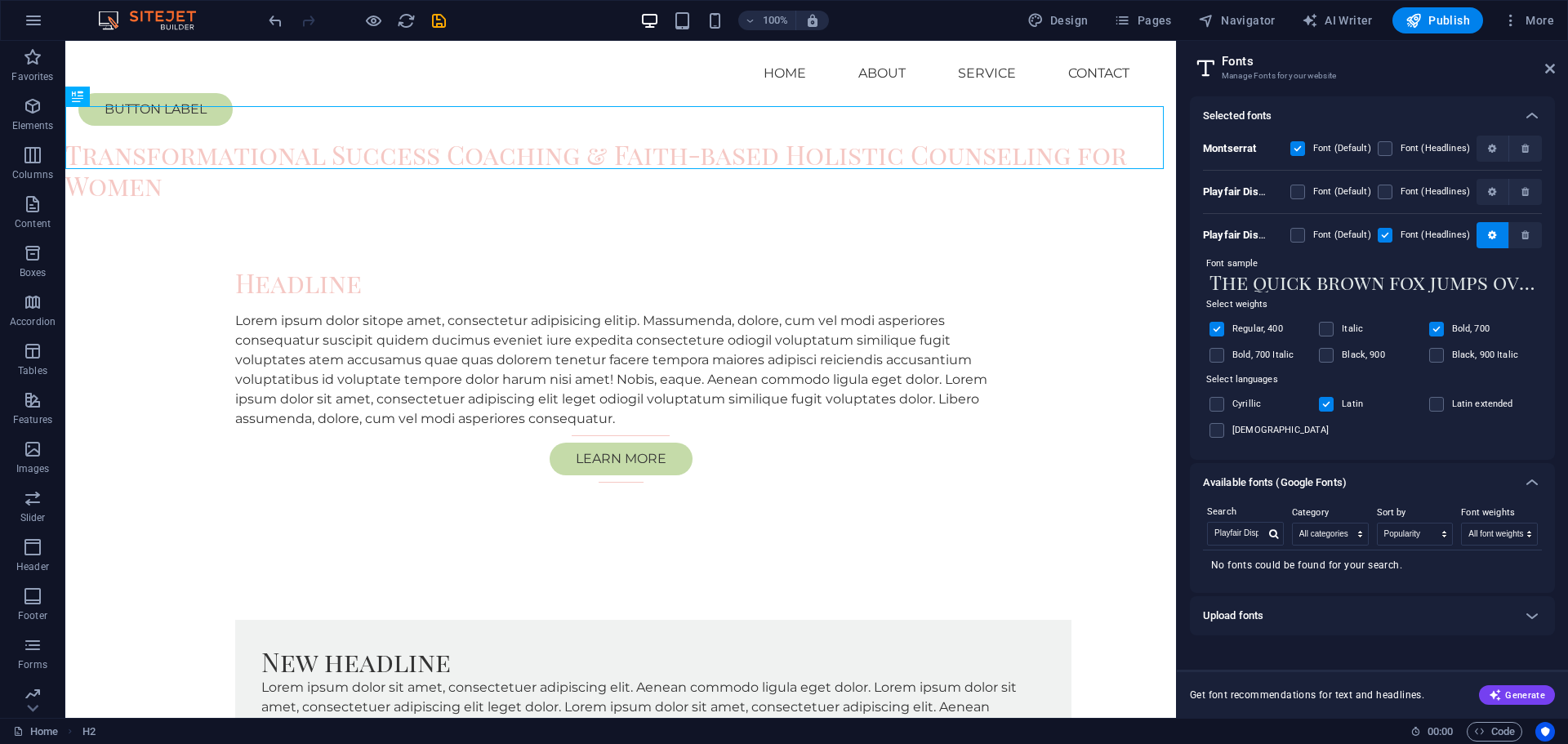
click at [1214, 327] on label at bounding box center [1217, 329] width 14 height 14
click at [0, 0] on input "checkbox" at bounding box center [0, 0] width 0 height 0
click at [1220, 333] on label at bounding box center [1217, 329] width 14 height 14
click at [0, 0] on input "checkbox" at bounding box center [0, 0] width 0 height 0
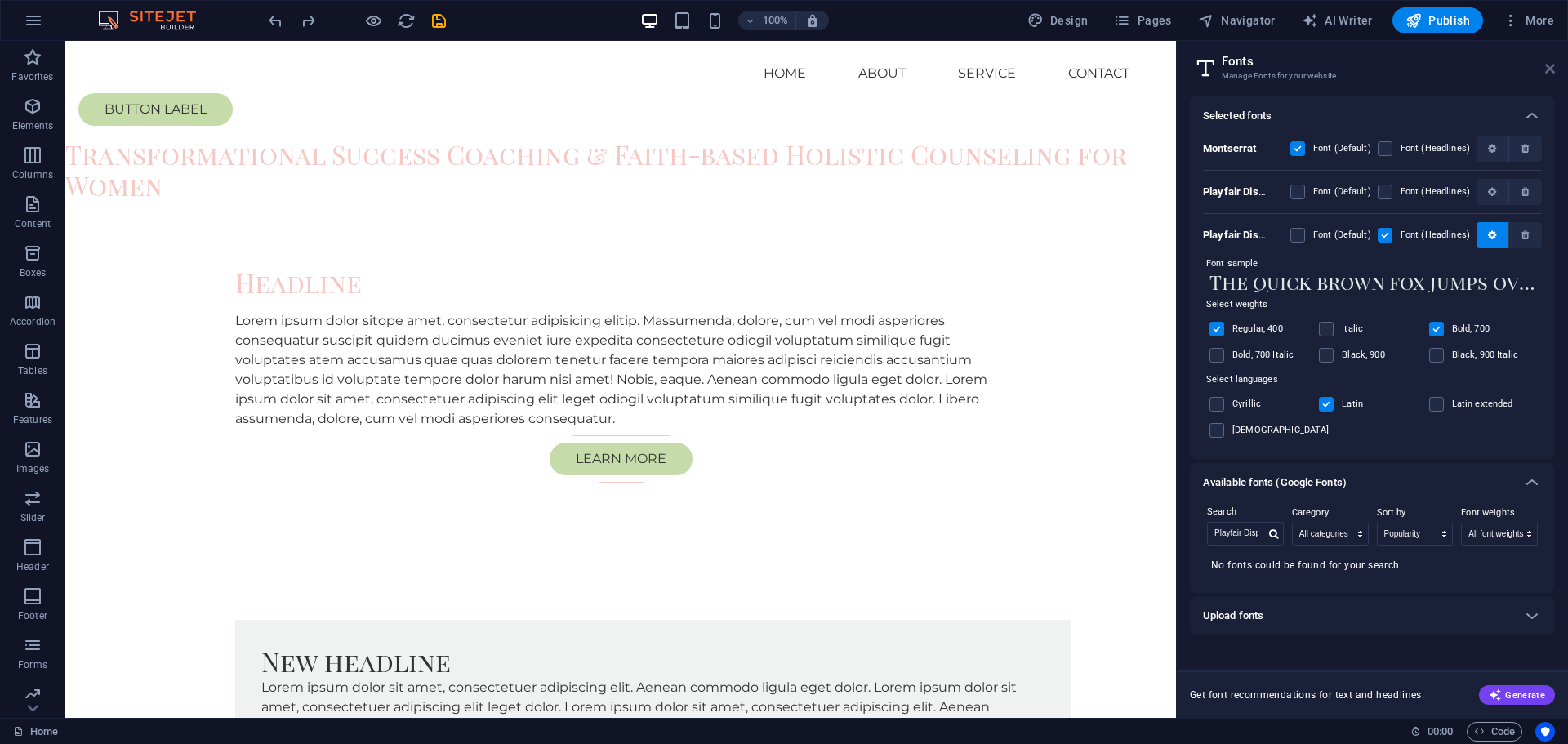
click at [1550, 69] on icon at bounding box center [1550, 68] width 10 height 14
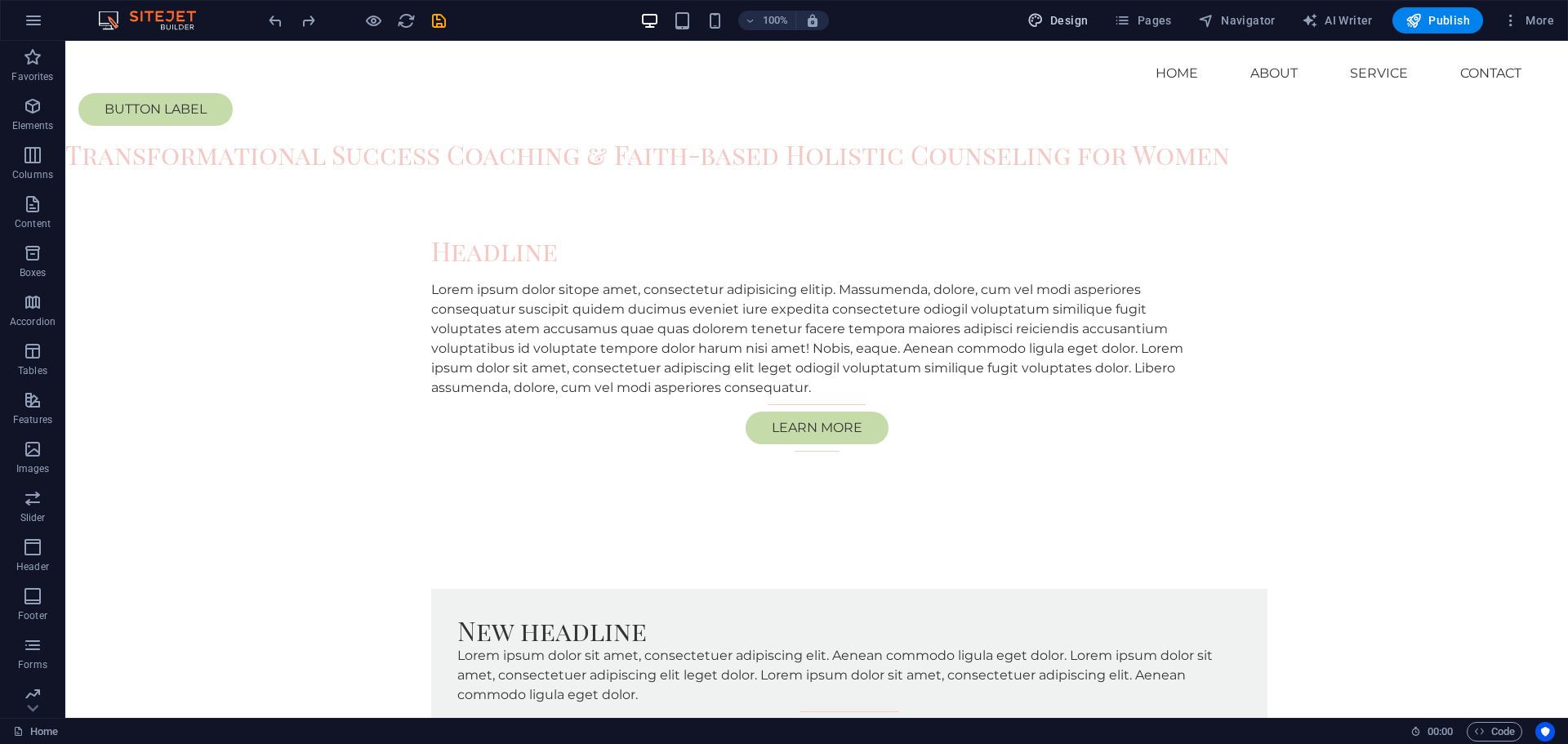
click at [1054, 22] on span "Design" at bounding box center [1058, 21] width 61 height 16
select select "rem"
select select "200"
select select "px"
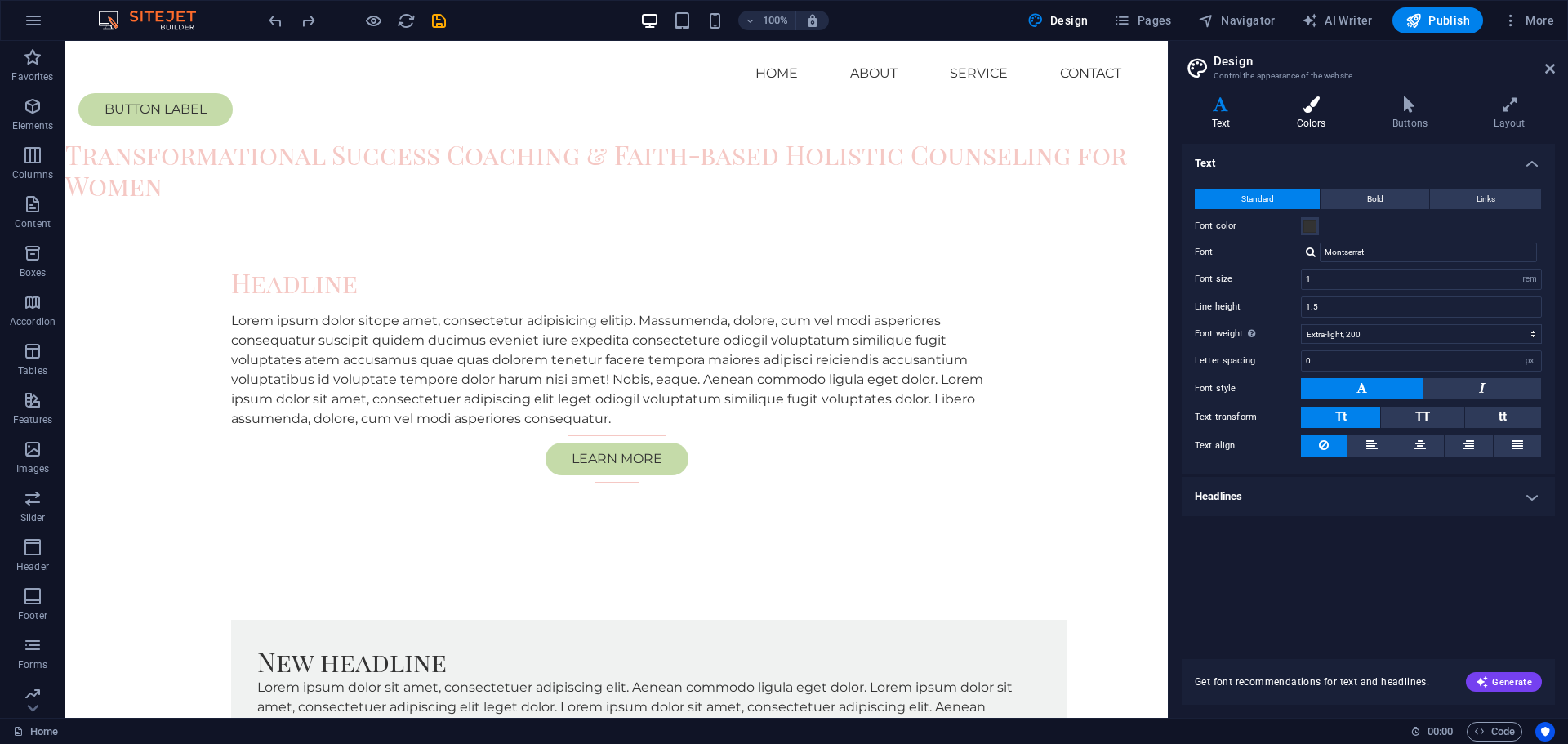
click at [1314, 123] on h4 "Colors" at bounding box center [1315, 113] width 95 height 34
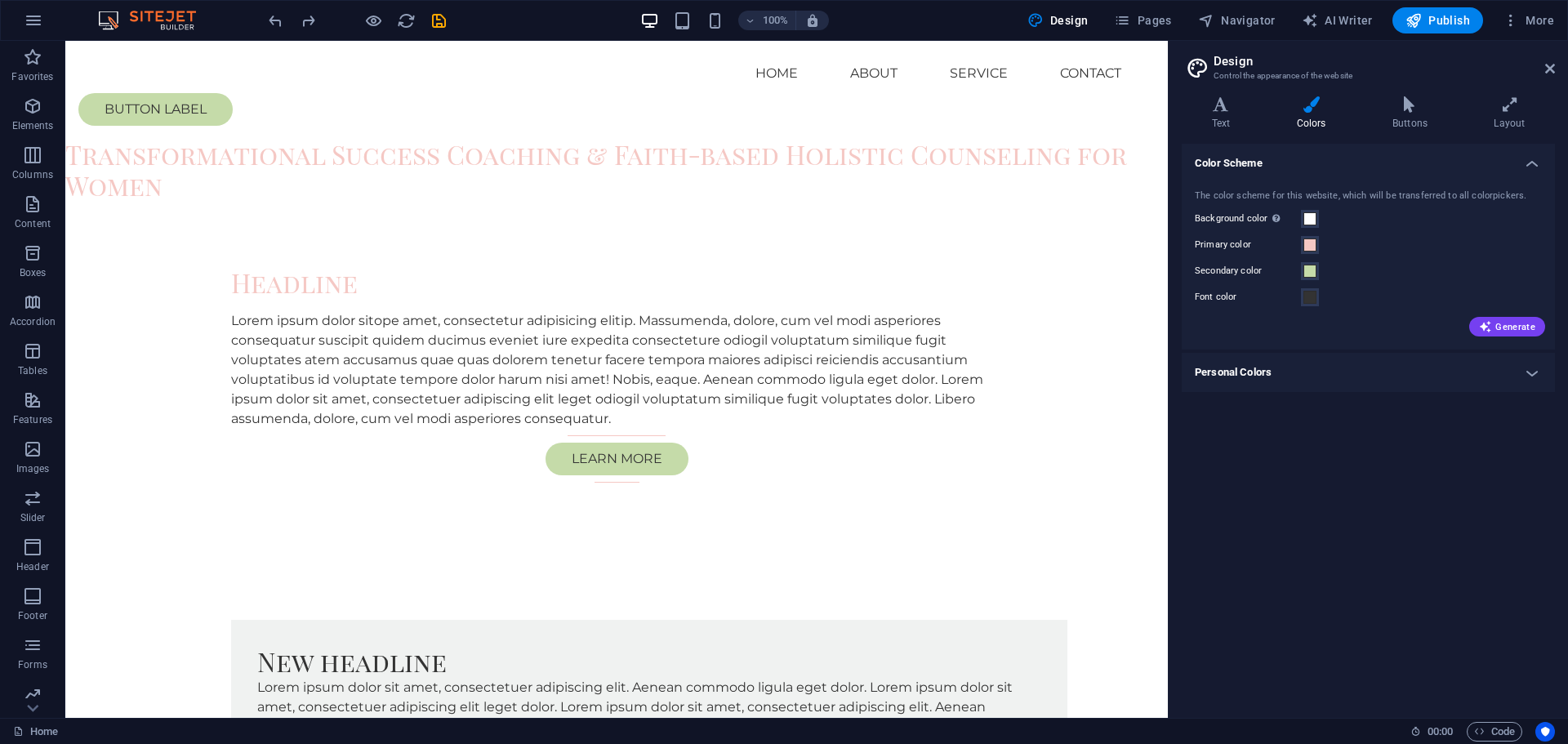
click at [1362, 371] on h4 "Personal Colors" at bounding box center [1368, 373] width 373 height 40
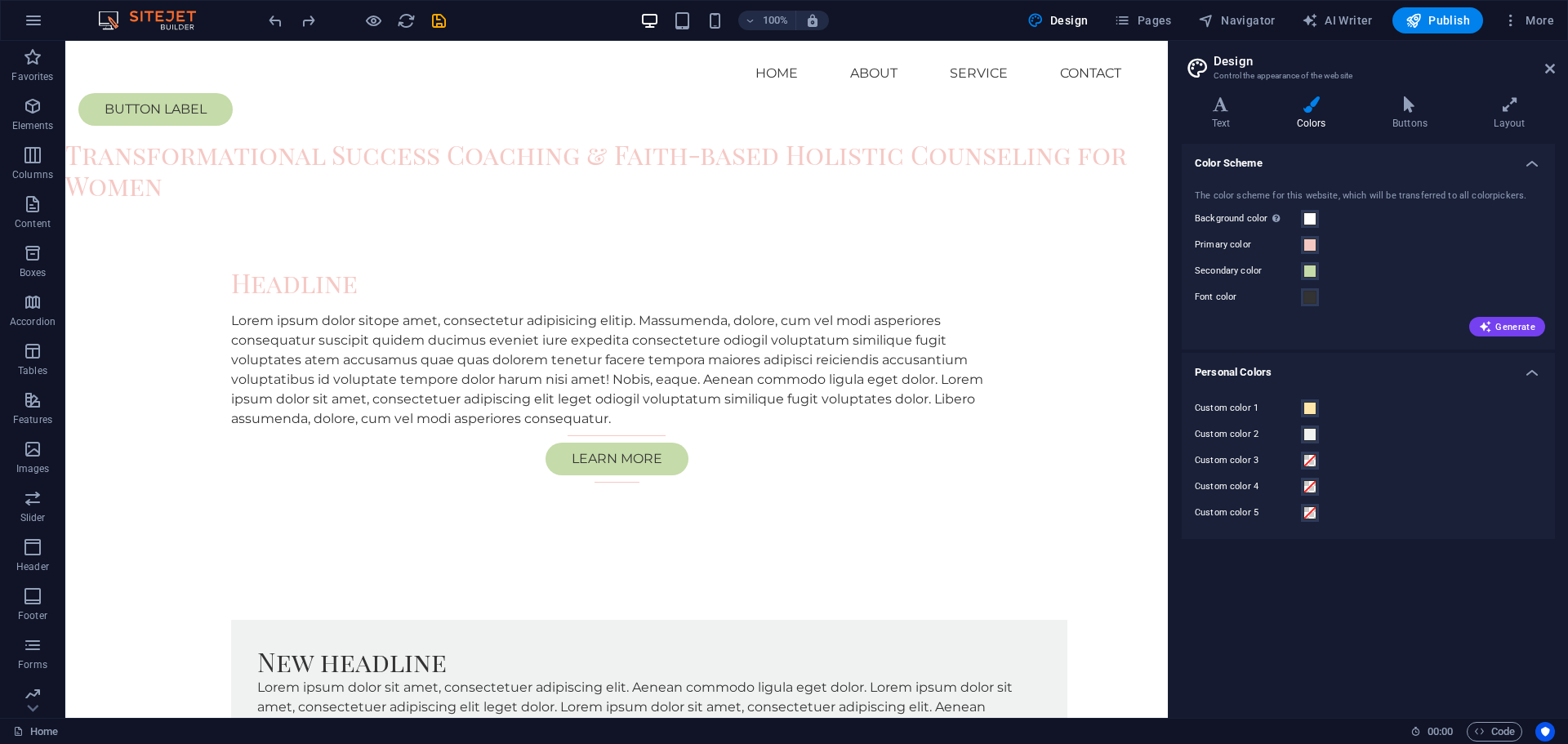
drag, startPoint x: 1194, startPoint y: 216, endPoint x: 1233, endPoint y: 273, distance: 69.1
click at [1233, 273] on div "The color scheme for this website, which will be transferred to all colorpicker…" at bounding box center [1369, 261] width 380 height 177
drag, startPoint x: 1237, startPoint y: 296, endPoint x: 1189, endPoint y: 219, distance: 90.7
click at [1189, 219] on div "The color scheme for this website, which will be transferred to all colorpicker…" at bounding box center [1369, 261] width 380 height 177
click at [1311, 216] on span at bounding box center [1310, 219] width 14 height 14
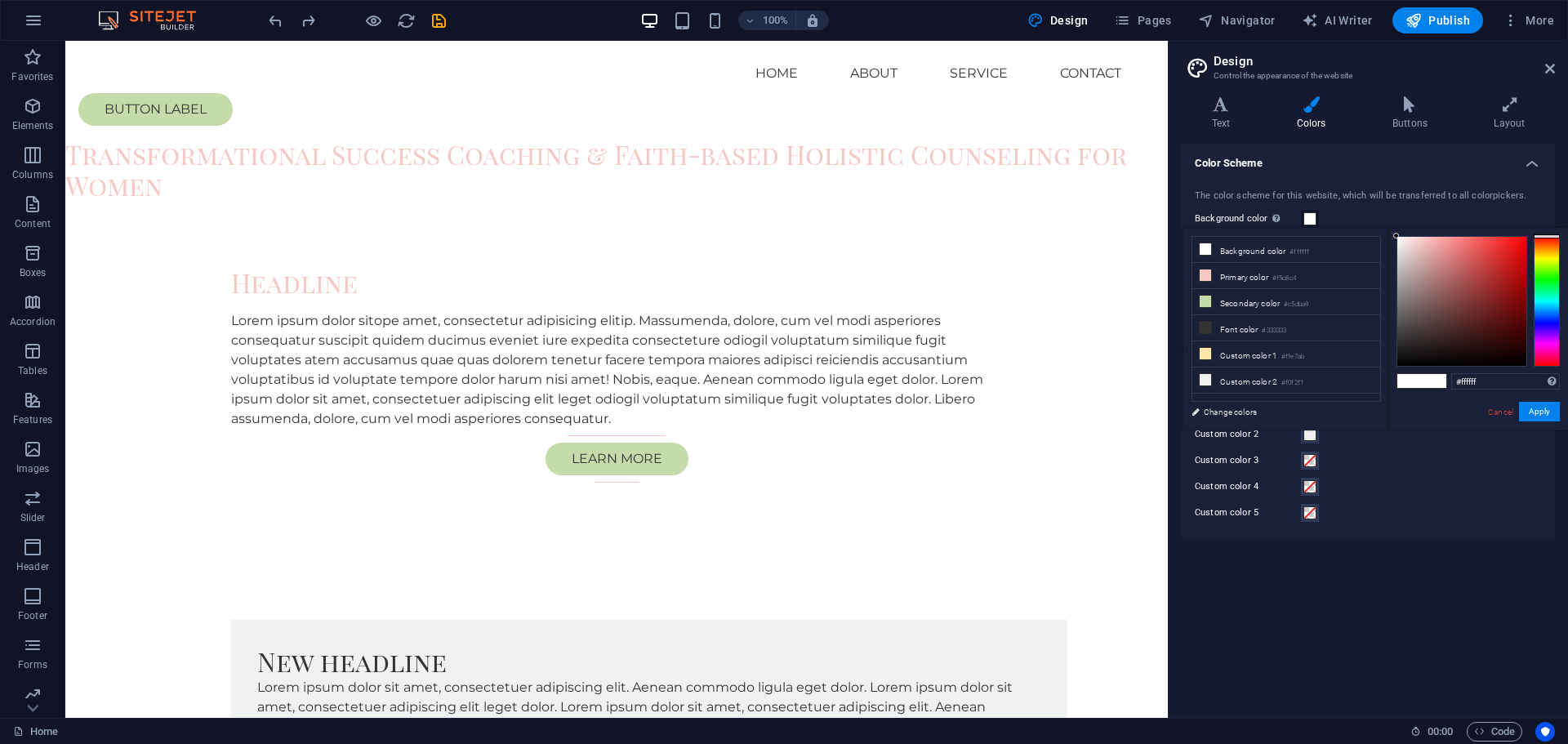
click at [1426, 382] on span at bounding box center [1434, 380] width 24 height 14
type input "#ffffff"
drag, startPoint x: 1415, startPoint y: 262, endPoint x: 1366, endPoint y: 214, distance: 68.6
click at [1366, 214] on body "Built To Blossom Home Favorites Elements Columns Content Boxes Accordion Tables…" at bounding box center [784, 372] width 1568 height 744
click at [1539, 412] on button "Apply" at bounding box center [1539, 412] width 41 height 20
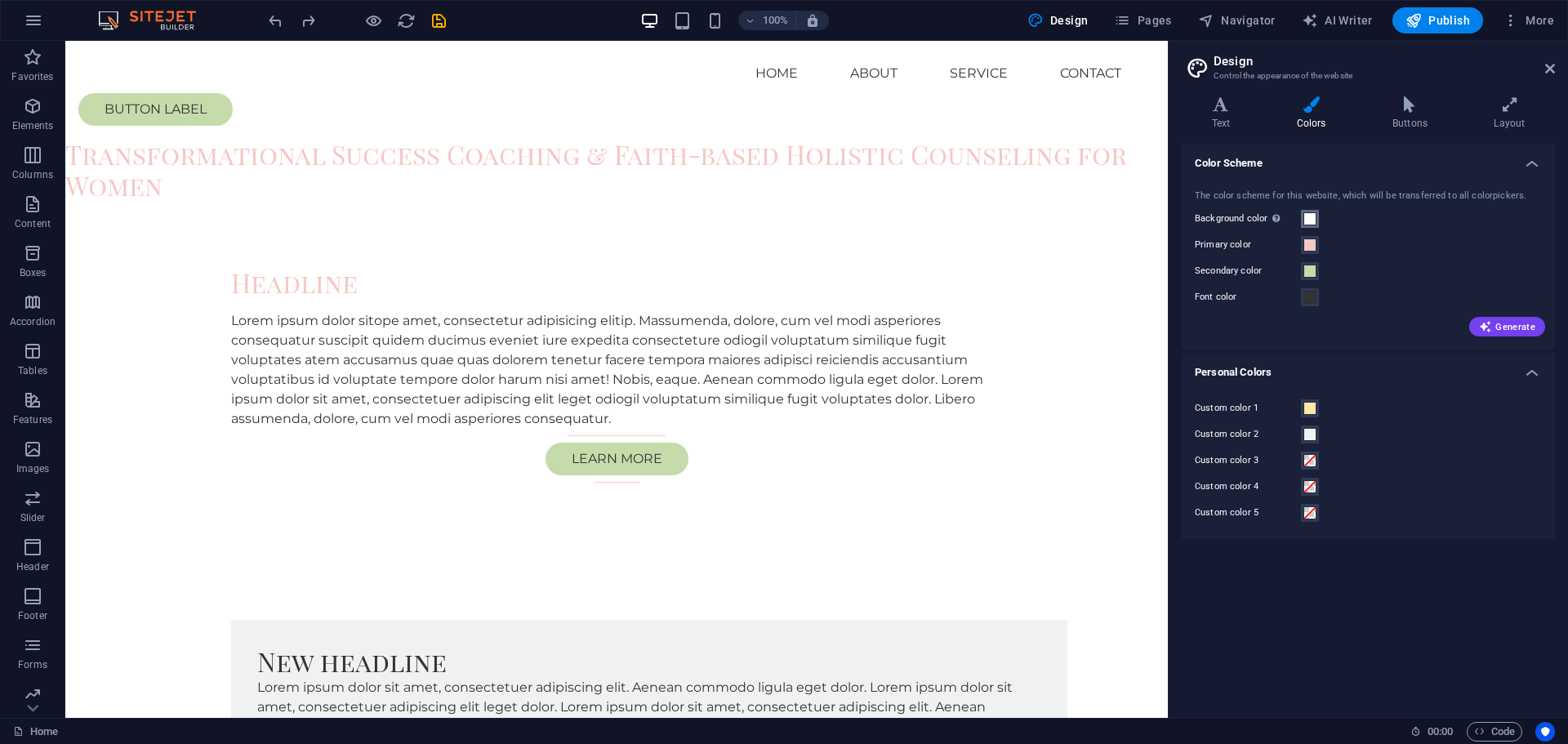
click at [1313, 214] on span at bounding box center [1310, 219] width 14 height 14
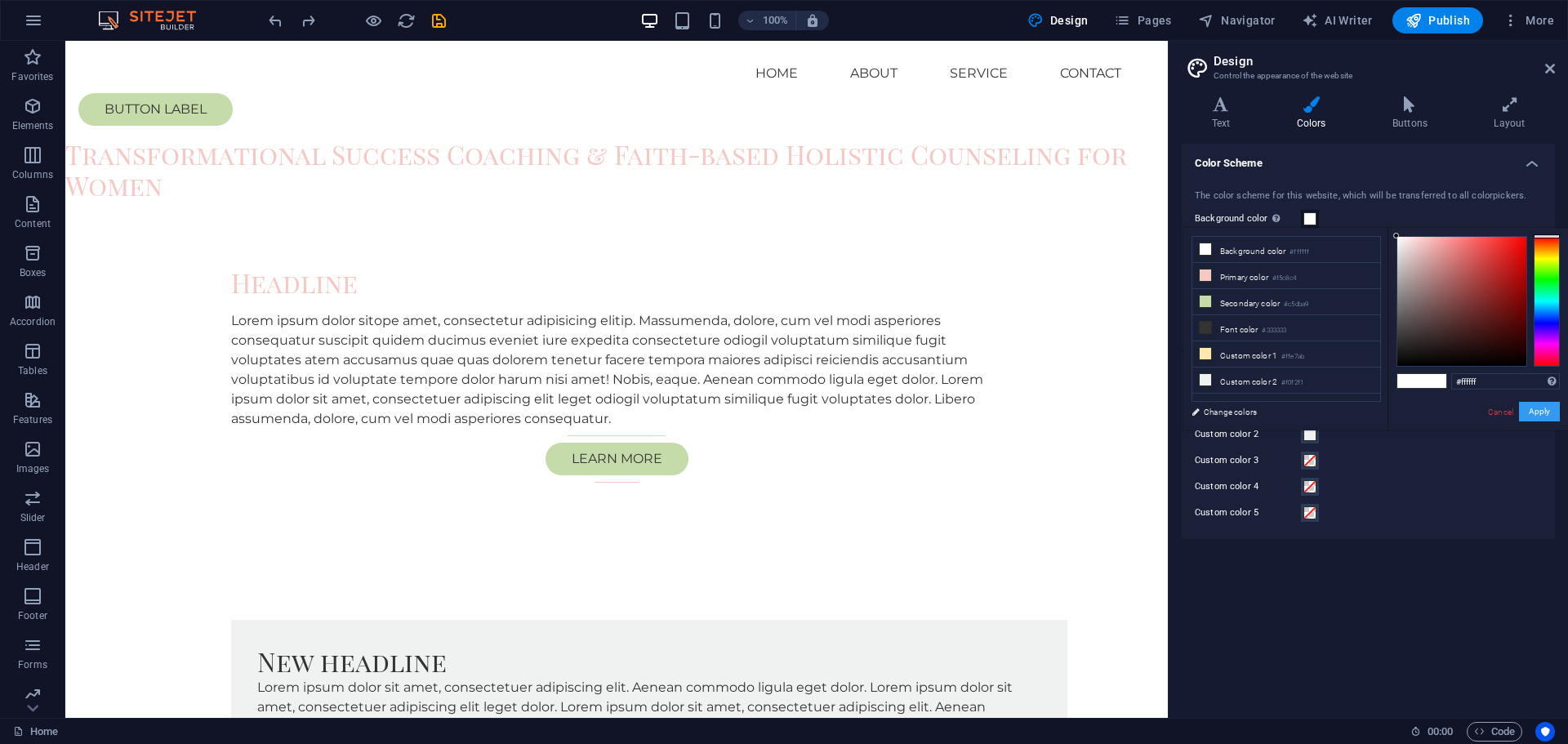
click at [1551, 420] on button "Apply" at bounding box center [1539, 412] width 41 height 20
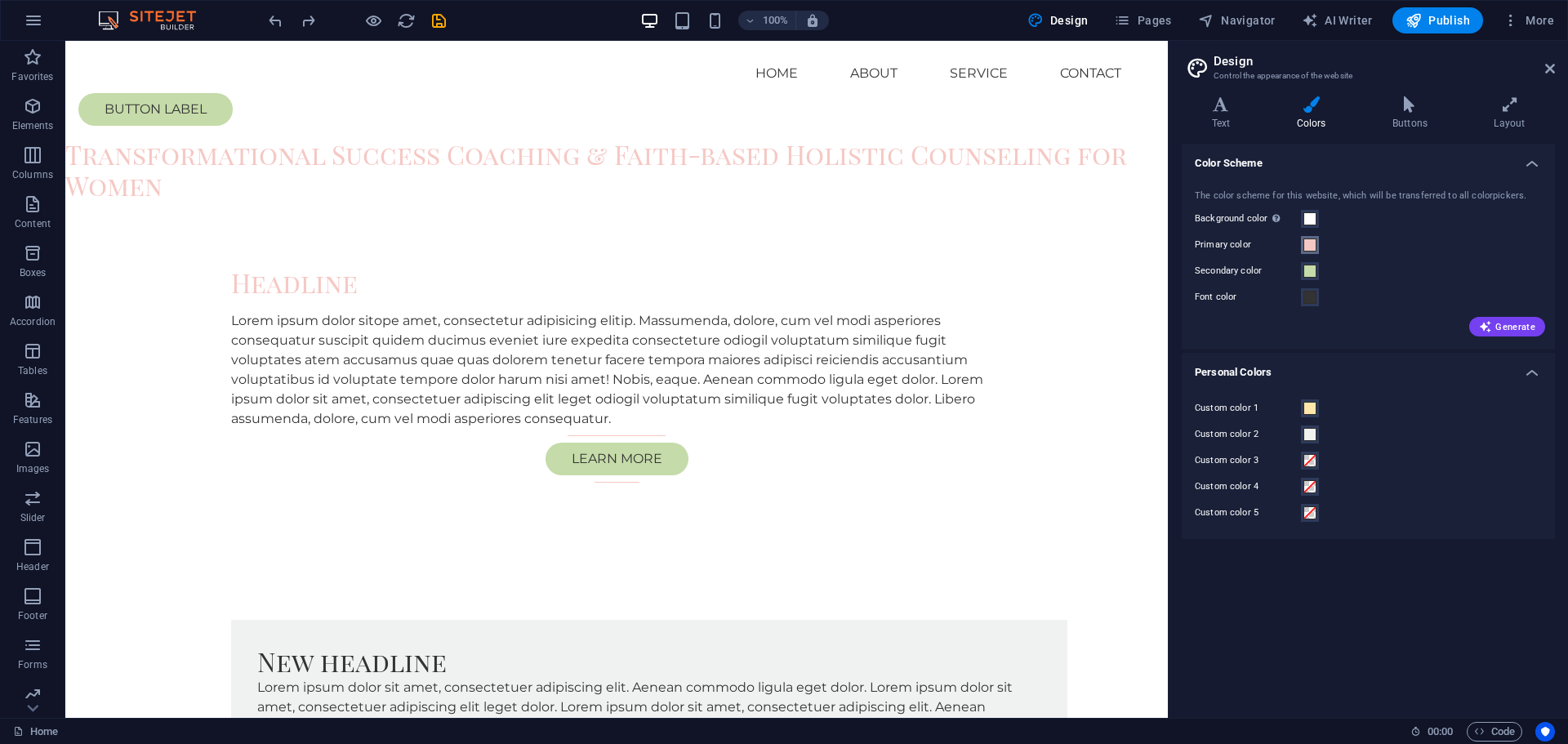
click at [1311, 241] on span at bounding box center [1310, 245] width 14 height 14
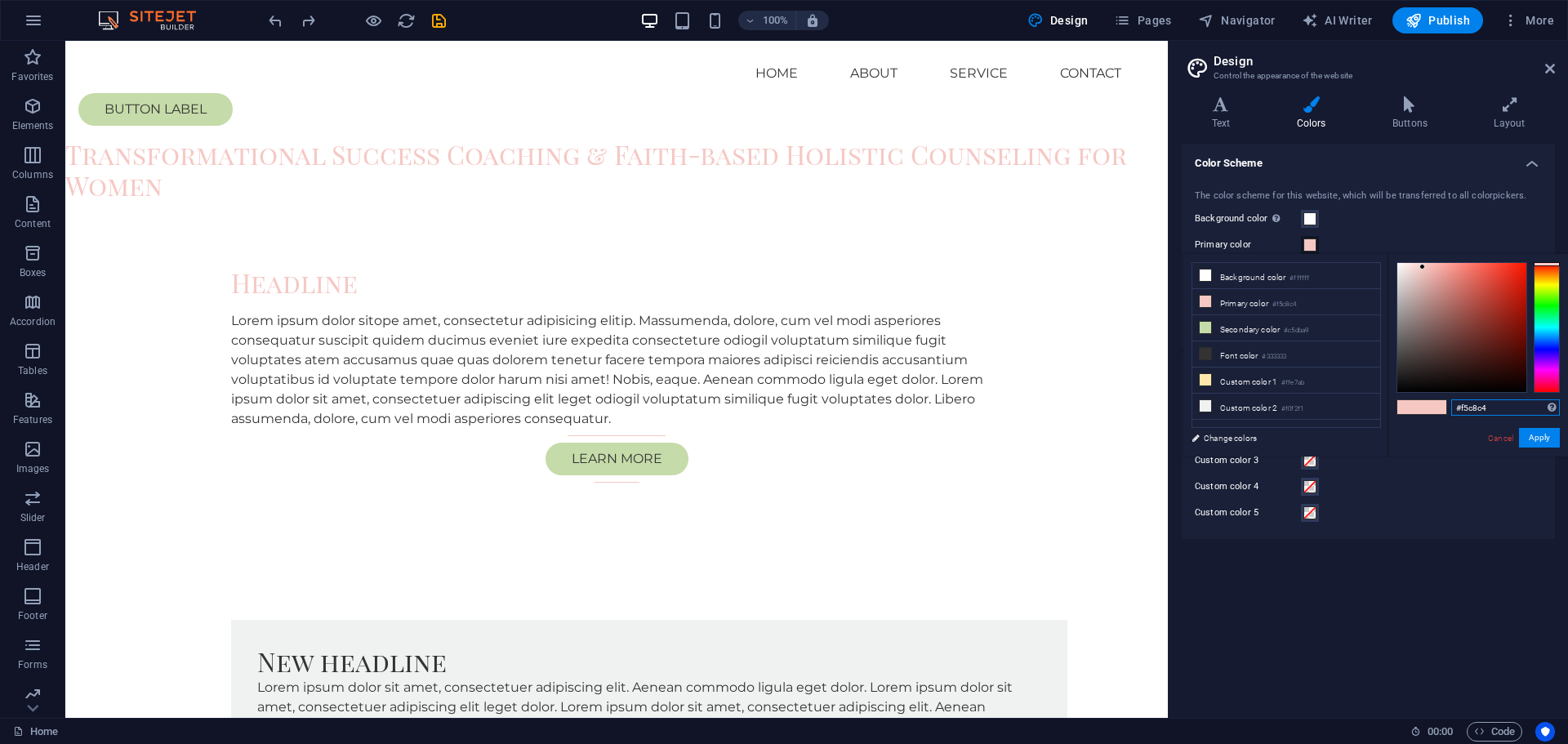
drag, startPoint x: 1500, startPoint y: 407, endPoint x: 1446, endPoint y: 413, distance: 54.3
click at [1446, 413] on div "#f5c8c4 Supported formats #0852ed rgb(8, 82, 237) rgba(8, 82, 237, 90%) hsv(221…" at bounding box center [1478, 474] width 180 height 440
paste input "87BBA2"
type input "#87bba2"
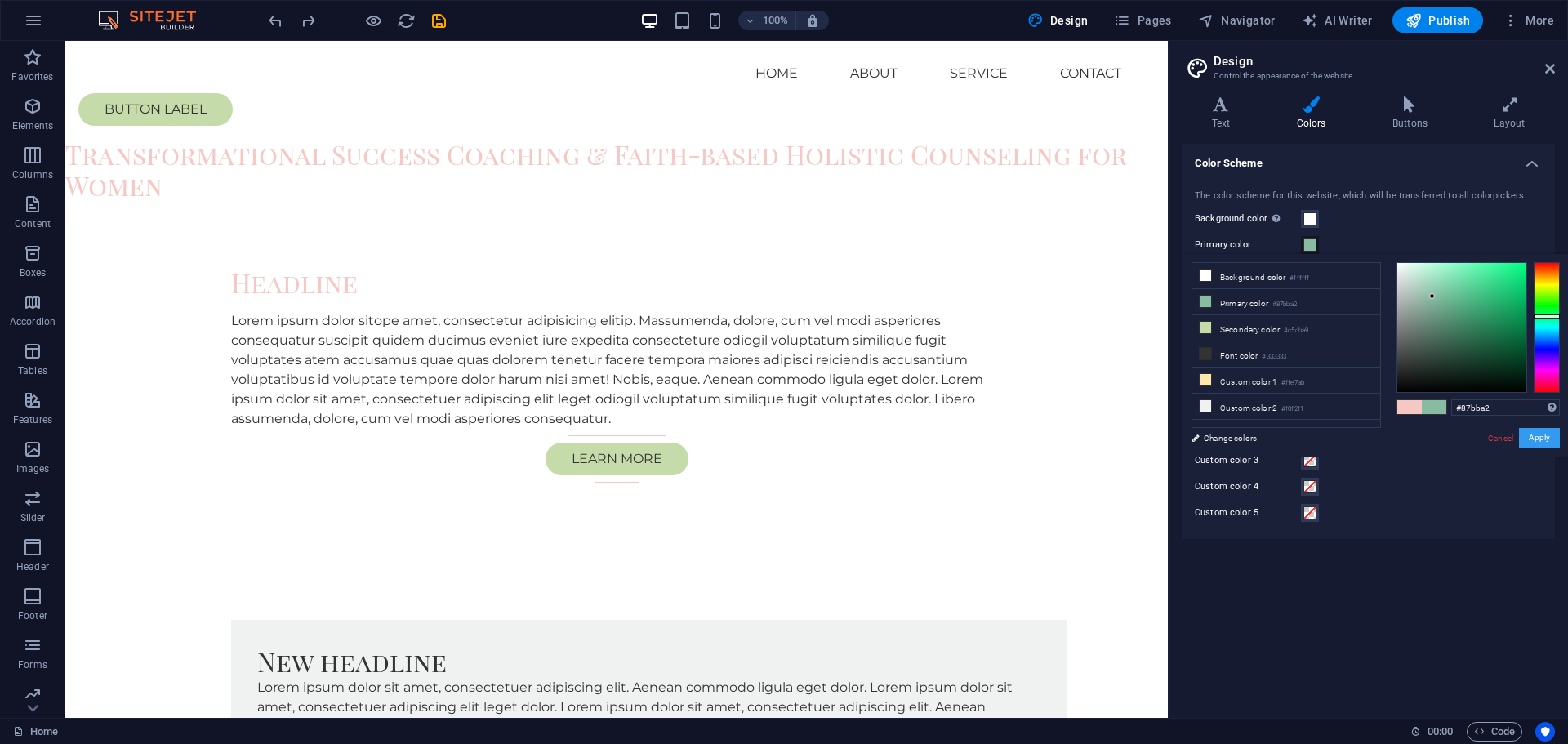
drag, startPoint x: 1539, startPoint y: 439, endPoint x: 1567, endPoint y: 466, distance: 38.9
click at [1539, 439] on button "Apply" at bounding box center [1539, 438] width 41 height 20
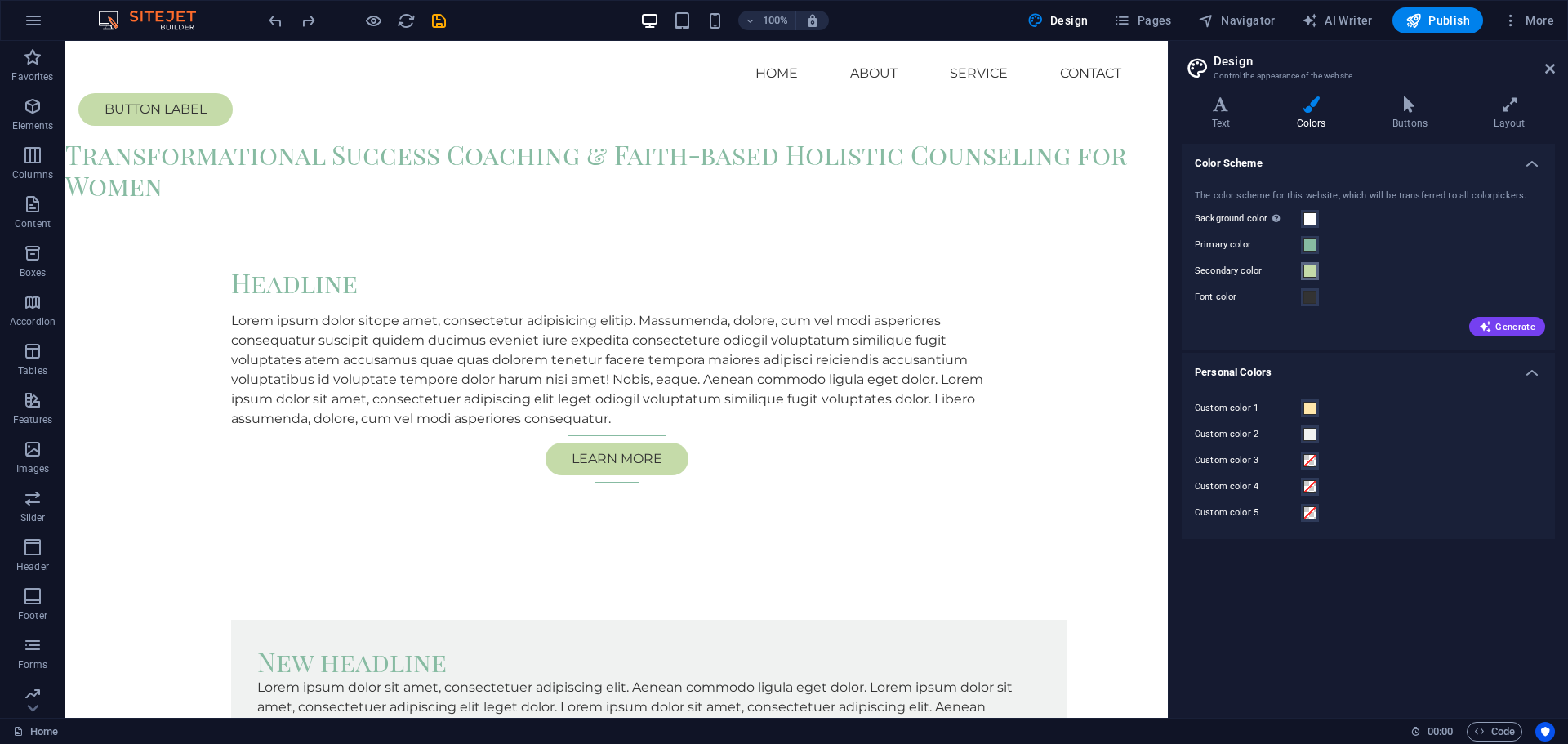
click at [1314, 272] on span at bounding box center [1310, 271] width 14 height 14
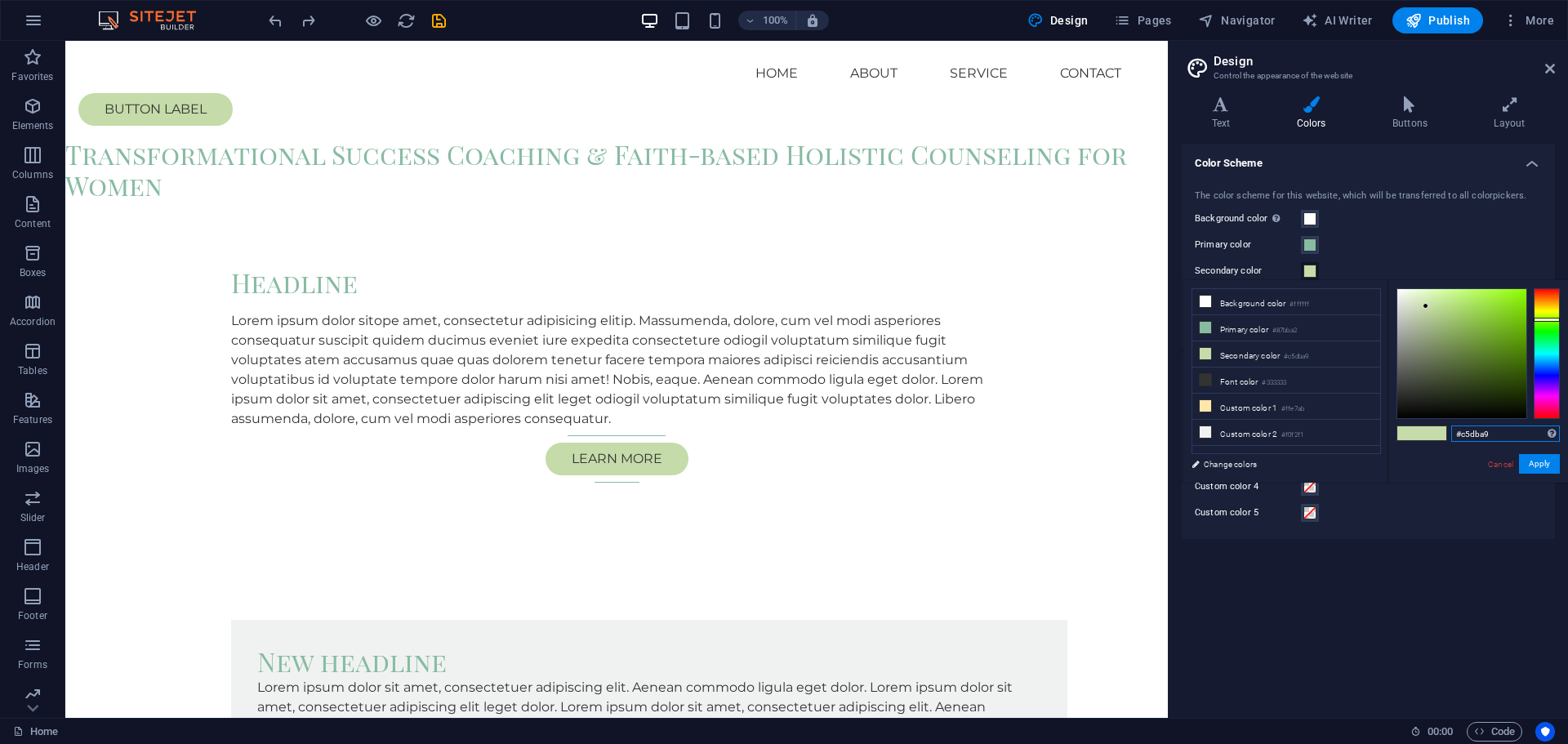
click at [1491, 431] on input "#c5dba9" at bounding box center [1506, 433] width 109 height 16
paste input "#E8A0BF"
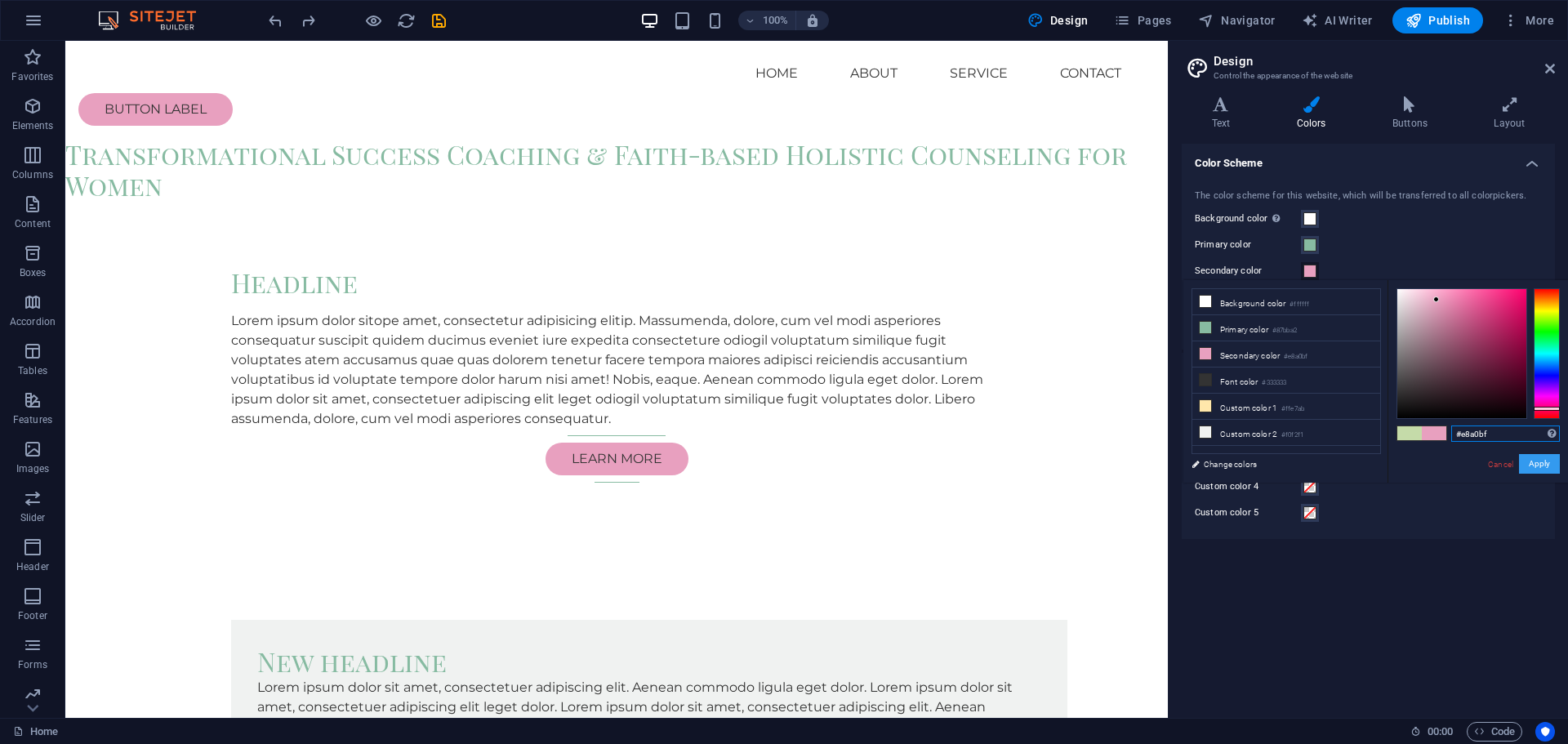
type input "#e8a0bf"
click at [1539, 464] on button "Apply" at bounding box center [1539, 464] width 41 height 20
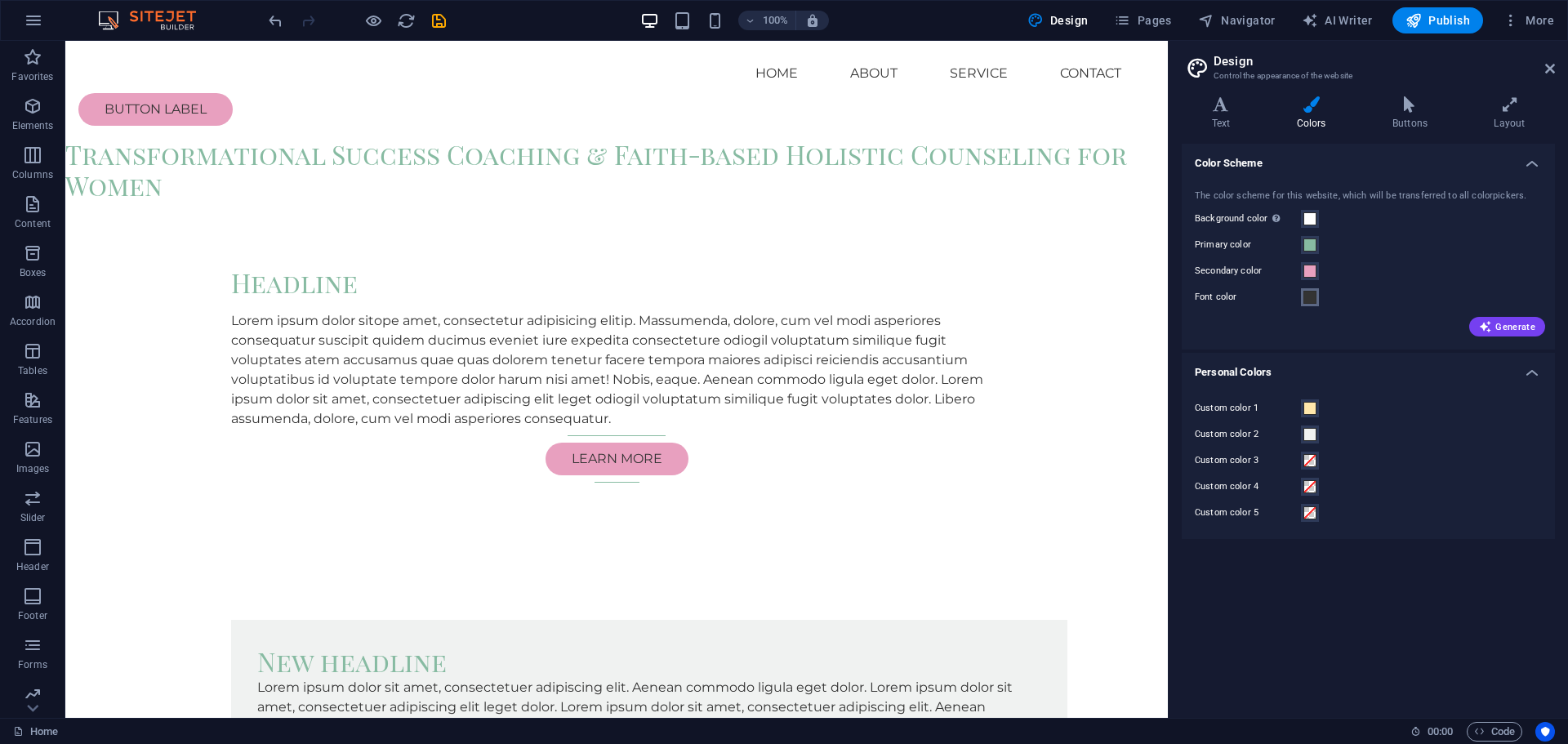
click at [1315, 296] on span at bounding box center [1310, 297] width 14 height 14
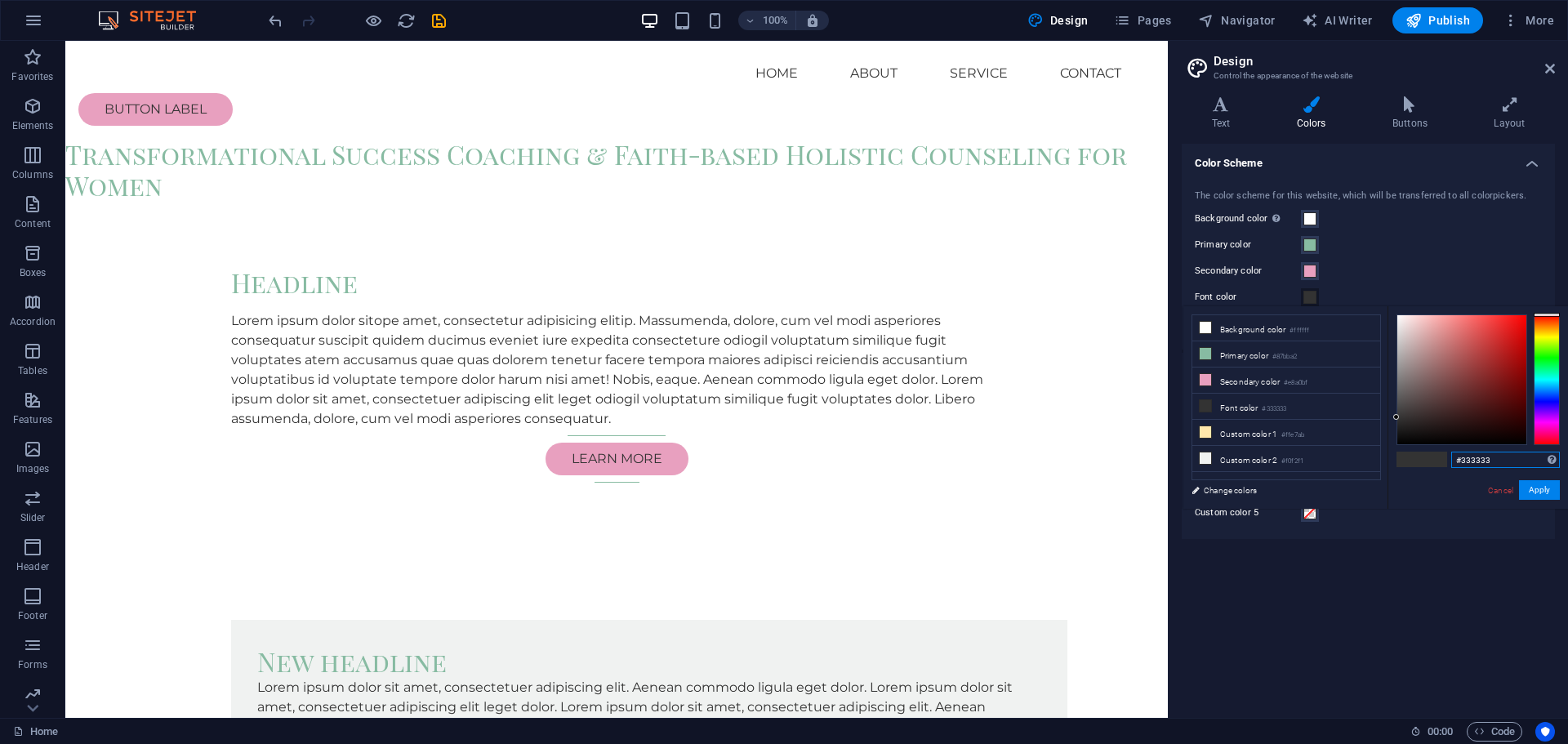
drag, startPoint x: 1495, startPoint y: 464, endPoint x: 1443, endPoint y: 460, distance: 52.2
click at [1443, 460] on div "#333333 Supported formats #0852ed rgb(8, 82, 237) rgba(8, 82, 237, 90%) hsv(221…" at bounding box center [1478, 526] width 180 height 440
paste input "4A4A4A"
type input "#4a4a4a"
click at [1532, 492] on button "Apply" at bounding box center [1539, 490] width 41 height 20
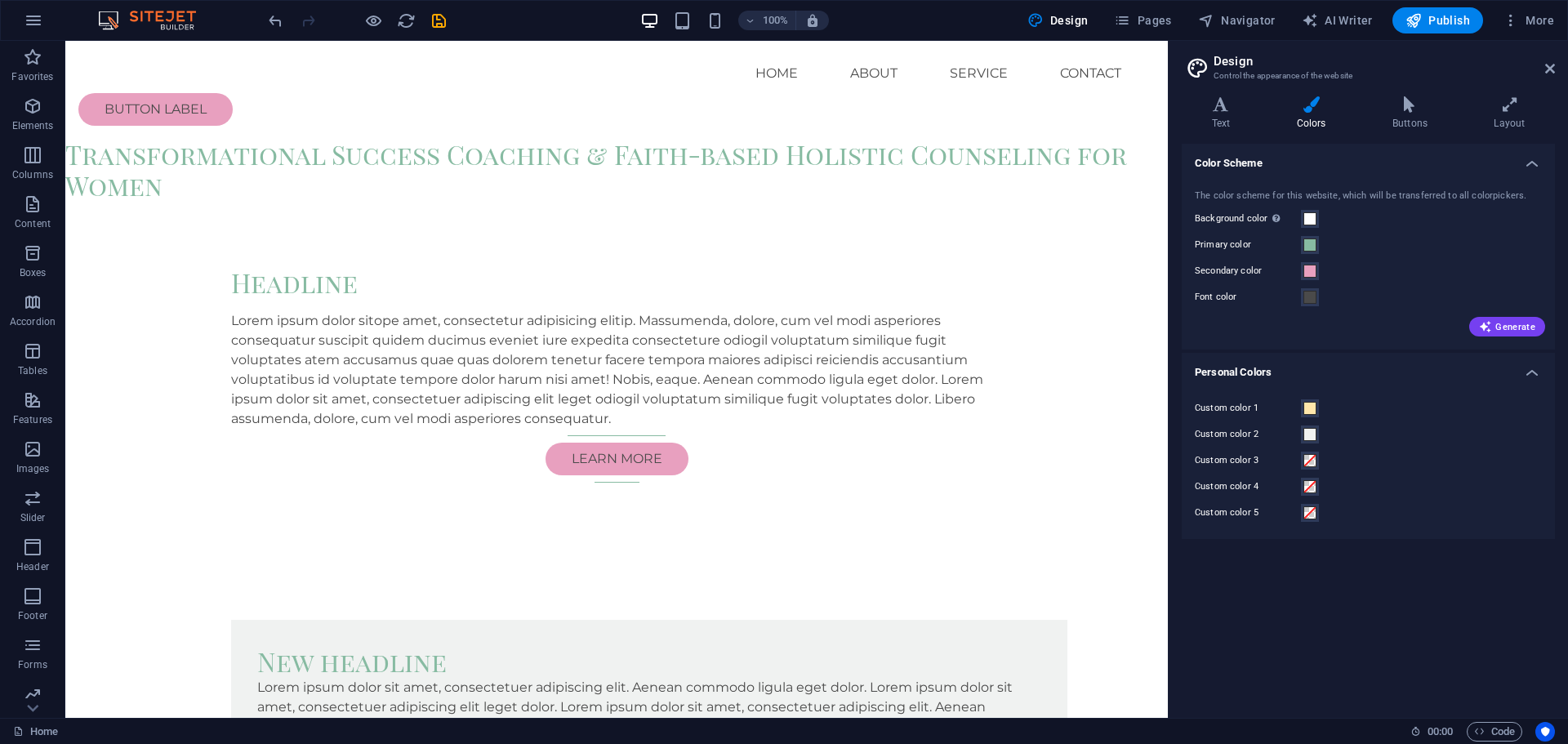
drag, startPoint x: 1241, startPoint y: 404, endPoint x: 1269, endPoint y: 404, distance: 28.0
click at [1241, 404] on label "Custom color 1" at bounding box center [1248, 409] width 106 height 20
click at [1301, 404] on button "Custom color 1" at bounding box center [1310, 408] width 18 height 18
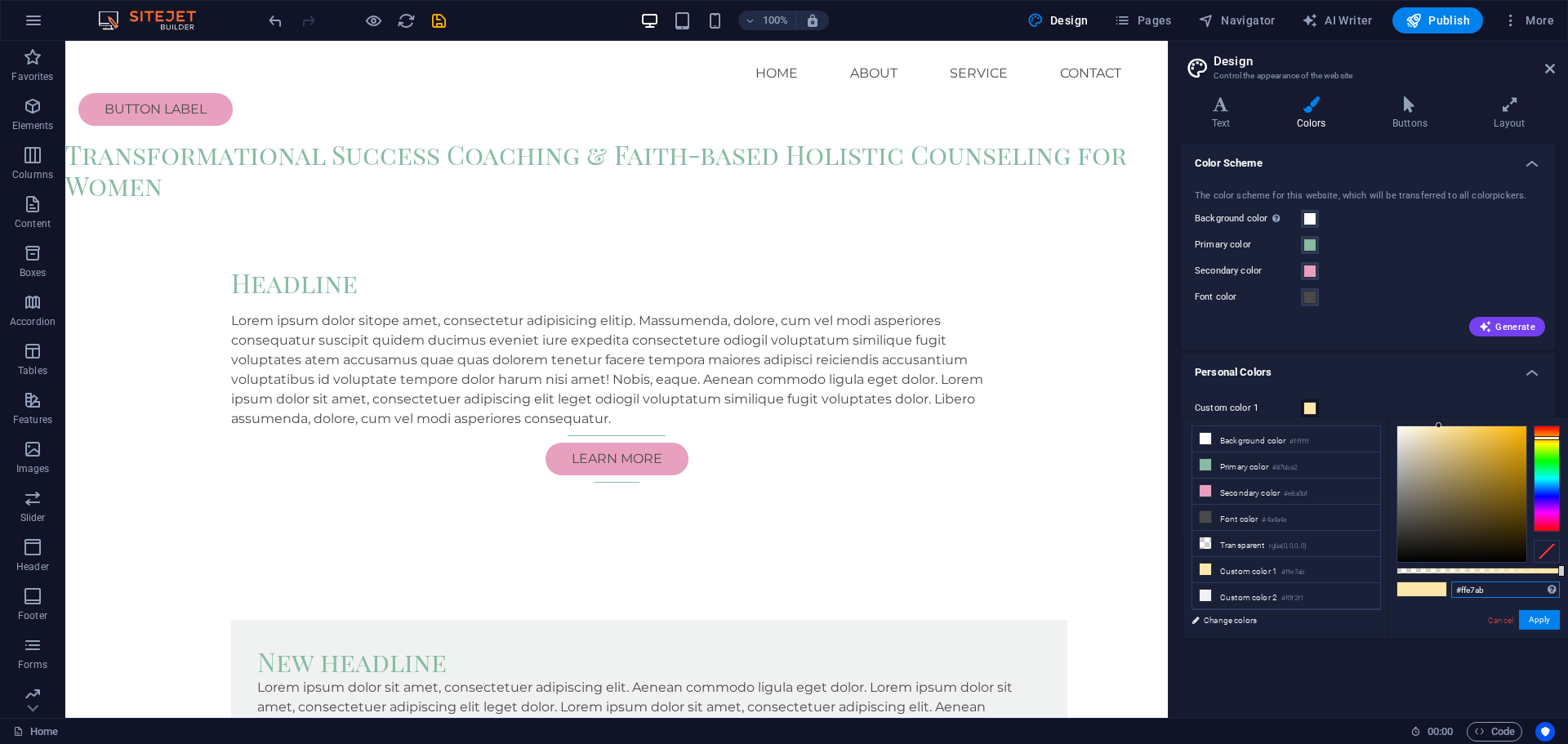
drag, startPoint x: 1494, startPoint y: 588, endPoint x: 1457, endPoint y: 594, distance: 37.5
click at [1457, 594] on input "#ffe7ab" at bounding box center [1506, 590] width 109 height 16
paste input "7D7D7D"
type input "#7d7d7d"
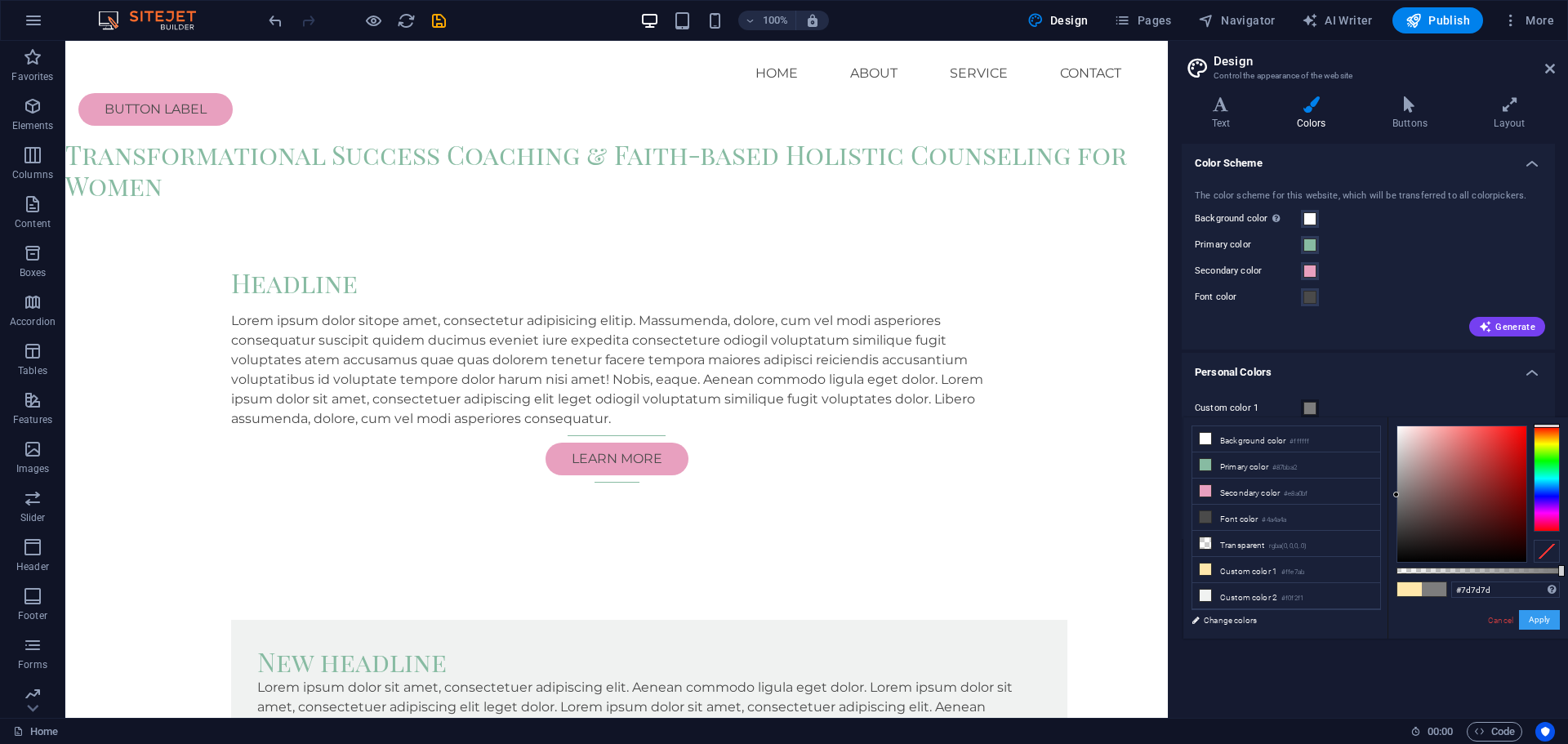
click at [1530, 625] on button "Apply" at bounding box center [1539, 620] width 41 height 20
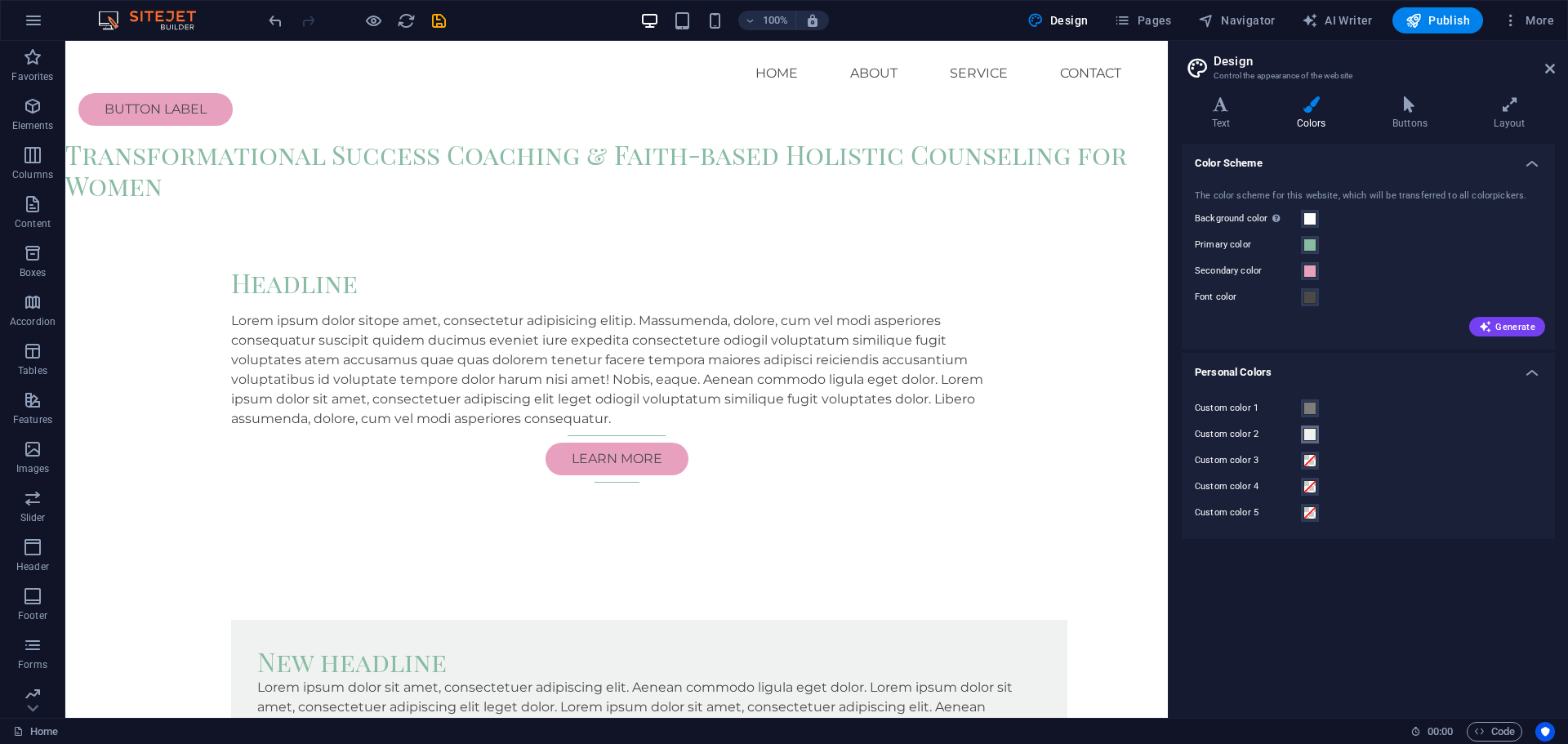
click at [1303, 429] on span at bounding box center [1310, 434] width 14 height 14
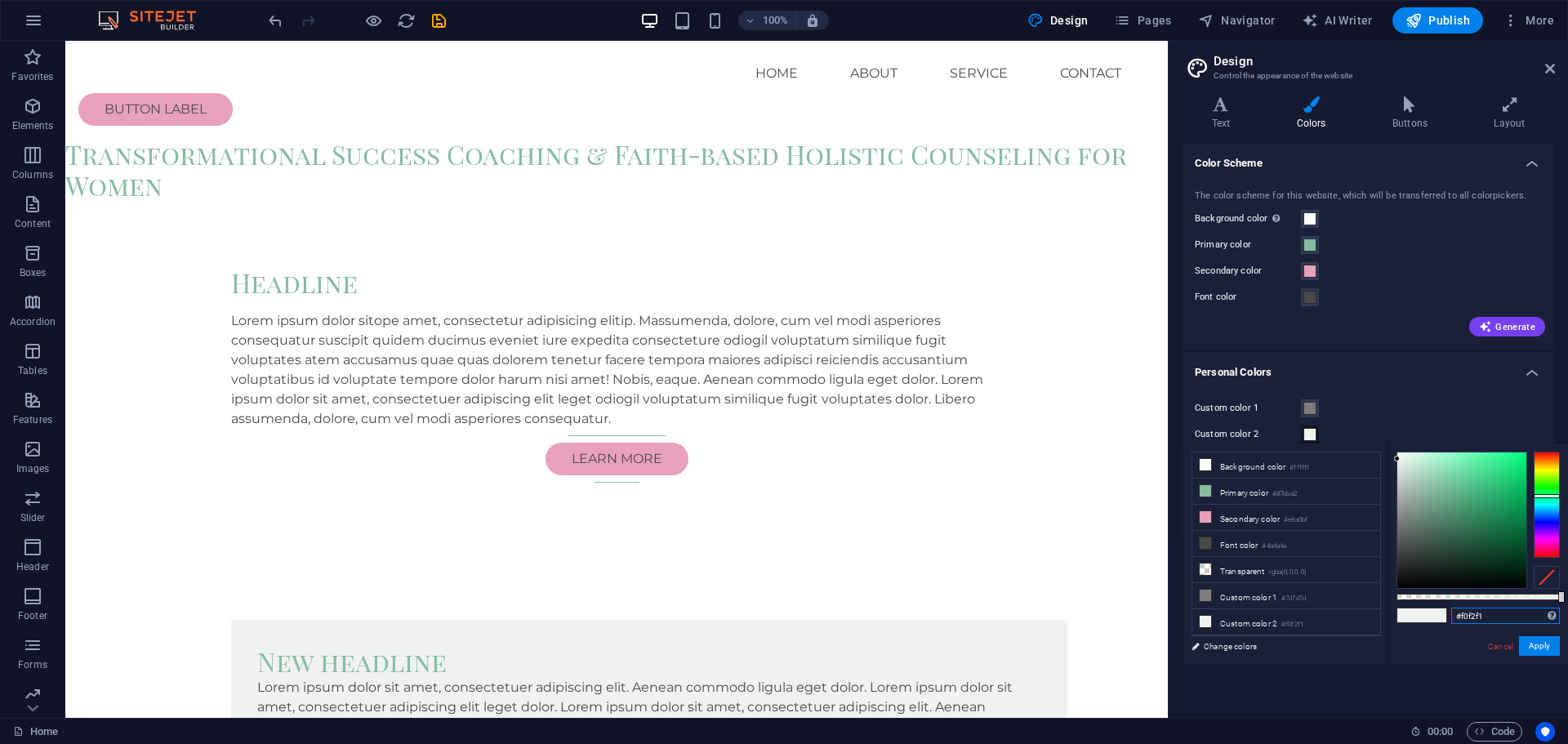
drag, startPoint x: 1500, startPoint y: 614, endPoint x: 1441, endPoint y: 619, distance: 59.2
click at [1441, 619] on div "#f0f2f1 Supported formats #0852ed rgb(8, 82, 237) rgba(8, 82, 237, 90%) hsv(221…" at bounding box center [1478, 672] width 180 height 458
paste input "FADADD"
type input "#fadadd"
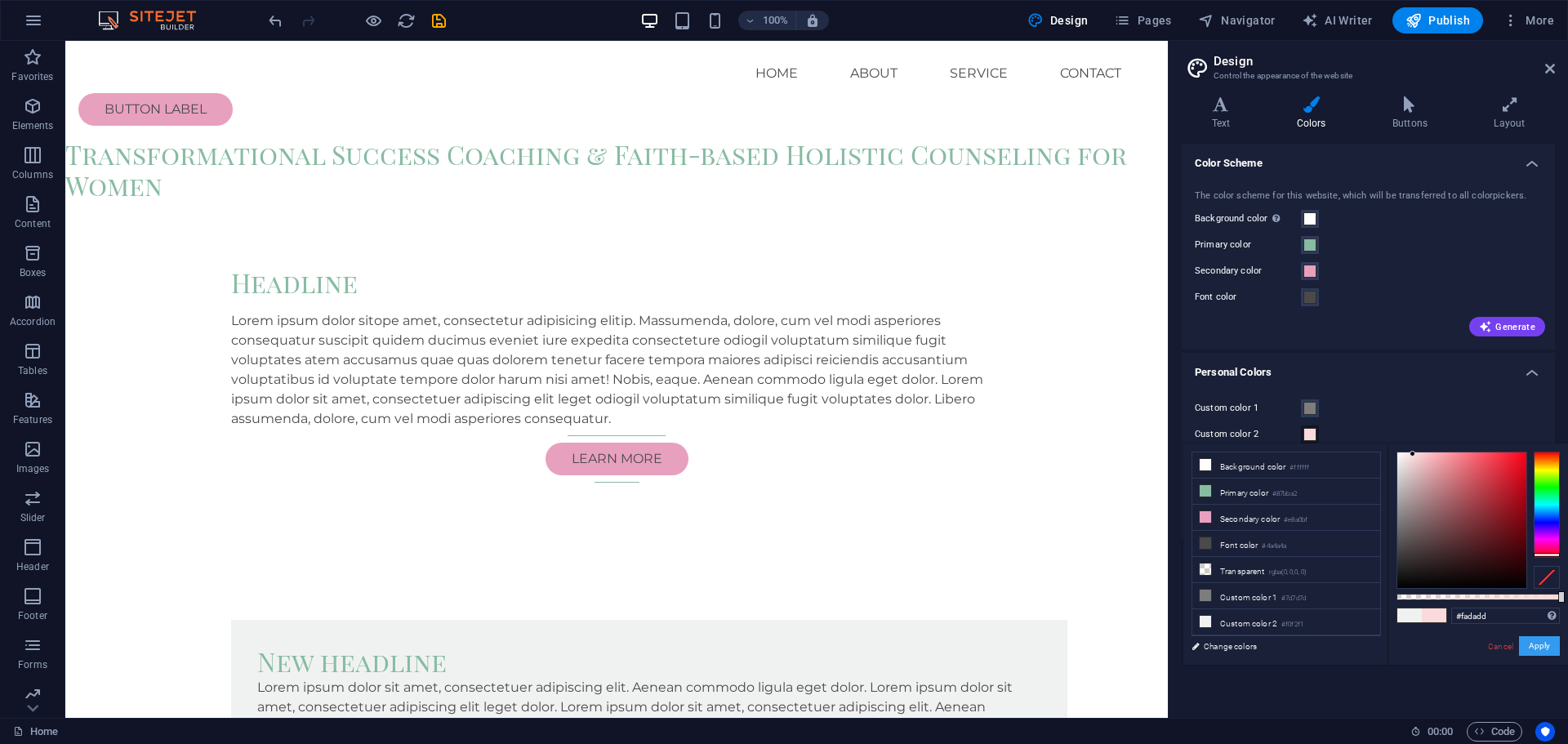
click at [1536, 649] on button "Apply" at bounding box center [1539, 646] width 41 height 20
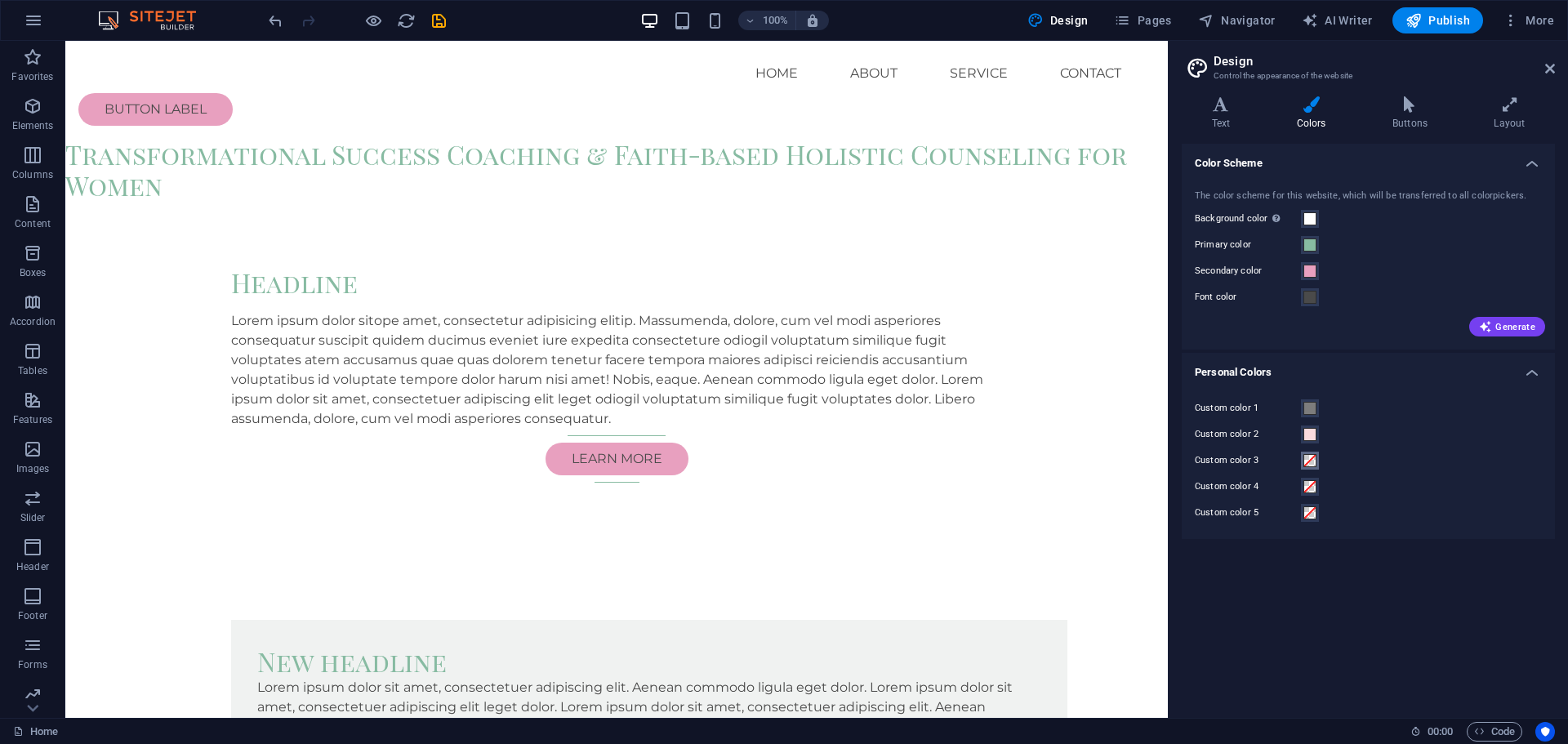
click at [1317, 464] on button "Custom color 3" at bounding box center [1310, 461] width 18 height 18
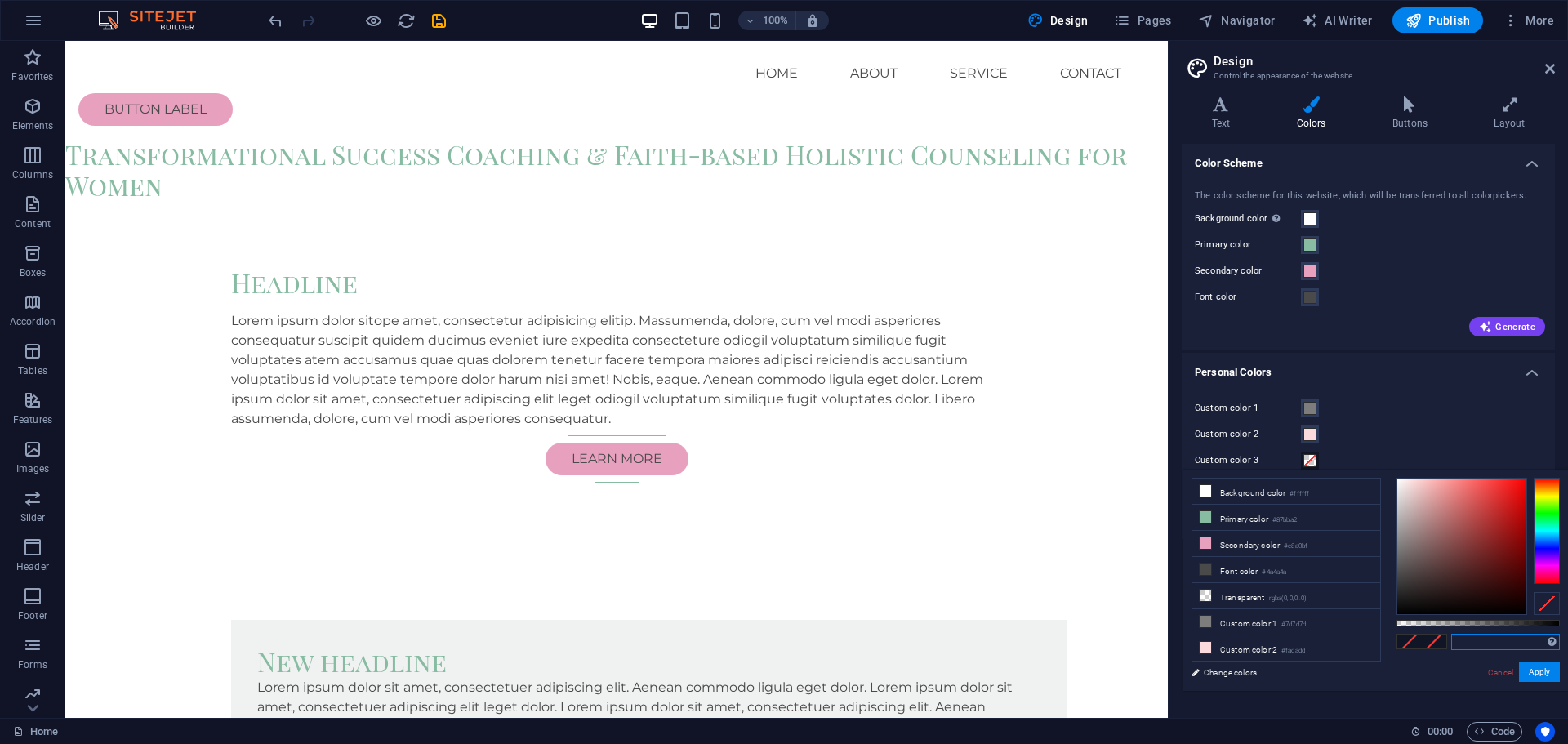
click at [1499, 638] on input "text" at bounding box center [1506, 642] width 109 height 16
paste input "D4E7E1"
type input "#d4e7e1"
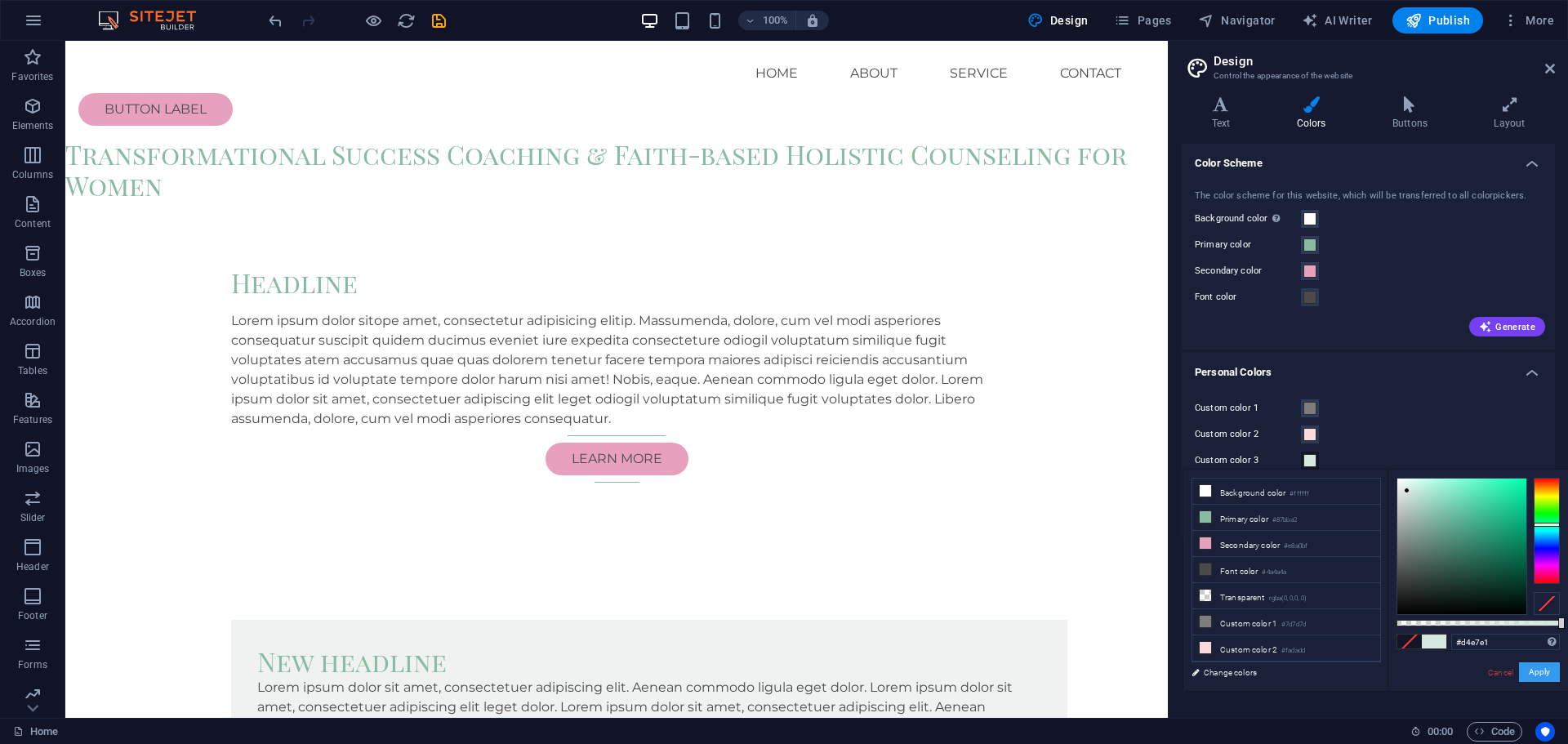
click at [1534, 676] on button "Apply" at bounding box center [1539, 672] width 41 height 20
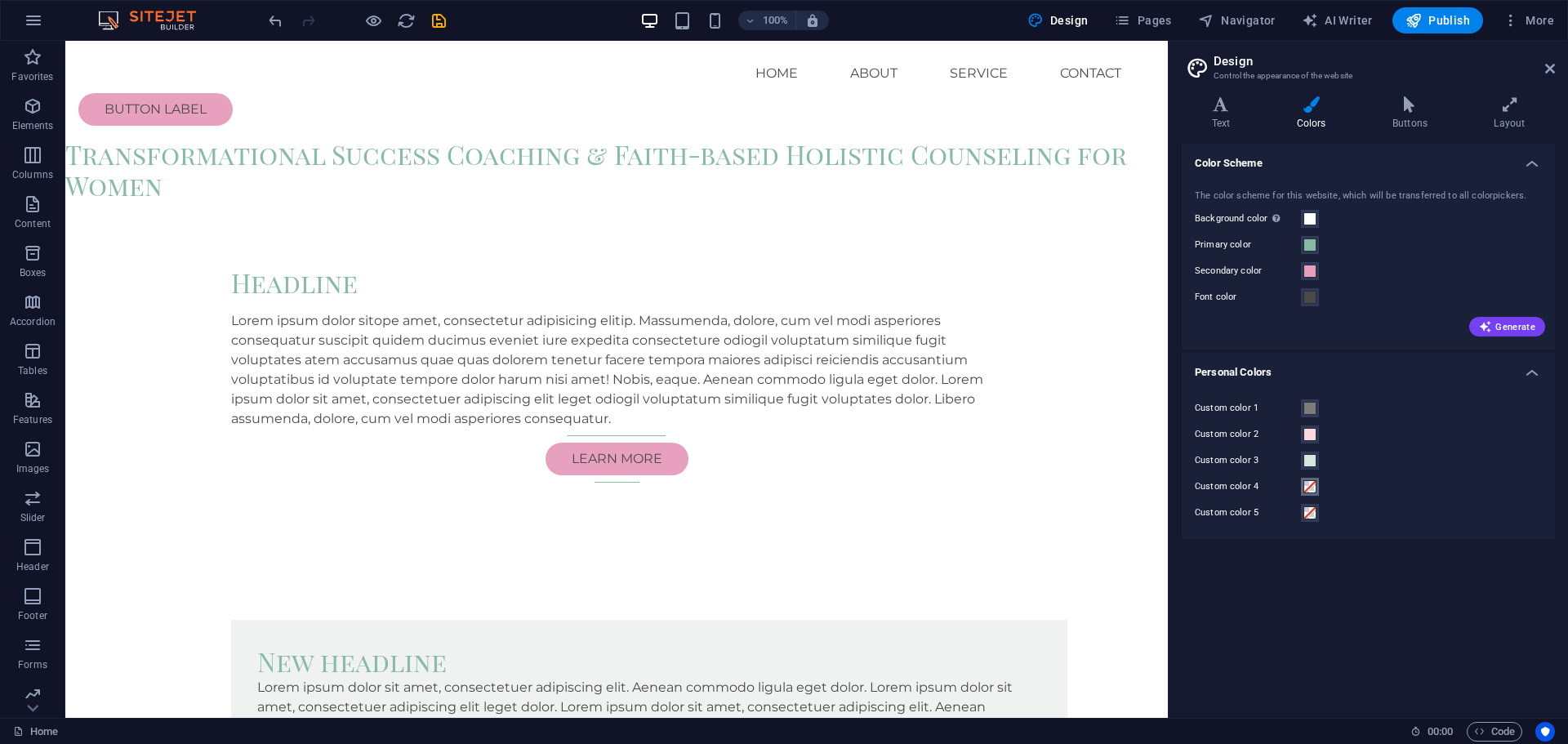
click at [1311, 489] on span at bounding box center [1310, 486] width 14 height 14
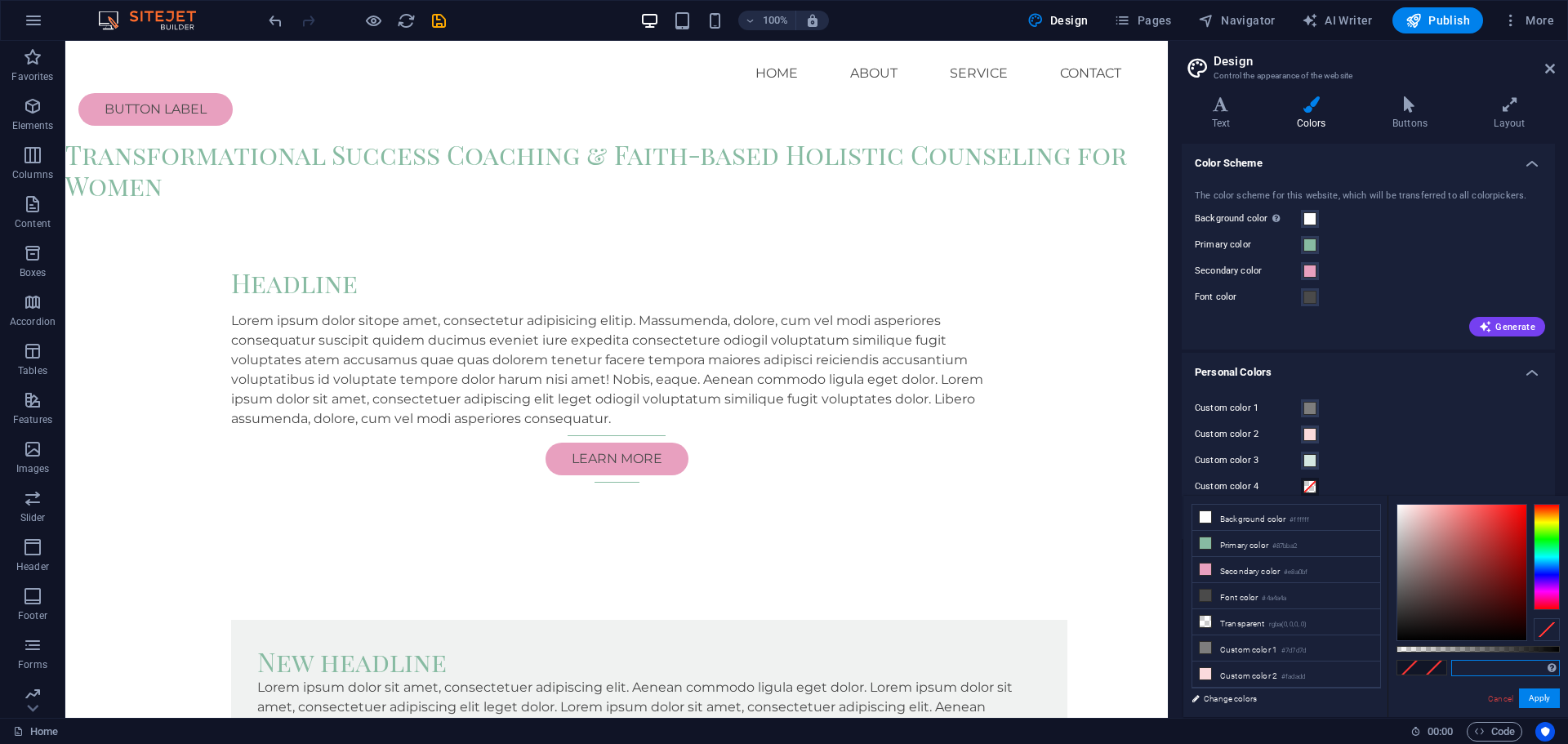
click at [1483, 664] on input "text" at bounding box center [1506, 668] width 109 height 16
paste input "FFFFFF"
type input "#ffffff"
click at [1538, 698] on button "Apply" at bounding box center [1539, 698] width 41 height 20
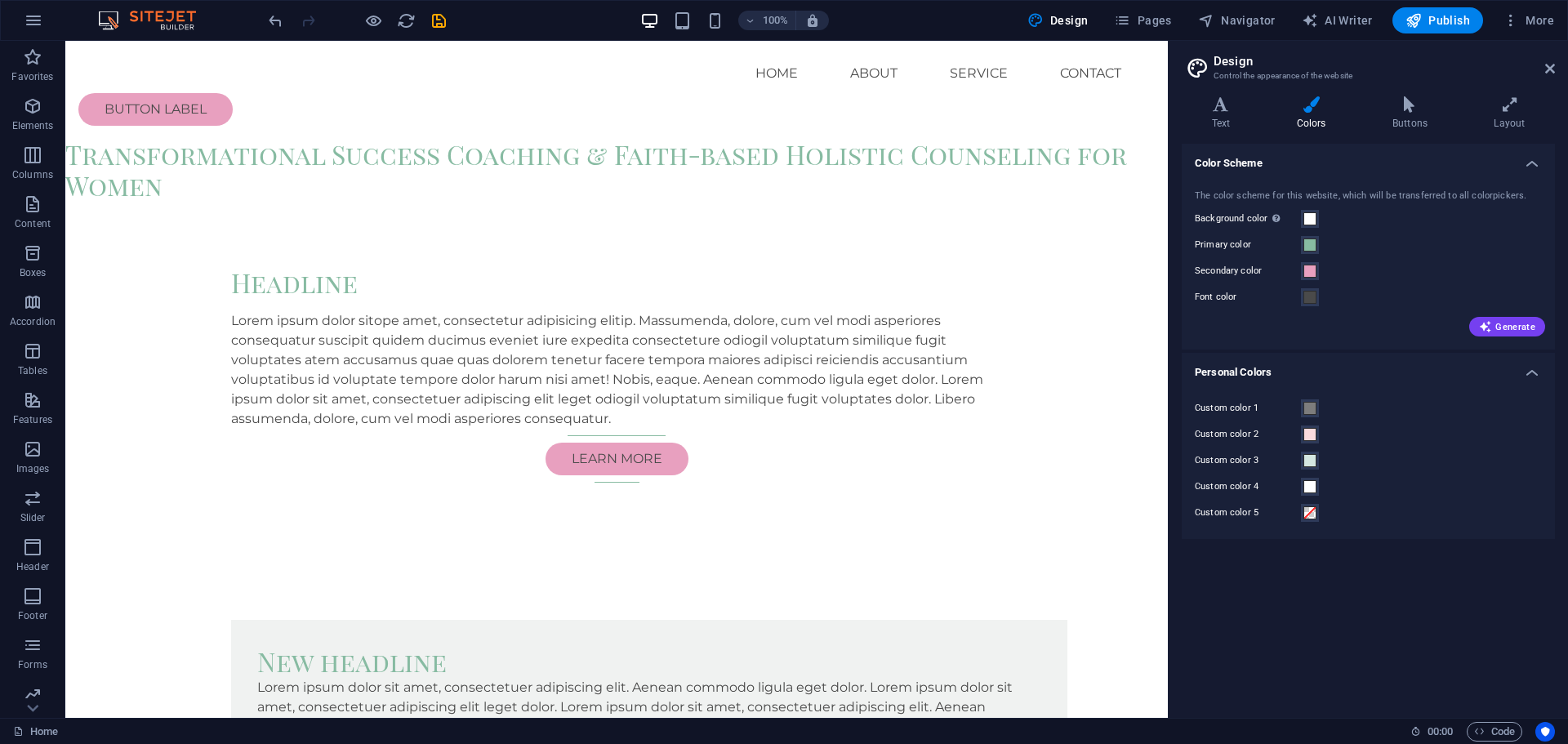
click at [1210, 460] on label "Custom color 3" at bounding box center [1248, 461] width 106 height 20
click at [1301, 460] on button "Custom color 3" at bounding box center [1310, 461] width 18 height 18
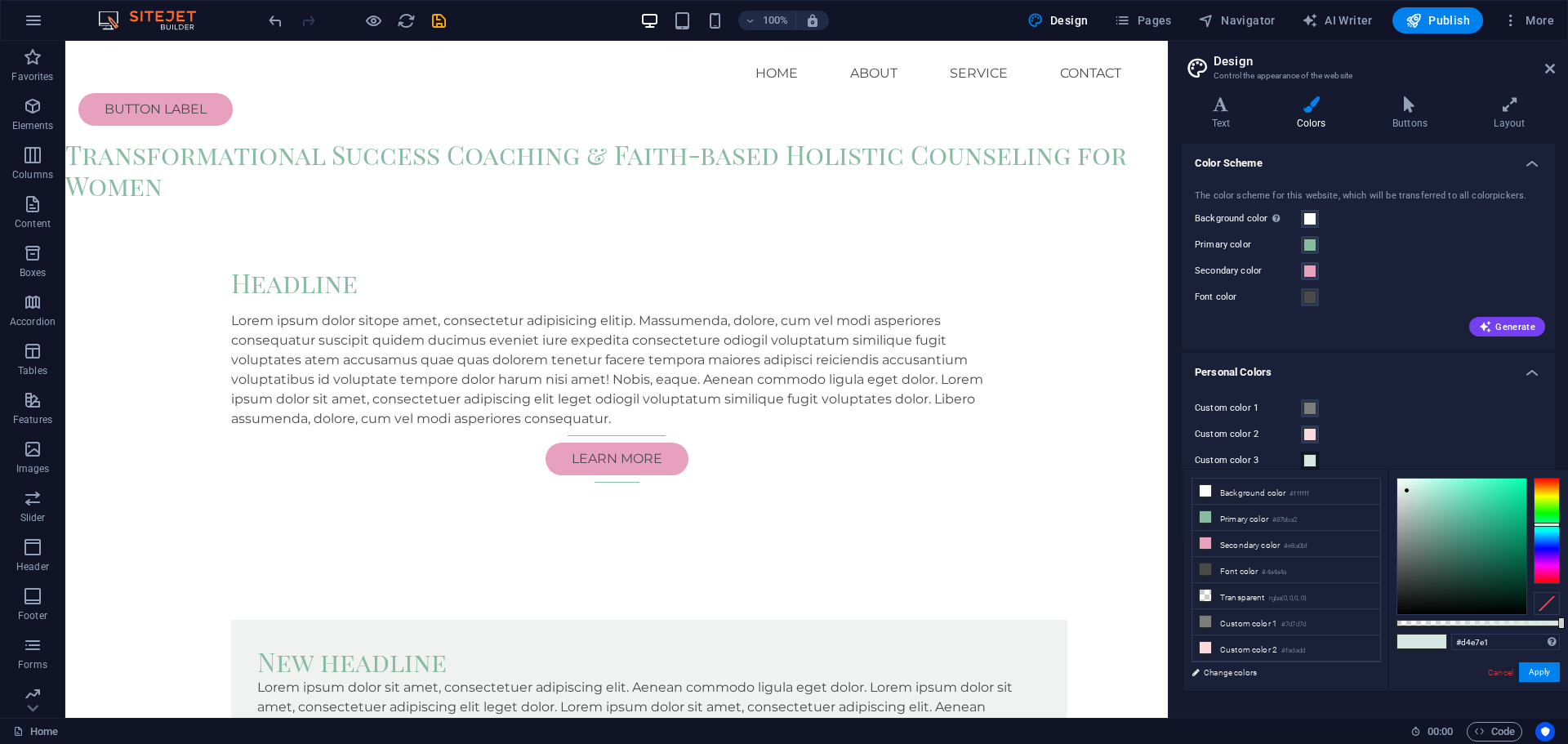
click at [1210, 460] on label "Custom color 3" at bounding box center [1248, 461] width 106 height 20
click at [1301, 460] on button "Custom color 3" at bounding box center [1310, 461] width 18 height 18
drag, startPoint x: 1232, startPoint y: 621, endPoint x: 1232, endPoint y: 679, distance: 58.0
click at [1232, 679] on link "Change colors" at bounding box center [1278, 672] width 189 height 21
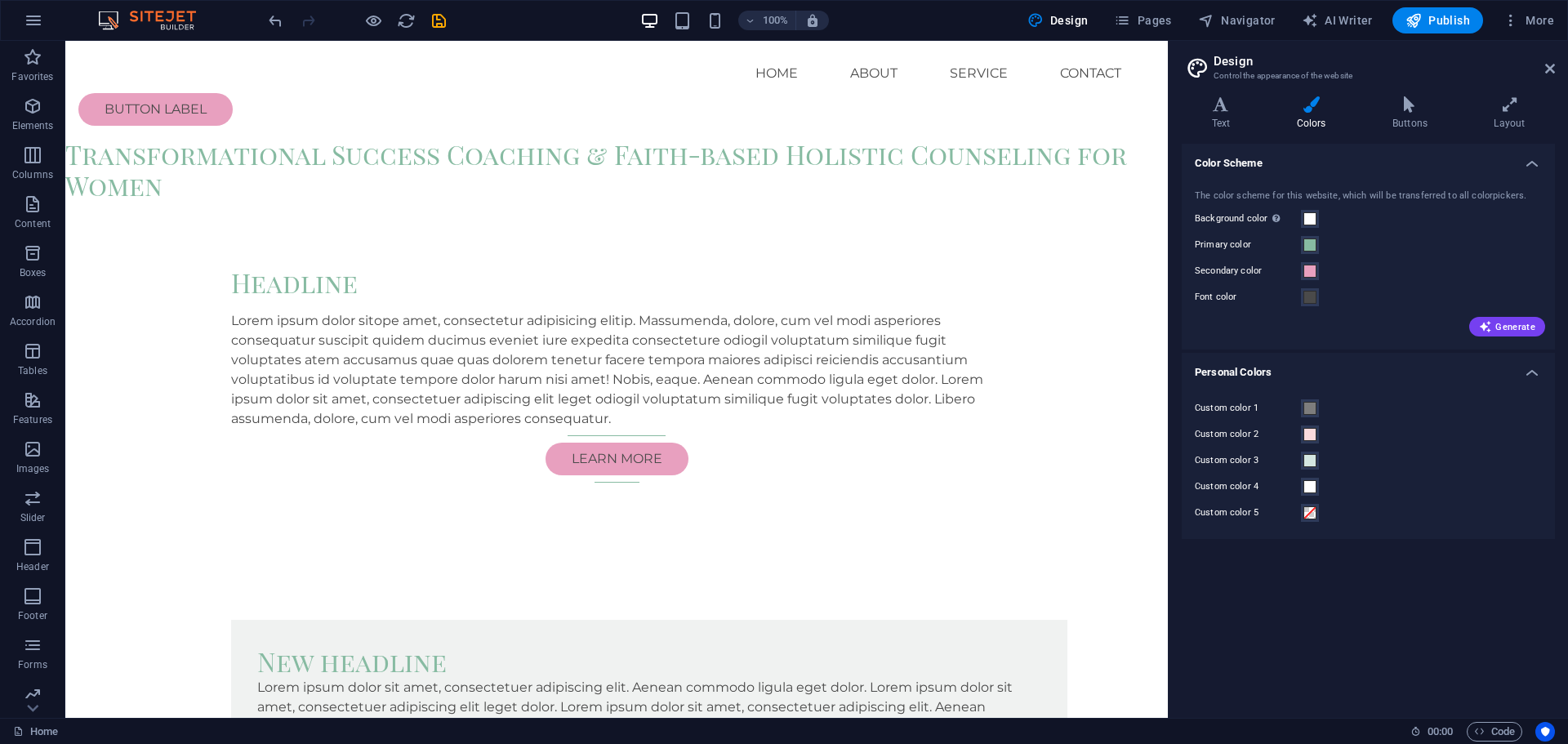
click at [428, 21] on div at bounding box center [357, 20] width 183 height 26
click at [440, 21] on icon "save" at bounding box center [439, 21] width 19 height 19
checkbox input "false"
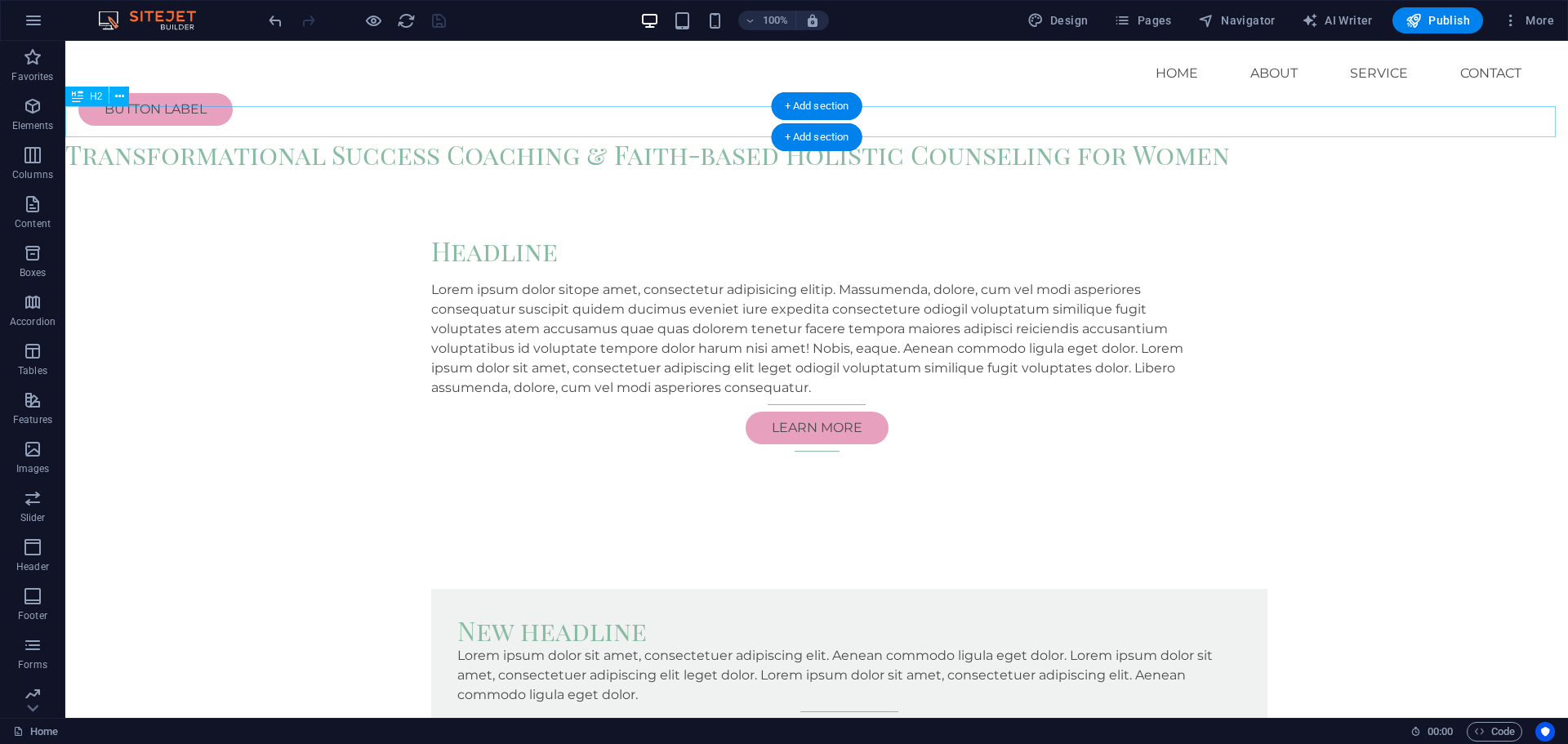
click at [618, 139] on div "Transformational Success Coaching & Faith-based Holistic Counseling for Women" at bounding box center [817, 154] width 1503 height 31
click at [576, 139] on div "Transformational Success Coaching & Faith-based Holistic Counseling for Women" at bounding box center [817, 154] width 1503 height 31
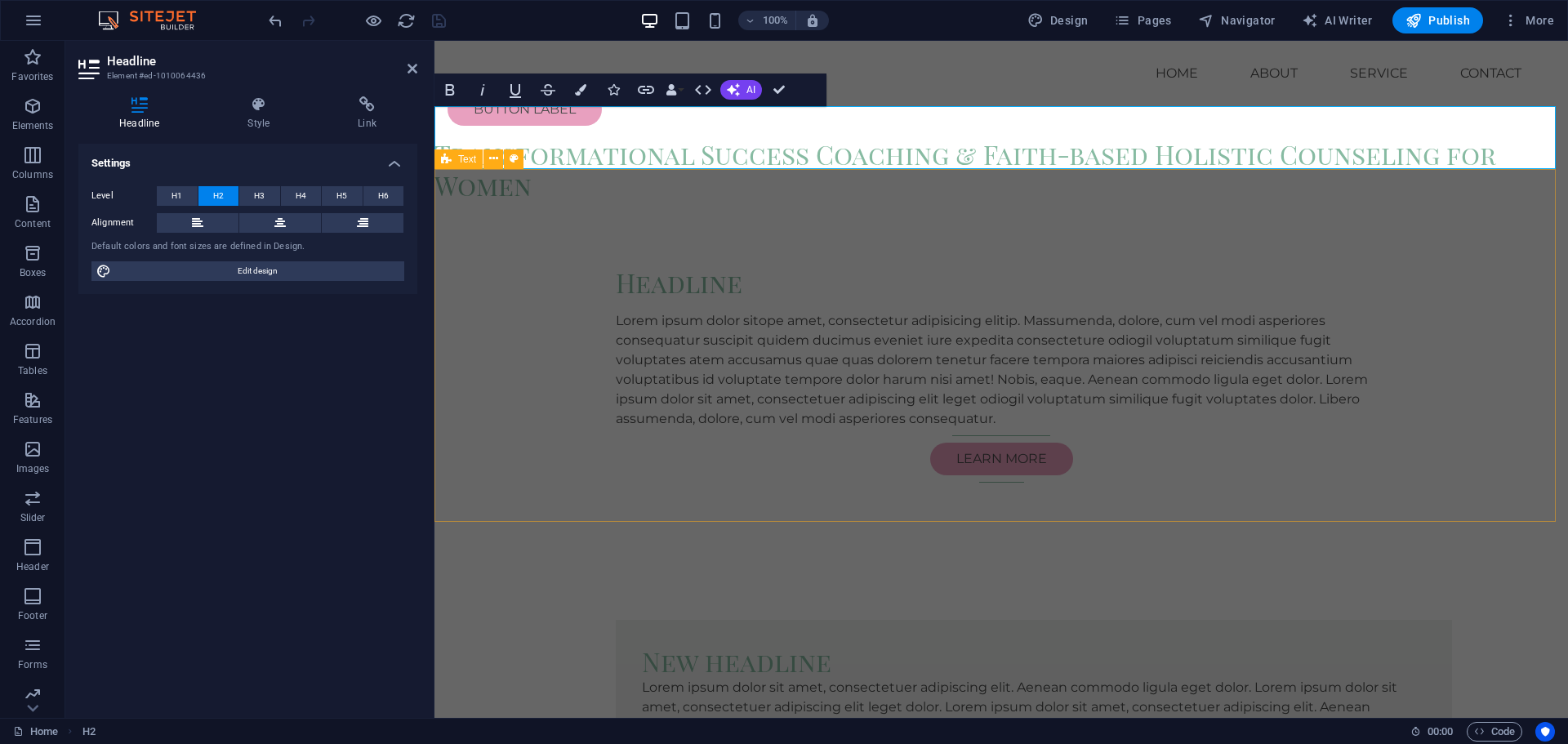
click at [516, 219] on div "Headline Lorem ipsum dolor sitope amet, consectetur adipisicing elitip. Massume…" at bounding box center [1001, 378] width 1134 height 353
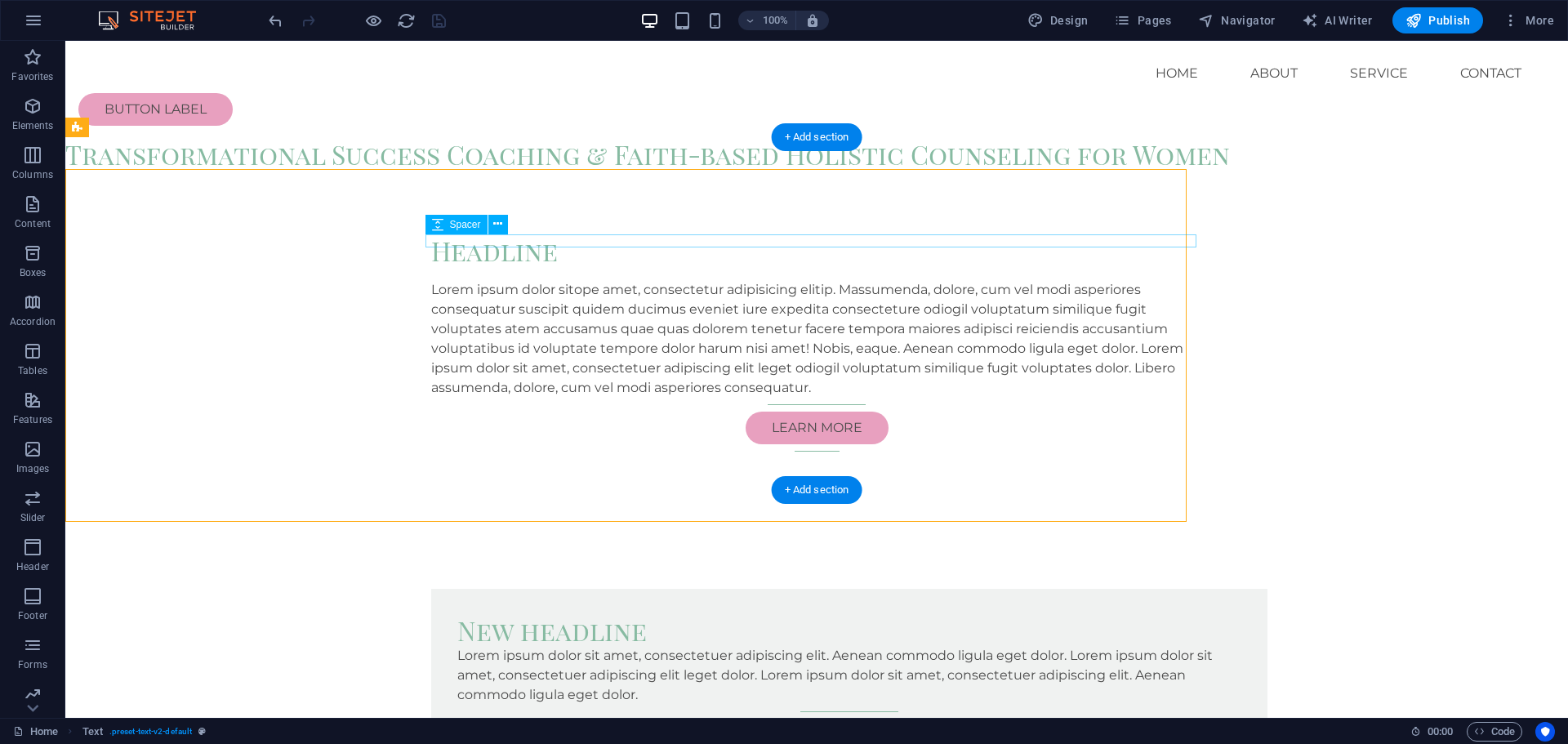
click at [514, 268] on div at bounding box center [817, 274] width 771 height 14
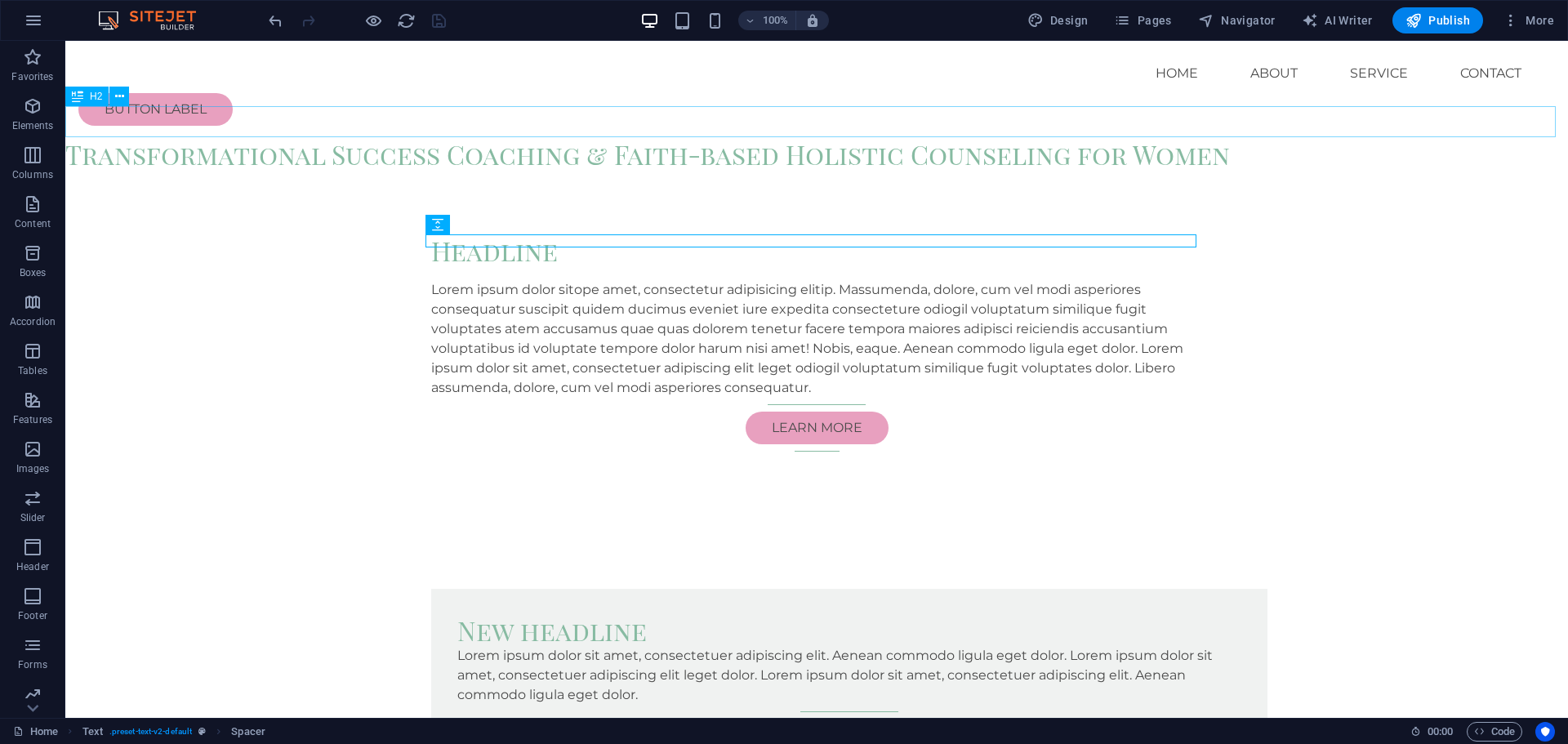
click at [90, 94] on span "H2" at bounding box center [96, 96] width 13 height 10
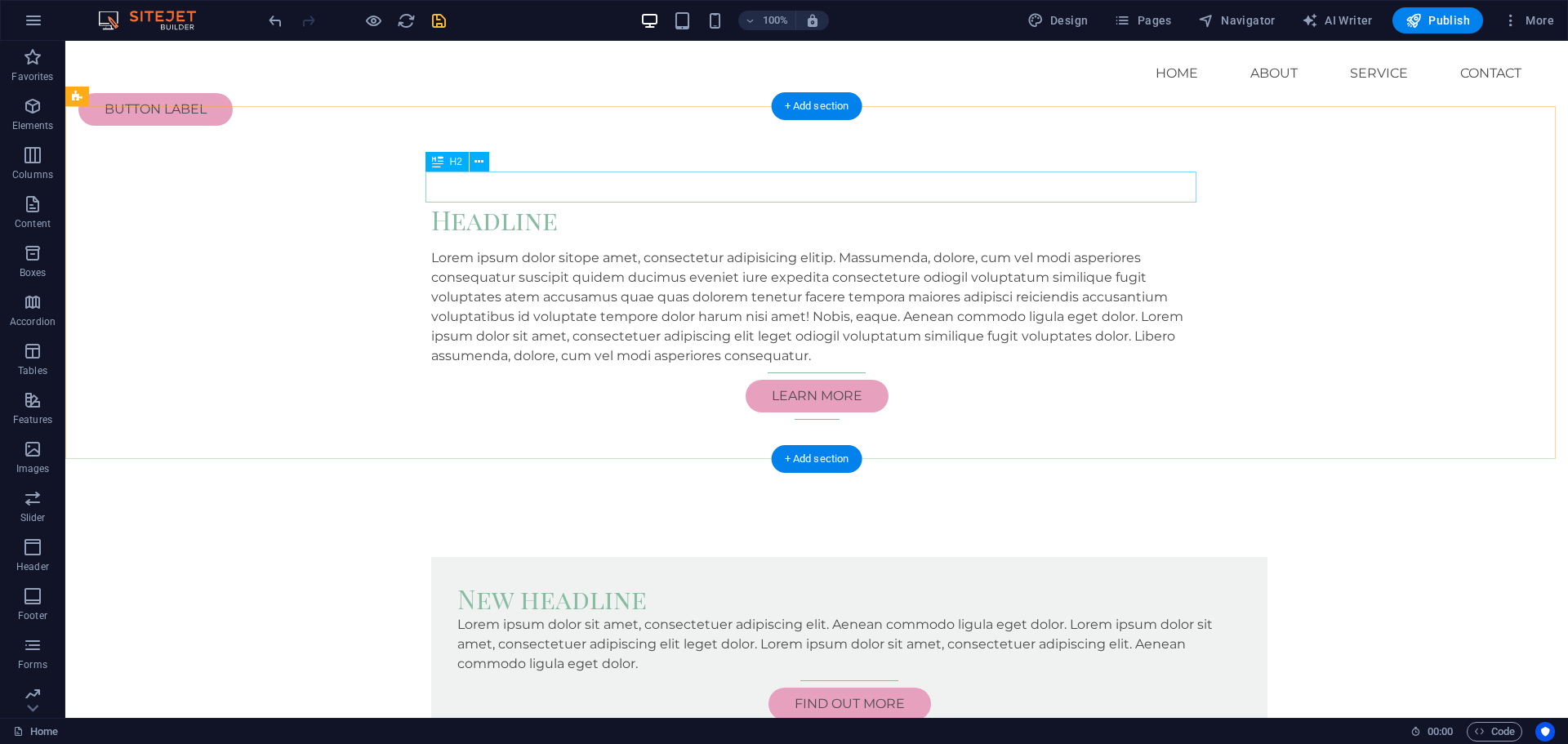
click at [505, 204] on div "Headline" at bounding box center [817, 220] width 771 height 31
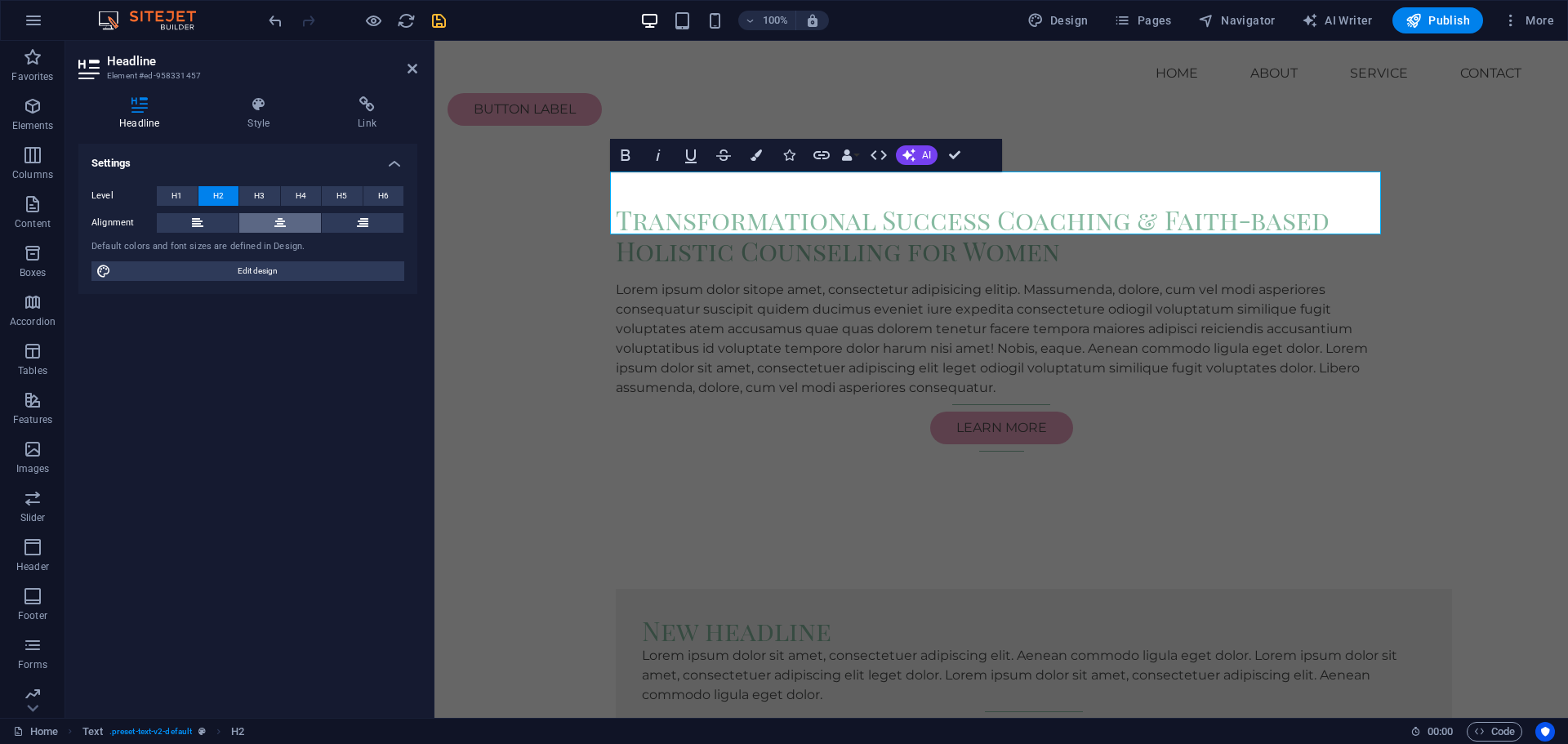
click at [279, 223] on icon at bounding box center [280, 223] width 12 height 20
click at [838, 296] on div "Lorem ipsum dolor sitope amet, consectetur adipisicing elitip. Massumenda, dolo…" at bounding box center [1002, 339] width 771 height 118
click at [838, 296] on div "Transformational Success Coaching & Faith-based Holistic Counseling for Women L…" at bounding box center [1001, 331] width 797 height 385
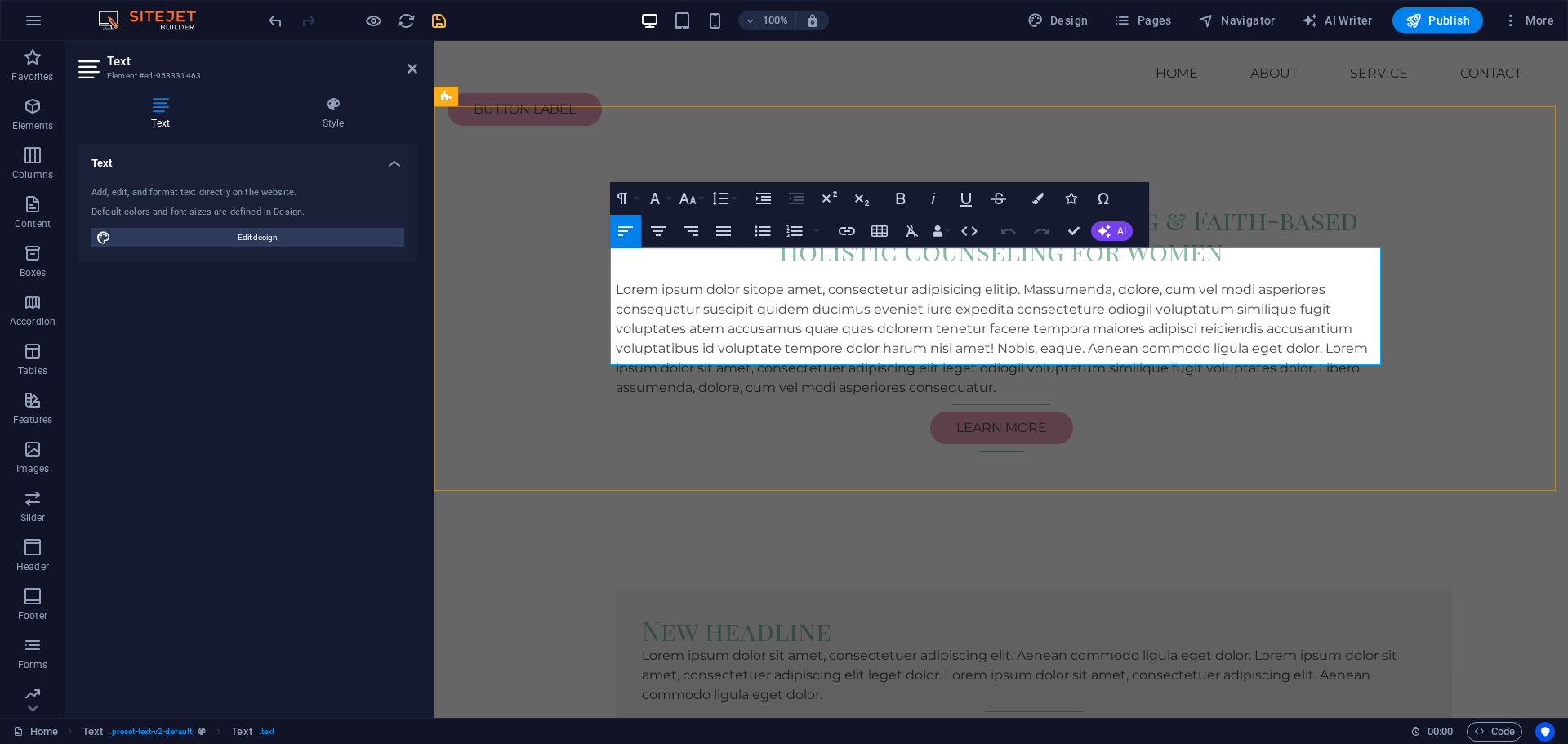
drag, startPoint x: 838, startPoint y: 296, endPoint x: 775, endPoint y: 286, distance: 63.8
click at [775, 286] on p "Lorem ipsum dolor sitope amet, consectetur adipisicing elitip. Massumenda, dolo…" at bounding box center [1002, 339] width 771 height 118
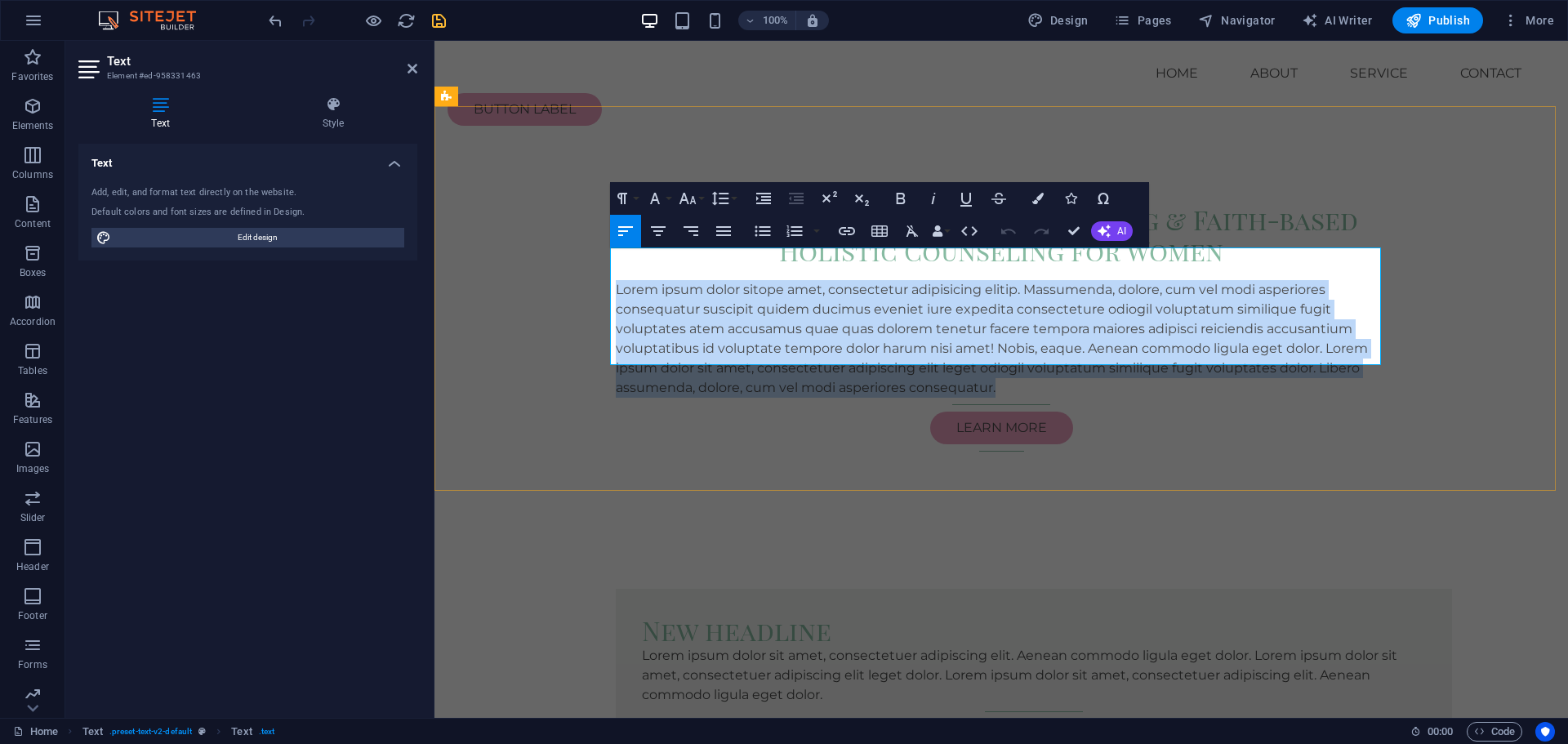
click at [775, 286] on p "Lorem ipsum dolor sitope amet, consectetur adipisicing elitip. Massumenda, dolo…" at bounding box center [1002, 339] width 771 height 118
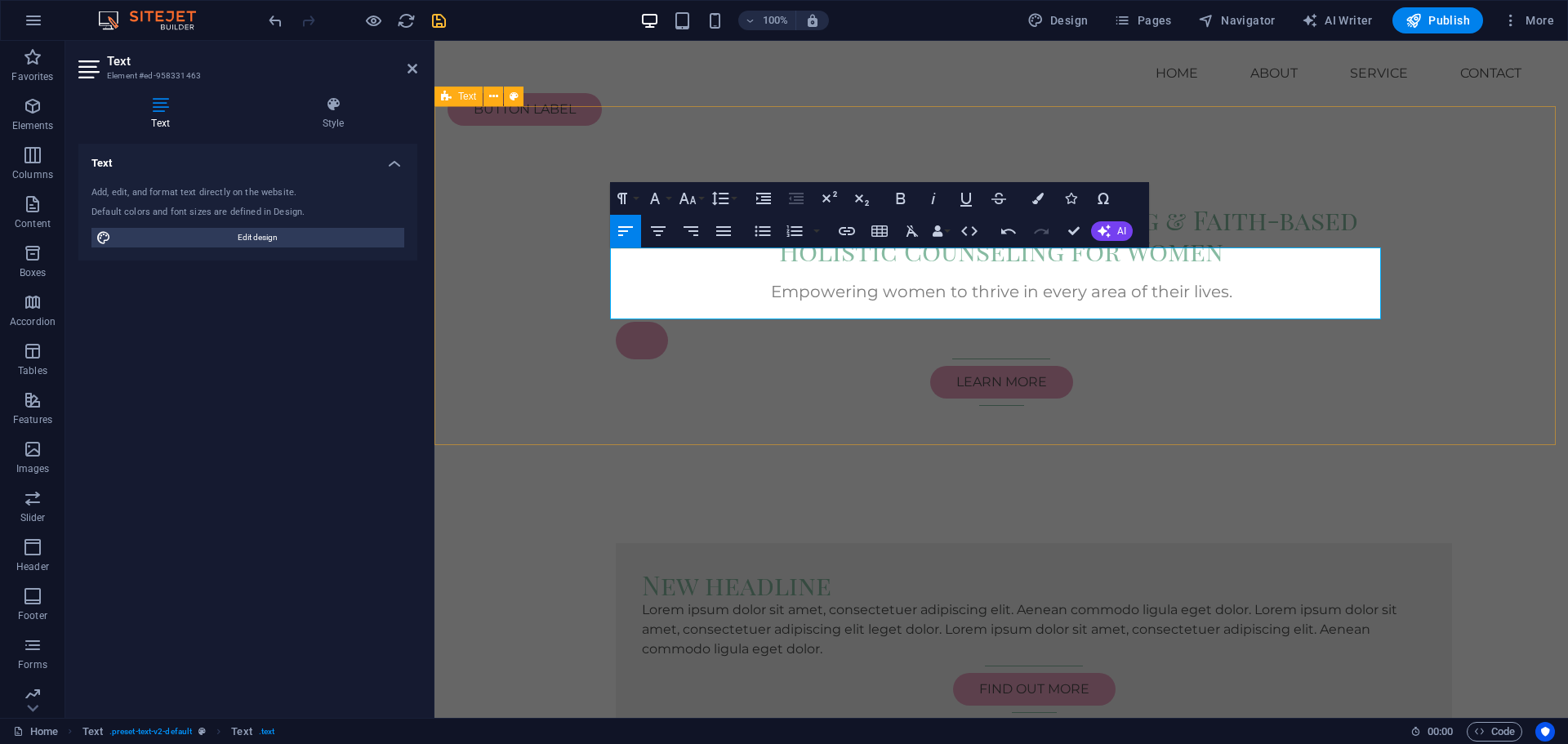
click at [559, 383] on div "Transformational Success Coaching & Faith-based Holistic Counseling for Women E…" at bounding box center [1001, 308] width 1134 height 339
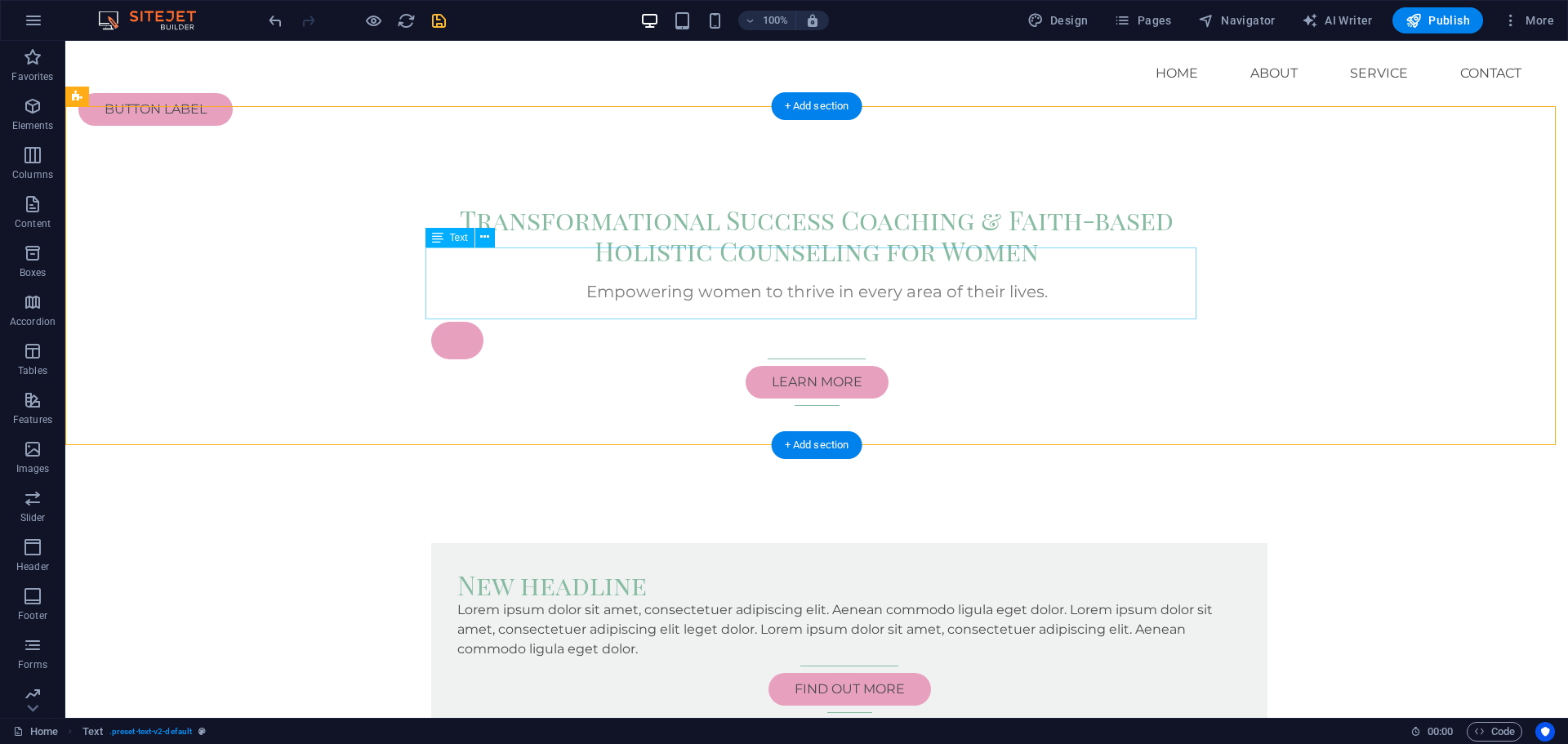
click at [449, 298] on div "Empowering women to thrive in every area of their lives." at bounding box center [817, 316] width 771 height 72
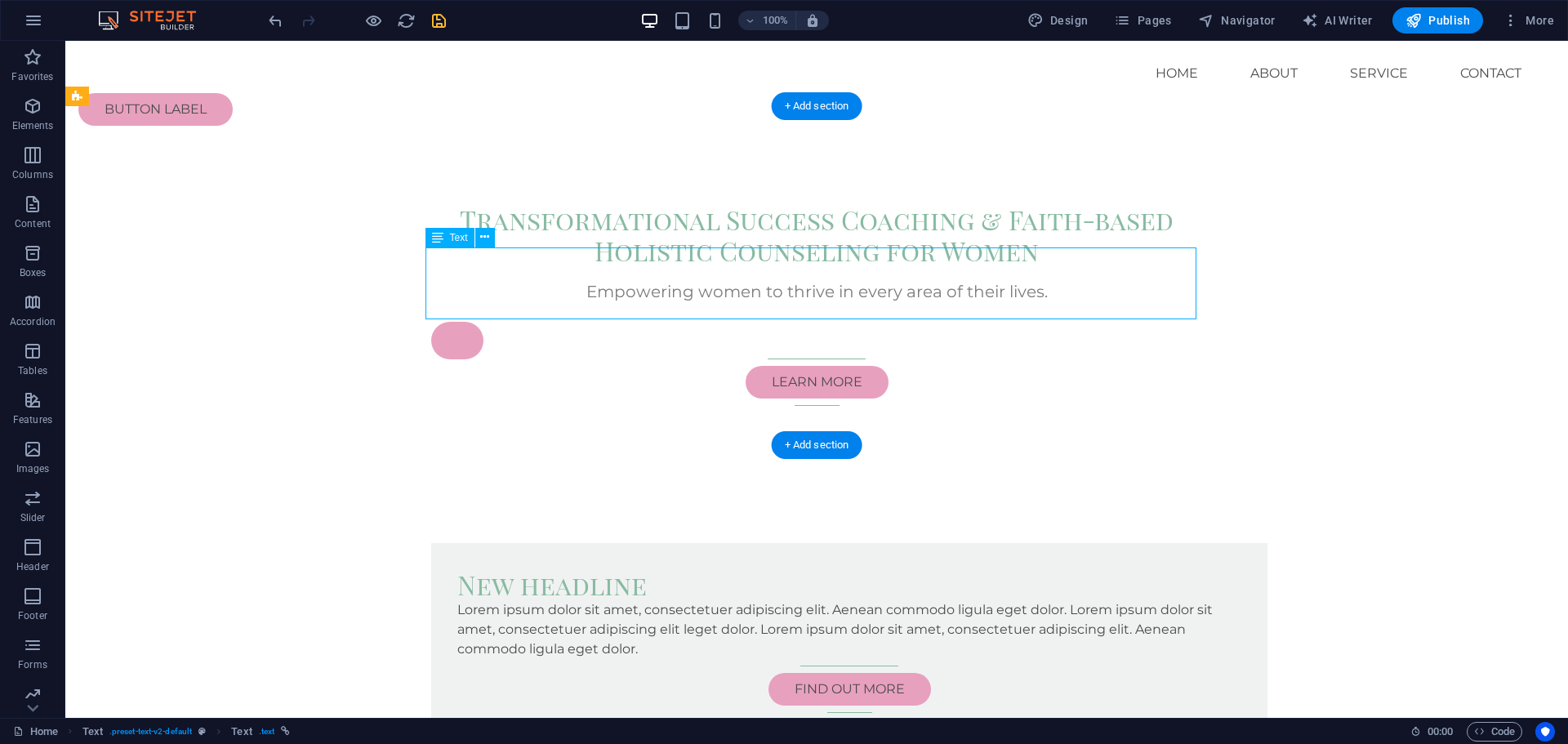
click at [449, 308] on div "Empowering women to thrive in every area of their lives." at bounding box center [817, 316] width 771 height 72
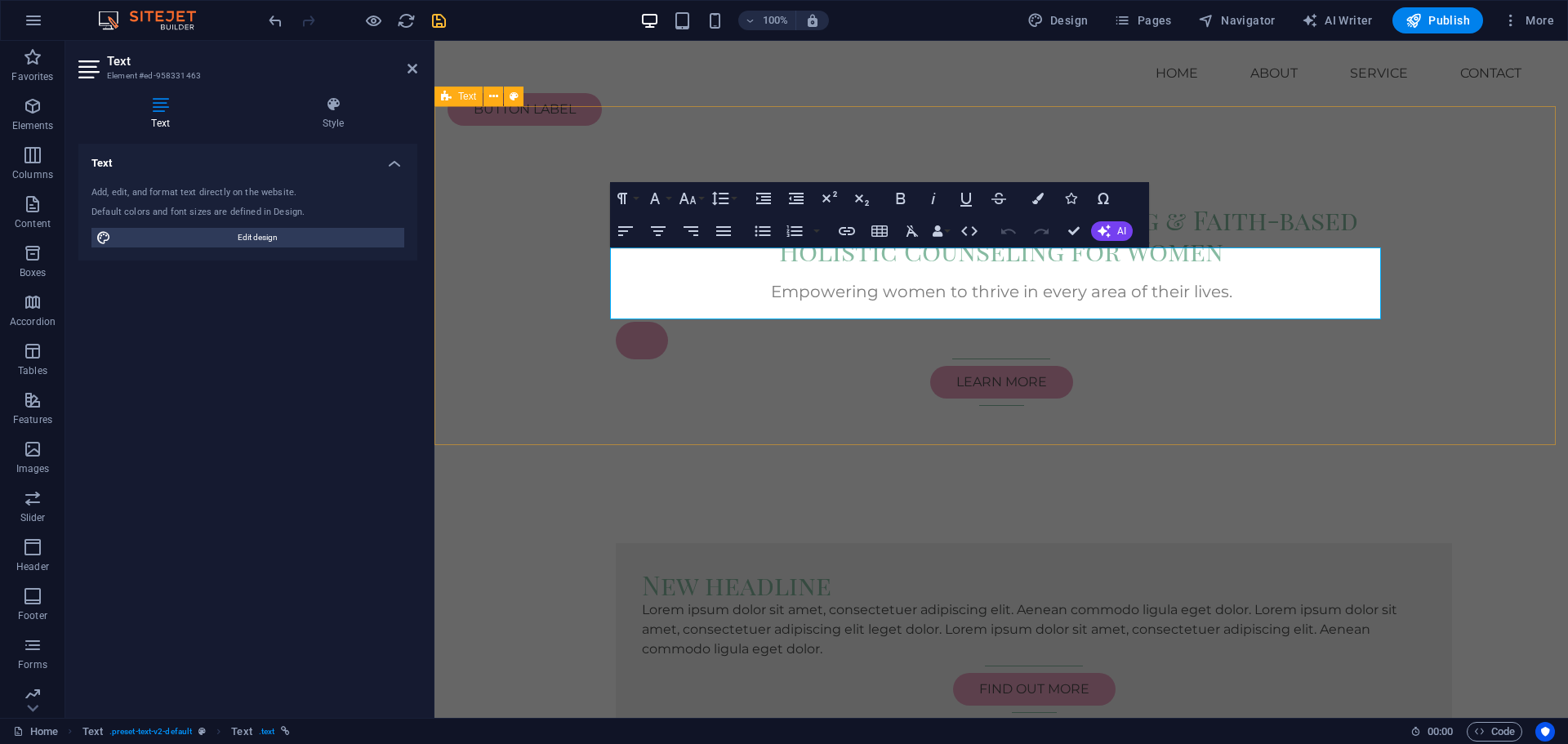
click at [892, 398] on div "Transformational Success Coaching & Faith-based Holistic Counseling for Women E…" at bounding box center [1001, 308] width 1134 height 339
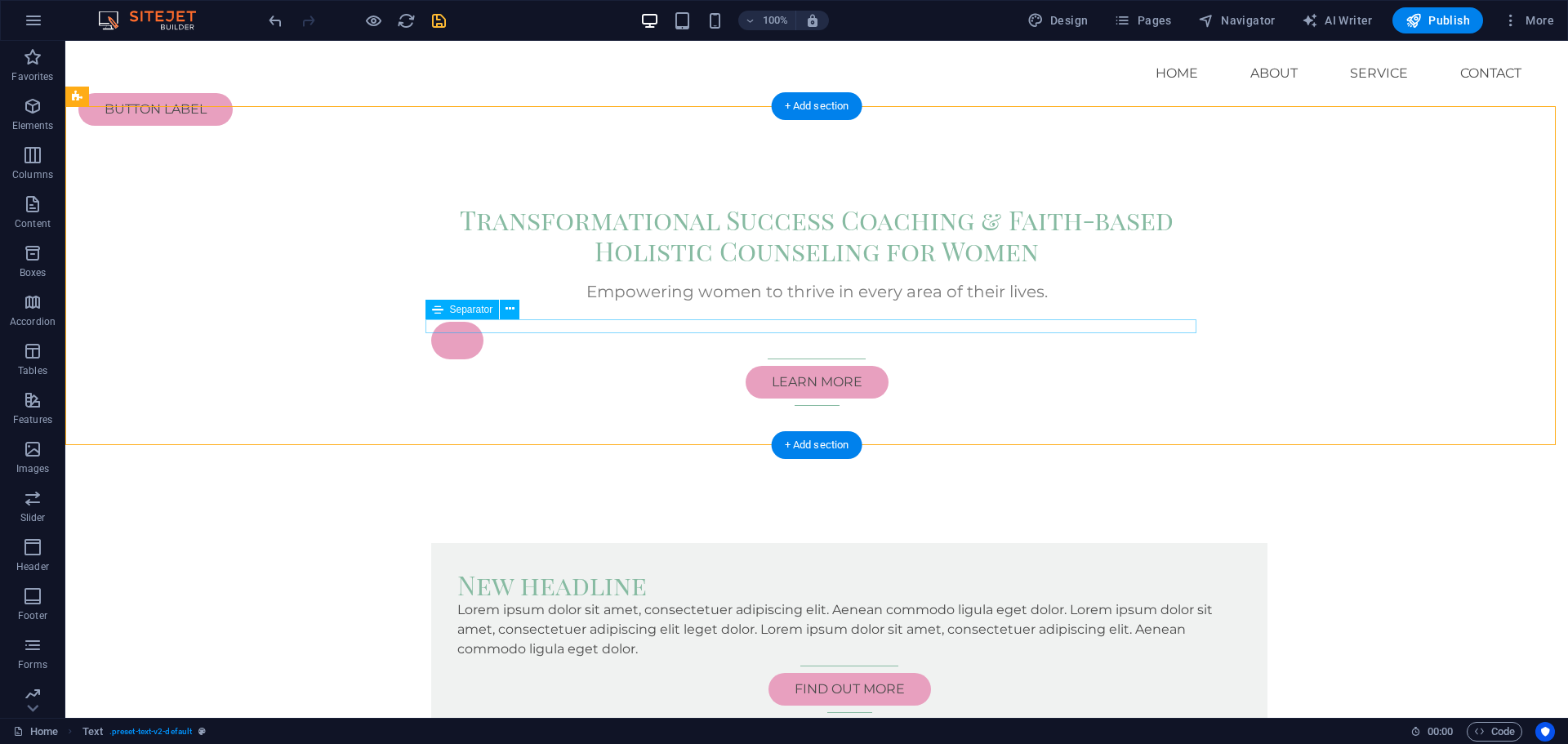
click at [810, 358] on div at bounding box center [817, 358] width 771 height 1
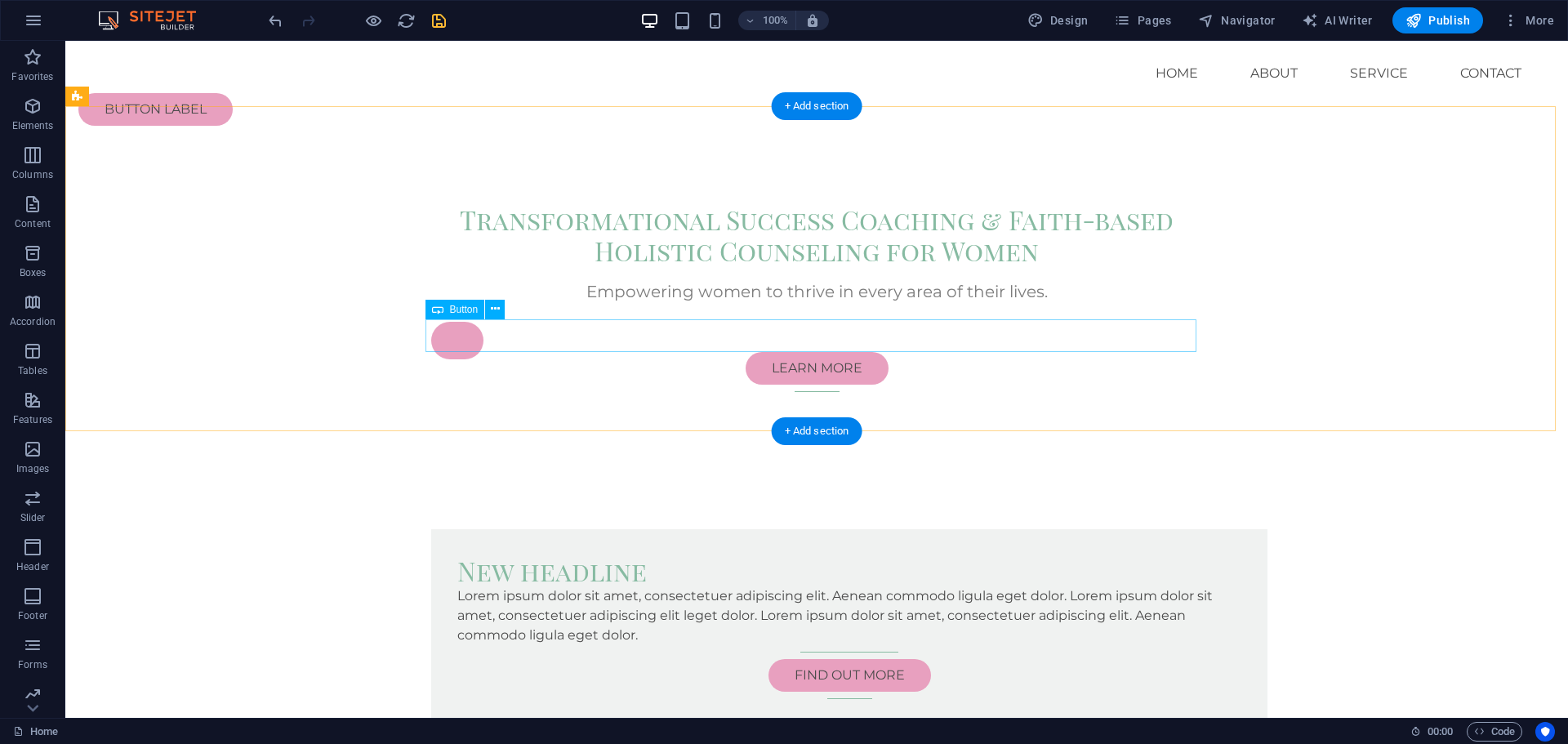
click at [817, 352] on div "Learn more" at bounding box center [817, 368] width 771 height 32
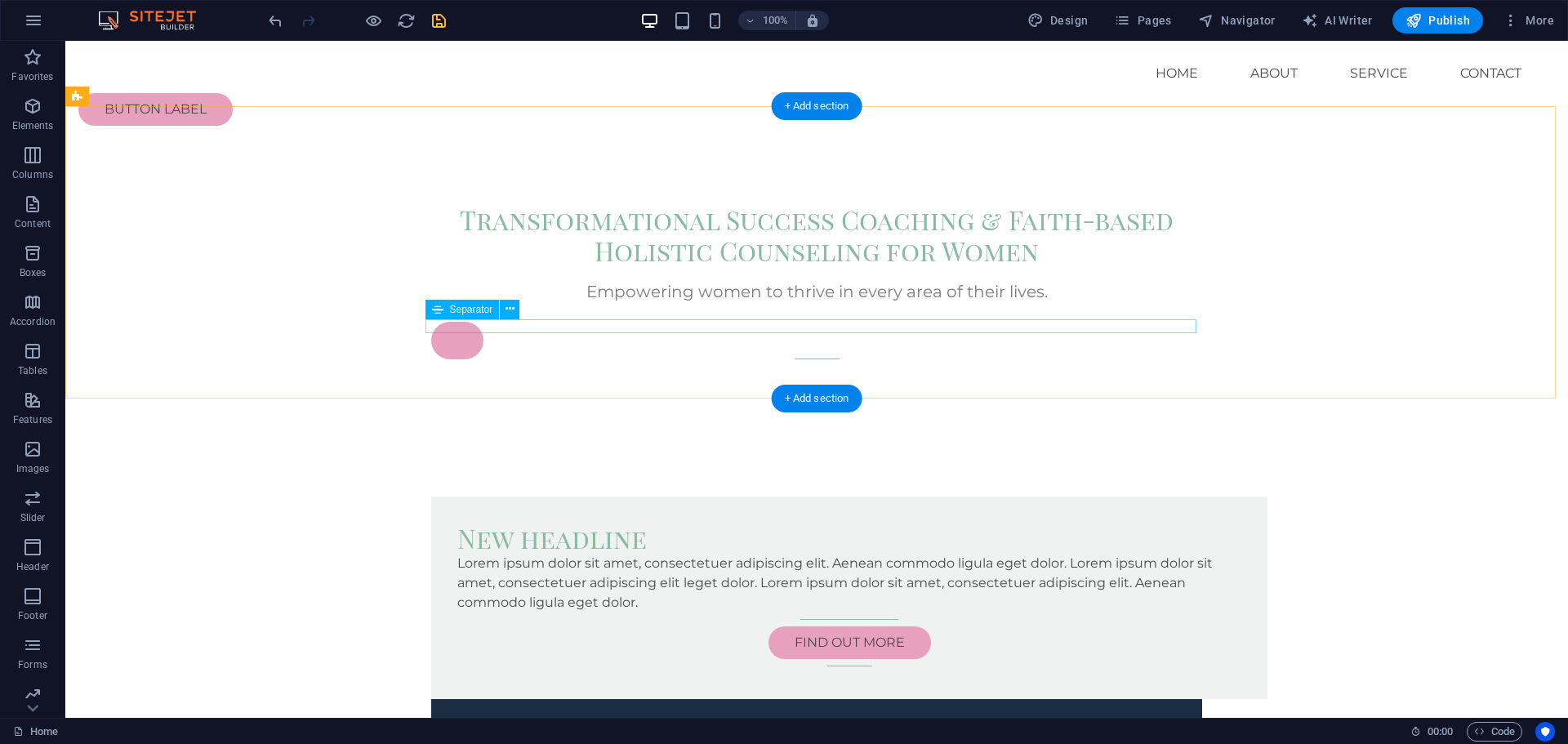
click at [812, 358] on div at bounding box center [817, 358] width 771 height 1
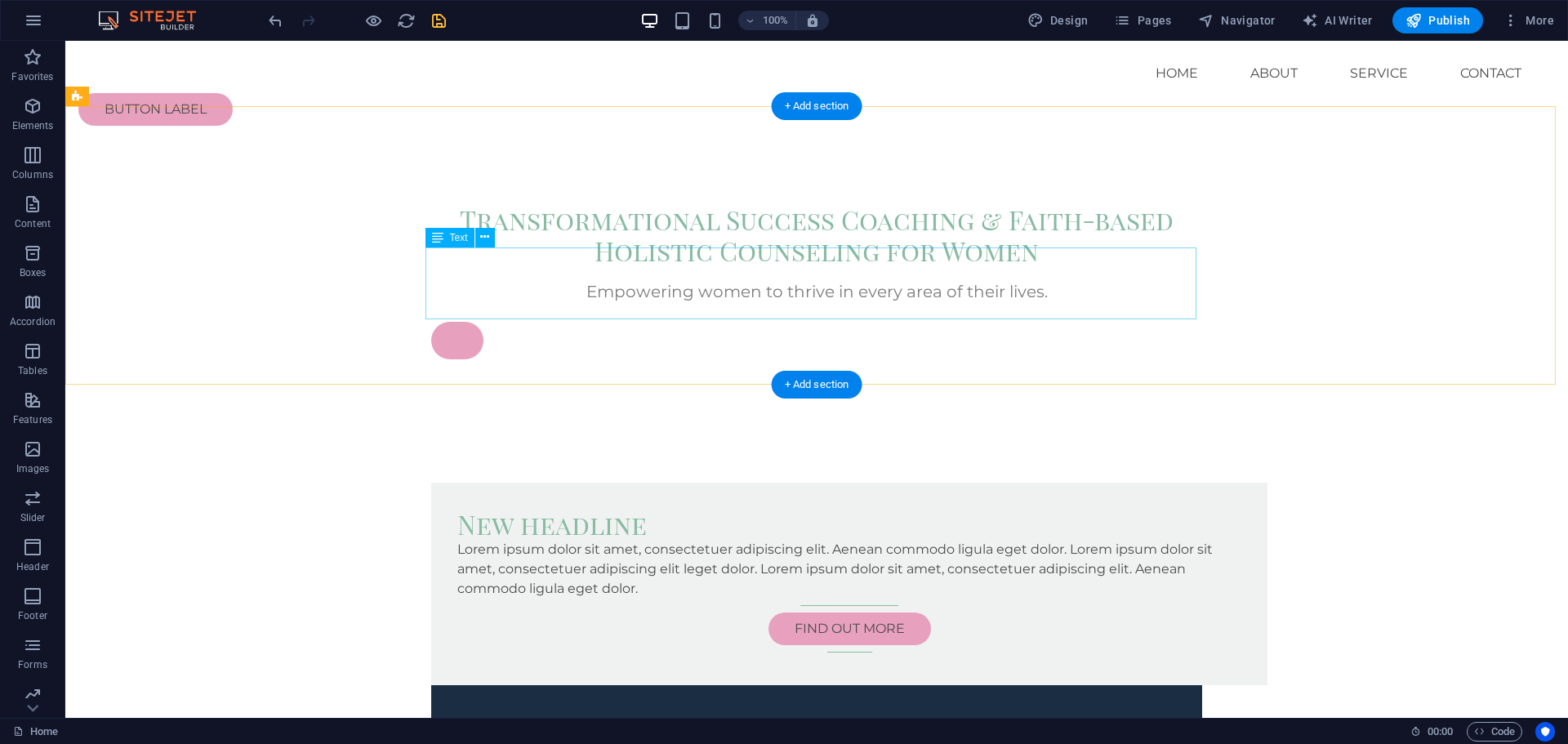
click at [493, 294] on div "Empowering women to thrive in every area of their lives." at bounding box center [817, 316] width 771 height 72
click at [521, 302] on div "Empowering women to thrive in every area of their lives." at bounding box center [817, 316] width 771 height 72
click at [488, 238] on icon at bounding box center [485, 237] width 9 height 17
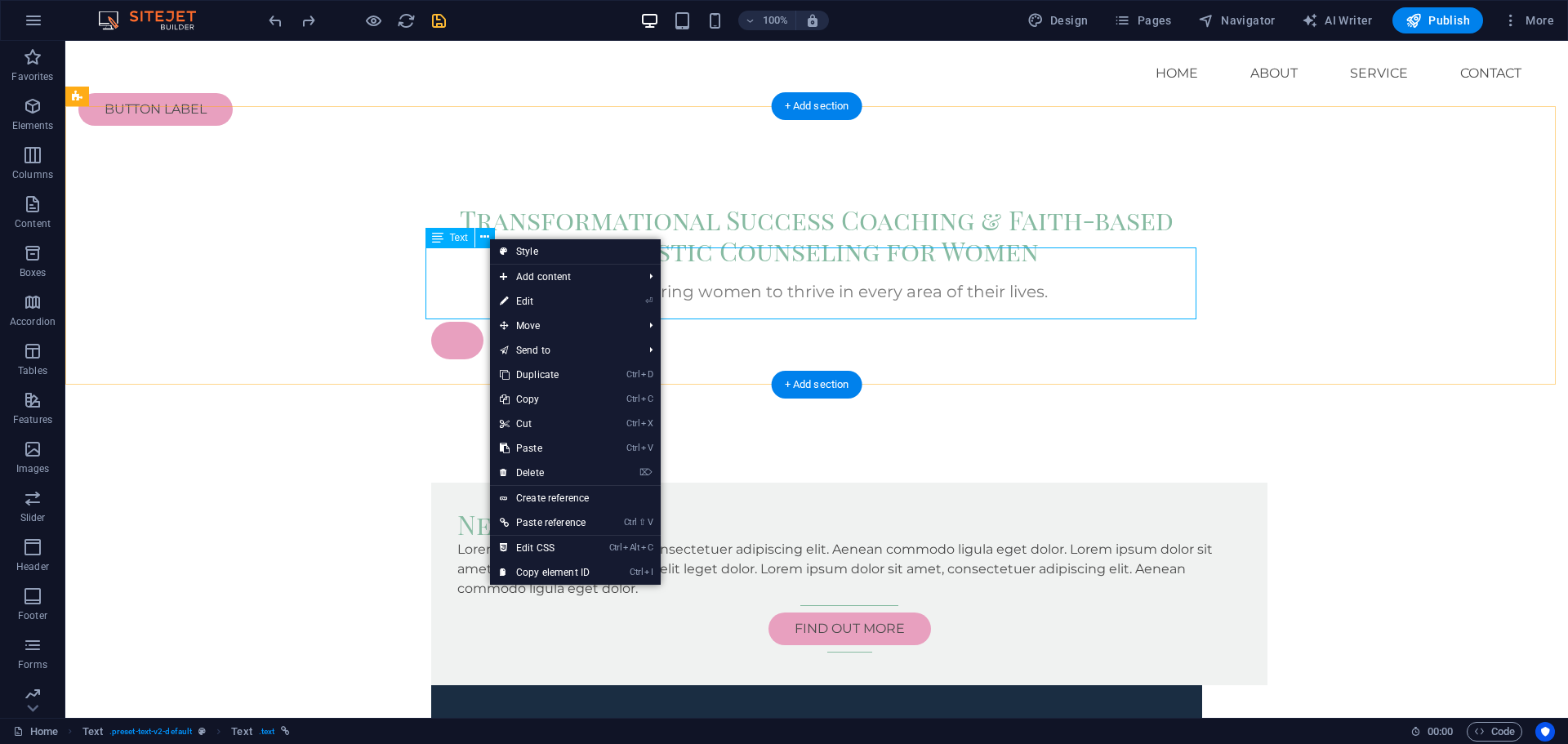
click at [457, 309] on div "Empowering women to thrive in every area of their lives." at bounding box center [817, 316] width 771 height 72
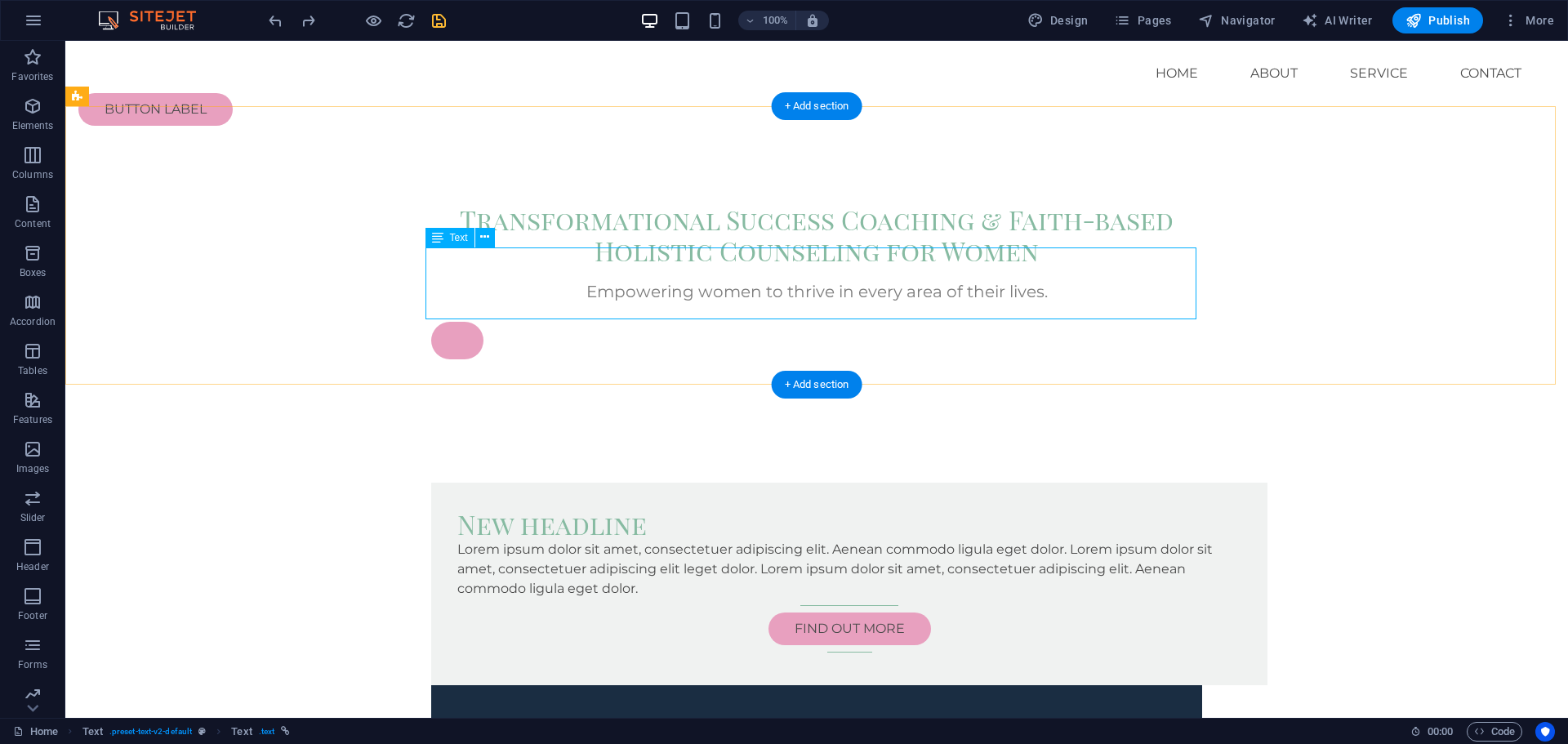
click at [556, 291] on div "Empowering women to thrive in every area of their lives." at bounding box center [817, 316] width 771 height 72
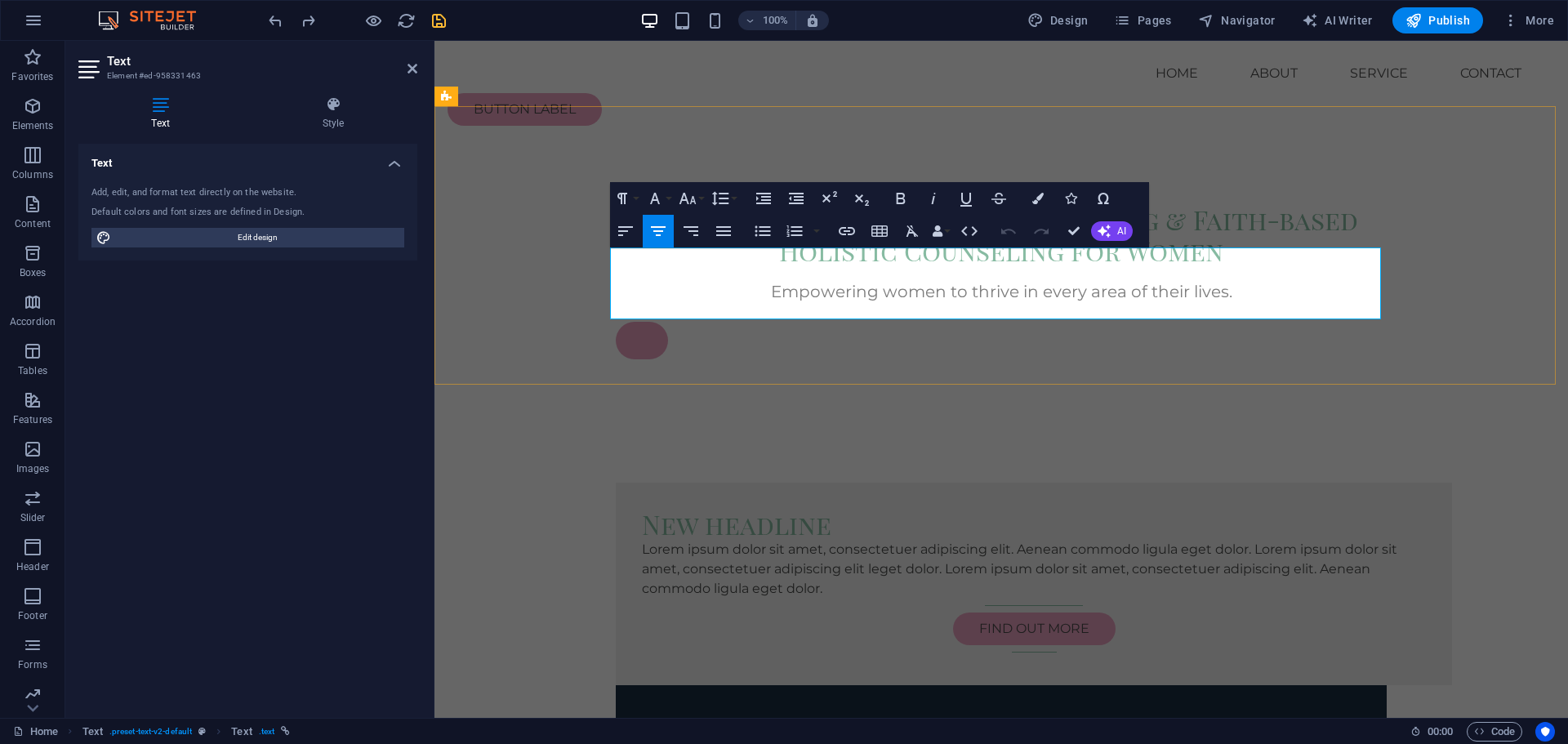
click at [635, 322] on link at bounding box center [642, 340] width 52 height 38
click at [630, 266] on icon "button" at bounding box center [637, 265] width 20 height 20
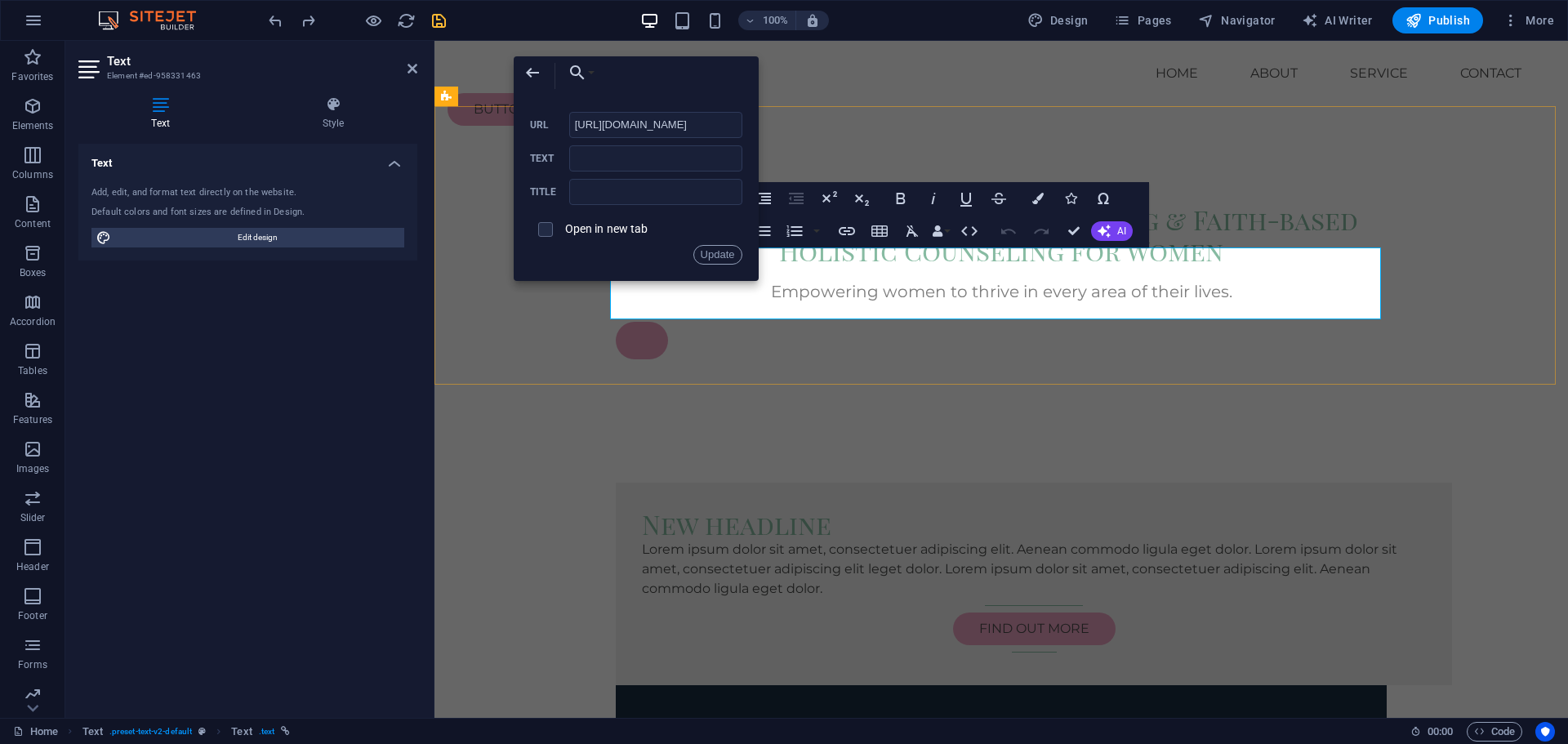
click at [678, 312] on div "Empowering women to thrive in every area of their lives. ​ ​" at bounding box center [1002, 316] width 771 height 72
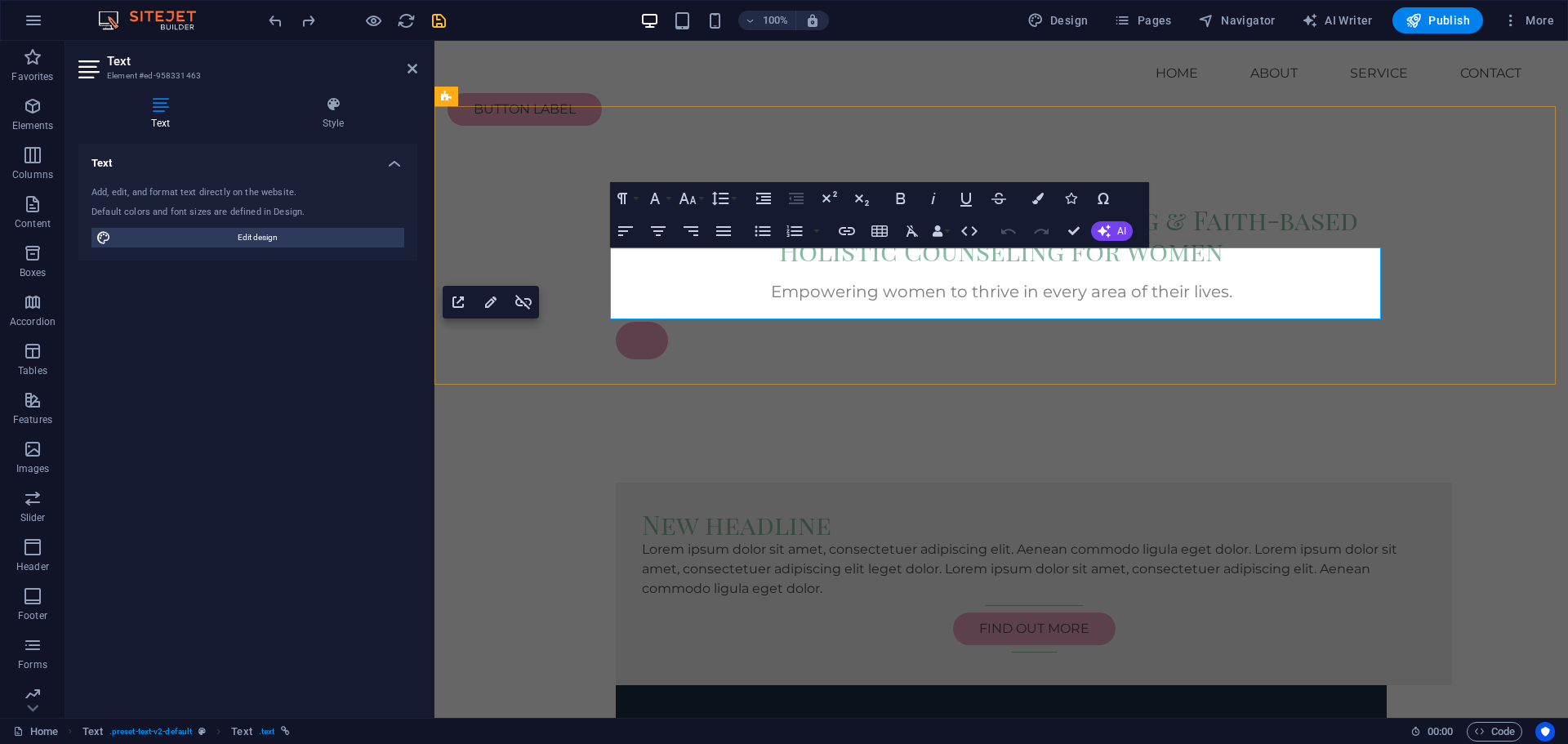
drag, startPoint x: 679, startPoint y: 299, endPoint x: 603, endPoint y: 303, distance: 76.1
click at [603, 303] on div "Transformational Success Coaching & Faith-based Holistic Counseling for Women E…" at bounding box center [1001, 277] width 1134 height 278
click at [932, 295] on div "Empowering women to thrive in every area of their lives." at bounding box center [1002, 316] width 771 height 72
click at [1280, 280] on p "Empowering women to thrive in every area of their lives." at bounding box center [1002, 291] width 627 height 23
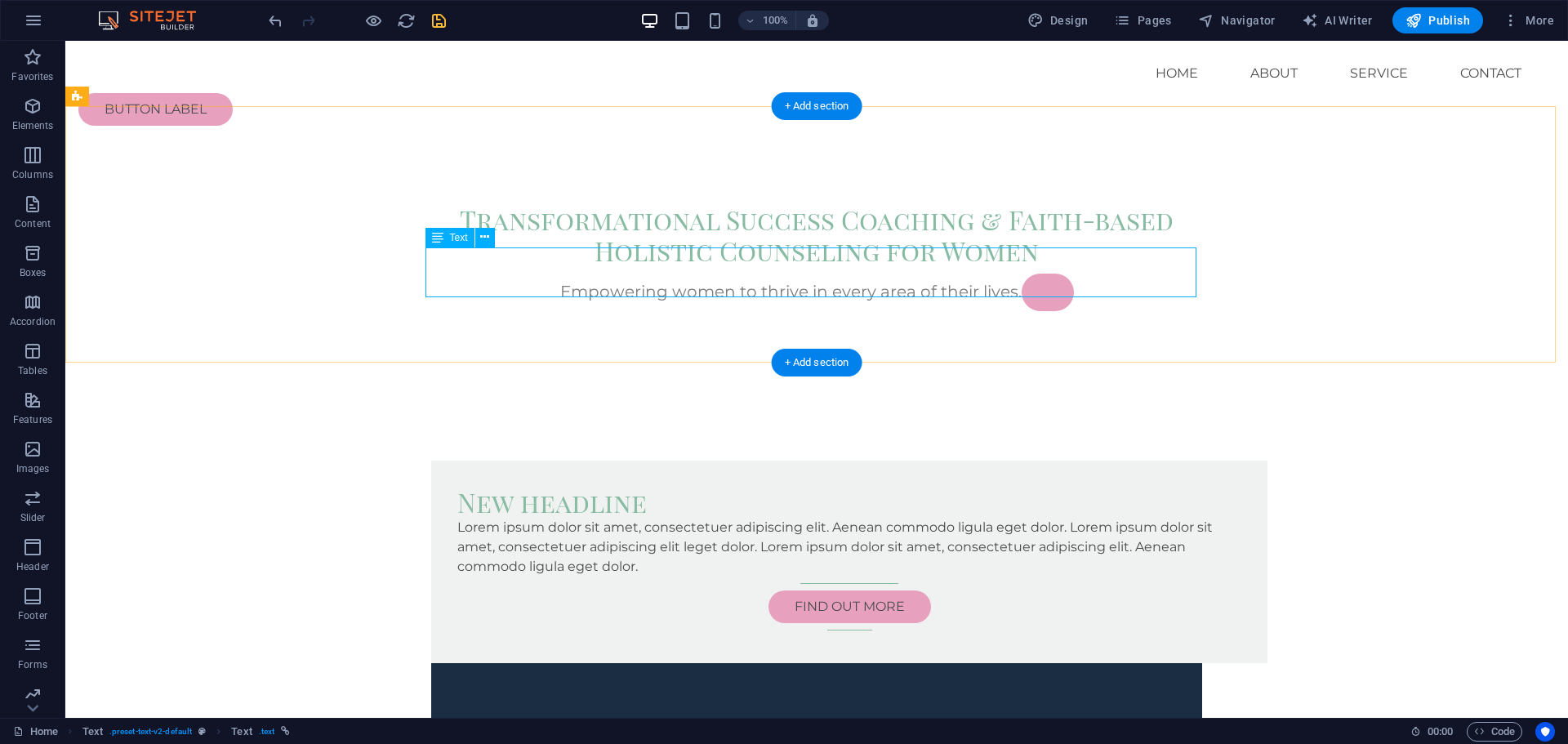
click at [823, 281] on div "Empowering women to thrive in every area of their lives." at bounding box center [817, 304] width 771 height 50
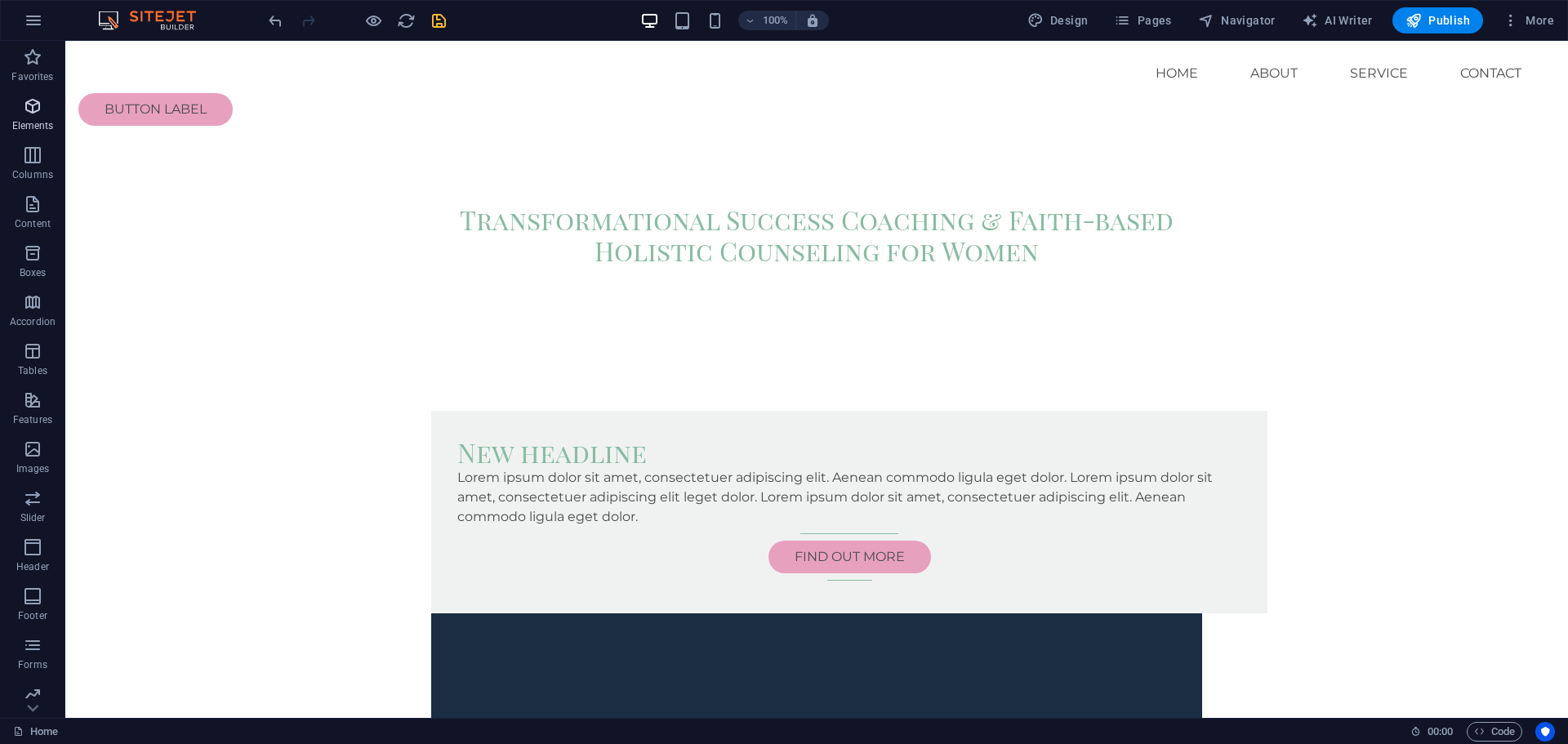
click at [40, 113] on icon "button" at bounding box center [32, 106] width 20 height 20
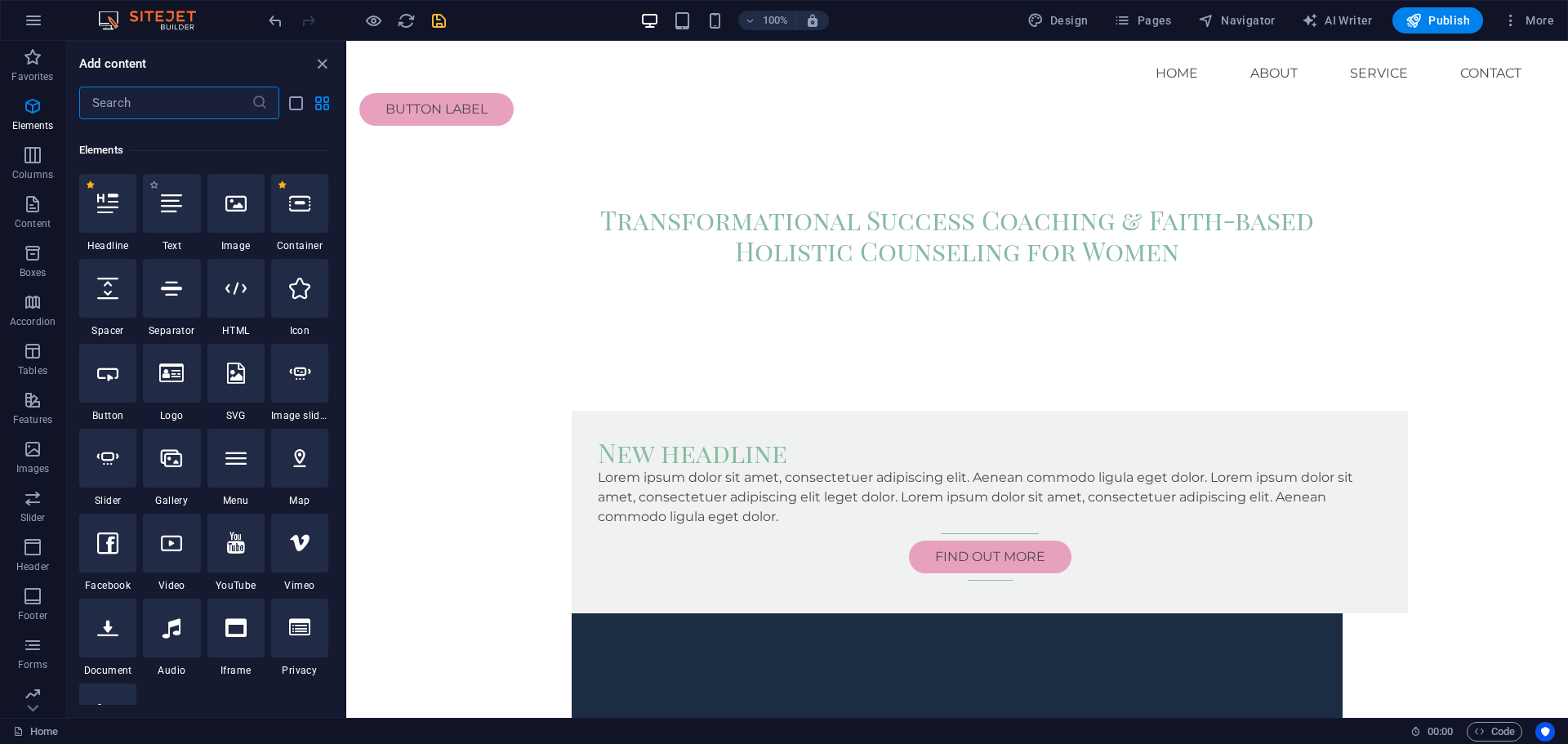
scroll to position [174, 0]
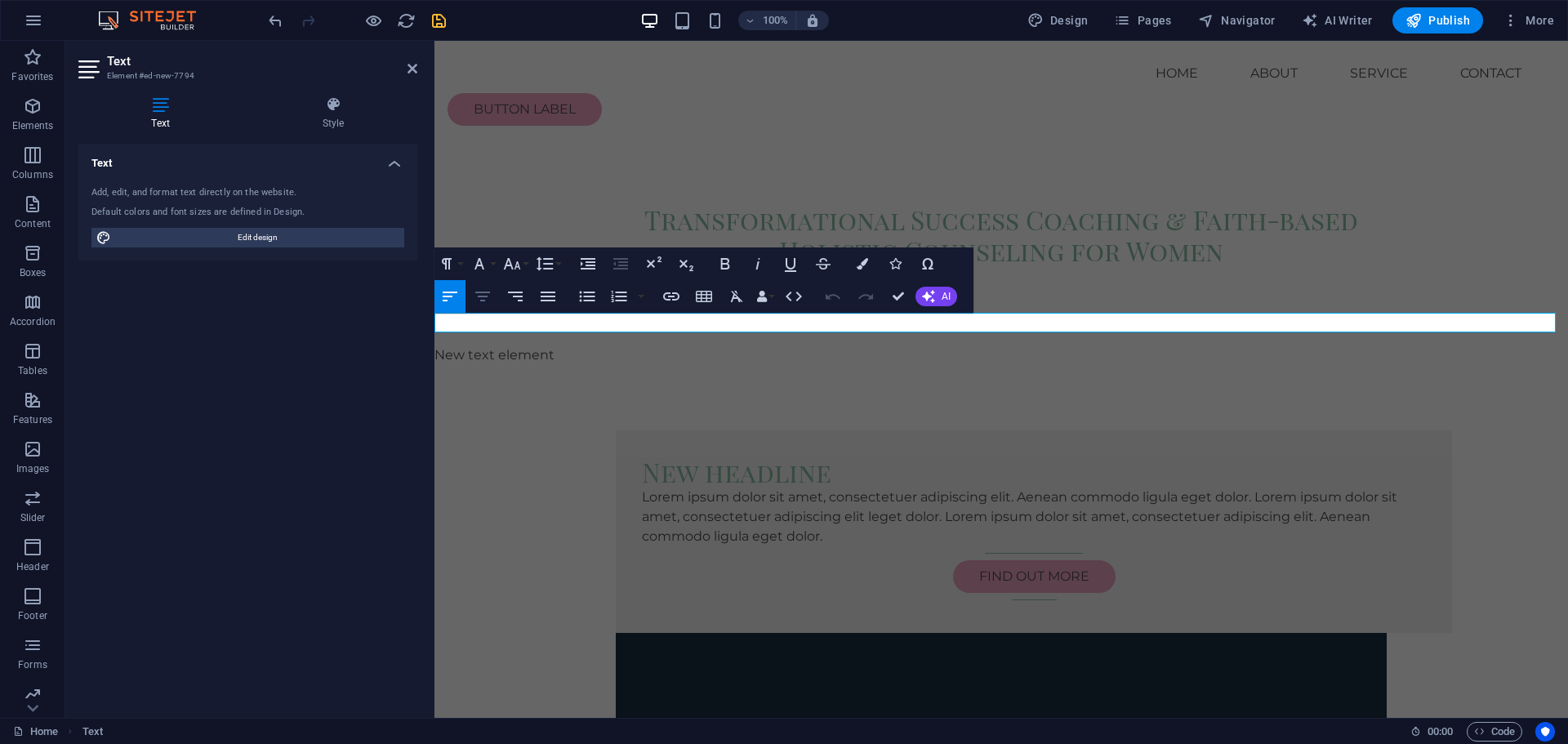
click at [489, 297] on icon "button" at bounding box center [483, 296] width 20 height 20
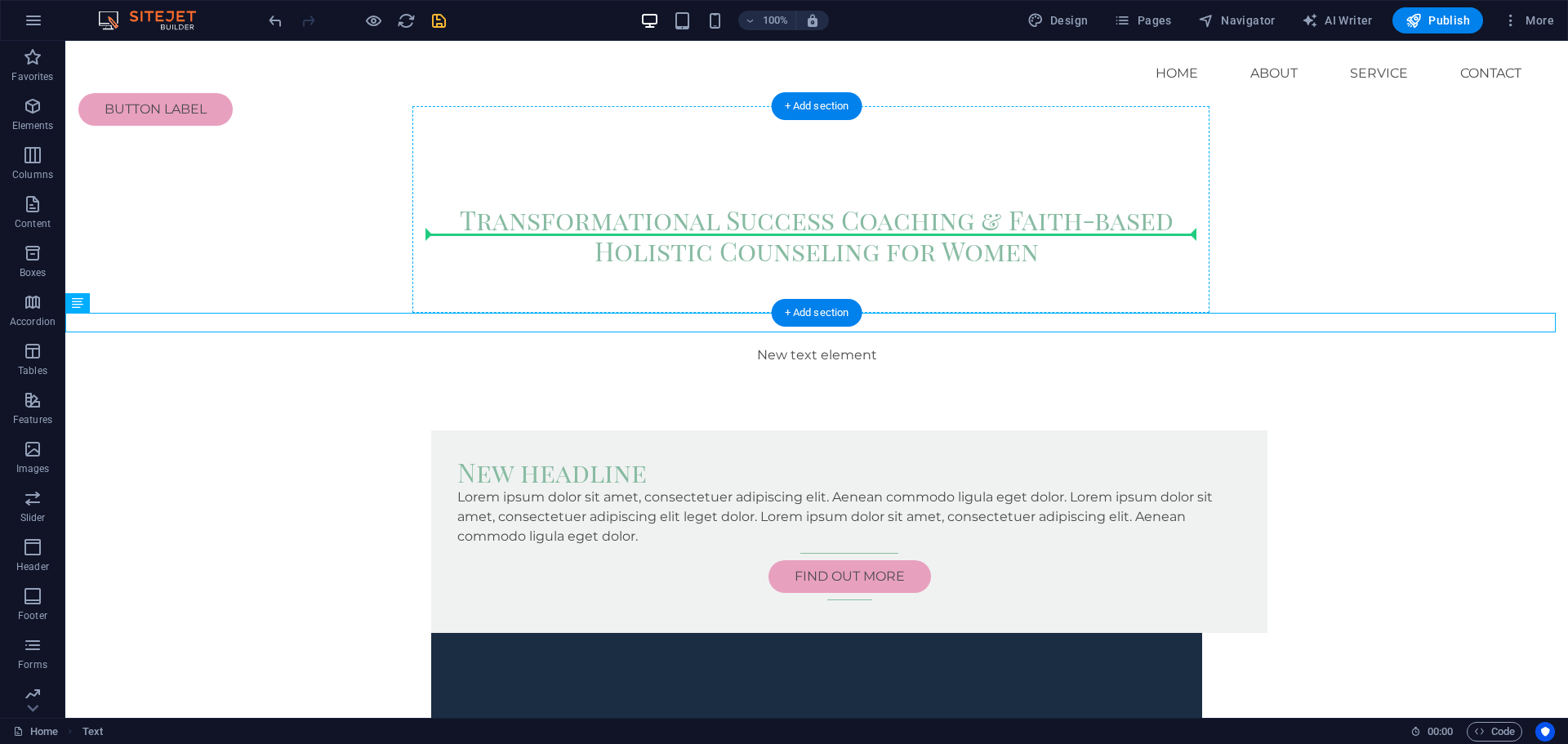
drag, startPoint x: 160, startPoint y: 345, endPoint x: 749, endPoint y: 238, distance: 598.6
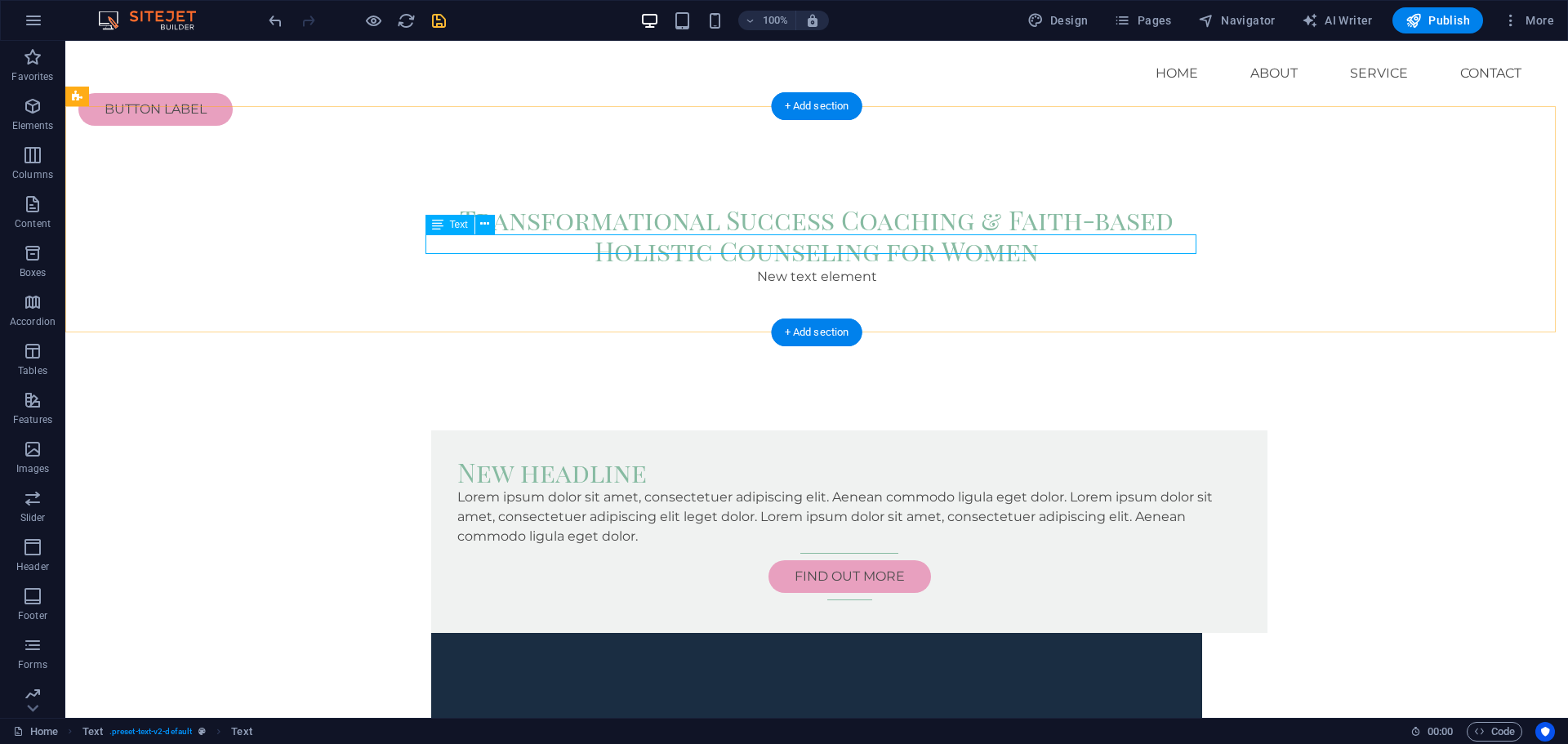
click at [778, 268] on div "New text element" at bounding box center [817, 277] width 771 height 20
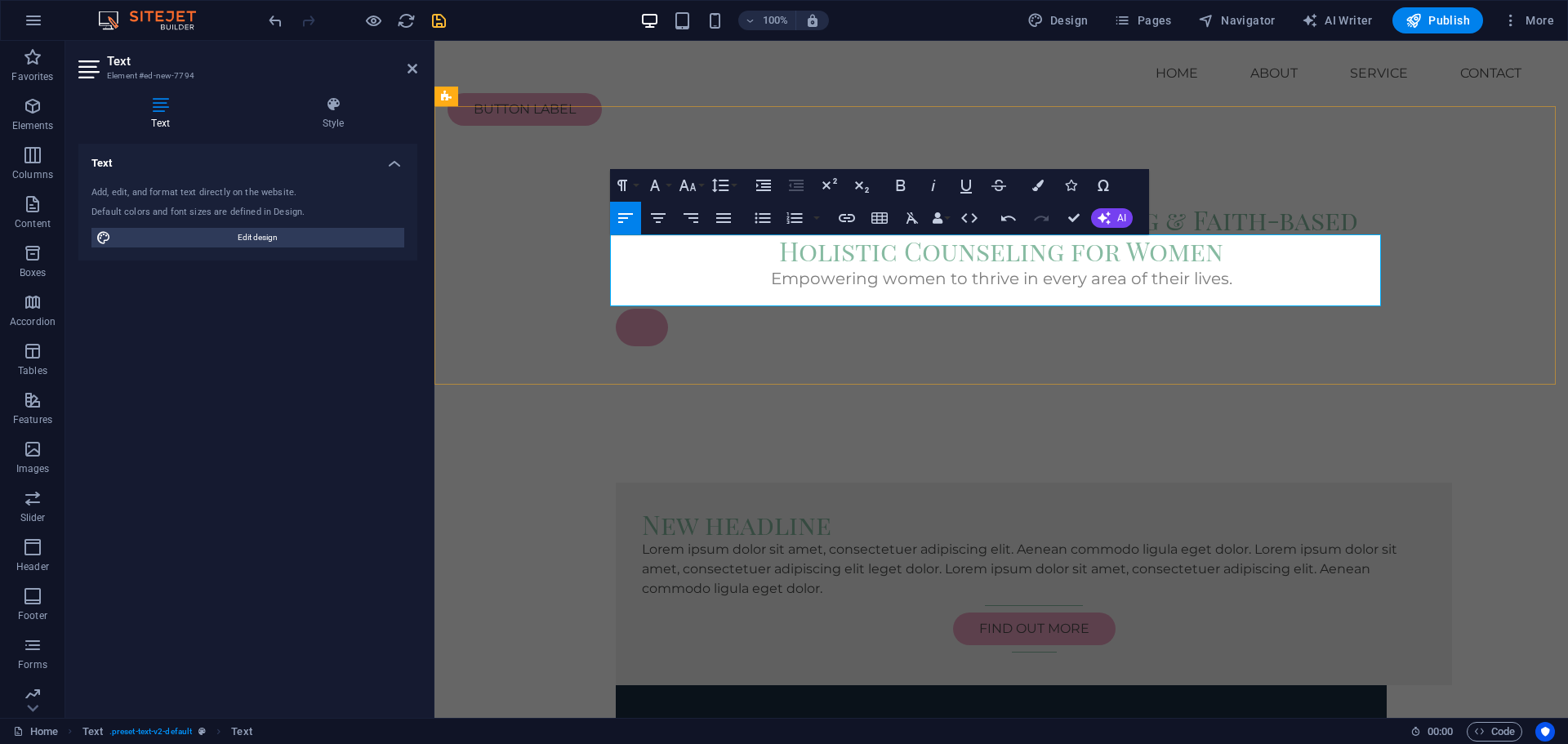
click at [1230, 268] on p "Empowering women to thrive in every area of their lives." at bounding box center [1002, 278] width 627 height 23
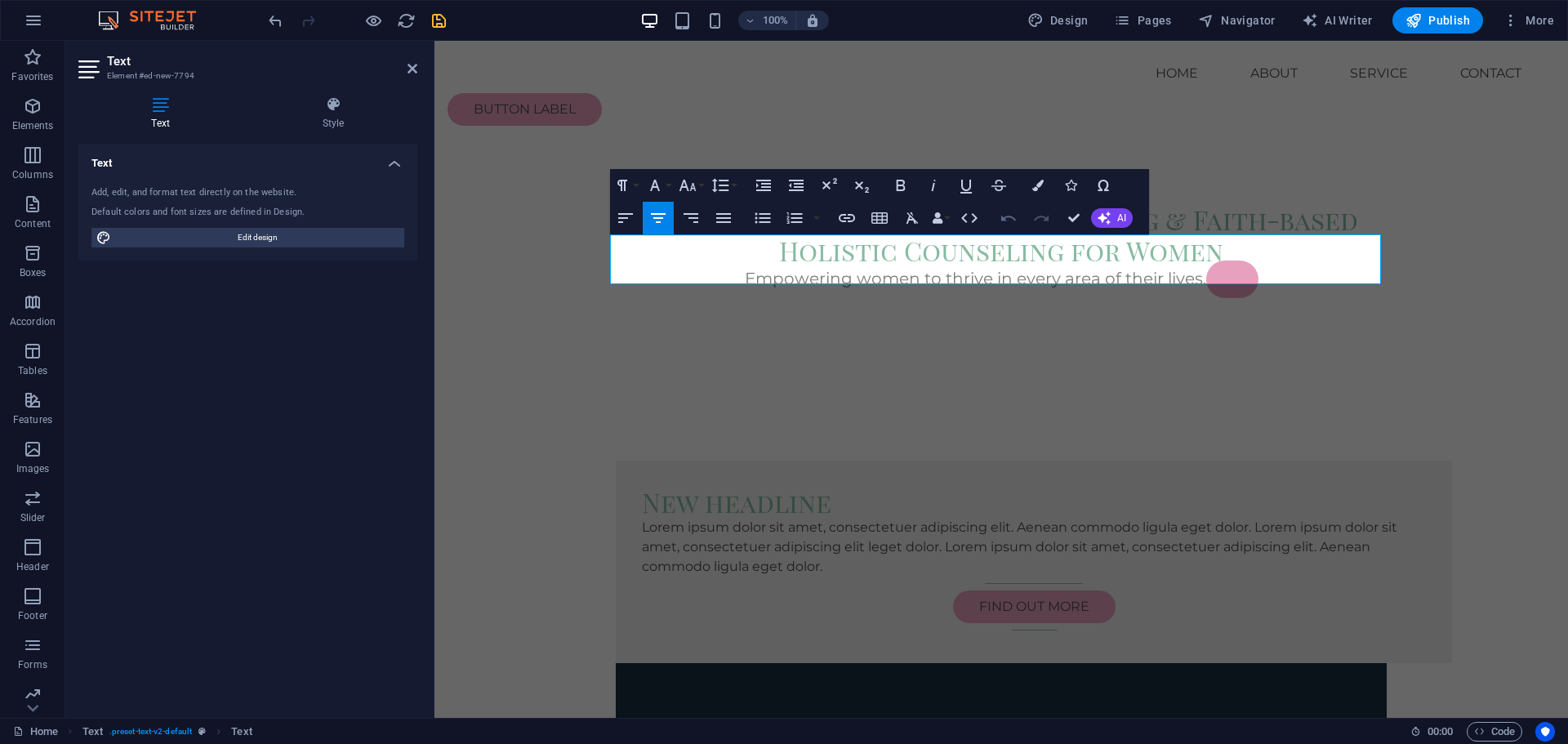
click at [1006, 216] on icon "button" at bounding box center [1009, 218] width 14 height 5
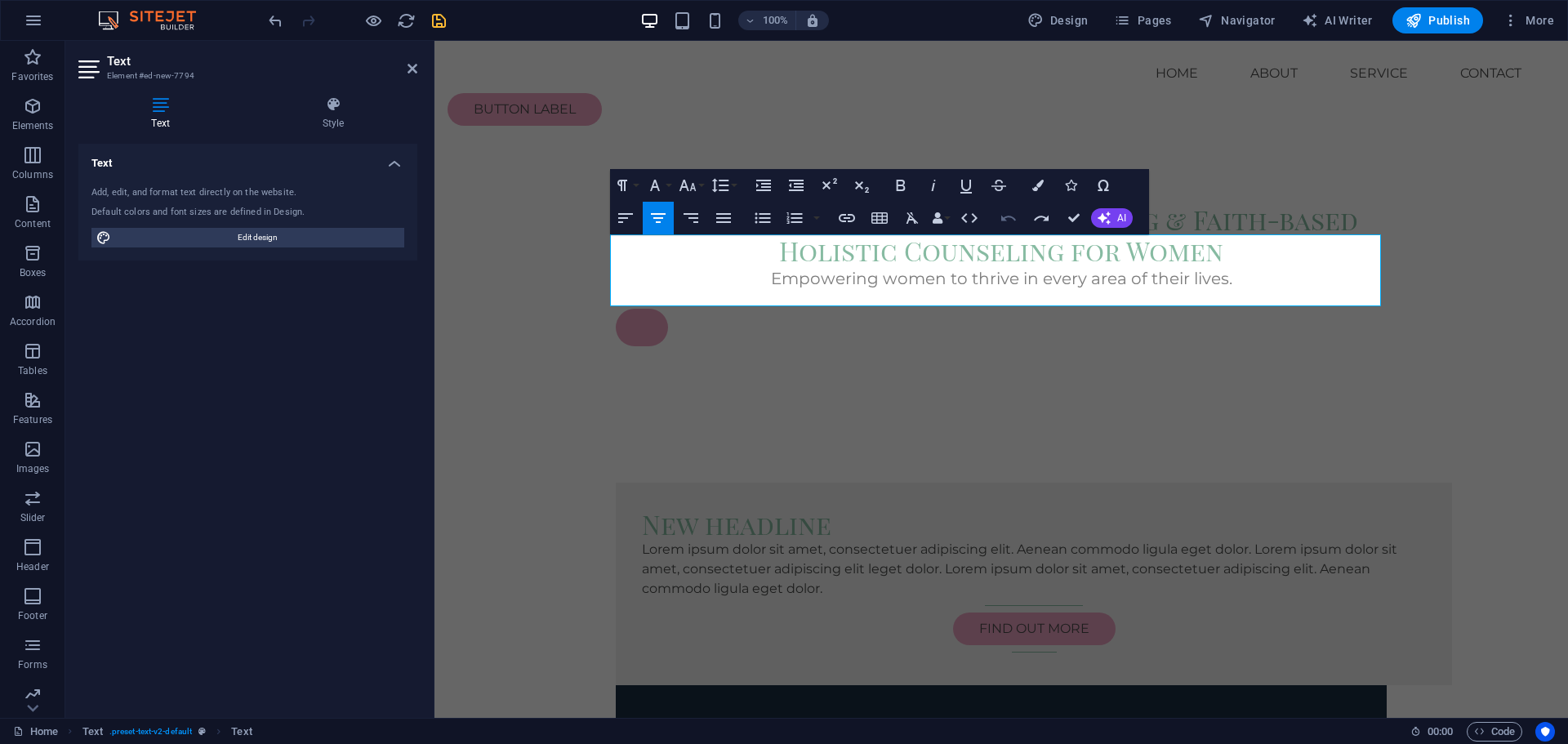
click at [1006, 216] on icon "button" at bounding box center [1009, 218] width 14 height 5
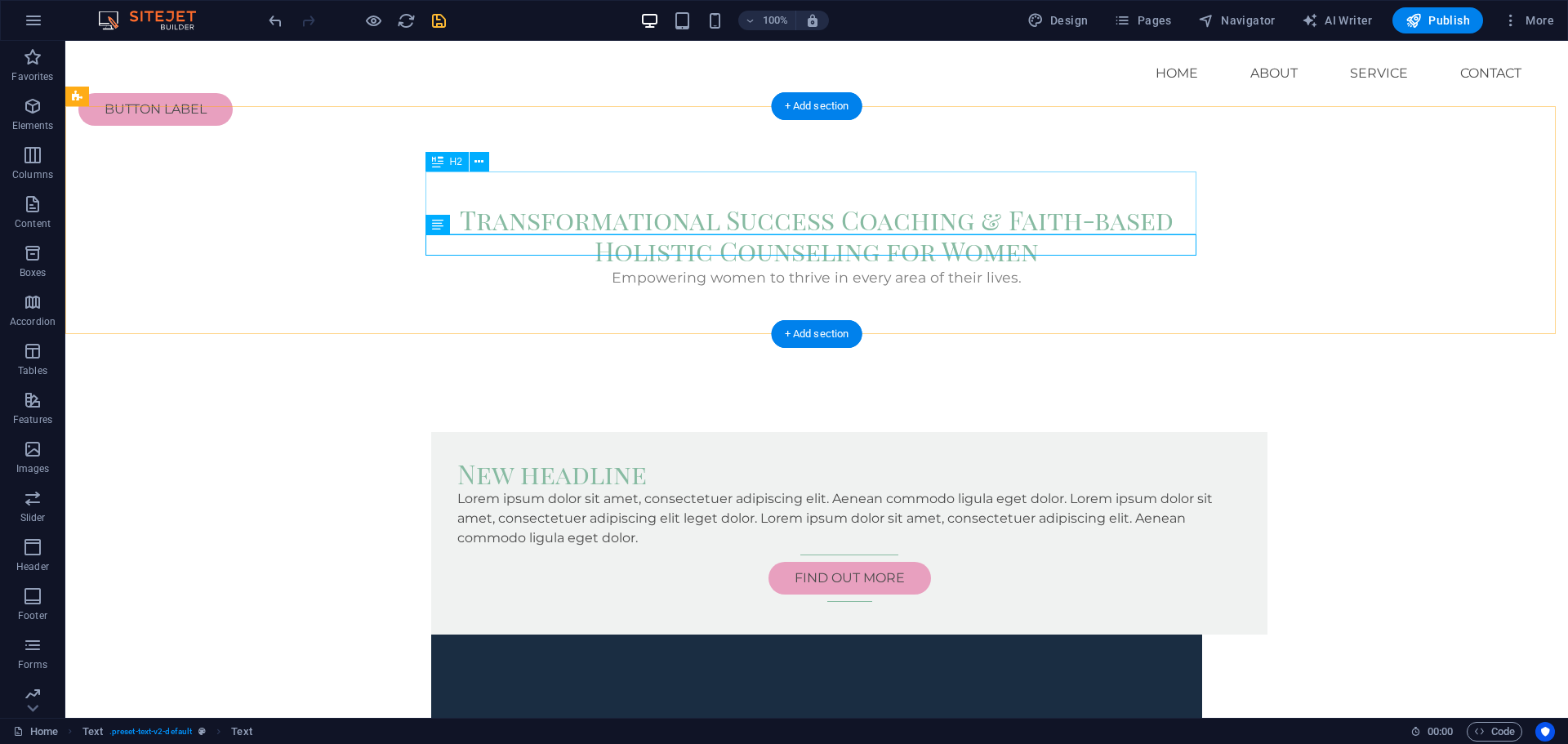
click at [768, 219] on div "Transformational Success Coaching & Faith-based Holistic Counseling for Women" at bounding box center [817, 236] width 771 height 63
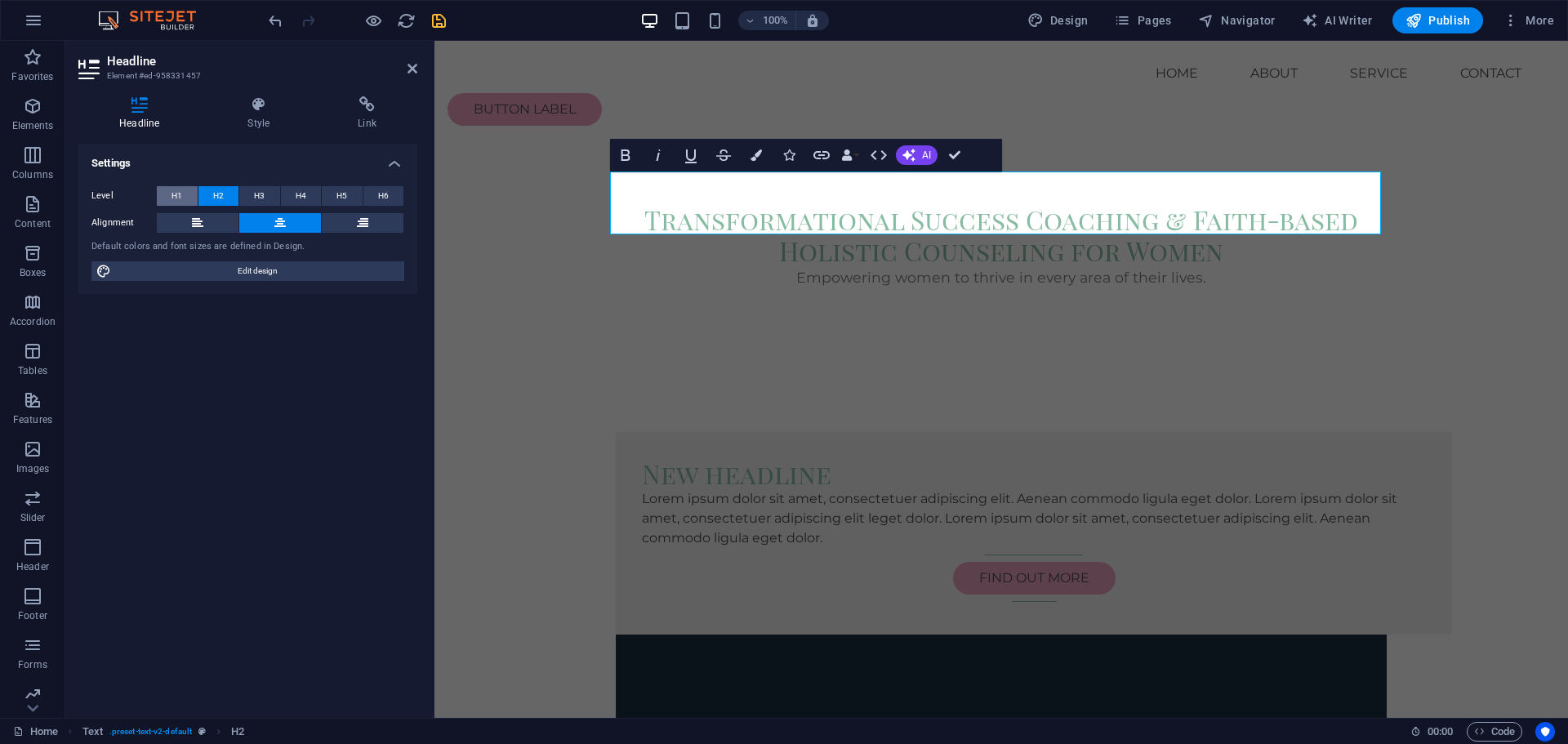
click at [166, 197] on button "H1" at bounding box center [177, 196] width 41 height 20
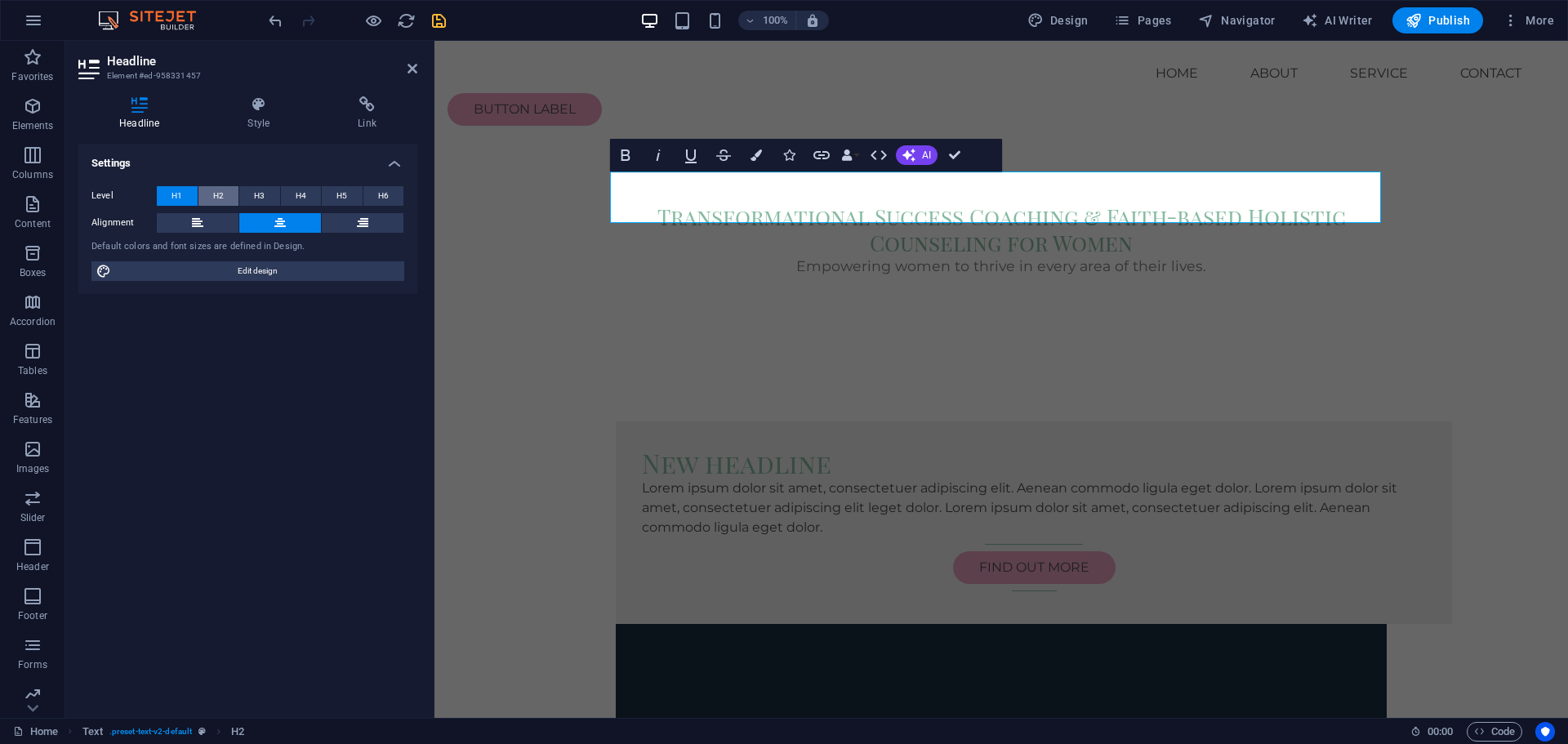
click at [221, 195] on span "H2" at bounding box center [219, 196] width 11 height 20
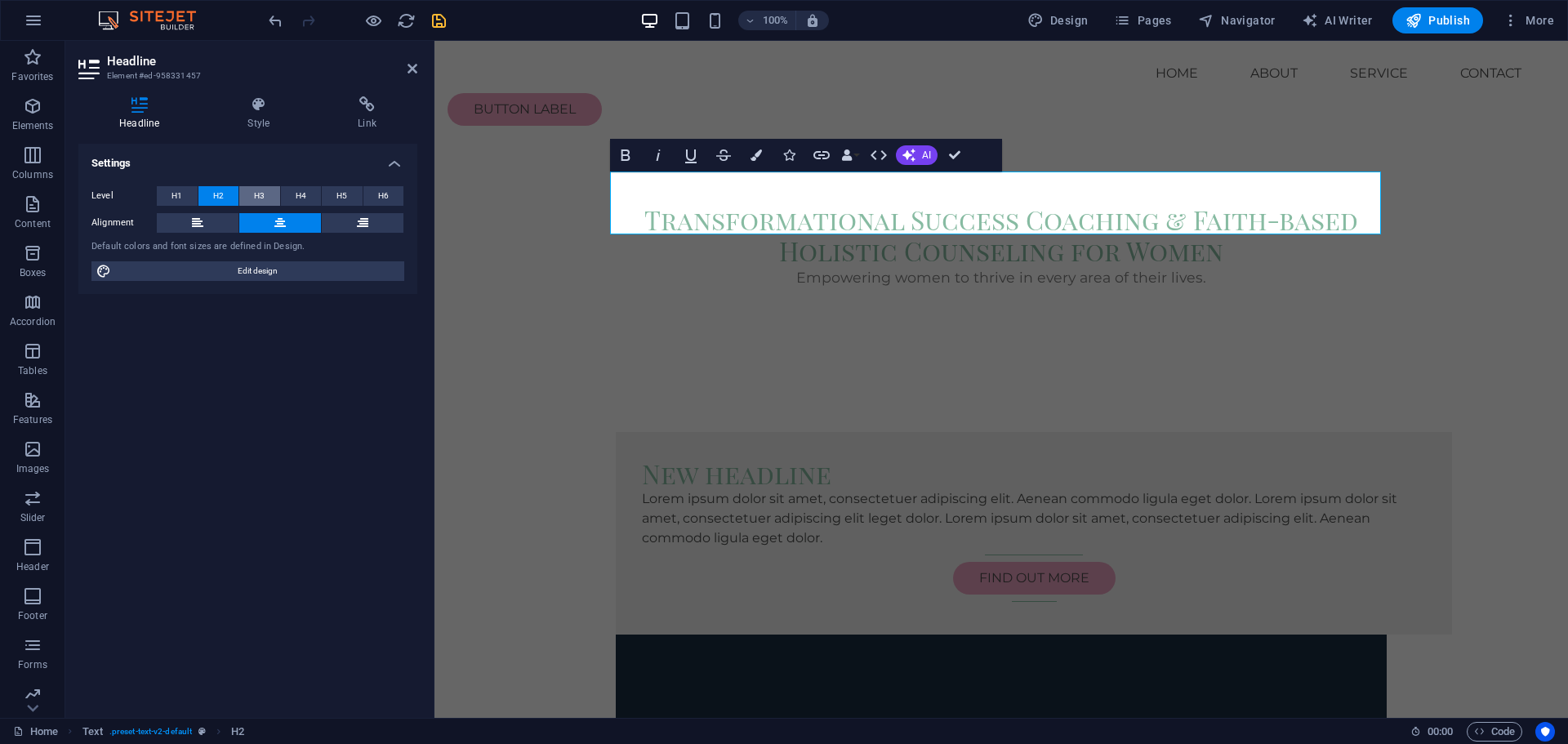
click at [260, 194] on span "H3" at bounding box center [259, 196] width 11 height 20
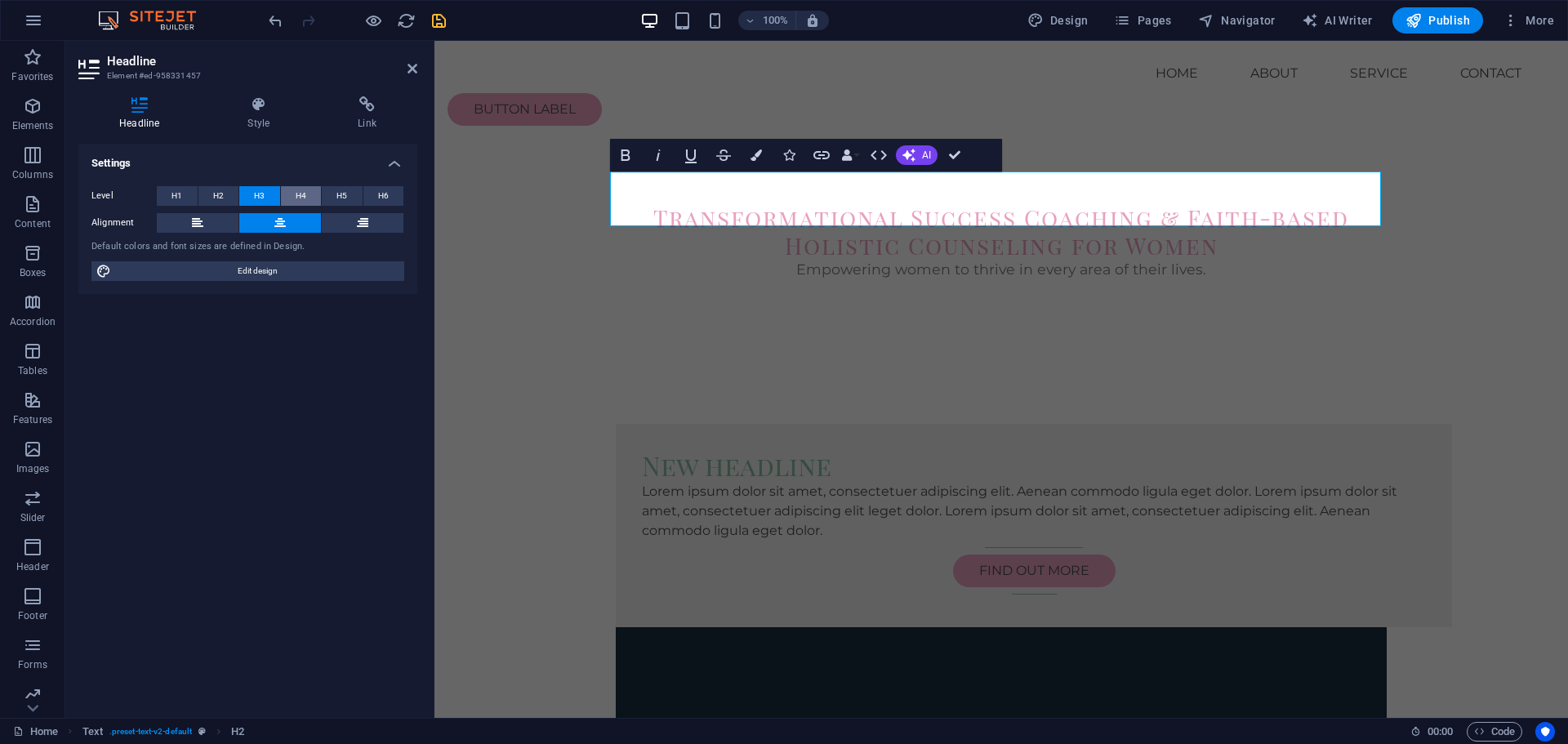
click at [295, 197] on span "H4" at bounding box center [301, 196] width 11 height 20
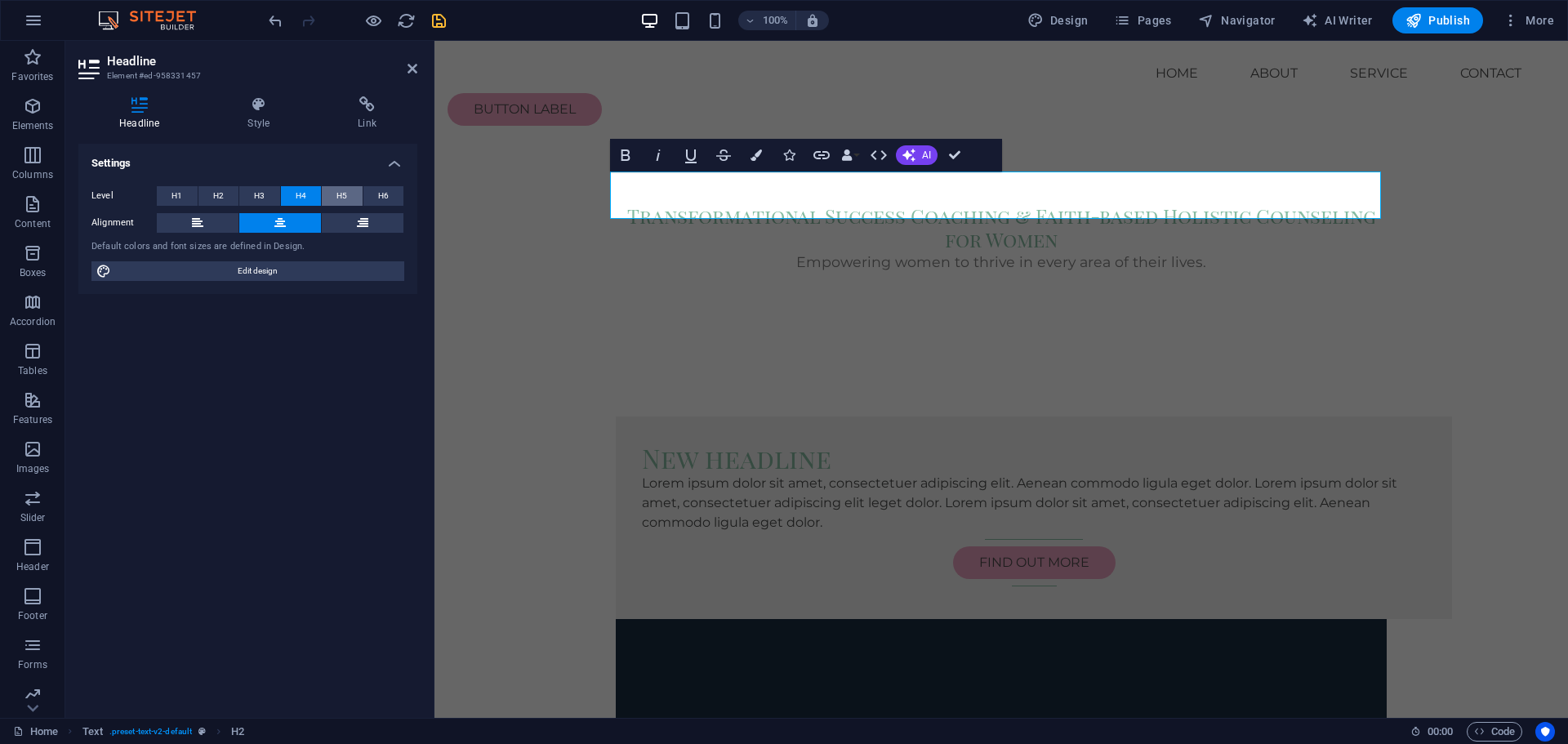
click at [345, 197] on span "H5" at bounding box center [342, 196] width 11 height 20
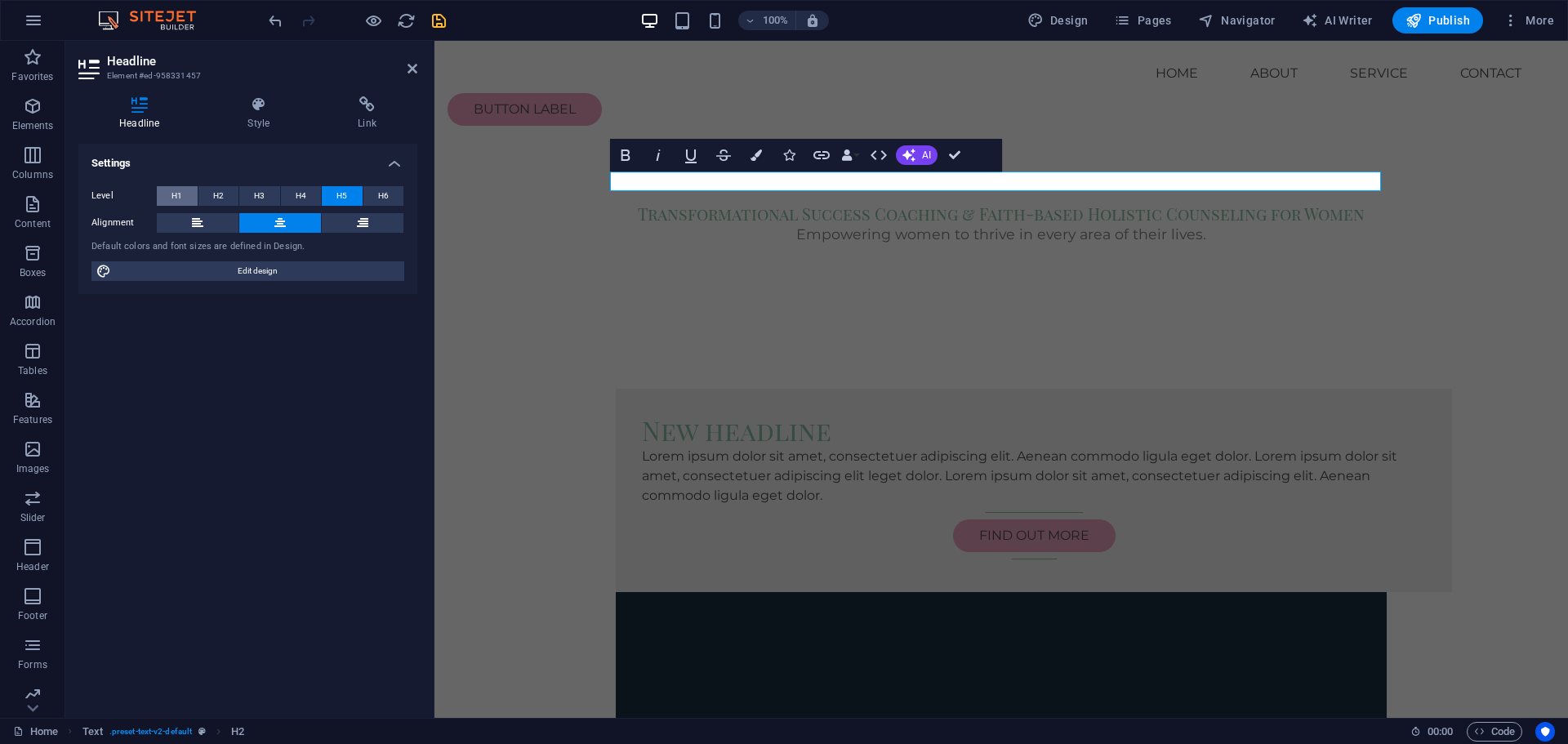
click at [171, 197] on button "H1" at bounding box center [177, 196] width 41 height 20
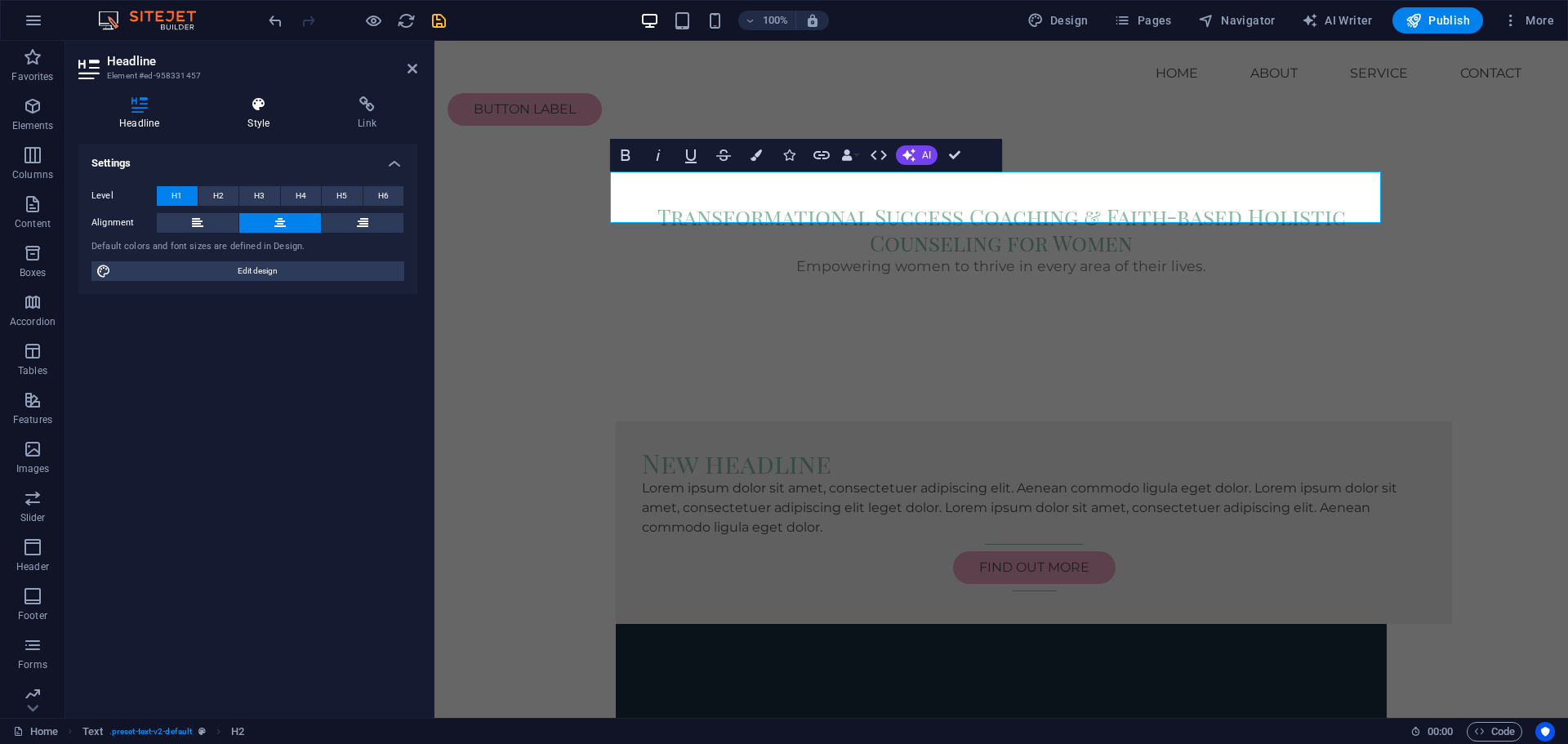
click at [260, 104] on icon at bounding box center [258, 104] width 104 height 16
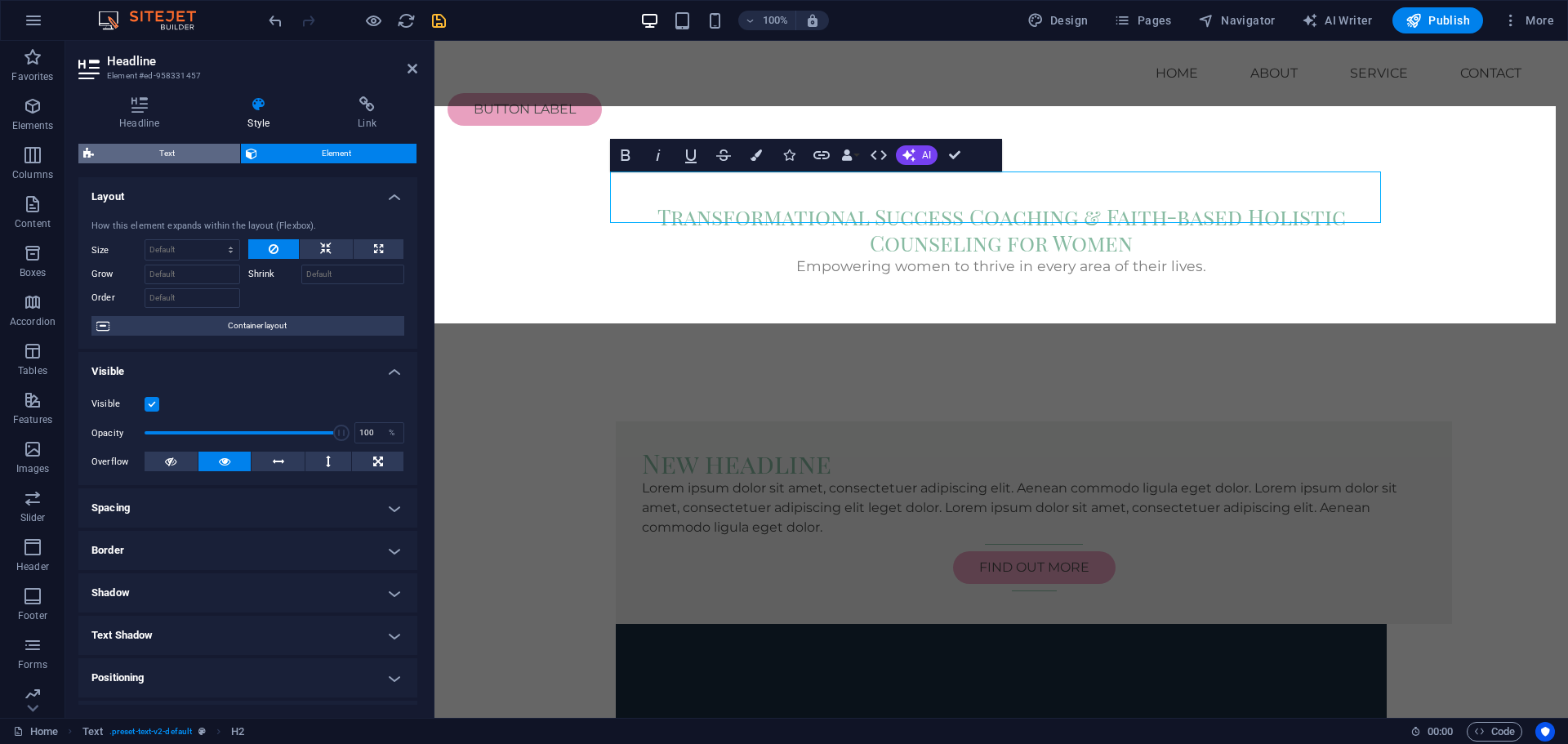
click at [146, 147] on span "Text" at bounding box center [167, 154] width 136 height 20
select select "preset-text-v2-default"
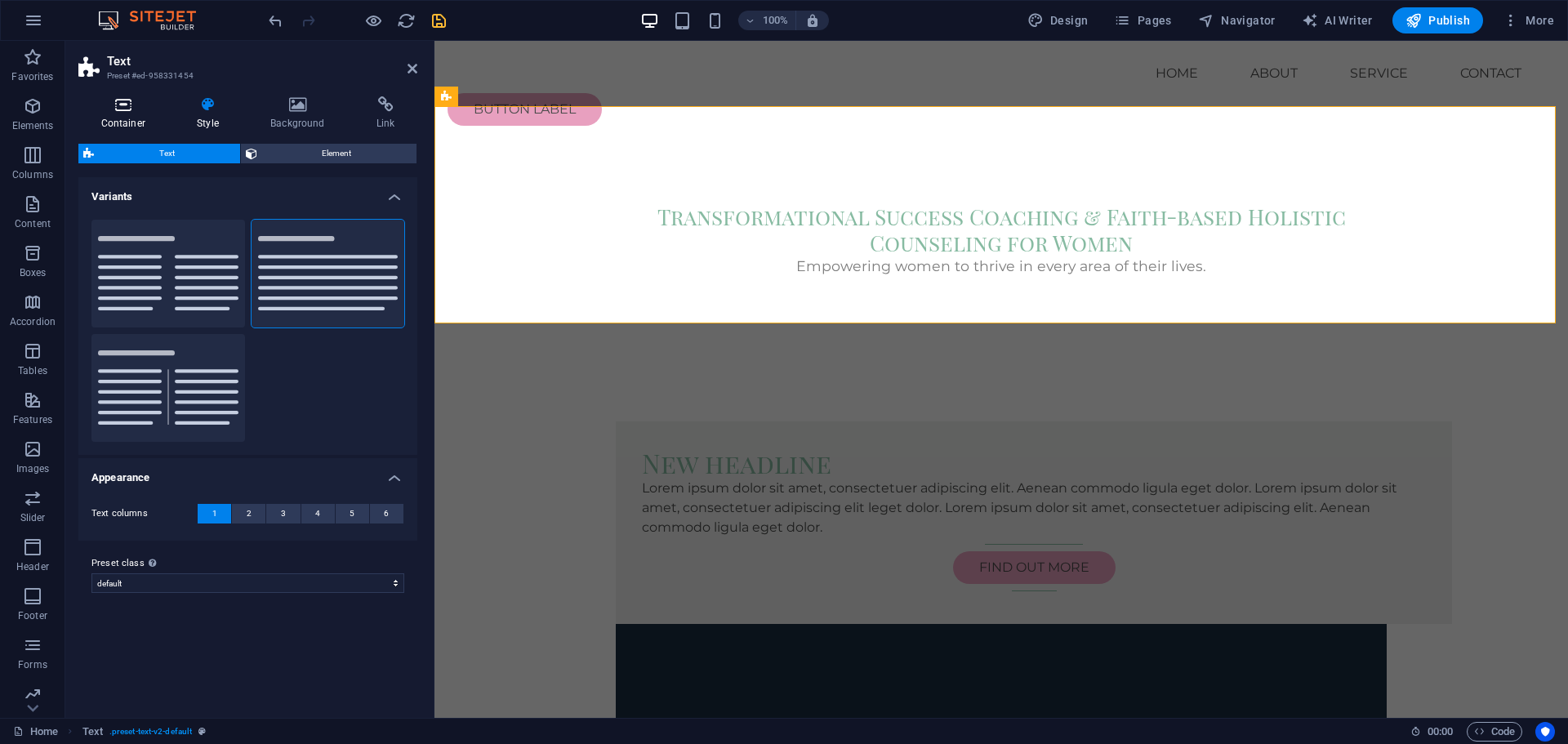
click at [112, 117] on h4 "Container" at bounding box center [126, 113] width 96 height 34
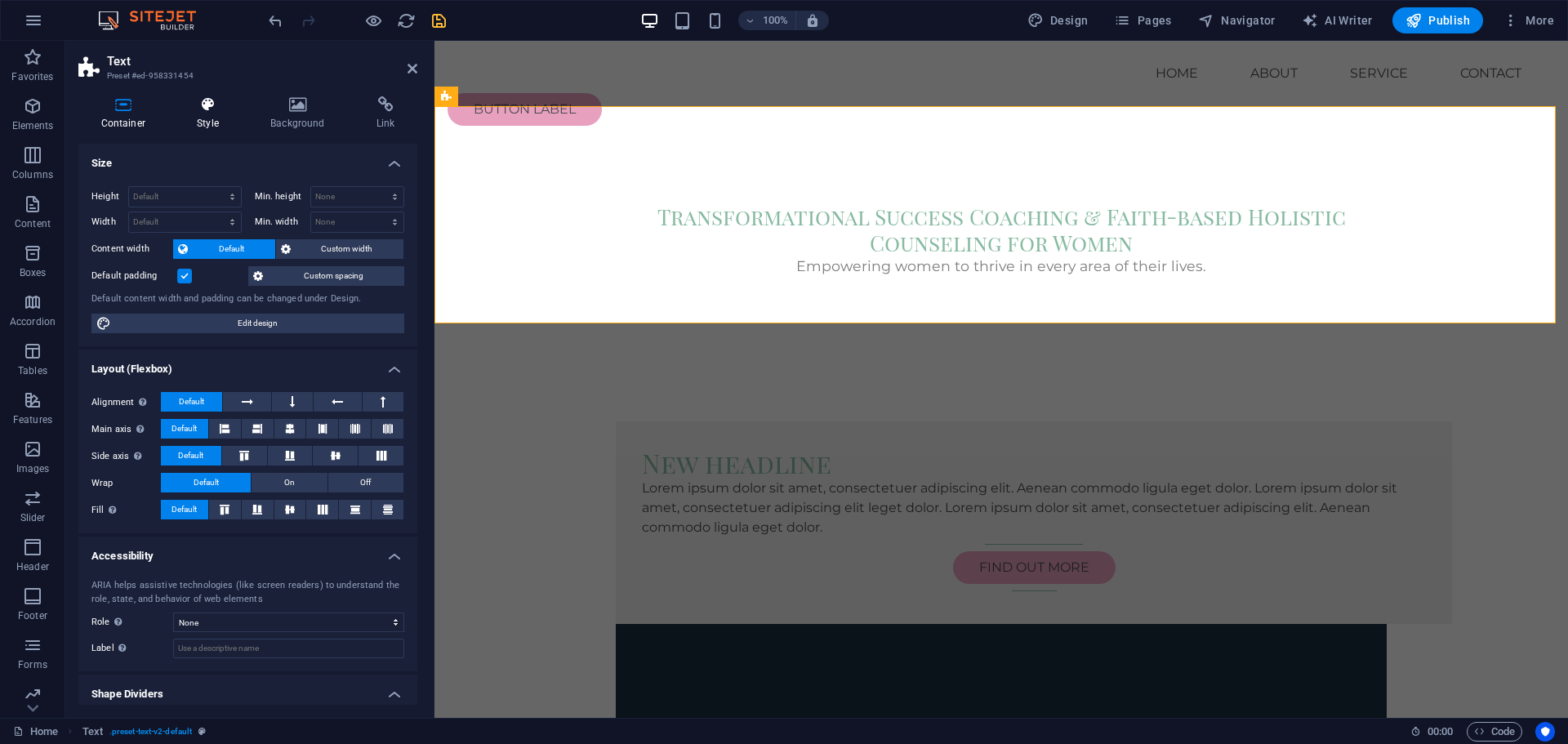
click at [206, 110] on icon at bounding box center [208, 104] width 67 height 16
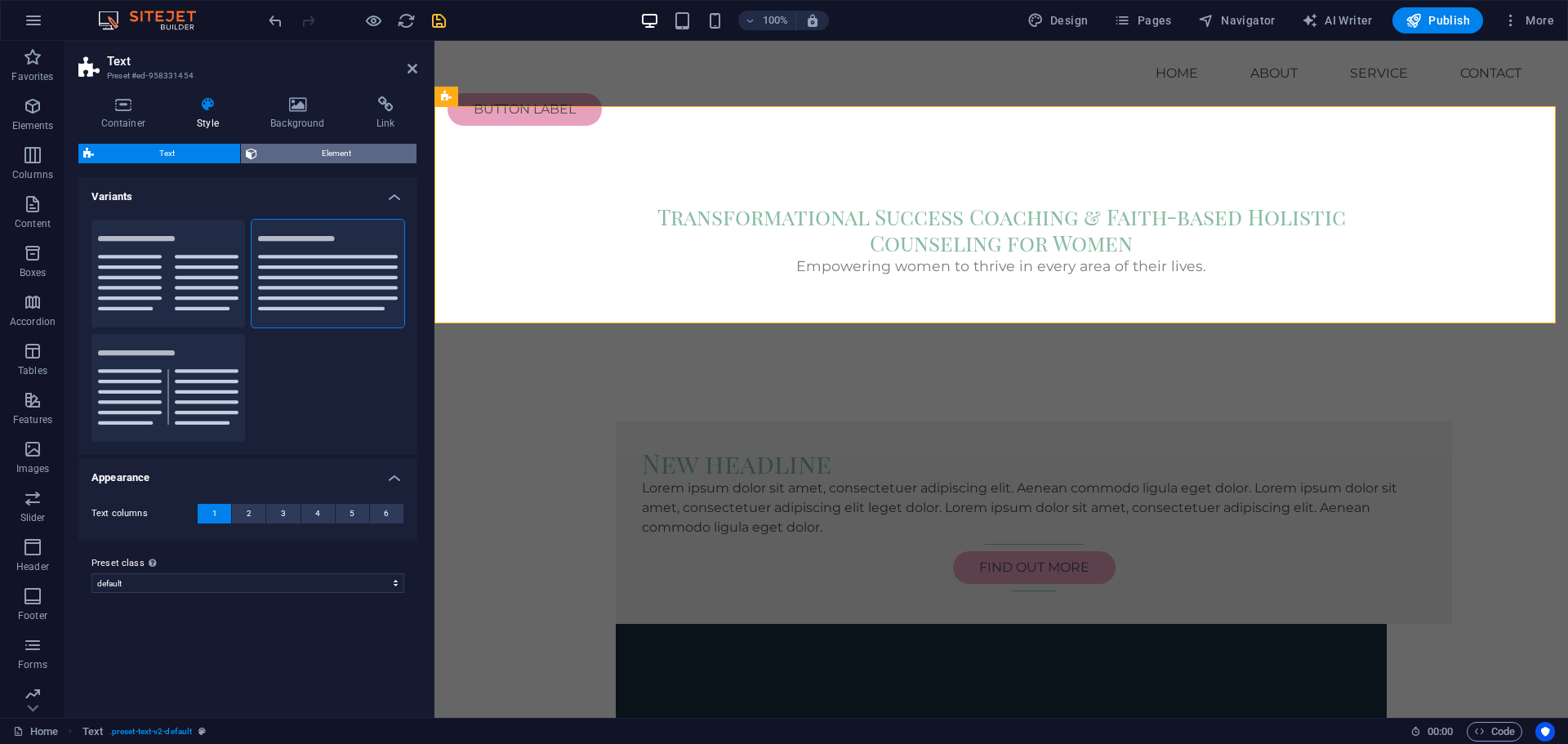
click at [307, 157] on span "Element" at bounding box center [337, 154] width 150 height 20
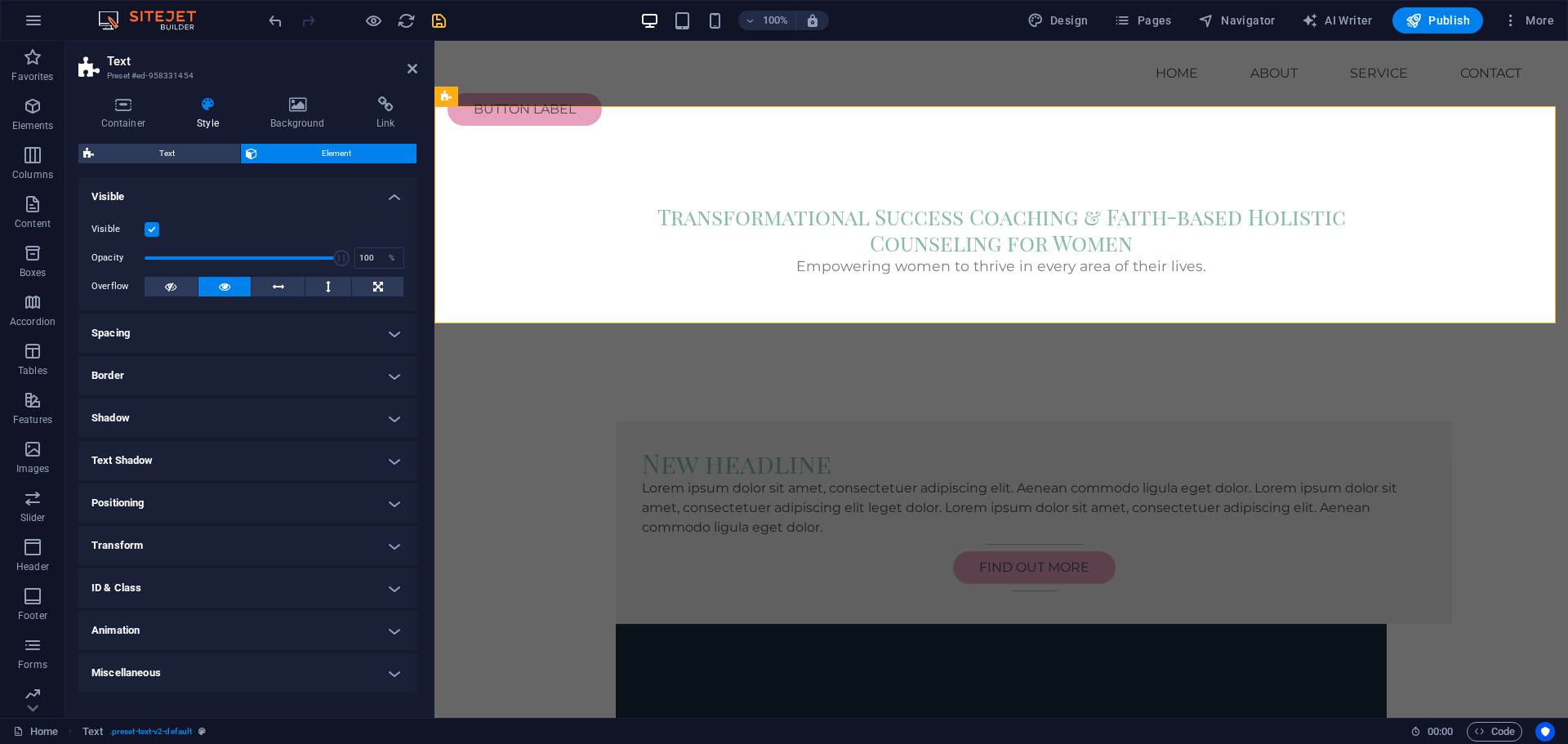
click at [180, 452] on h4 "Text Shadow" at bounding box center [248, 461] width 339 height 40
click at [180, 452] on h4 "Text Shadow" at bounding box center [248, 456] width 339 height 30
click at [1046, 204] on div "Transformational Success Coaching & Faith-based Holistic Counseling for Women" at bounding box center [1002, 230] width 771 height 51
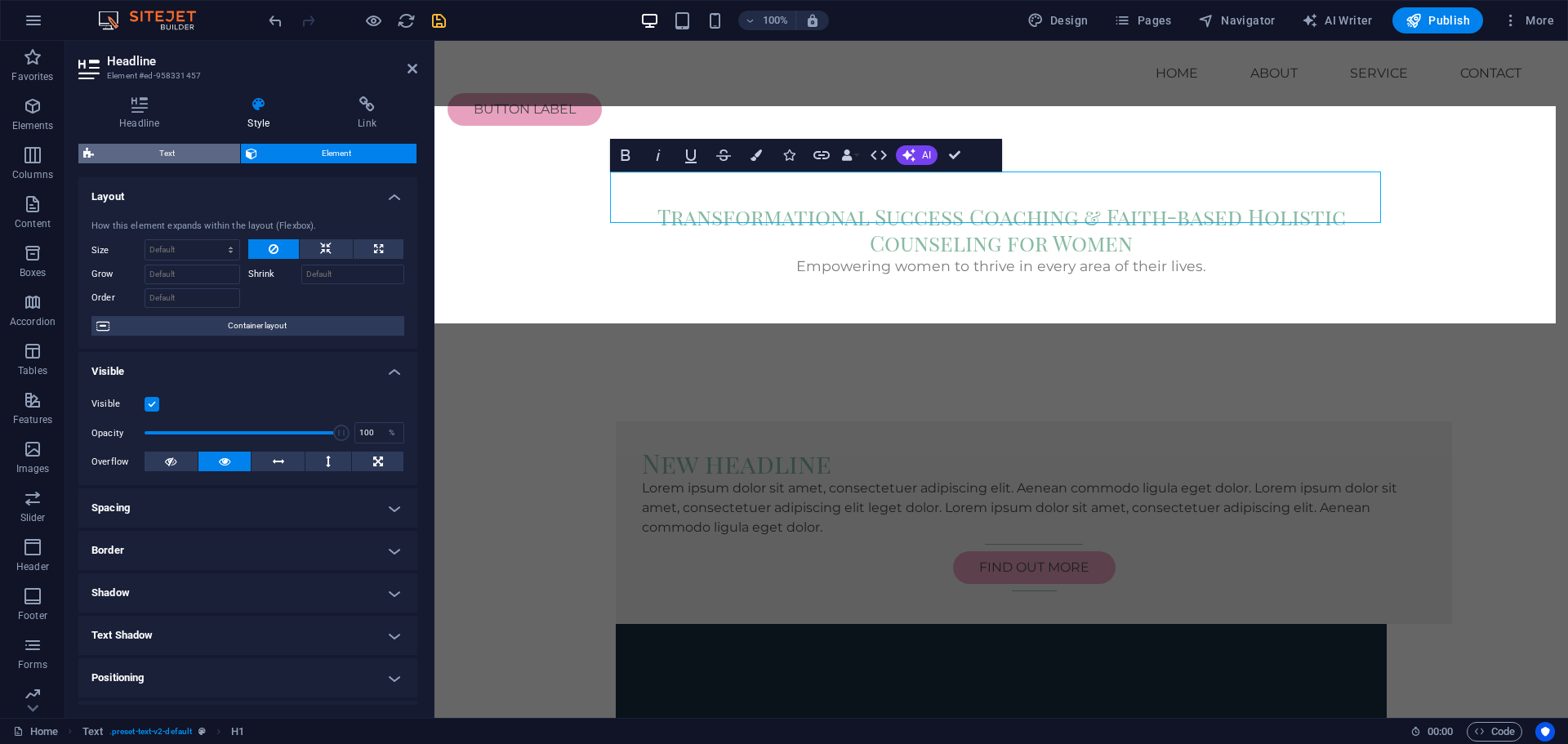
click at [188, 157] on span "Text" at bounding box center [167, 154] width 136 height 20
select select "preset-text-v2-default"
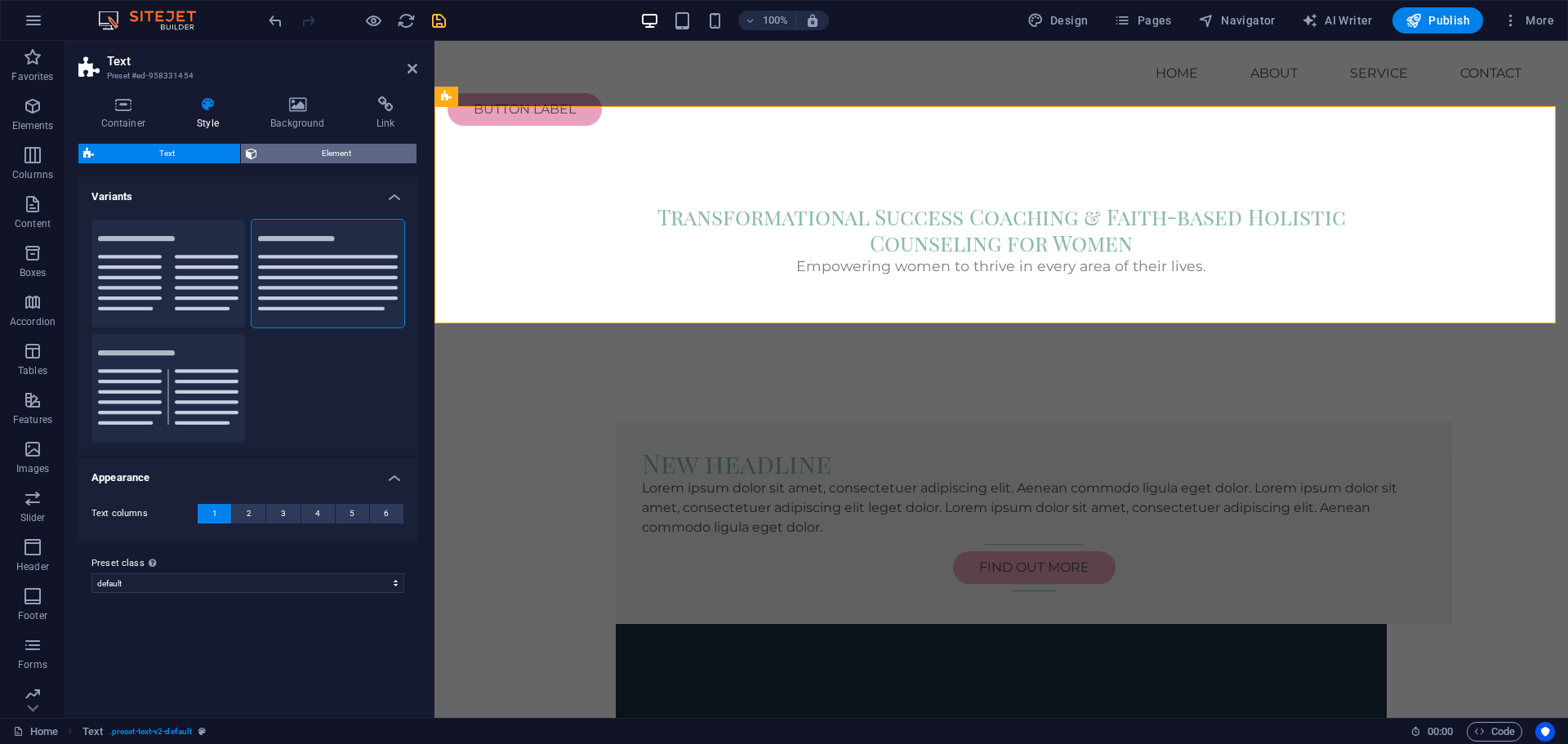
click at [301, 153] on span "Element" at bounding box center [337, 154] width 150 height 20
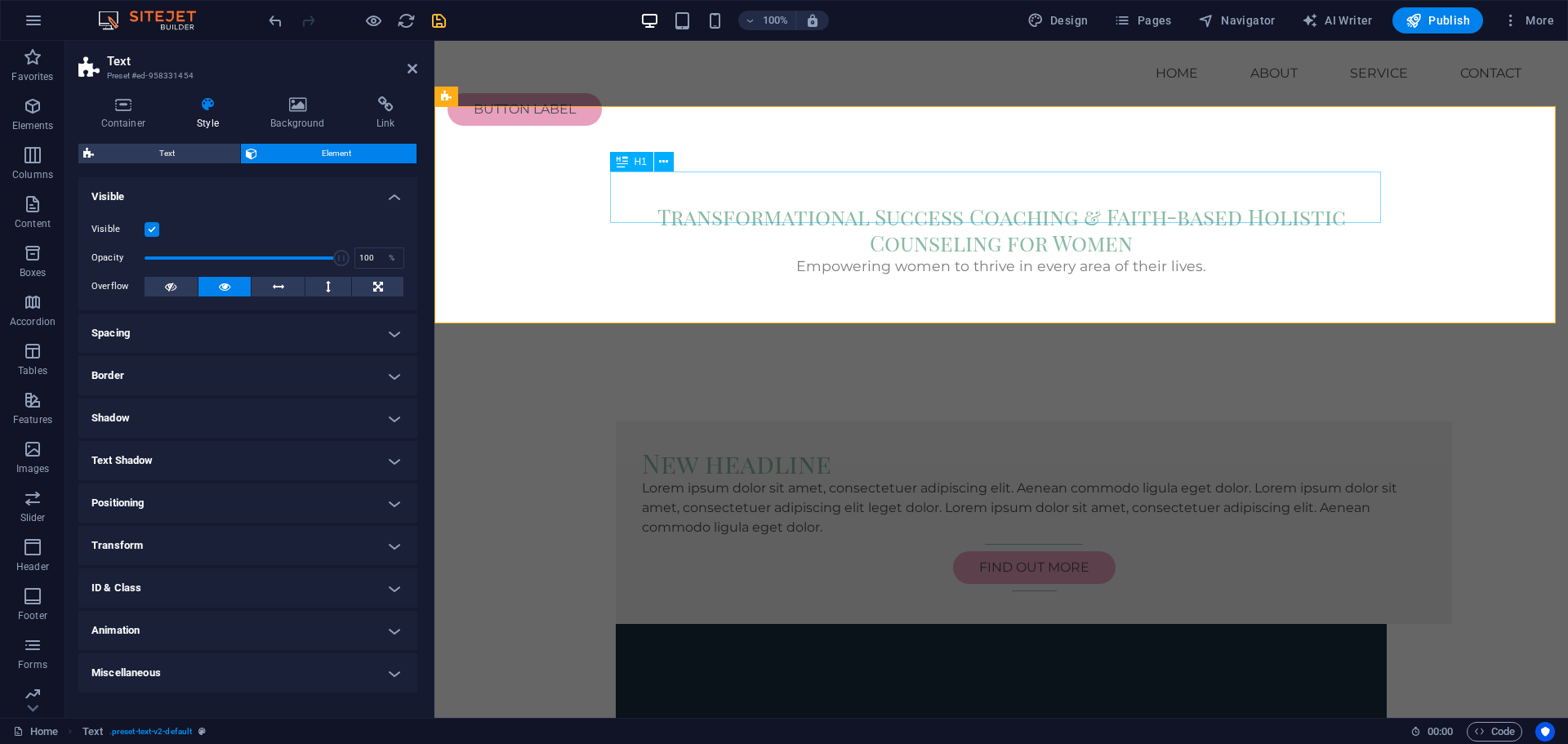
click at [879, 204] on div "Transformational Success Coaching & Faith-based Holistic Counseling for Women" at bounding box center [1002, 230] width 771 height 51
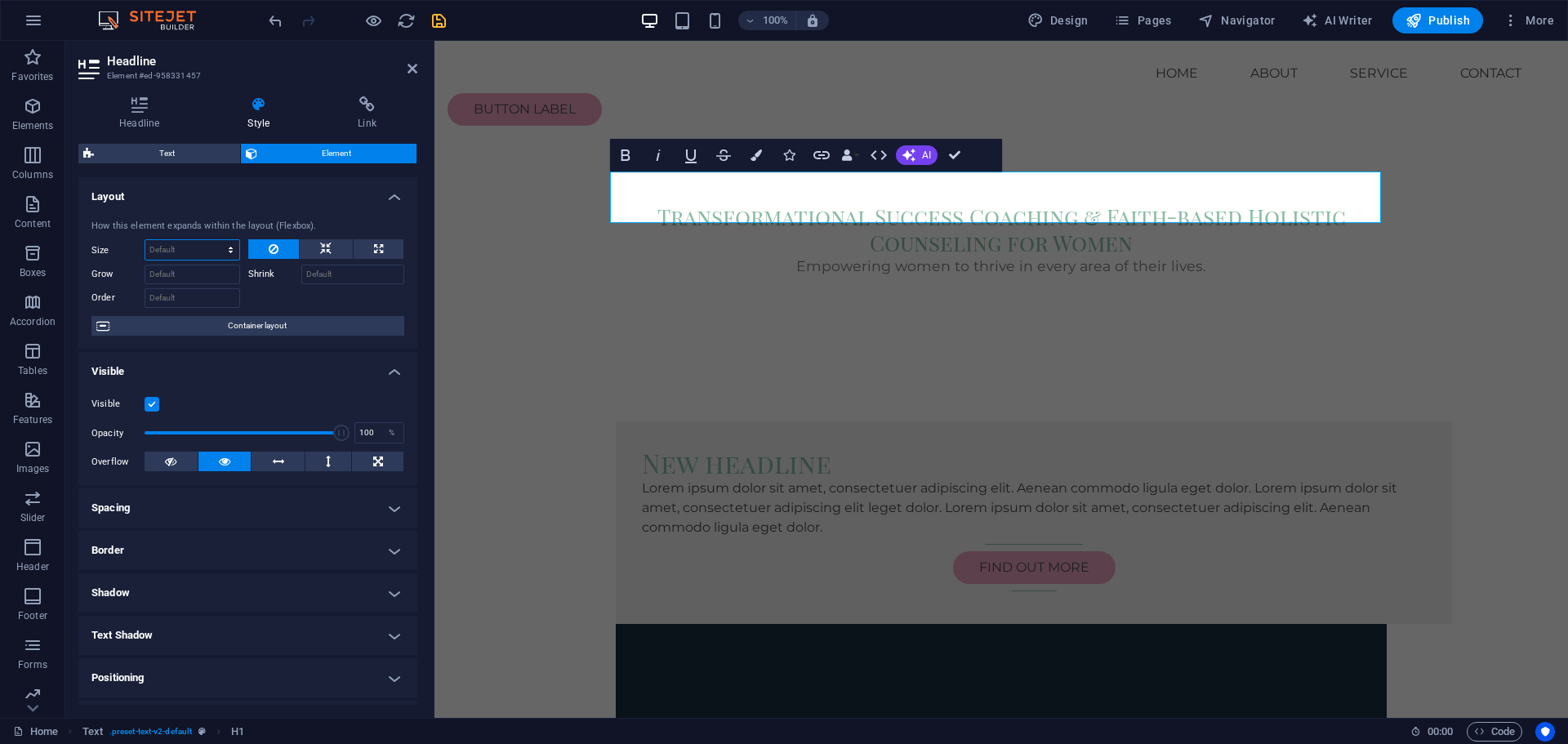
click at [232, 245] on select "Default auto px % 1/1 1/2 1/3 1/4 1/5 1/6 1/7 1/8 1/9 1/10" at bounding box center [192, 250] width 94 height 20
click at [228, 250] on select "Default auto px % 1/1 1/2 1/3 1/4 1/5 1/6 1/7 1/8 1/9 1/10" at bounding box center [192, 250] width 94 height 20
select select "1/10"
click at [214, 240] on select "Default auto px % 1/1 1/2 1/3 1/4 1/5 1/6 1/7 1/8 1/9 1/10" at bounding box center [192, 250] width 94 height 20
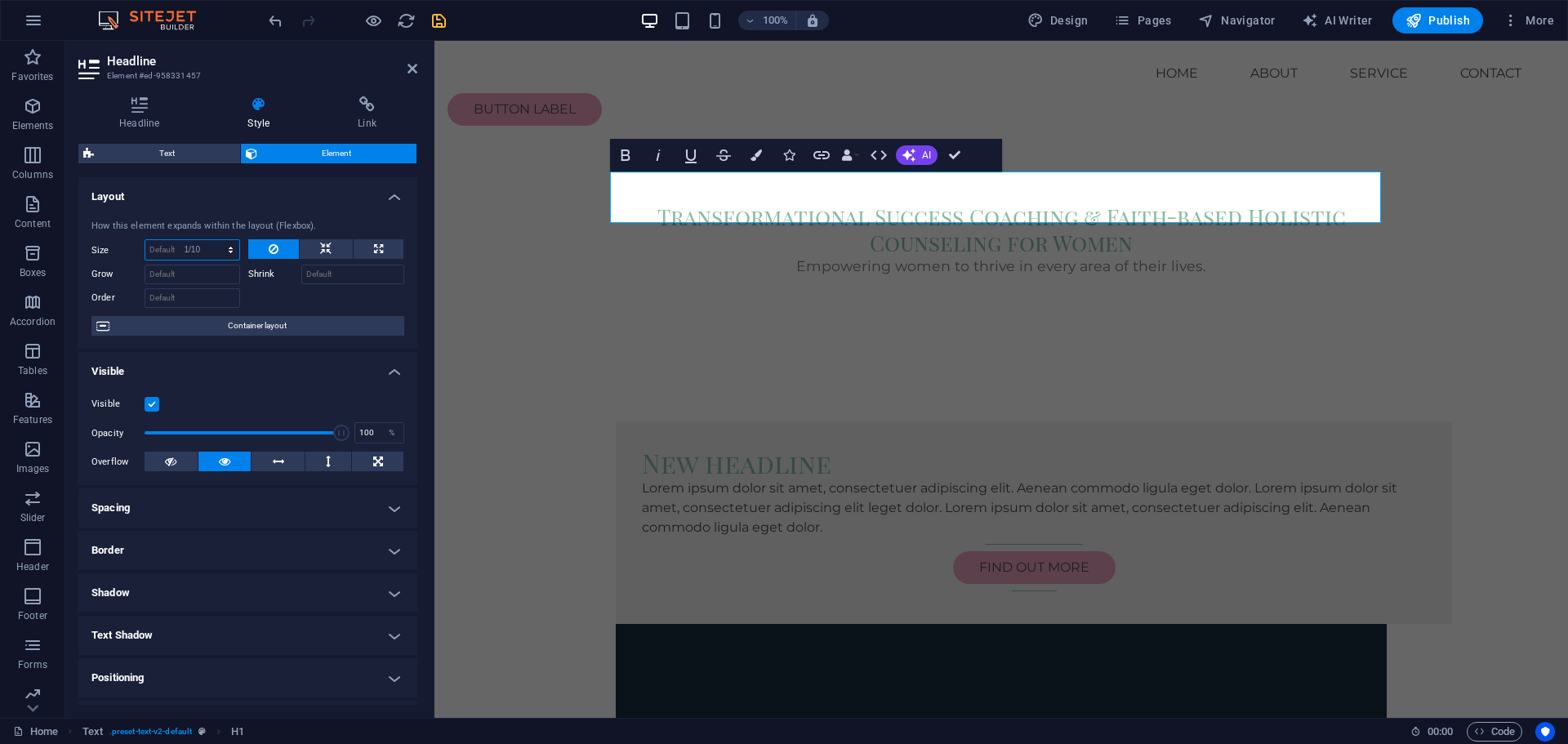
type input "10"
select select "%"
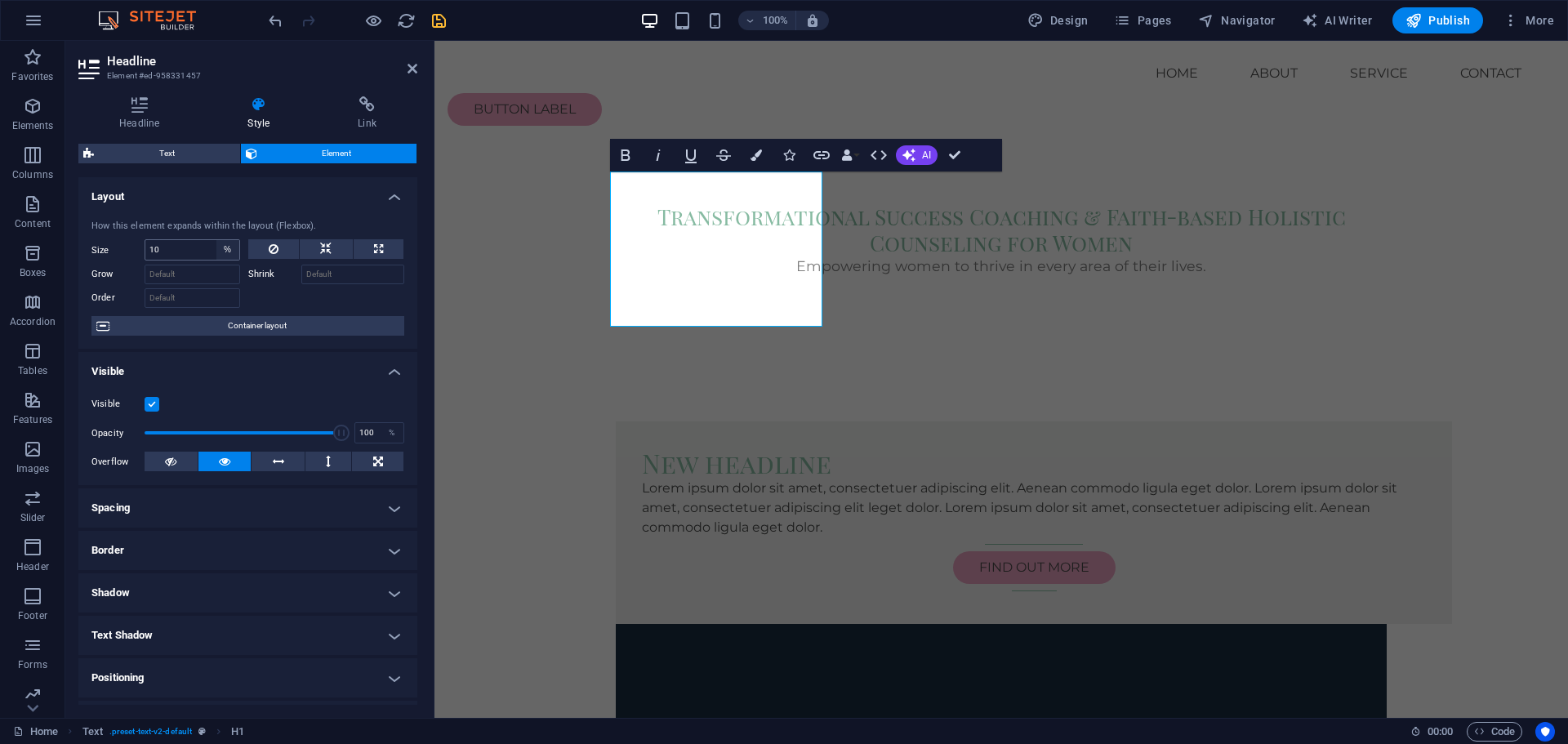
select select "DISABLED_OPTION_VALUE"
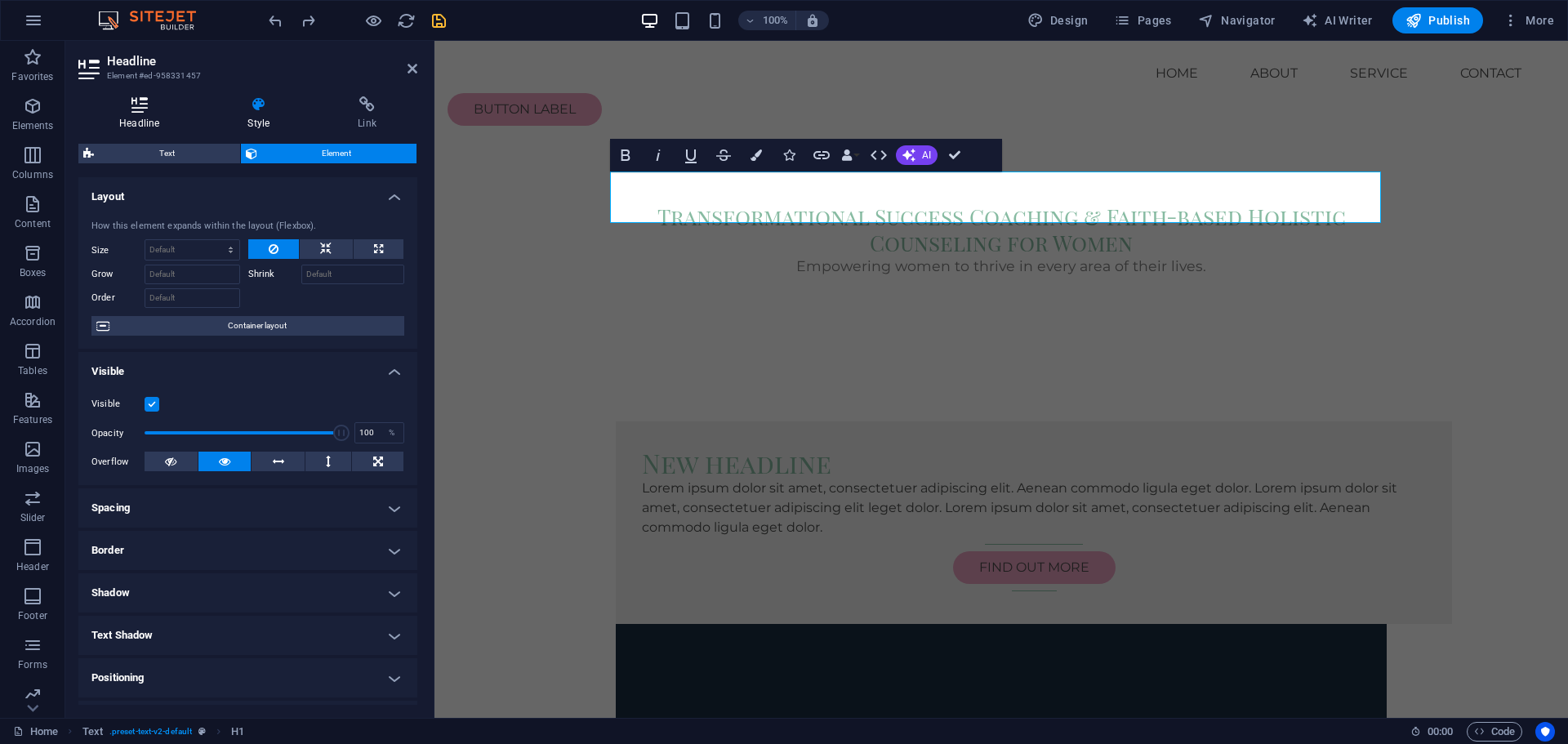
click at [148, 110] on icon at bounding box center [139, 104] width 122 height 16
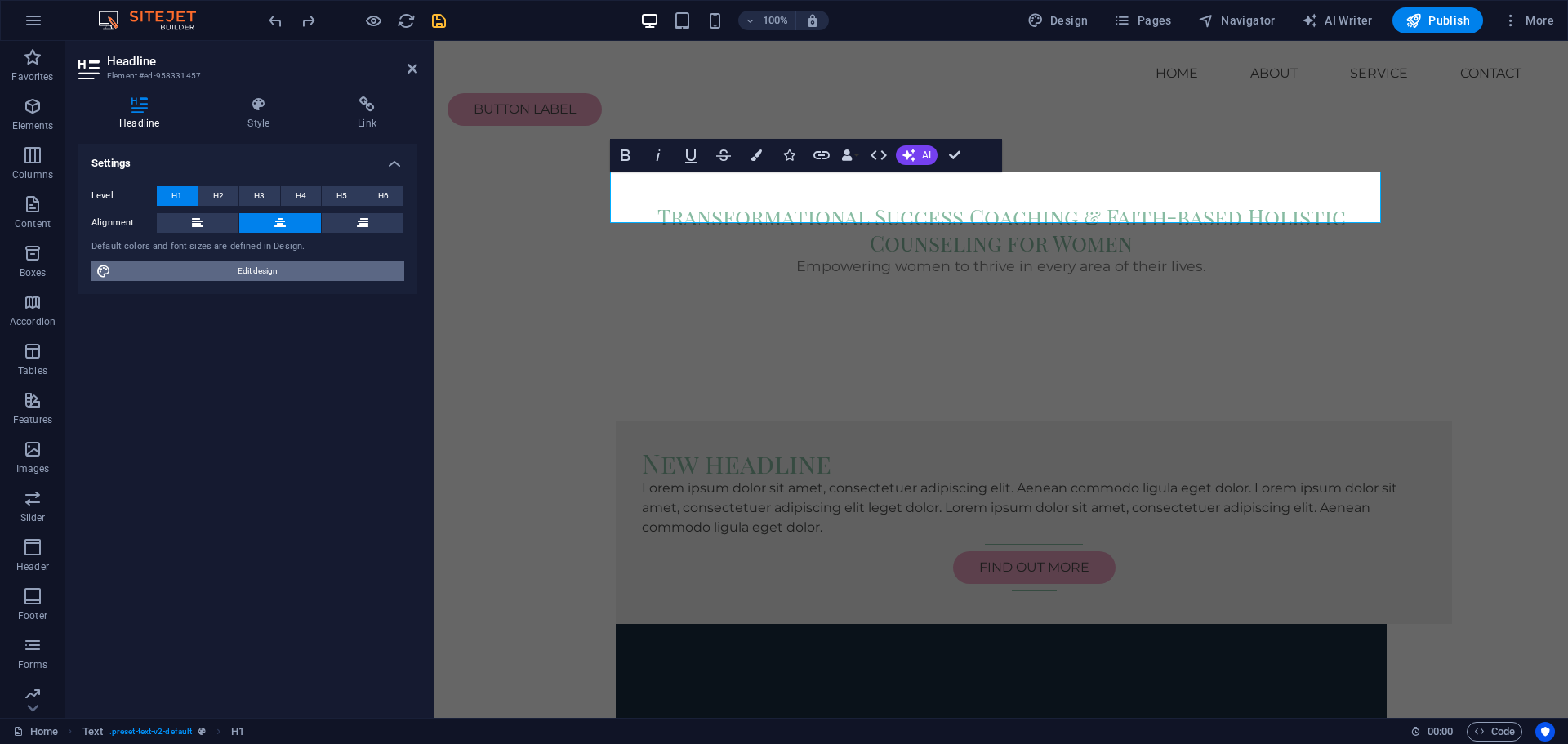
click at [230, 270] on span "Edit design" at bounding box center [258, 271] width 284 height 20
select select "rem"
select select "200"
select select "px"
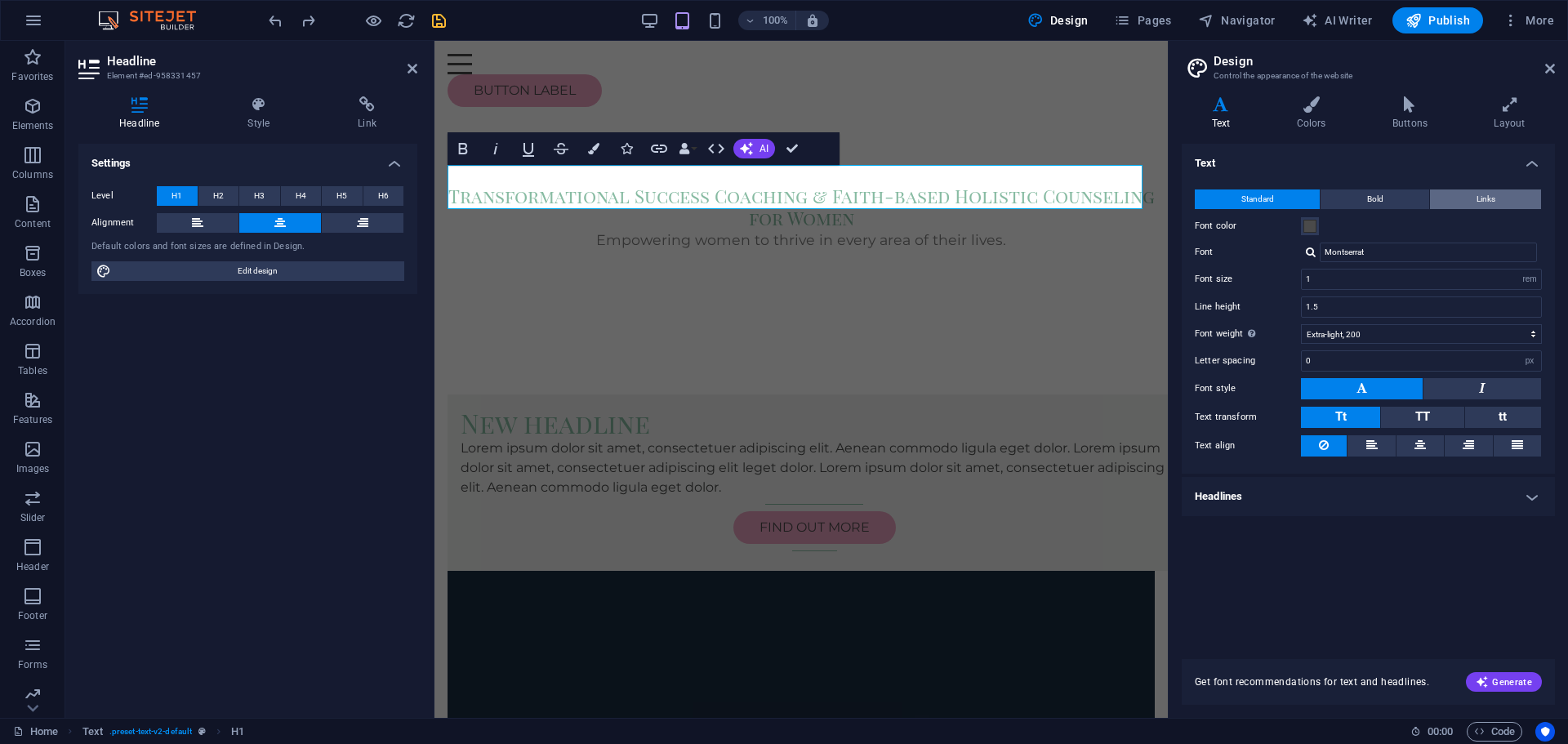
drag, startPoint x: 1359, startPoint y: 206, endPoint x: 1473, endPoint y: 206, distance: 114.0
click at [1359, 206] on button "Bold" at bounding box center [1374, 199] width 109 height 20
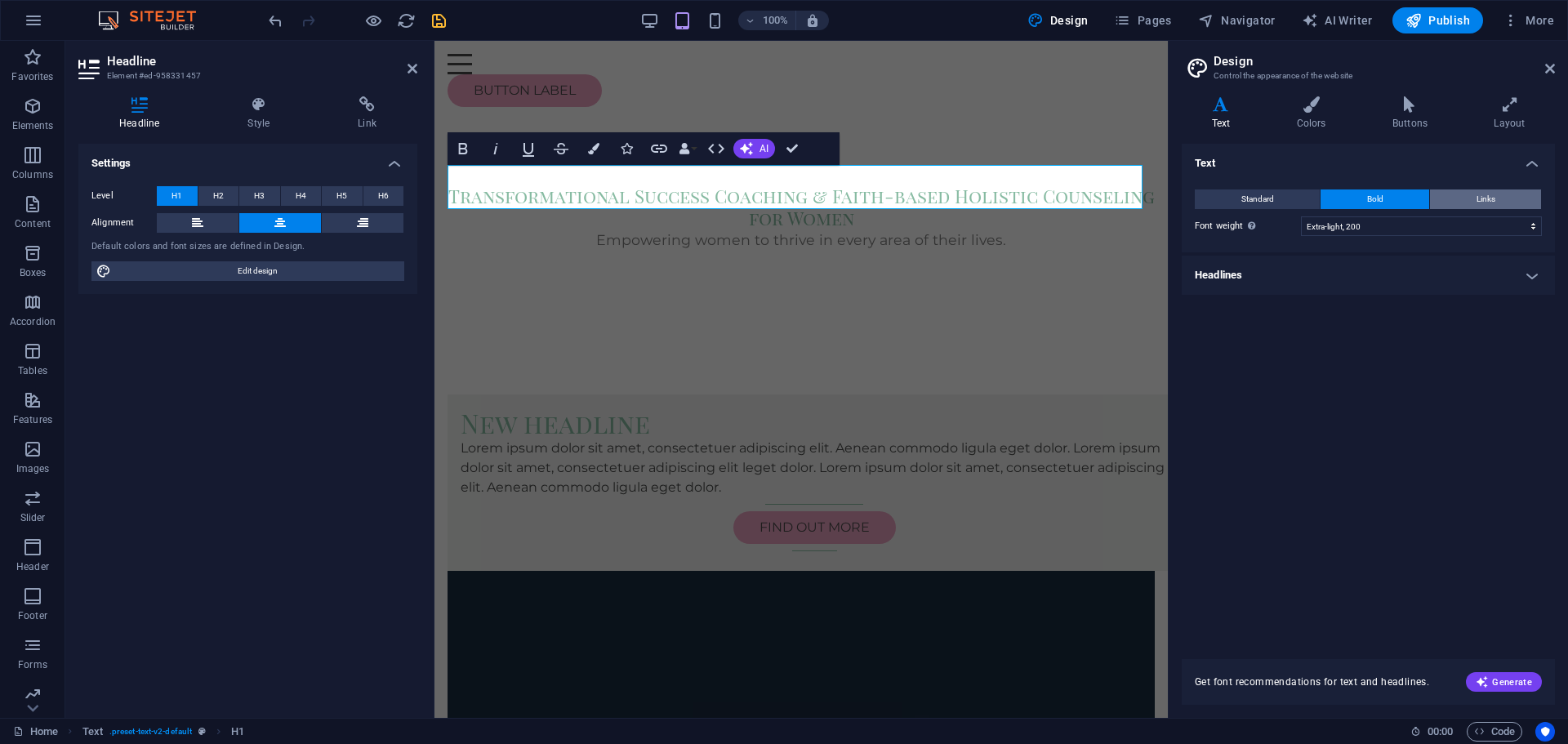
click at [1474, 205] on button "Links" at bounding box center [1485, 199] width 111 height 20
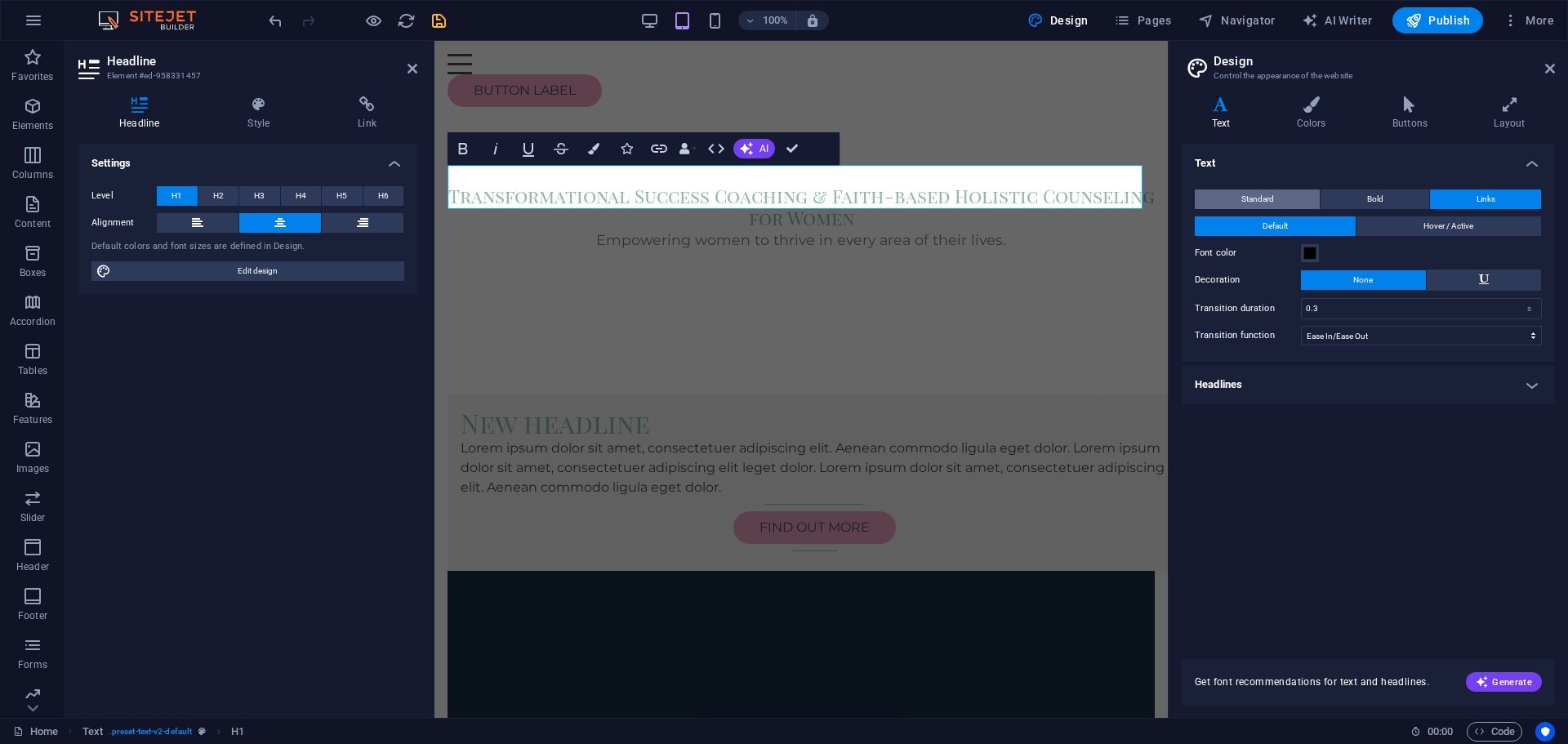
click at [1269, 204] on span "Standard" at bounding box center [1257, 199] width 32 height 20
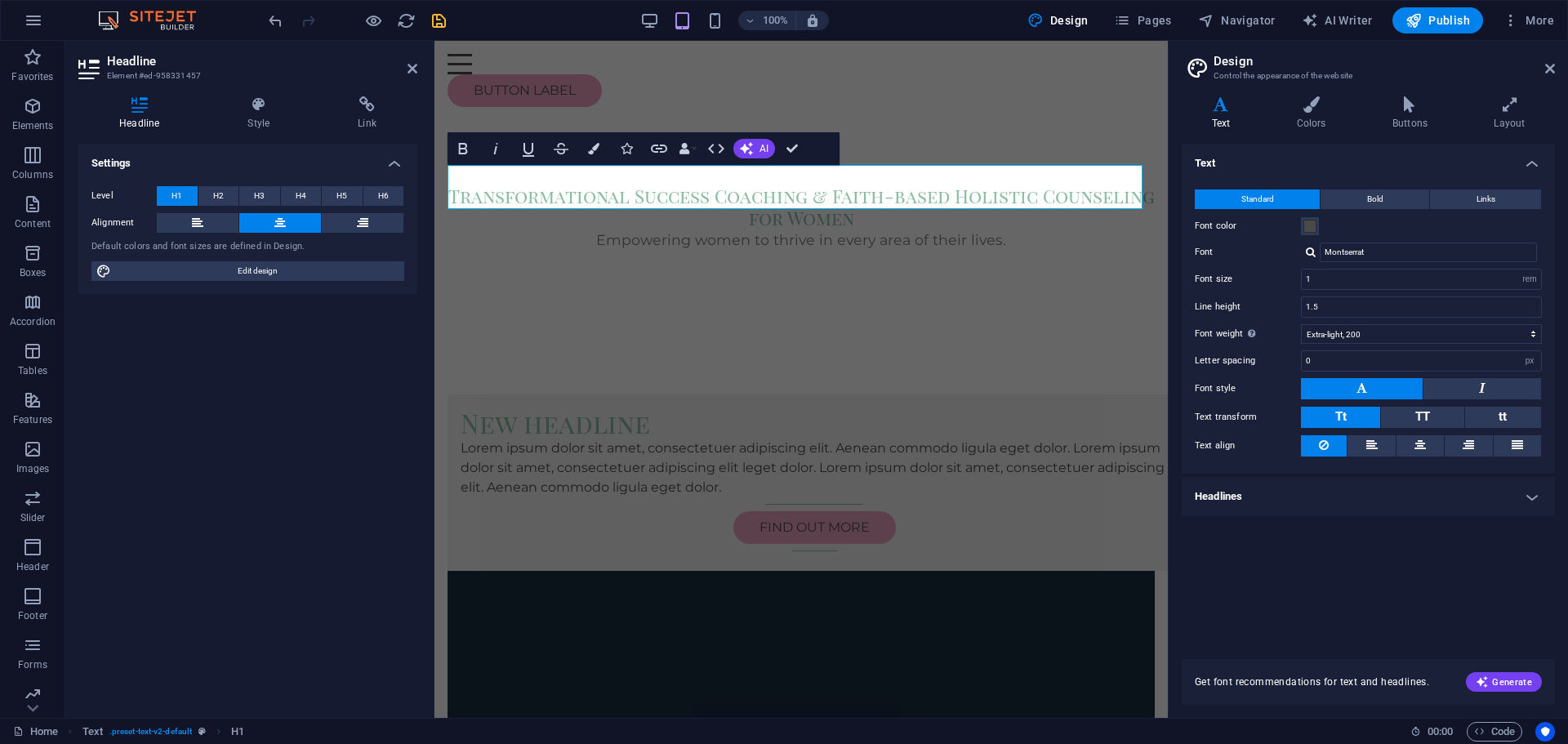
click at [1279, 480] on h4 "Headlines" at bounding box center [1368, 497] width 373 height 40
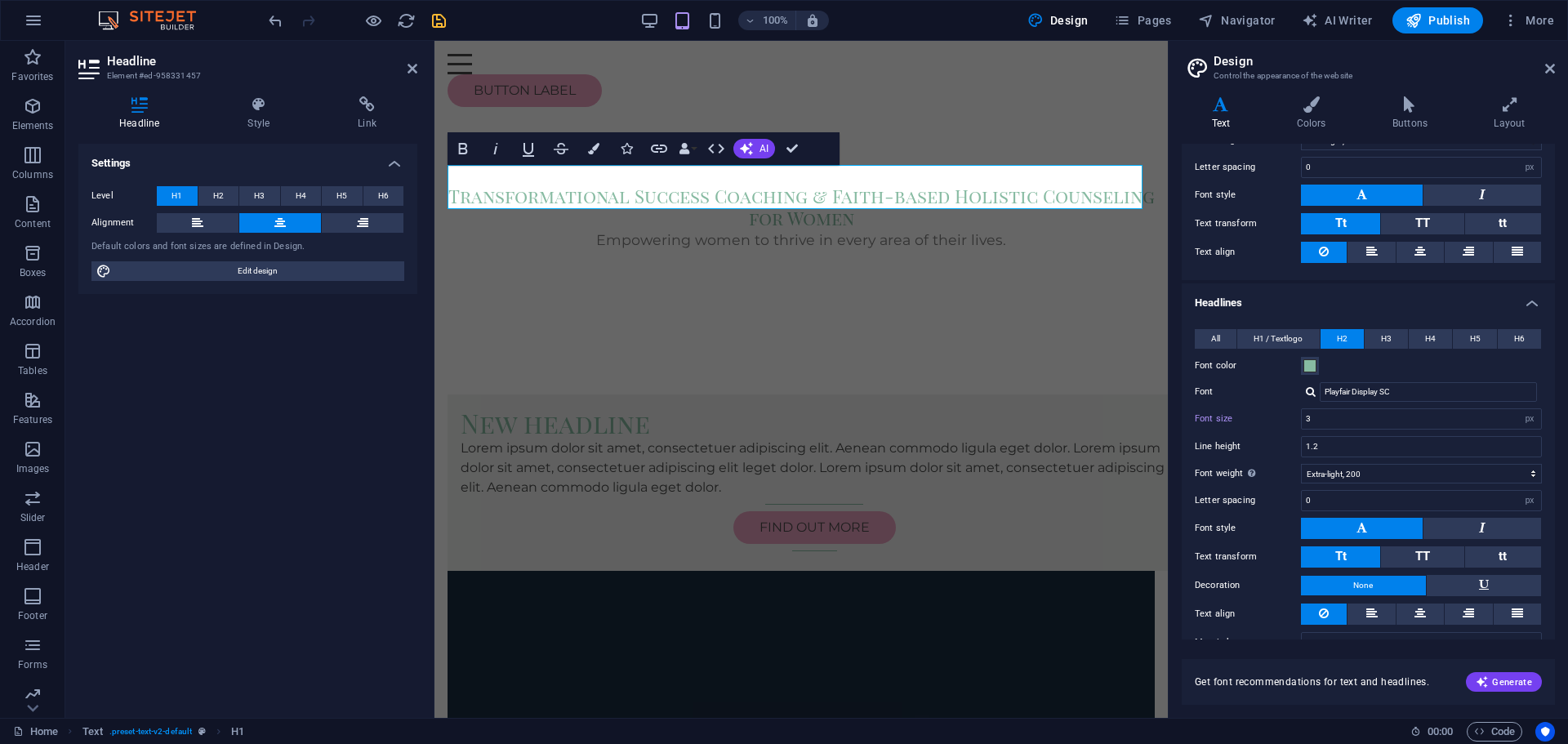
scroll to position [223, 0]
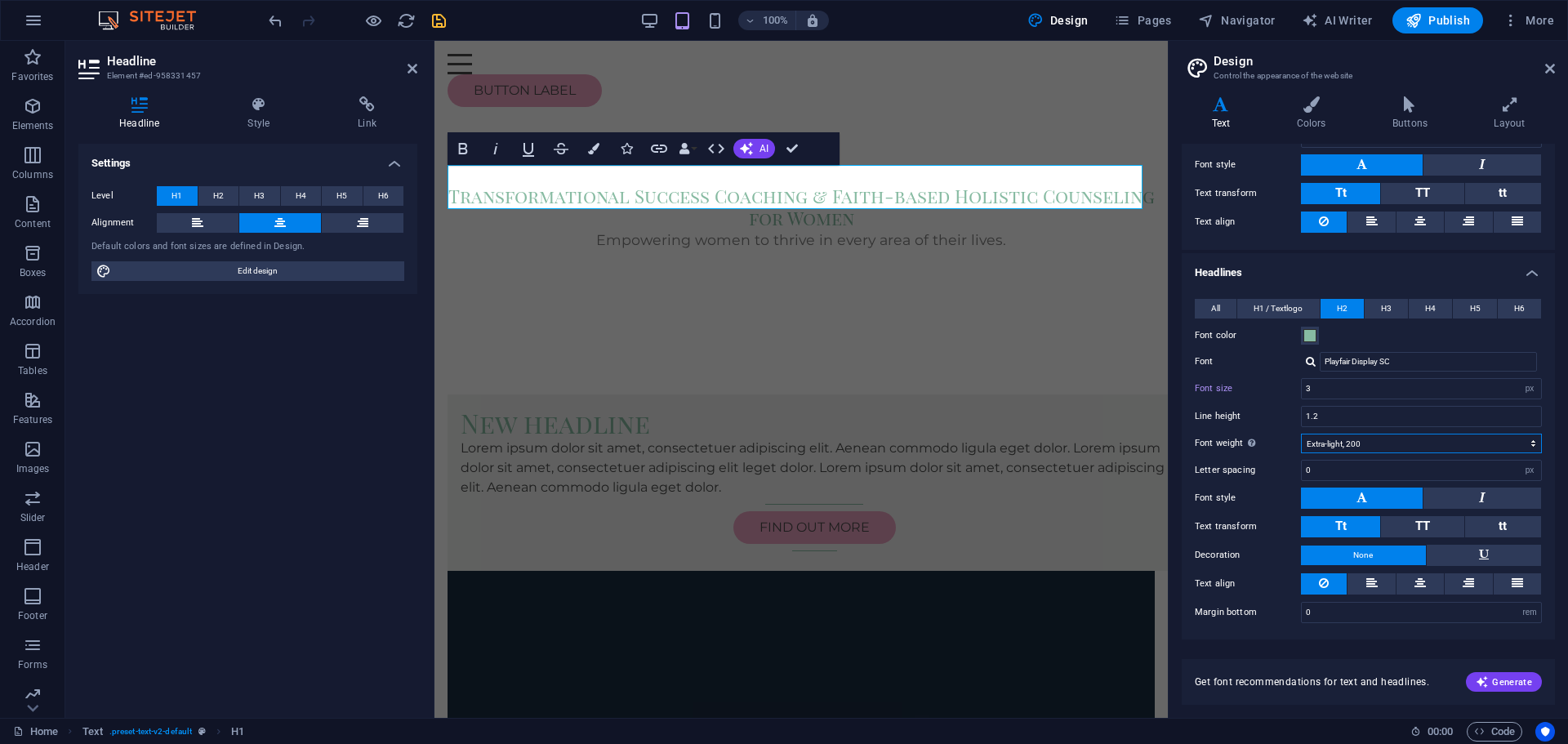
click at [1368, 443] on select "Thin, 100 Extra-light, 200 Light, 300 Regular, 400 Medium, 500 Semi-bold, 600 B…" at bounding box center [1422, 444] width 241 height 20
select select "700"
click at [1301, 434] on select "Thin, 100 Extra-light, 200 Light, 300 Regular, 400 Medium, 500 Semi-bold, 600 B…" at bounding box center [1422, 444] width 241 height 20
click at [213, 195] on span "H2" at bounding box center [219, 196] width 11 height 20
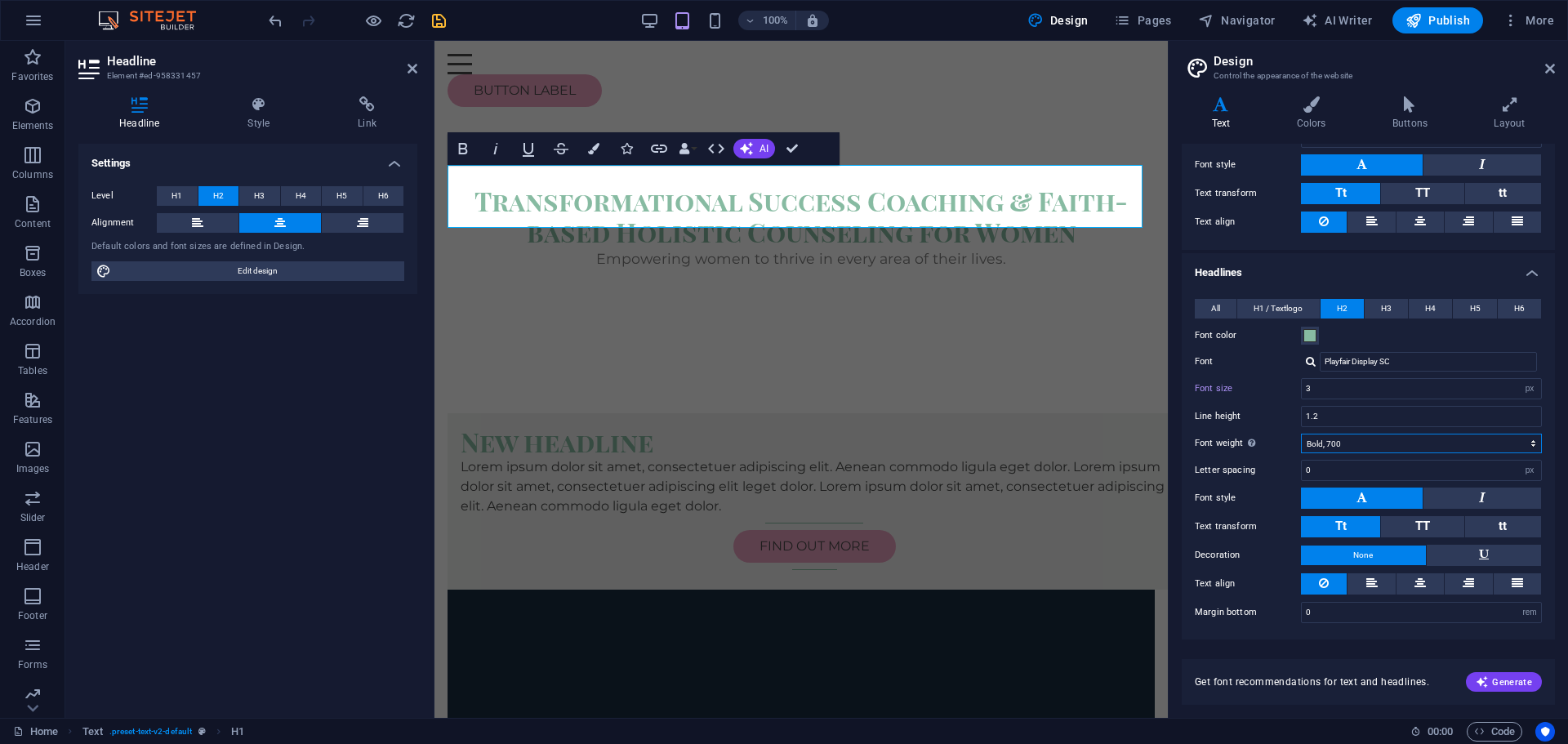
click at [1521, 444] on select "Thin, 100 Extra-light, 200 Light, 300 Regular, 400 Medium, 500 Semi-bold, 600 B…" at bounding box center [1422, 444] width 241 height 20
click at [1301, 434] on select "Thin, 100 Extra-light, 200 Light, 300 Regular, 400 Medium, 500 Semi-bold, 600 B…" at bounding box center [1422, 444] width 241 height 20
click at [1328, 389] on input "2" at bounding box center [1422, 389] width 240 height 20
click at [1265, 402] on div "All H1 / Textlogo H2 H3 H4 H5 H6 Font color Font Playfair Display SC Line heigh…" at bounding box center [1369, 461] width 380 height 357
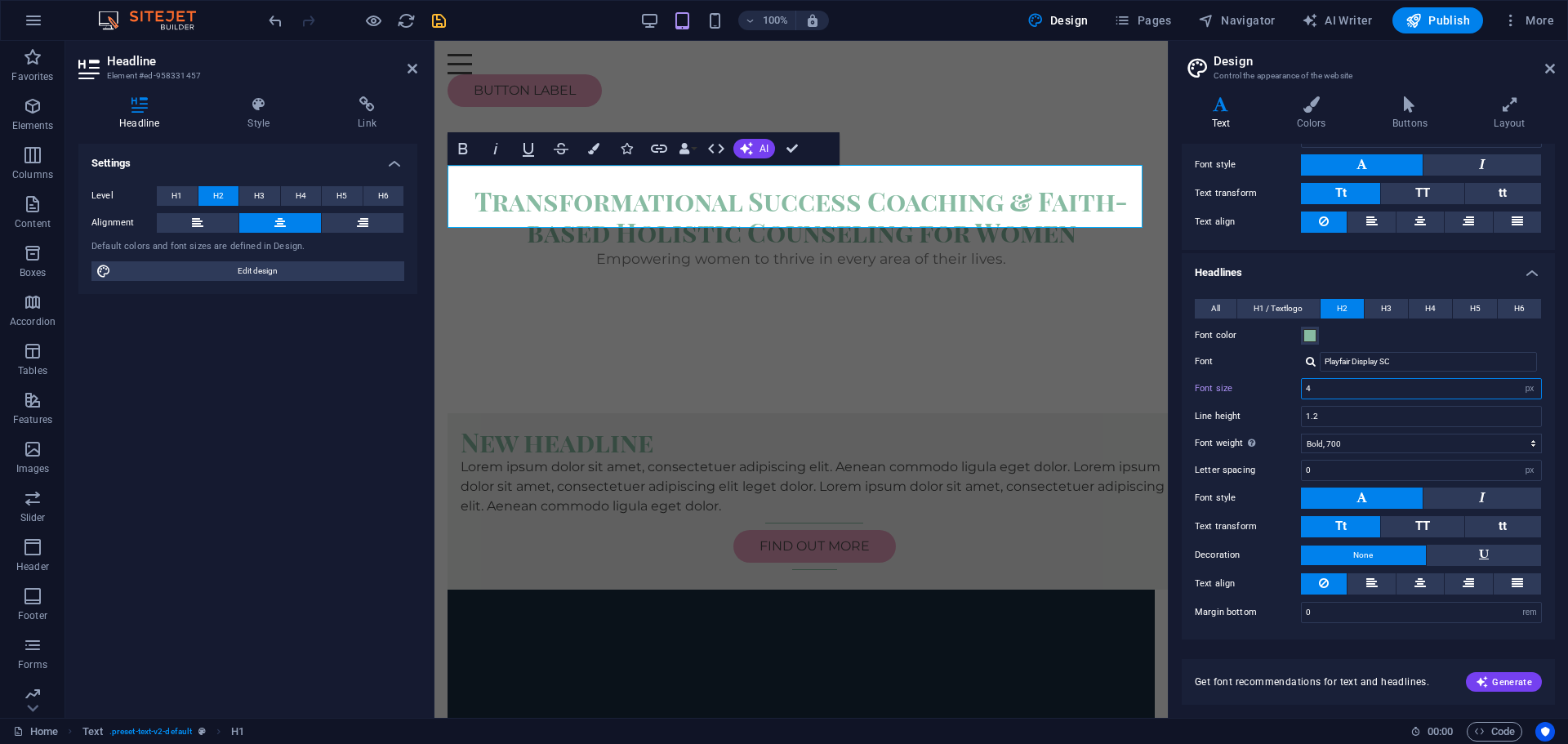
drag, startPoint x: 1322, startPoint y: 393, endPoint x: 1291, endPoint y: 390, distance: 31.1
click at [1291, 390] on div "Font size 4 rem px em %" at bounding box center [1368, 389] width 347 height 22
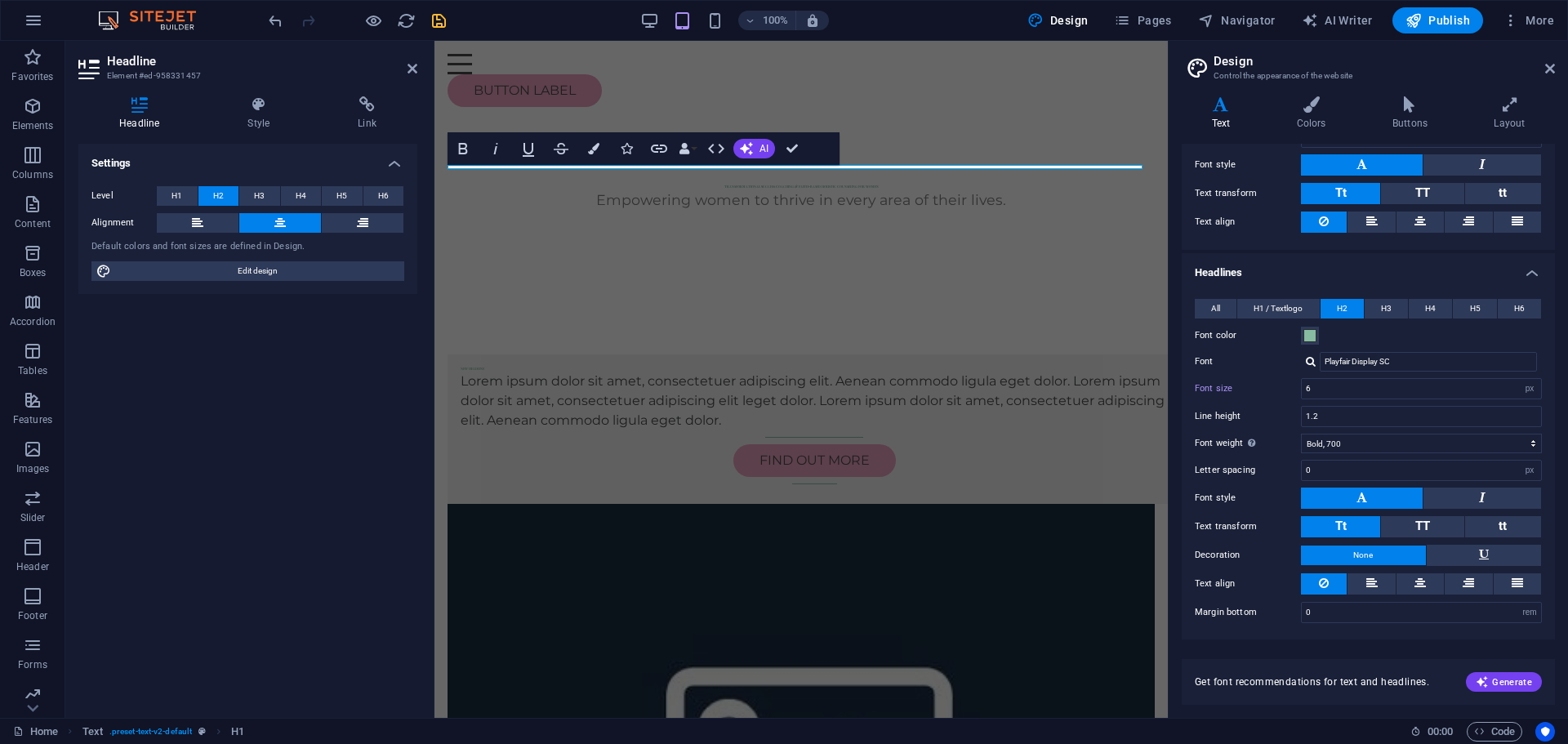
click at [1259, 409] on div "Line height 1.2" at bounding box center [1368, 417] width 347 height 22
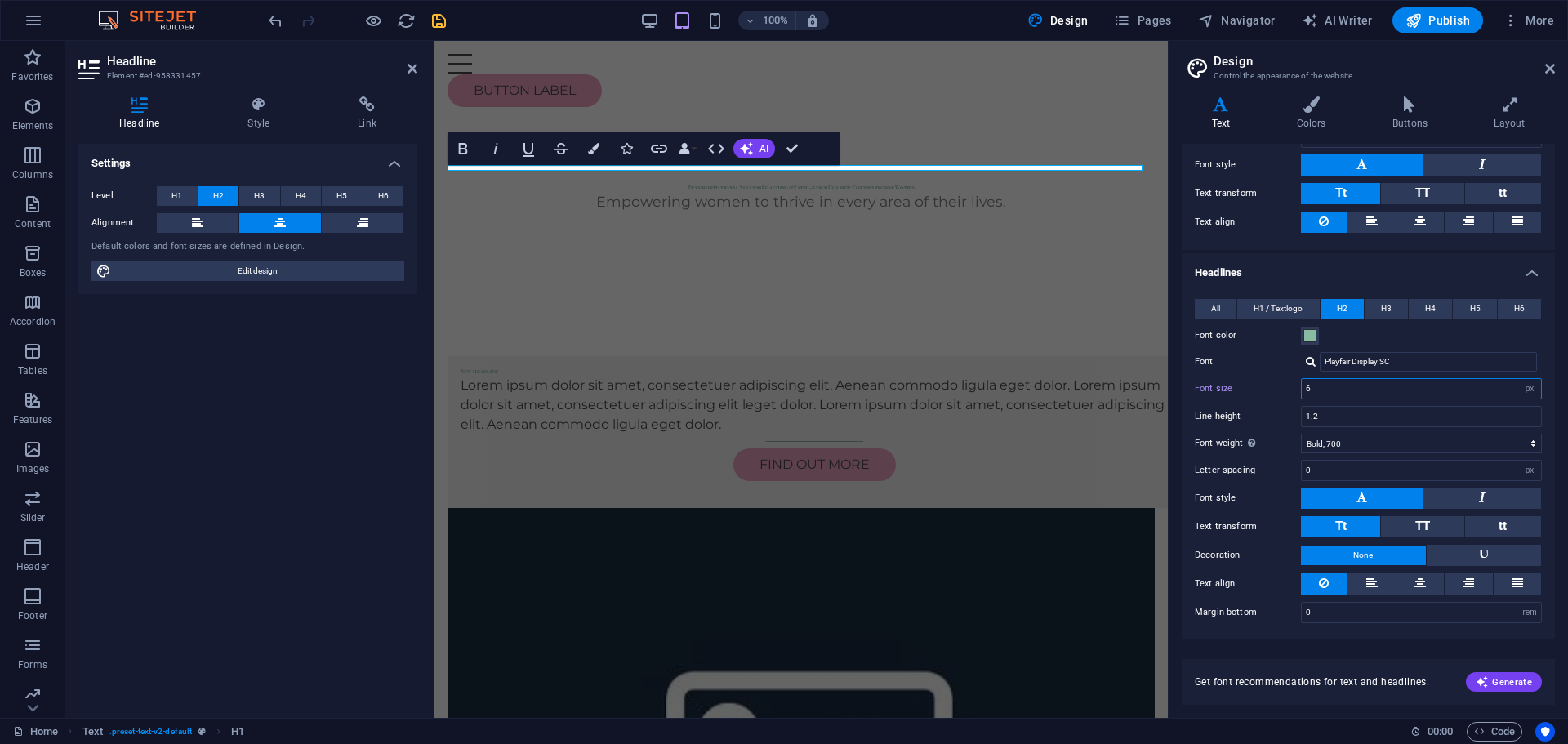
click at [1309, 394] on input "6" at bounding box center [1422, 389] width 240 height 20
drag, startPoint x: 1310, startPoint y: 390, endPoint x: 1296, endPoint y: 391, distance: 14.0
click at [1296, 391] on div "Font size 6 rem px em %" at bounding box center [1368, 389] width 347 height 22
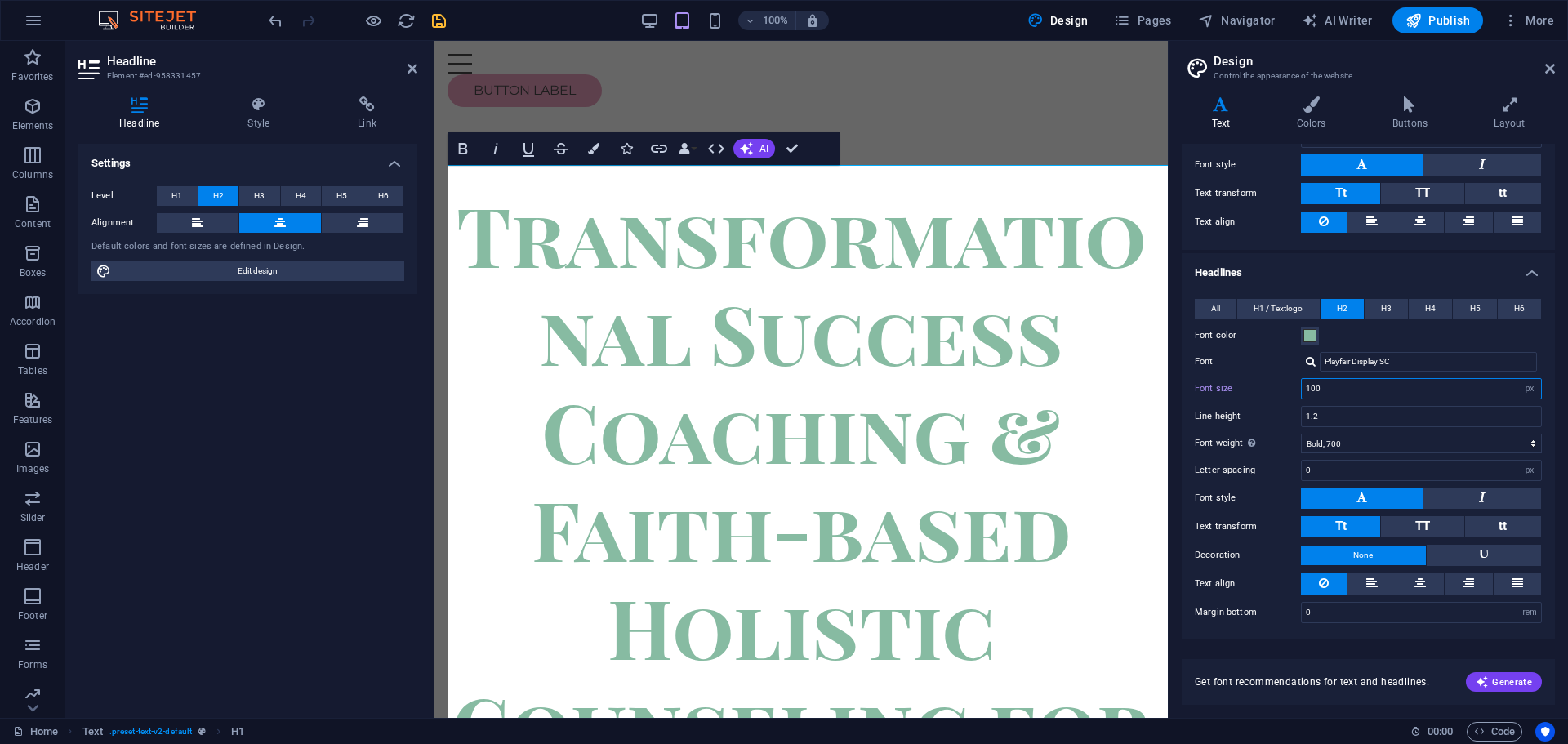
drag, startPoint x: 1316, startPoint y: 390, endPoint x: 1301, endPoint y: 394, distance: 15.5
click at [1301, 394] on div "Font size 100 rem px em %" at bounding box center [1368, 389] width 347 height 22
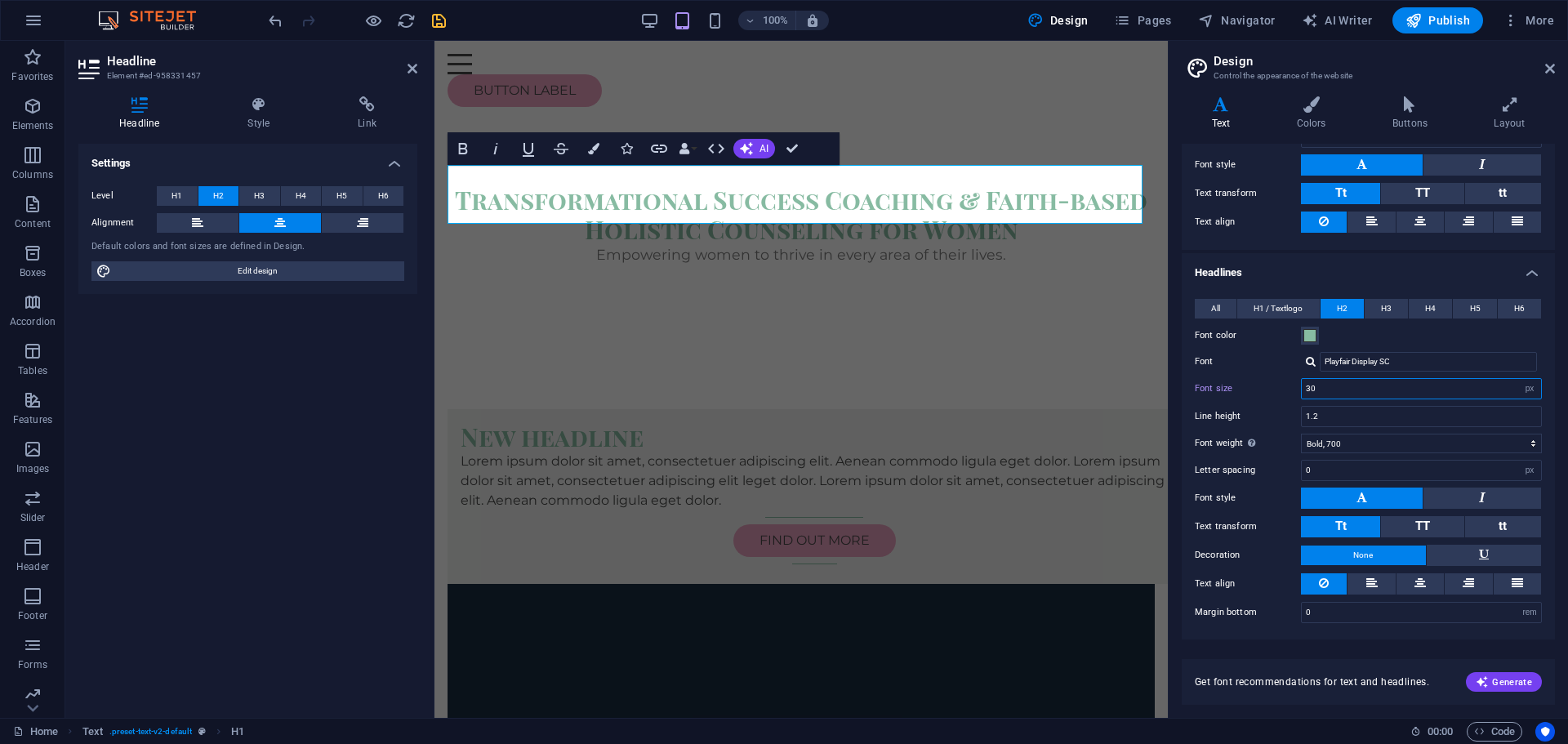
type input "30"
select select "rem"
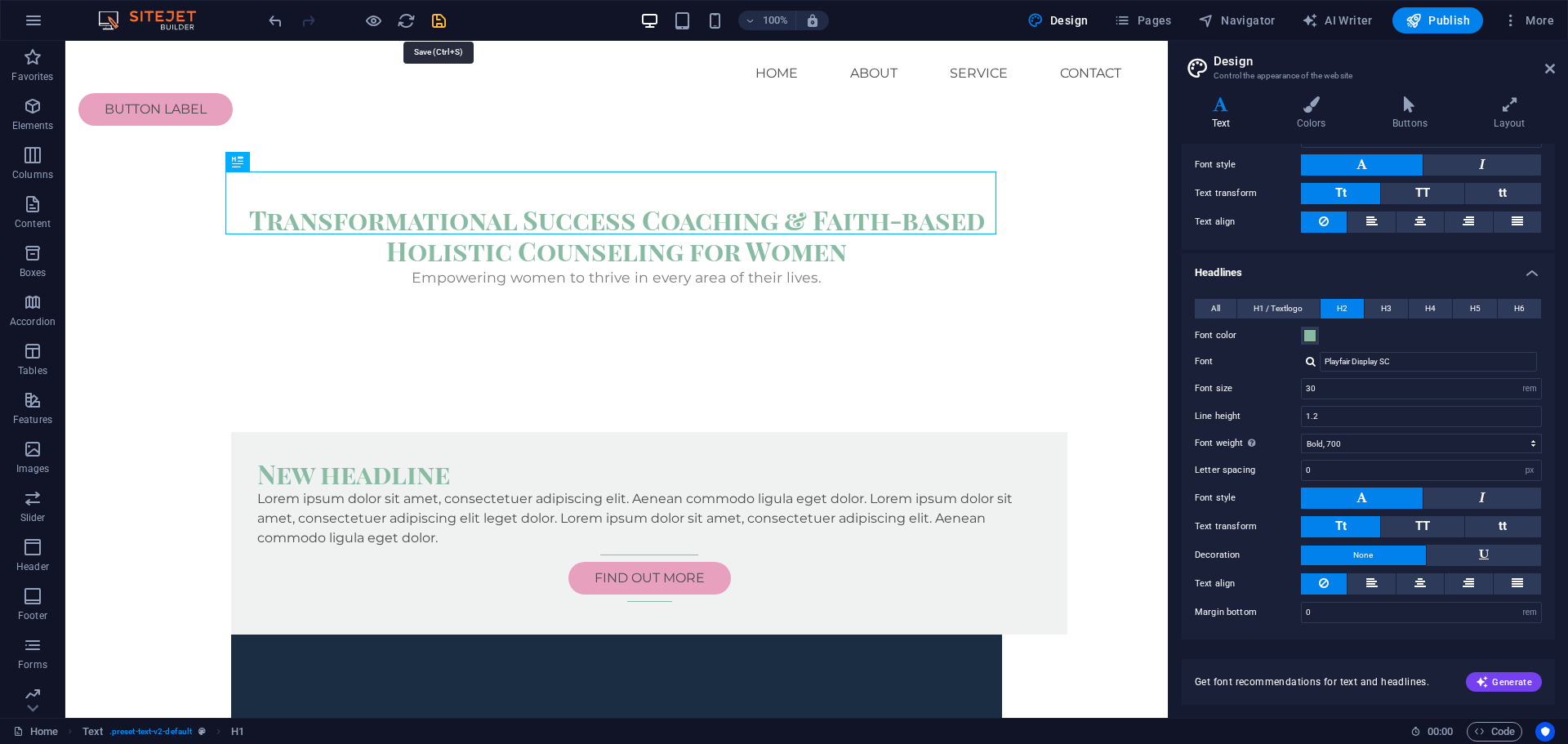
drag, startPoint x: 443, startPoint y: 17, endPoint x: 402, endPoint y: 33, distance: 44.0
click at [443, 17] on icon "save" at bounding box center [439, 21] width 19 height 19
checkbox input "false"
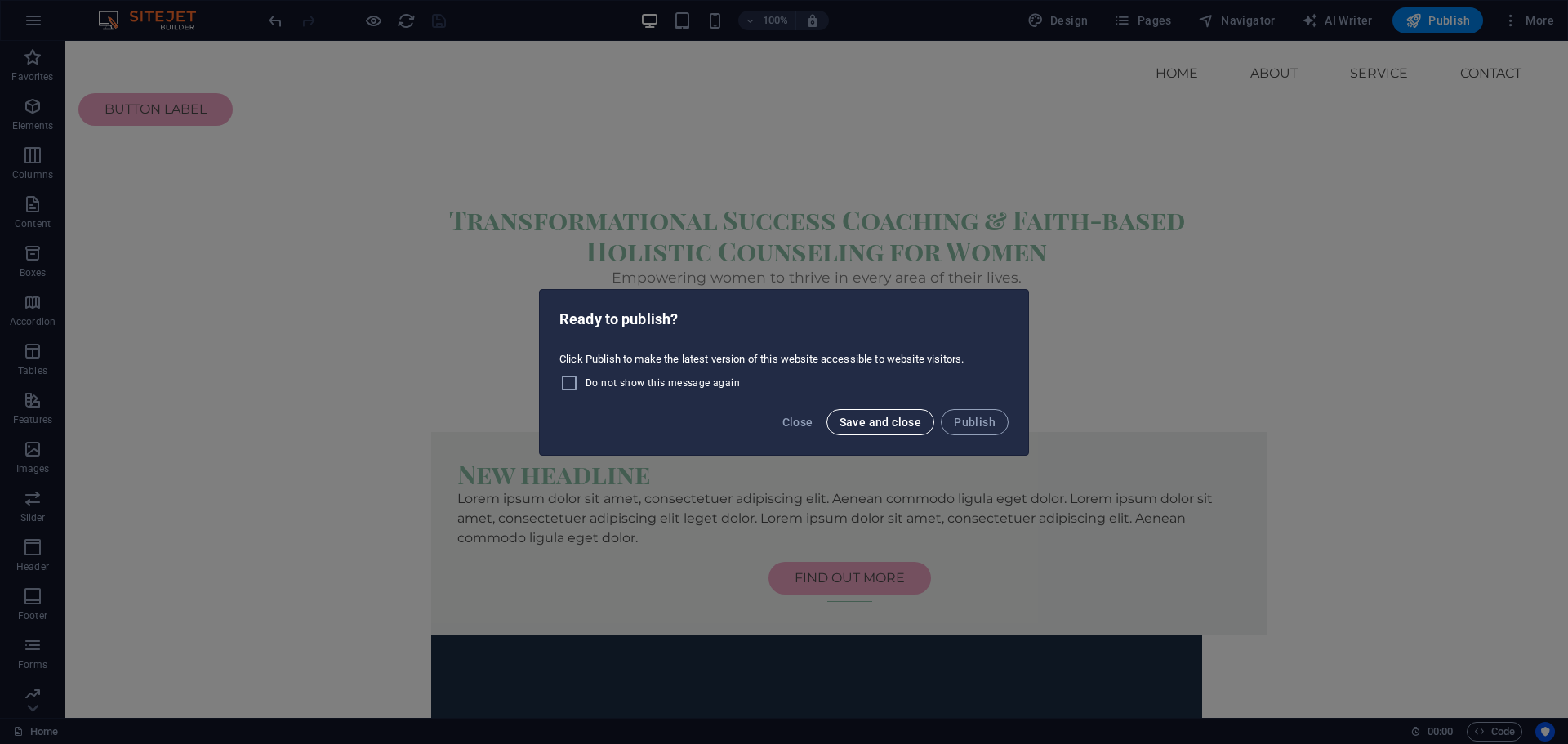
click at [918, 422] on span "Save and close" at bounding box center [881, 422] width 83 height 14
